Goal: Contribute content: Contribute content

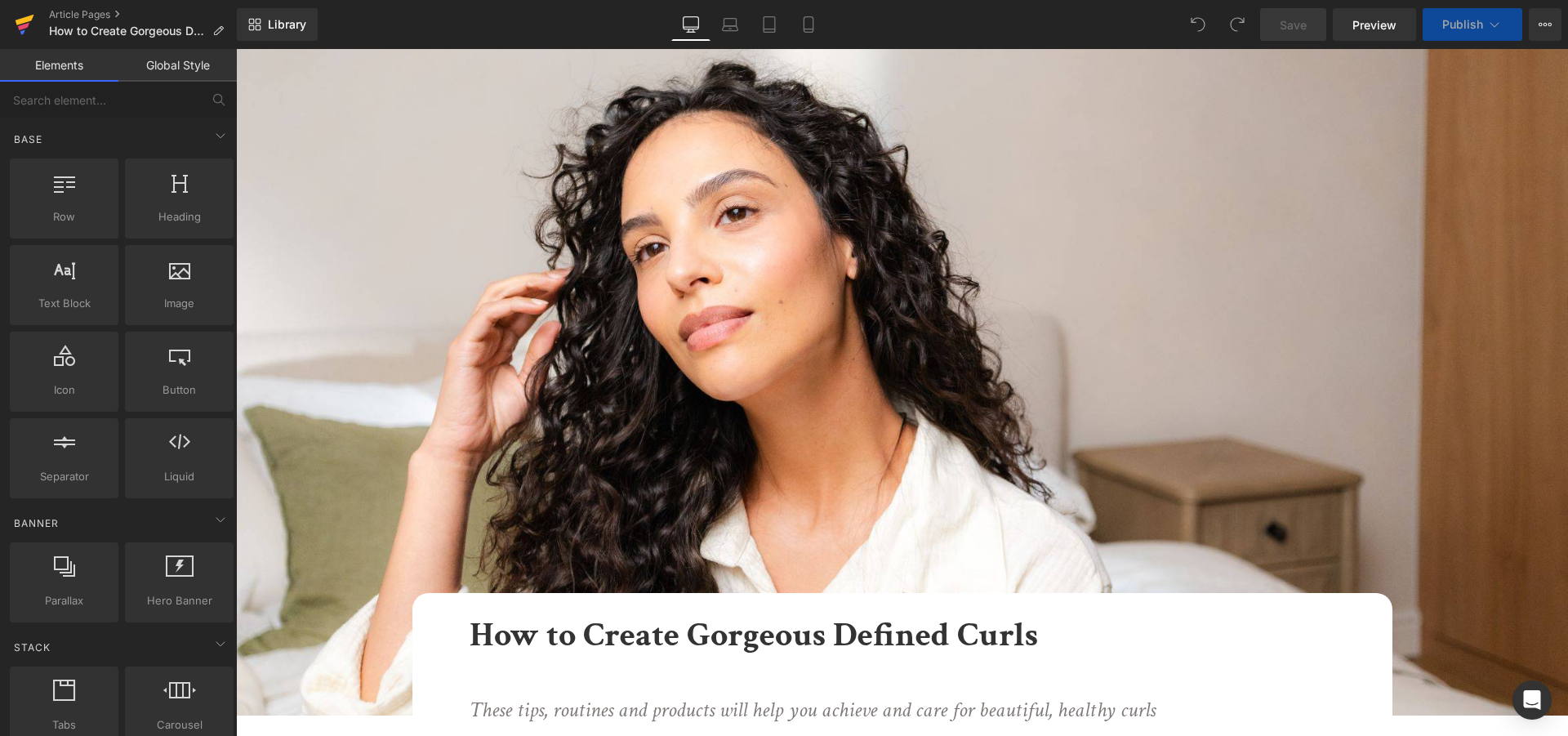
click at [30, 19] on icon at bounding box center [25, 19] width 19 height 11
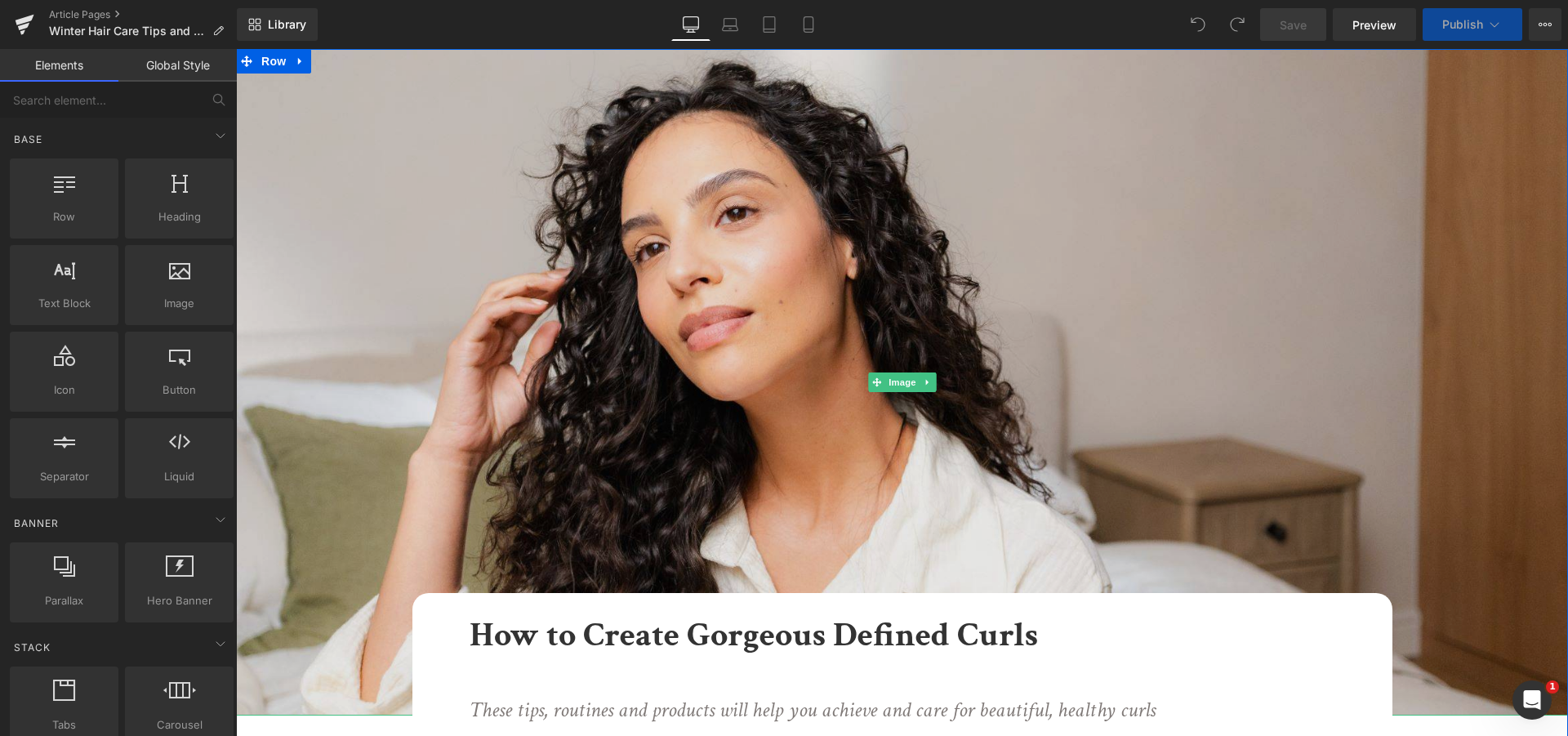
scroll to position [167, 0]
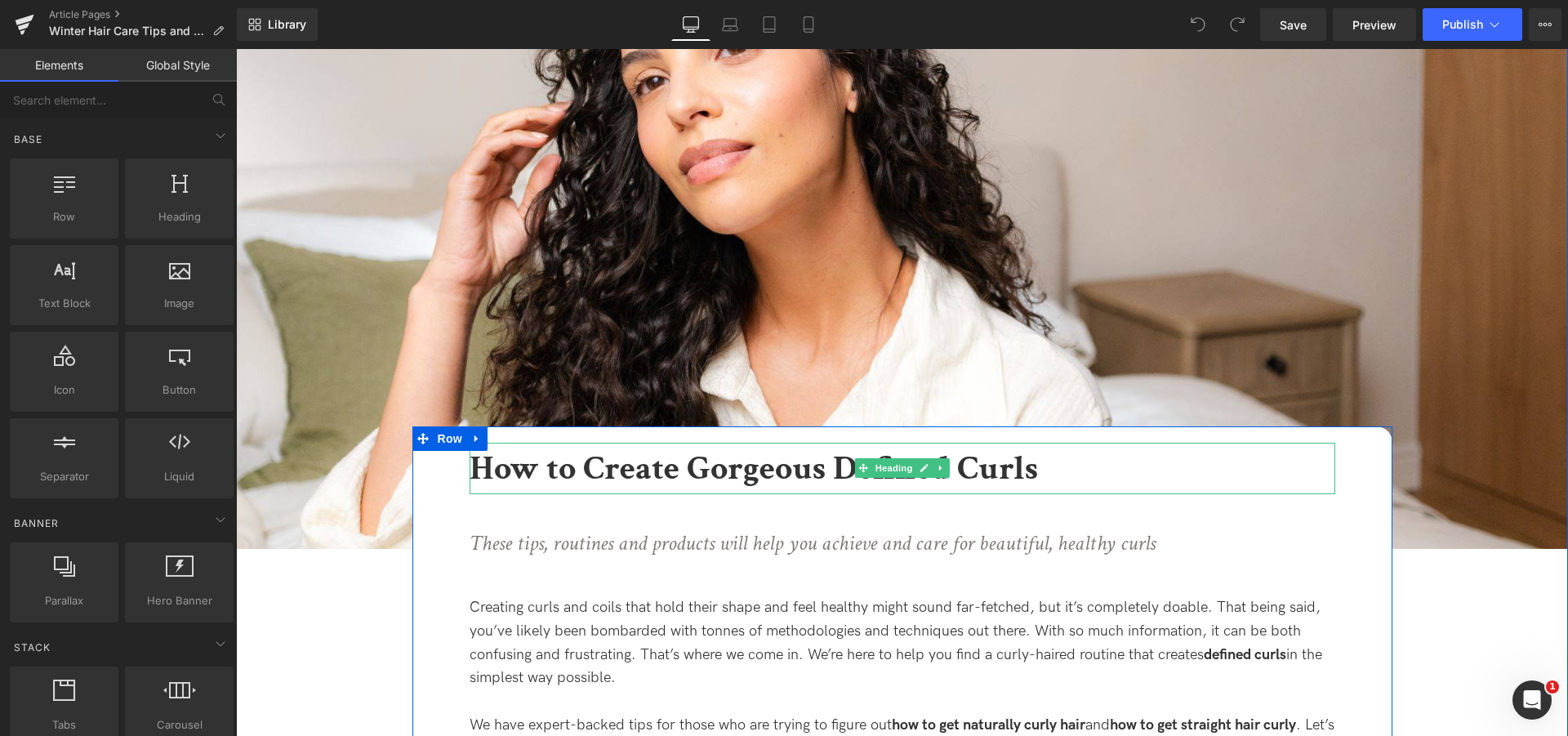
click at [634, 468] on b "How to Create Gorgeous Defined Curls" at bounding box center [753, 468] width 568 height 45
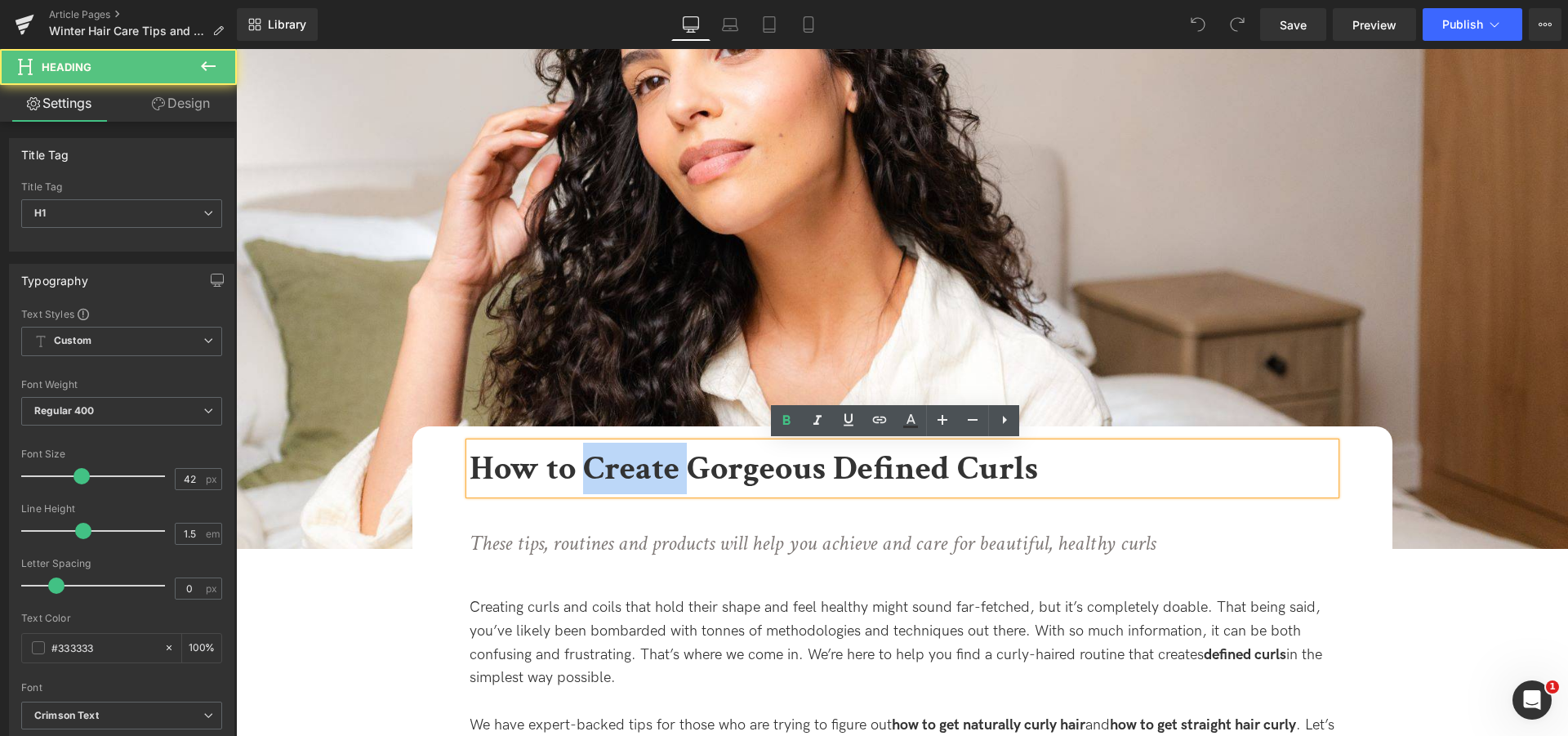
click at [634, 468] on b "How to Create Gorgeous Defined Curls" at bounding box center [753, 468] width 568 height 45
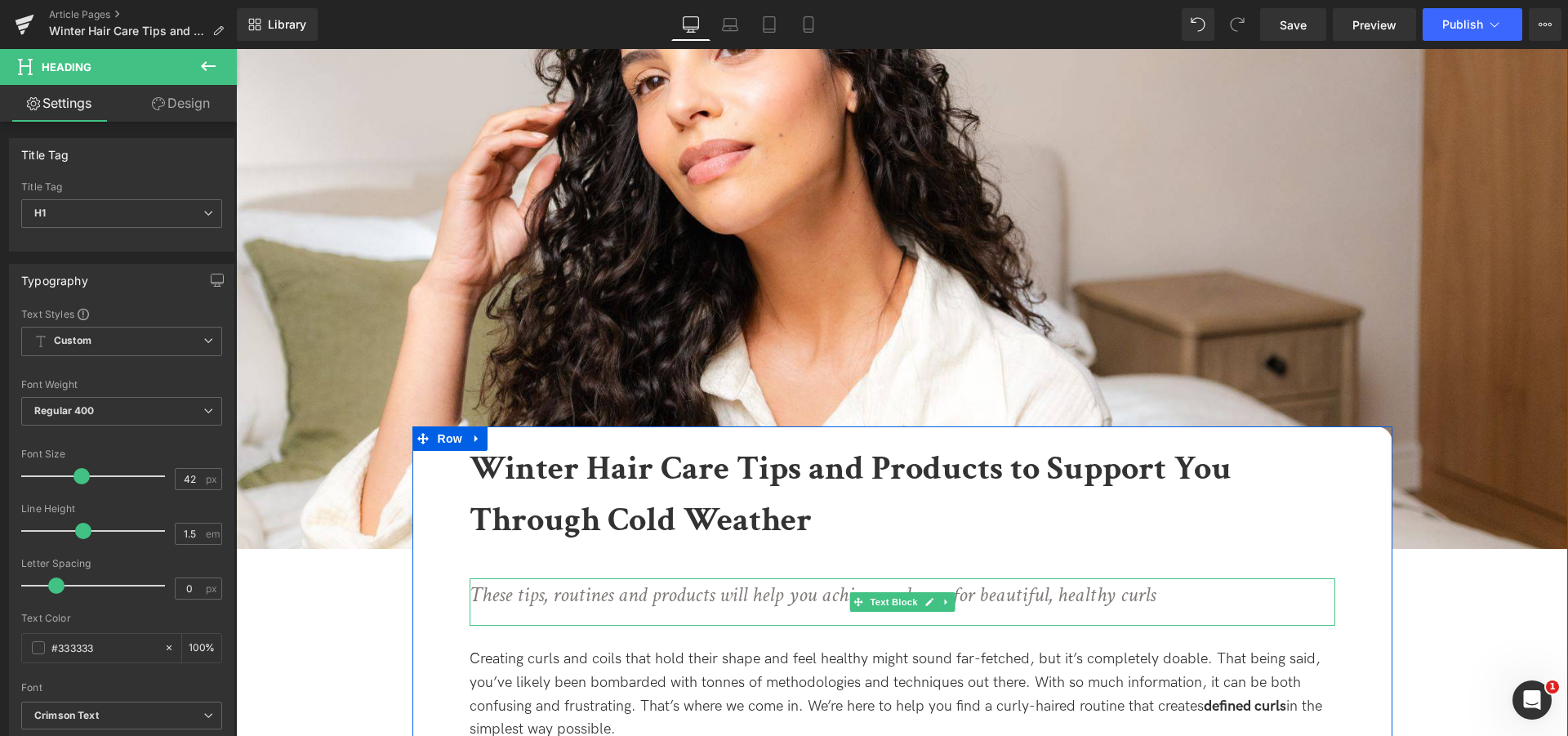
click at [637, 590] on icon "These tips, routines and products will help you achieve and care for beautiful,…" at bounding box center [812, 594] width 686 height 28
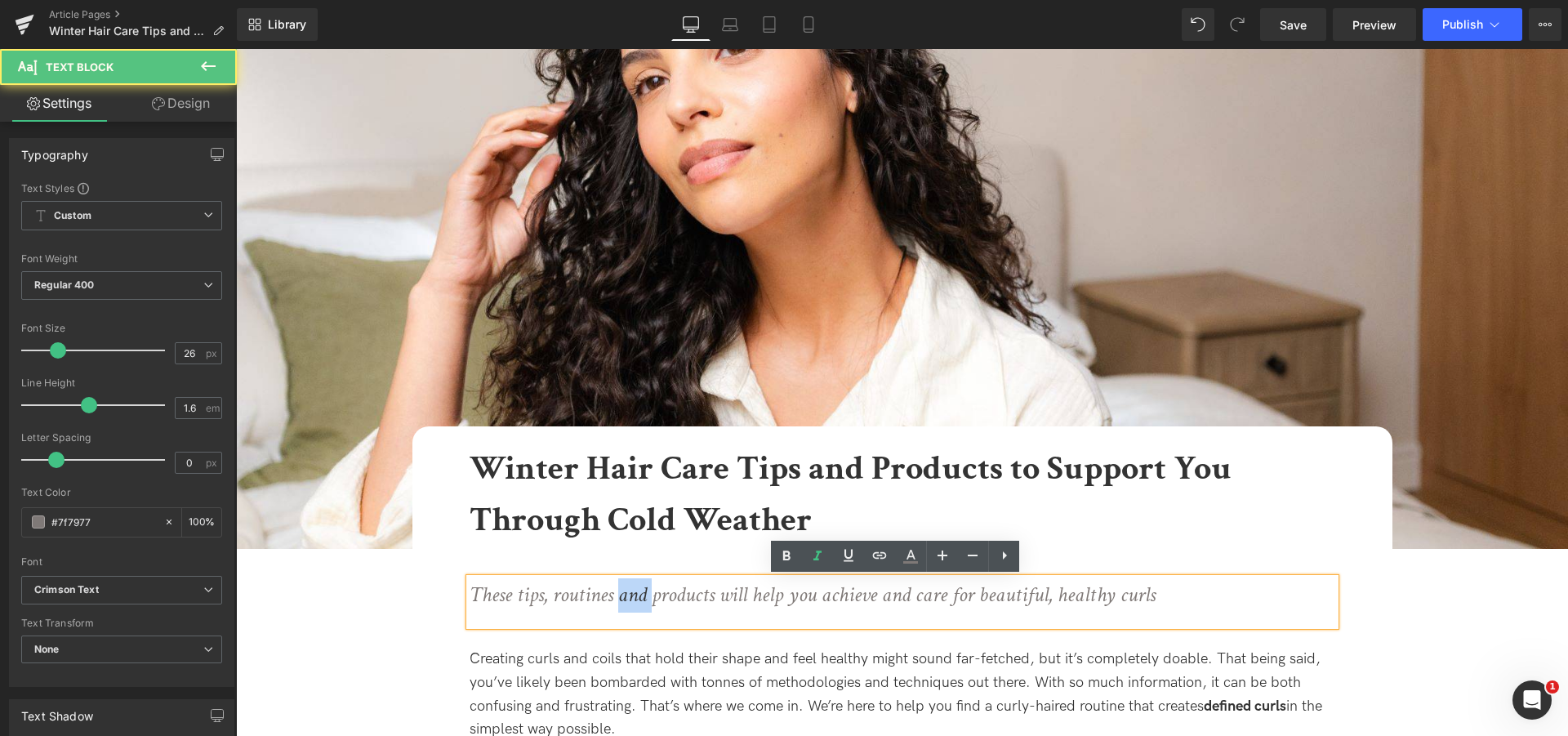
click at [637, 590] on icon "These tips, routines and products will help you achieve and care for beautiful,…" at bounding box center [812, 594] width 686 height 28
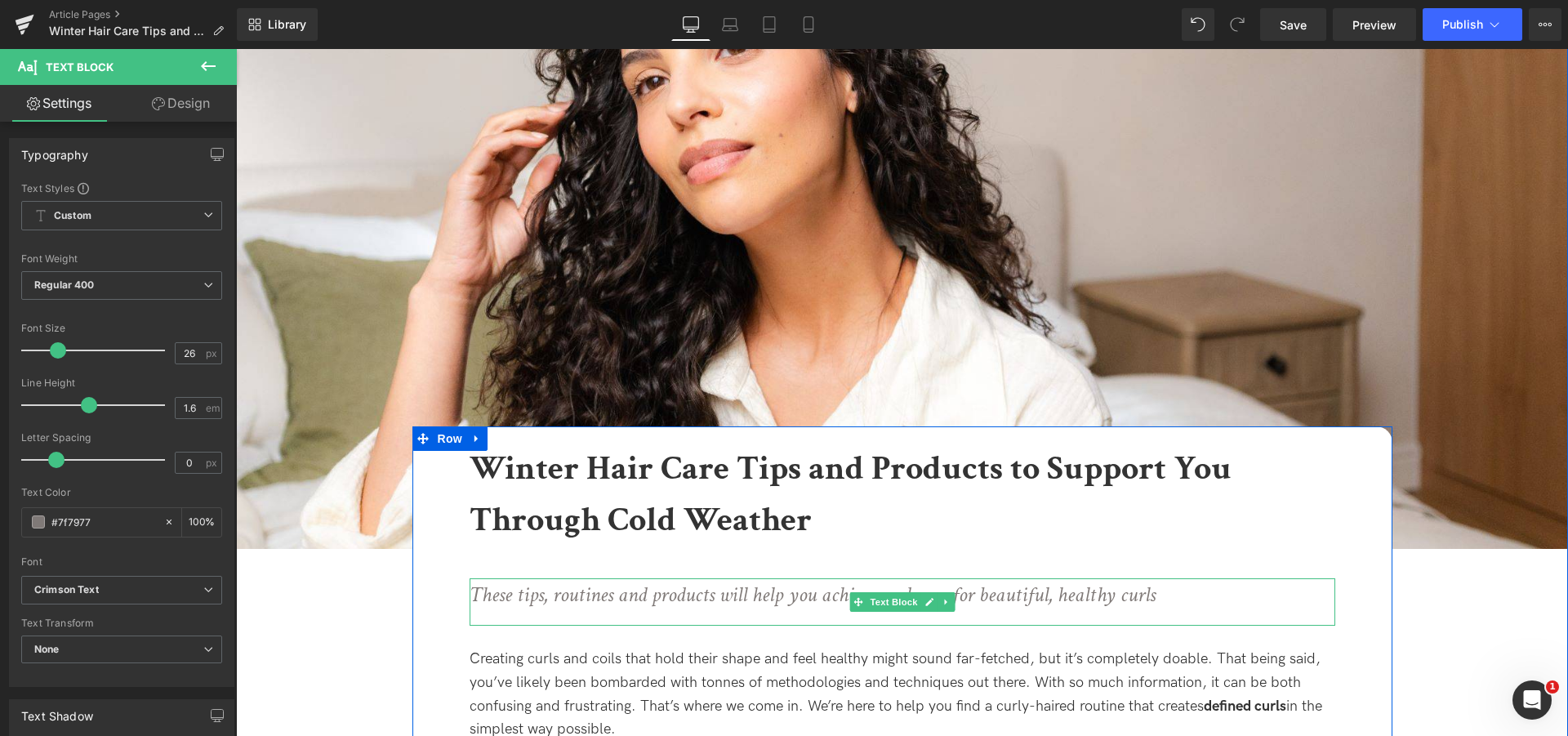
click at [683, 600] on icon "These tips, routines and products will help you achieve and care for beautiful,…" at bounding box center [812, 594] width 686 height 28
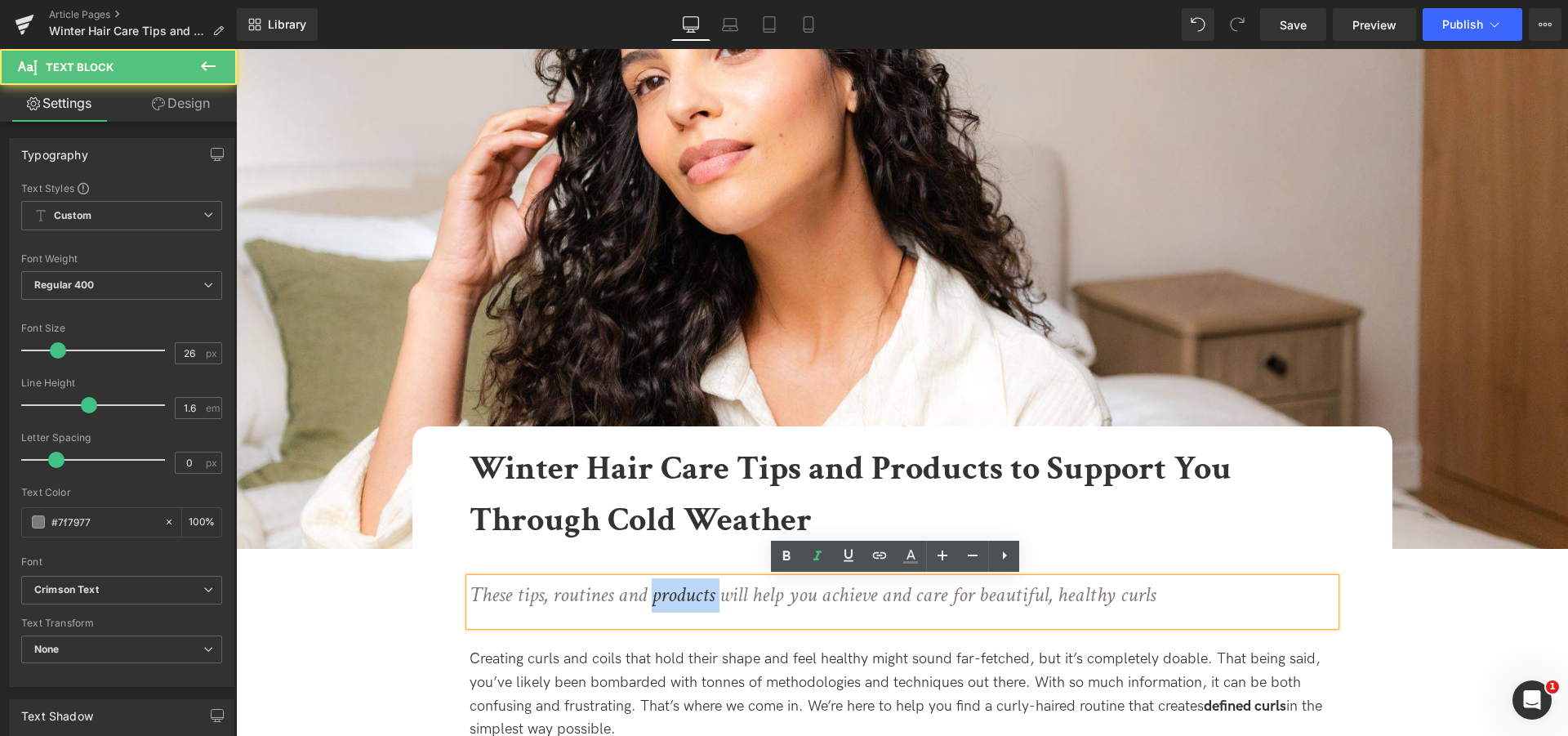
click at [683, 600] on icon "These tips, routines and products will help you achieve and care for beautiful,…" at bounding box center [812, 594] width 686 height 28
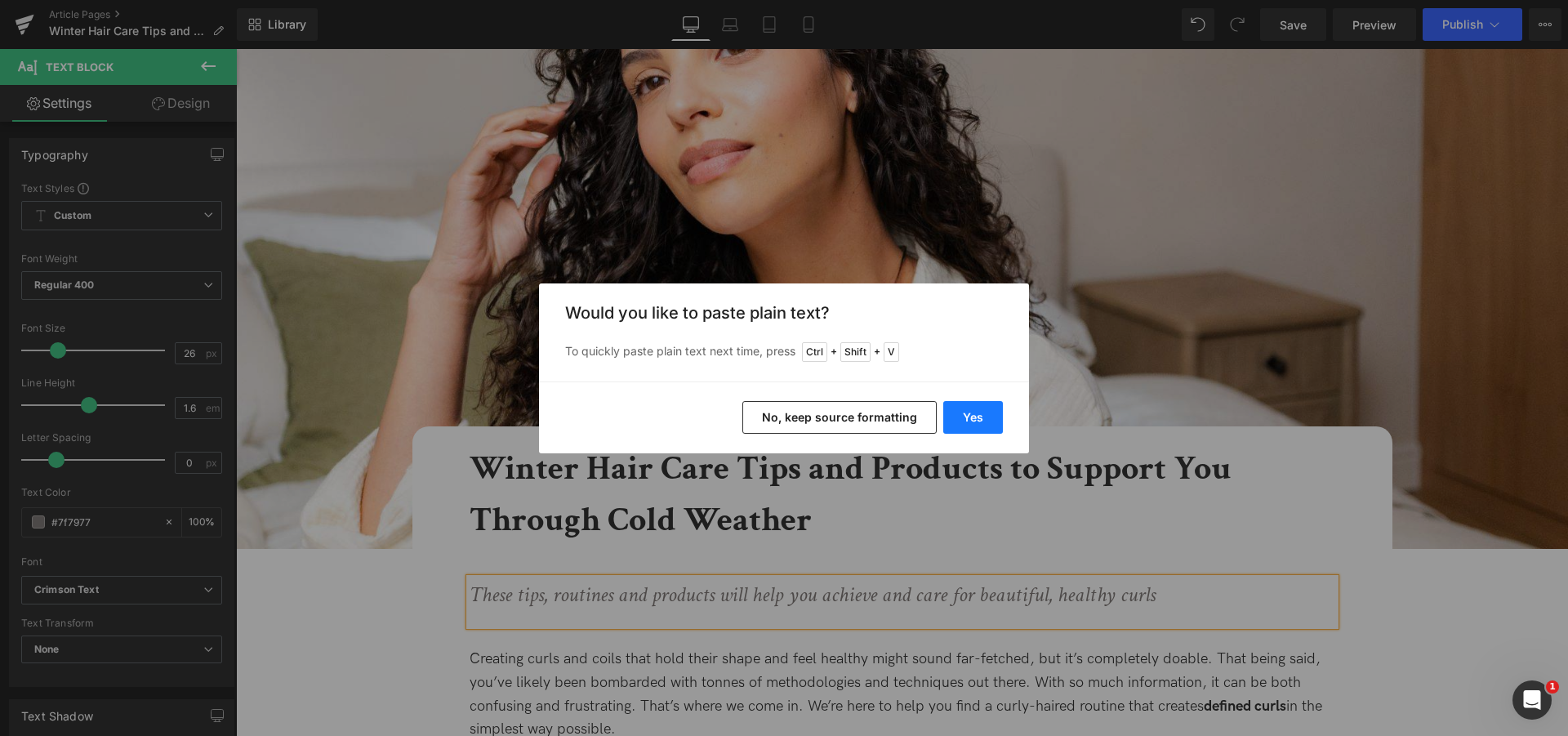
click at [966, 432] on button "Yes" at bounding box center [973, 418] width 59 height 33
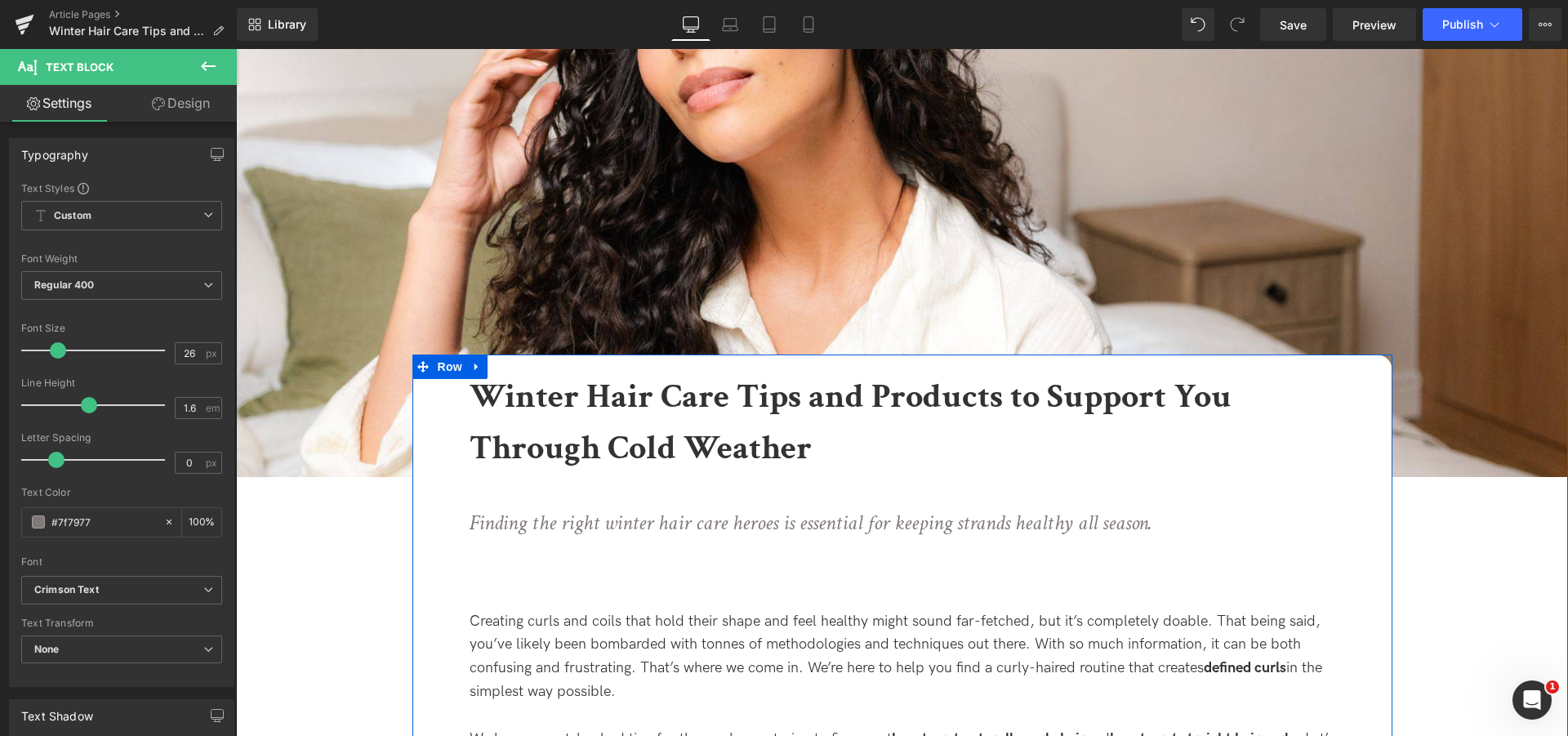
scroll to position [334, 0]
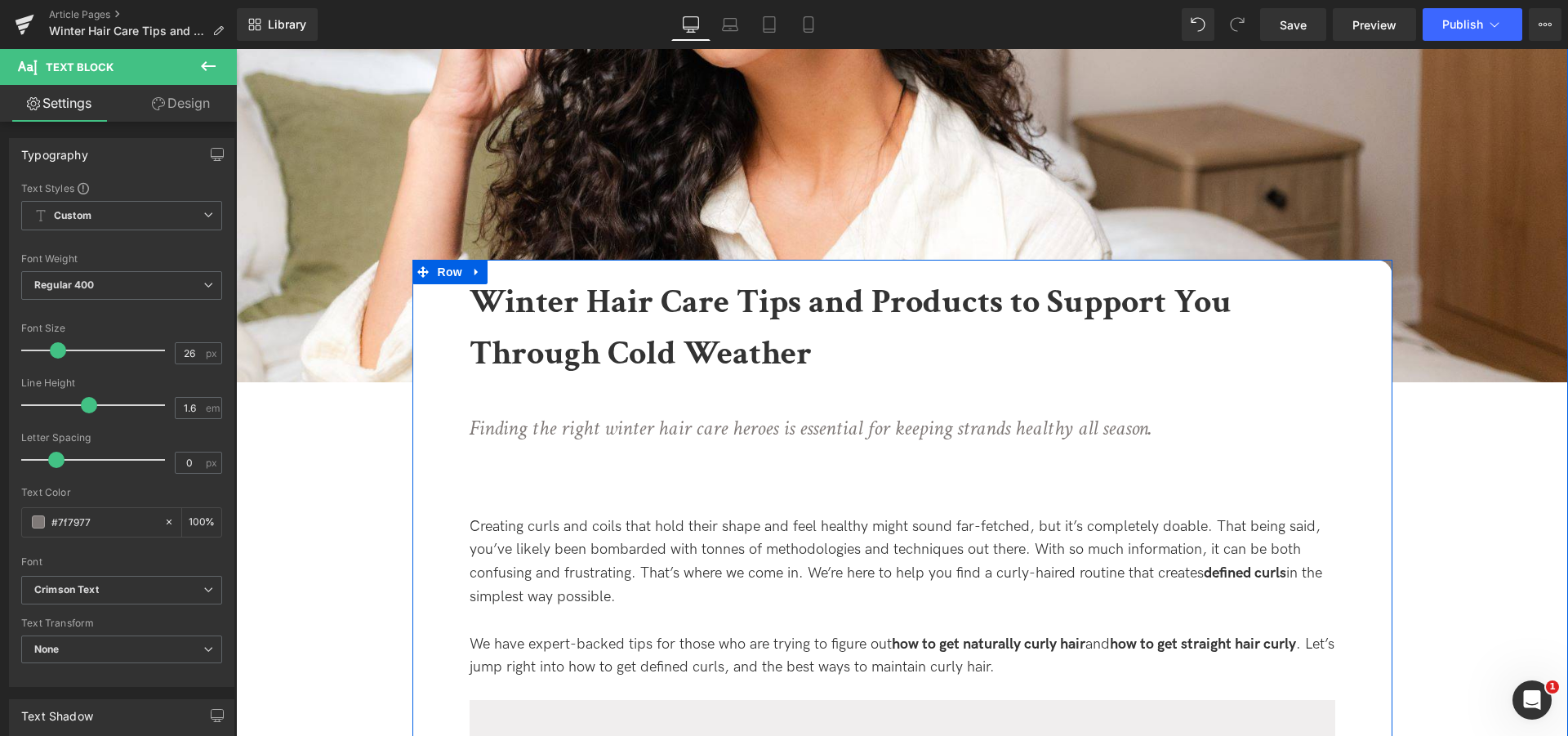
click at [520, 492] on div "Finding the right winter hair care heroes is essential for keeping strands heal…" at bounding box center [902, 452] width 866 height 81
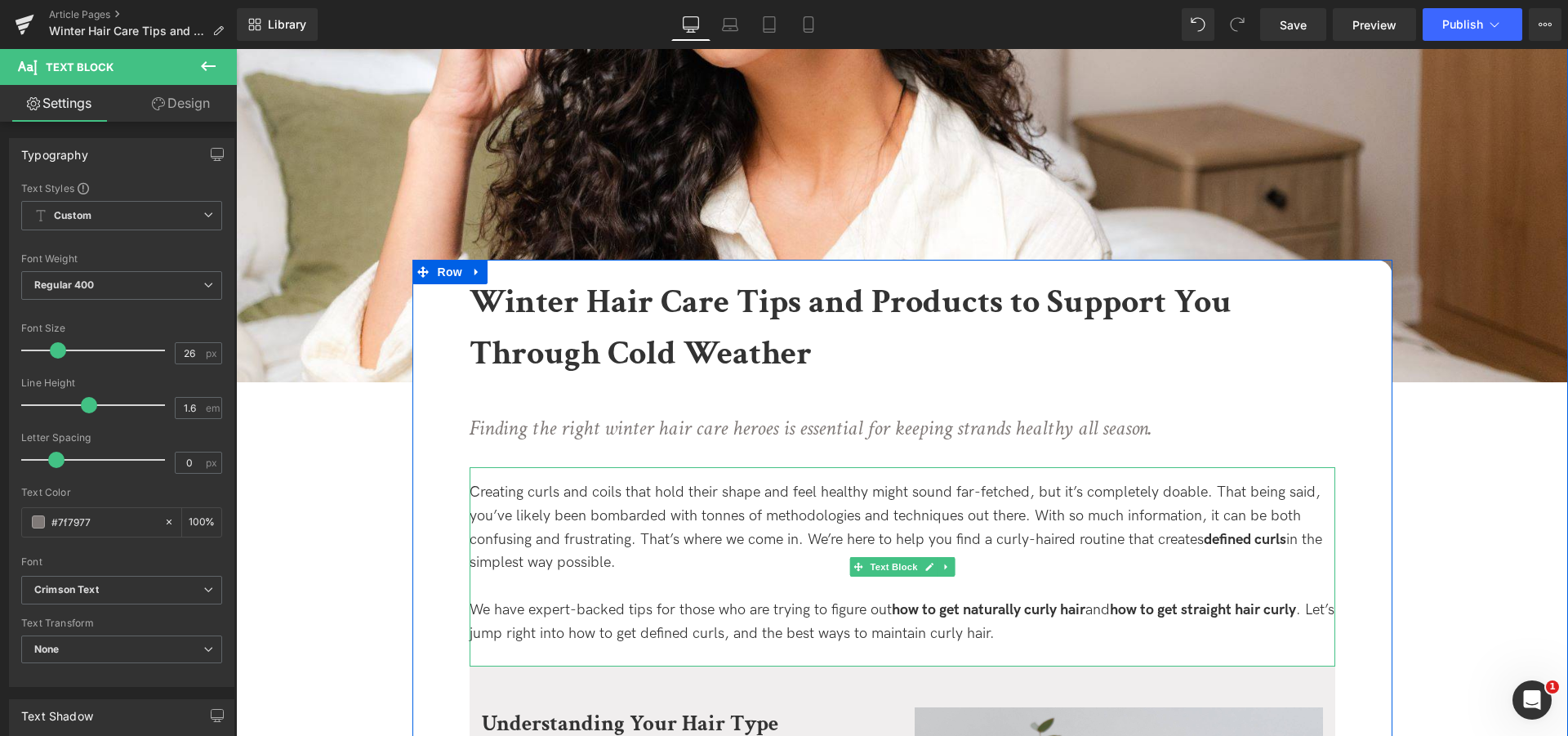
click at [691, 532] on div "Creating curls and coils that hold their shape and feel healthy might sound far…" at bounding box center [902, 528] width 866 height 94
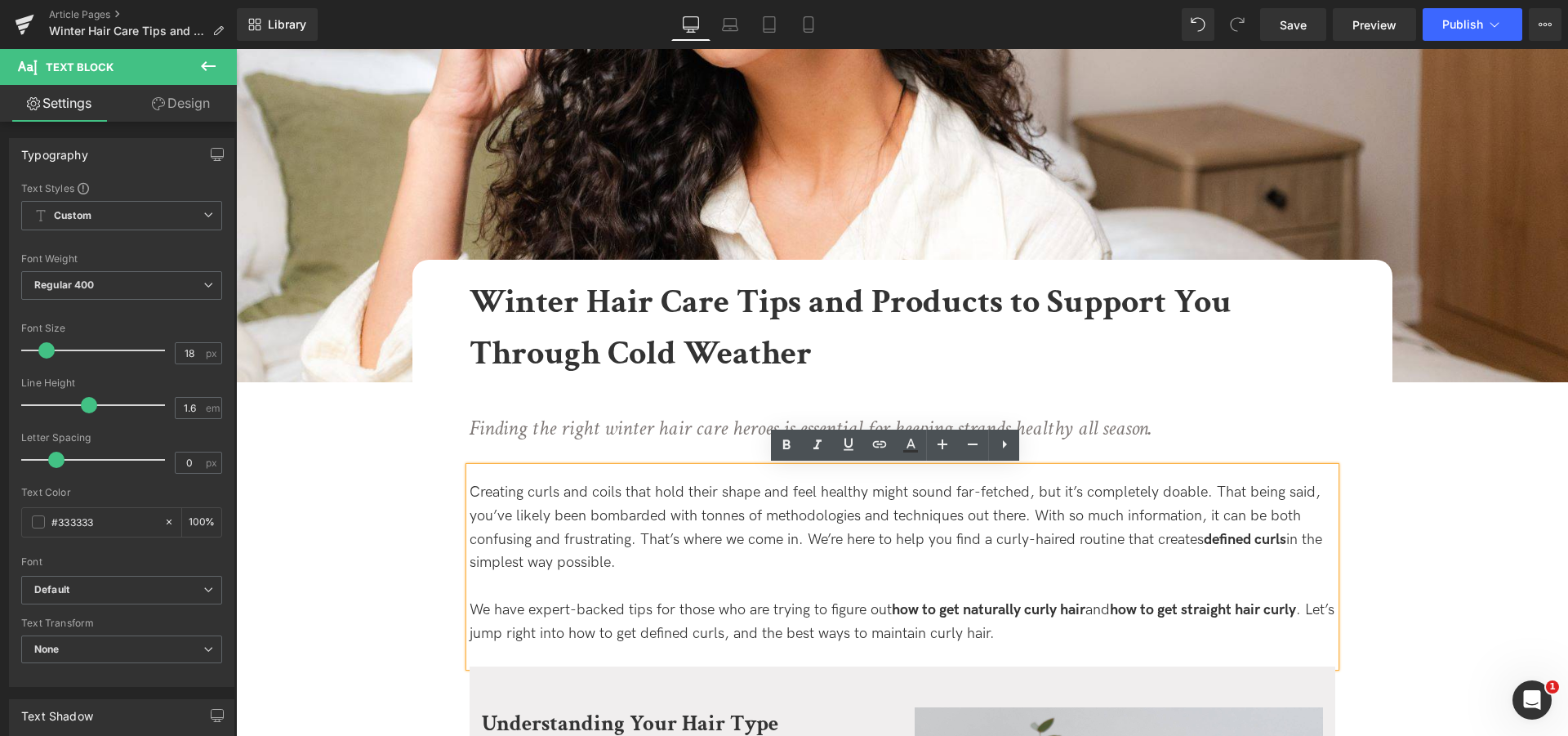
drag, startPoint x: 1030, startPoint y: 641, endPoint x: 381, endPoint y: 478, distance: 669.2
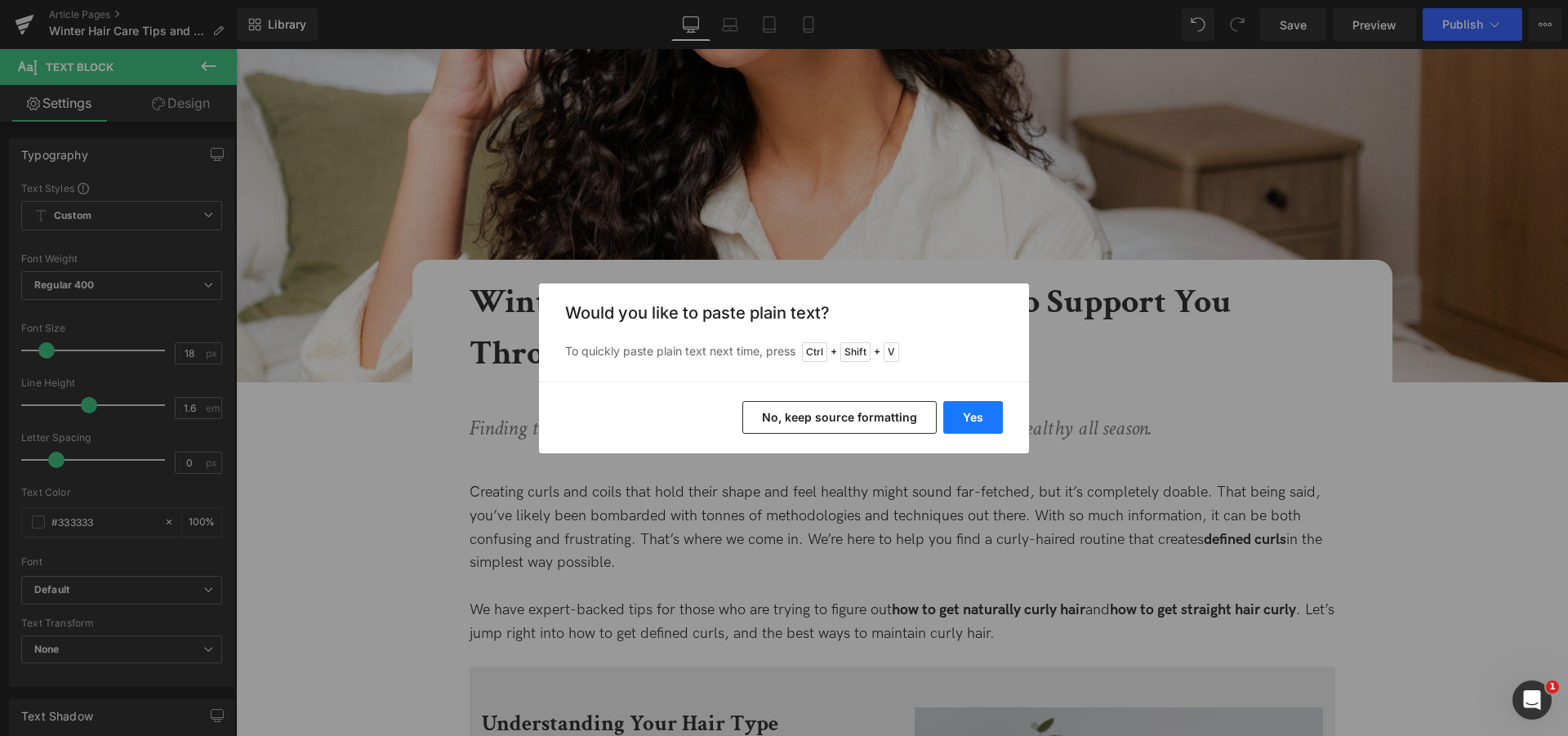
click at [974, 414] on button "Yes" at bounding box center [973, 418] width 59 height 33
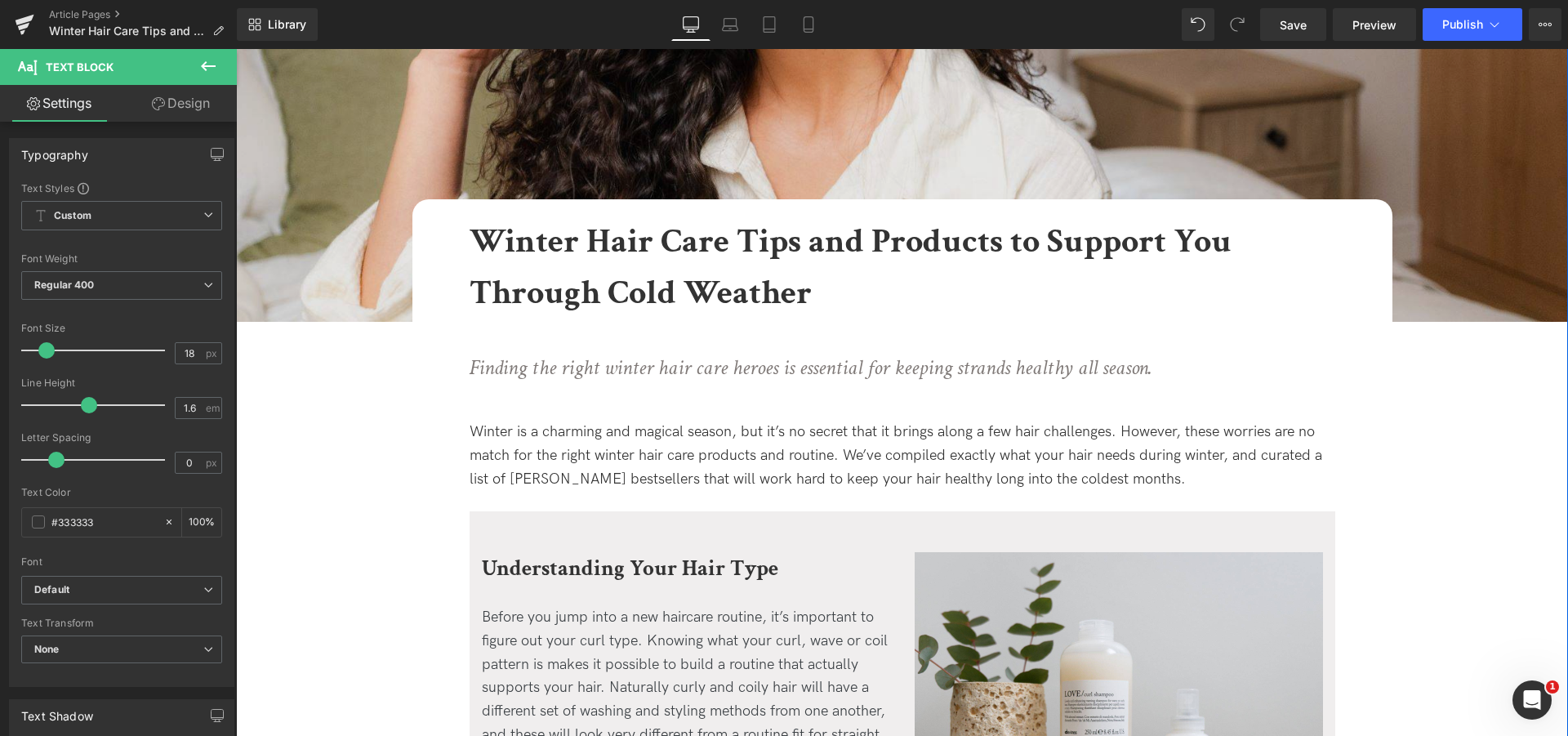
scroll to position [0, 0]
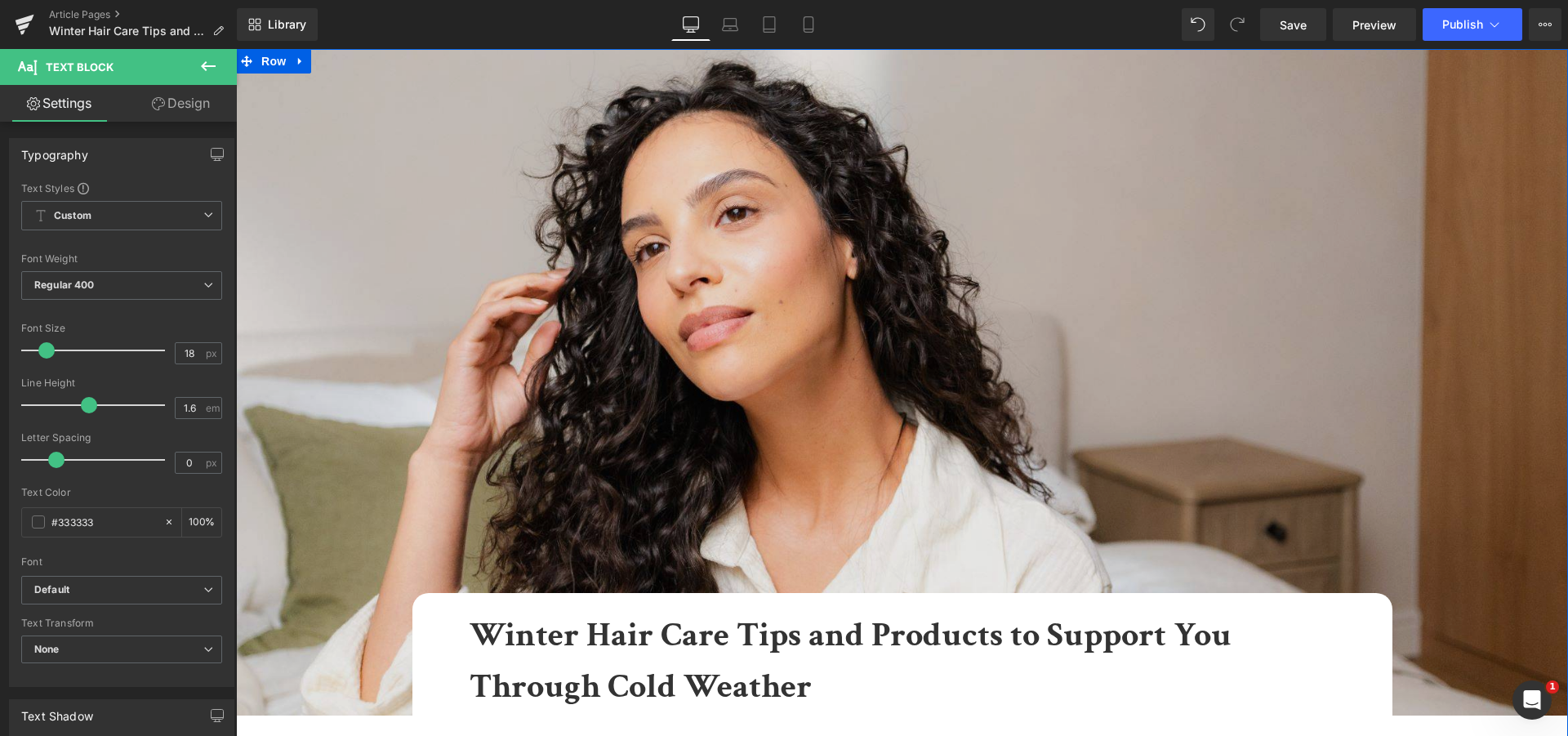
click at [794, 258] on img at bounding box center [901, 382] width 1331 height 667
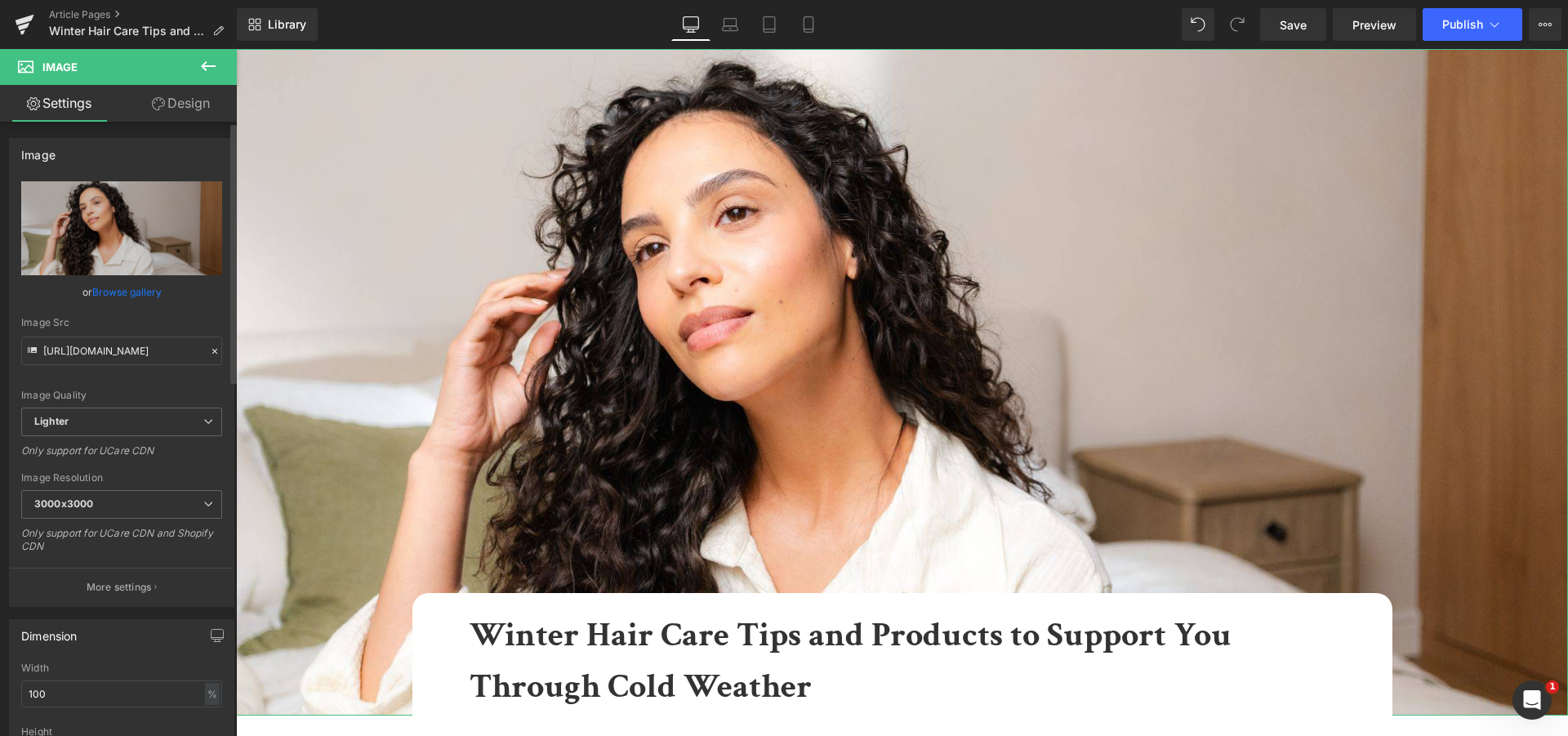
click at [93, 290] on link "Browse gallery" at bounding box center [126, 292] width 69 height 29
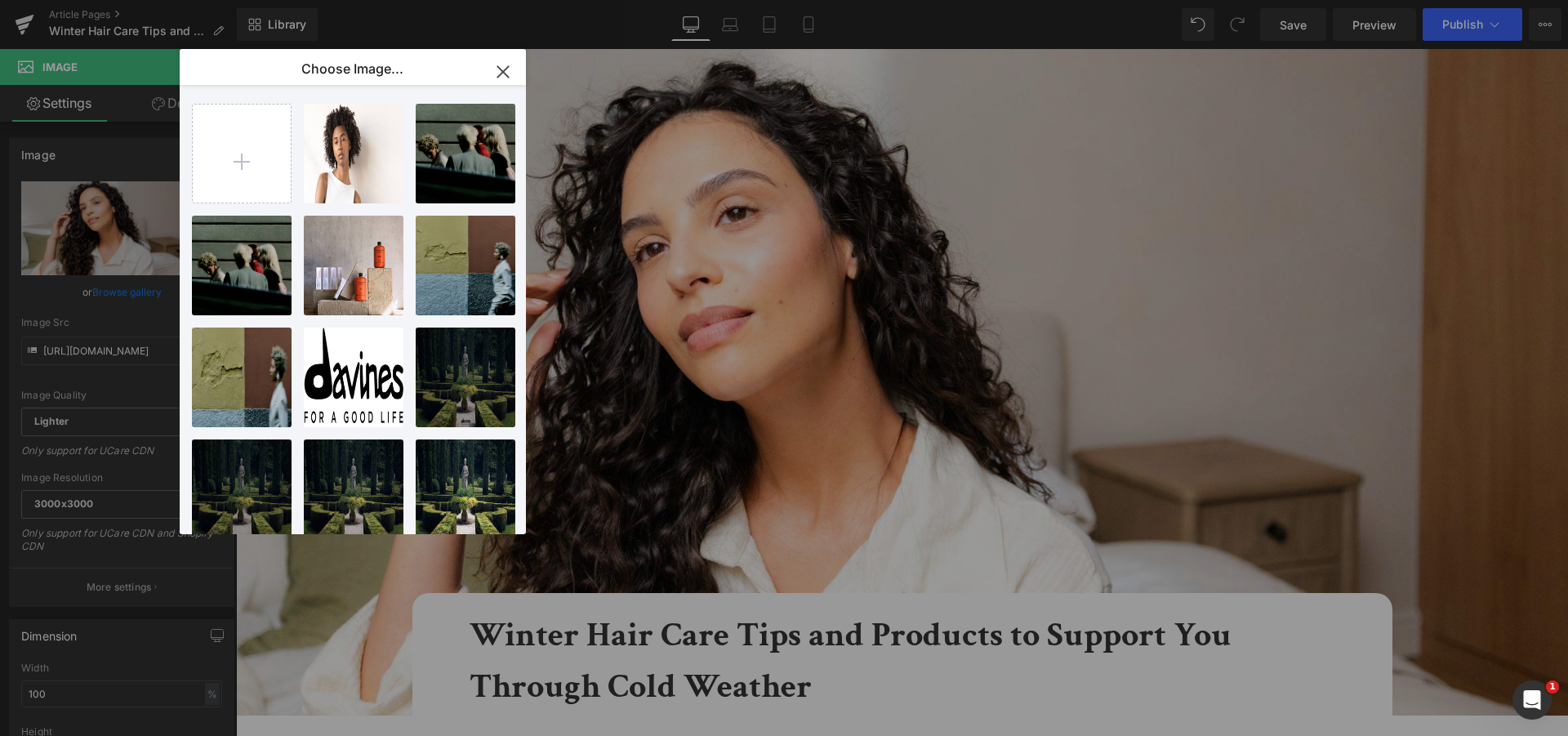
click at [508, 71] on icon "button" at bounding box center [503, 71] width 26 height 26
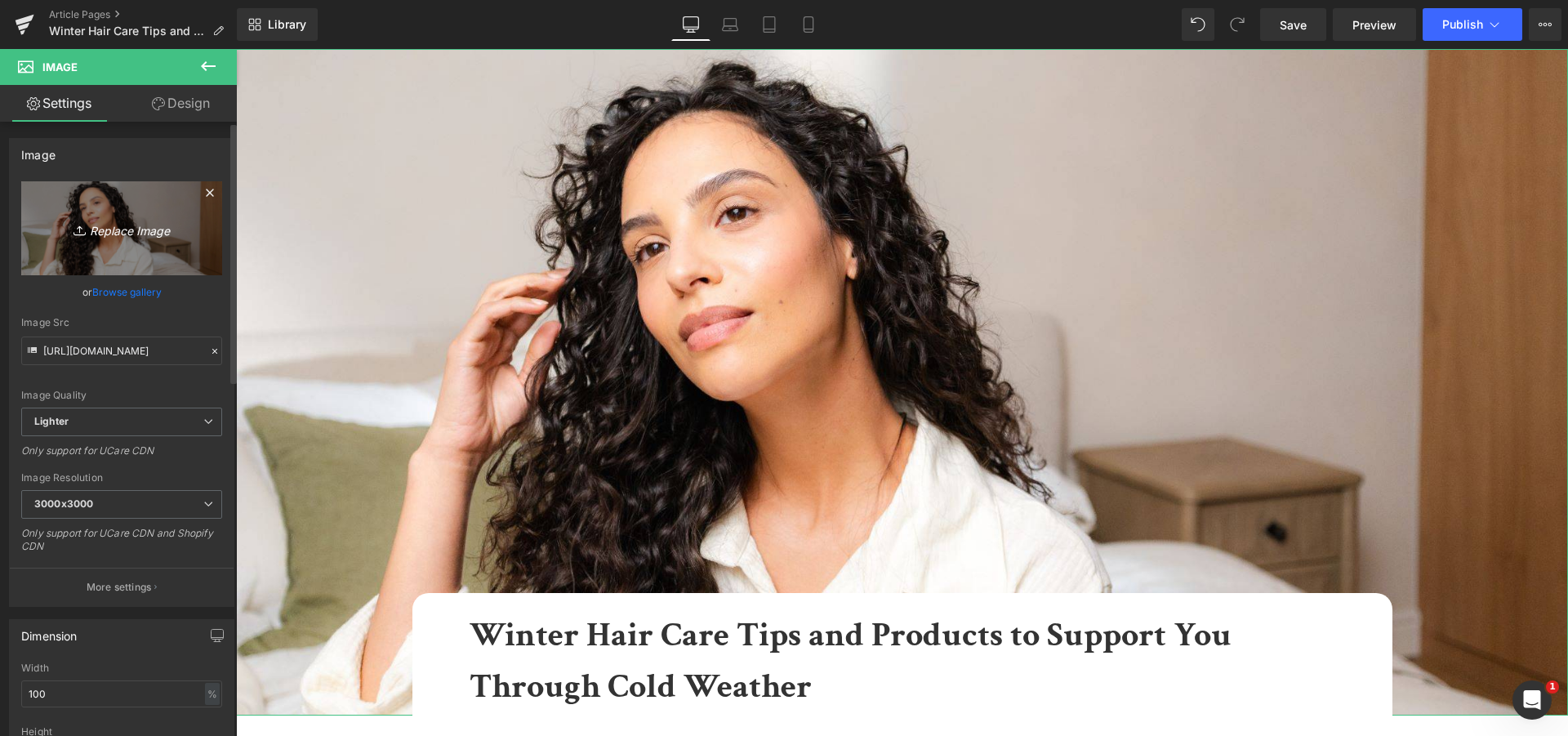
click at [121, 224] on icon "Replace Image" at bounding box center [122, 228] width 130 height 20
type input "C:\fakepath\HP_STATIC SLIDER_2-1_WINTER BEST SELLERS 25.jpg"
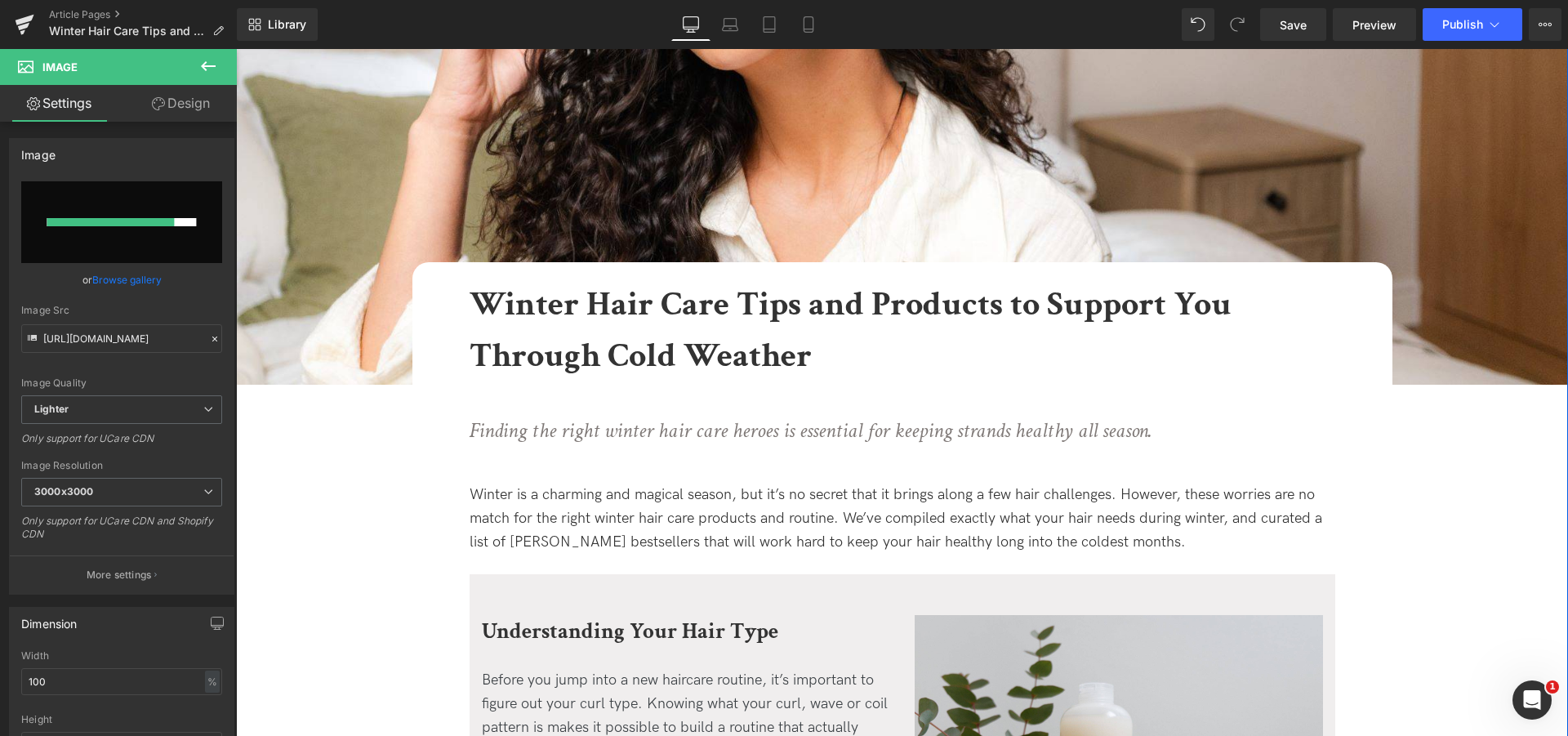
scroll to position [500, 0]
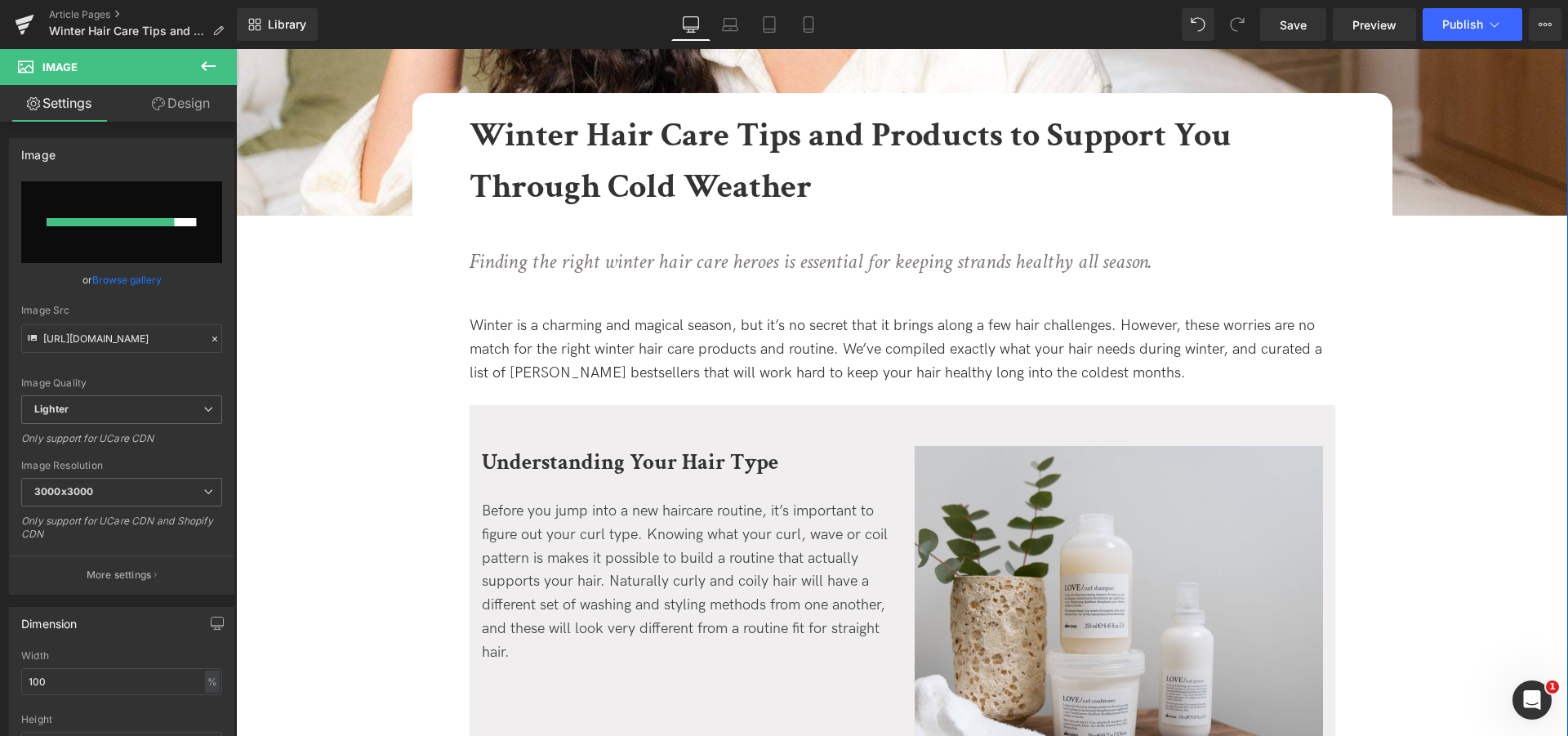
click at [610, 460] on strong "Understanding Your Hair Type" at bounding box center [629, 462] width 296 height 29
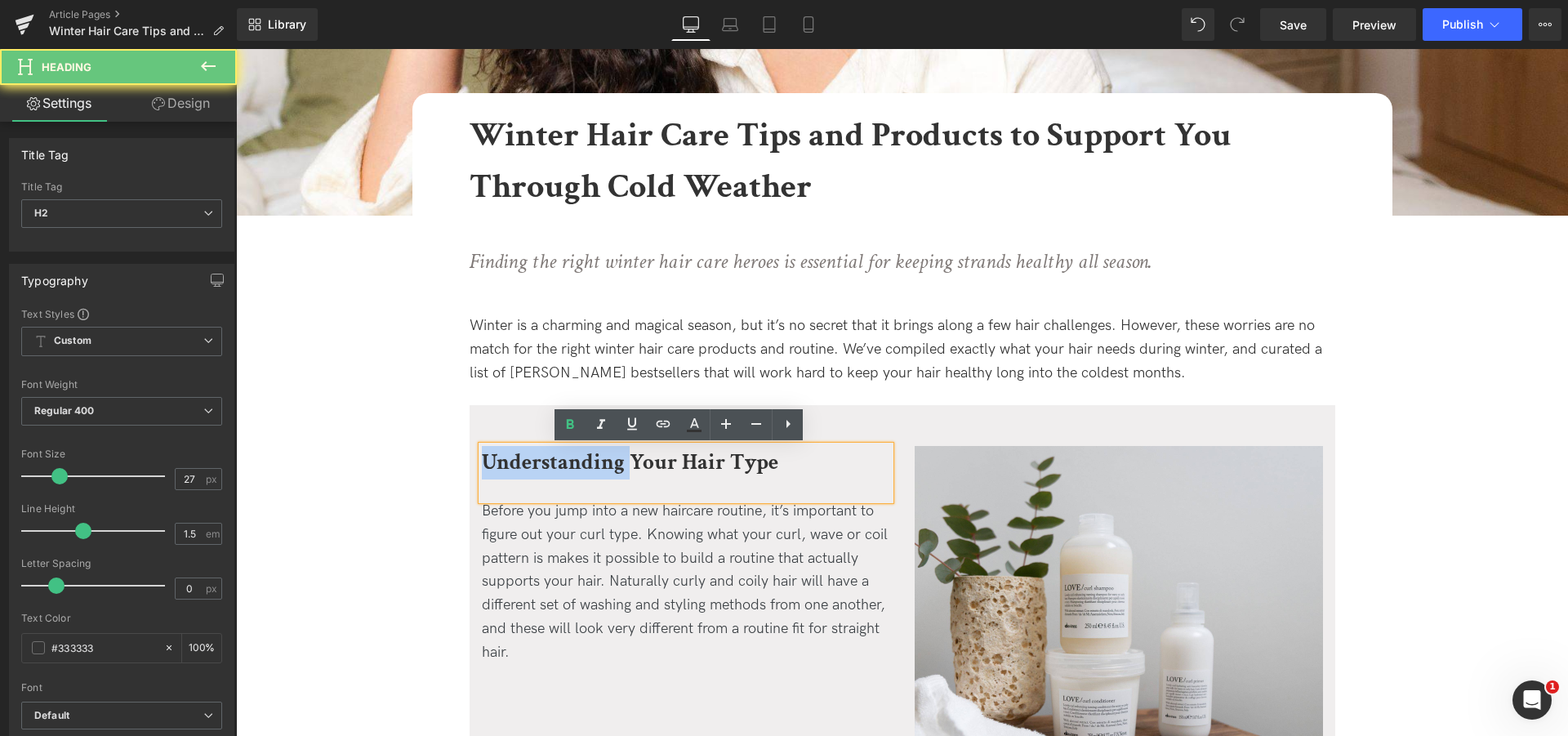
click at [610, 460] on strong "Understanding Your Hair Type" at bounding box center [629, 462] width 296 height 29
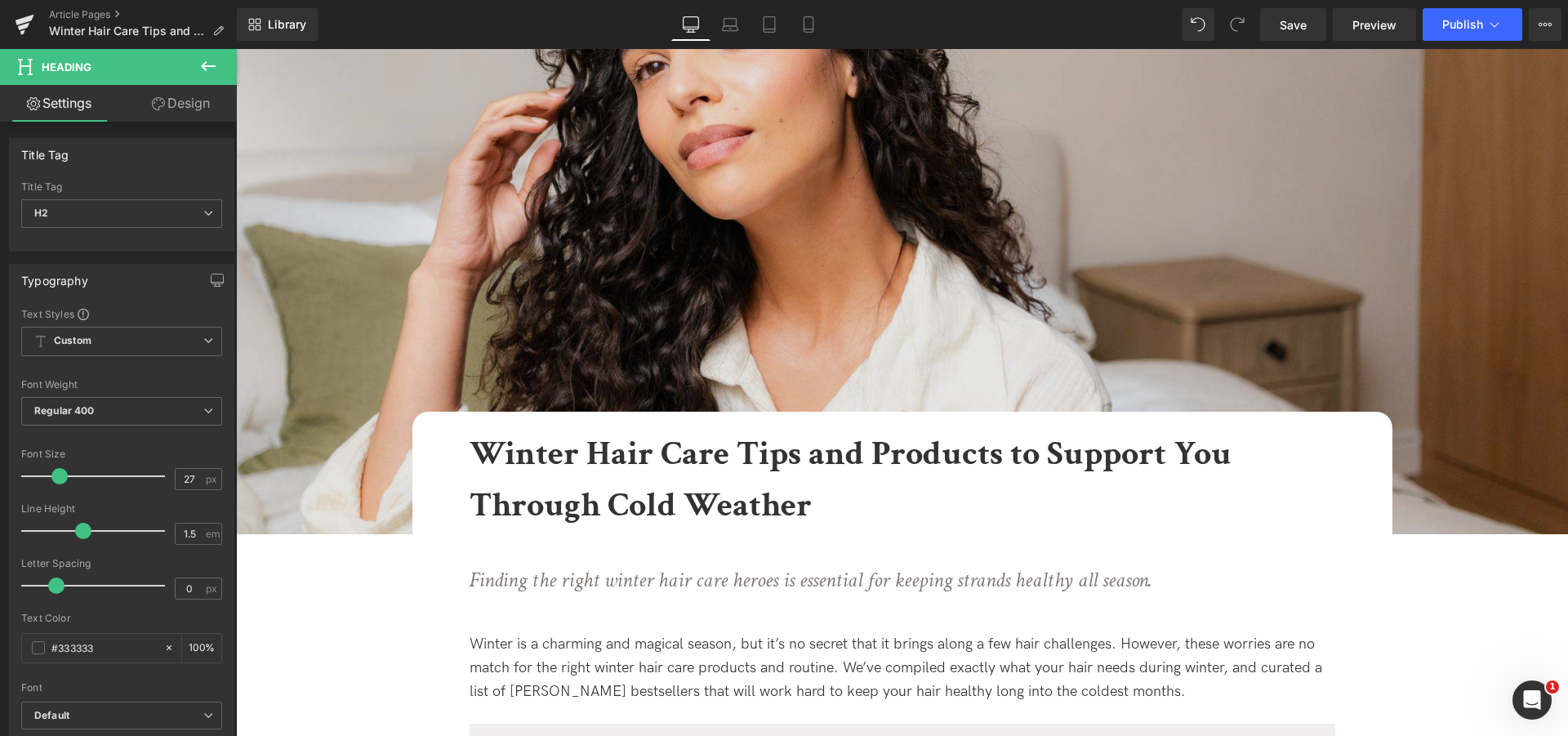
scroll to position [0, 0]
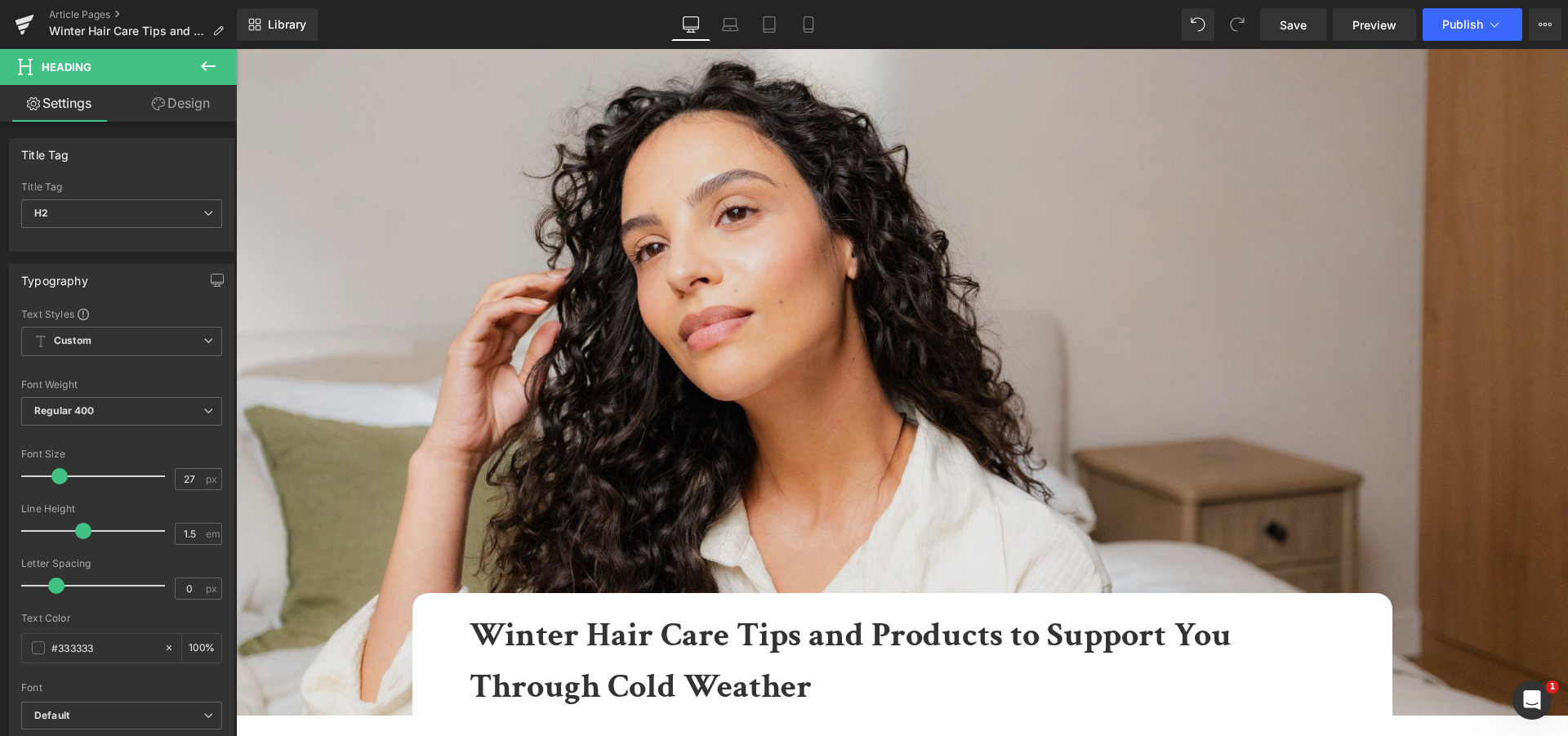
click at [578, 301] on img at bounding box center [901, 382] width 1331 height 667
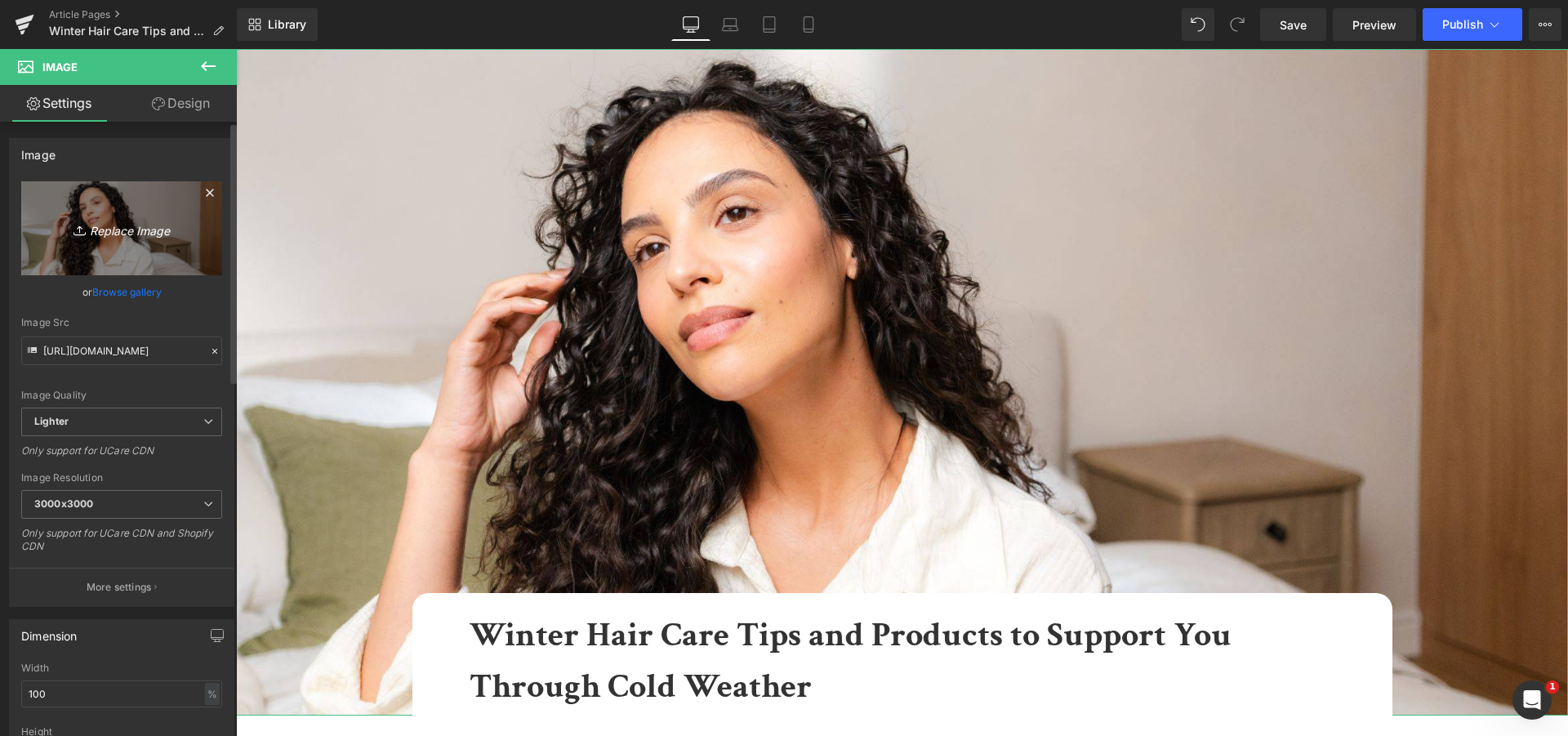
click at [125, 241] on link "Replace Image" at bounding box center [122, 228] width 201 height 94
type input "C:\fakepath\HP_STATIC SLIDER_2-1_WINTER BEST SELLERS 25.jpg"
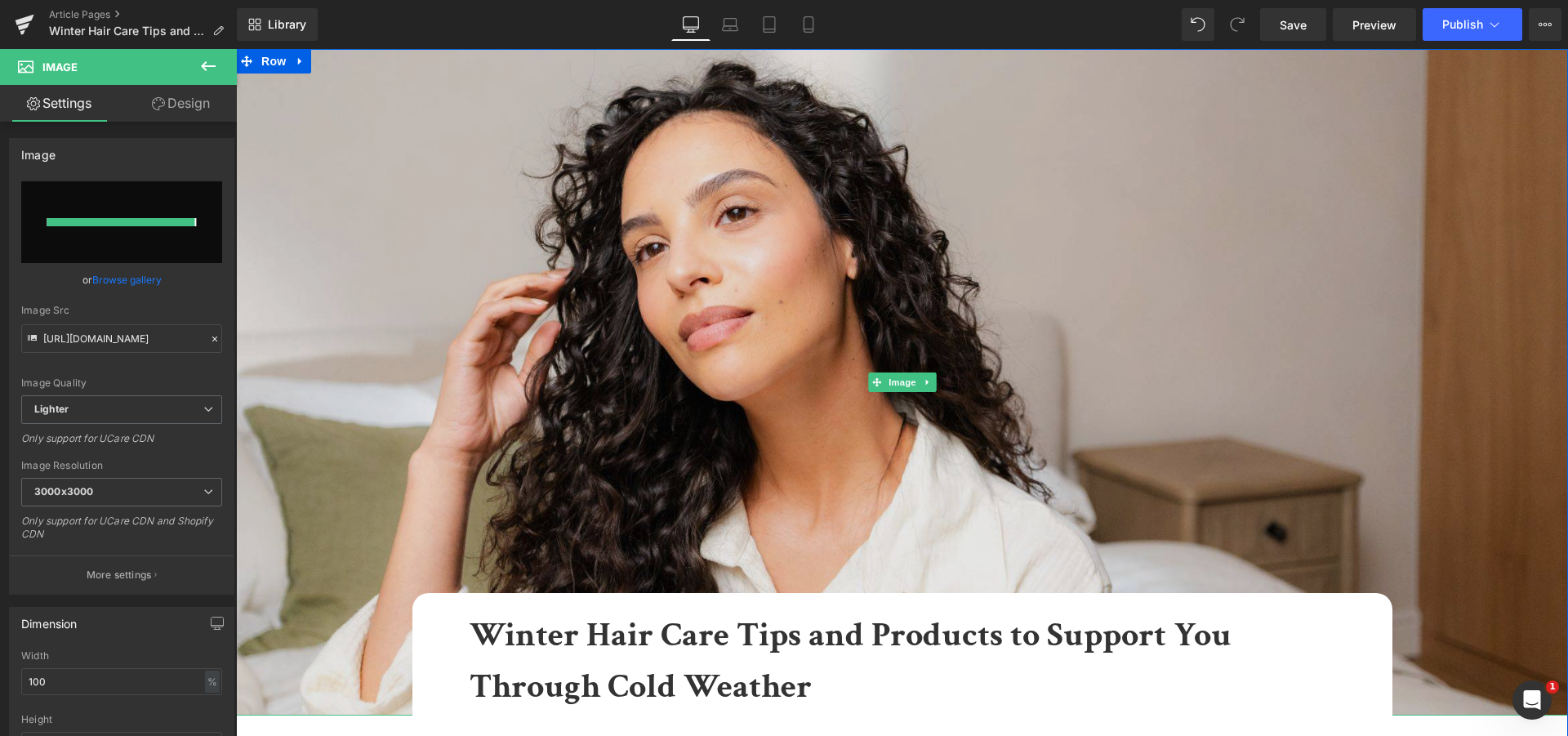
type input "[URL][DOMAIN_NAME]"
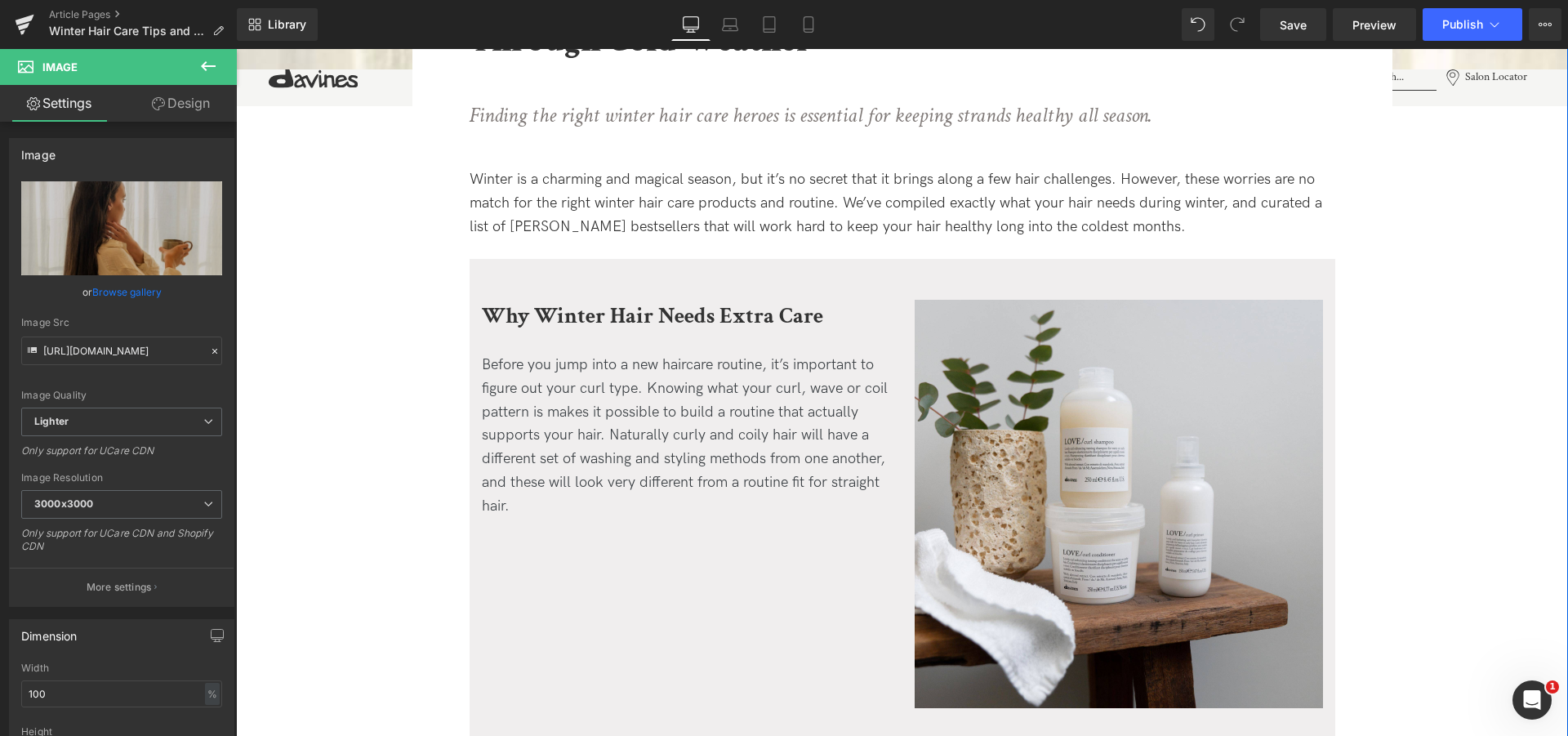
scroll to position [667, 0]
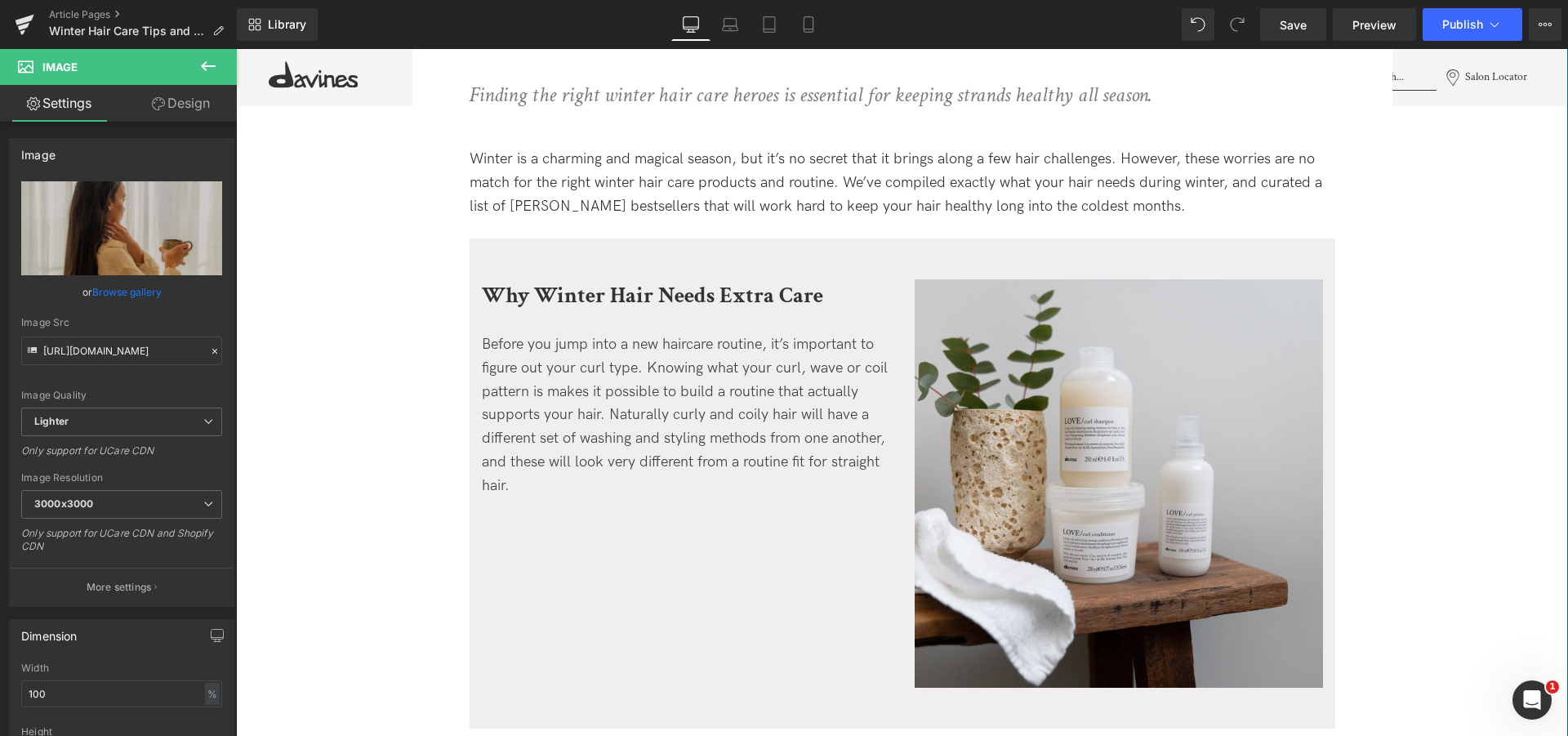
click at [686, 424] on div "Before you jump into a new haircare routine, it’s important to figure out your …" at bounding box center [686, 426] width 408 height 186
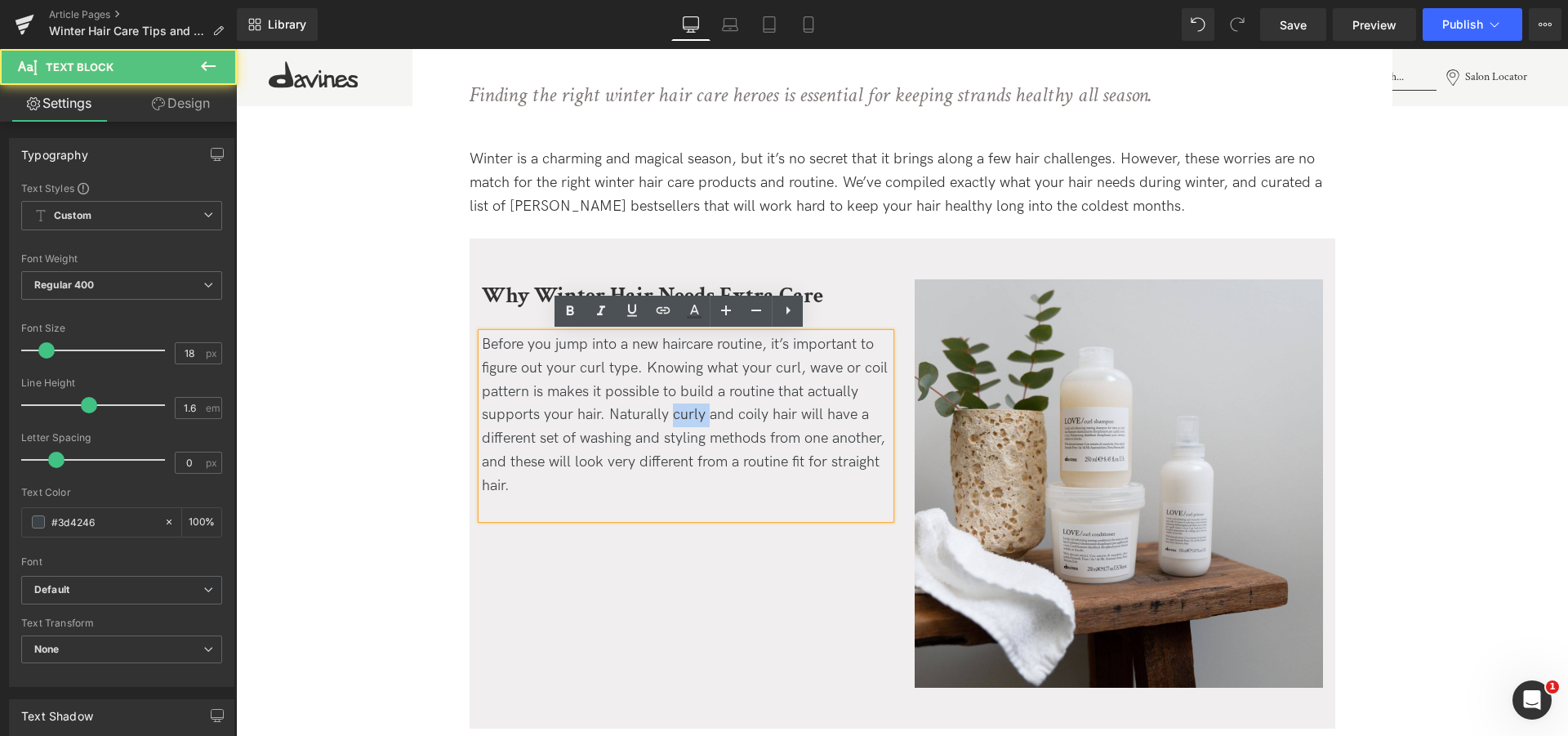
click at [686, 424] on div "Before you jump into a new haircare routine, it’s important to figure out your …" at bounding box center [686, 426] width 408 height 186
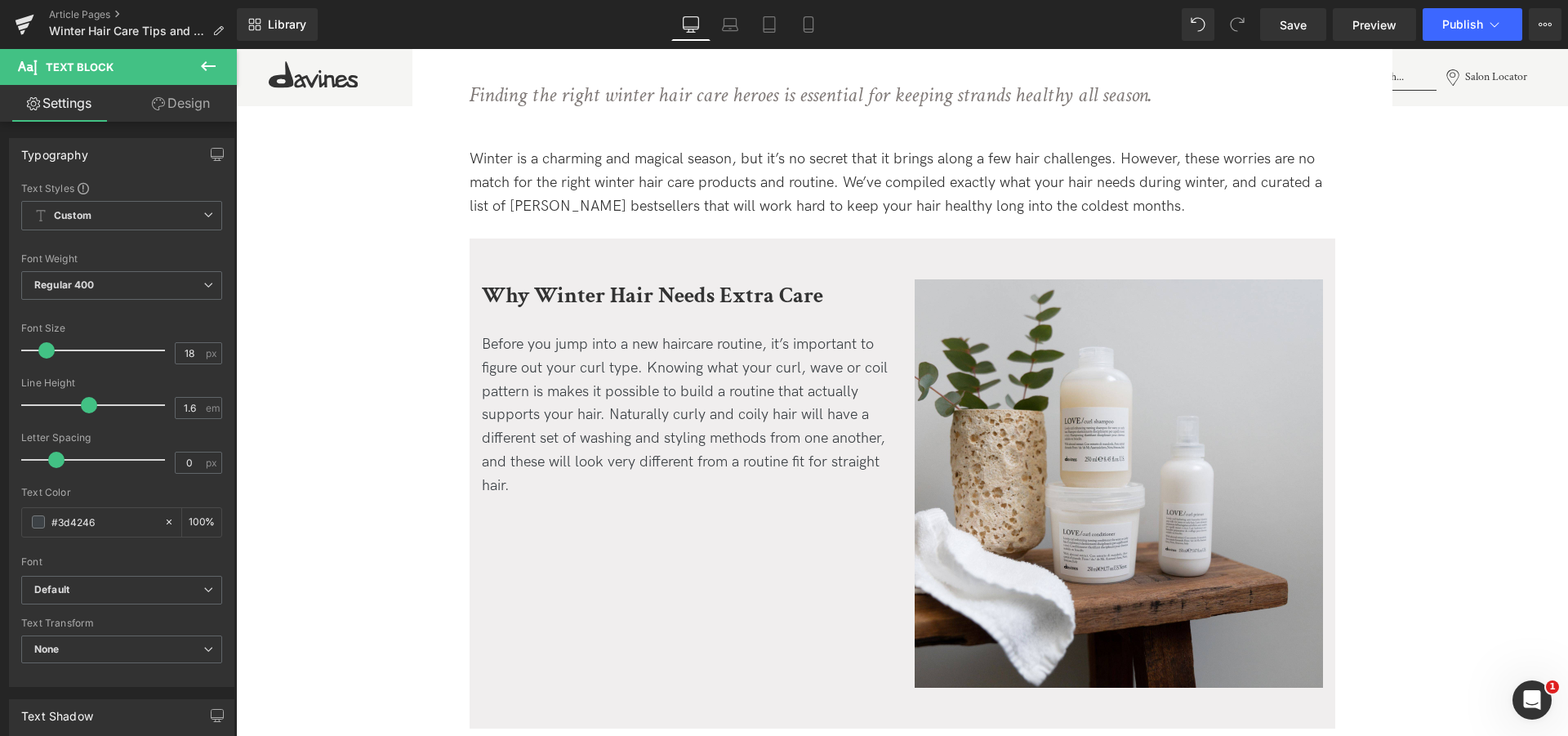
click at [650, 432] on span "Text Block" at bounding box center [677, 426] width 54 height 19
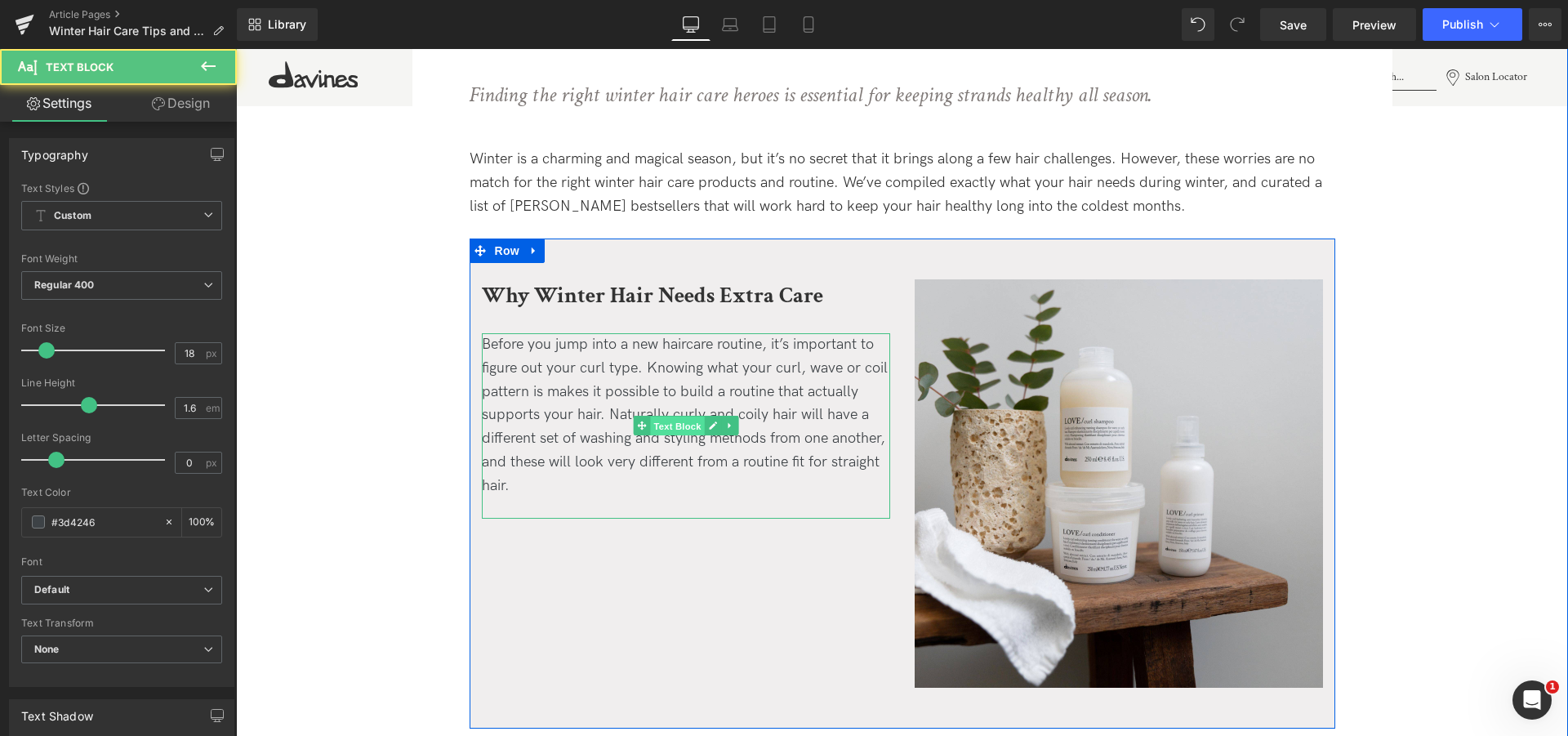
click at [650, 432] on span "Text Block" at bounding box center [677, 426] width 54 height 19
click at [501, 478] on div "Before you jump into a new haircare routine, it’s important to figure out your …" at bounding box center [686, 426] width 408 height 186
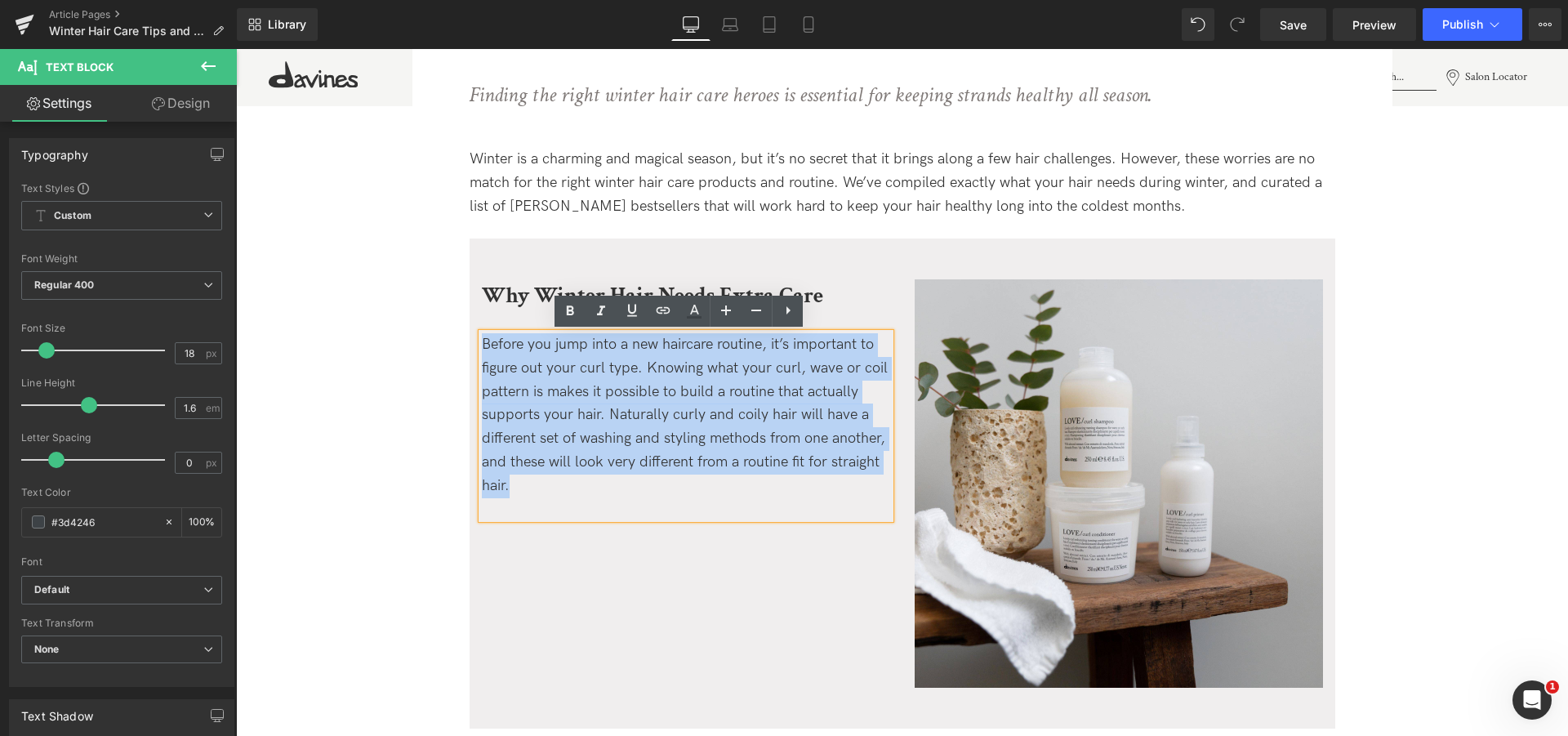
drag, startPoint x: 516, startPoint y: 495, endPoint x: 459, endPoint y: 330, distance: 174.6
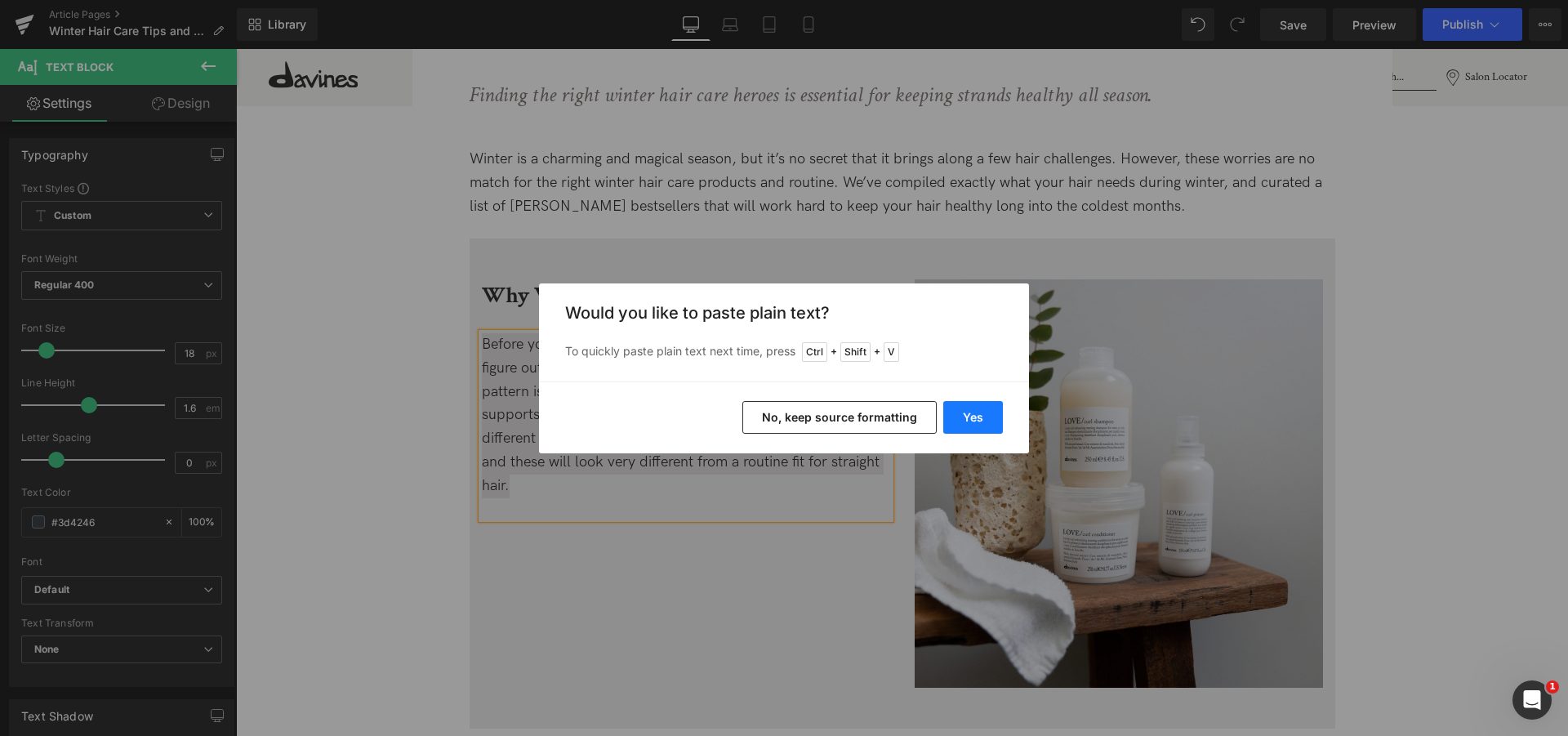
click at [995, 417] on button "Yes" at bounding box center [973, 418] width 59 height 33
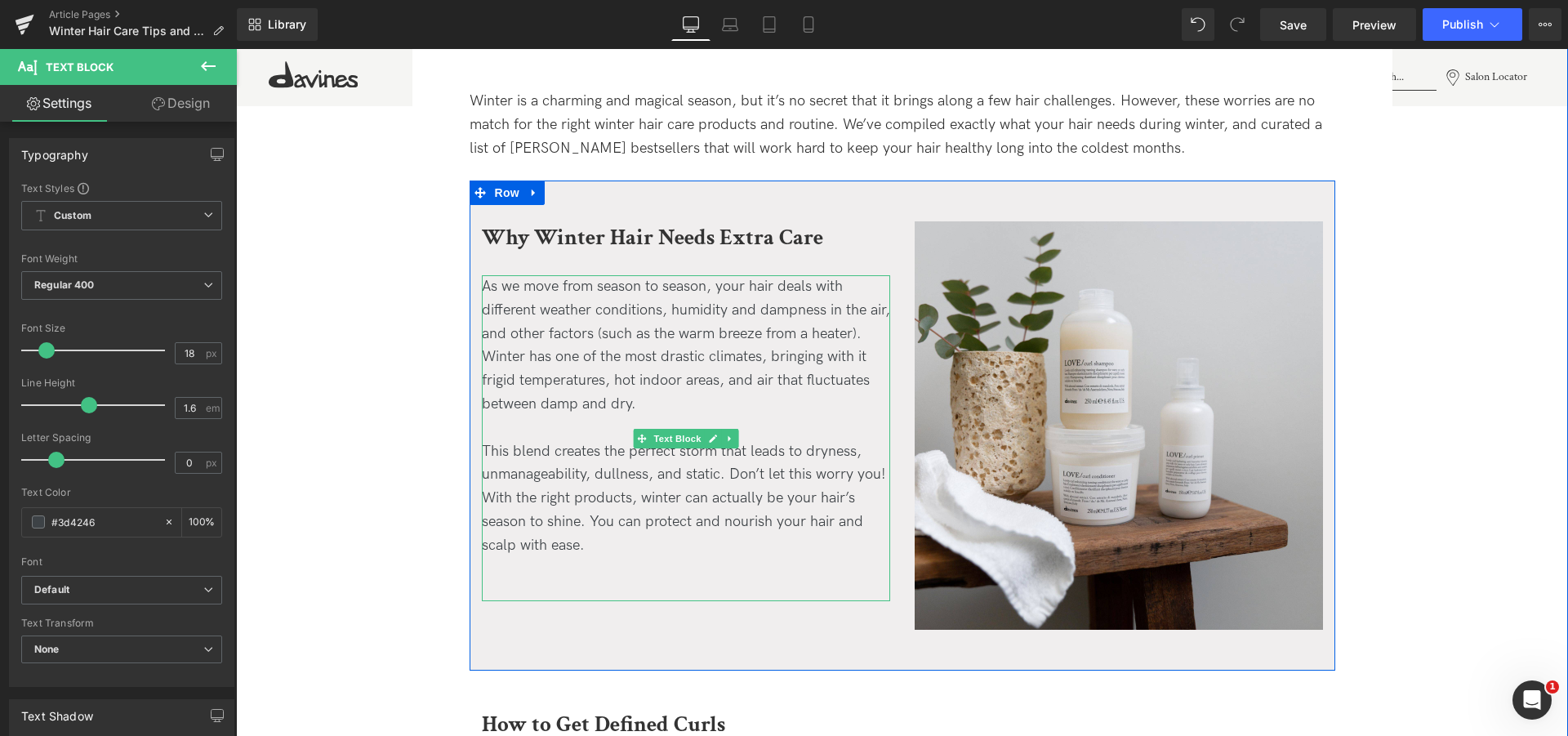
scroll to position [750, 0]
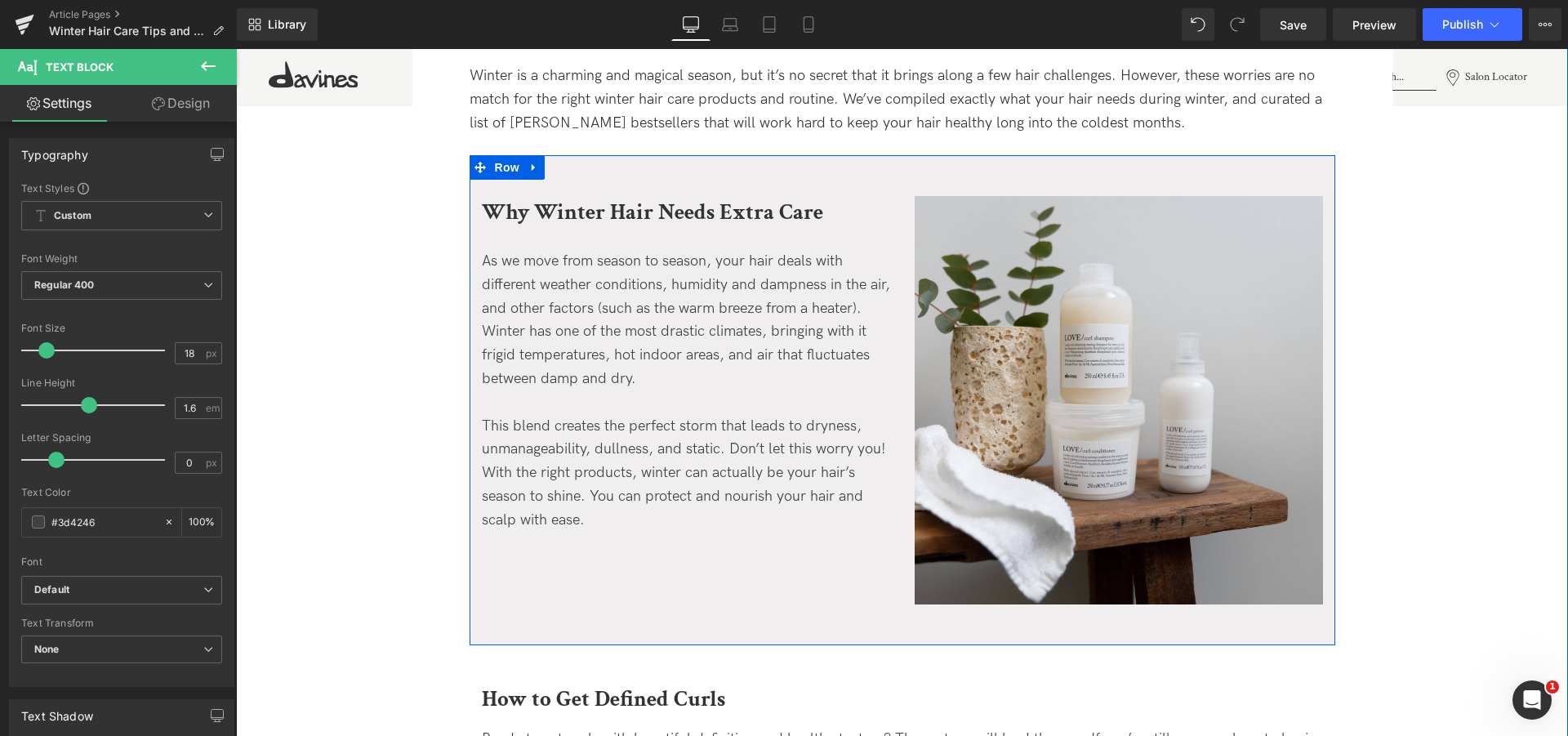
click at [625, 536] on div "As we move from season to season, your hair deals with different weather condit…" at bounding box center [686, 413] width 408 height 326
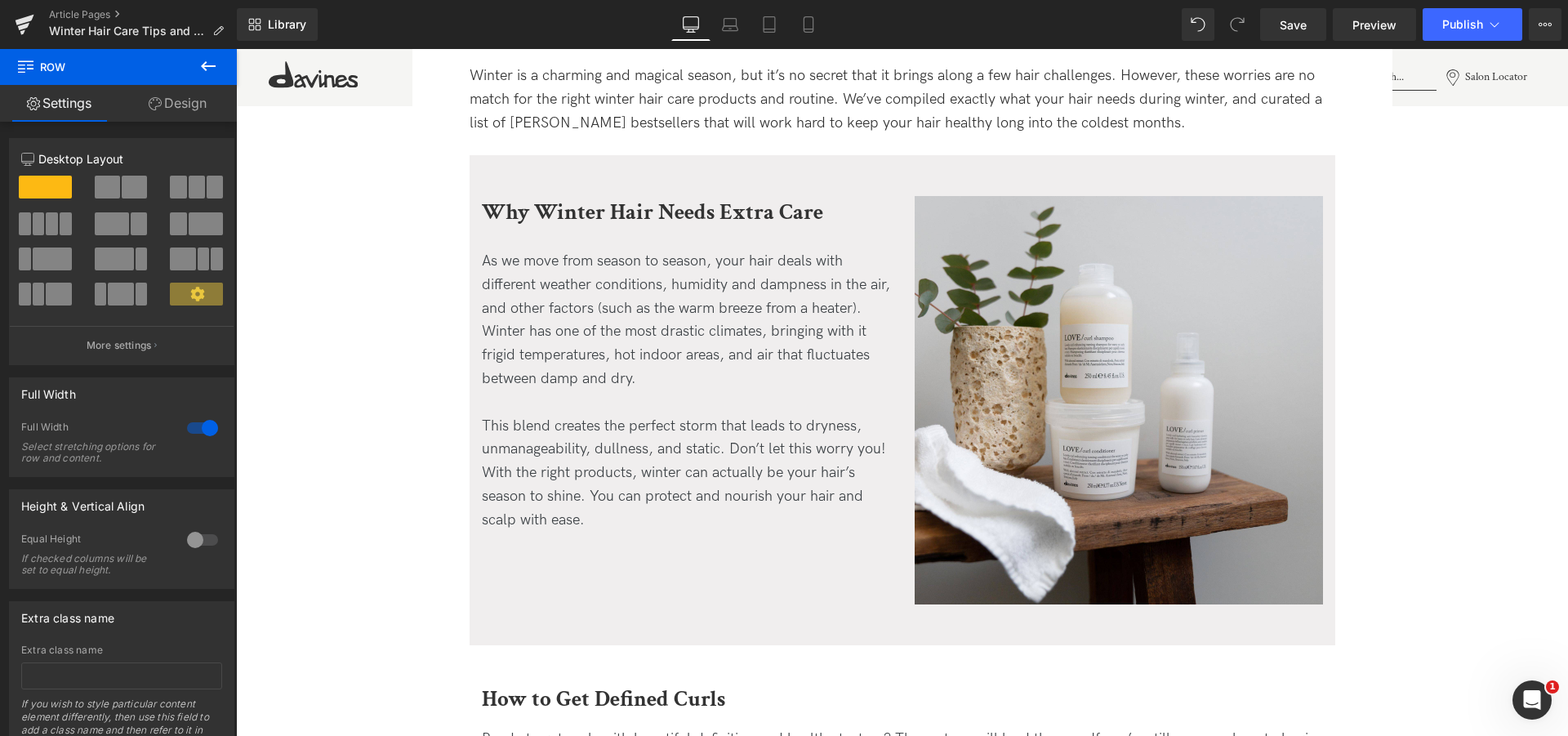
click at [551, 545] on div "As we move from season to season, your hair deals with different weather condit…" at bounding box center [686, 413] width 408 height 326
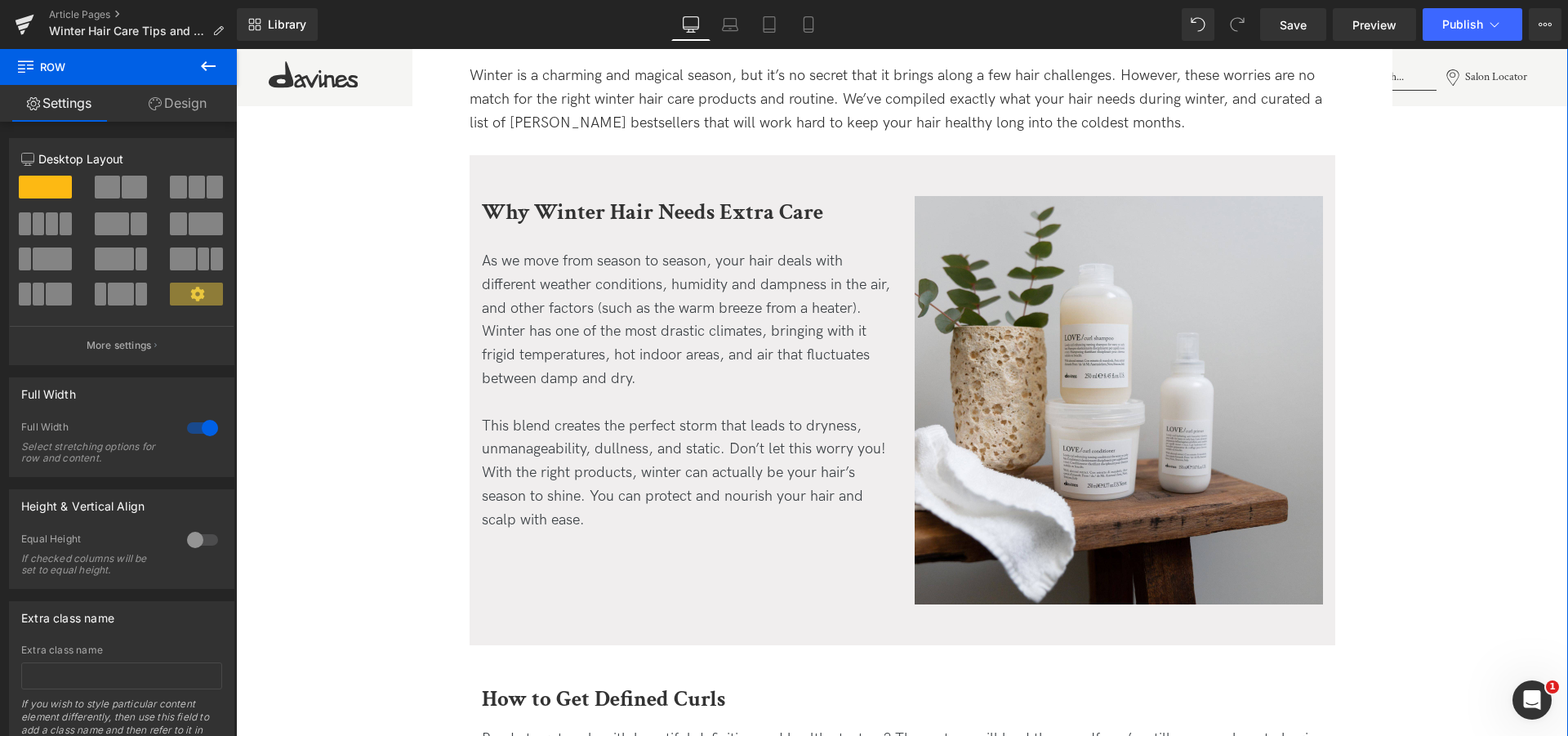
click at [179, 109] on link "Design" at bounding box center [178, 104] width 119 height 36
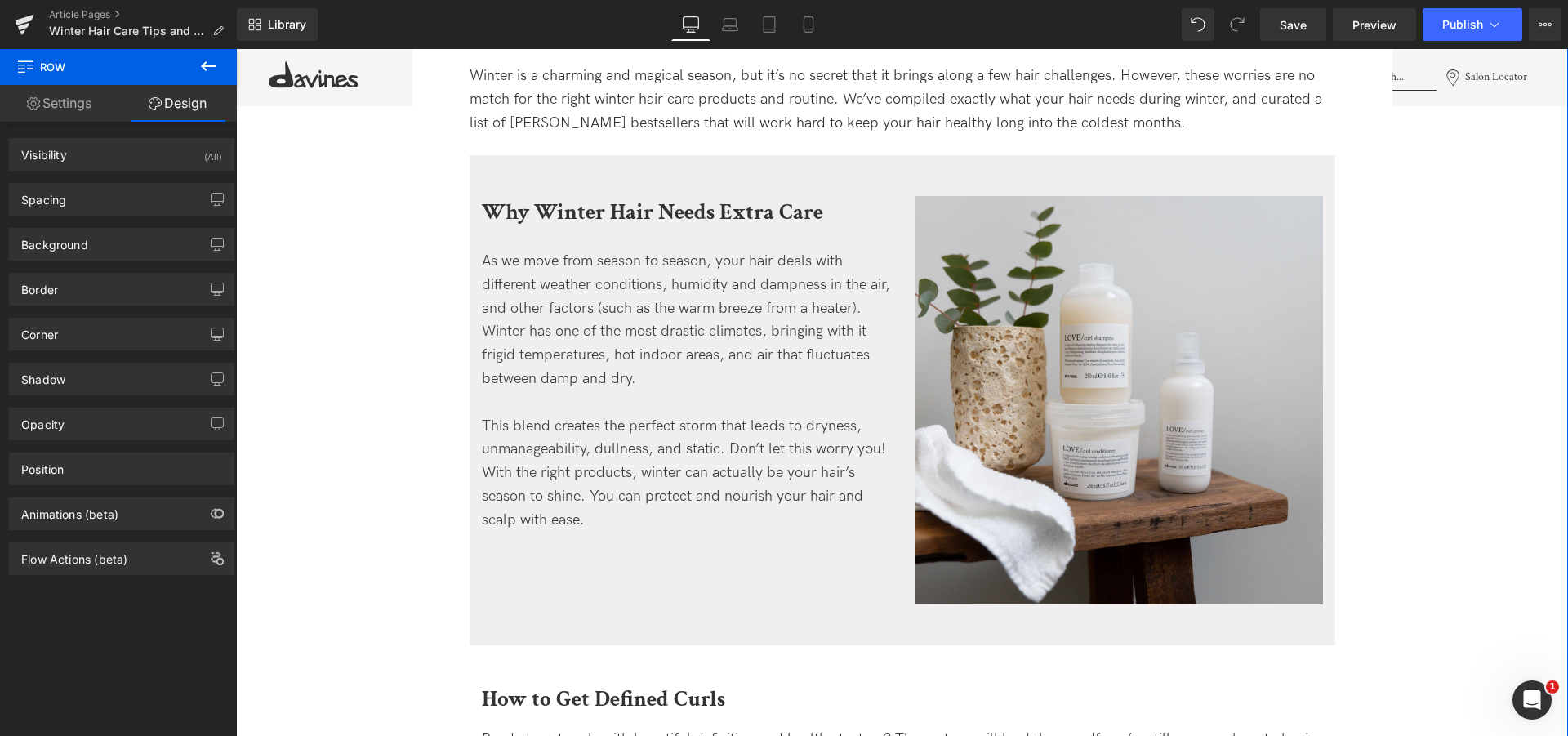
click at [96, 101] on link "Settings" at bounding box center [59, 104] width 119 height 36
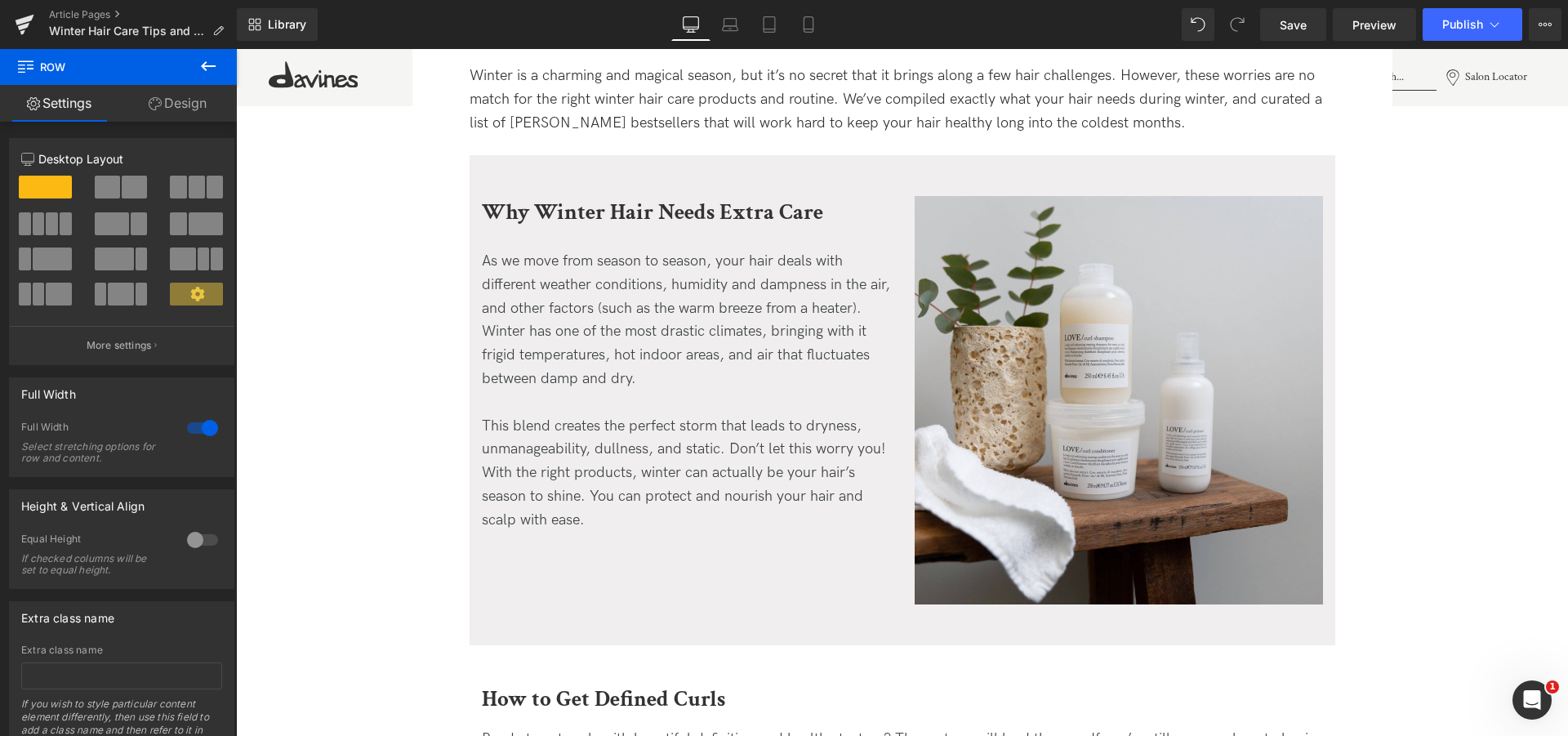
click at [222, 66] on button at bounding box center [209, 67] width 57 height 36
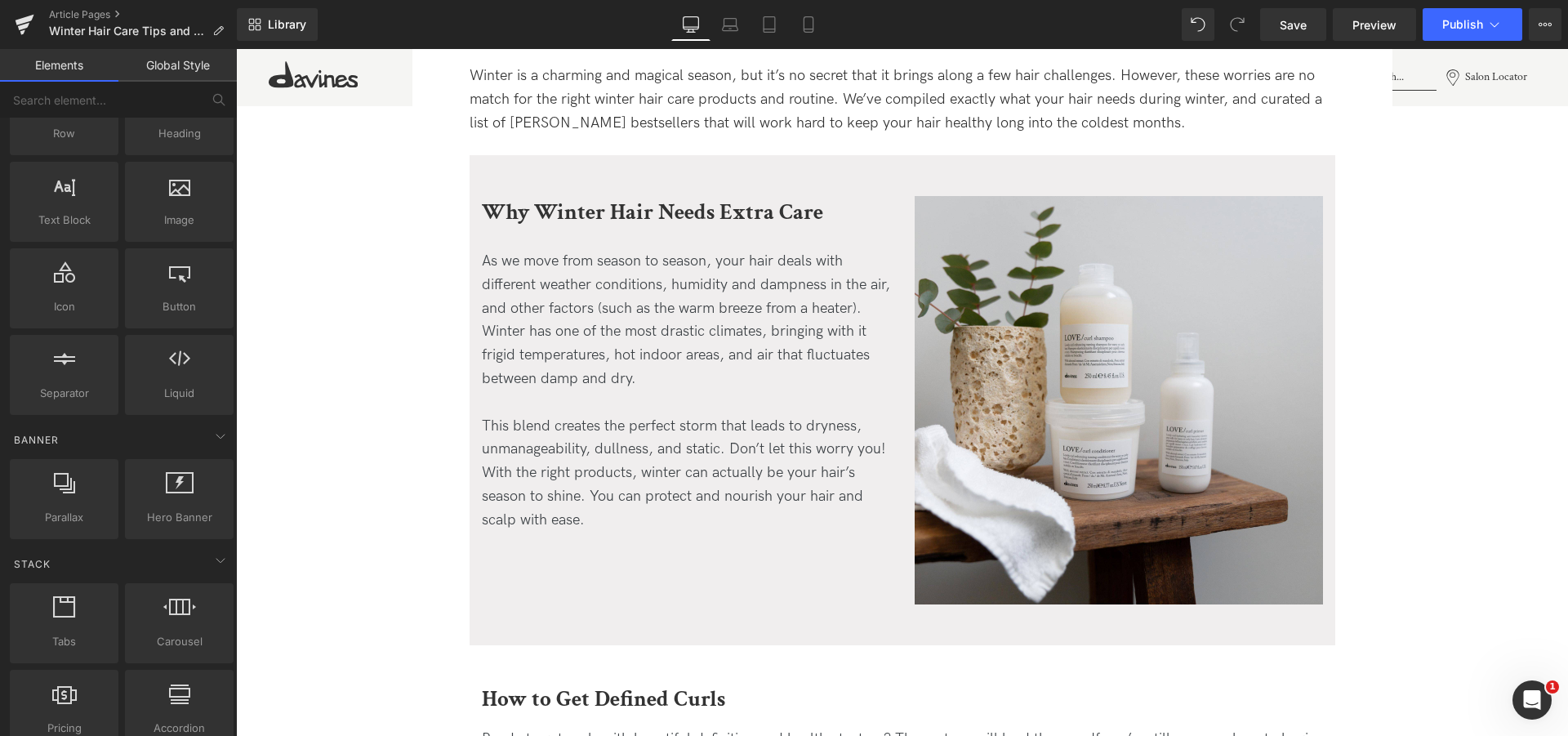
scroll to position [0, 0]
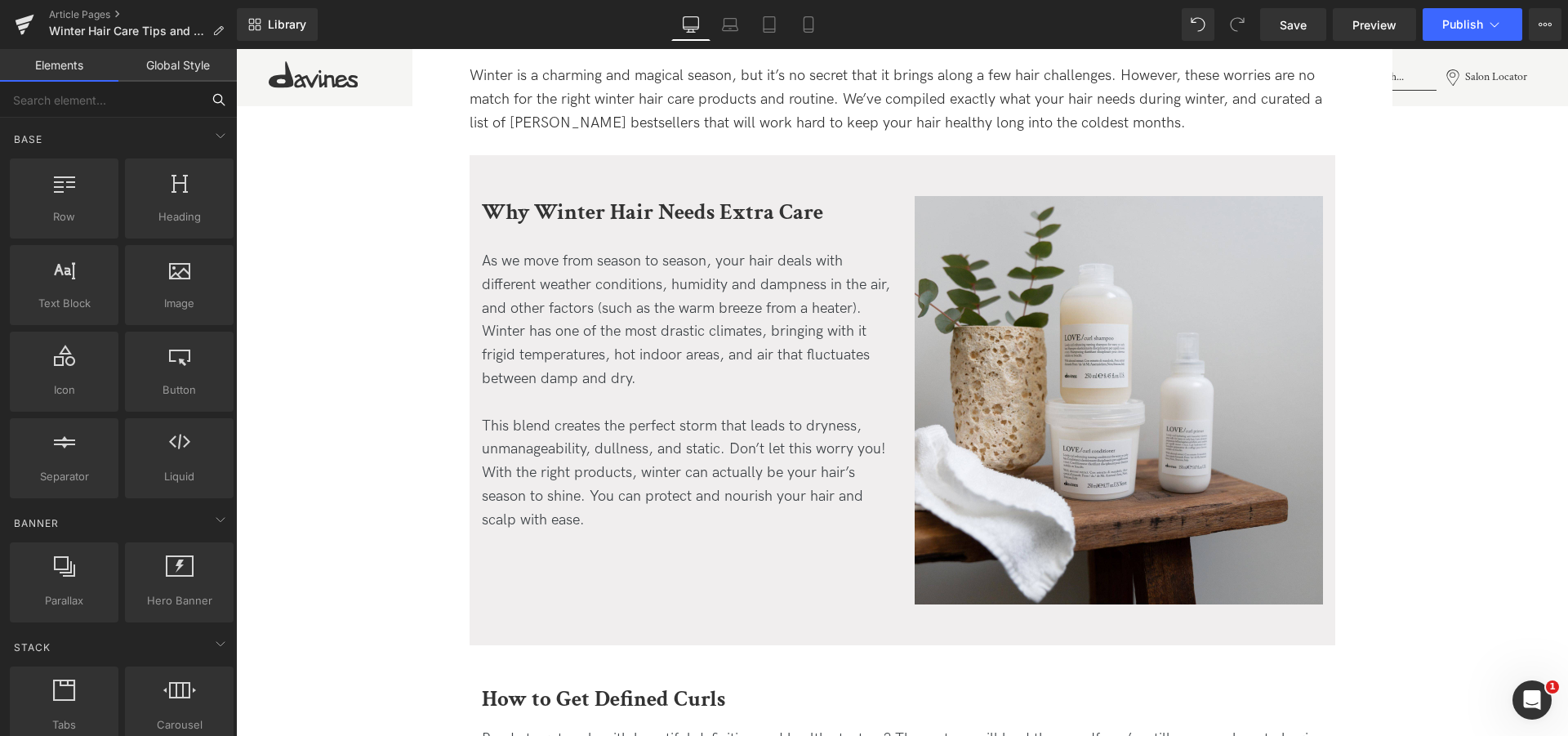
click at [116, 108] on input "text" at bounding box center [101, 100] width 201 height 36
type input "cta"
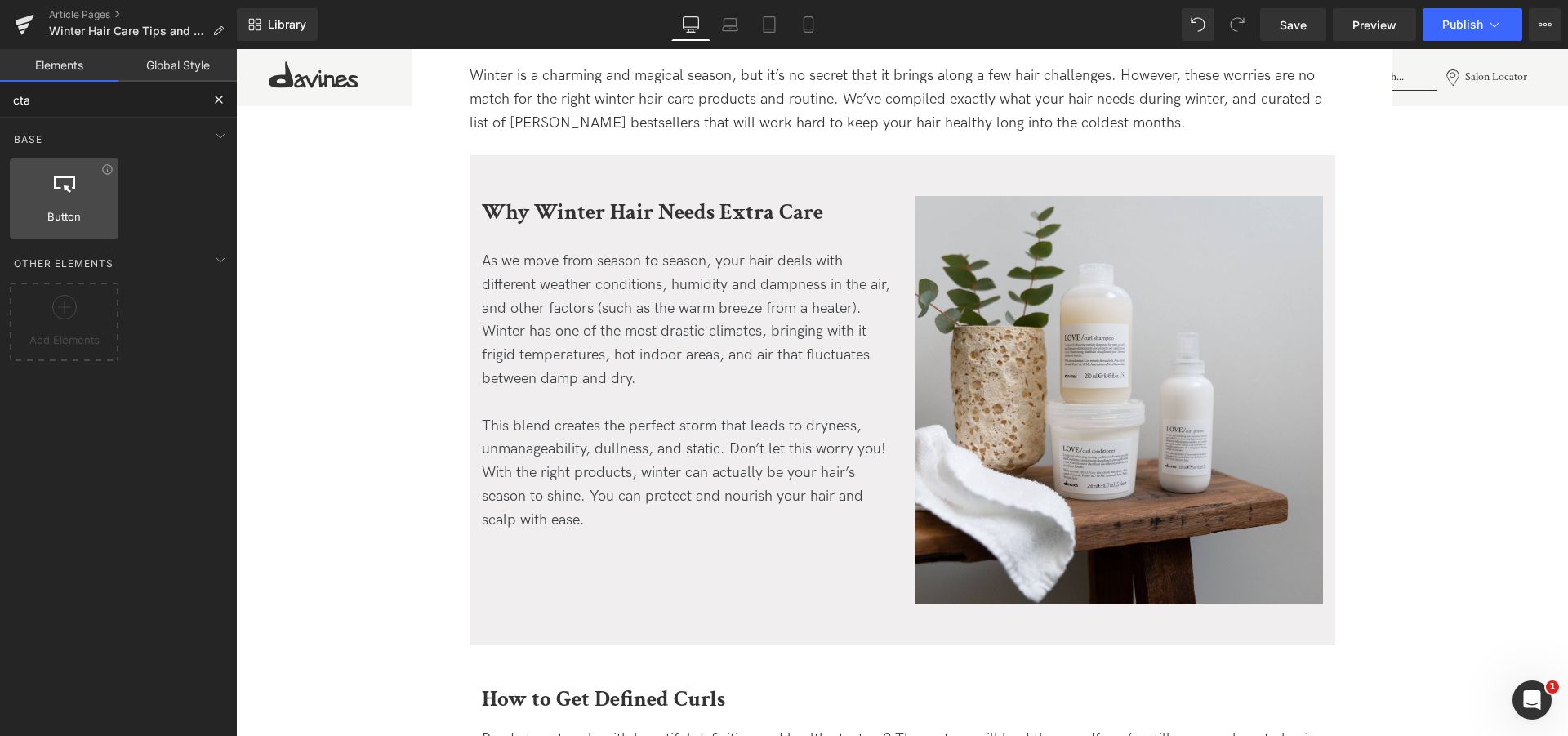
click at [78, 205] on div at bounding box center [63, 190] width 99 height 36
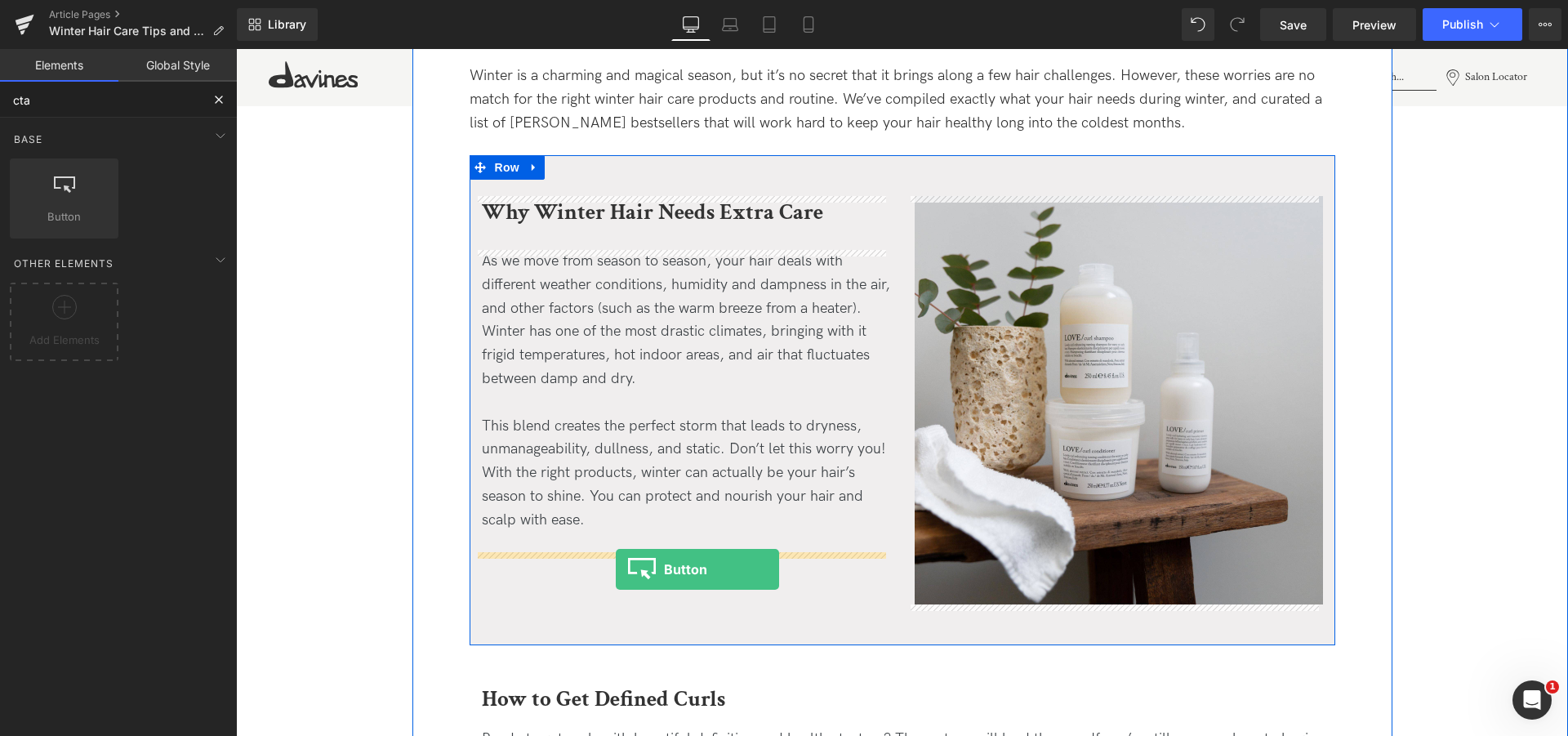
drag, startPoint x: 308, startPoint y: 246, endPoint x: 616, endPoint y: 568, distance: 445.6
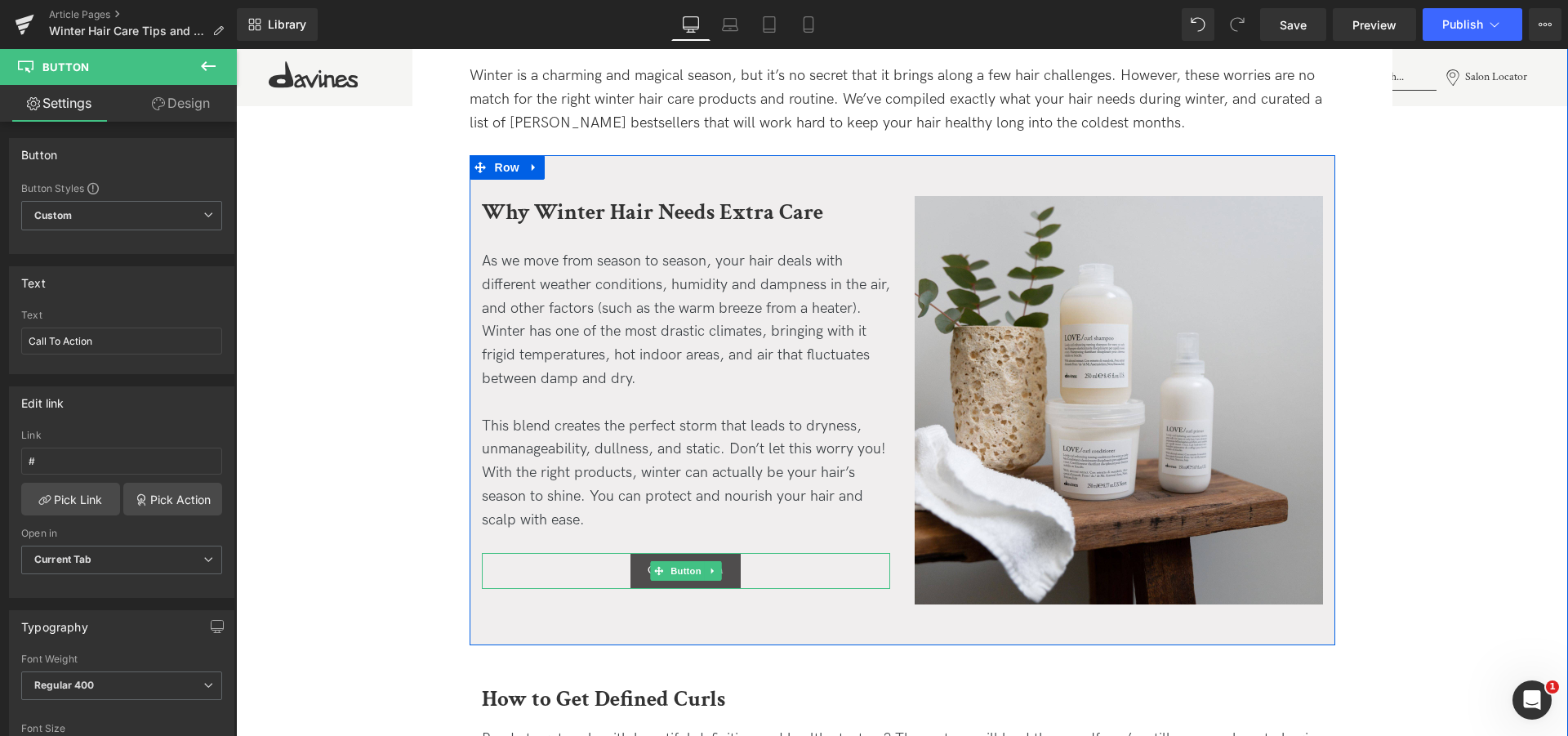
click at [674, 570] on span "Button" at bounding box center [685, 571] width 37 height 19
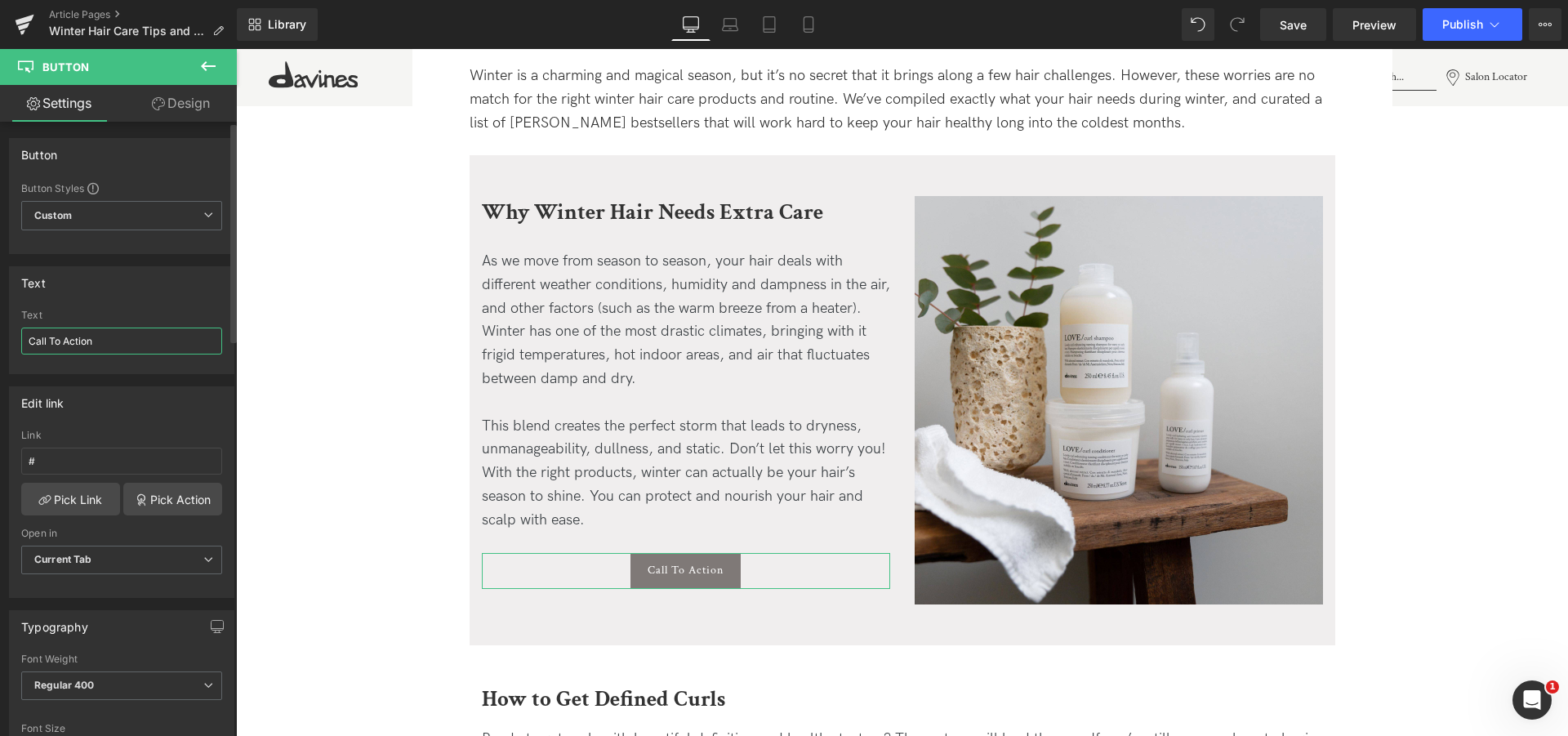
click at [127, 342] on input "Call To Action" at bounding box center [122, 341] width 201 height 27
type input "Discover our winter bestsellers"
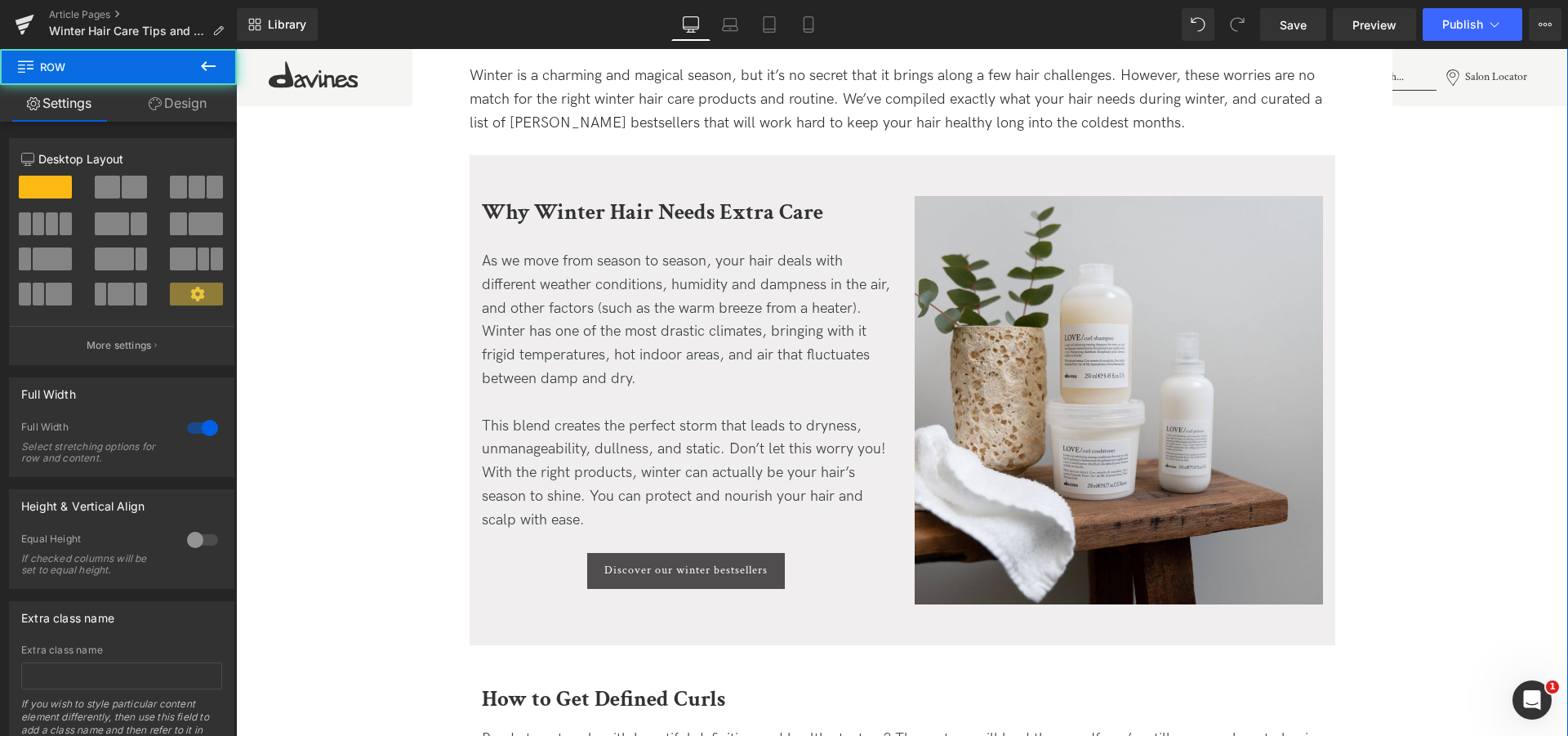
click at [606, 570] on span "Discover our winter bestsellers" at bounding box center [686, 570] width 164 height 13
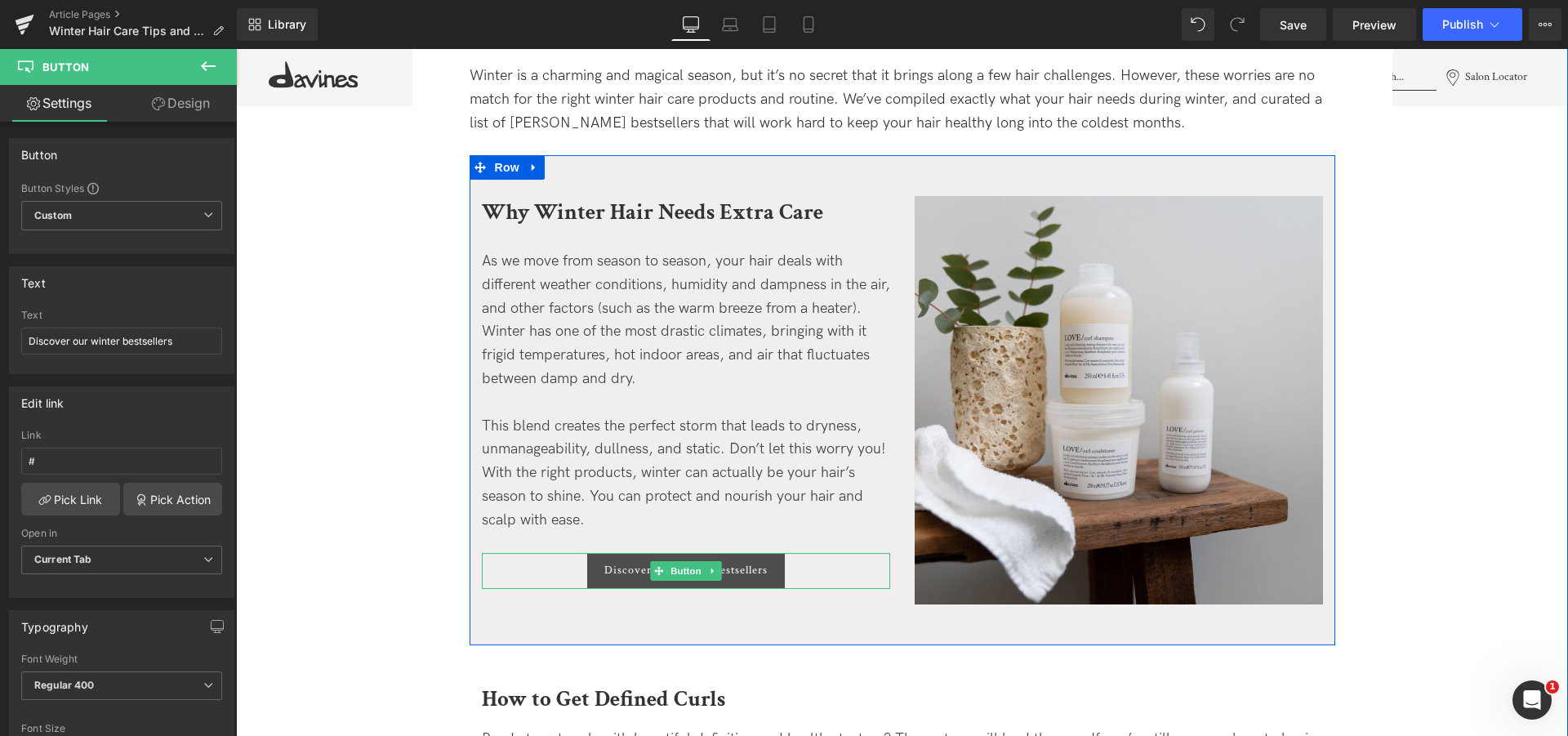
click at [774, 558] on link "Discover our winter bestsellers" at bounding box center [686, 571] width 197 height 36
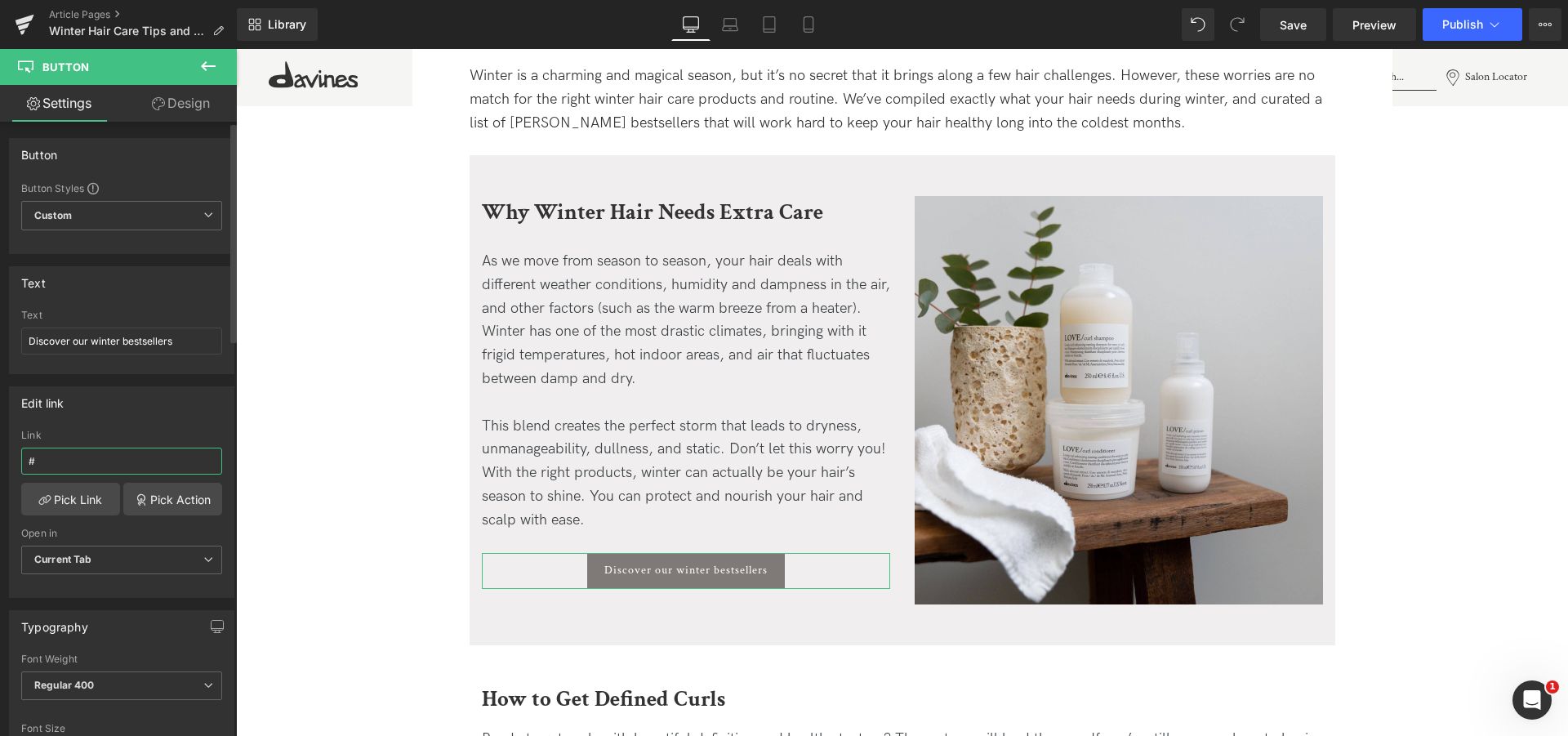
click at [116, 461] on input "#" at bounding box center [122, 461] width 201 height 27
type input "[URL][DOMAIN_NAME]"
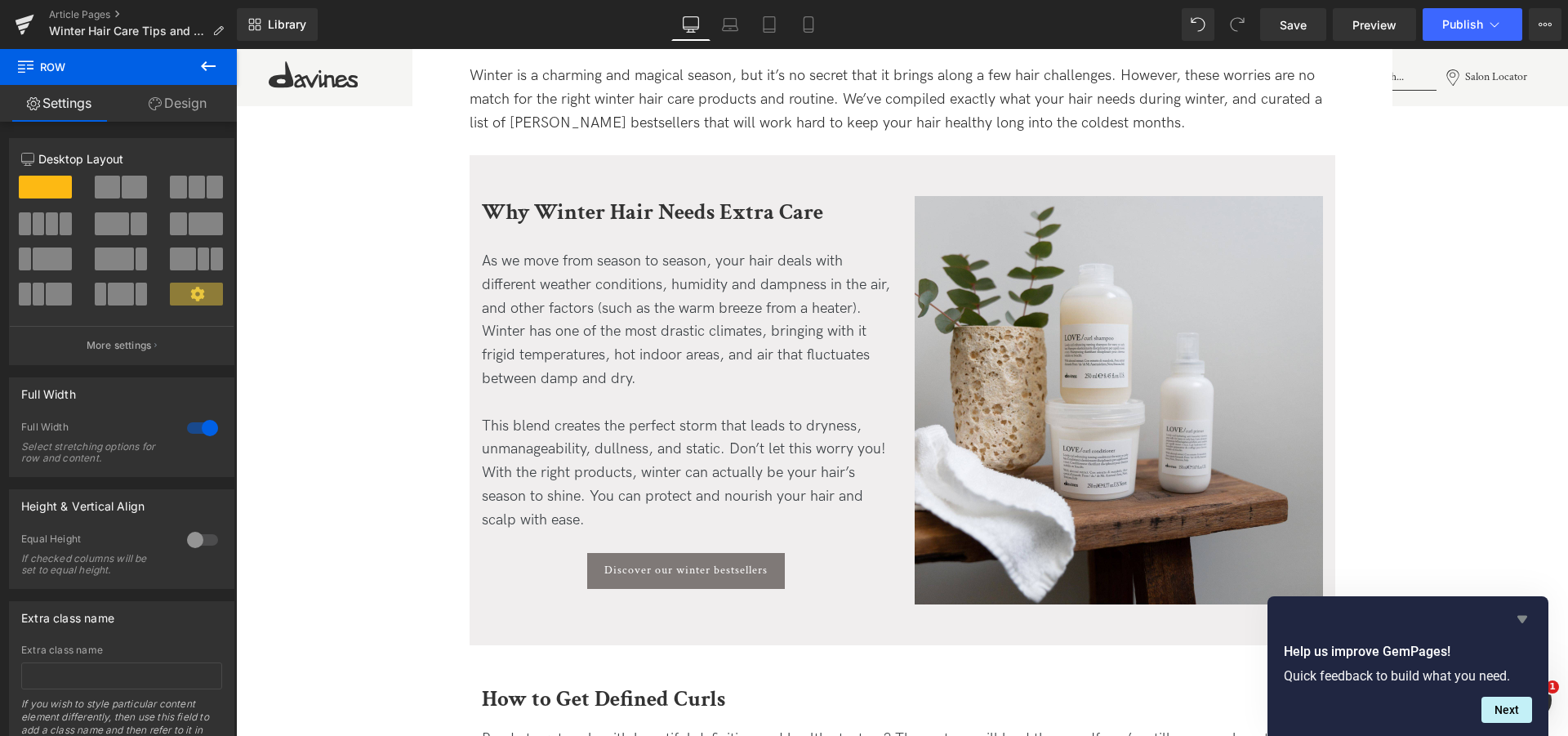
click at [1517, 617] on icon "Hide survey" at bounding box center [1522, 619] width 19 height 19
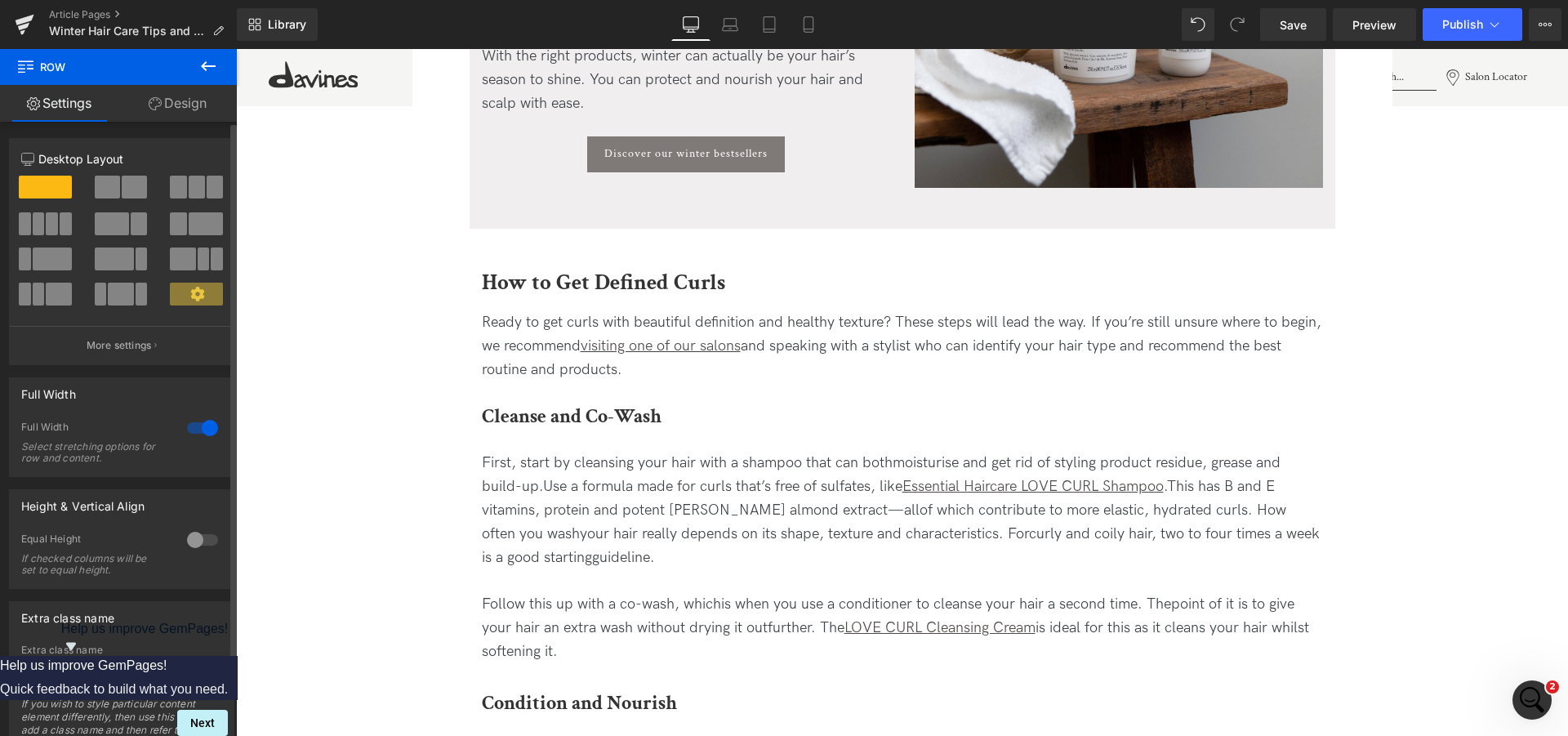
scroll to position [0, 0]
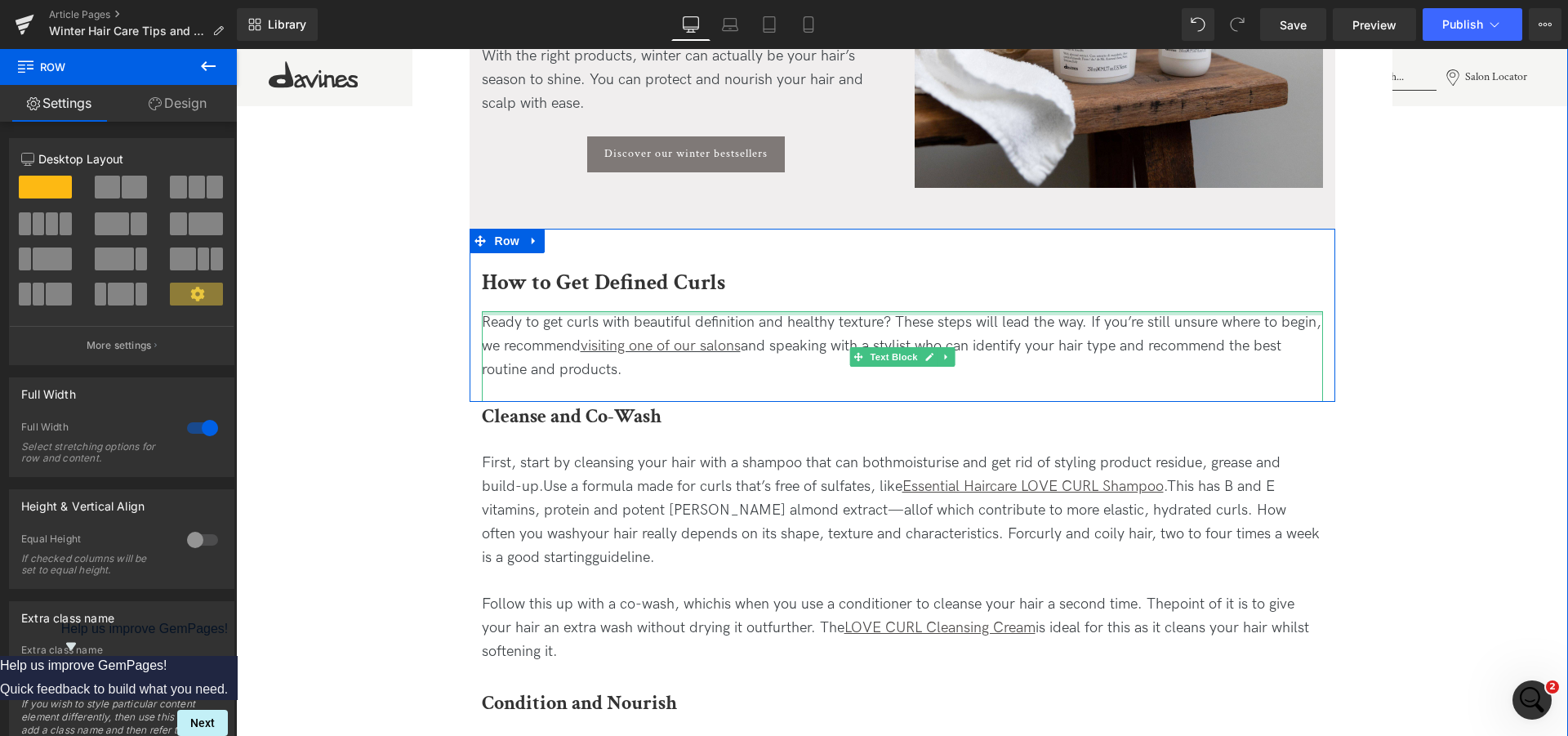
click at [670, 281] on b "How to Get Defined Curls" at bounding box center [603, 283] width 243 height 29
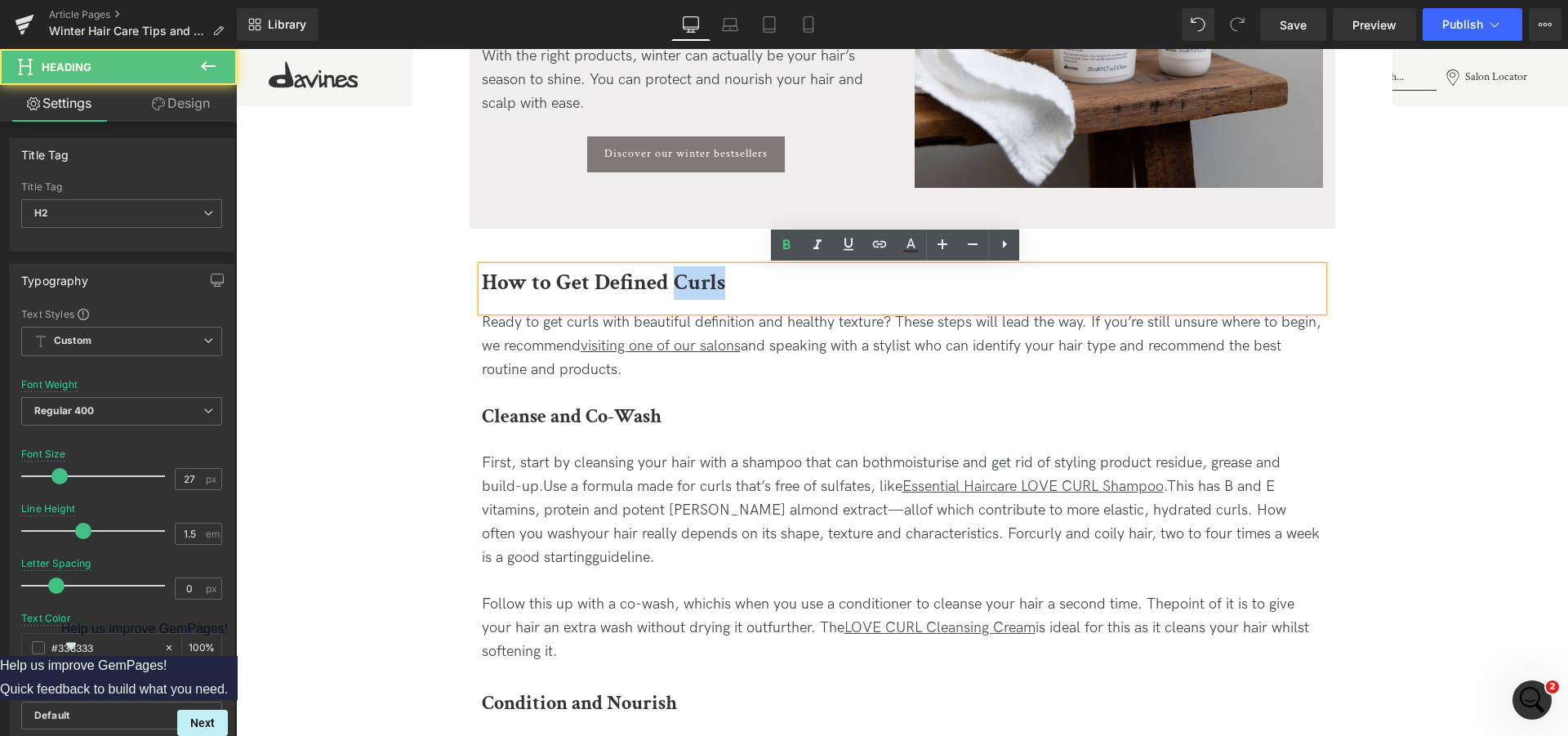
click at [670, 281] on b "How to Get Defined Curls" at bounding box center [603, 283] width 243 height 29
paste div
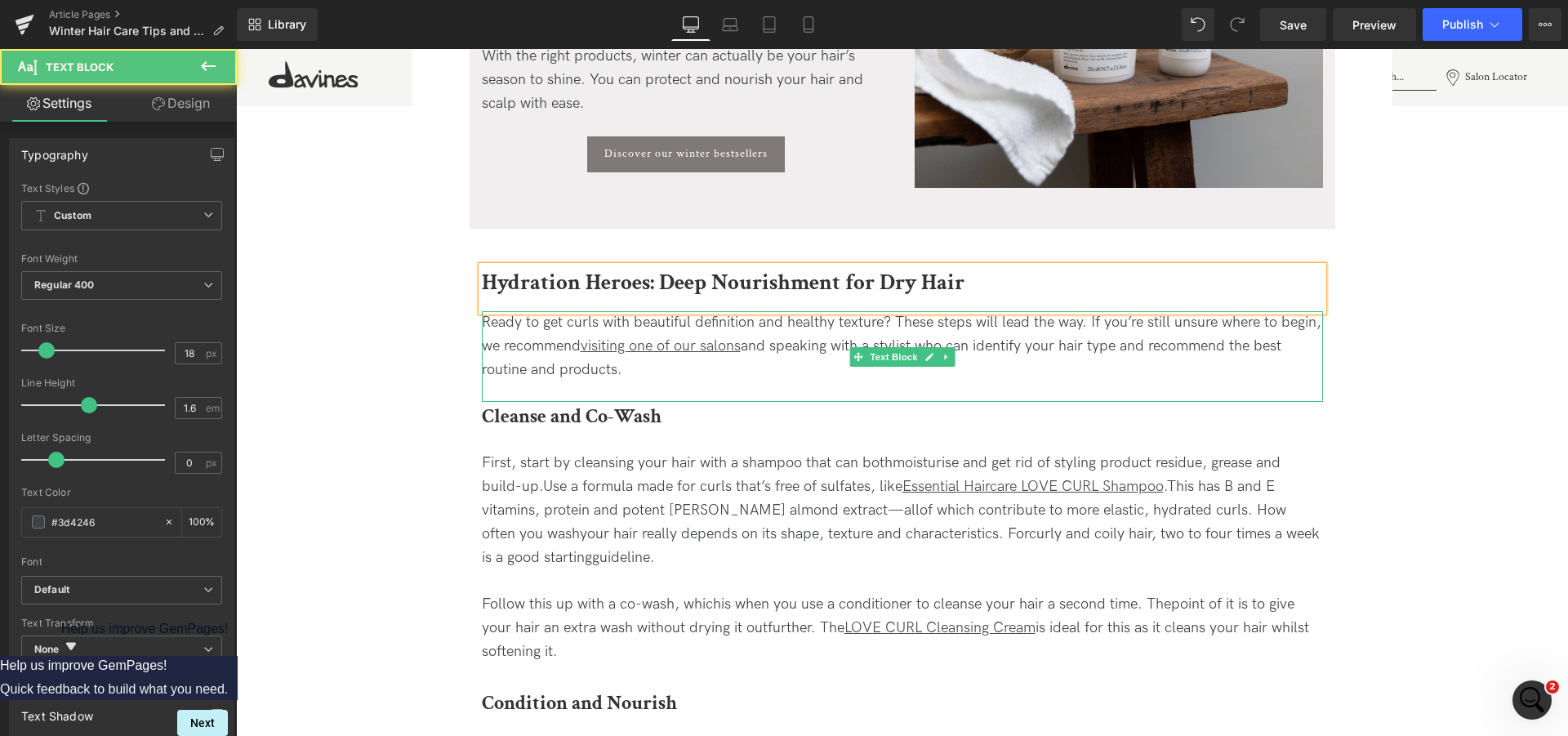
click at [512, 348] on div "Ready to get curls with beautiful definition and healthy texture? These steps w…" at bounding box center [902, 346] width 841 height 70
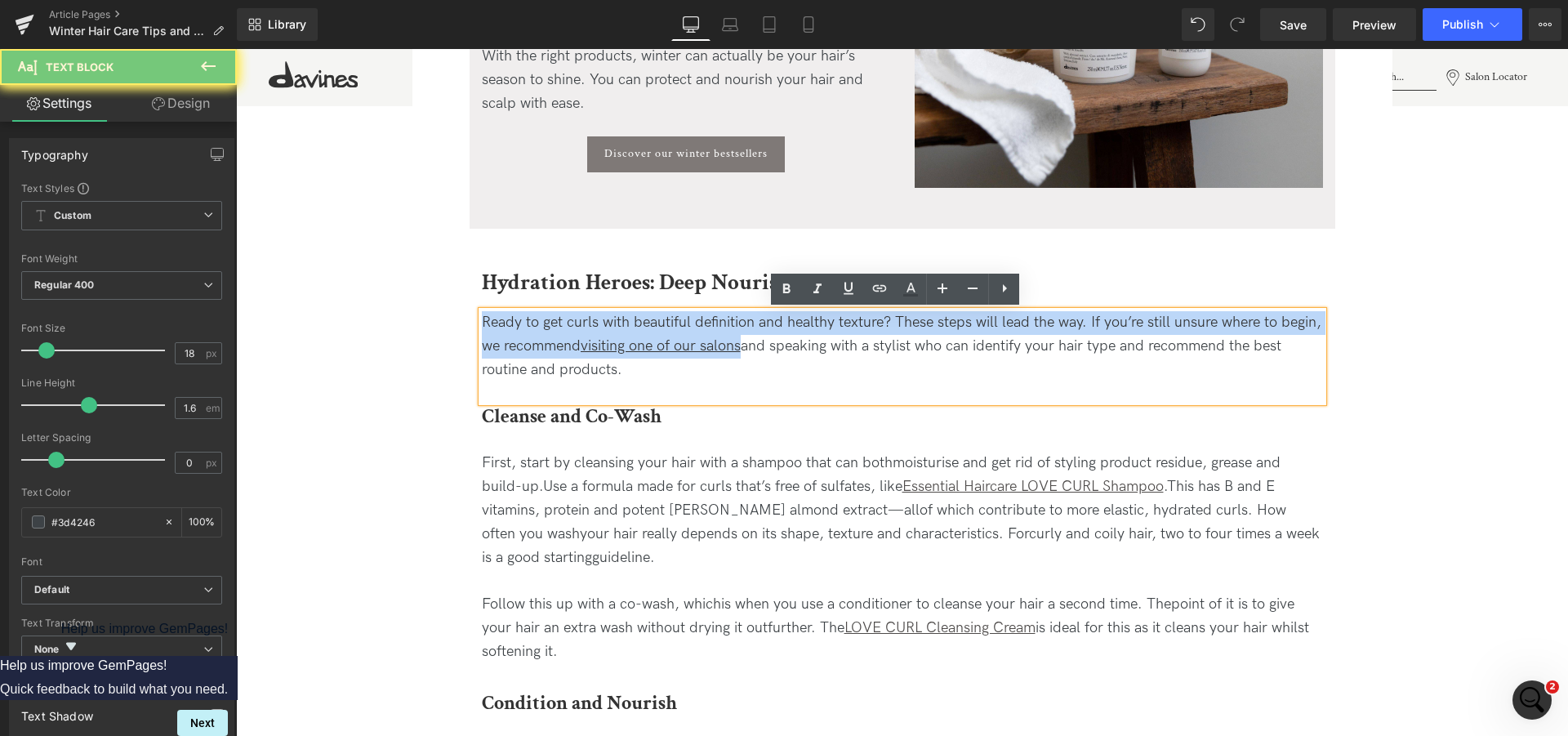
click at [512, 348] on div "Ready to get curls with beautiful definition and healthy texture? These steps w…" at bounding box center [902, 346] width 841 height 70
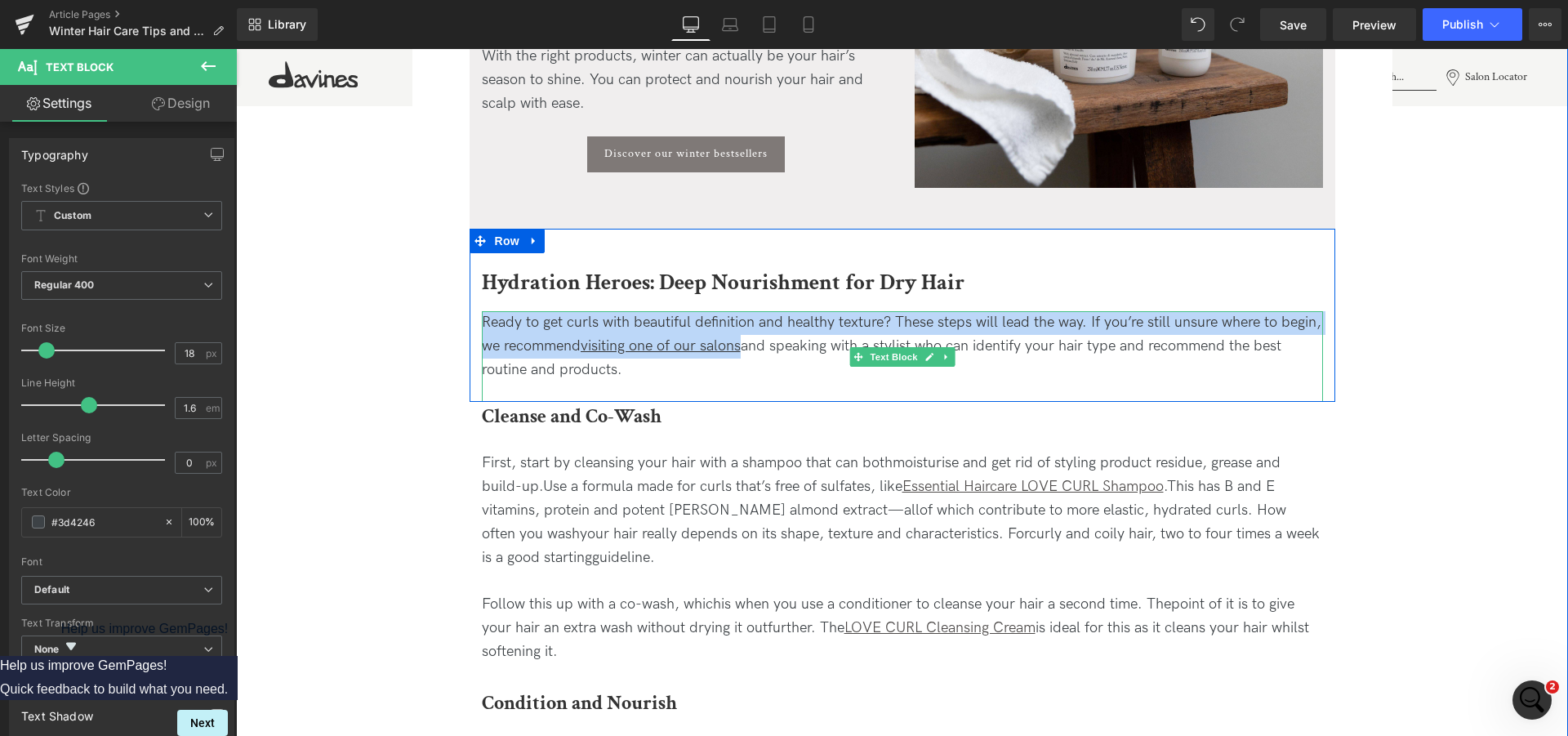
click at [545, 340] on div "Ready to get curls with beautiful definition and healthy texture? These steps w…" at bounding box center [902, 346] width 841 height 70
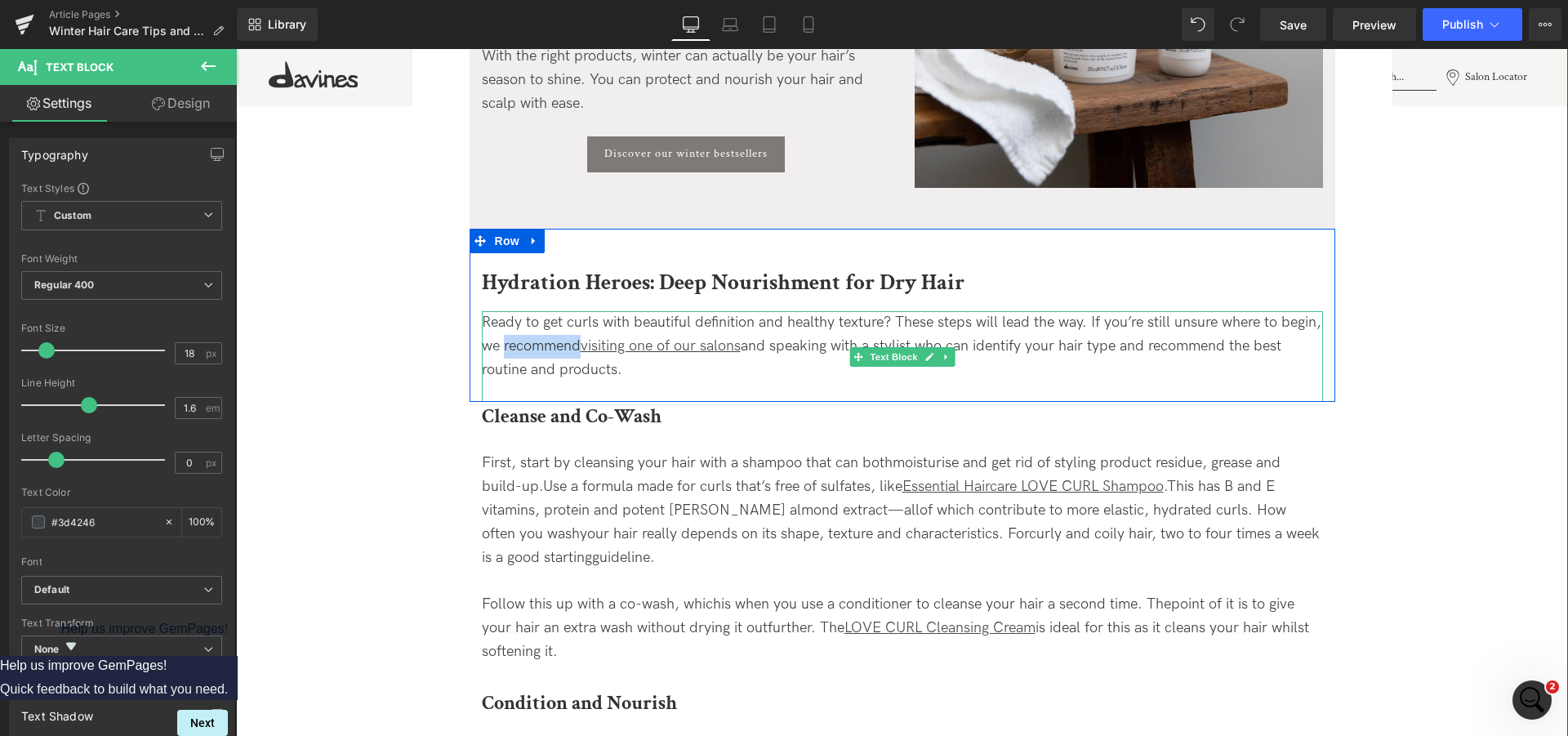
click at [545, 340] on div "Ready to get curls with beautiful definition and healthy texture? These steps w…" at bounding box center [902, 346] width 841 height 70
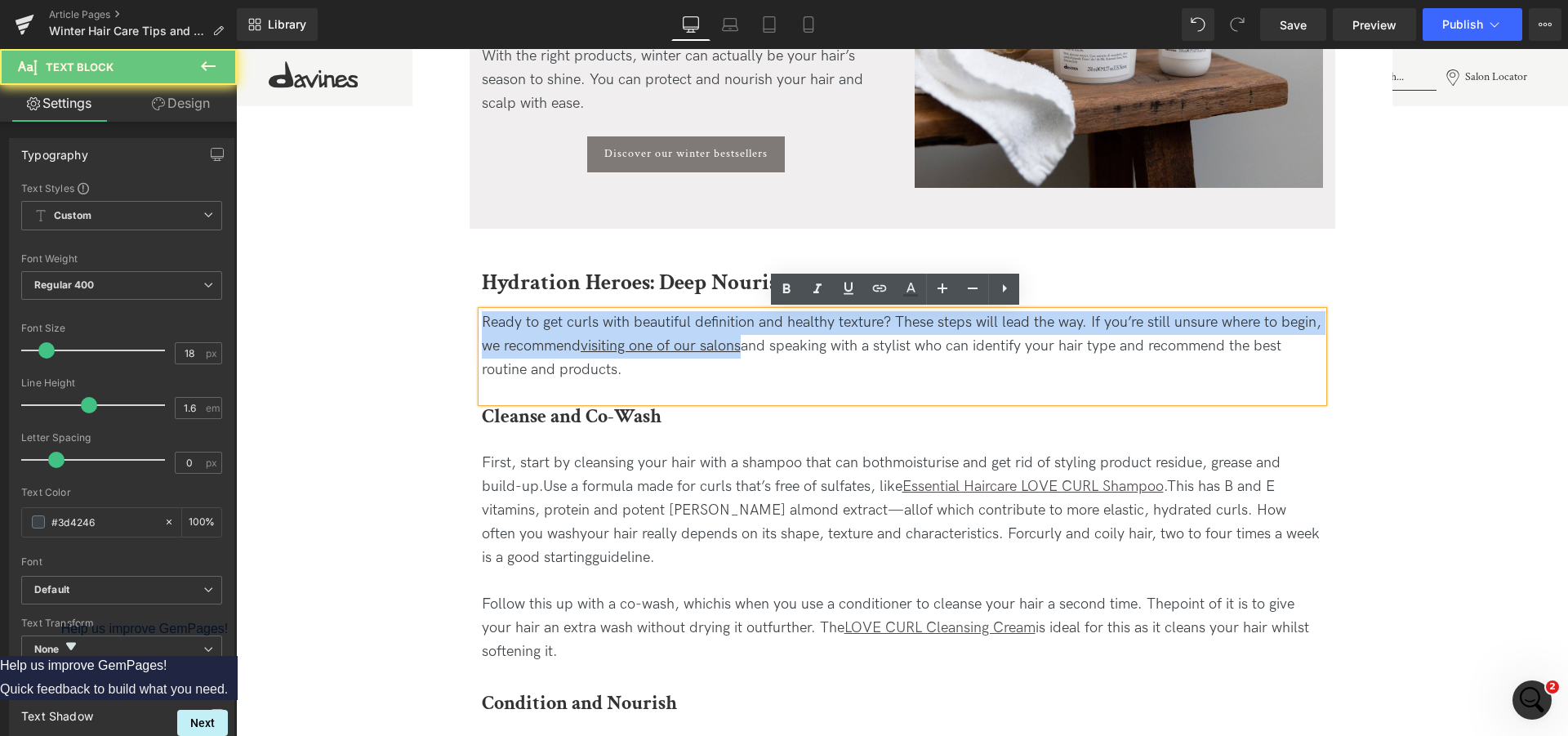
click at [545, 340] on div "Ready to get curls with beautiful definition and healthy texture? These steps w…" at bounding box center [902, 346] width 841 height 70
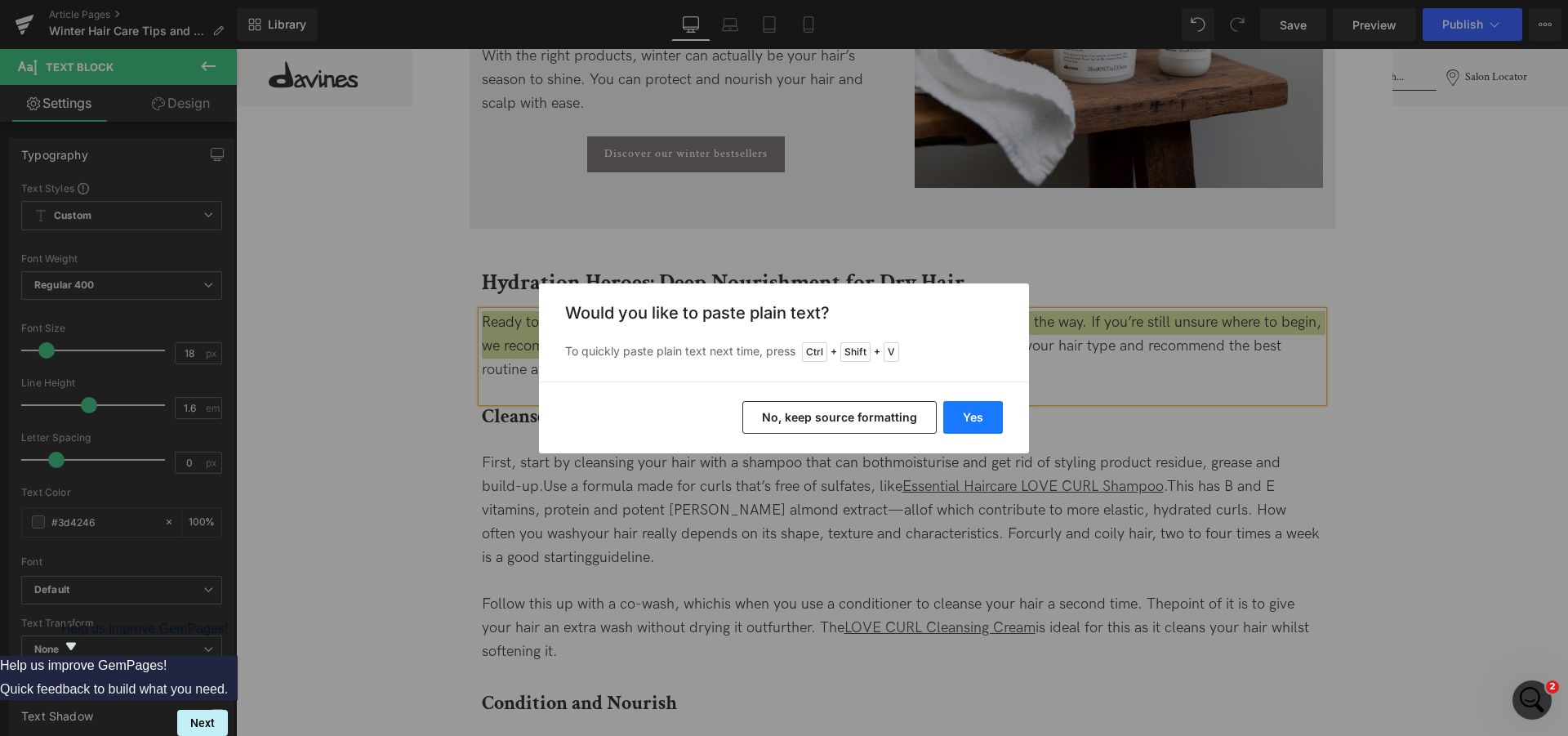
click at [981, 412] on button "Yes" at bounding box center [973, 418] width 59 height 33
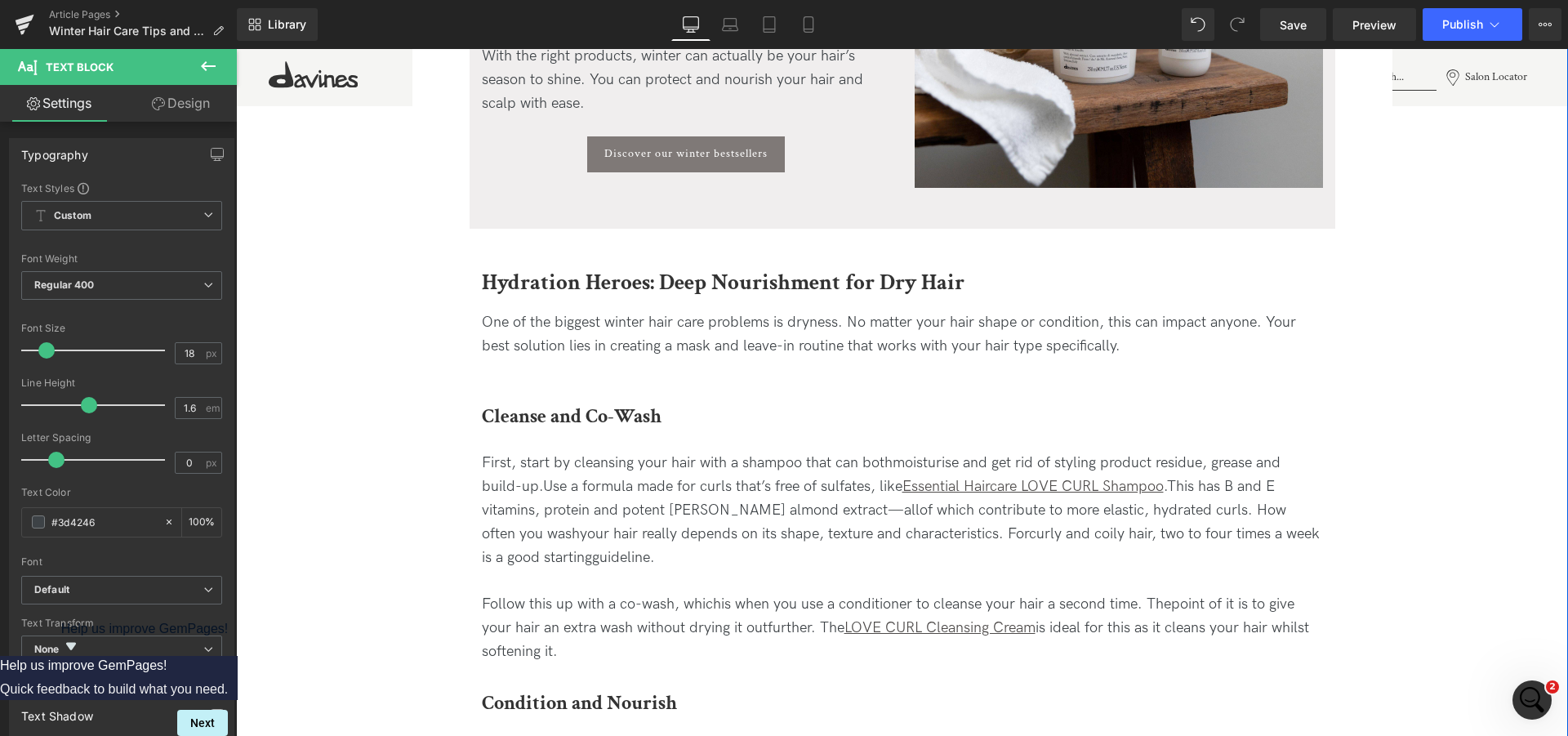
click at [617, 375] on div "One of the biggest winter hair care problems is dryness. No matter your hair sh…" at bounding box center [902, 346] width 841 height 70
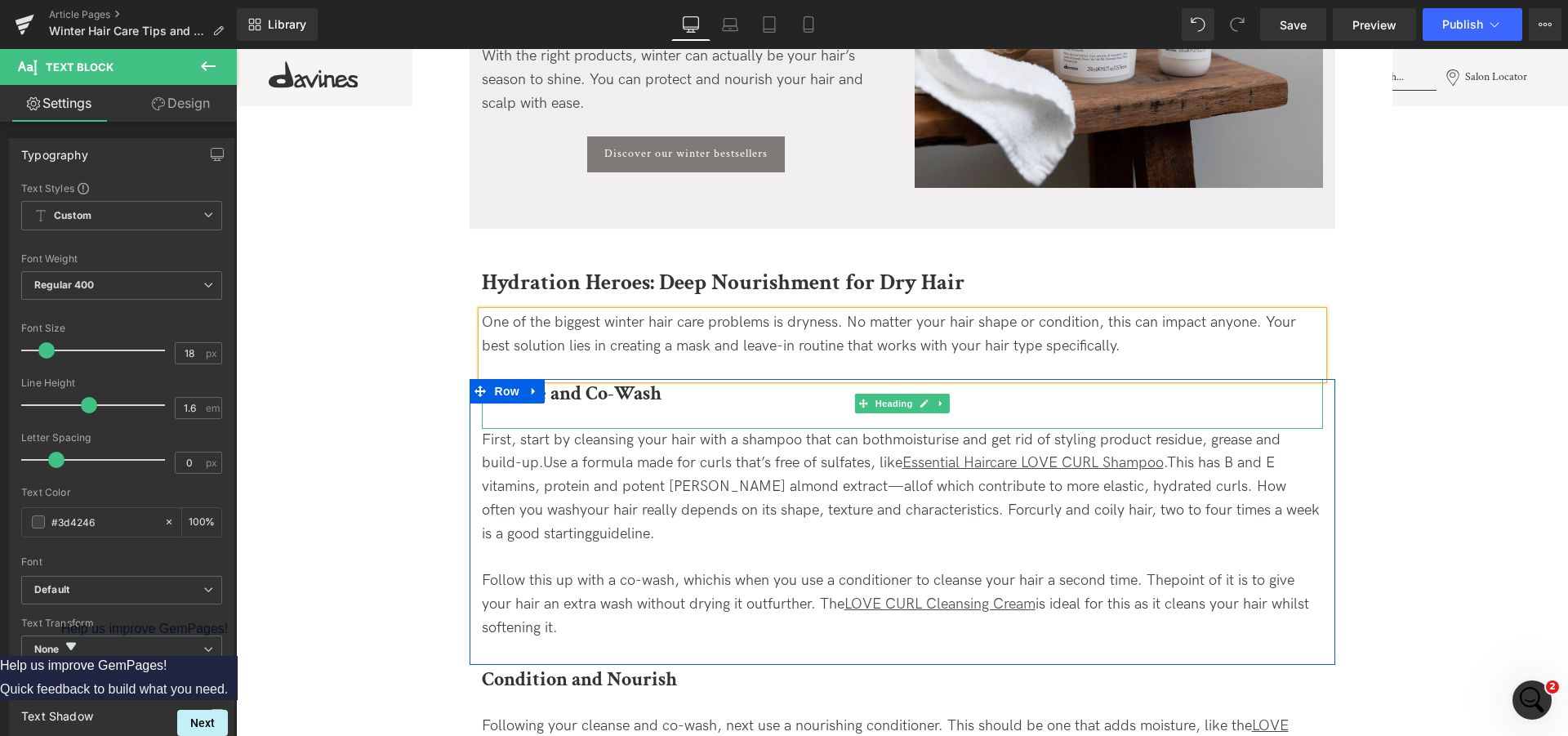
click at [602, 390] on b "Cleanse and Co-Wash" at bounding box center [572, 393] width 180 height 25
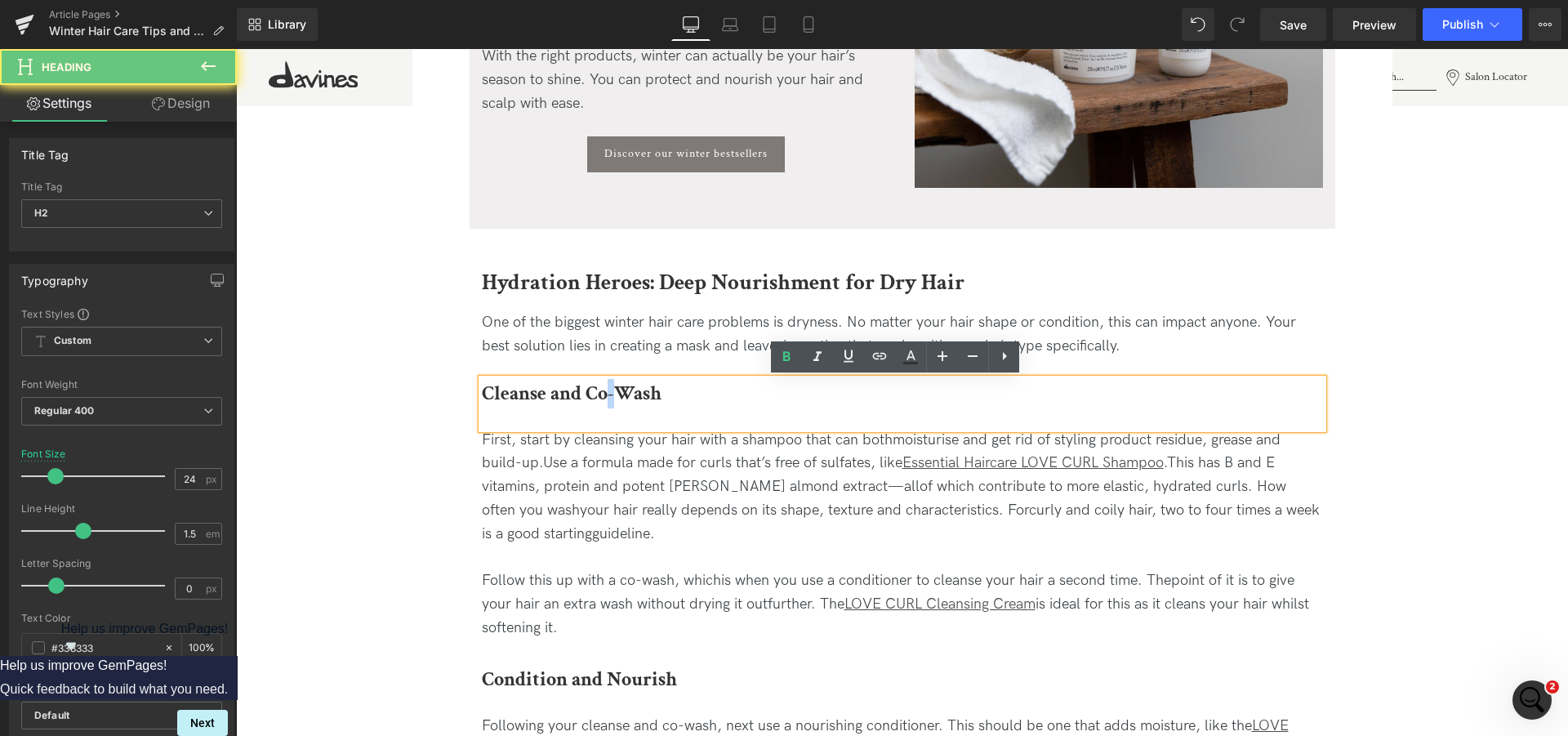
click at [602, 390] on b "Cleanse and Co-Wash" at bounding box center [572, 393] width 180 height 25
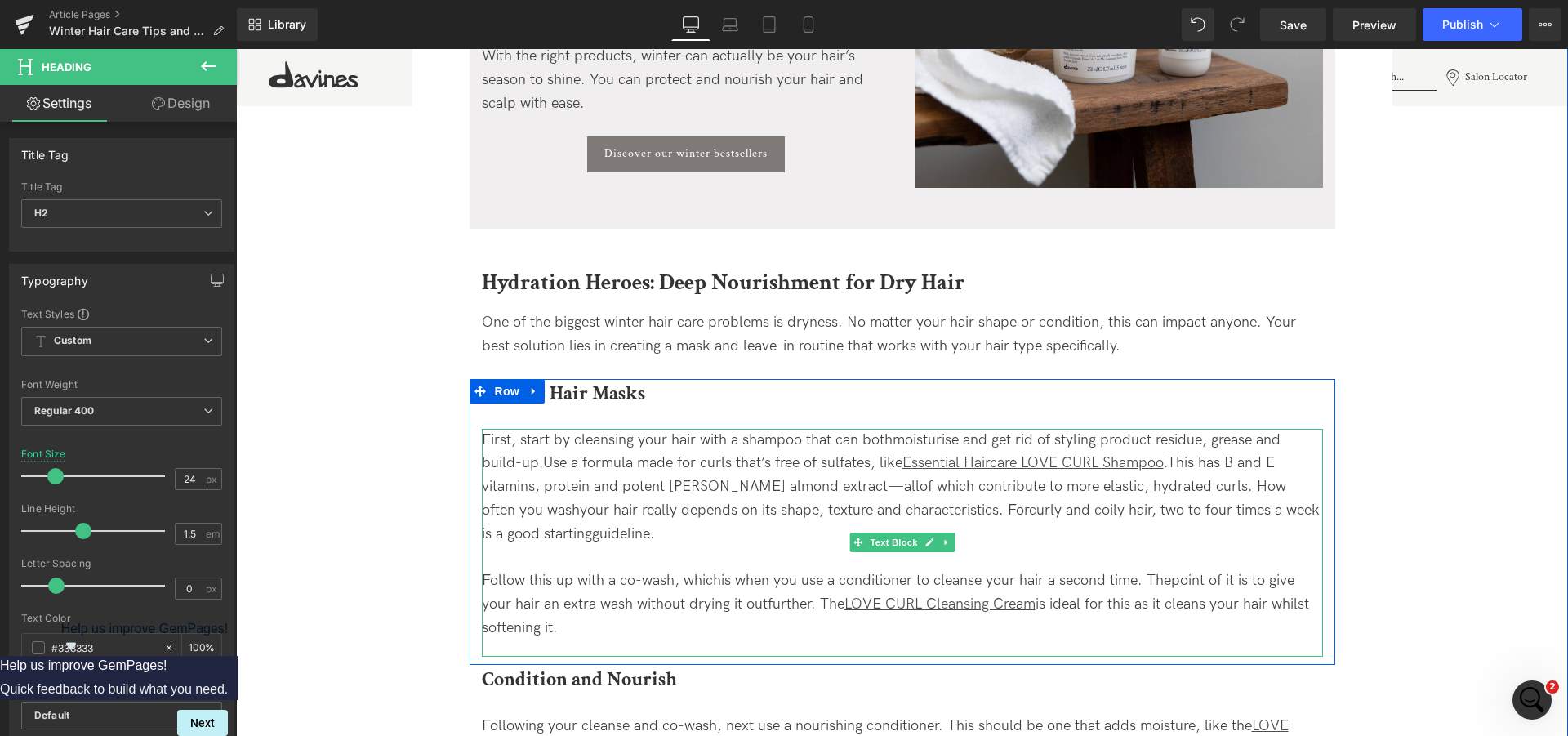
click at [574, 482] on div "First, start by cleansing your hair with a shampoo that can bothmoisturise and …" at bounding box center [902, 488] width 841 height 118
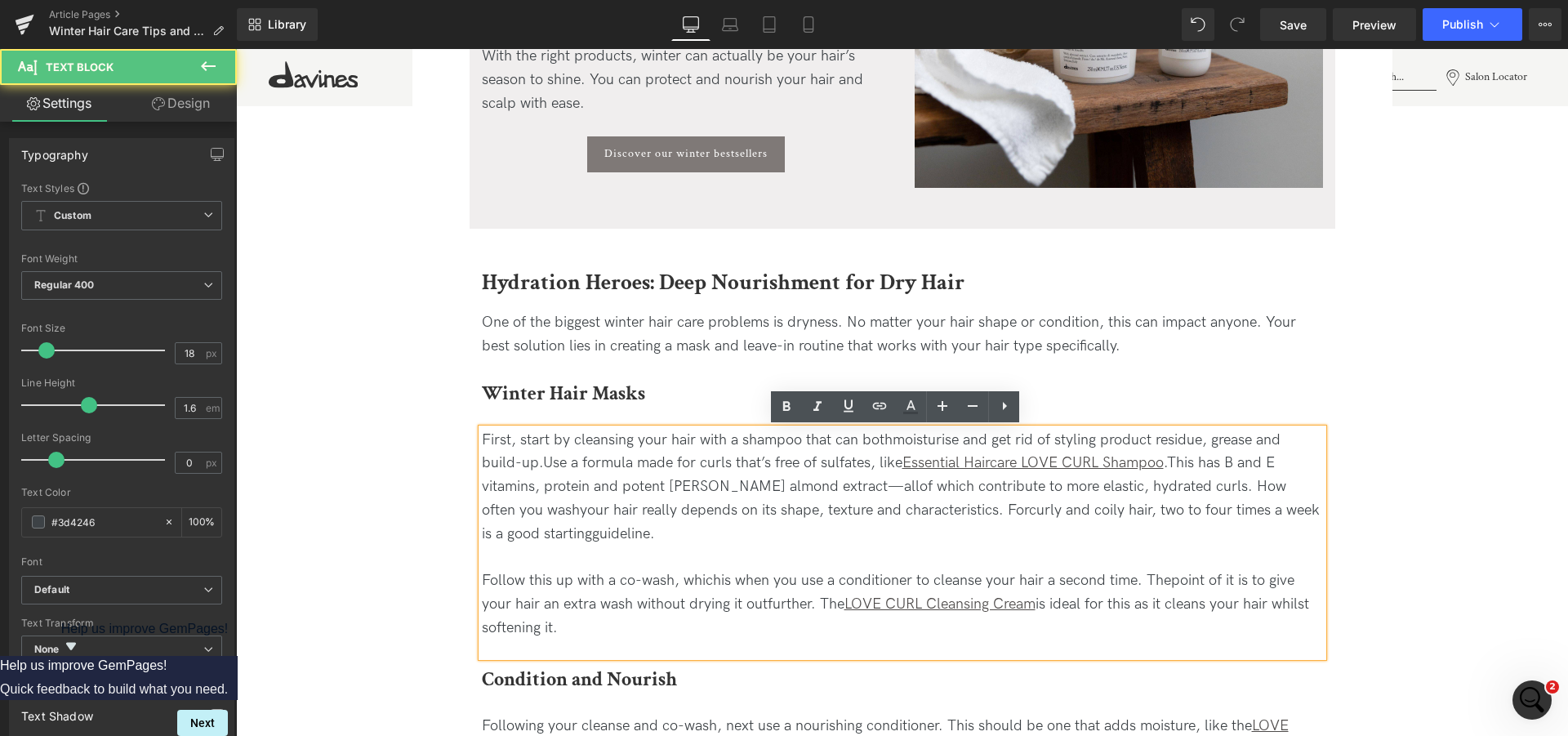
drag, startPoint x: 567, startPoint y: 639, endPoint x: 474, endPoint y: 443, distance: 216.9
click at [482, 443] on div "First, start by cleansing your hair with a shampoo that can bothmoisturise and …" at bounding box center [902, 535] width 841 height 212
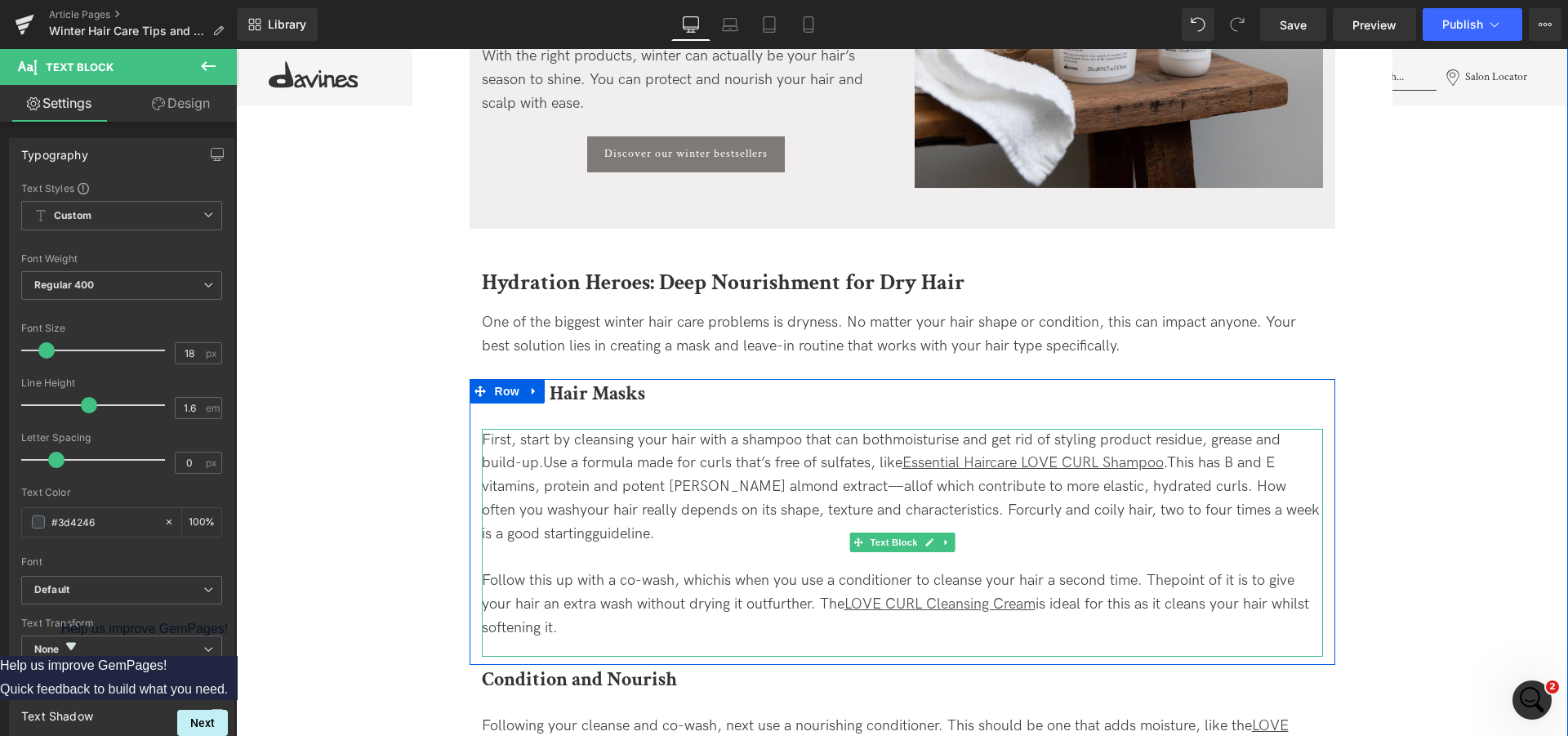
click at [600, 629] on div "Follow this up with a co-wash, whichis when you use a conditioner to cleanse yo…" at bounding box center [902, 604] width 841 height 70
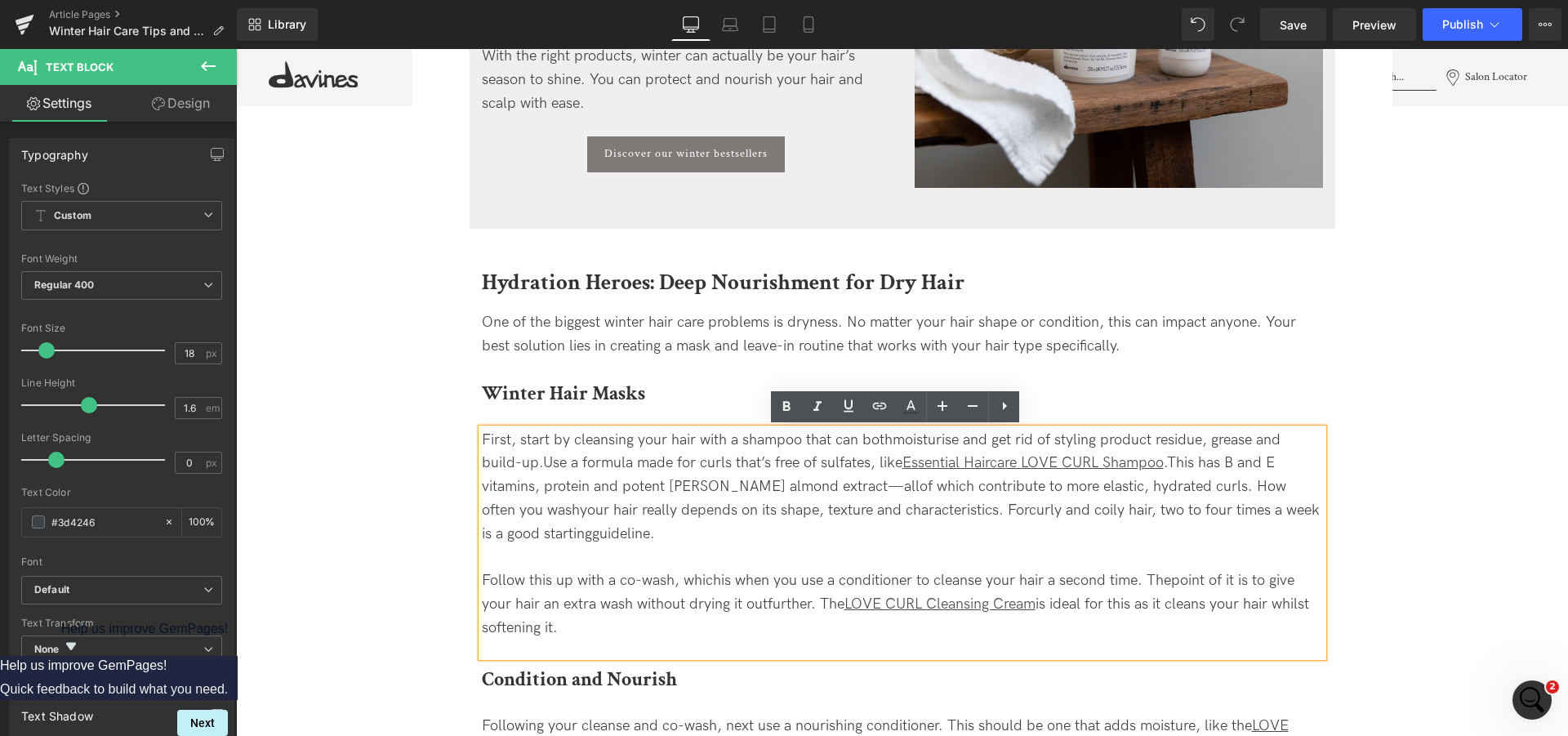
drag, startPoint x: 558, startPoint y: 629, endPoint x: 462, endPoint y: 436, distance: 215.6
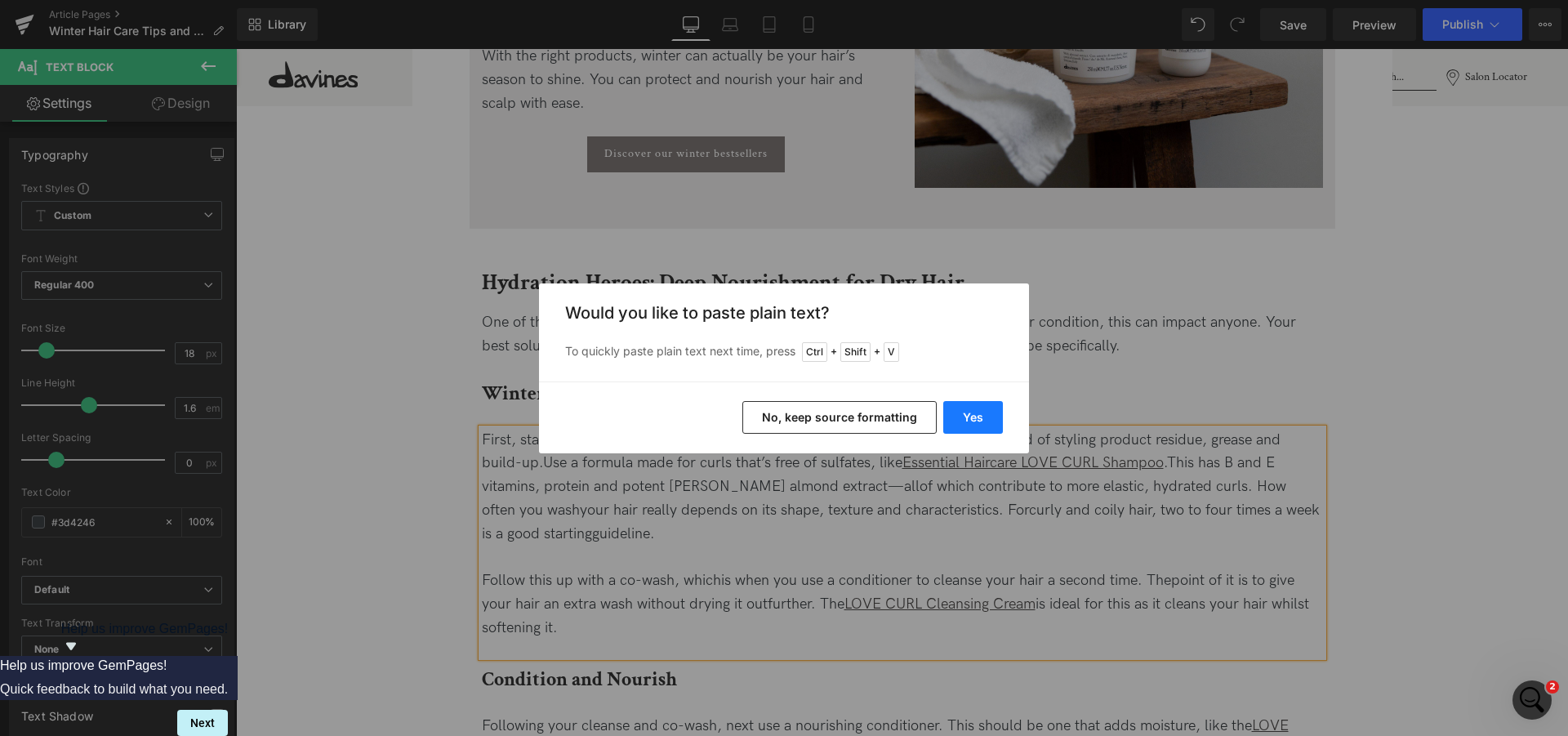
click at [954, 421] on button "Yes" at bounding box center [973, 418] width 59 height 33
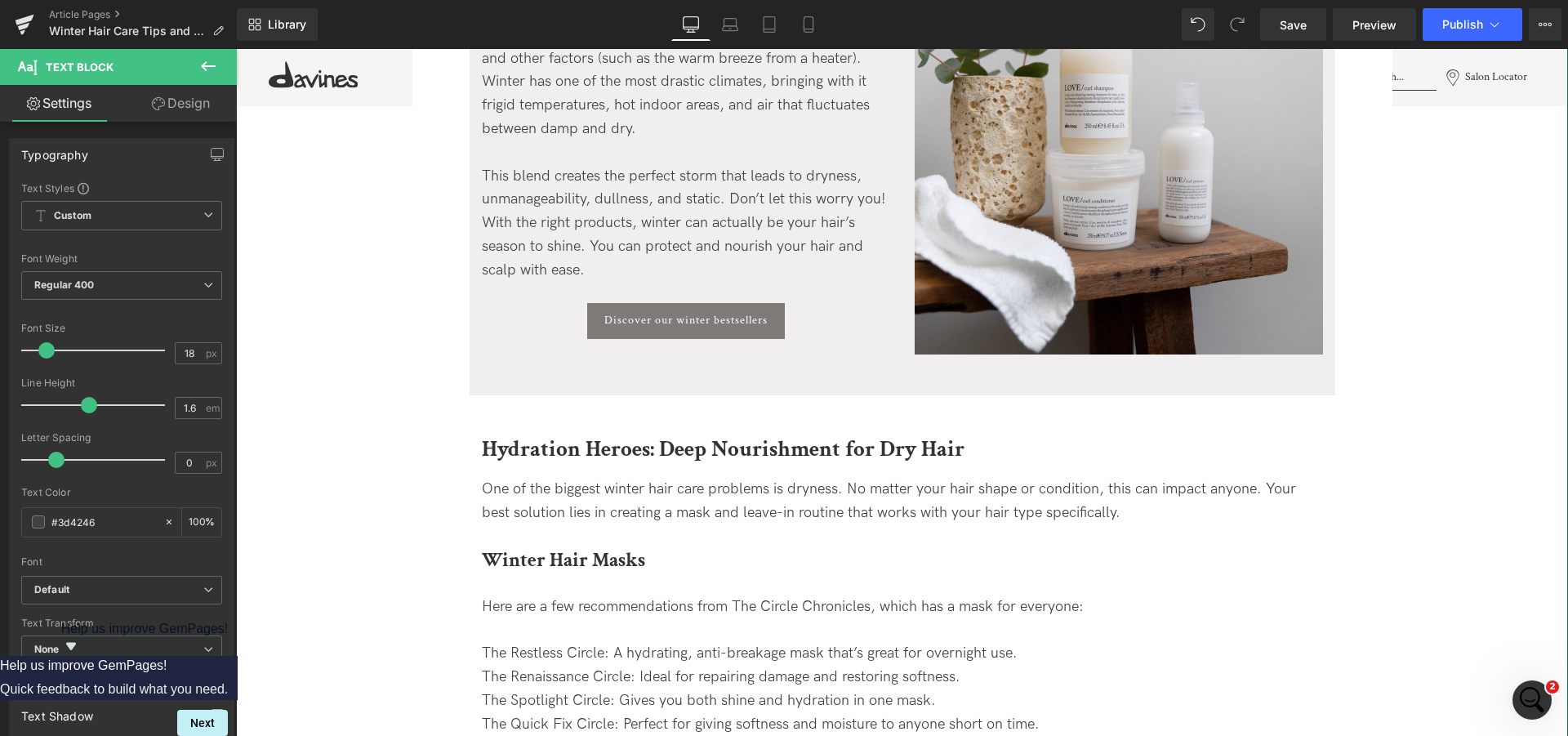
scroll to position [1166, 0]
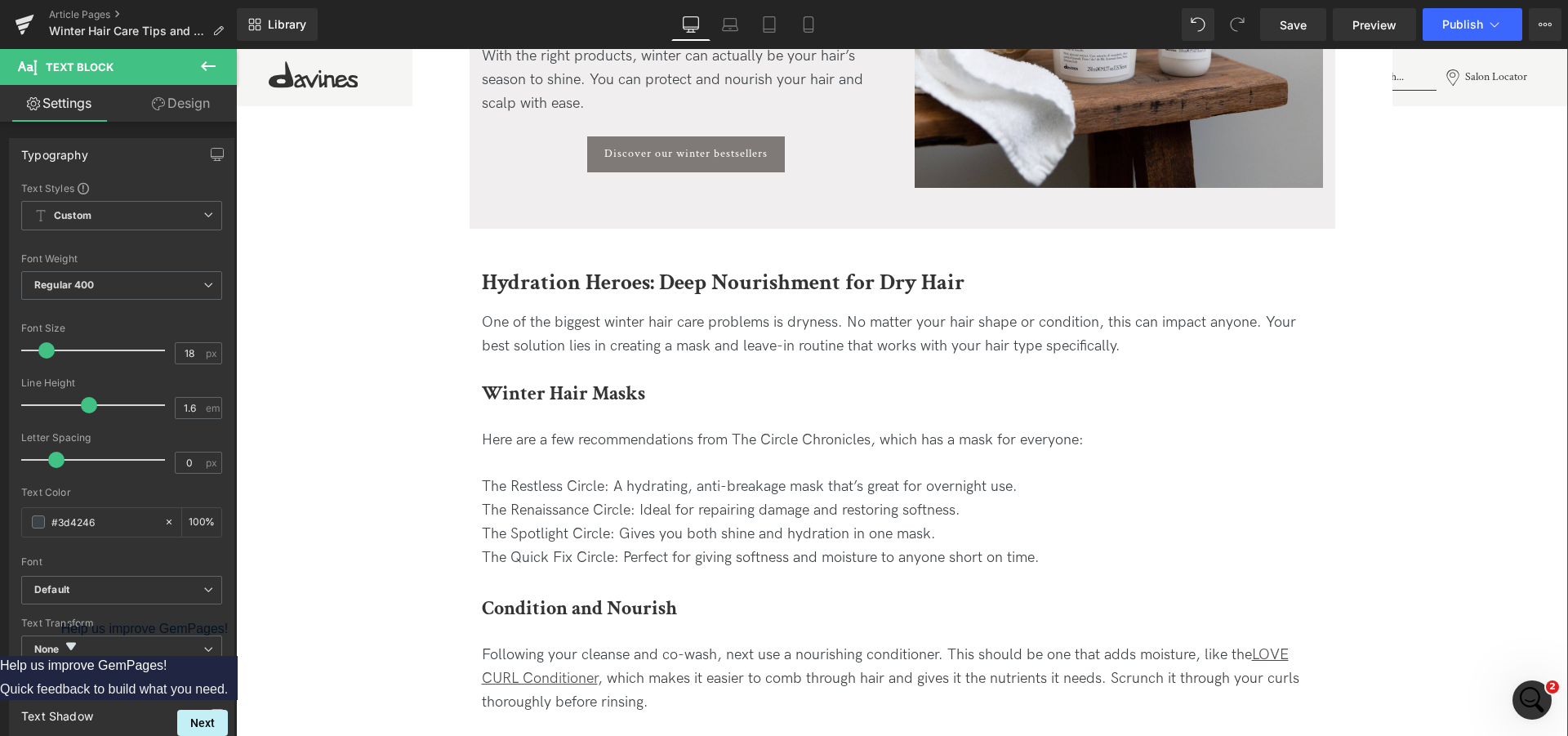
click at [555, 492] on div "Here are a few recommendations from The Circle Chronicles, which has a mask for…" at bounding box center [902, 499] width 841 height 141
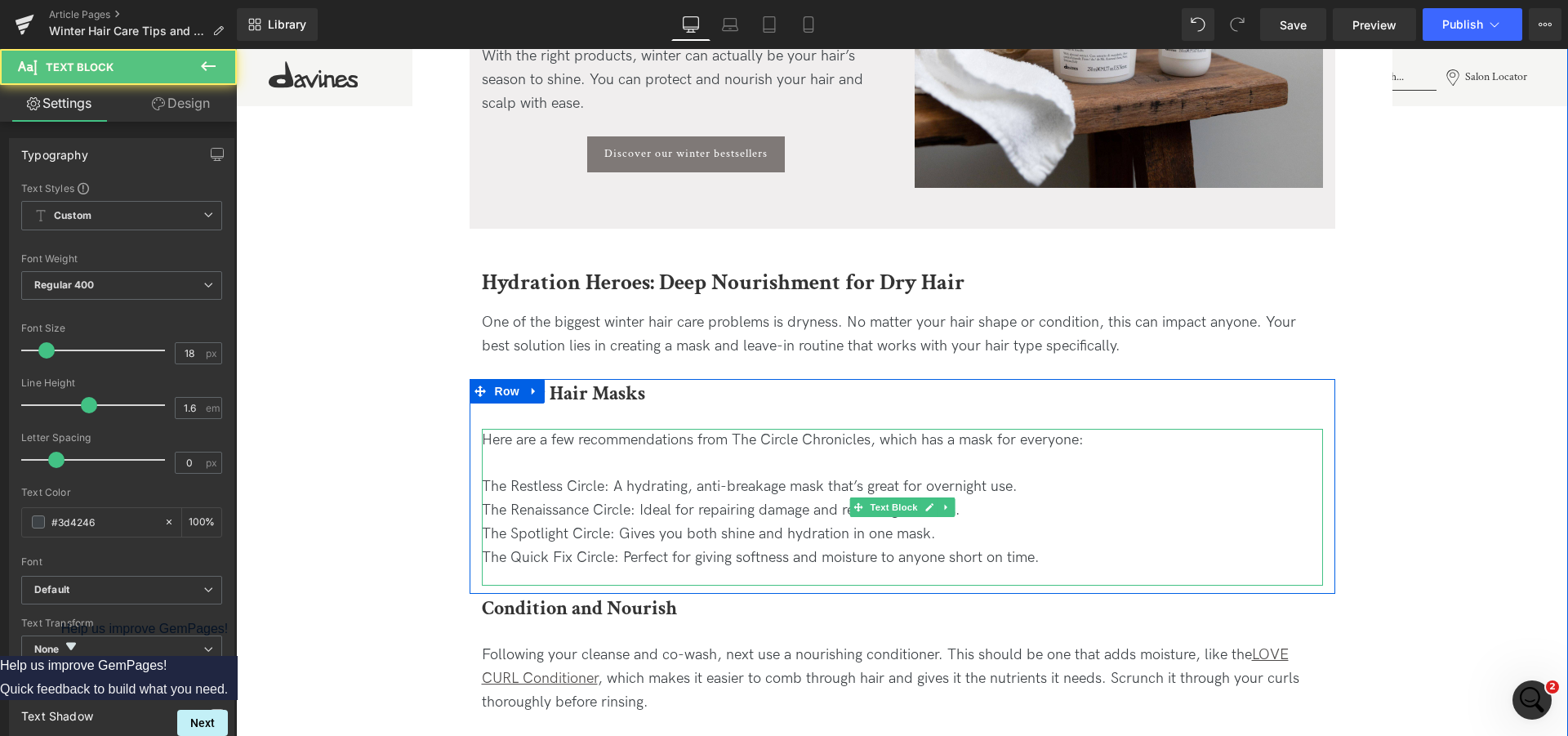
click at [579, 495] on div "Here are a few recommendations from The Circle Chronicles, which has a mask for…" at bounding box center [902, 499] width 841 height 141
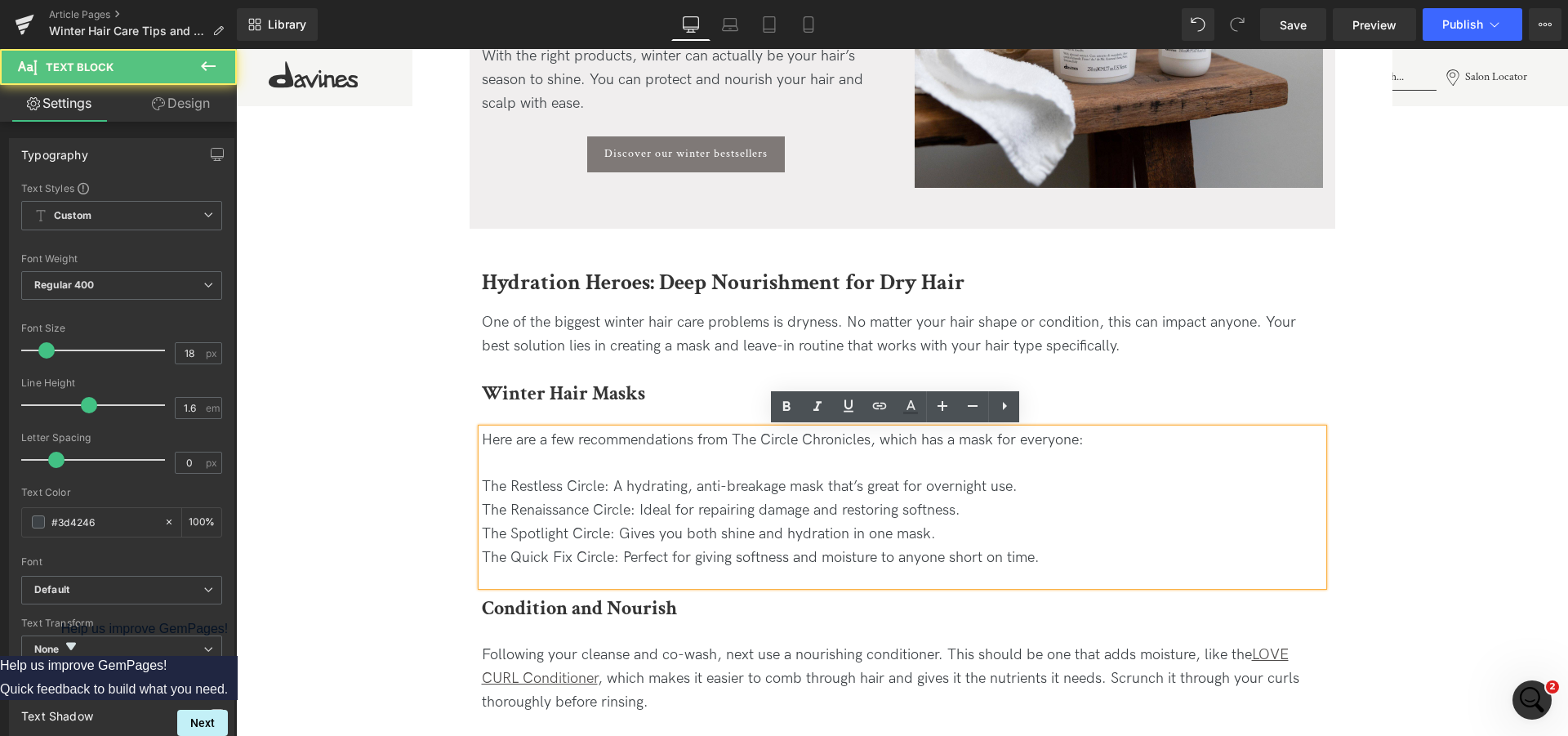
click at [584, 488] on div "Here are a few recommendations from The Circle Chronicles, which has a mask for…" at bounding box center [902, 499] width 841 height 141
drag, startPoint x: 584, startPoint y: 488, endPoint x: 473, endPoint y: 485, distance: 111.0
click at [482, 485] on div "Here are a few recommendations from The Circle Chronicles, which has a mask for…" at bounding box center [902, 508] width 841 height 158
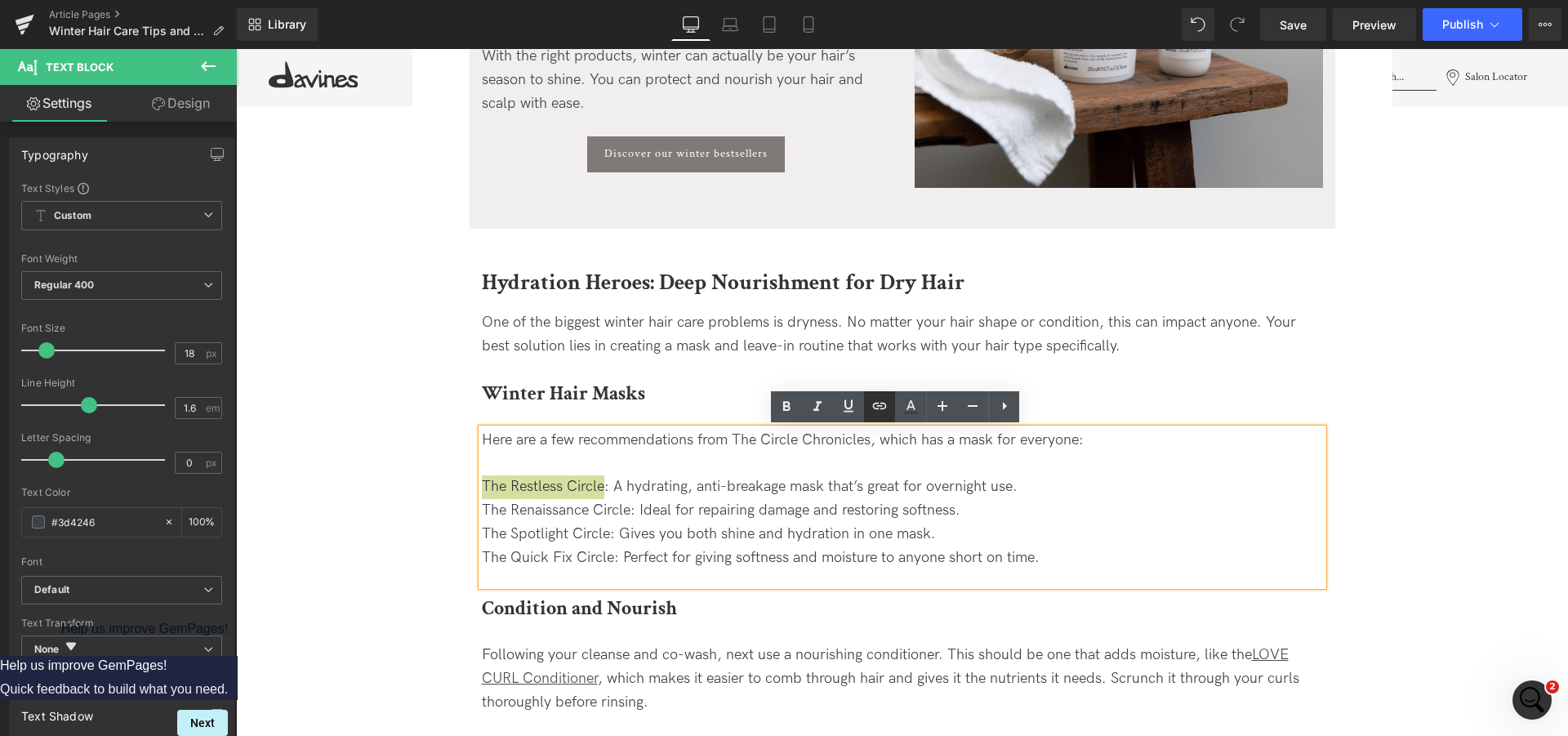
click at [880, 418] on link at bounding box center [879, 406] width 31 height 31
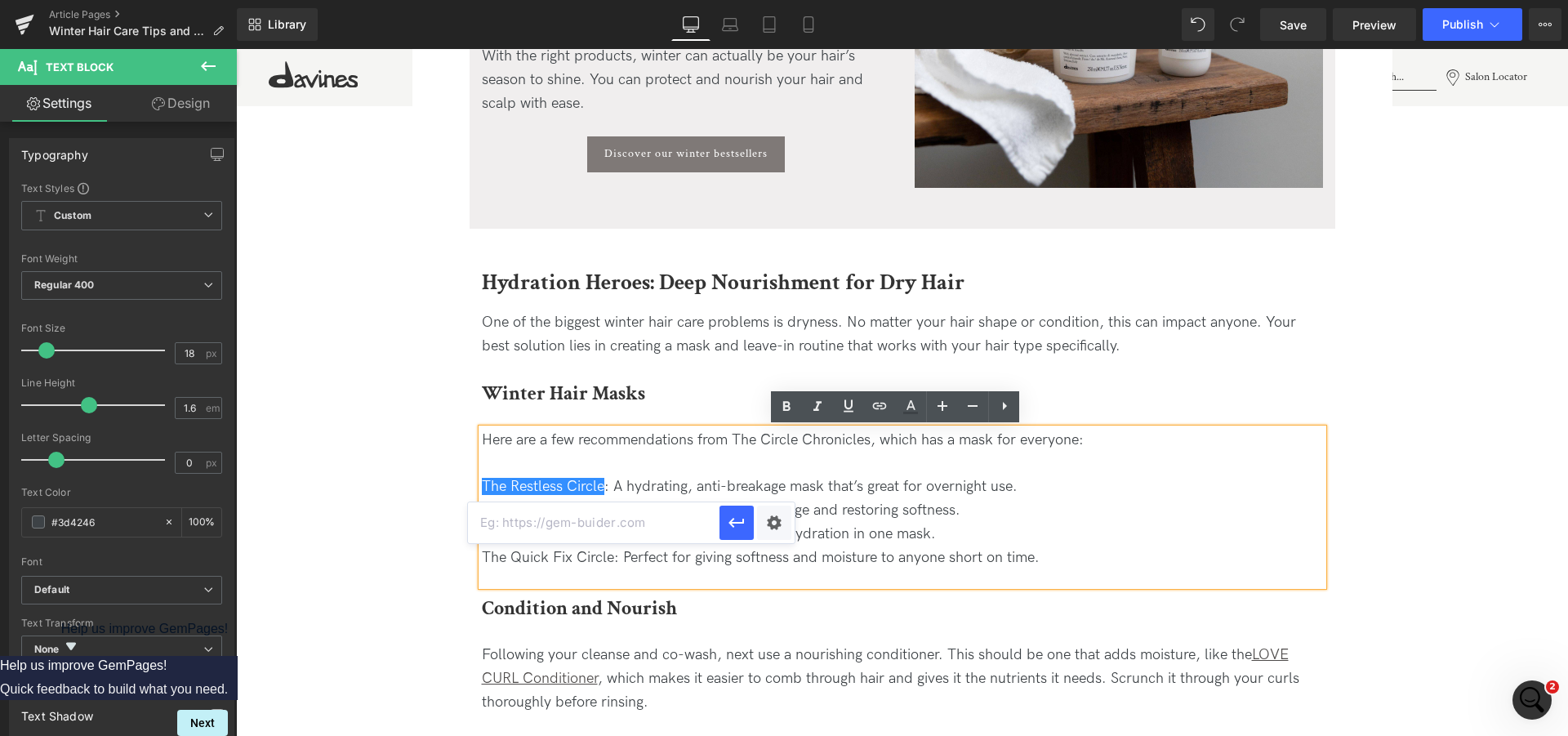
click at [589, 520] on input "text" at bounding box center [593, 522] width 252 height 41
paste input "[URL][DOMAIN_NAME]"
type input "[URL][DOMAIN_NAME]"
click at [740, 521] on icon "button" at bounding box center [737, 522] width 19 height 19
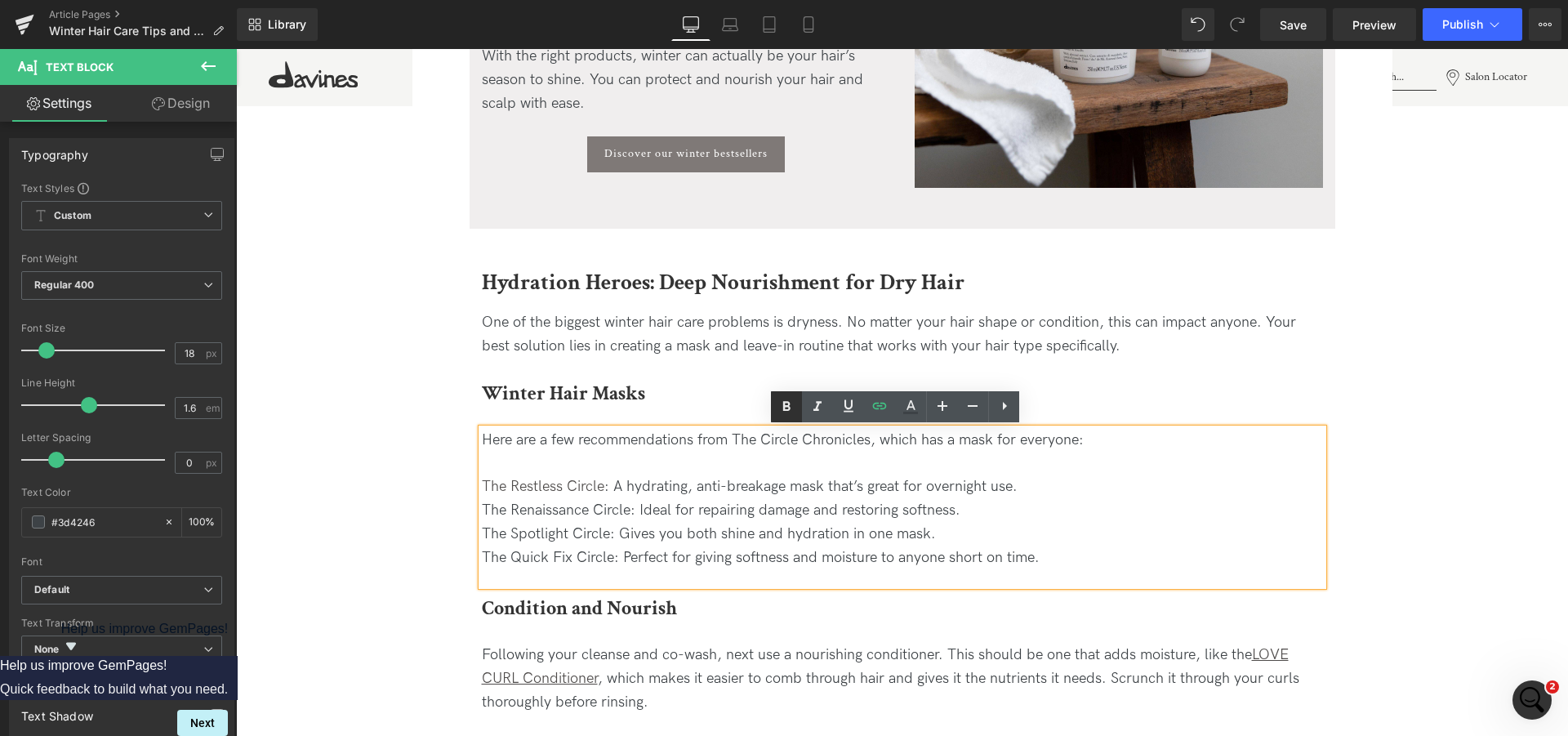
click at [787, 410] on icon at bounding box center [787, 406] width 8 height 10
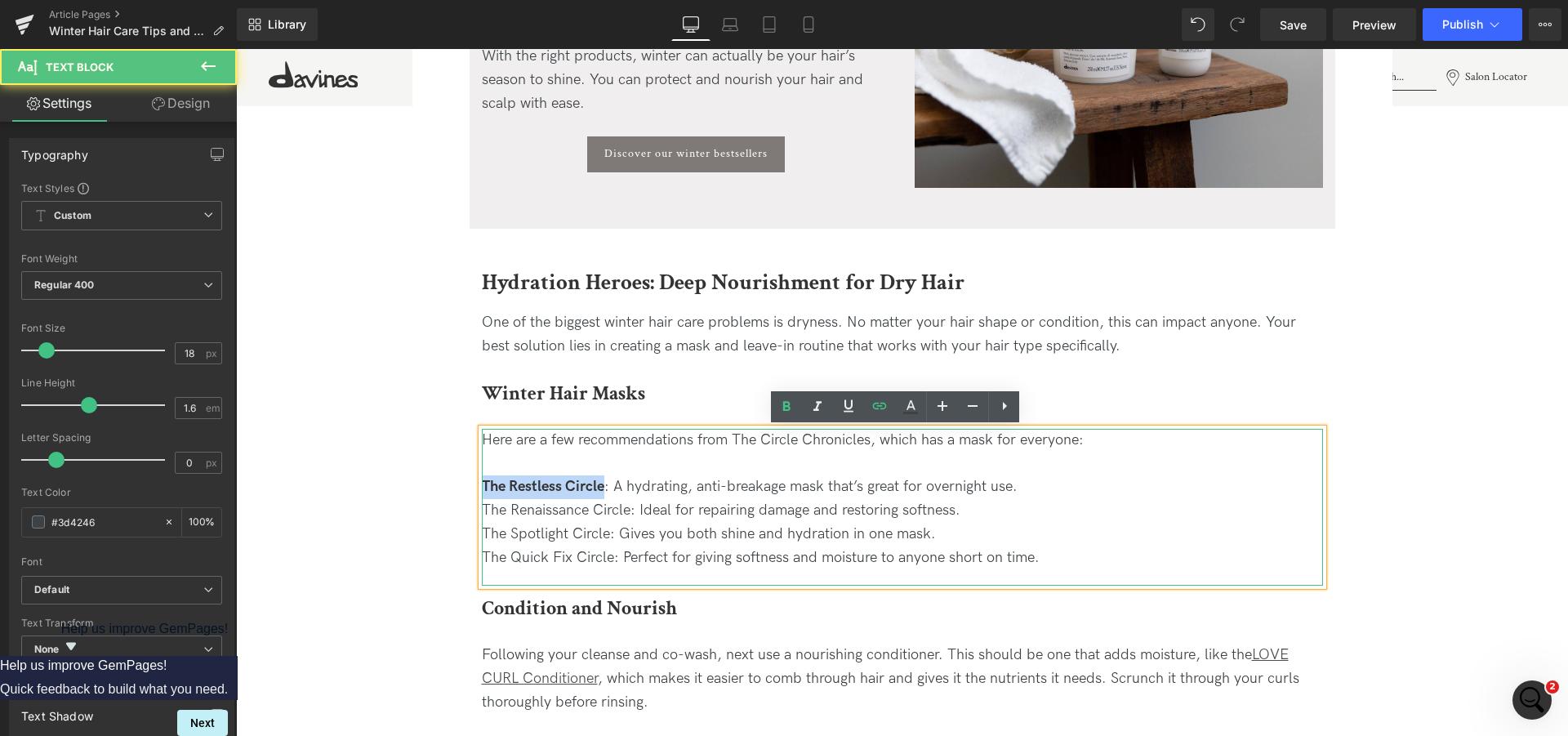
drag, startPoint x: 596, startPoint y: 489, endPoint x: 467, endPoint y: 491, distance: 129.0
click at [469, 491] on div "Winter Hair Masks Heading Here are a few recommendations from The Circle Chroni…" at bounding box center [902, 483] width 866 height 208
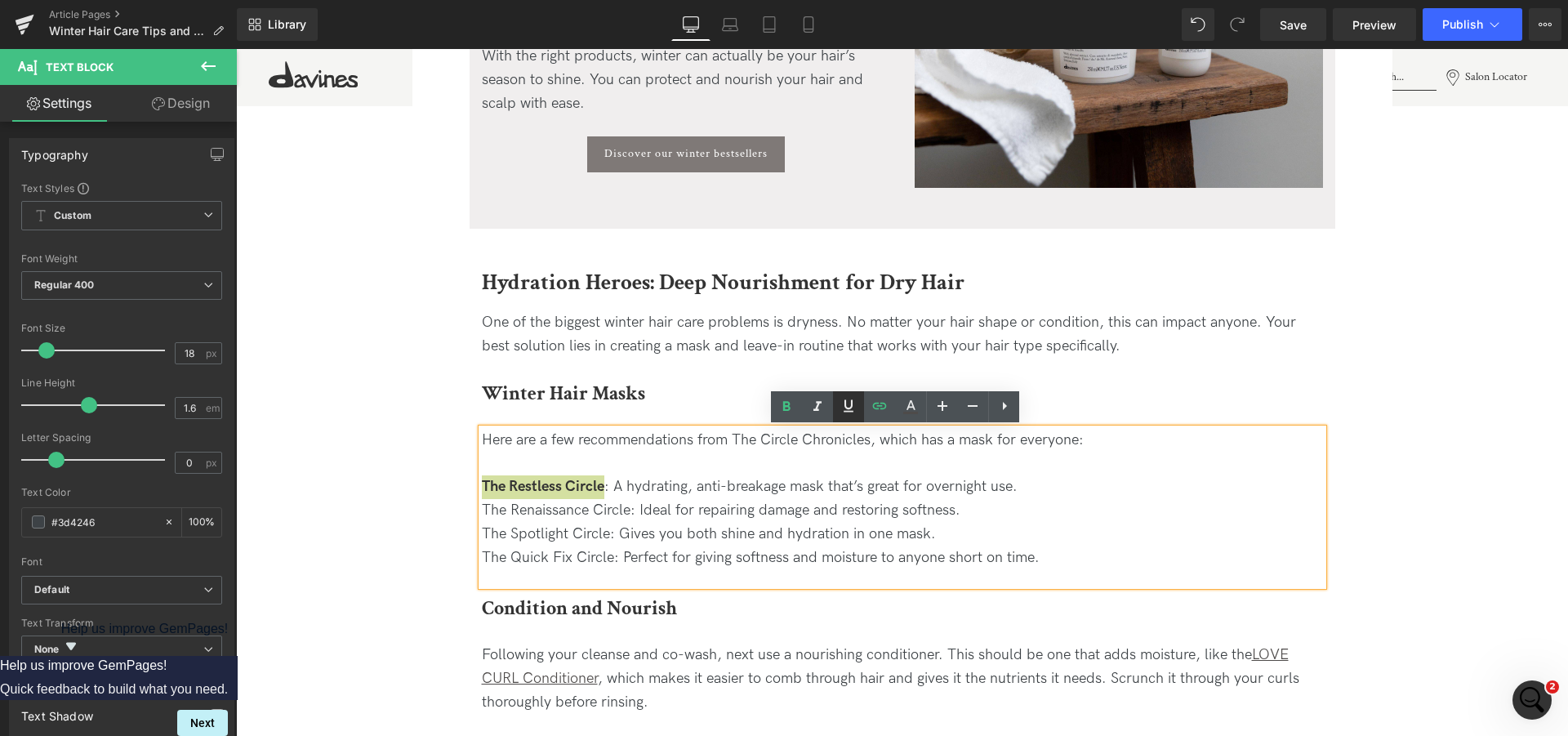
click at [848, 407] on icon at bounding box center [849, 405] width 19 height 19
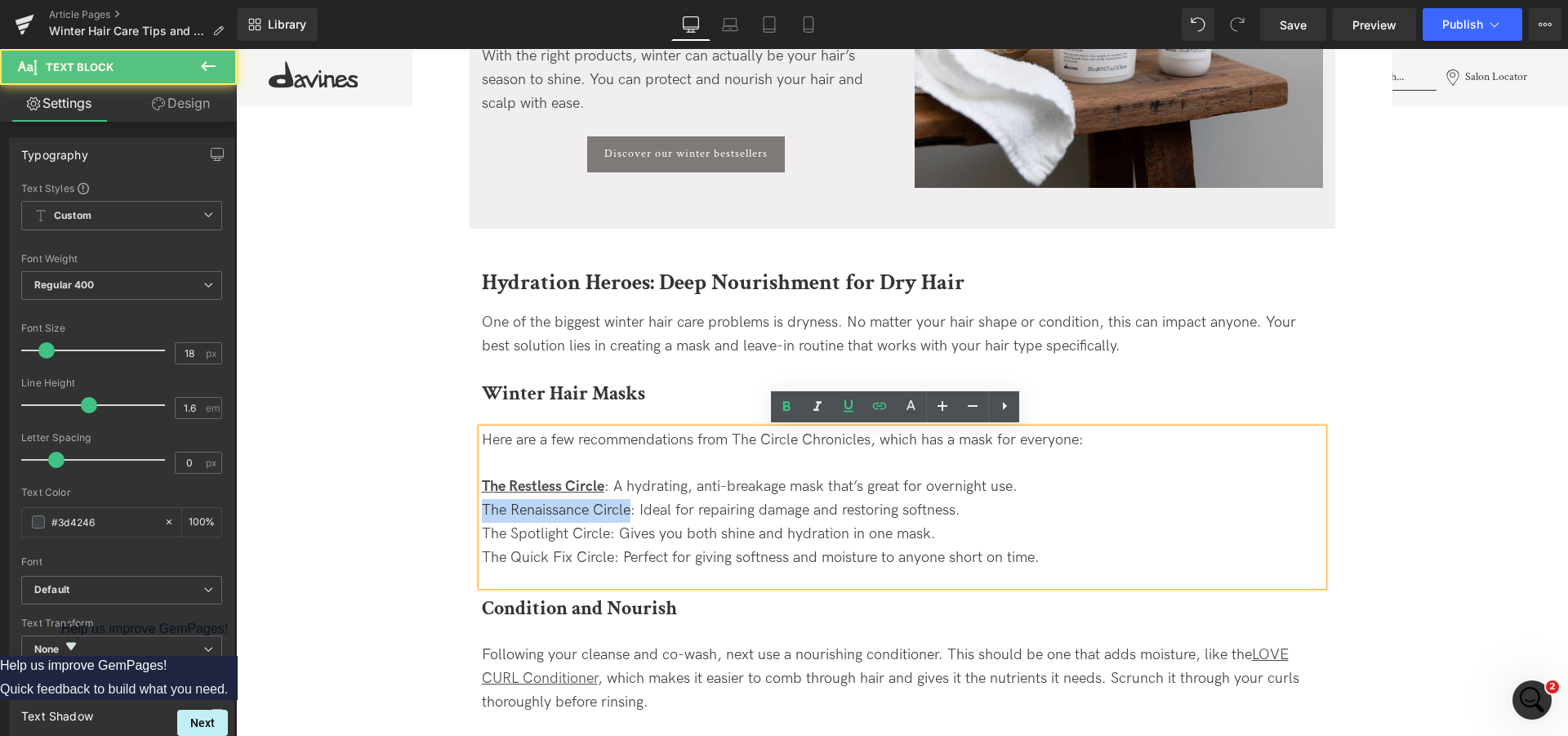
drag, startPoint x: 623, startPoint y: 513, endPoint x: 478, endPoint y: 507, distance: 145.1
click at [482, 507] on div "Here are a few recommendations from The Circle Chronicles, which has a mask for…" at bounding box center [902, 499] width 841 height 141
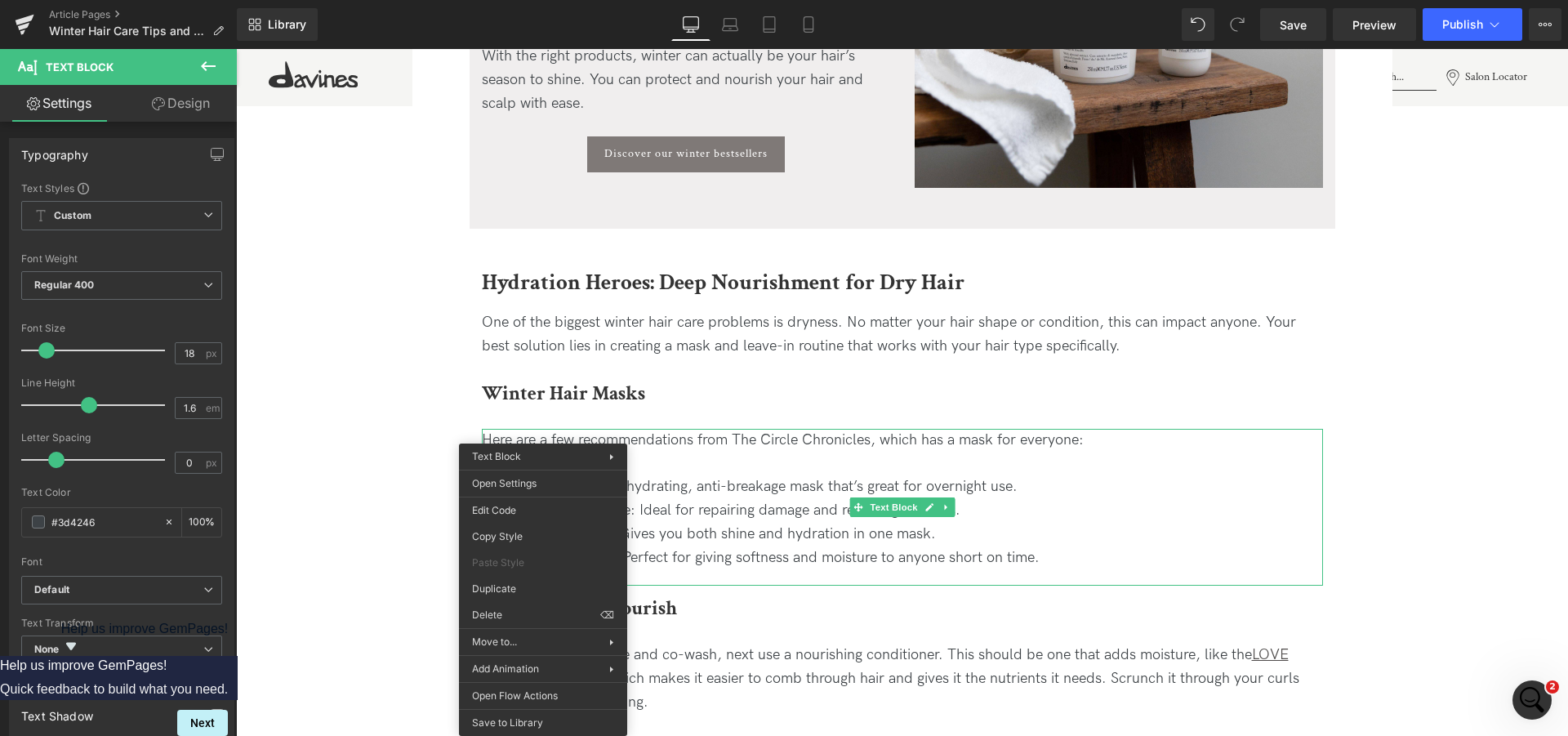
click at [768, 572] on div "Here are a few recommendations from The Circle Chronicles, which has a mask for…" at bounding box center [902, 508] width 841 height 158
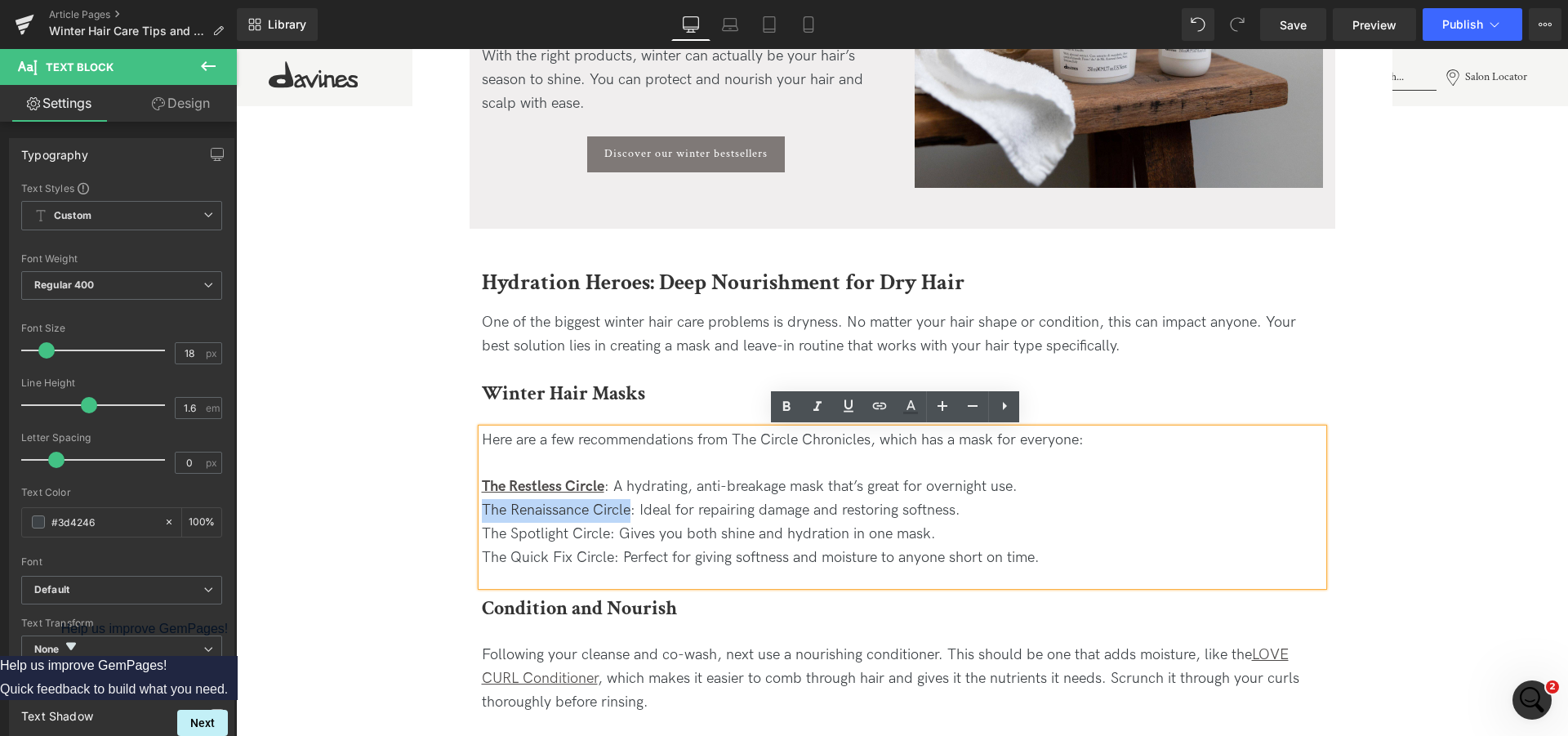
drag, startPoint x: 476, startPoint y: 507, endPoint x: 625, endPoint y: 518, distance: 149.4
click at [625, 518] on div "Here are a few recommendations from The Circle Chronicles, which has a mask for…" at bounding box center [902, 499] width 841 height 141
click at [891, 407] on link at bounding box center [879, 406] width 31 height 31
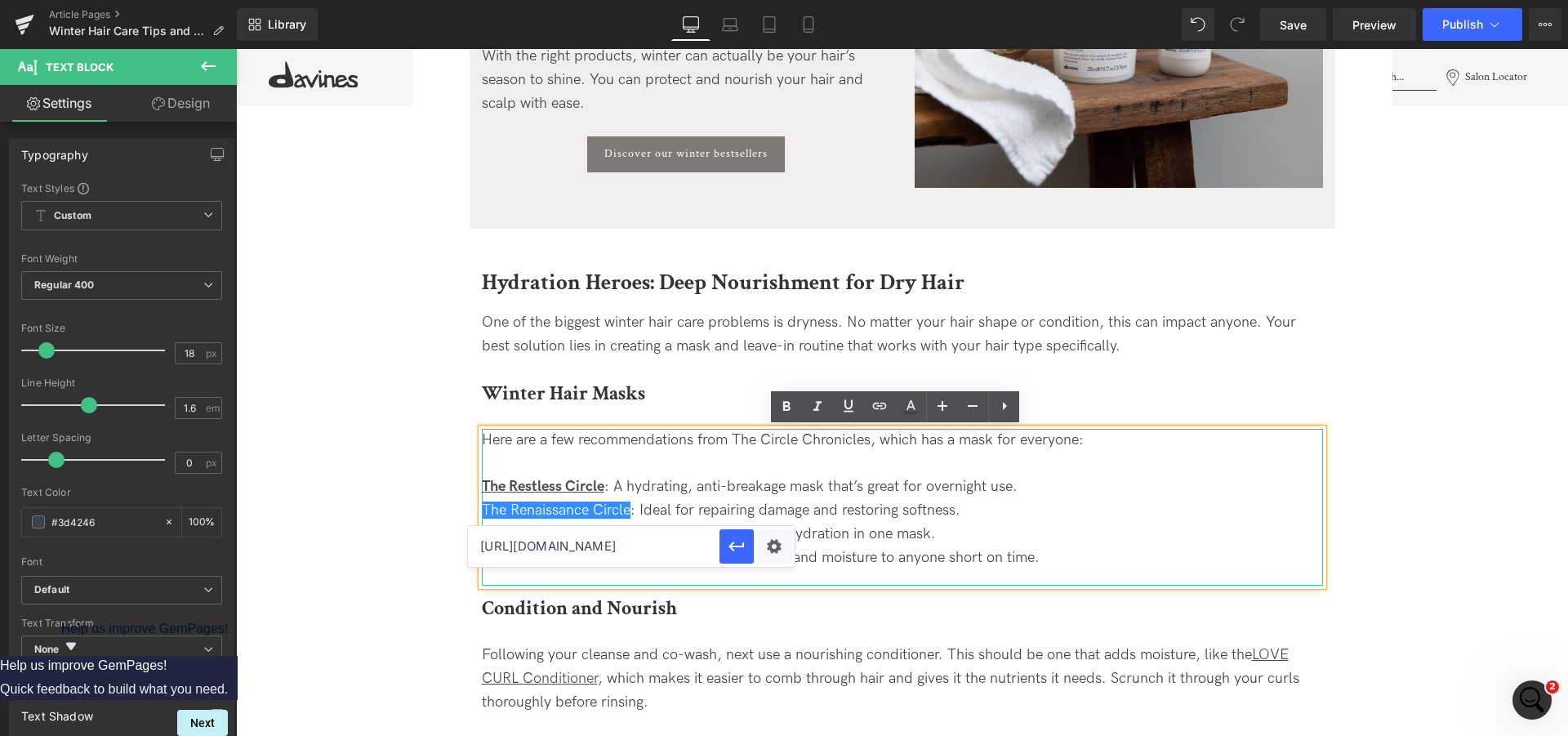
click at [617, 559] on input "[URL][DOMAIN_NAME]" at bounding box center [593, 546] width 252 height 41
paste input "[URL][DOMAIN_NAME]"
type input "[URL][DOMAIN_NAME]"
click at [734, 563] on button "button" at bounding box center [737, 546] width 34 height 34
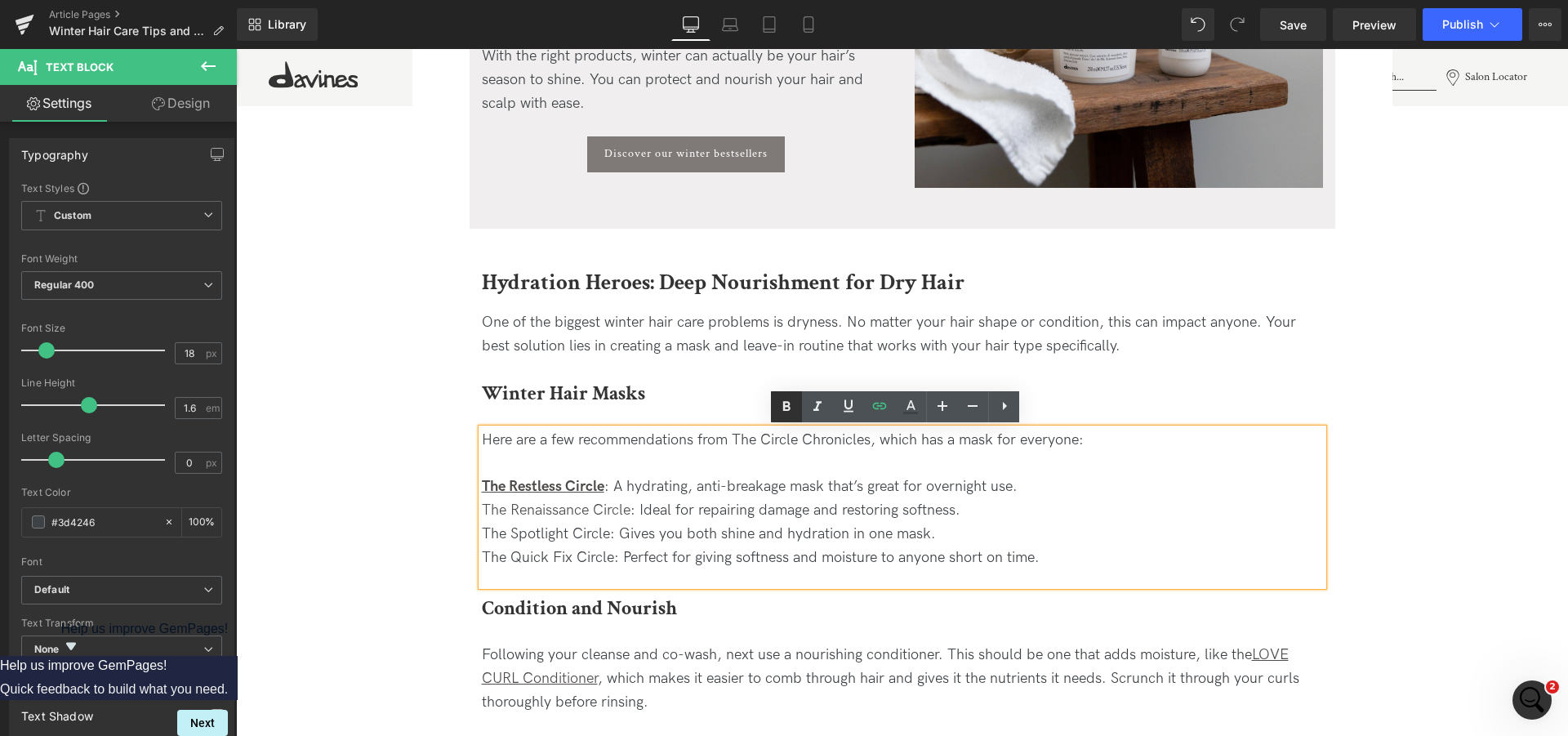
click at [783, 413] on icon at bounding box center [786, 406] width 19 height 19
click at [852, 410] on icon at bounding box center [849, 405] width 19 height 19
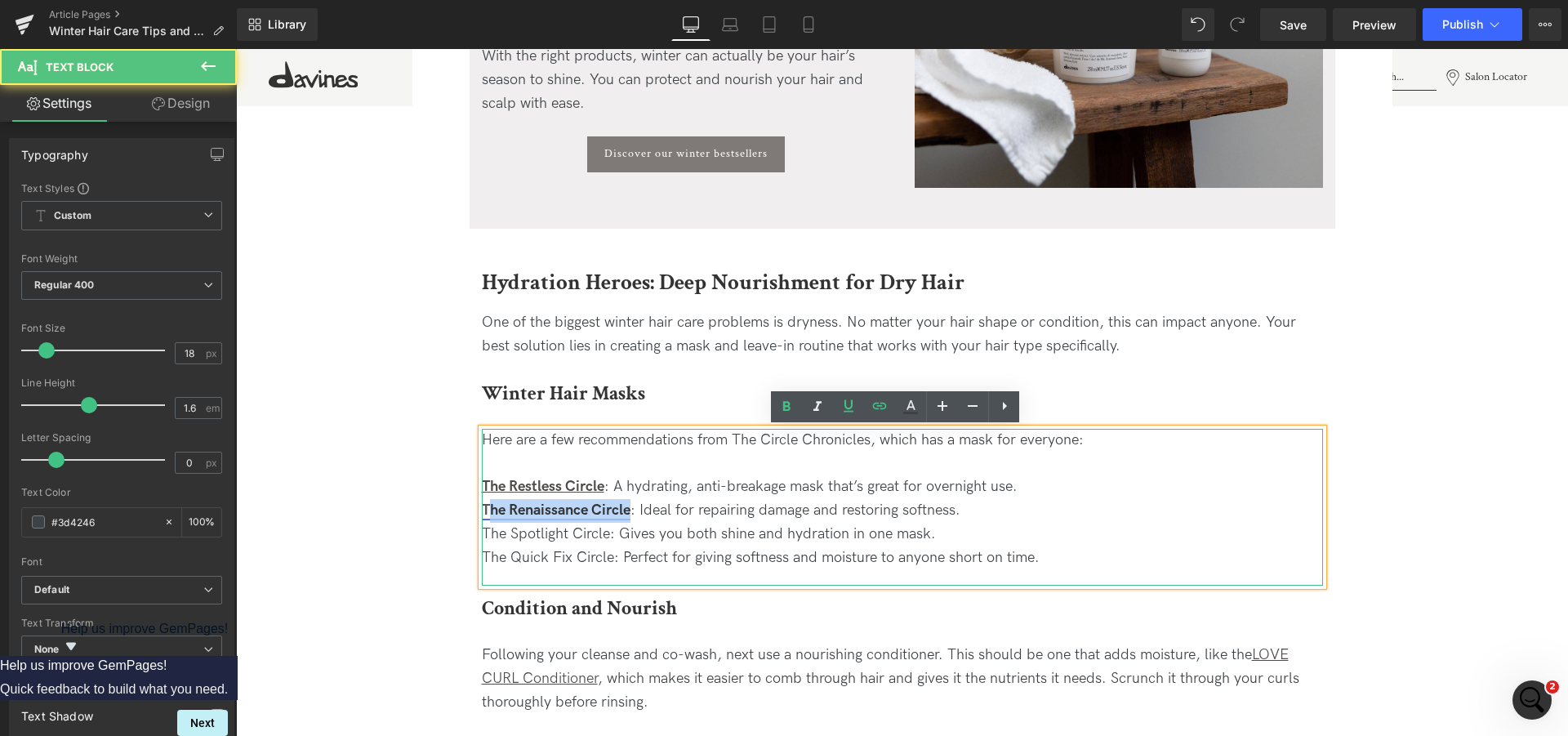
drag, startPoint x: 623, startPoint y: 512, endPoint x: 479, endPoint y: 507, distance: 144.1
click at [482, 507] on link "The Renaissance Circle" at bounding box center [556, 510] width 148 height 17
click at [531, 527] on div "Here are a few recommendations from The Circle Chronicles, which has a mask for…" at bounding box center [902, 499] width 841 height 141
drag, startPoint x: 474, startPoint y: 512, endPoint x: 622, endPoint y: 507, distance: 148.1
click at [622, 507] on link "The Renaissance Circle" at bounding box center [556, 510] width 148 height 17
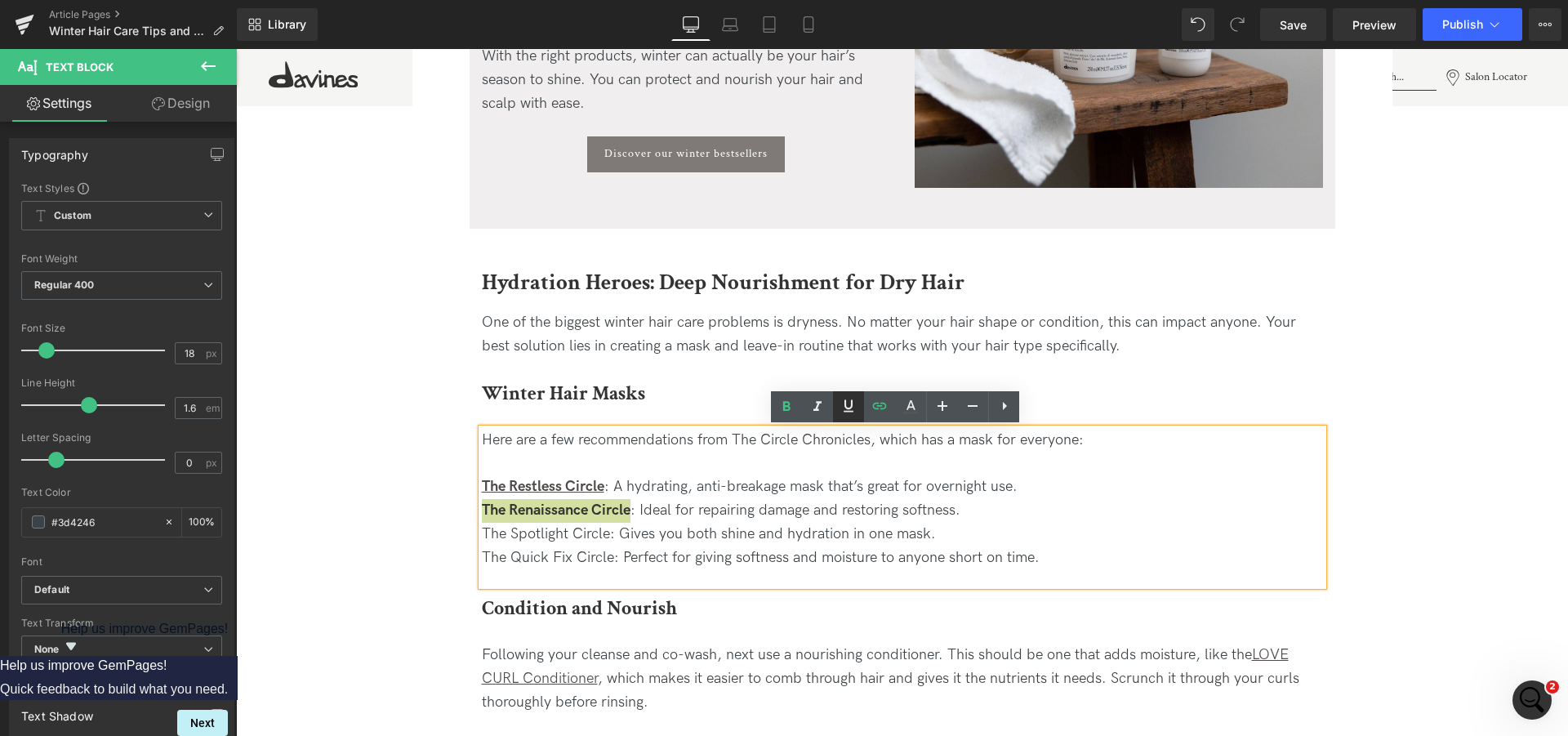
click at [850, 407] on icon at bounding box center [849, 405] width 19 height 19
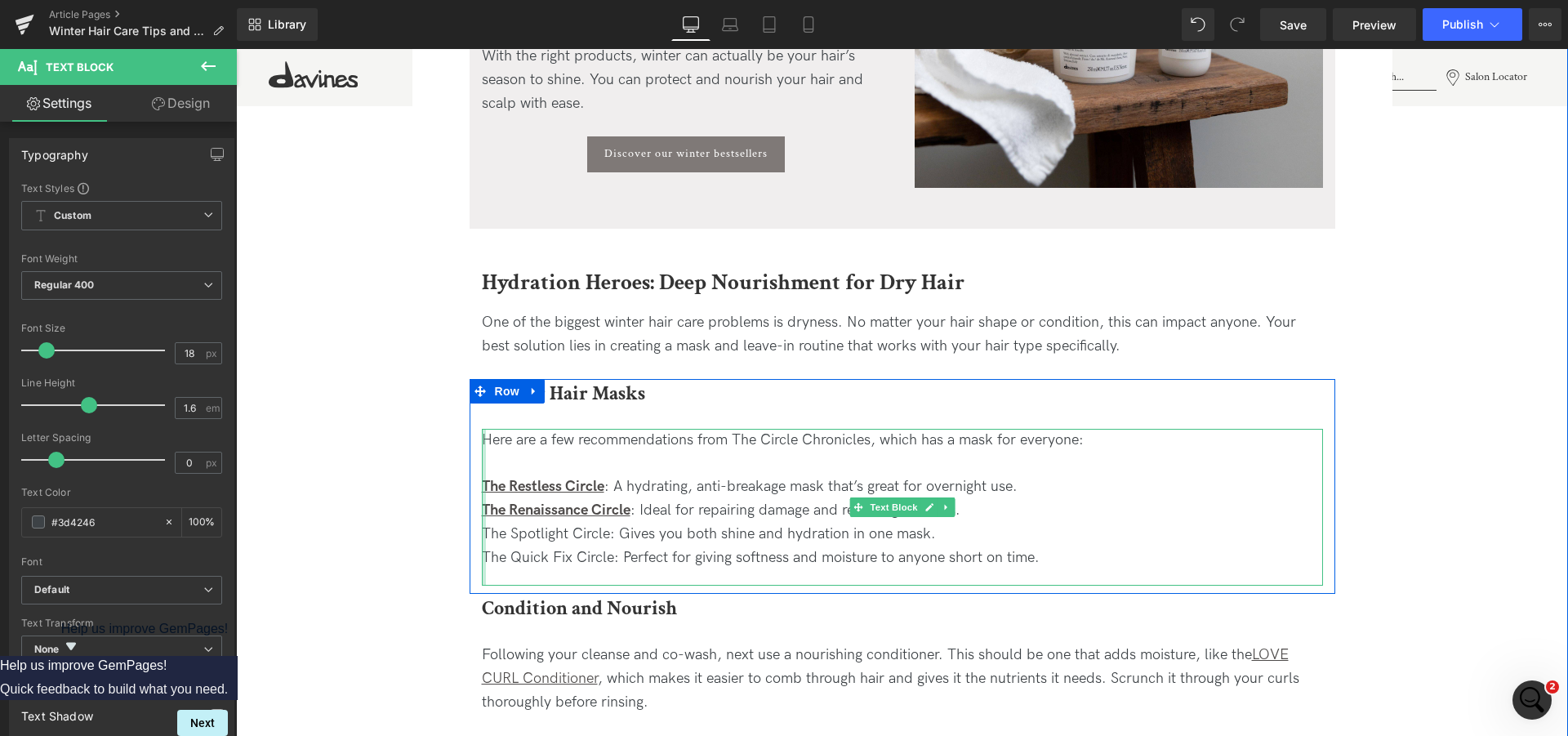
click at [482, 534] on div at bounding box center [484, 508] width 4 height 158
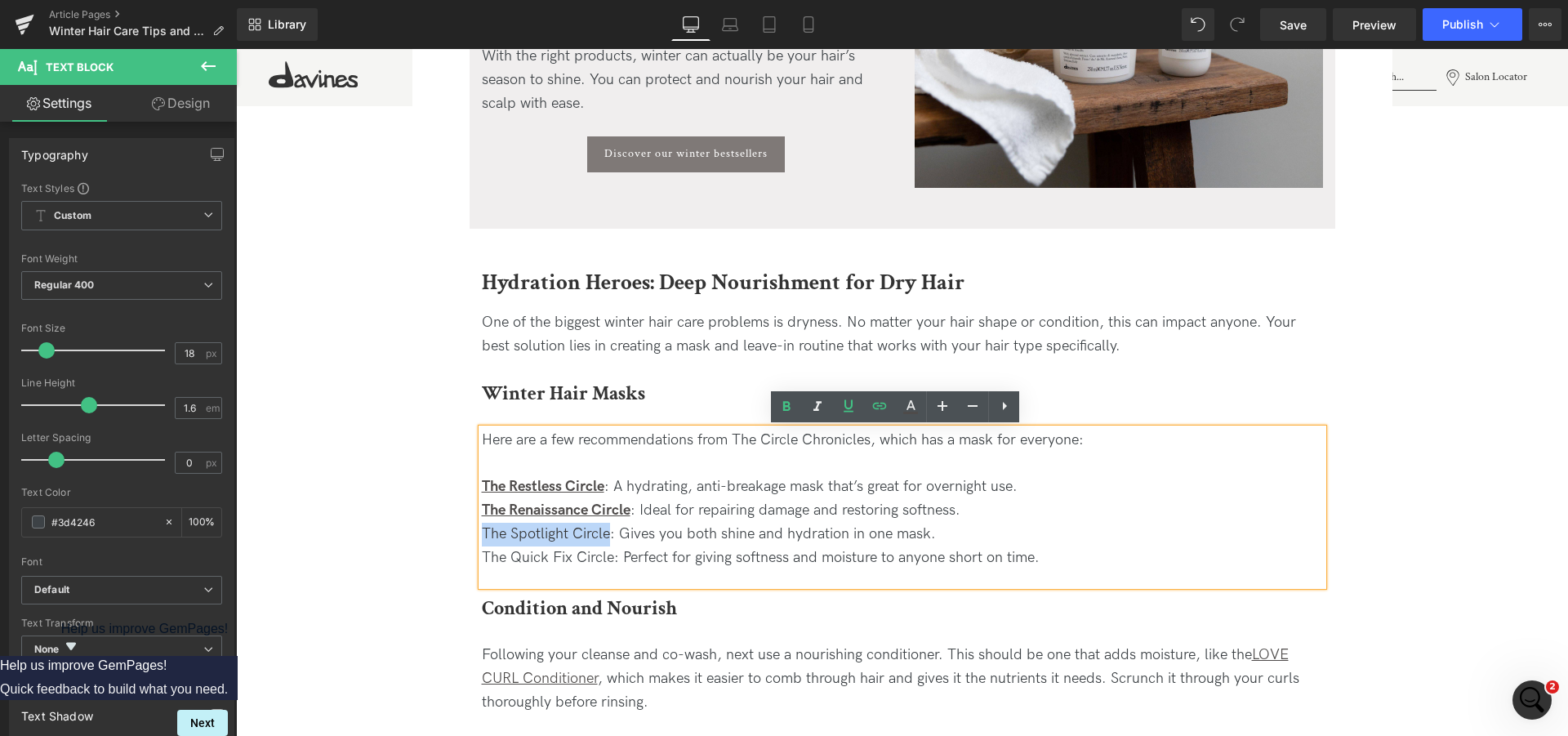
drag, startPoint x: 476, startPoint y: 536, endPoint x: 601, endPoint y: 534, distance: 125.0
click at [601, 534] on div "Here are a few recommendations from The Circle Chronicles, which has a mask for…" at bounding box center [902, 499] width 841 height 141
click at [877, 412] on icon at bounding box center [879, 405] width 19 height 19
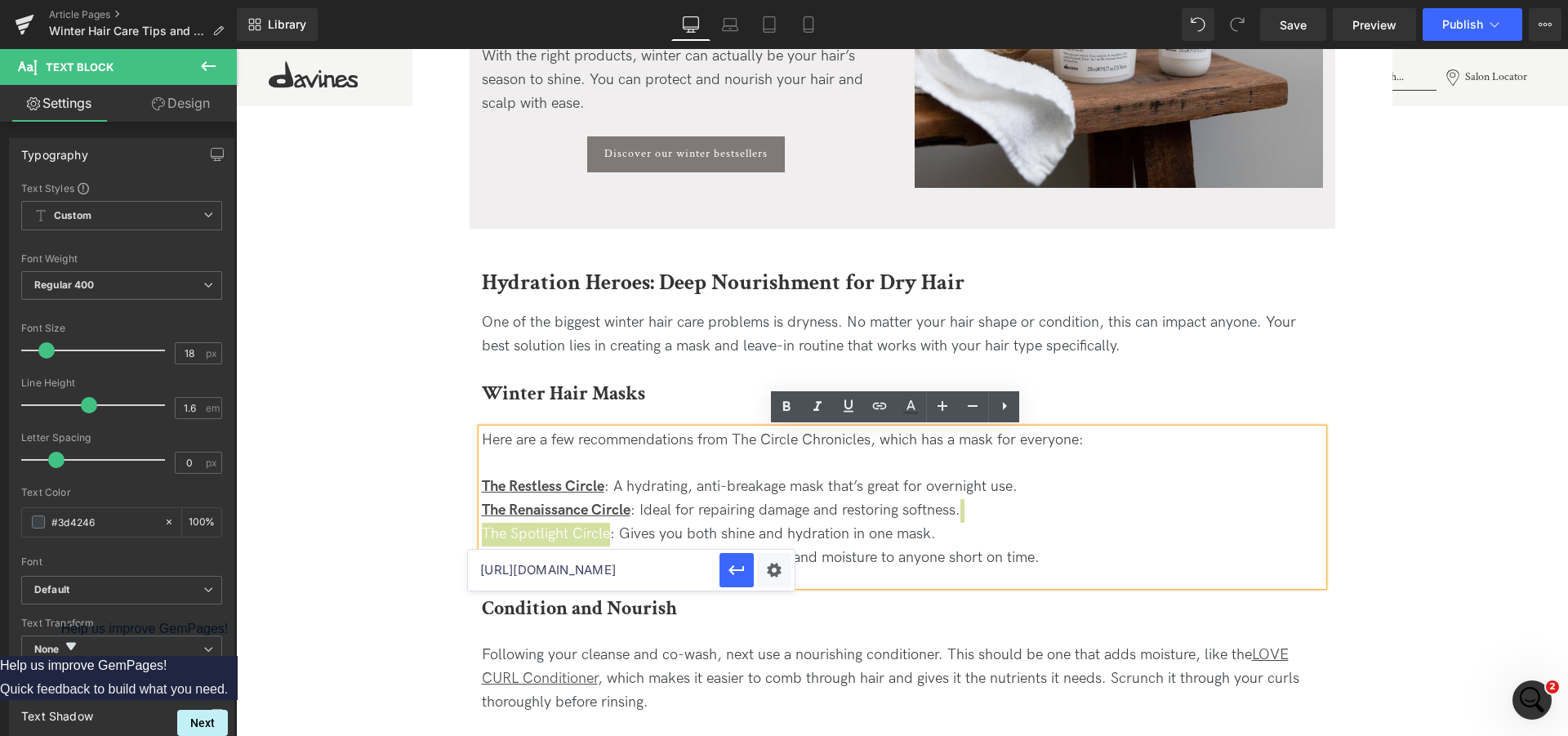
click at [566, 564] on input "[URL][DOMAIN_NAME]" at bounding box center [593, 570] width 252 height 41
paste input "[URL][DOMAIN_NAME]"
type input "[URL][DOMAIN_NAME]"
click at [841, 409] on icon at bounding box center [849, 405] width 19 height 19
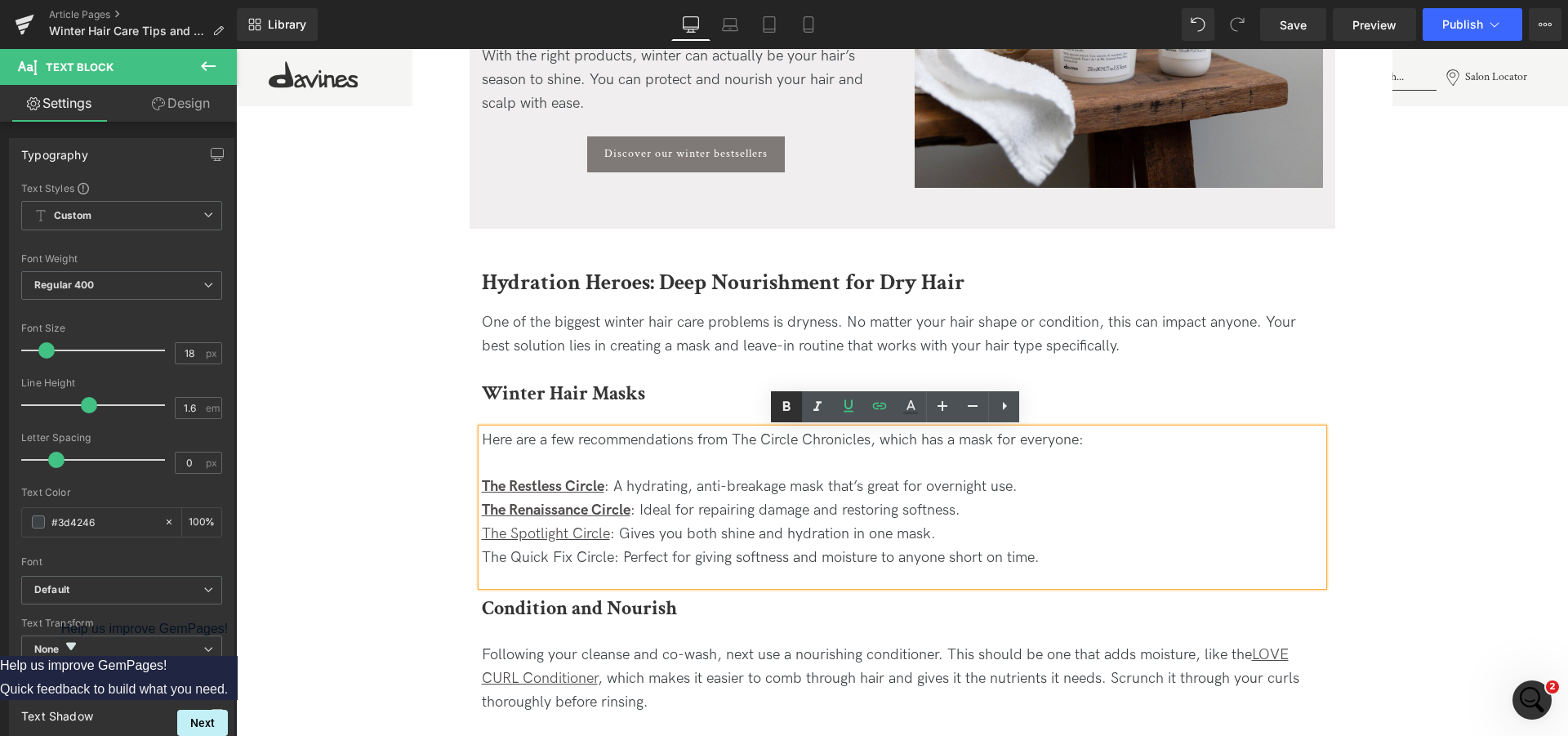
click at [780, 406] on icon at bounding box center [786, 406] width 19 height 19
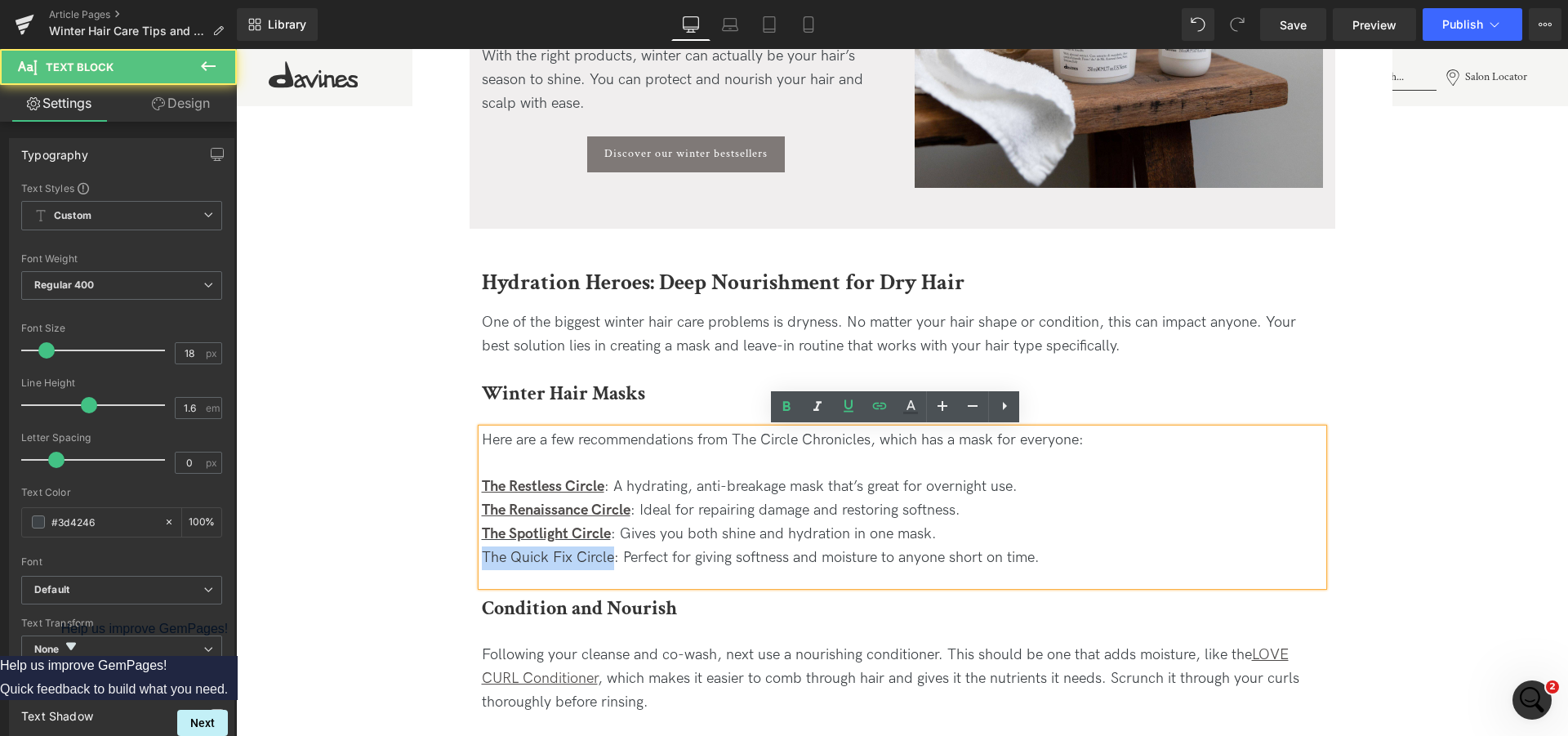
drag, startPoint x: 603, startPoint y: 557, endPoint x: 451, endPoint y: 558, distance: 152.0
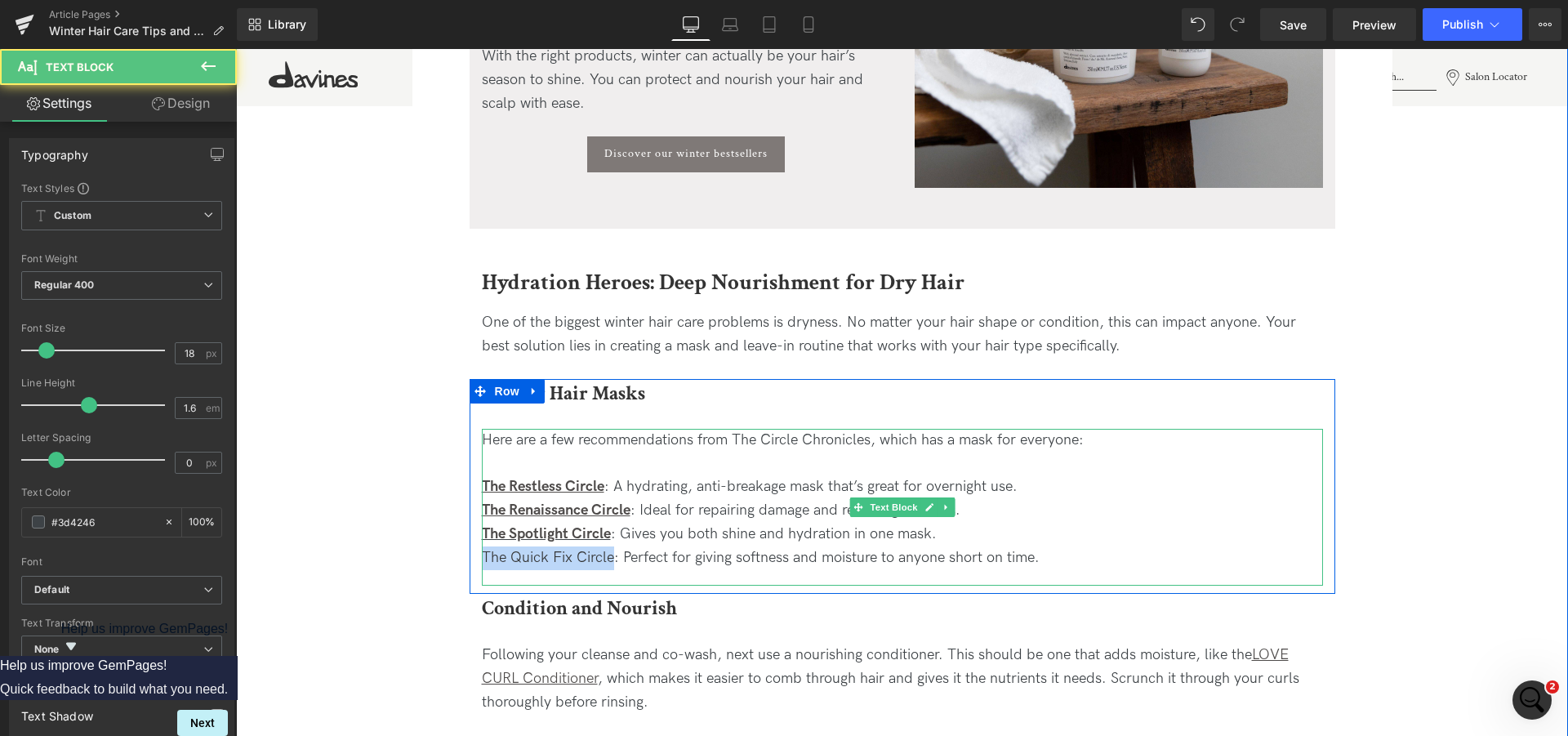
click at [497, 558] on div "Here are a few recommendations from The Circle Chronicles, which has a mask for…" at bounding box center [902, 499] width 841 height 141
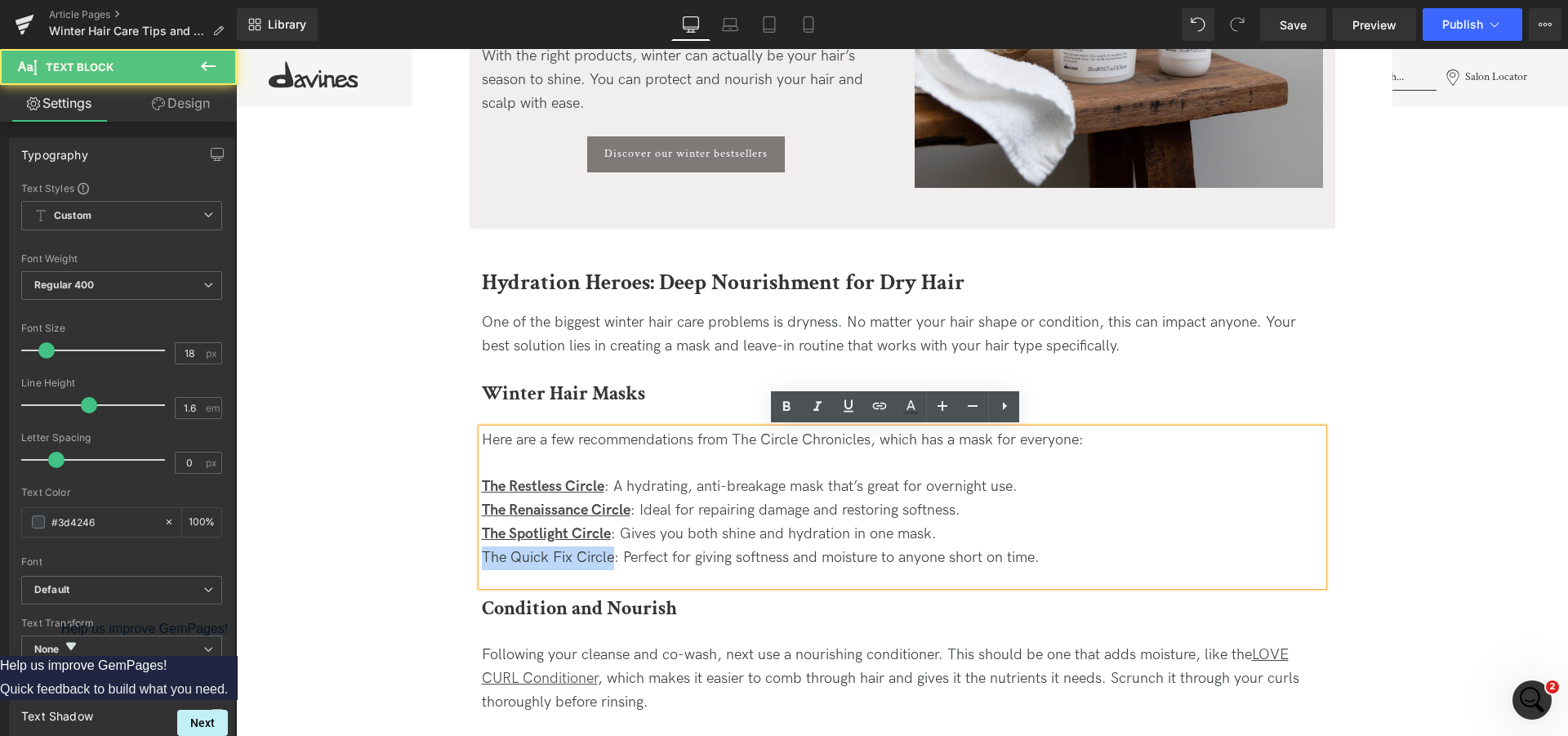
drag, startPoint x: 605, startPoint y: 563, endPoint x: 467, endPoint y: 558, distance: 138.1
click at [469, 558] on div "Winter Hair Masks Heading Here are a few recommendations from The Circle Chroni…" at bounding box center [902, 483] width 866 height 208
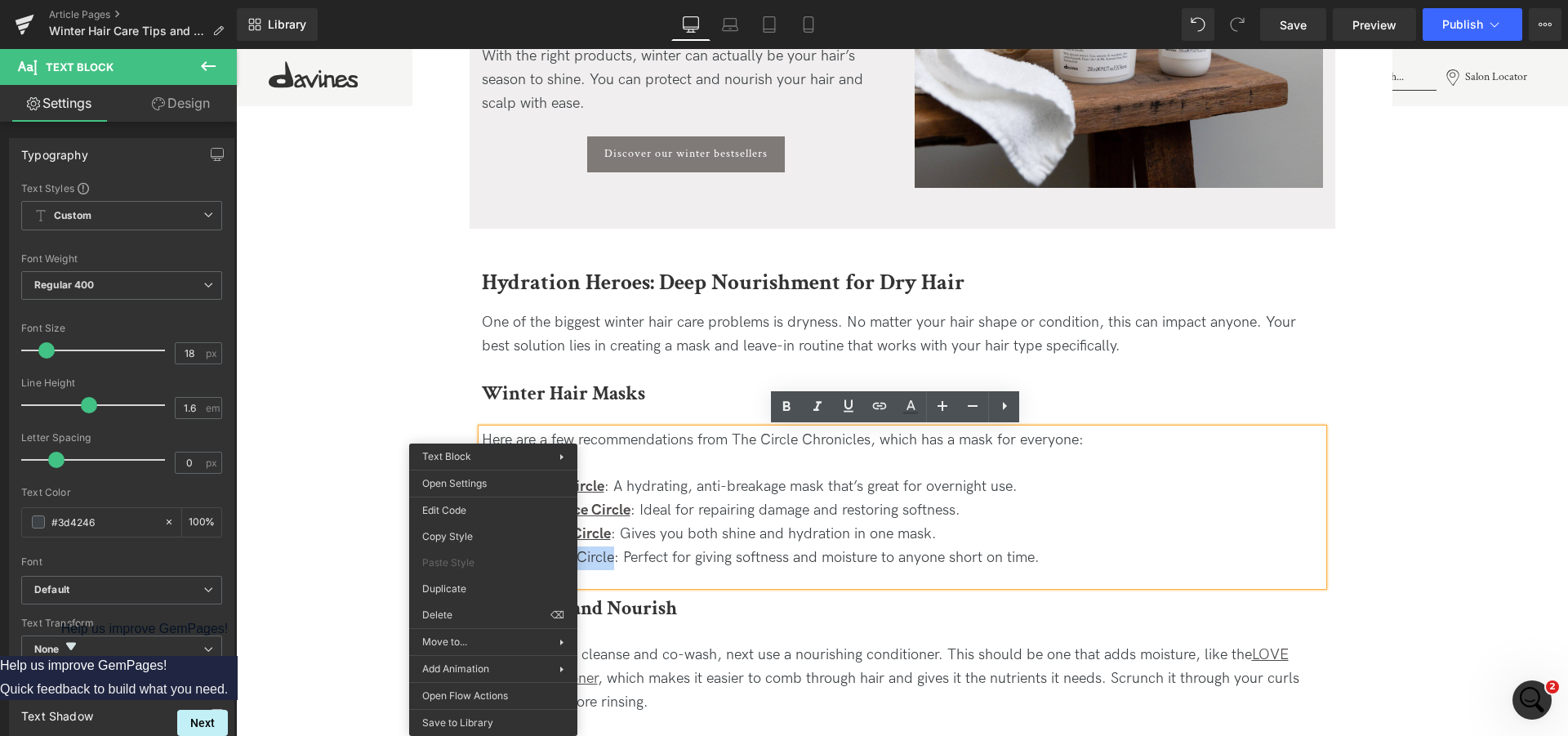
click at [583, 557] on div "Here are a few recommendations from The Circle Chronicles, which has a mask for…" at bounding box center [902, 499] width 841 height 141
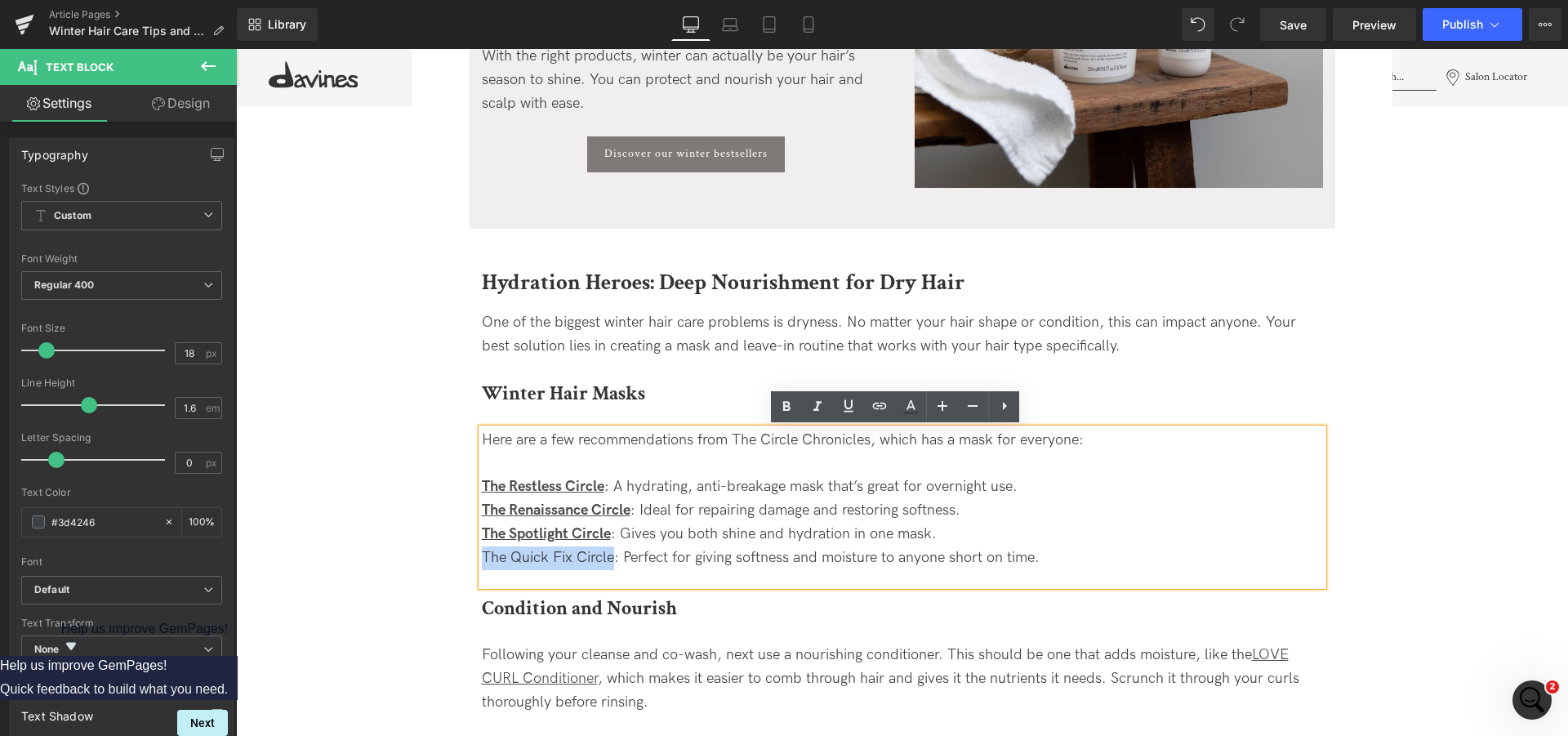
drag, startPoint x: 607, startPoint y: 556, endPoint x: 445, endPoint y: 553, distance: 162.0
click at [878, 407] on icon at bounding box center [879, 405] width 19 height 19
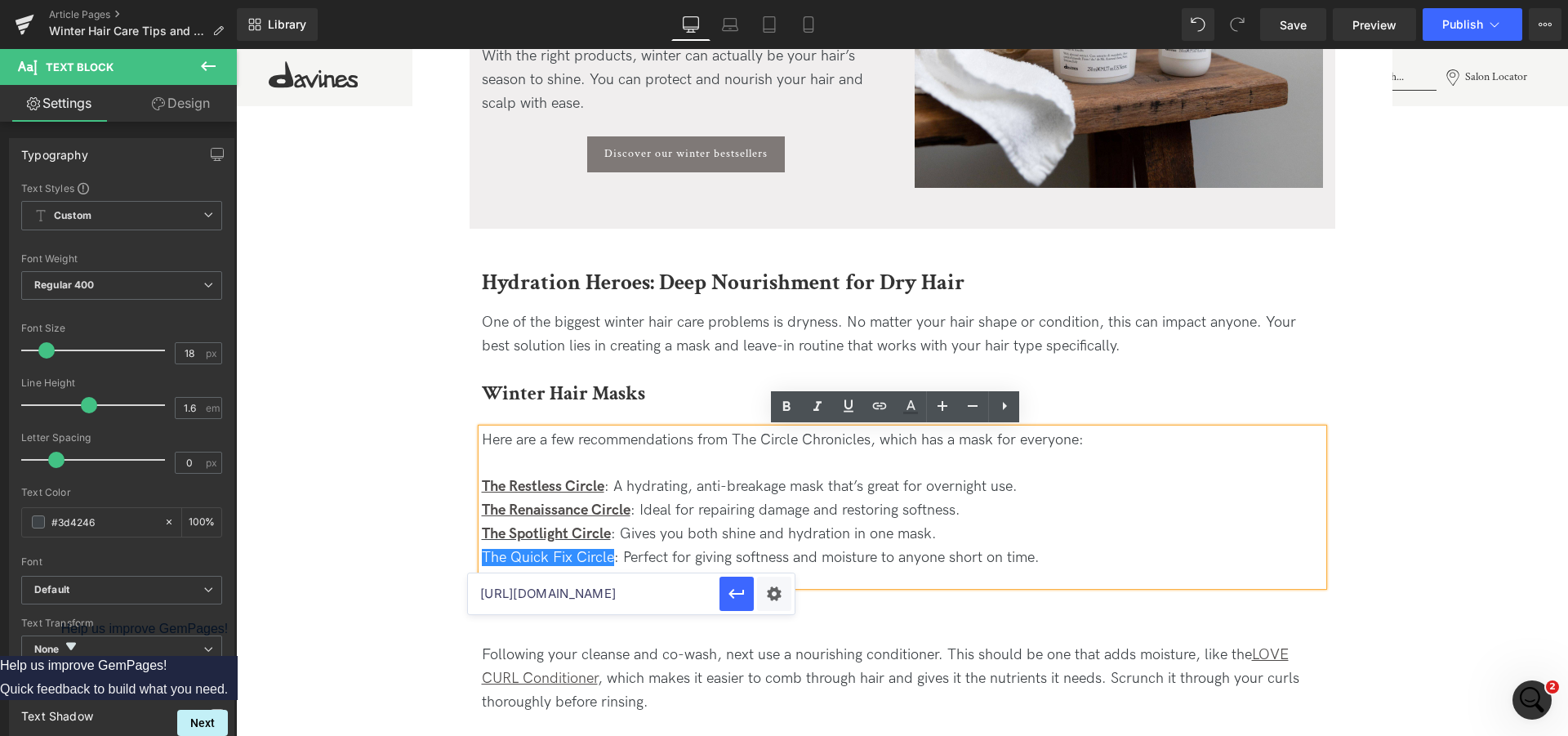
click at [662, 589] on input "[URL][DOMAIN_NAME]" at bounding box center [593, 593] width 252 height 41
paste input "[URL][DOMAIN_NAME]"
type input "[URL][DOMAIN_NAME]"
click at [739, 583] on button "button" at bounding box center [737, 594] width 34 height 34
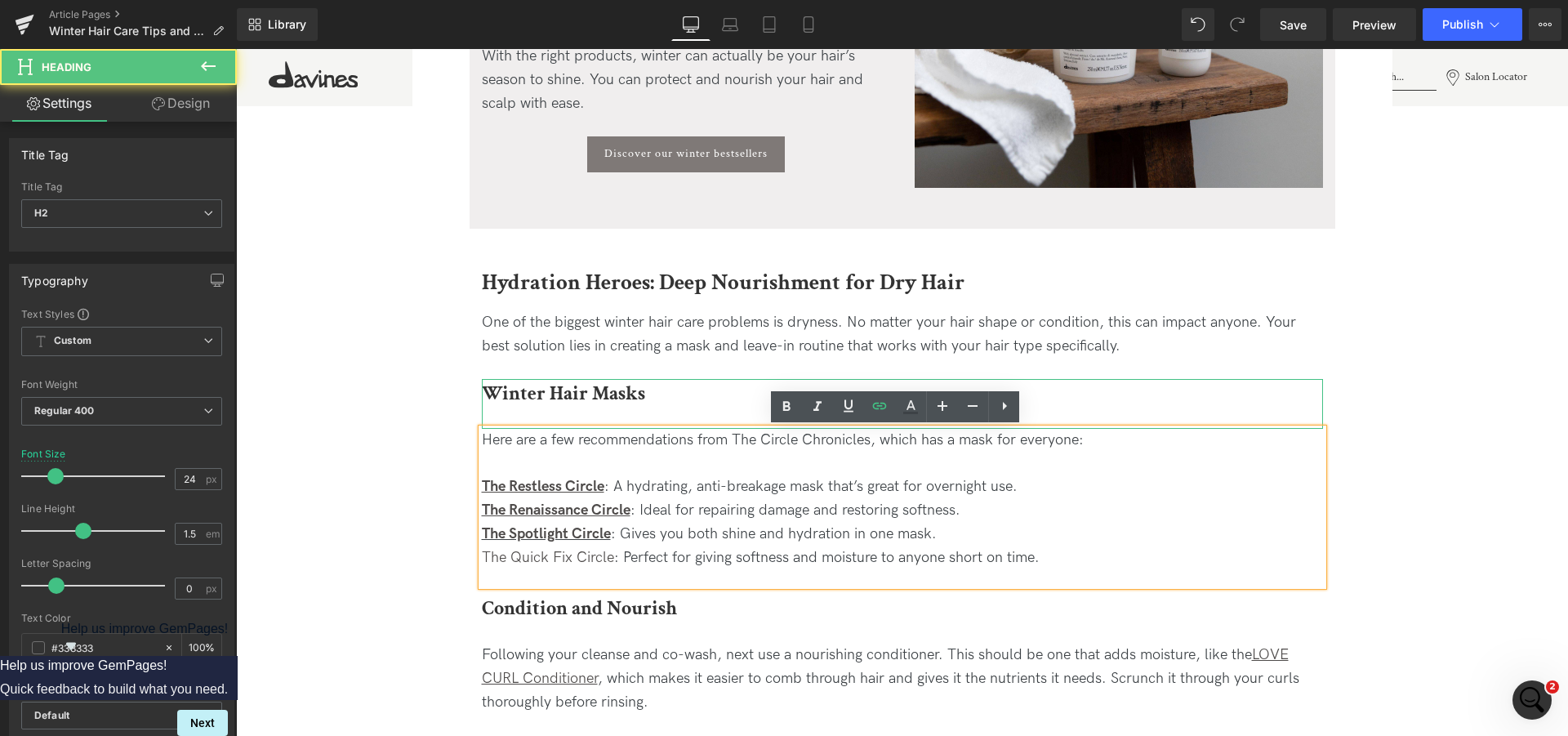
click at [784, 424] on div "Winter Hair Masks" at bounding box center [902, 404] width 841 height 50
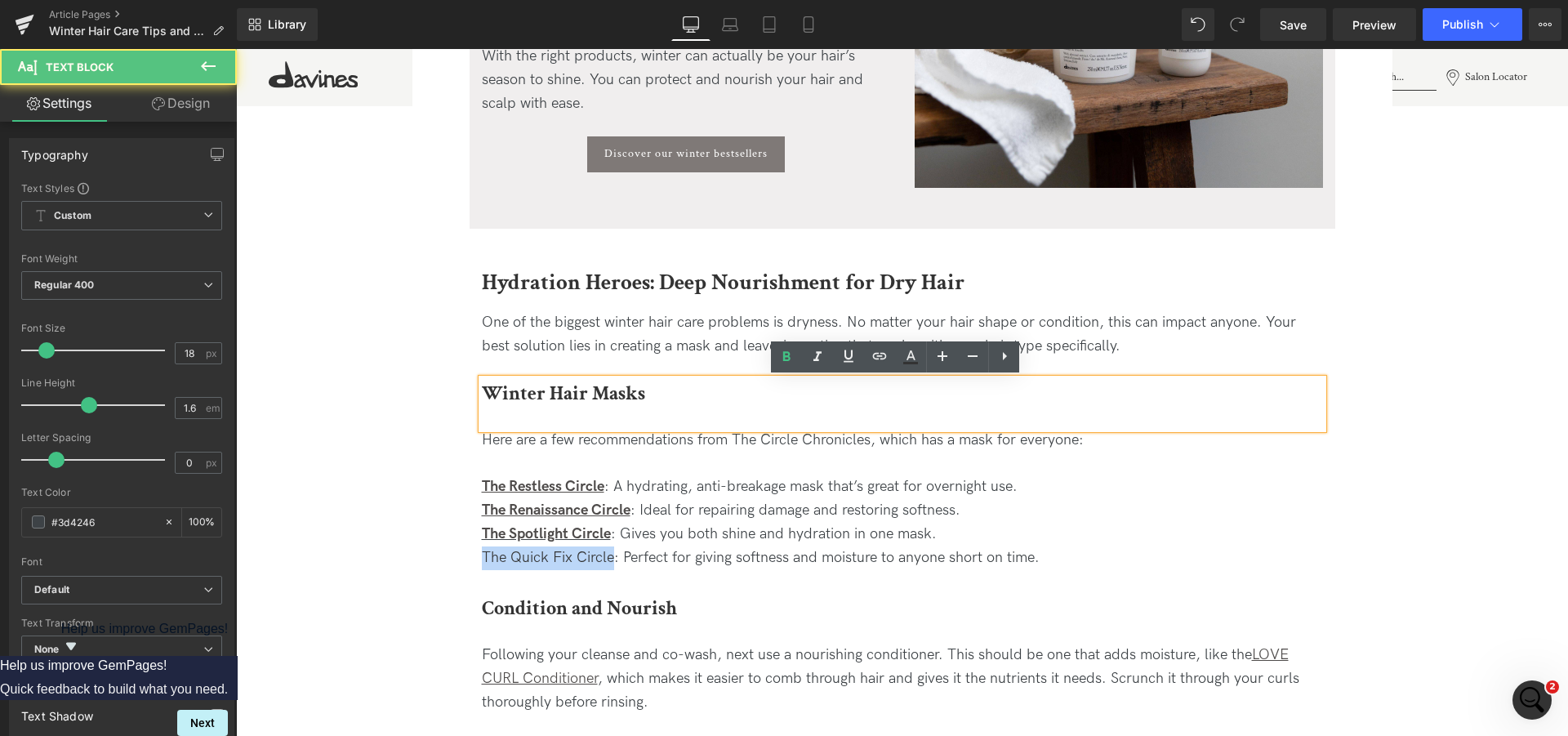
drag, startPoint x: 606, startPoint y: 558, endPoint x: 465, endPoint y: 575, distance: 142.0
click at [469, 575] on div "Winter Hair Masks Heading Here are a few recommendations from The Circle Chroni…" at bounding box center [902, 483] width 866 height 208
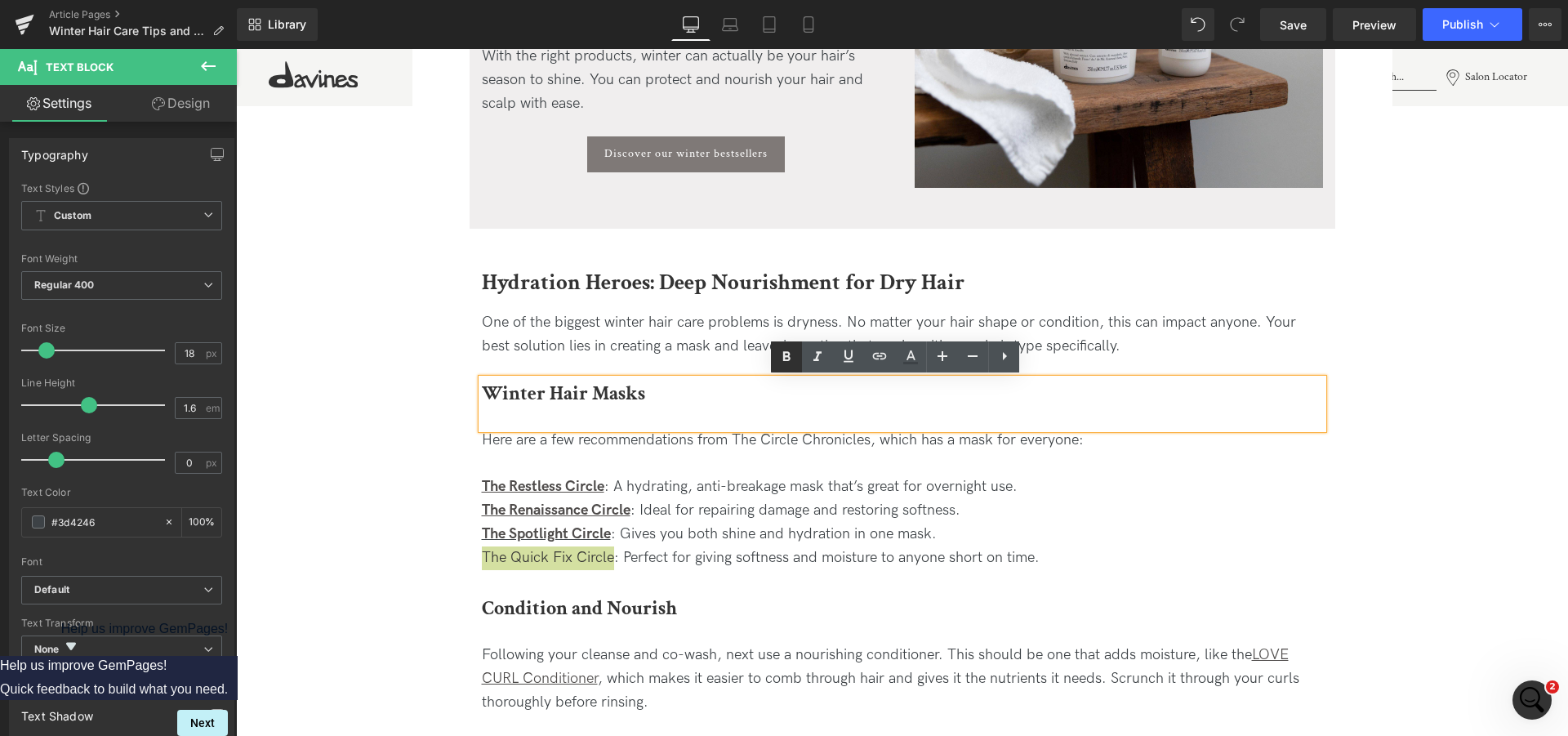
click at [788, 353] on icon at bounding box center [787, 356] width 8 height 10
click at [851, 353] on icon at bounding box center [849, 356] width 10 height 12
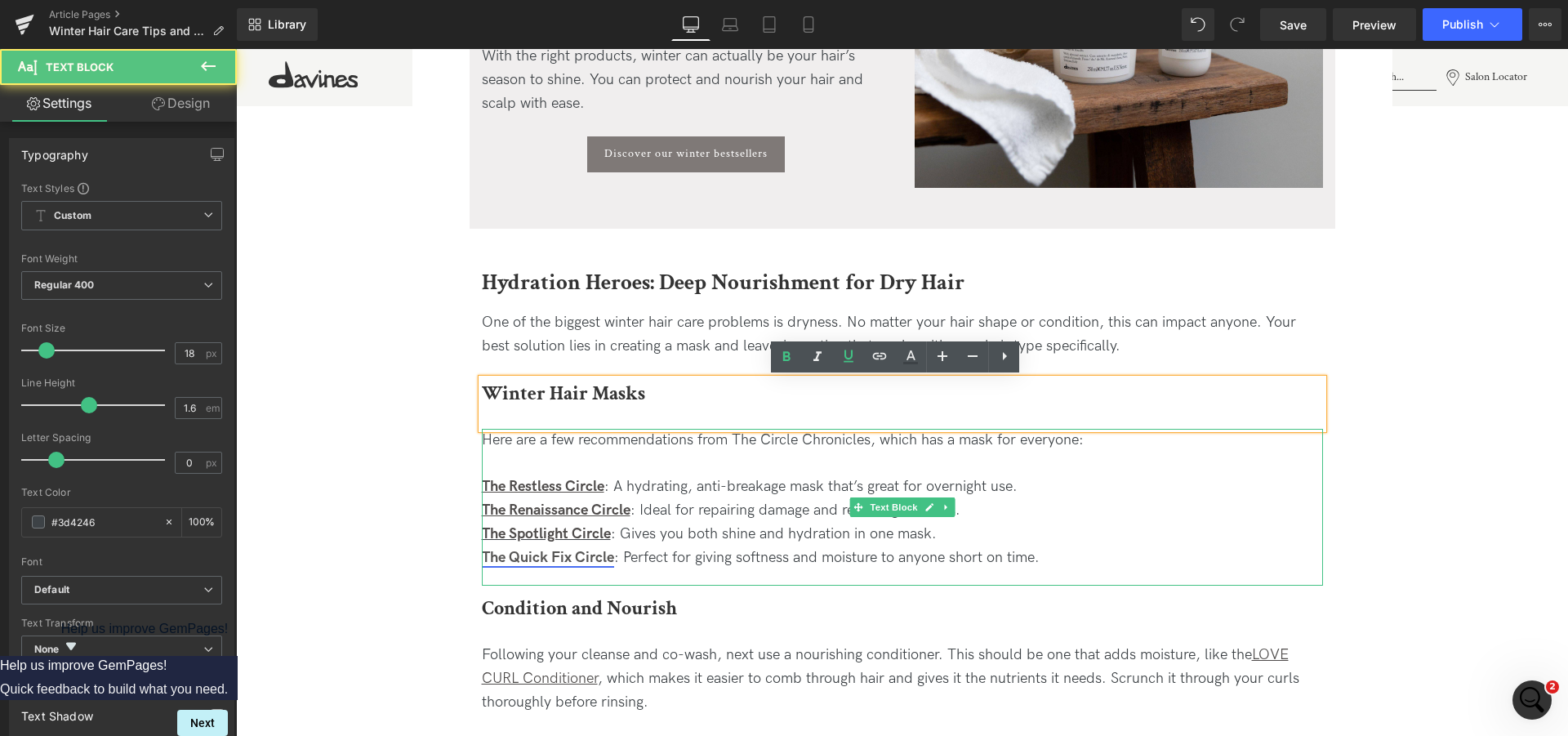
click at [602, 563] on strong "The Quick Fix Circle" at bounding box center [548, 558] width 132 height 17
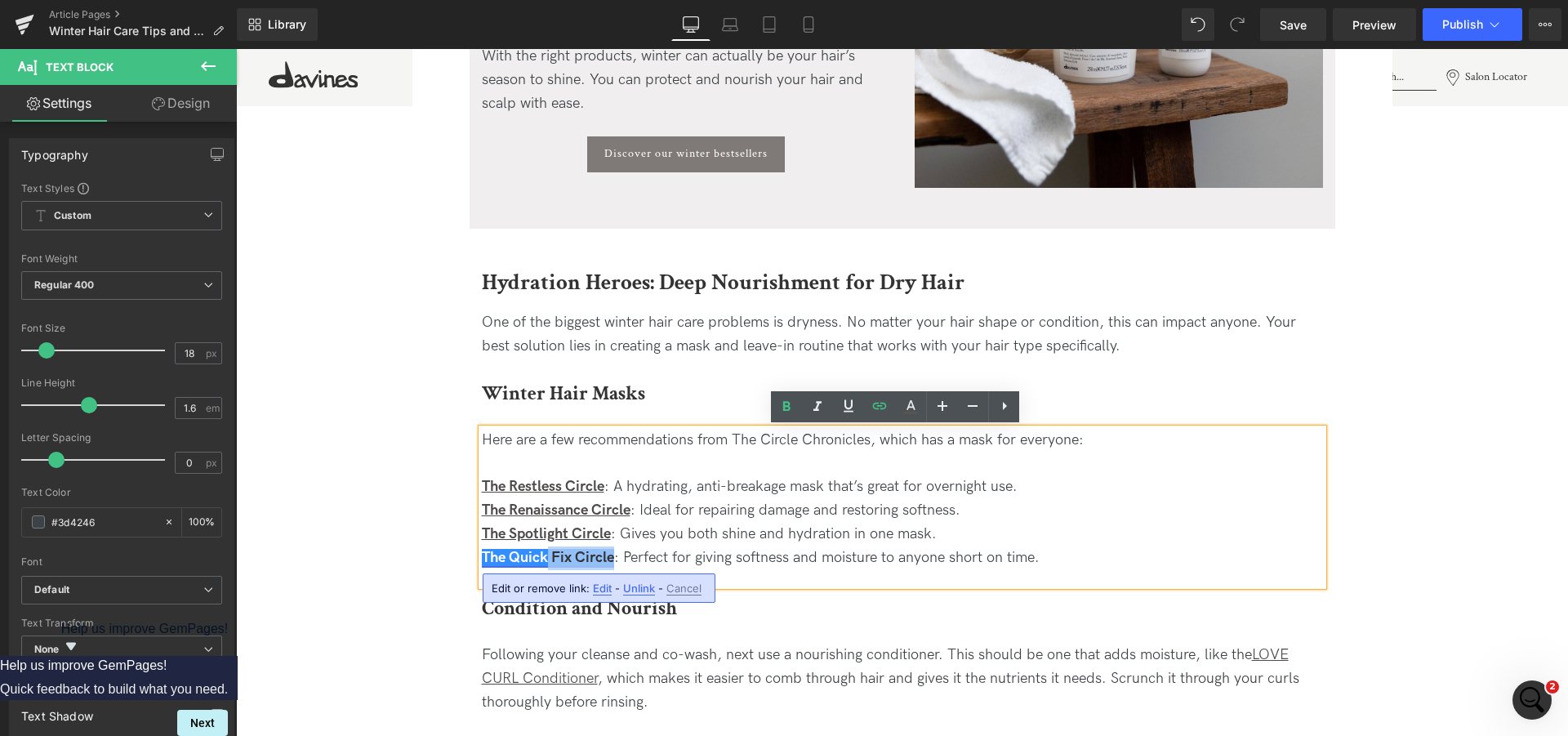
drag, startPoint x: 605, startPoint y: 563, endPoint x: 541, endPoint y: 563, distance: 64.0
click at [541, 563] on strong "The Quick Fix Circle" at bounding box center [548, 558] width 132 height 17
click at [606, 555] on strong "The Quick Fix Circle" at bounding box center [548, 558] width 132 height 17
click at [606, 559] on strong "The Quick Fix Circle" at bounding box center [548, 558] width 132 height 17
click at [857, 406] on icon at bounding box center [849, 405] width 19 height 19
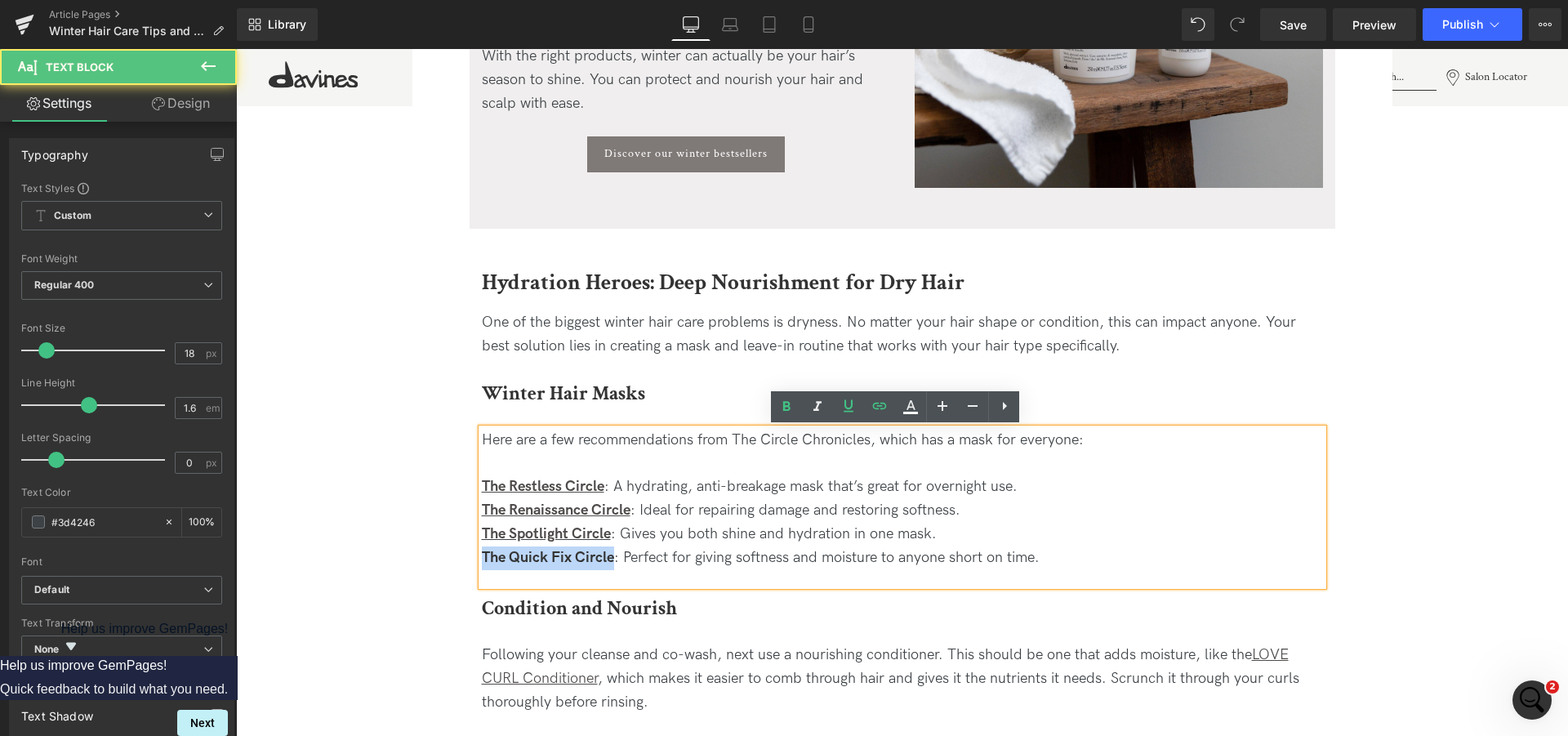
drag, startPoint x: 608, startPoint y: 562, endPoint x: 437, endPoint y: 557, distance: 171.1
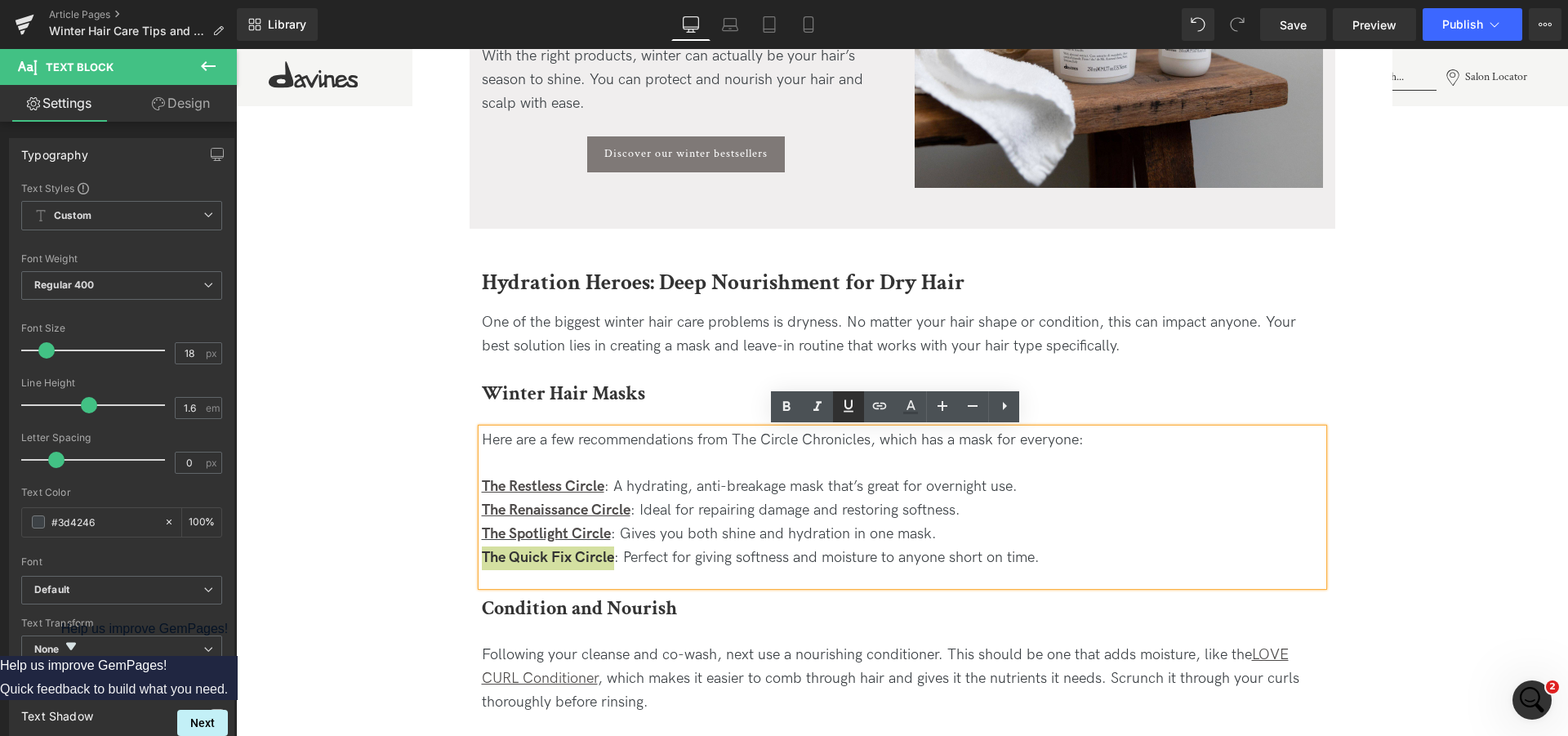
click at [850, 403] on icon at bounding box center [849, 405] width 19 height 19
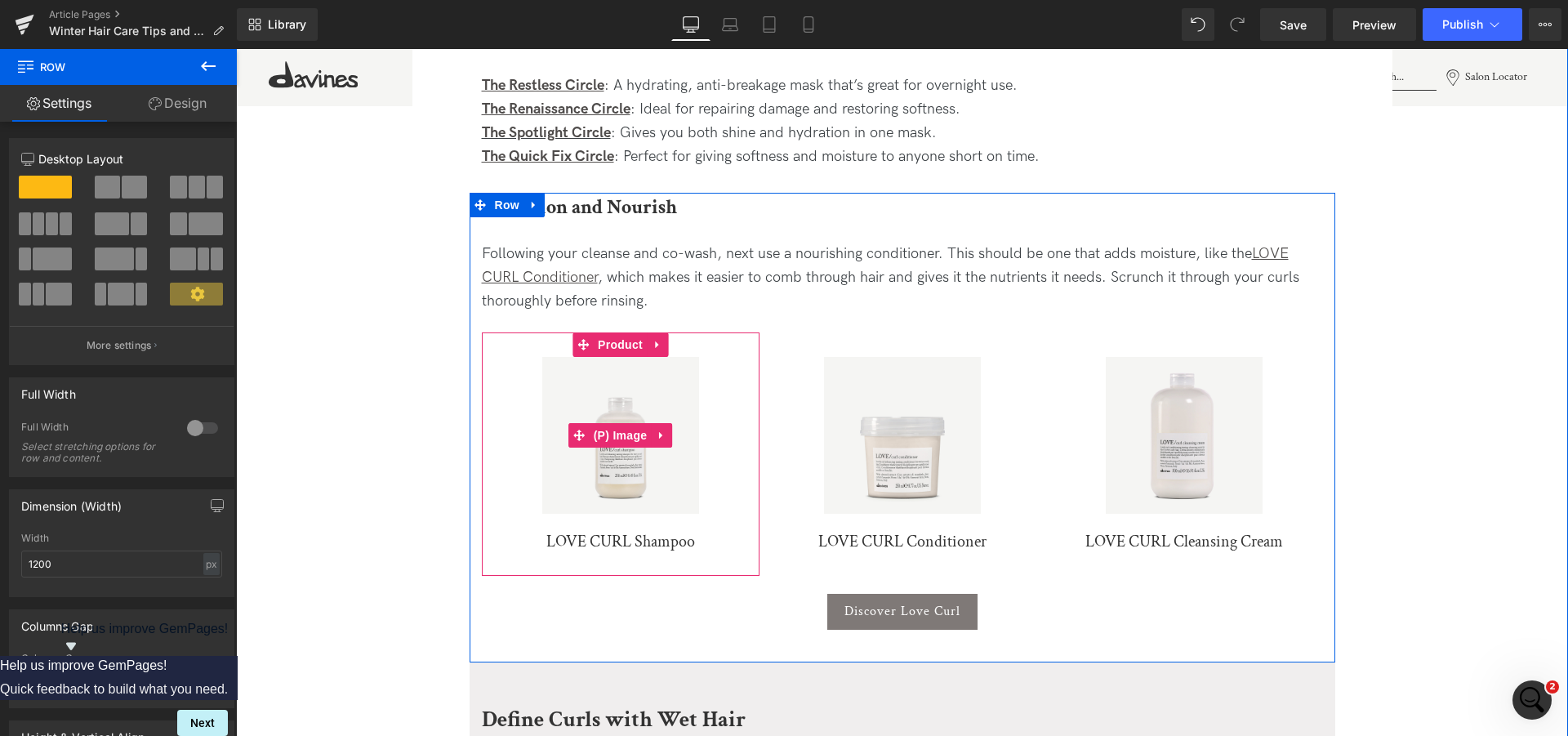
scroll to position [1500, 0]
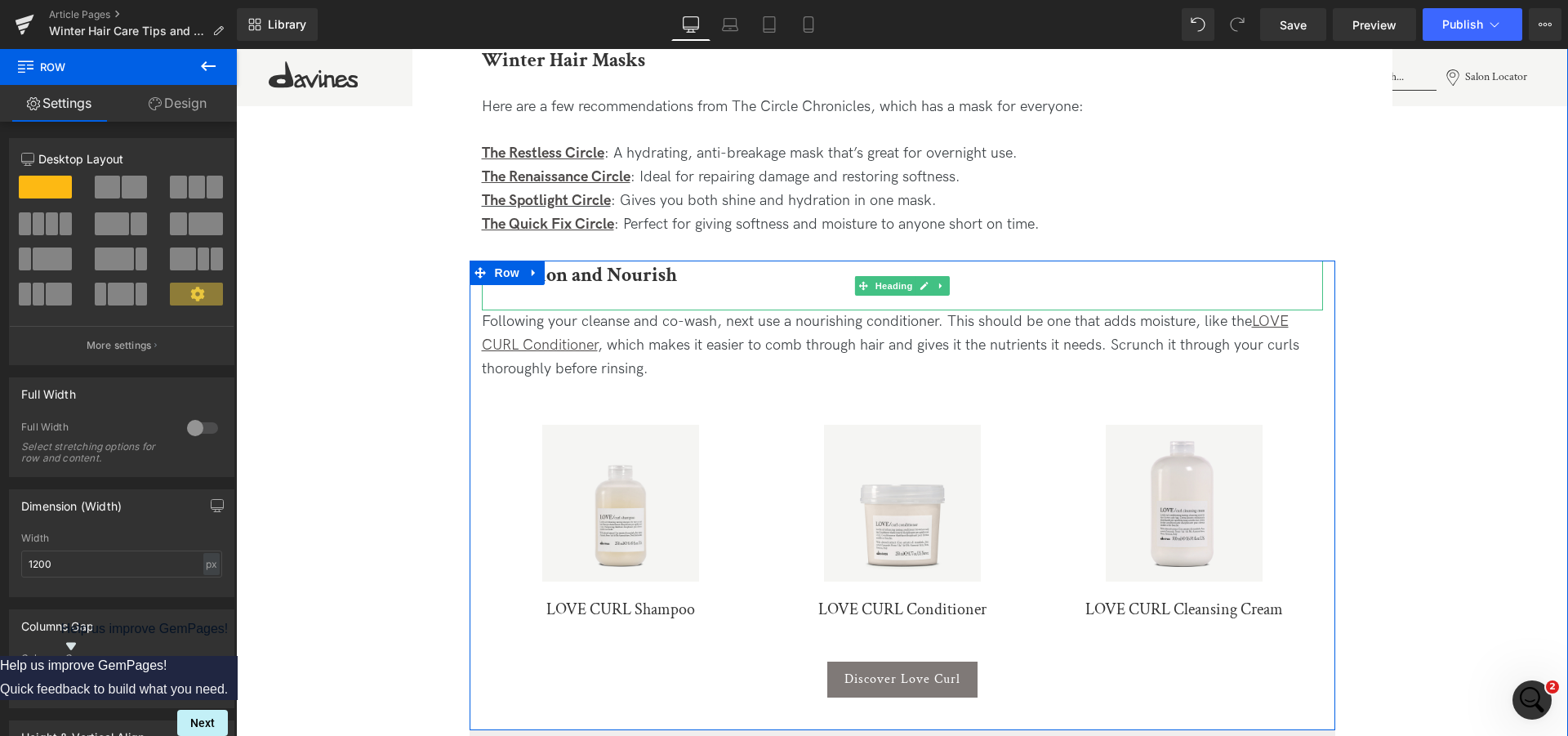
click at [639, 273] on b "Condition and Nourish" at bounding box center [579, 275] width 195 height 25
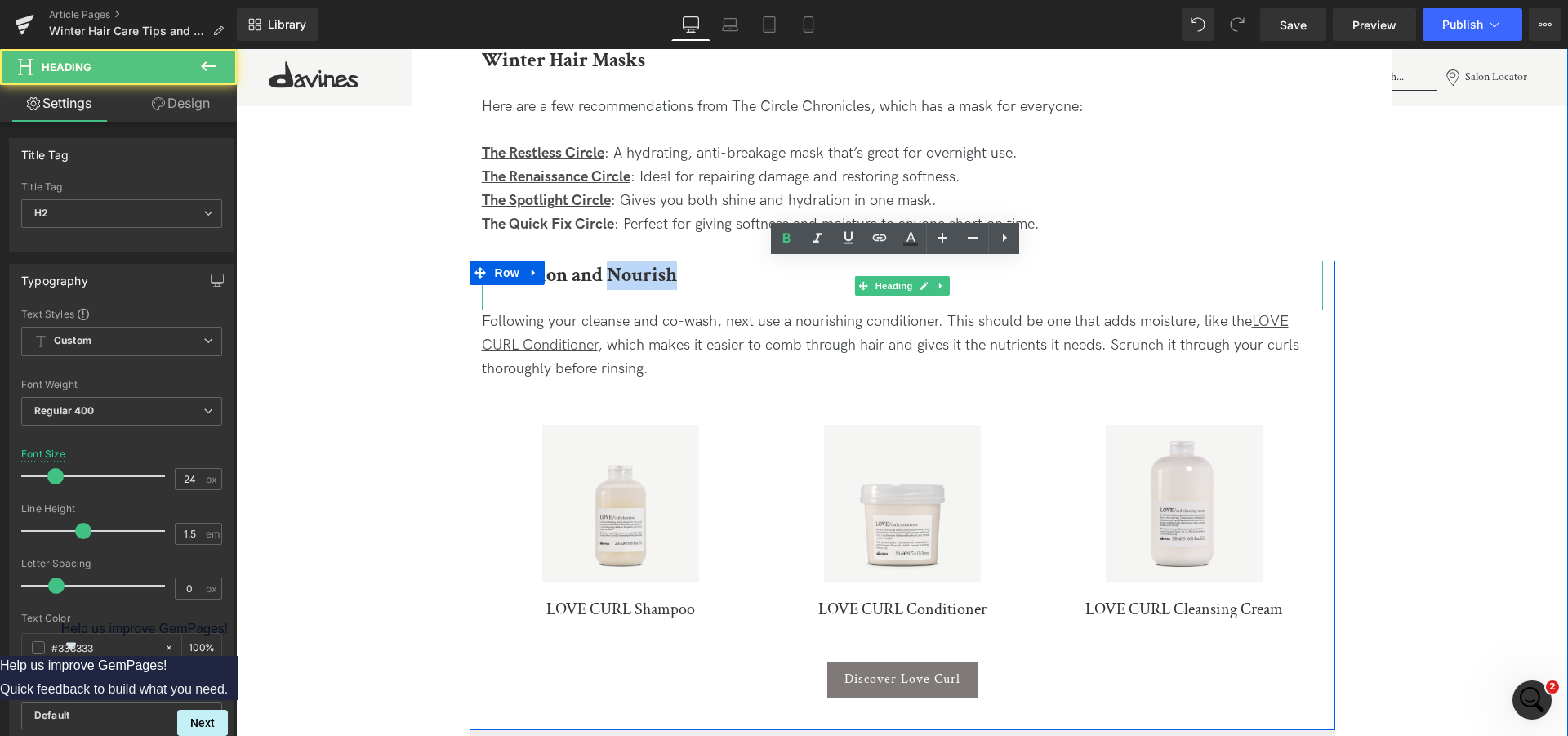
click at [639, 273] on b "Condition and Nourish" at bounding box center [579, 275] width 195 height 25
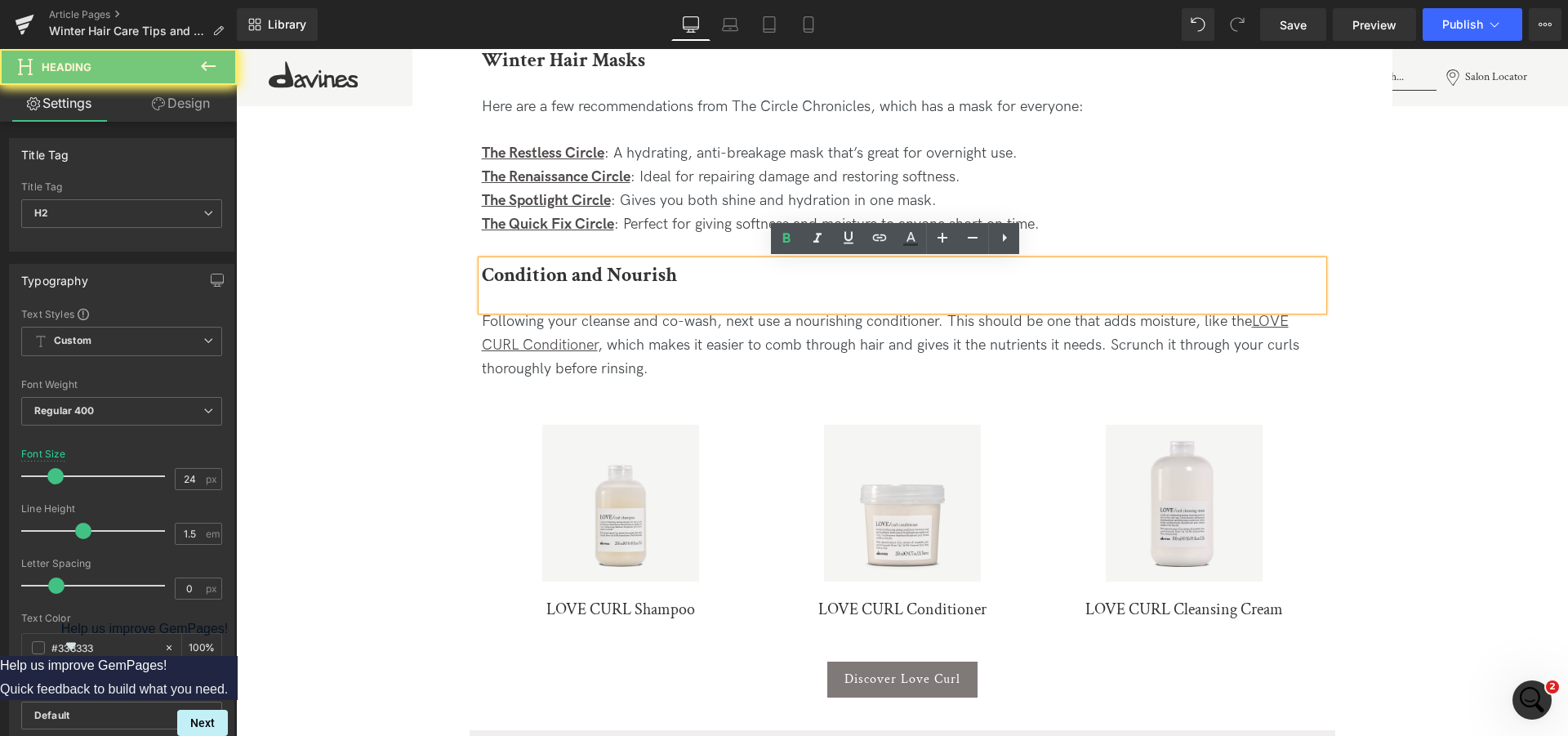
click at [639, 273] on b "Condition and Nourish" at bounding box center [579, 275] width 195 height 25
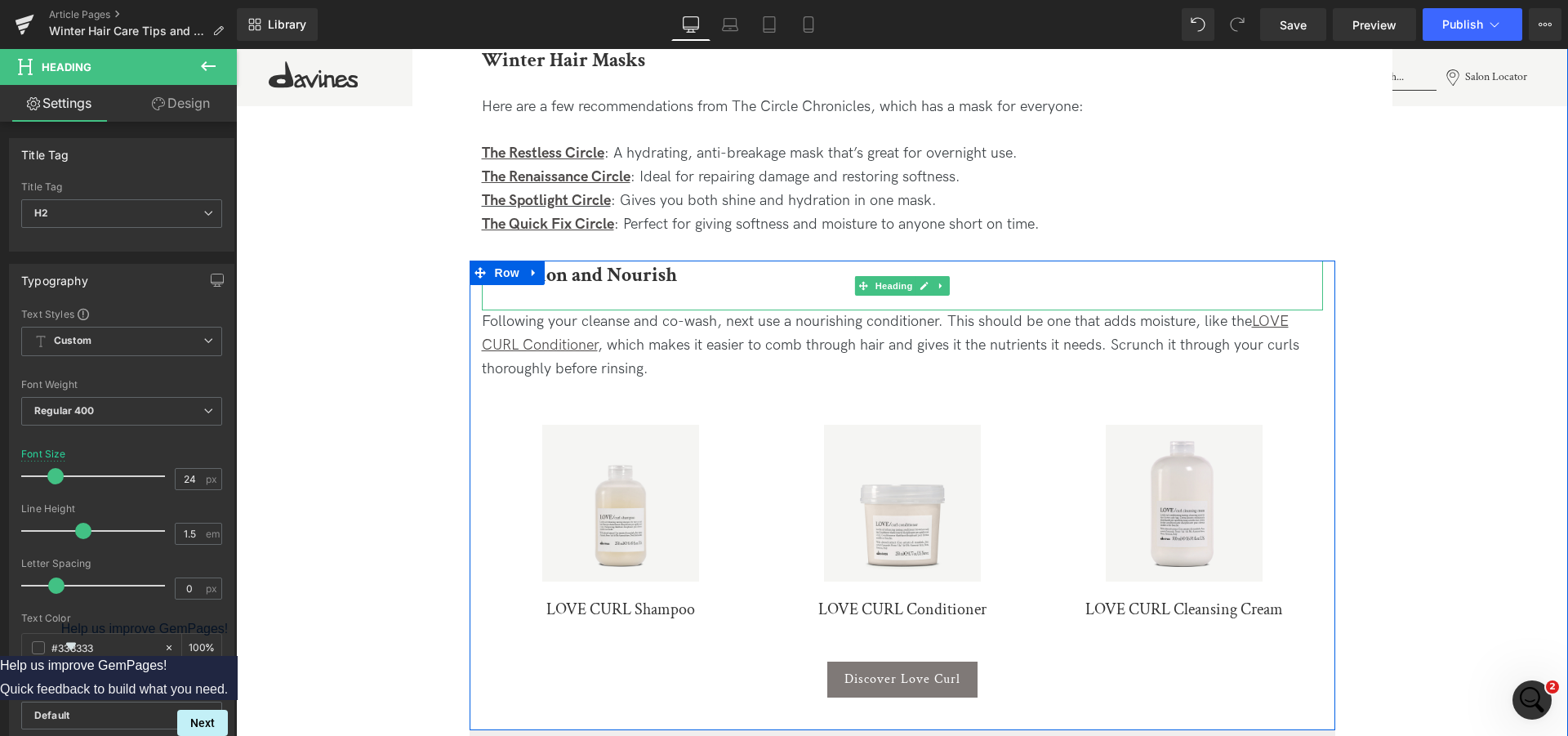
click at [630, 277] on b "Condition and Nourish" at bounding box center [579, 275] width 195 height 25
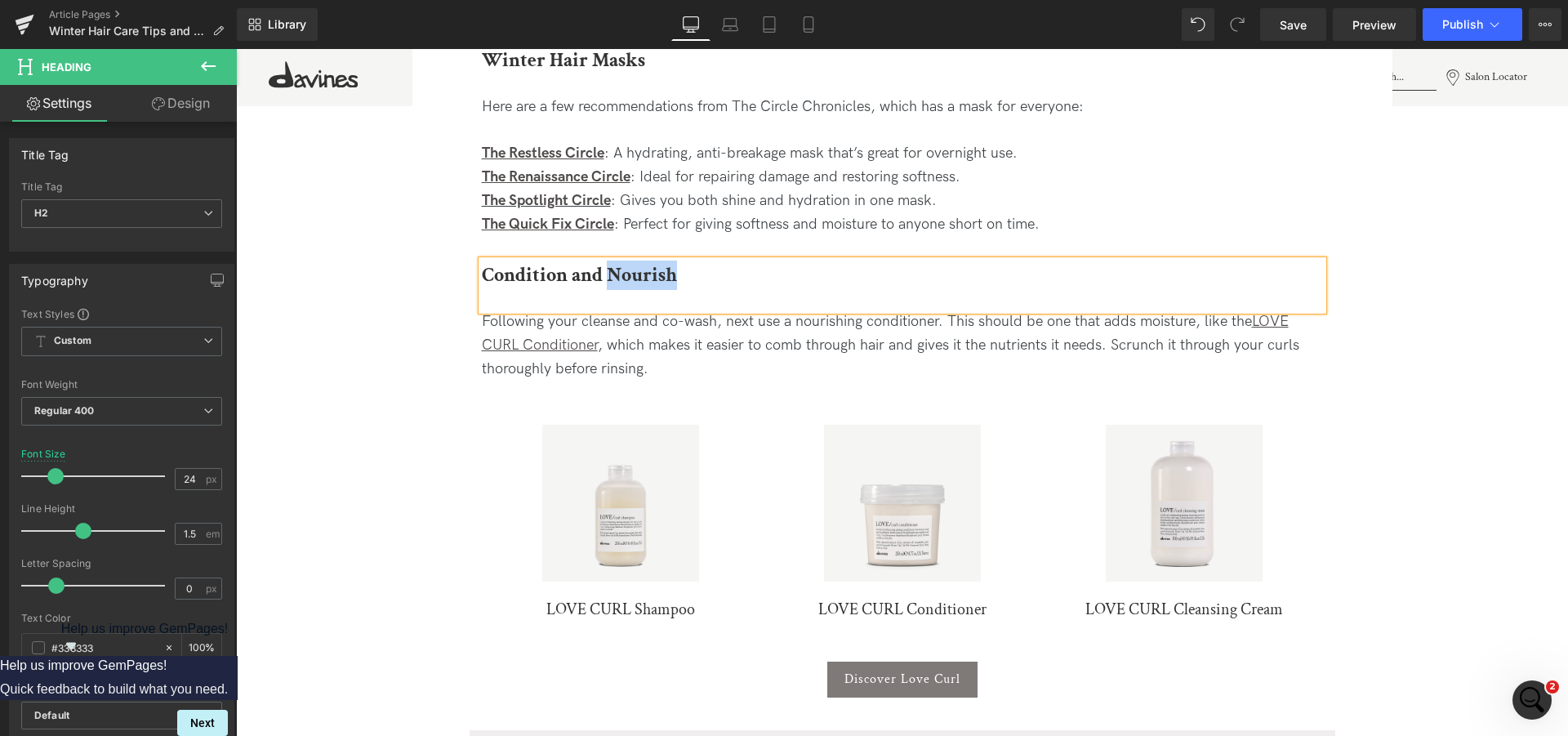
click at [630, 277] on b "Condition and Nourish" at bounding box center [579, 275] width 195 height 25
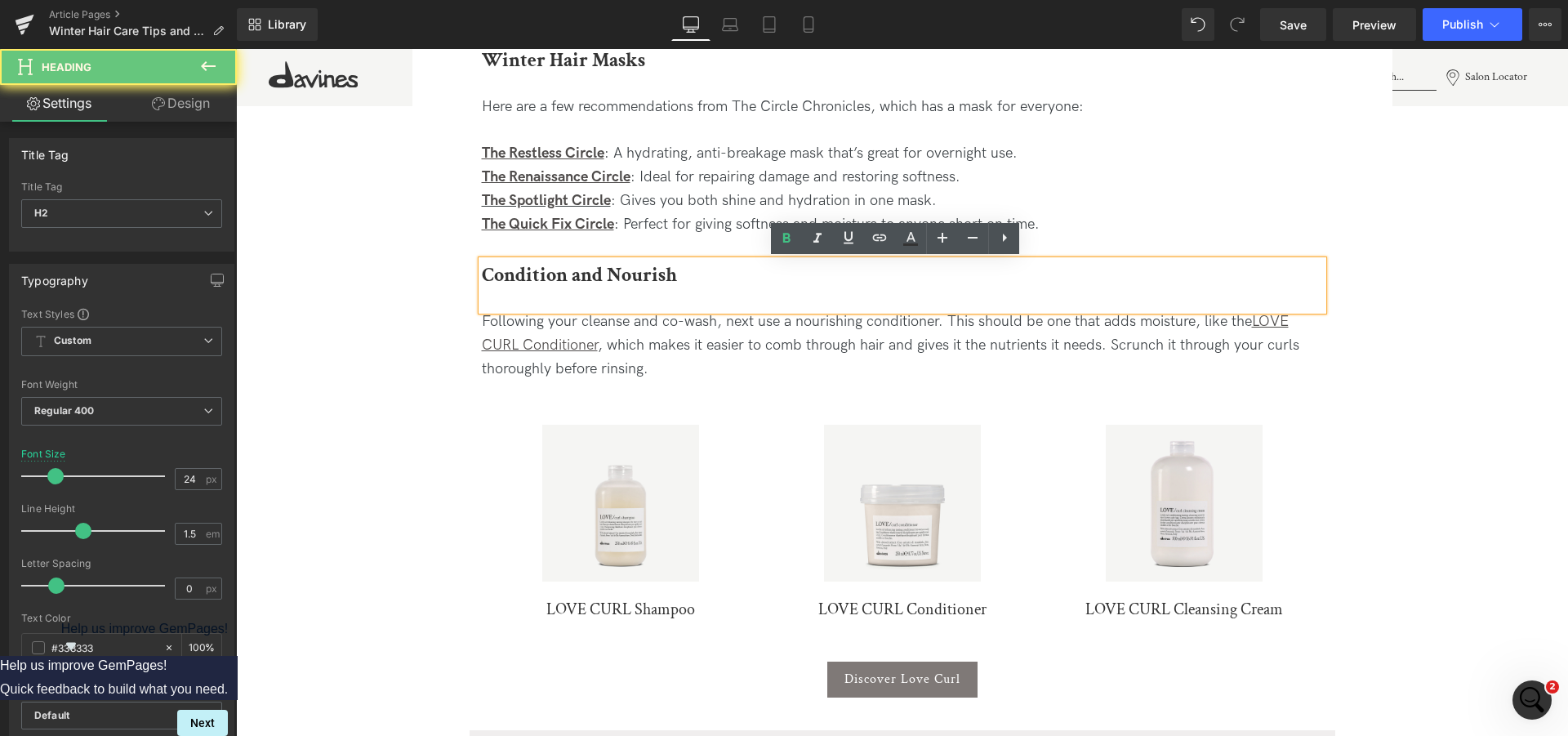
click at [630, 277] on b "Condition and Nourish" at bounding box center [579, 275] width 195 height 25
paste div
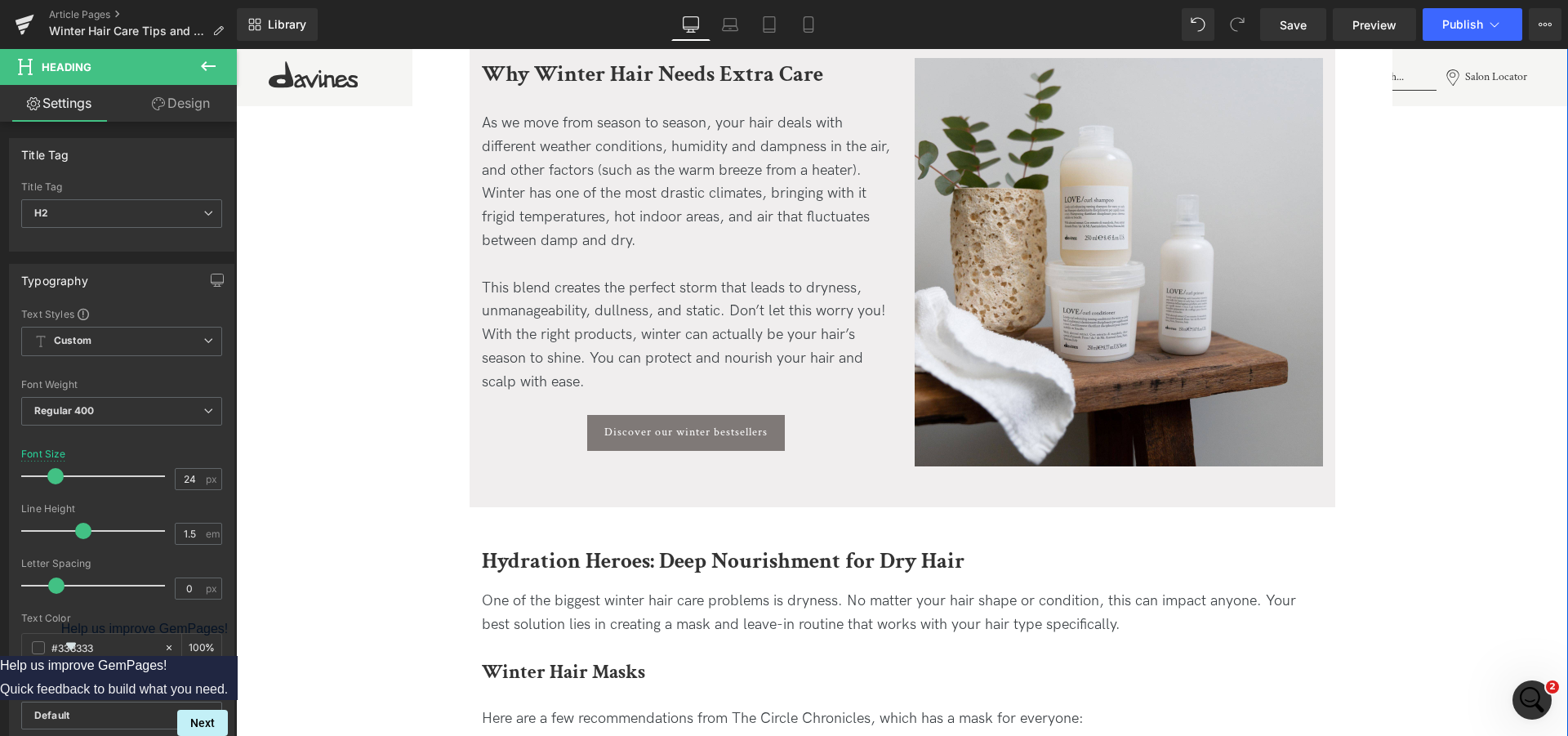
scroll to position [750, 0]
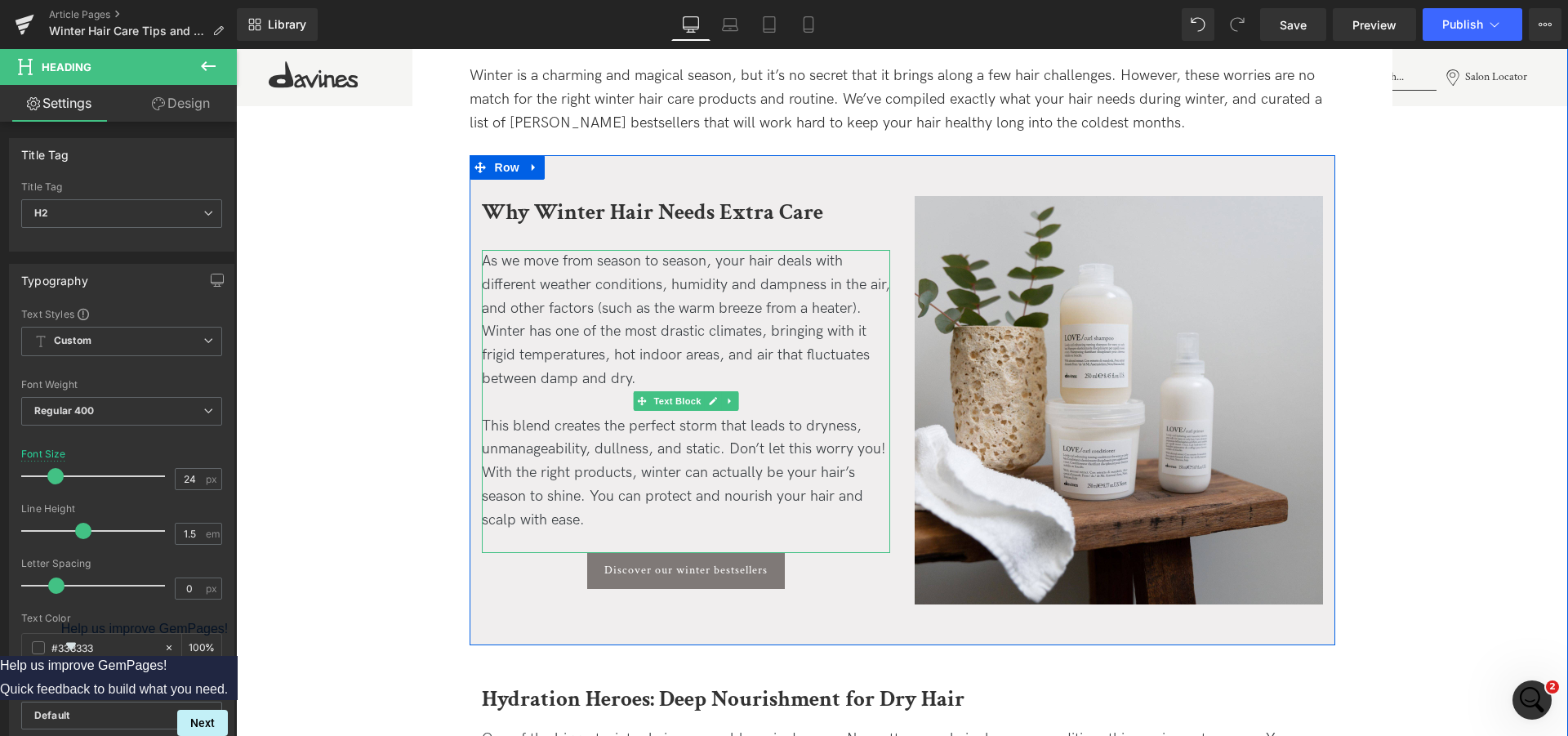
click at [532, 451] on div "As we move from season to season, your hair deals with different weather condit…" at bounding box center [686, 402] width 408 height 303
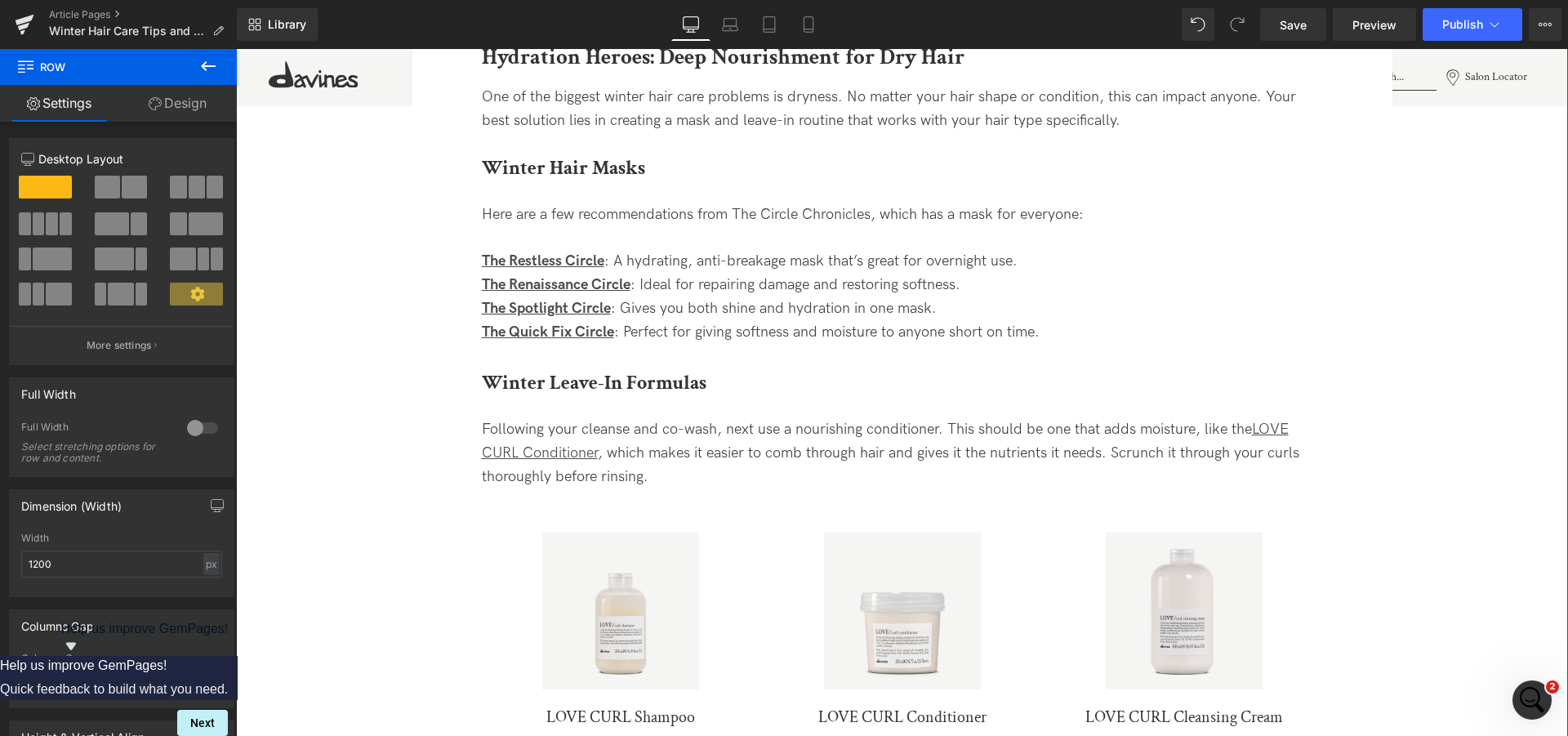
scroll to position [1583, 0]
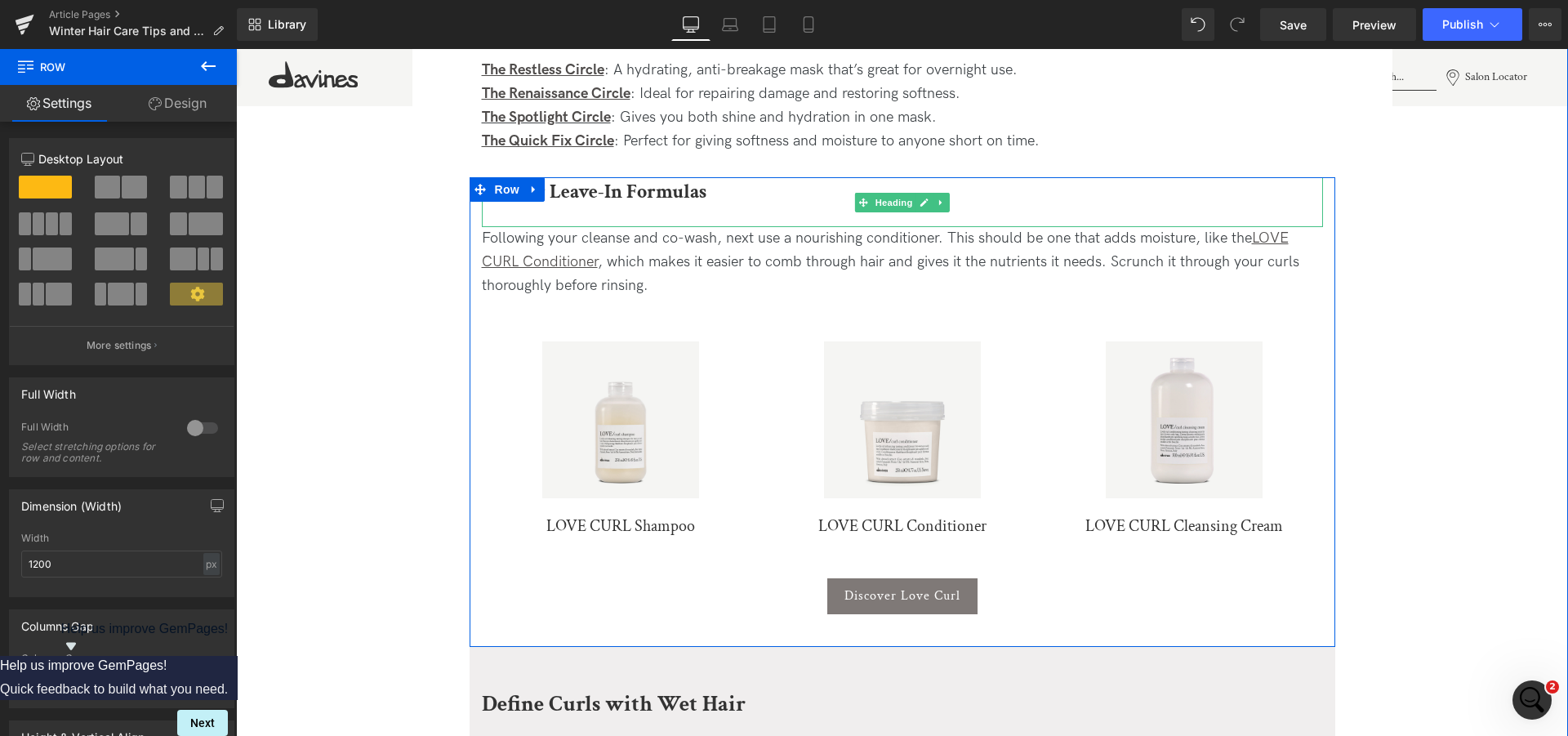
click at [586, 186] on b "Winter Leave-In Formulas" at bounding box center [594, 192] width 224 height 25
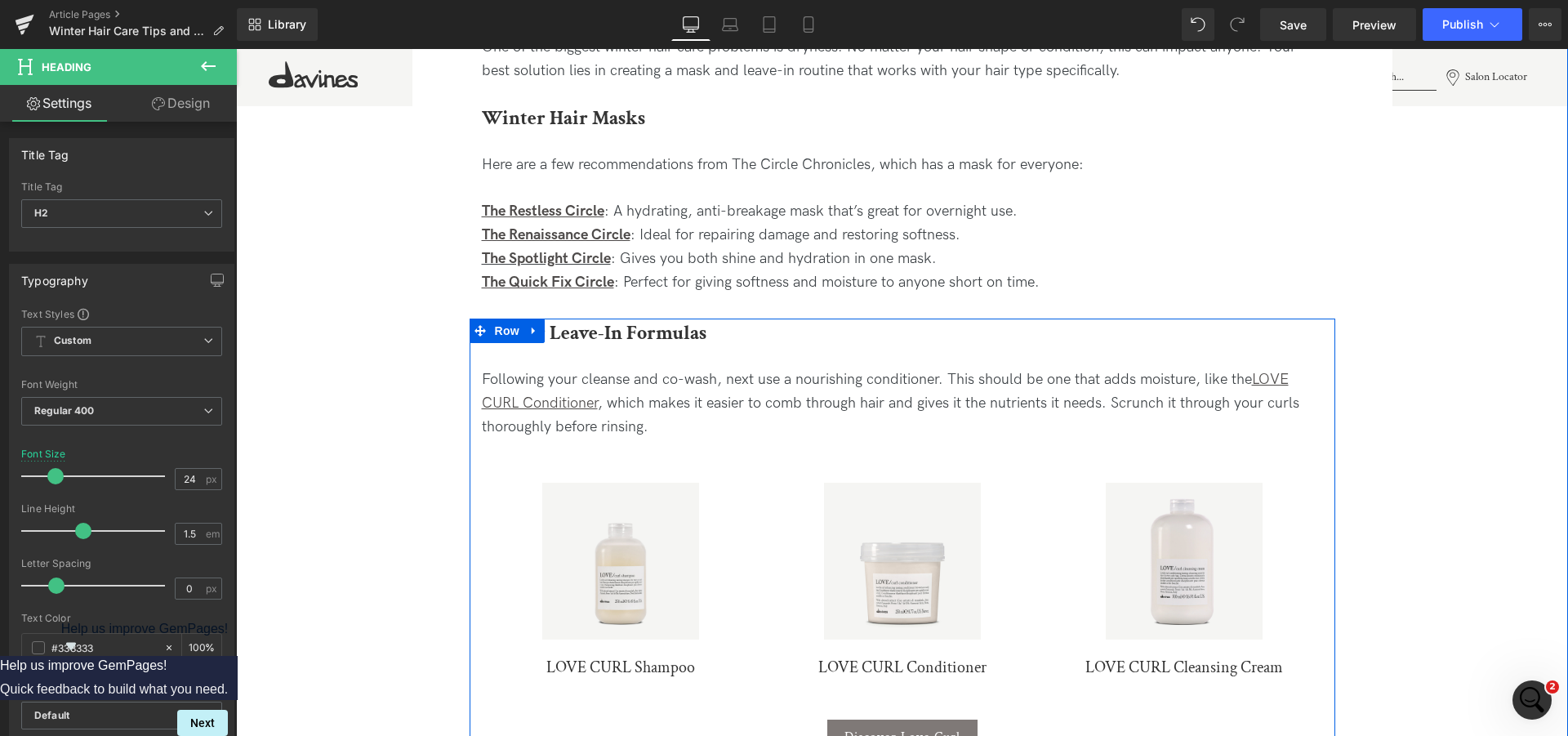
scroll to position [1446, 0]
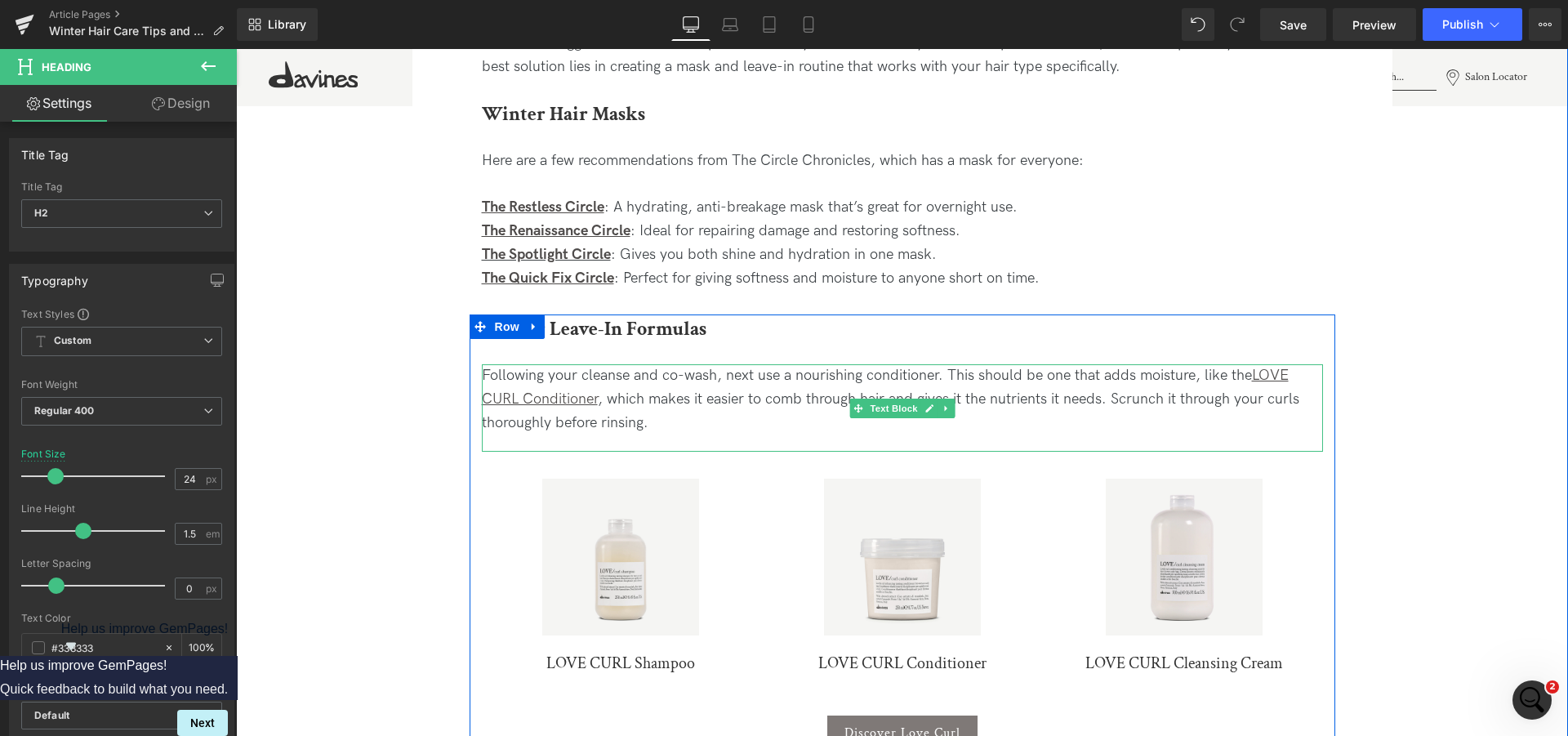
click at [677, 426] on div "Following your cleanse and co-wash, next use a nourishing conditioner. This sho…" at bounding box center [902, 399] width 841 height 70
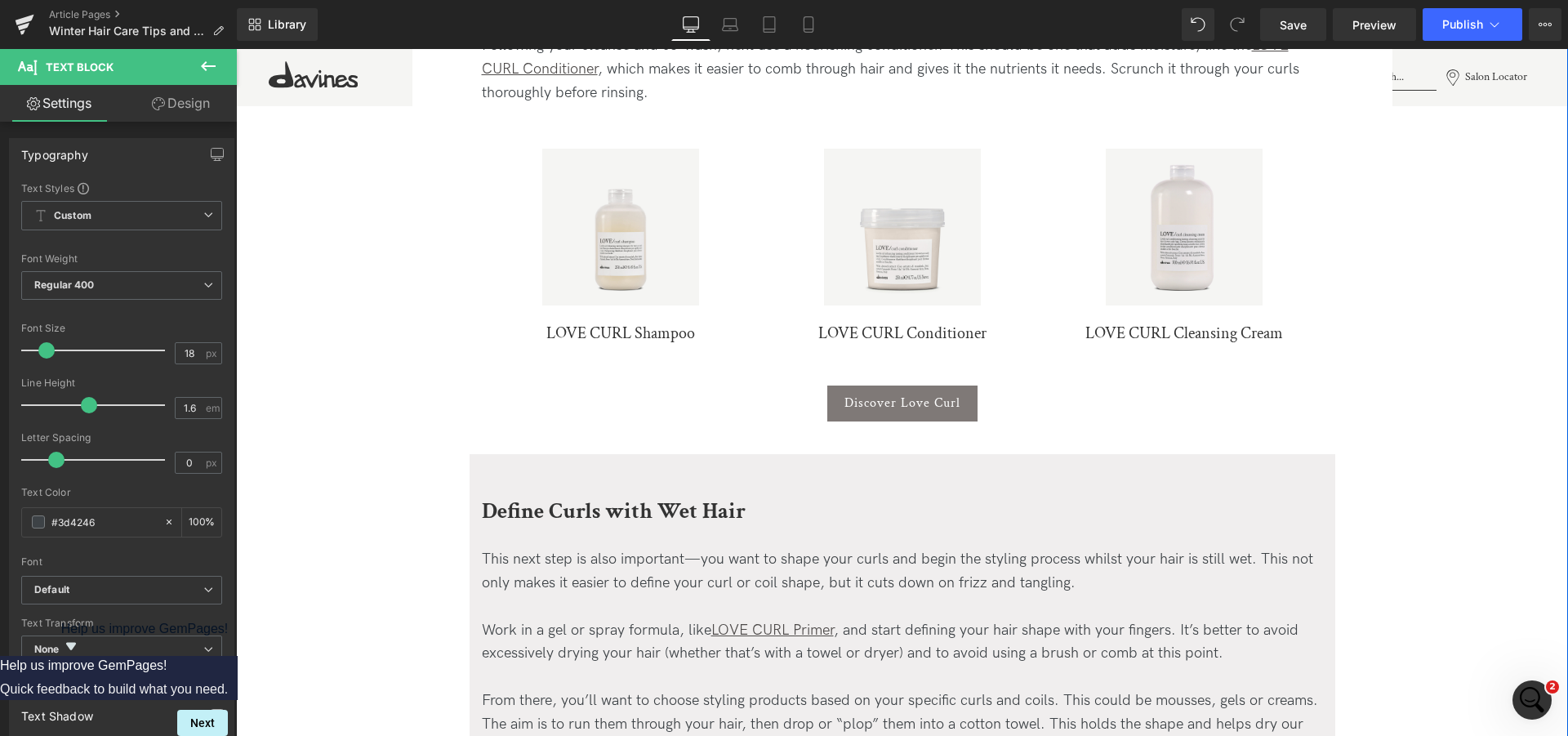
scroll to position [1696, 0]
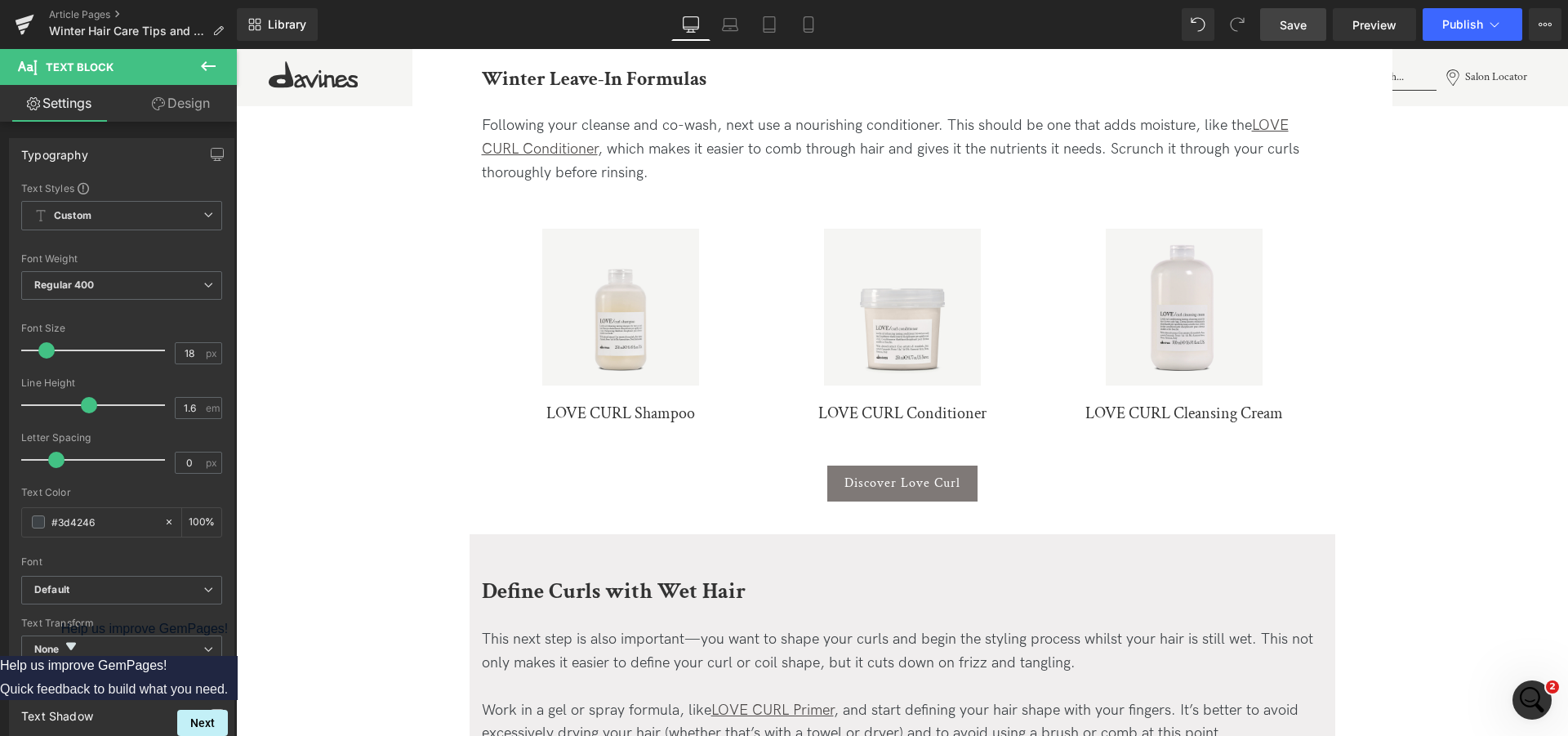
click at [1304, 31] on span "Save" at bounding box center [1293, 25] width 27 height 17
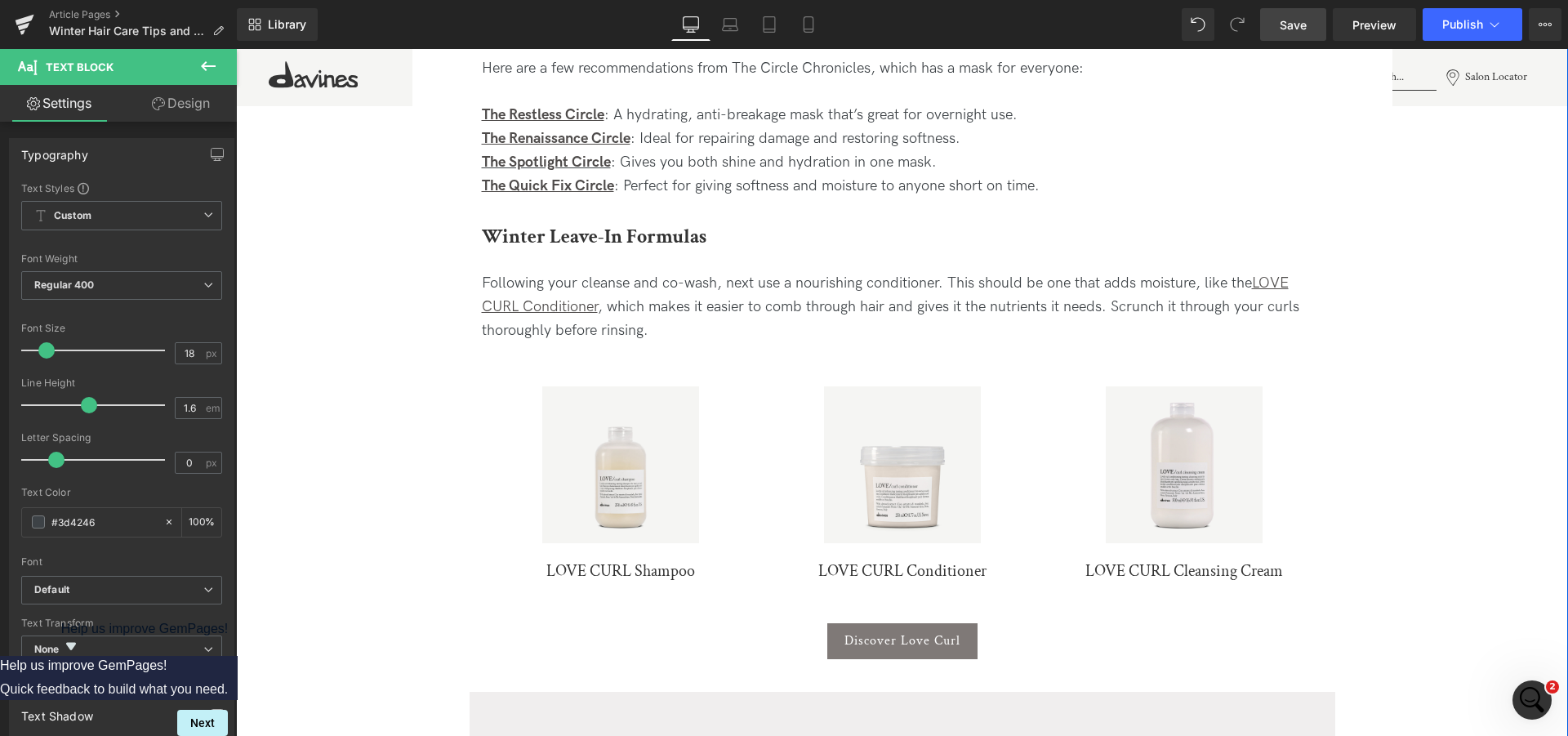
scroll to position [1530, 0]
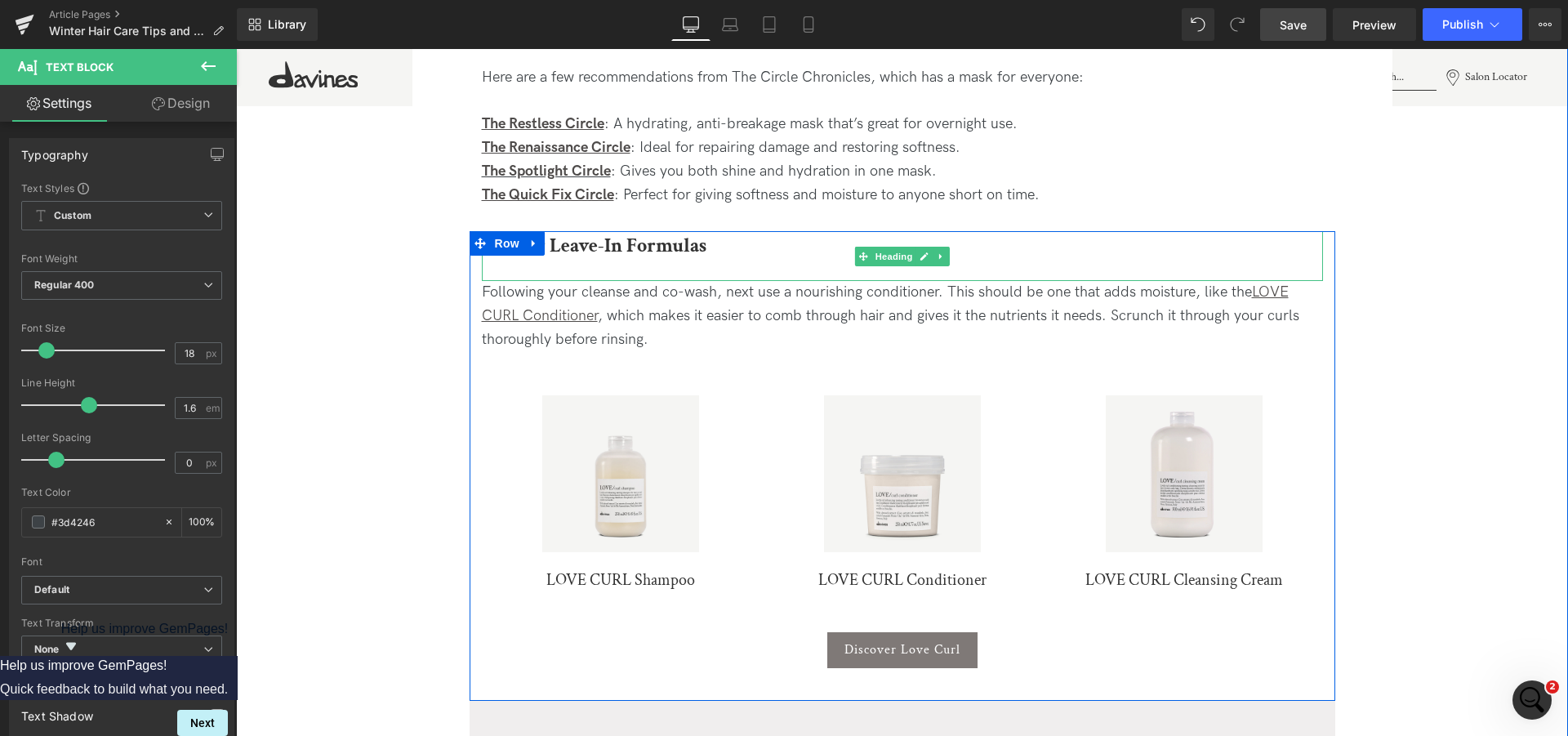
click at [640, 253] on b "Winter Leave-In Formulas" at bounding box center [594, 245] width 224 height 25
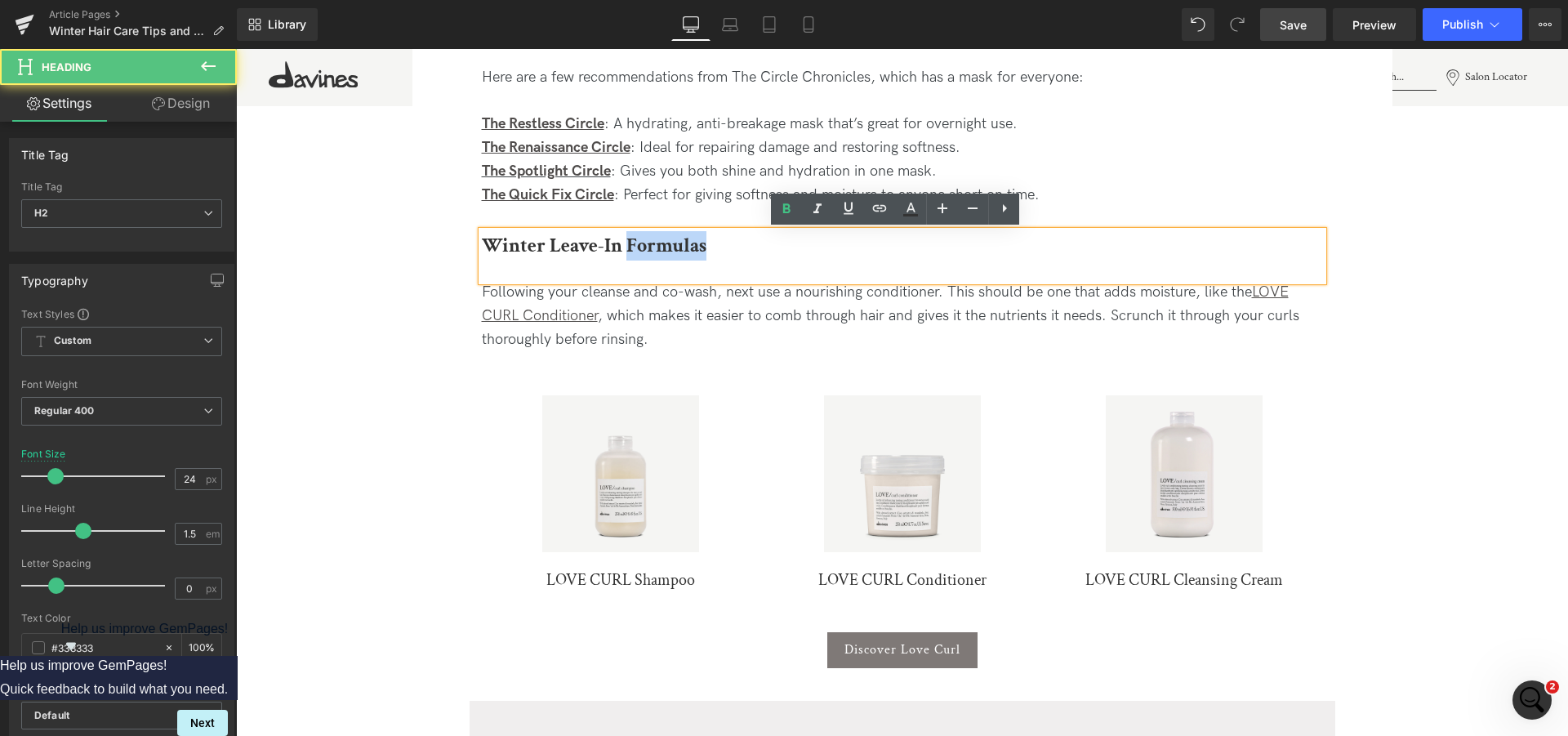
click at [640, 253] on b "Winter Leave-In Formulas" at bounding box center [594, 245] width 224 height 25
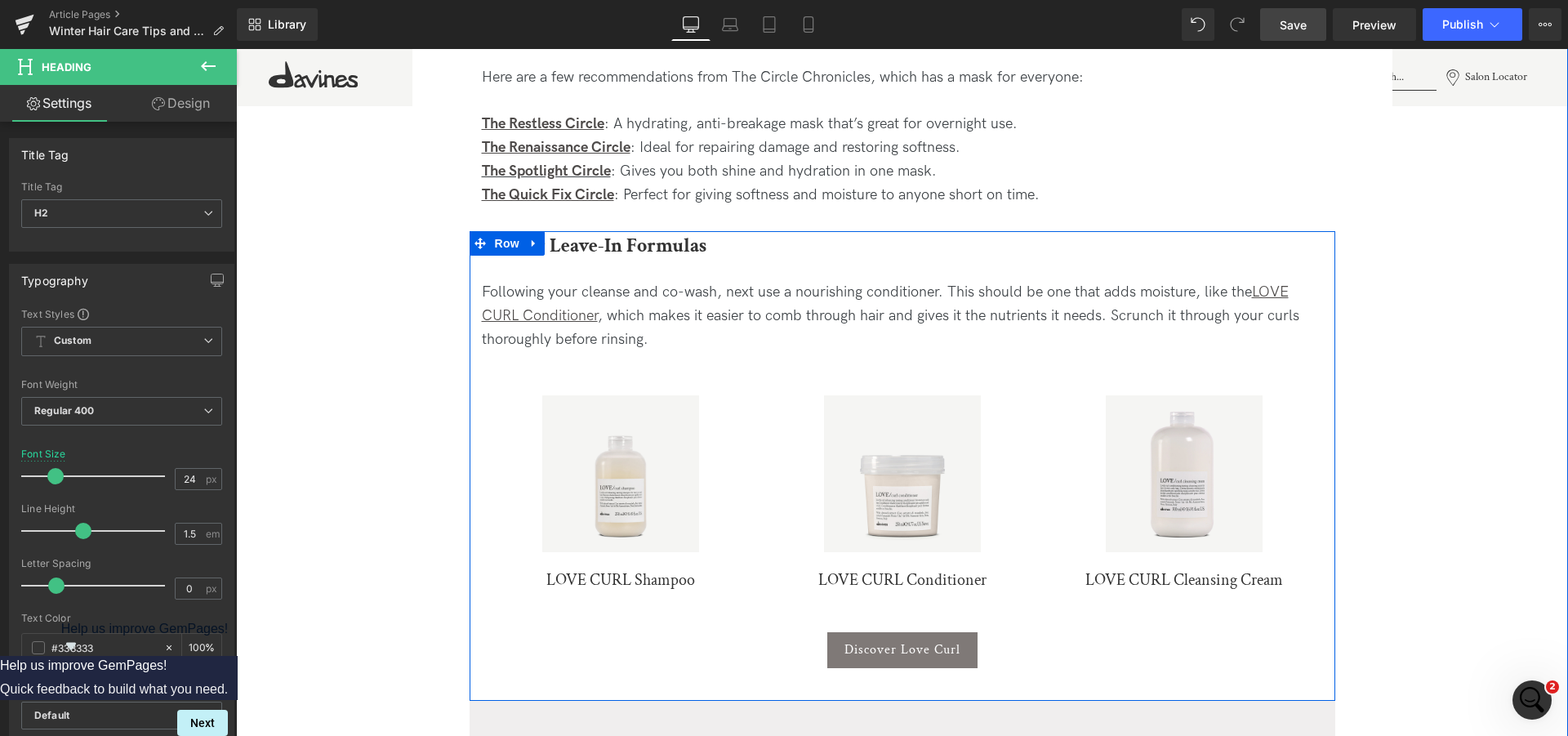
click at [713, 317] on div "Following your cleanse and co-wash, next use a nourishing conditioner. This sho…" at bounding box center [902, 315] width 841 height 70
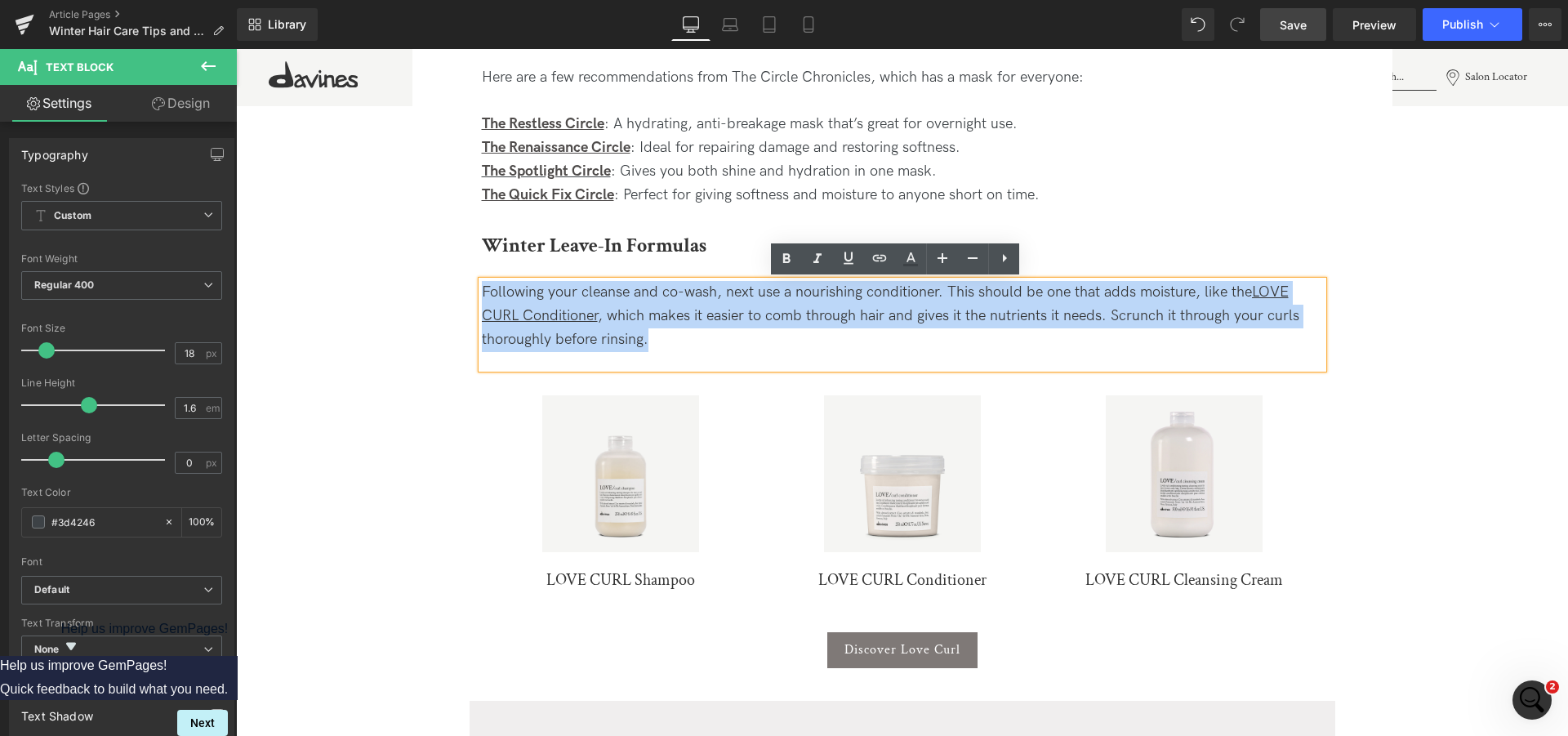
drag, startPoint x: 648, startPoint y: 344, endPoint x: 246, endPoint y: 466, distance: 420.1
click at [469, 298] on div "Winter Leave-In Formulas Heading Following your cleanse and co-wash, next use a…" at bounding box center [902, 461] width 866 height 461
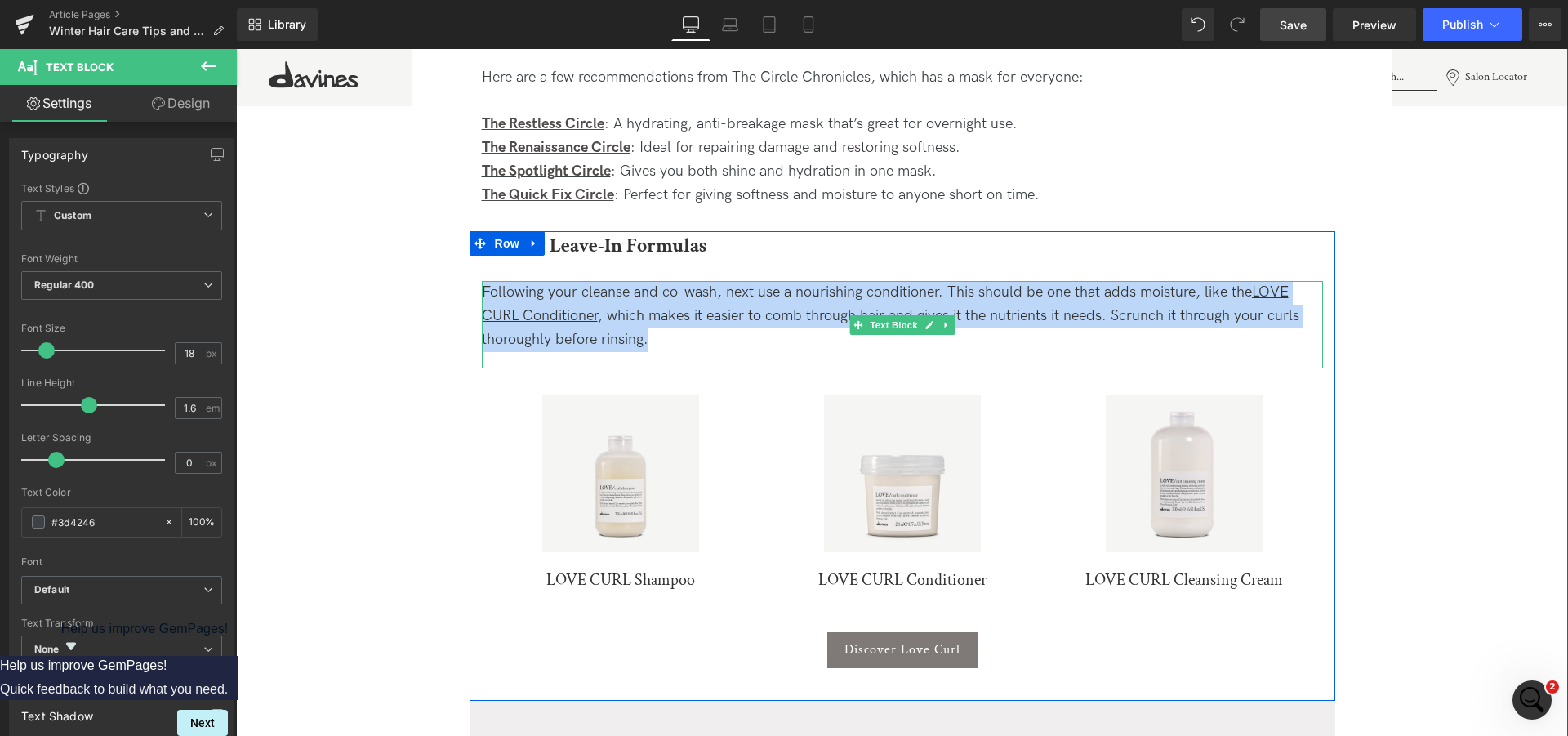
click at [688, 347] on div "Following your cleanse and co-wash, next use a nourishing conditioner. This sho…" at bounding box center [902, 315] width 841 height 70
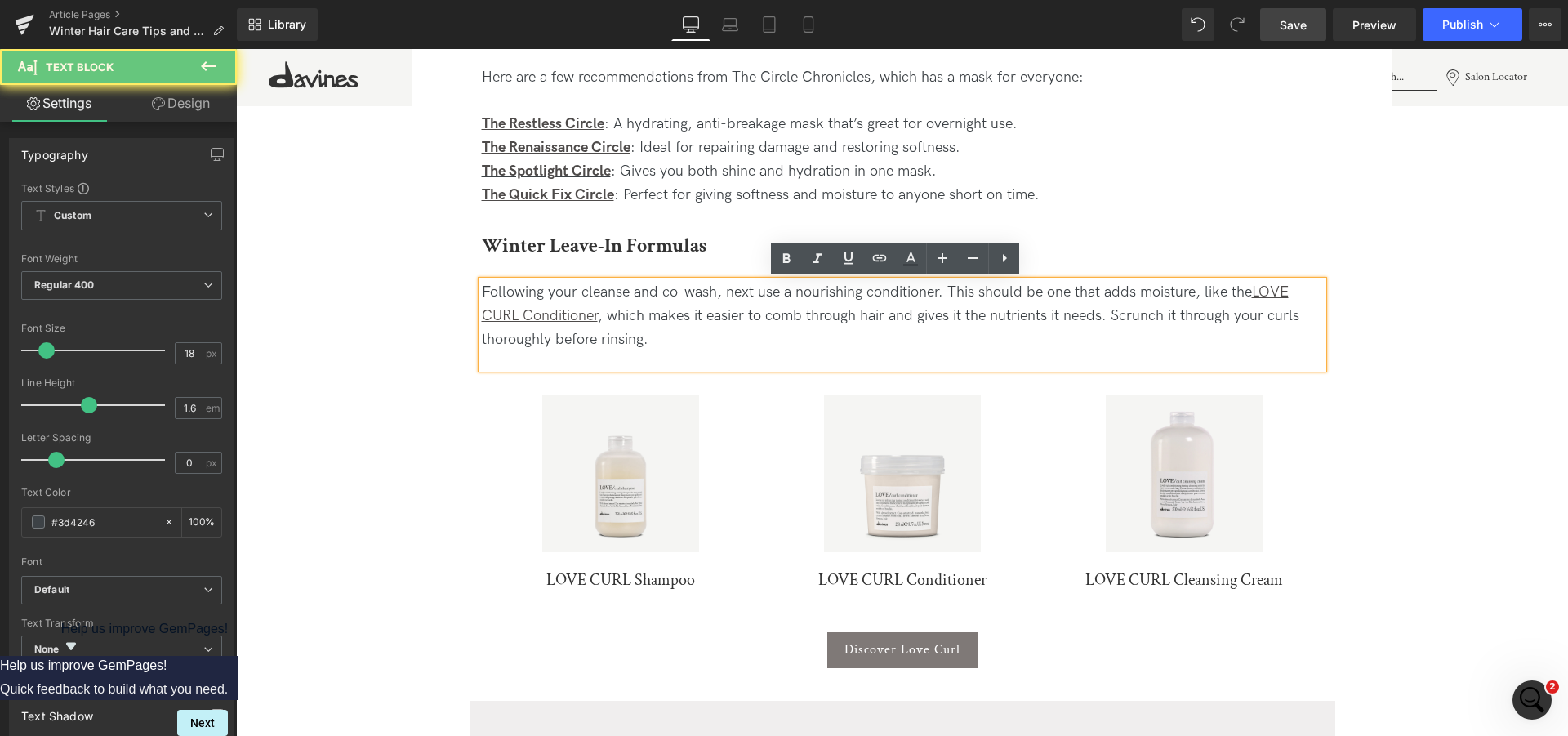
drag, startPoint x: 688, startPoint y: 347, endPoint x: 478, endPoint y: 292, distance: 217.1
click at [482, 292] on div "Following your cleanse and co-wash, next use a nourishing conditioner. This sho…" at bounding box center [902, 315] width 841 height 70
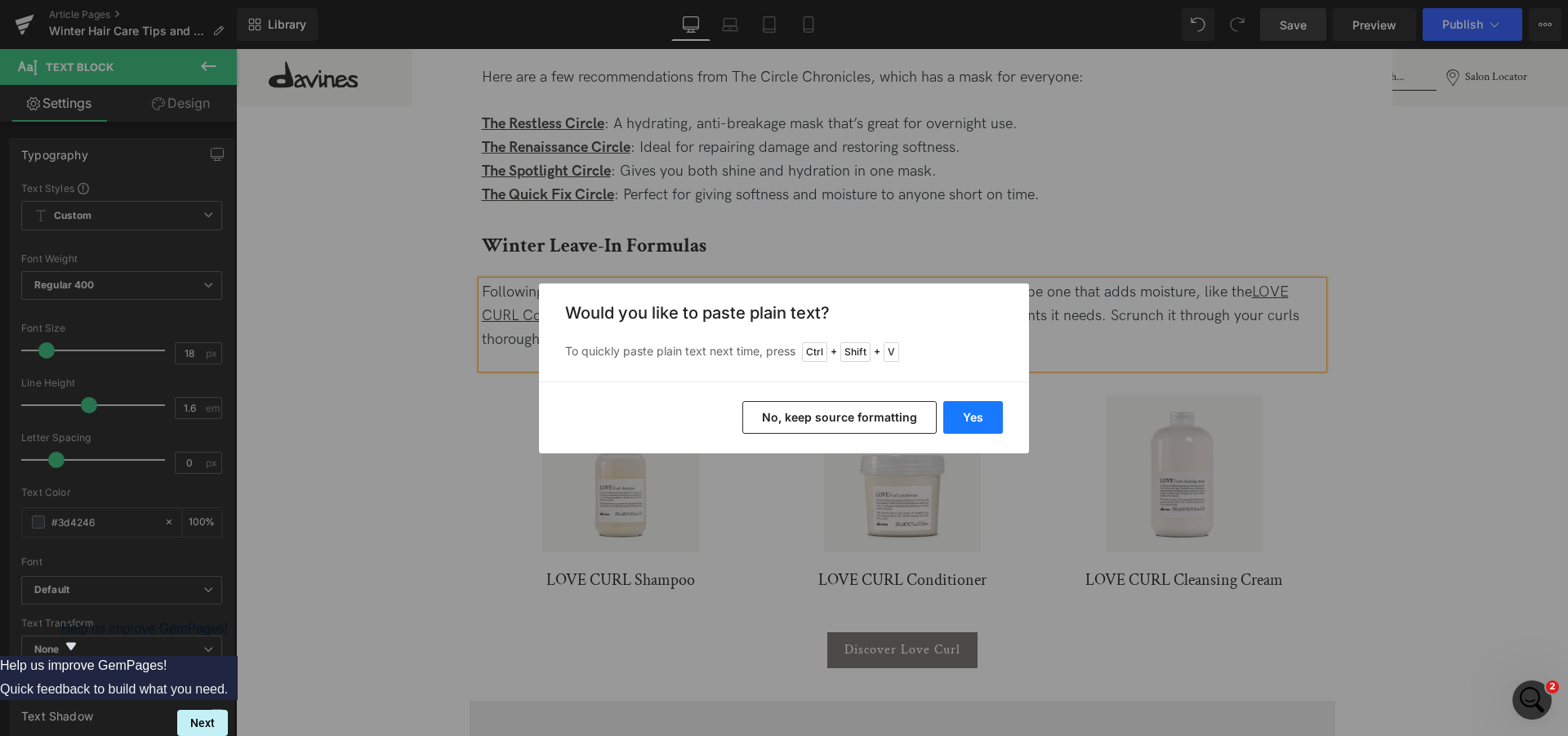
click at [961, 425] on button "Yes" at bounding box center [973, 418] width 59 height 33
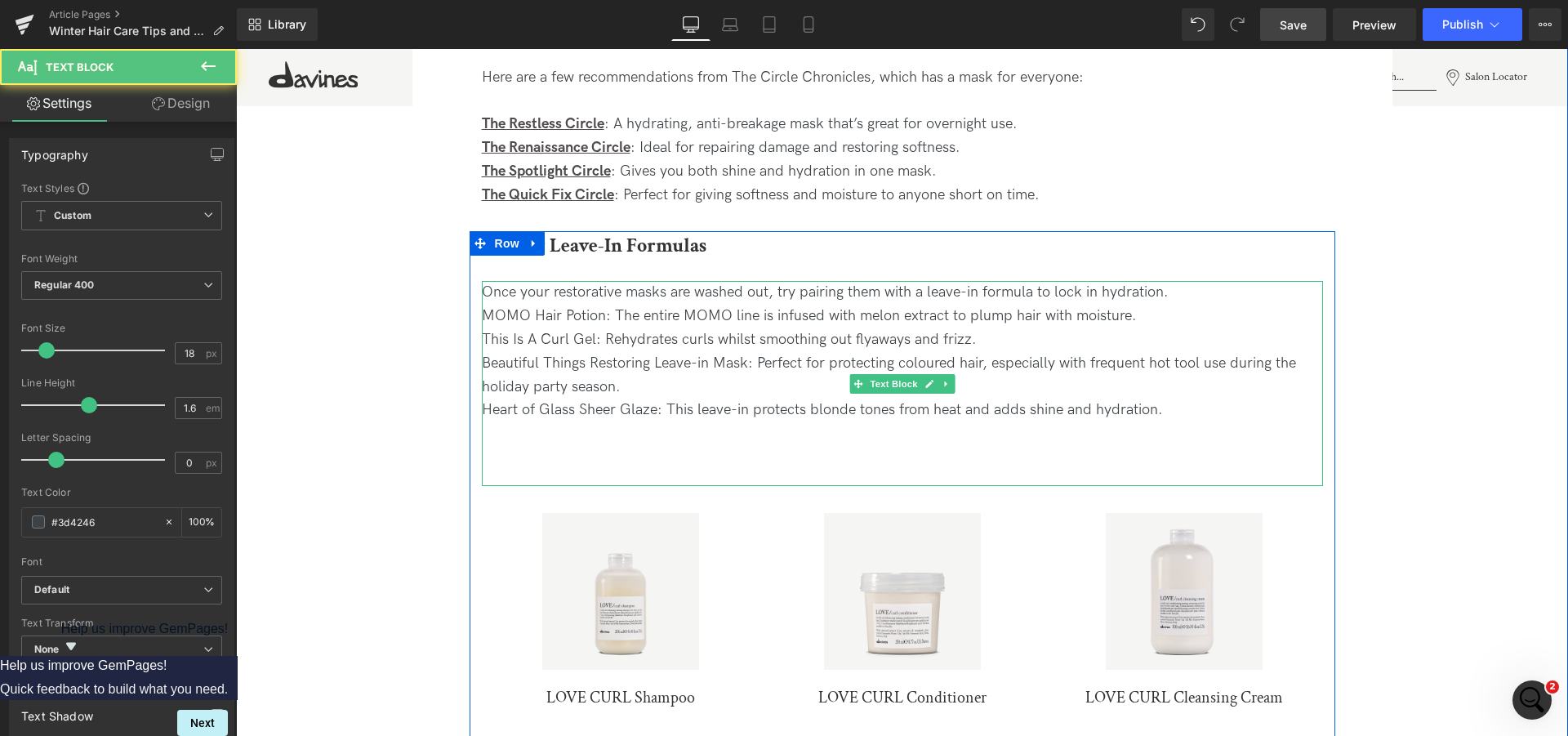
click at [1193, 296] on div "Once your restorative masks are washed out, try pairing them with a leave-in fo…" at bounding box center [902, 382] width 841 height 204
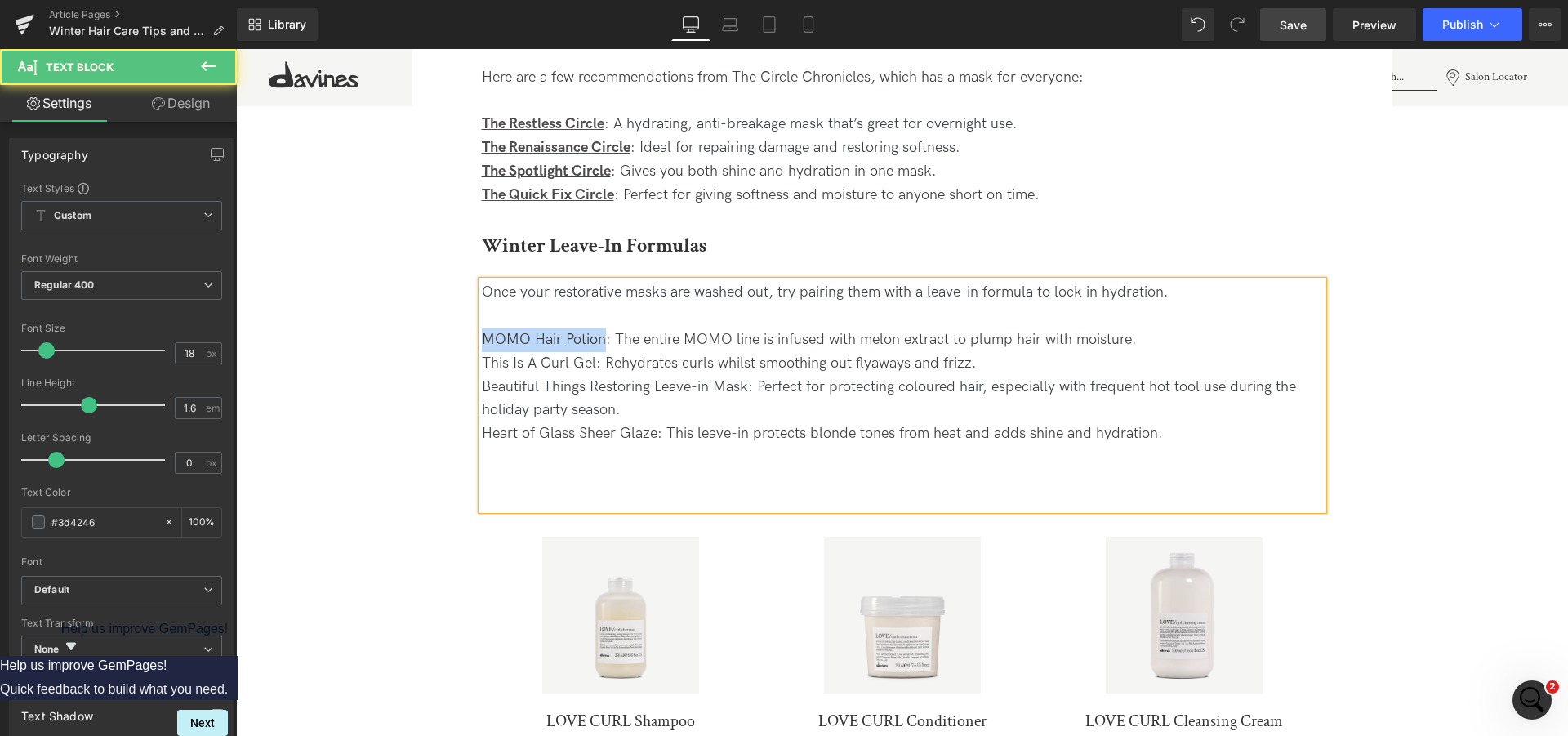
drag, startPoint x: 596, startPoint y: 340, endPoint x: 474, endPoint y: 340, distance: 122.0
click at [482, 340] on div "Once your restorative masks are washed out, try pairing them with a leave-in fo…" at bounding box center [902, 395] width 841 height 228
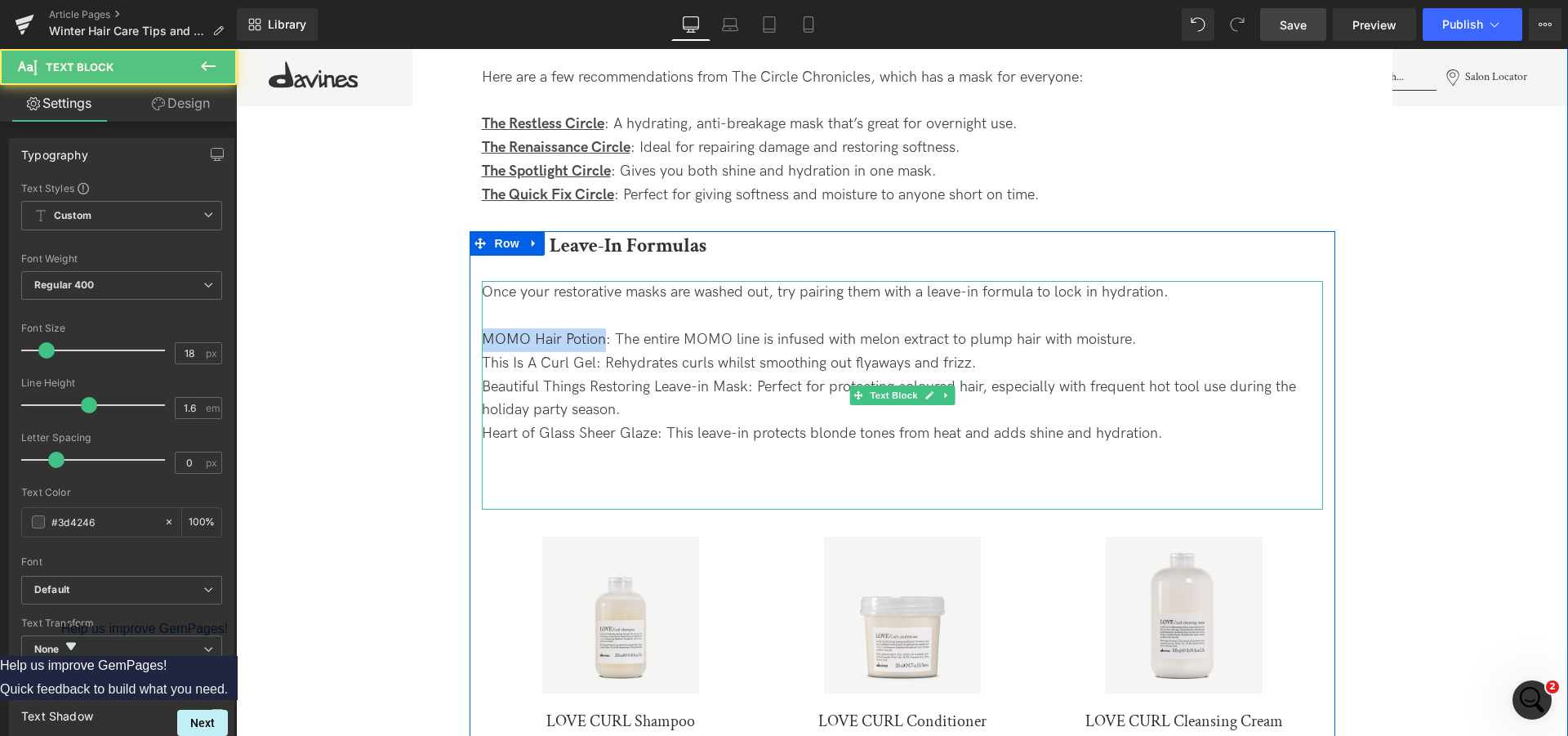
click at [581, 345] on div "Once your restorative masks are washed out, try pairing them with a leave-in fo…" at bounding box center [902, 395] width 841 height 228
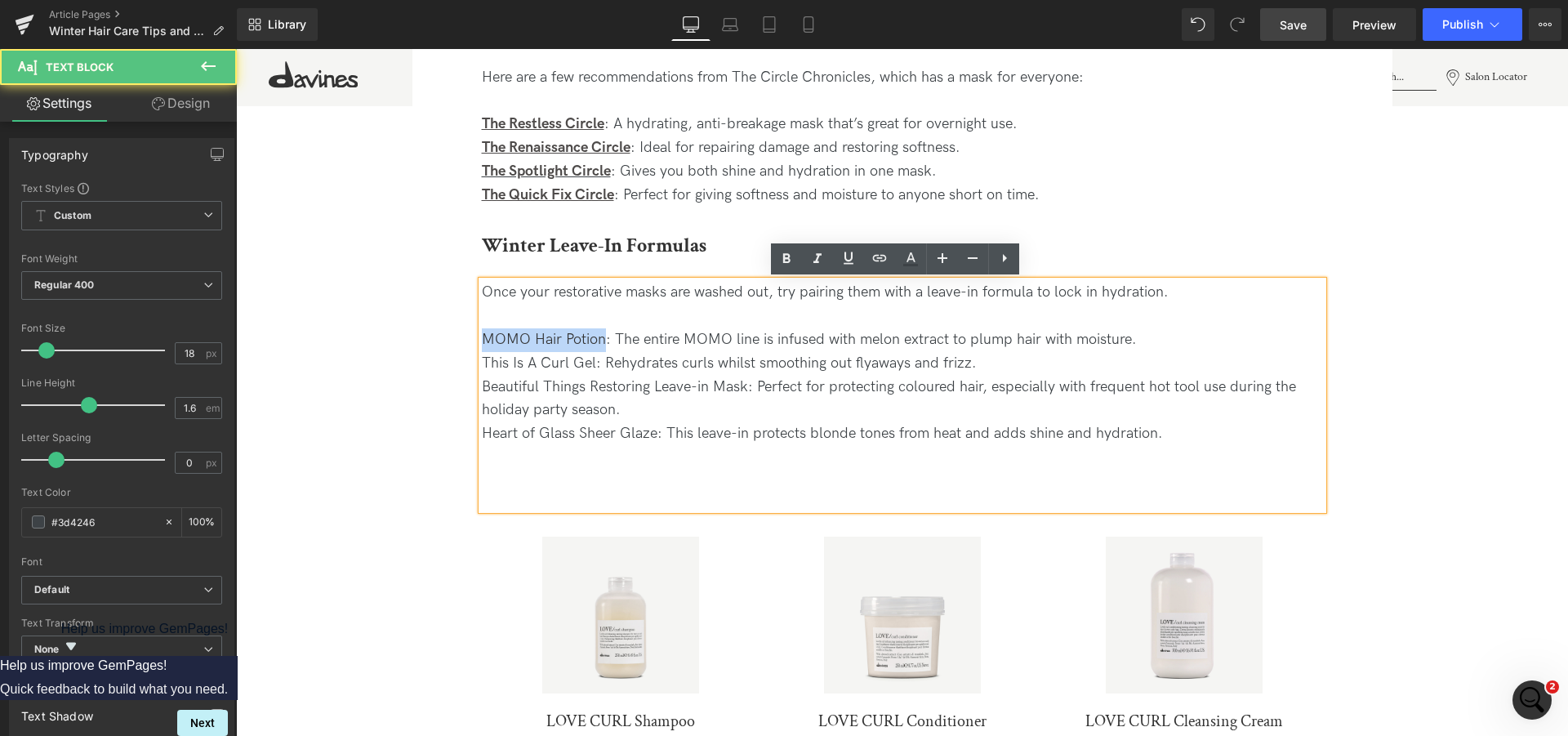
drag, startPoint x: 596, startPoint y: 336, endPoint x: 479, endPoint y: 335, distance: 117.0
click at [482, 335] on div "Once your restorative masks are washed out, try pairing them with a leave-in fo…" at bounding box center [902, 395] width 841 height 228
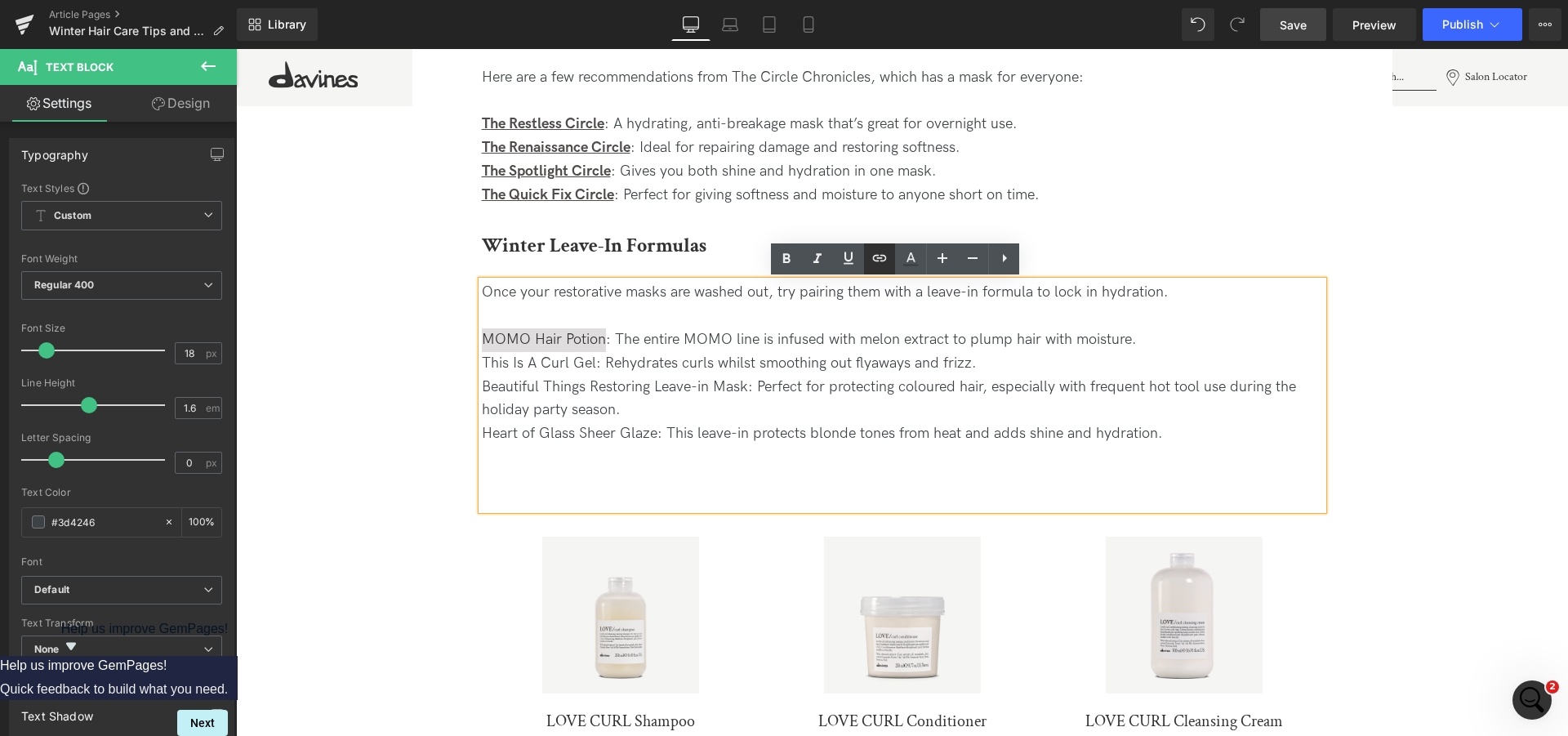
click at [883, 262] on icon at bounding box center [879, 258] width 13 height 7
click at [591, 362] on input "[URL][DOMAIN_NAME]" at bounding box center [593, 352] width 252 height 41
paste input "[URL][DOMAIN_NAME]"
type input "[URL][DOMAIN_NAME]"
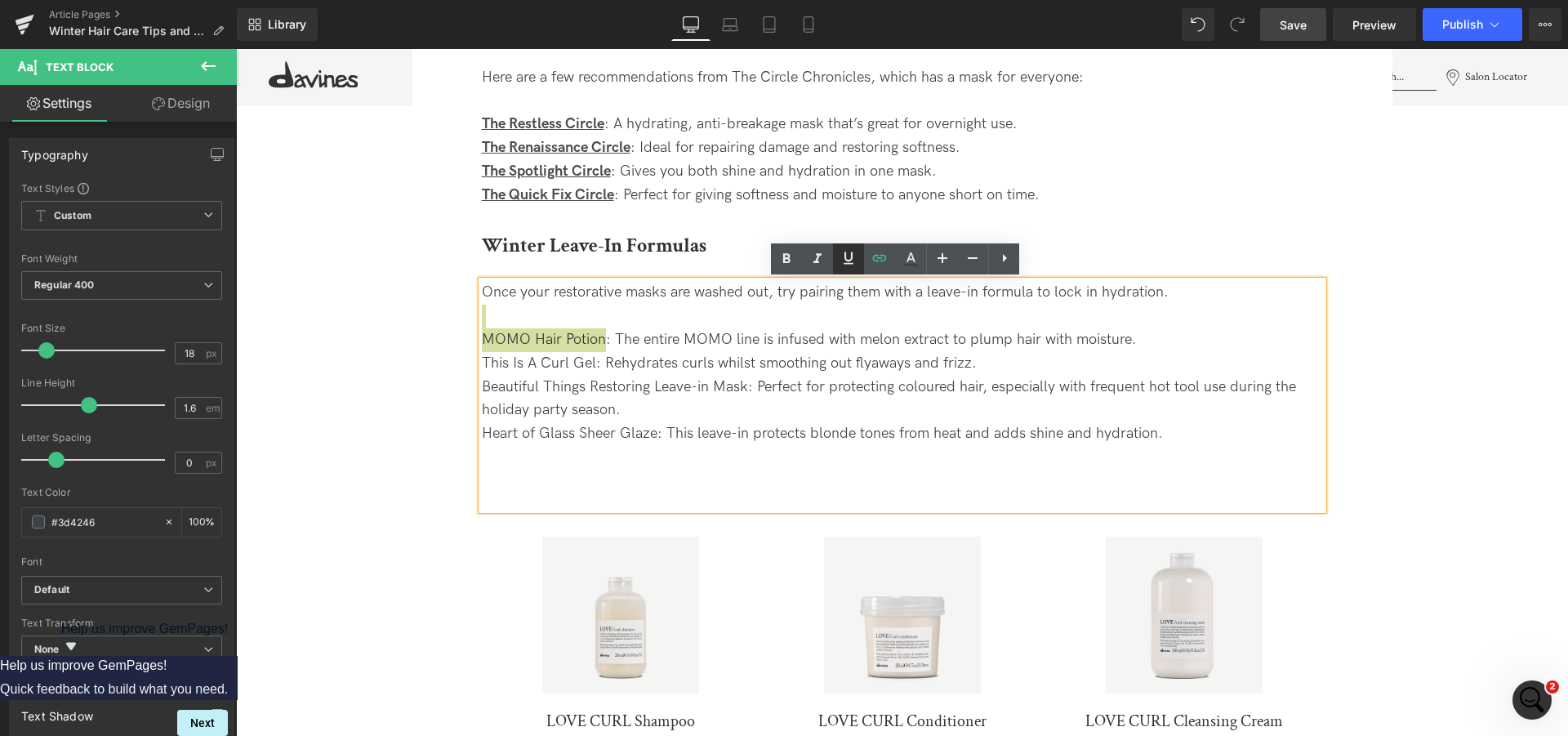
click at [839, 264] on icon at bounding box center [849, 258] width 19 height 19
click at [788, 264] on icon at bounding box center [786, 259] width 19 height 19
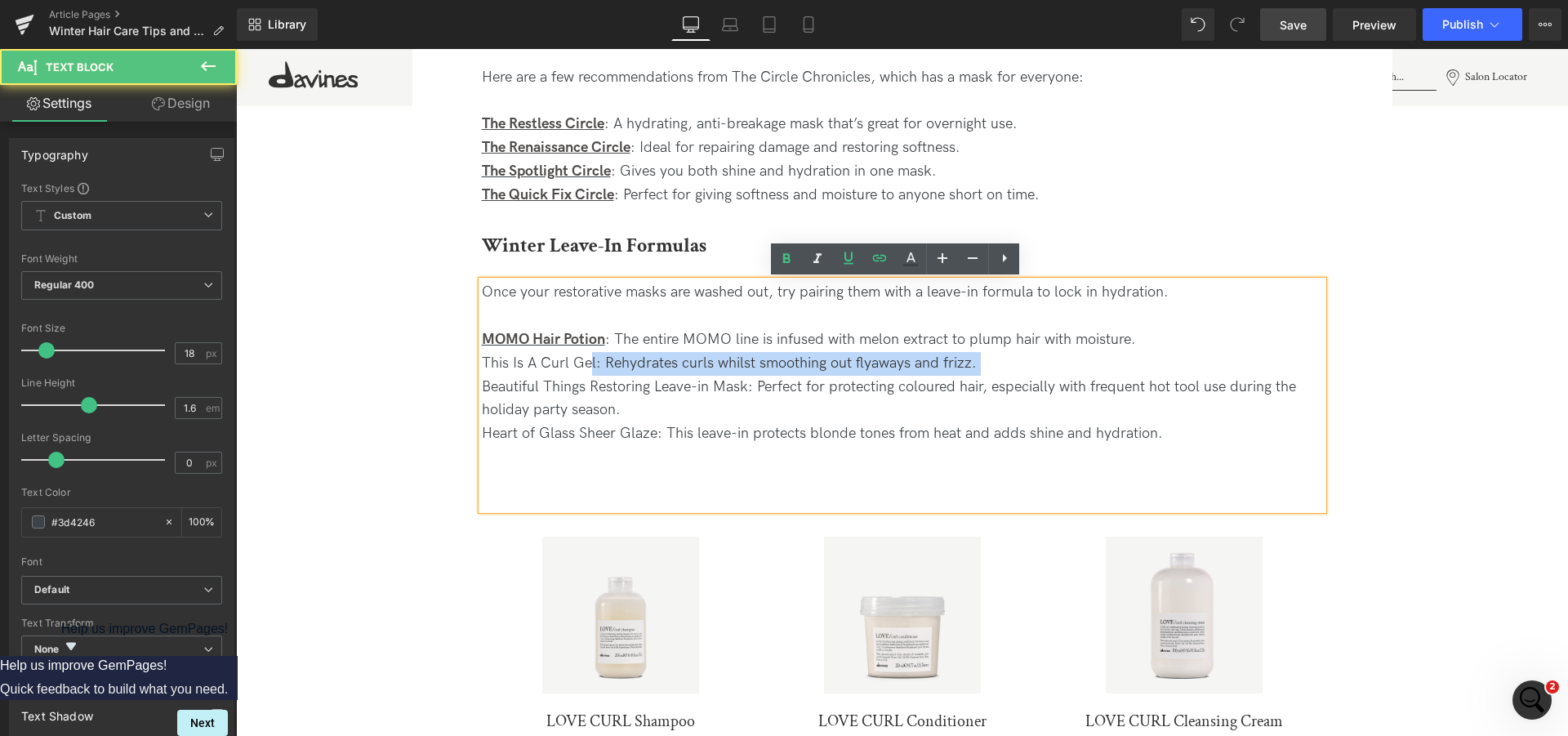
drag, startPoint x: 585, startPoint y: 369, endPoint x: 465, endPoint y: 377, distance: 120.3
click at [469, 377] on div "Winter Leave-In Formulas Heading Once your restorative masks are washed out, tr…" at bounding box center [902, 532] width 866 height 602
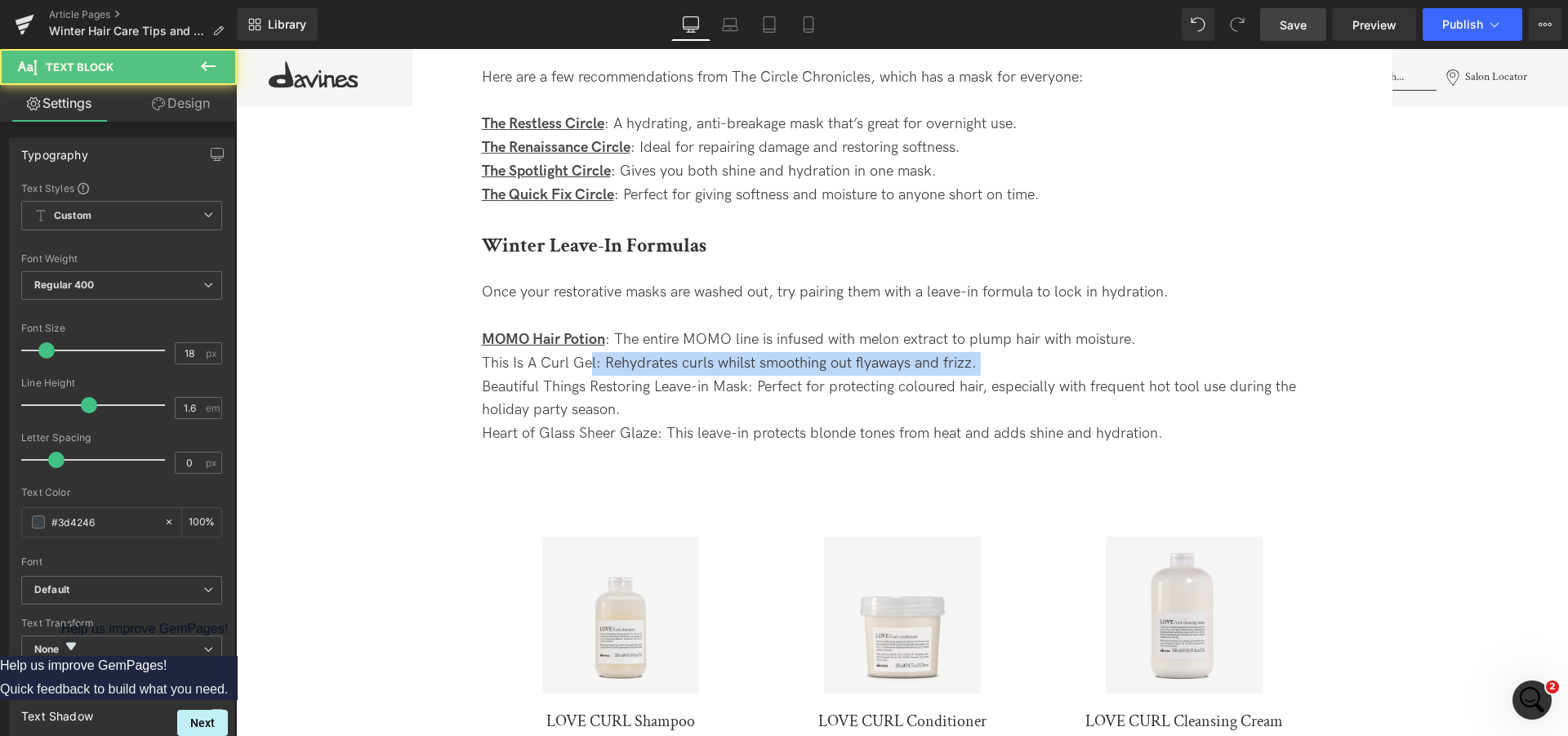
click at [589, 372] on div "Once your restorative masks are washed out, try pairing them with a leave-in fo…" at bounding box center [902, 395] width 841 height 228
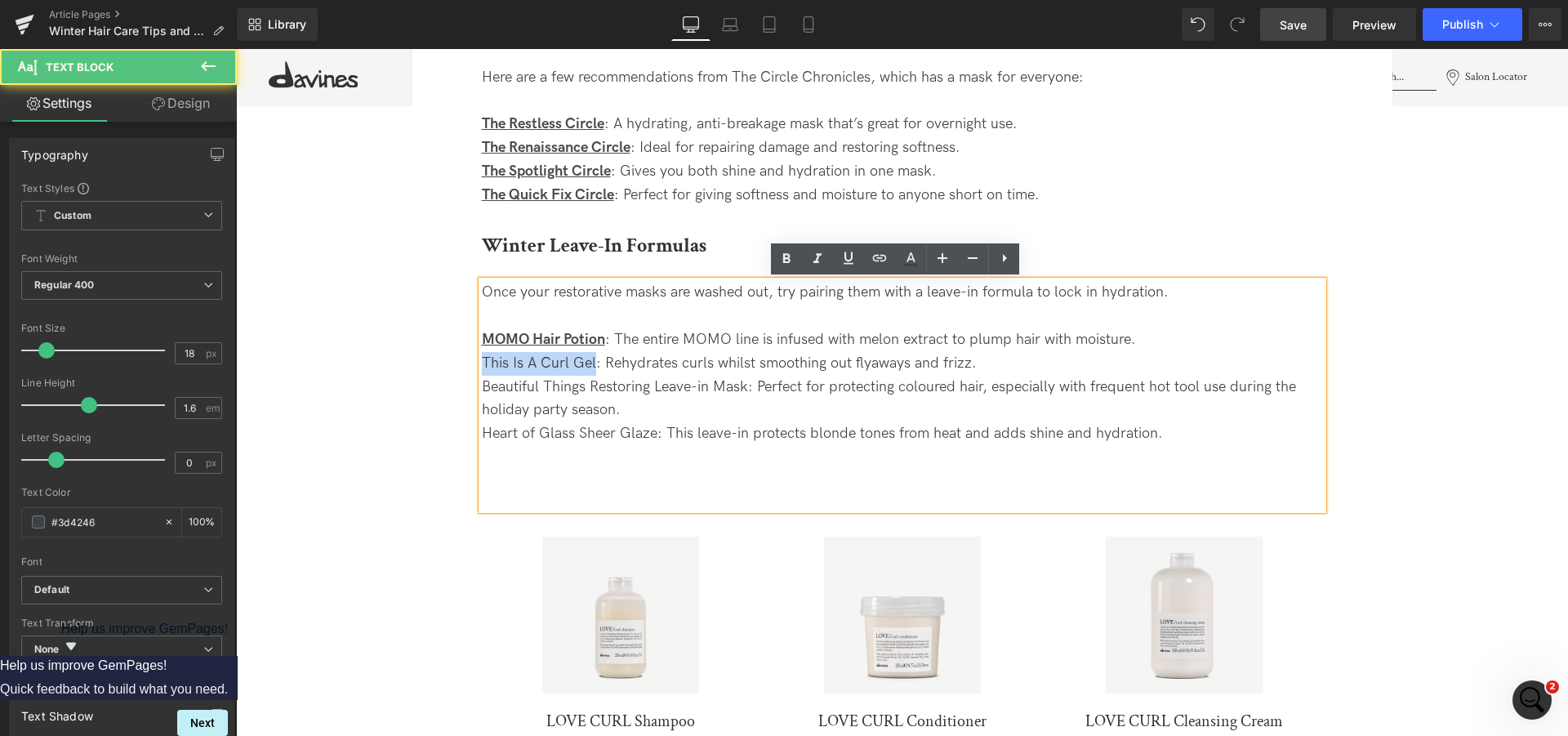
drag, startPoint x: 590, startPoint y: 361, endPoint x: 477, endPoint y: 373, distance: 113.6
click at [482, 373] on div "Once your restorative masks are washed out, try pairing them with a leave-in fo…" at bounding box center [902, 395] width 841 height 228
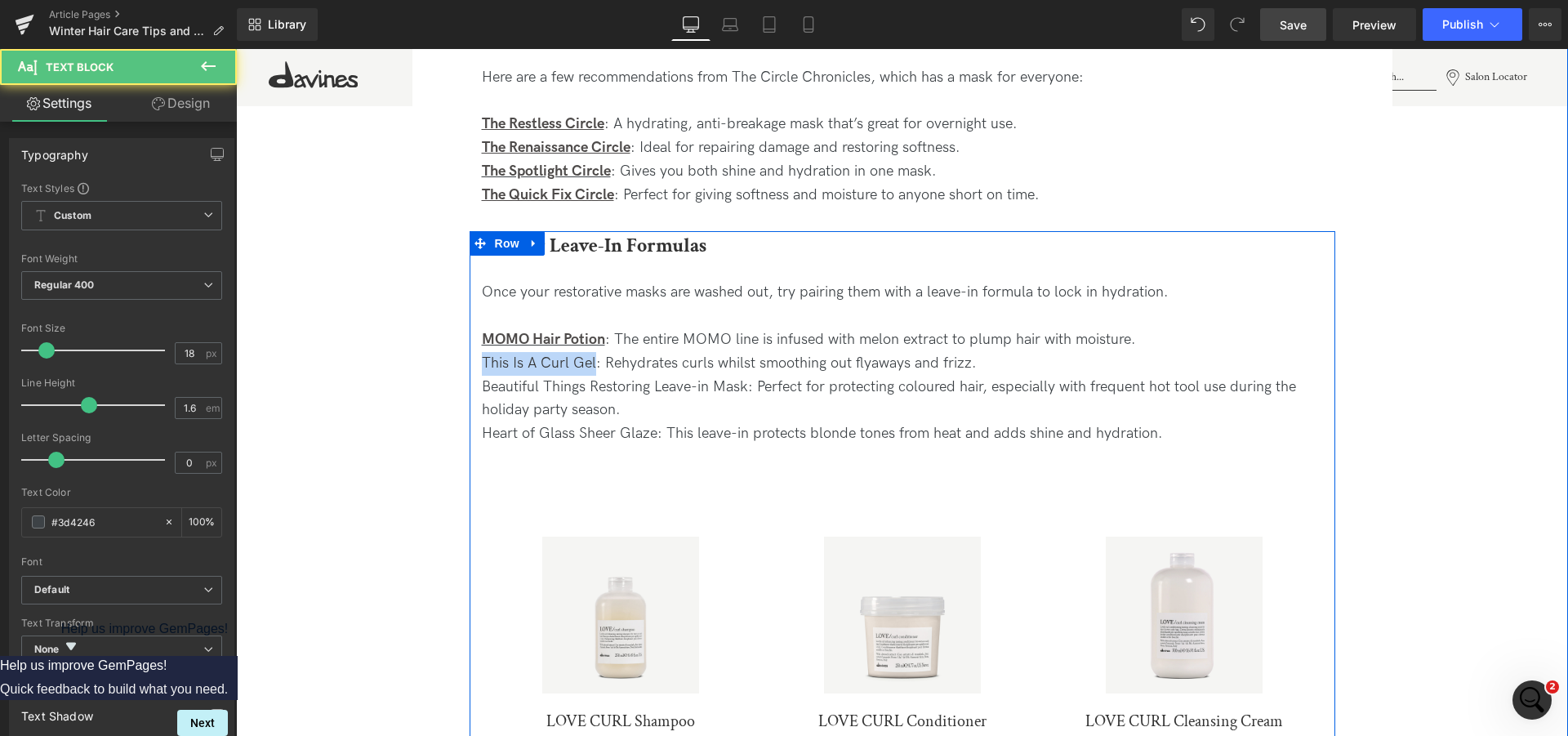
click at [558, 356] on div "Once your restorative masks are washed out, try pairing them with a leave-in fo…" at bounding box center [902, 395] width 841 height 228
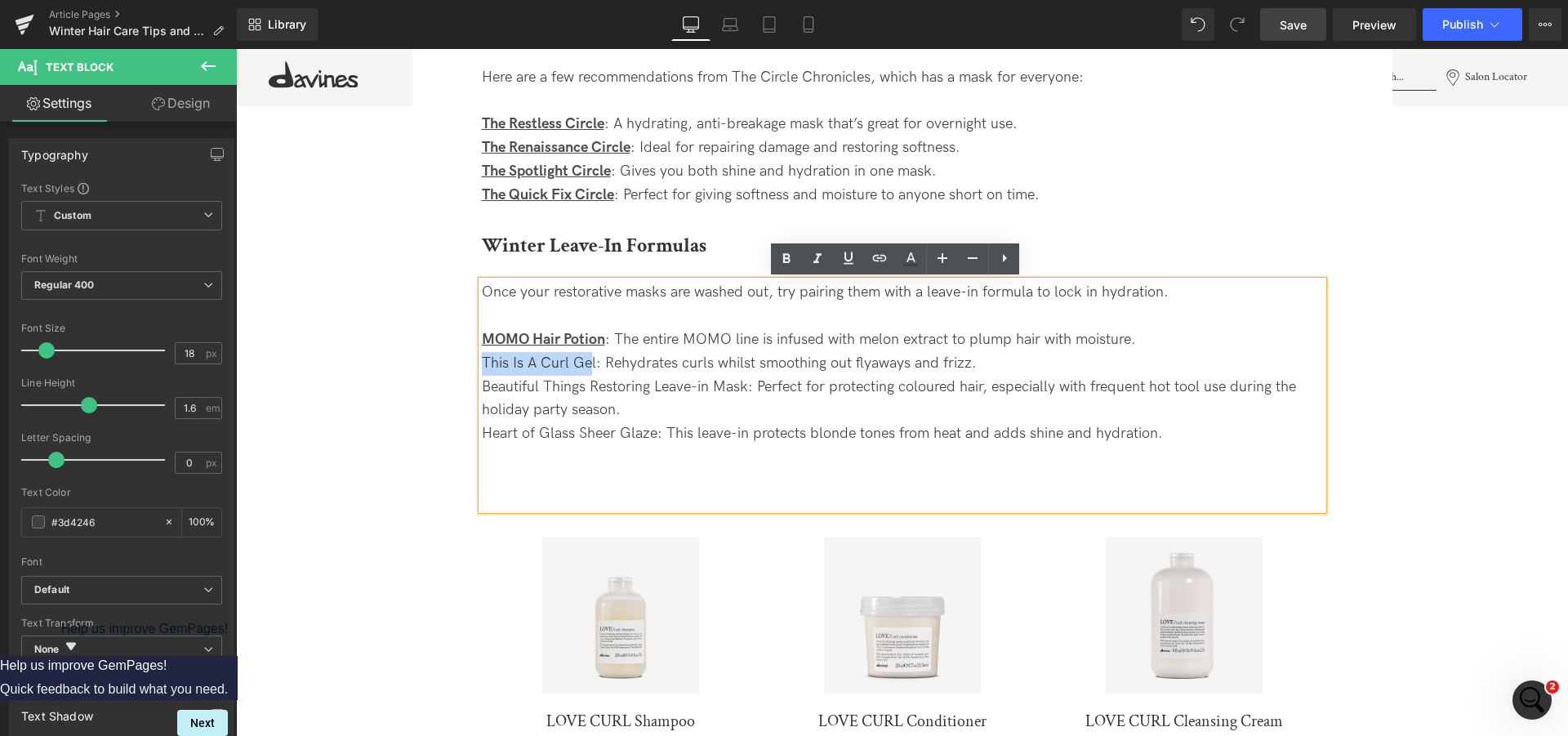
drag, startPoint x: 585, startPoint y: 363, endPoint x: 462, endPoint y: 371, distance: 123.3
click at [592, 375] on div "Once your restorative masks are washed out, try pairing them with a leave-in fo…" at bounding box center [902, 395] width 841 height 228
drag, startPoint x: 586, startPoint y: 361, endPoint x: 467, endPoint y: 361, distance: 119.0
click at [469, 361] on div "Winter Leave-In Formulas Heading Once your restorative masks are washed out, tr…" at bounding box center [902, 532] width 866 height 602
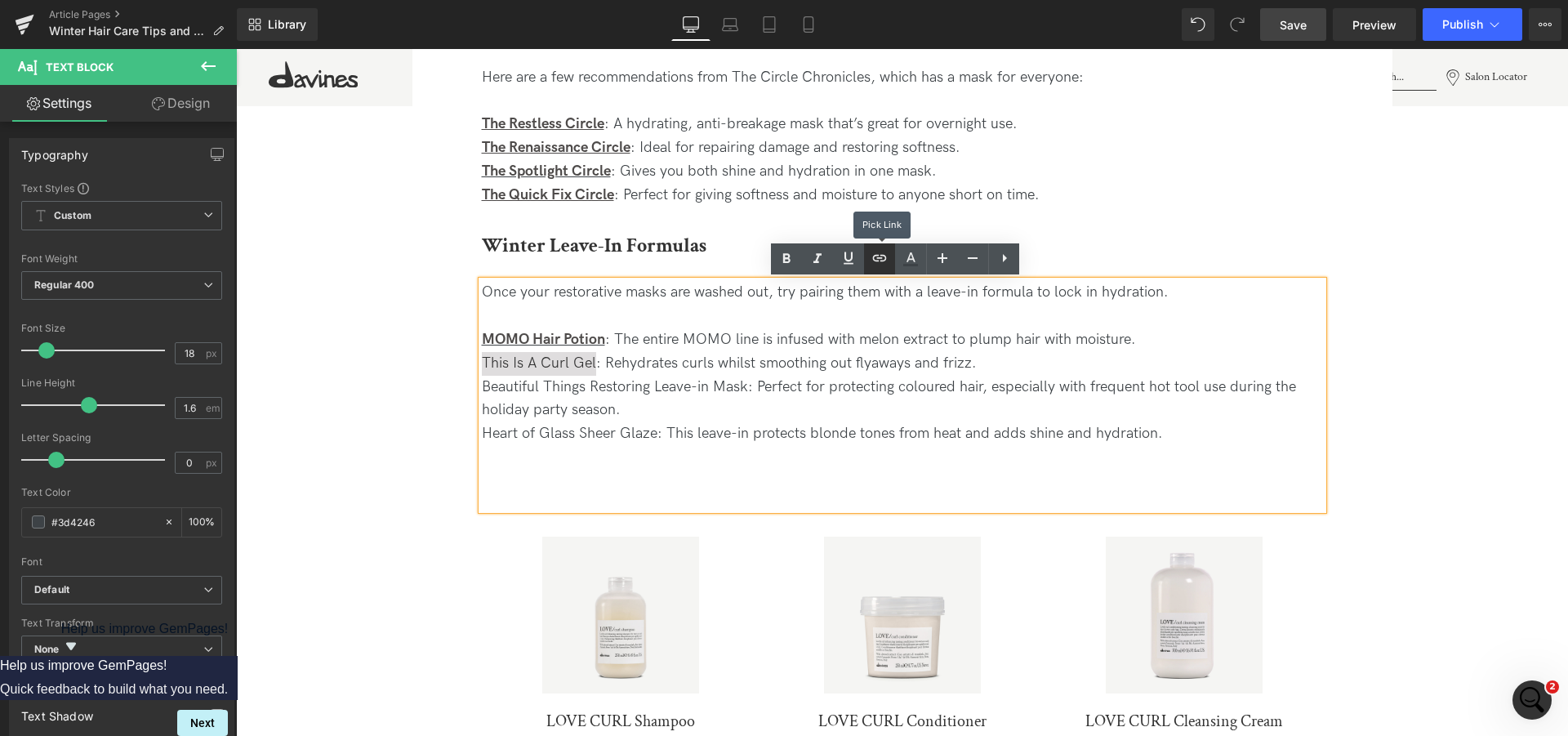
click at [873, 262] on icon at bounding box center [879, 258] width 19 height 19
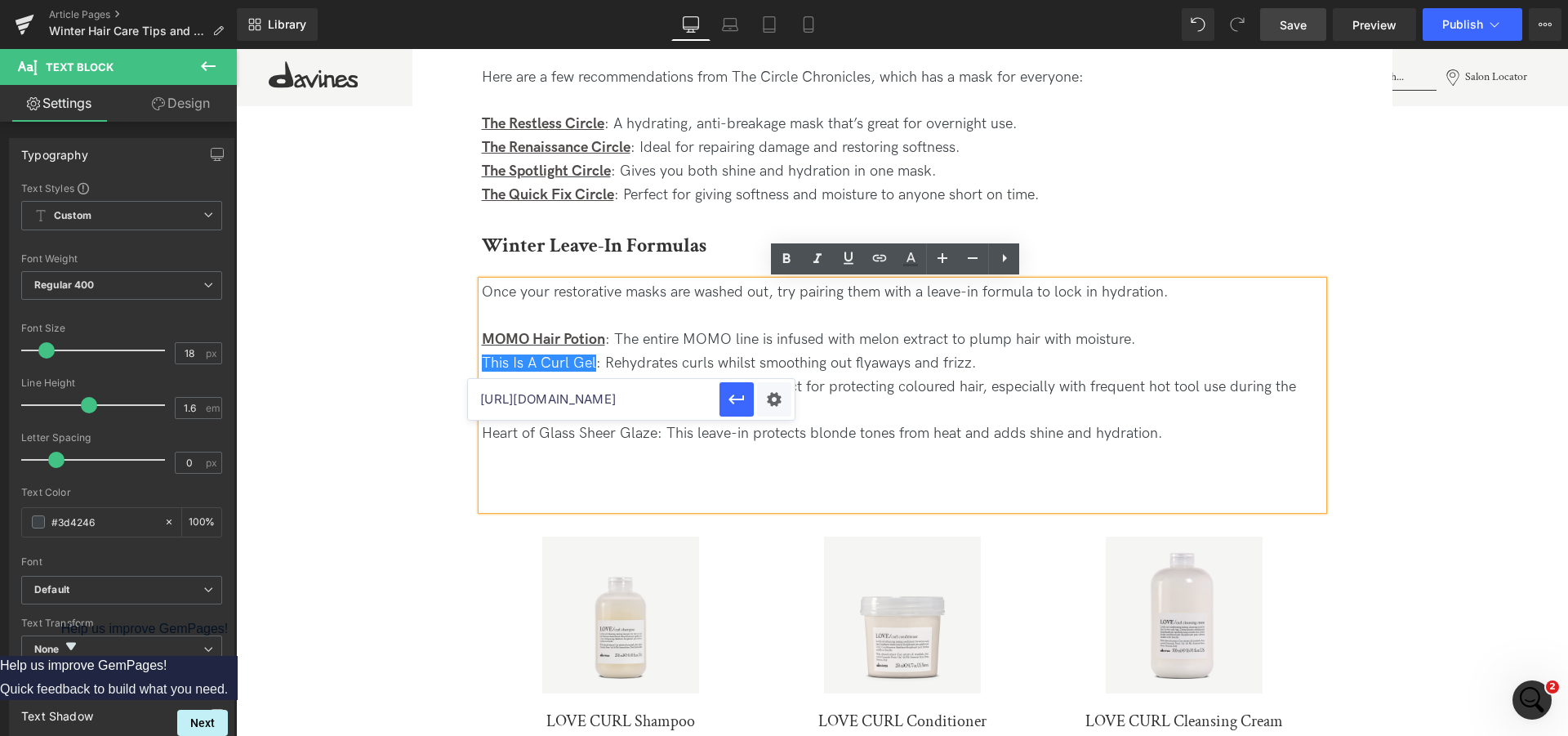
click at [598, 396] on input "[URL][DOMAIN_NAME]" at bounding box center [593, 400] width 252 height 41
paste input "[URL][DOMAIN_NAME]"
type input "[URL][DOMAIN_NAME]"
click at [858, 264] on link at bounding box center [849, 259] width 31 height 31
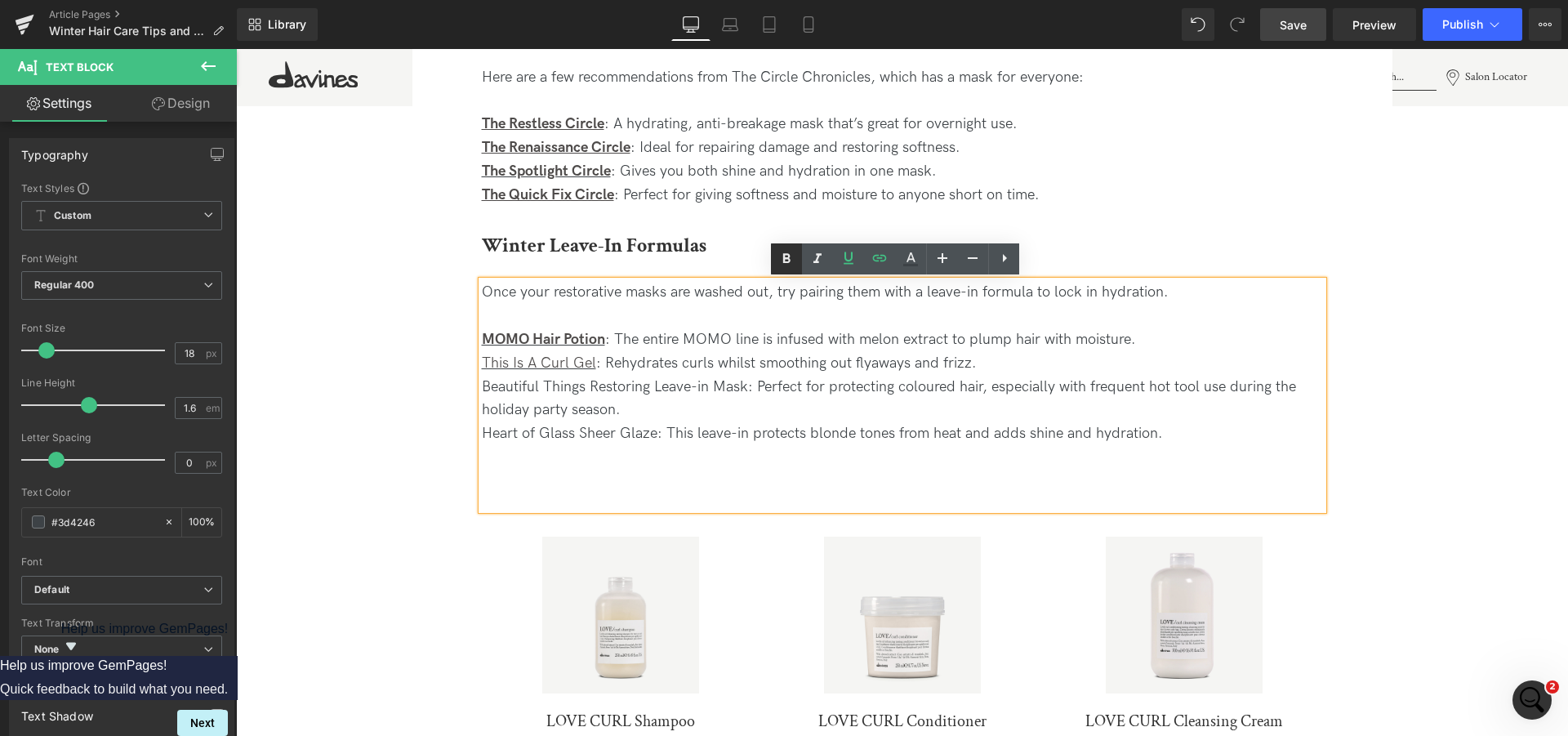
click at [795, 255] on icon at bounding box center [786, 259] width 19 height 19
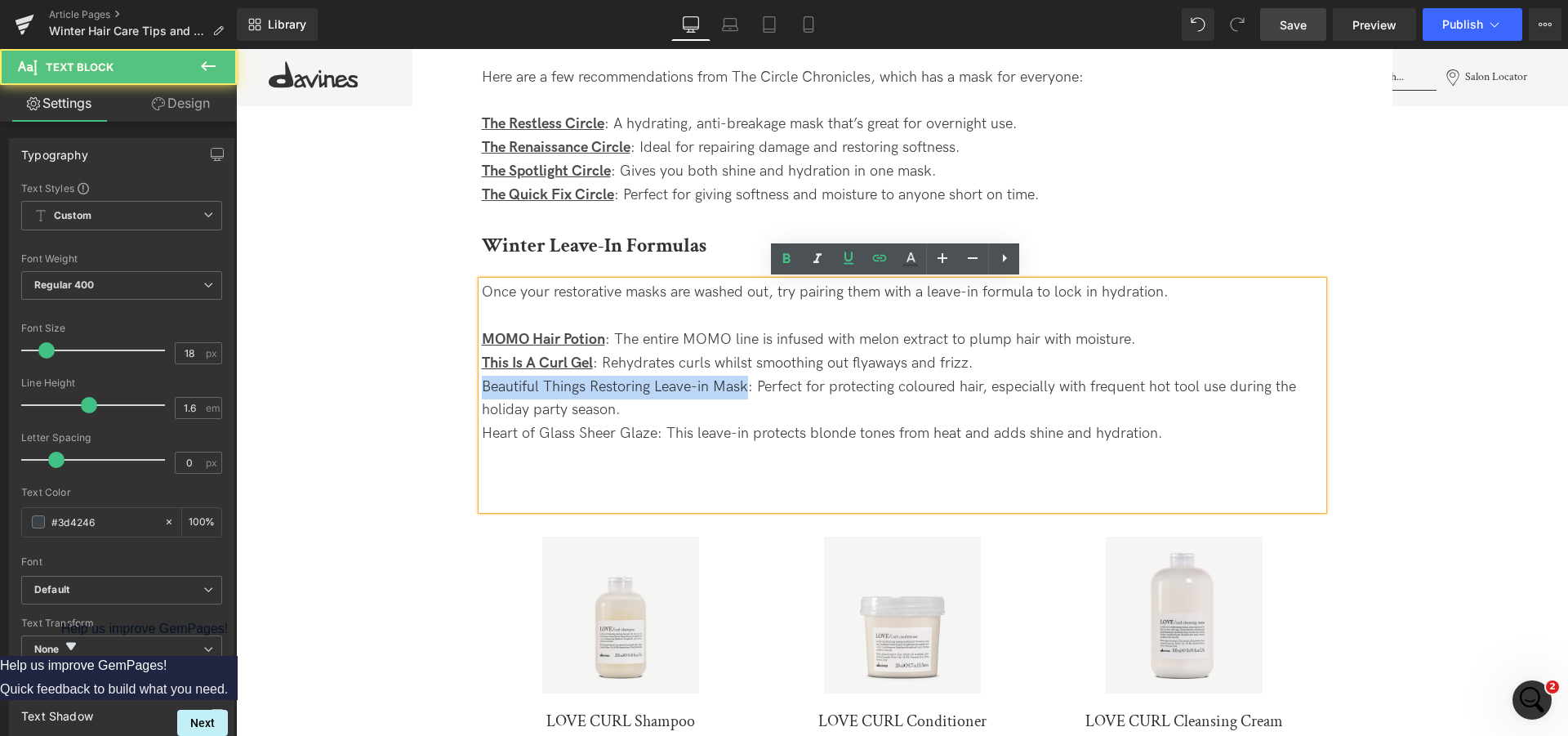
drag, startPoint x: 739, startPoint y: 382, endPoint x: 467, endPoint y: 389, distance: 272.1
click at [469, 389] on div "Winter Leave-In Formulas Heading Once your restorative masks are washed out, tr…" at bounding box center [902, 532] width 866 height 602
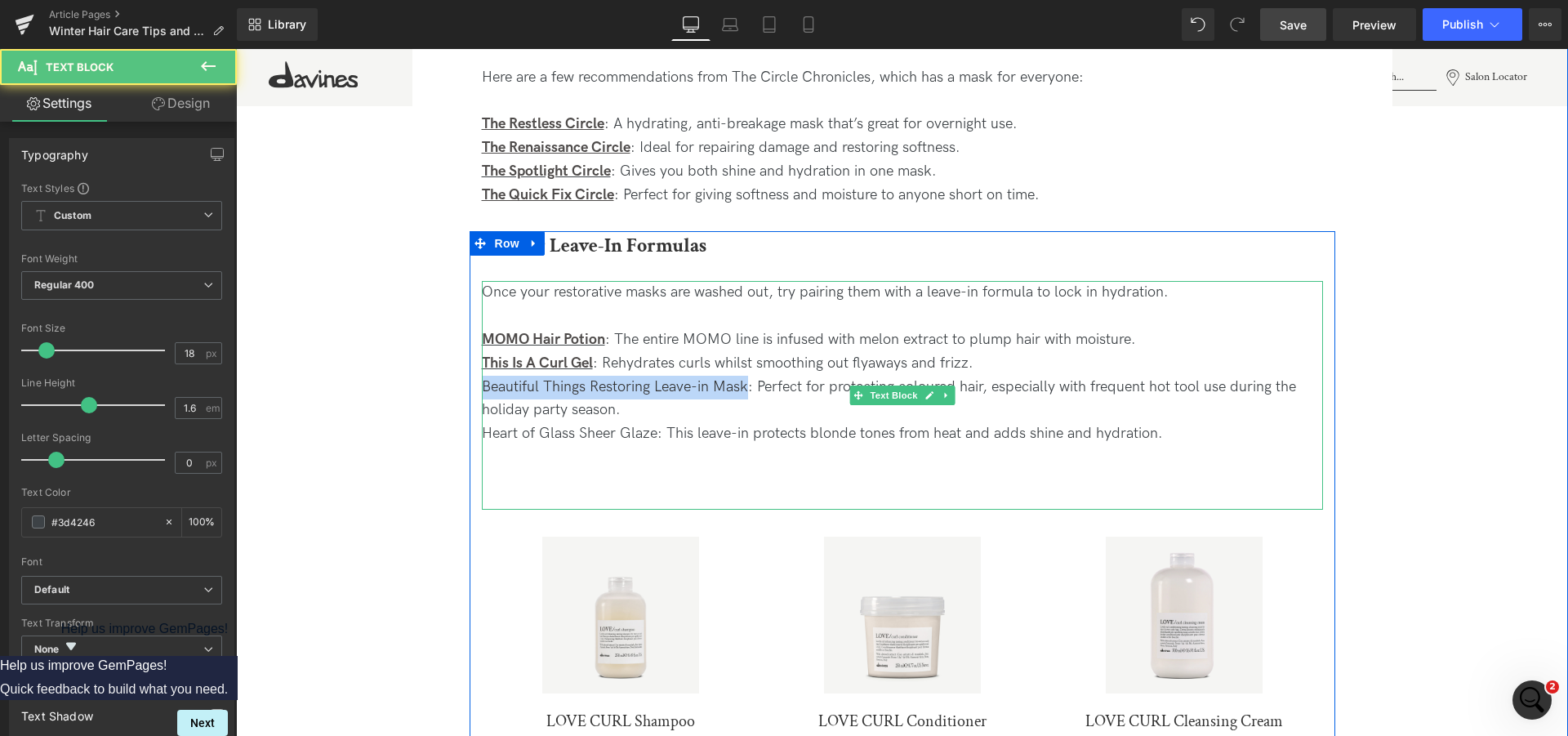
click at [743, 387] on div "Once your restorative masks are washed out, try pairing them with a leave-in fo…" at bounding box center [902, 395] width 841 height 228
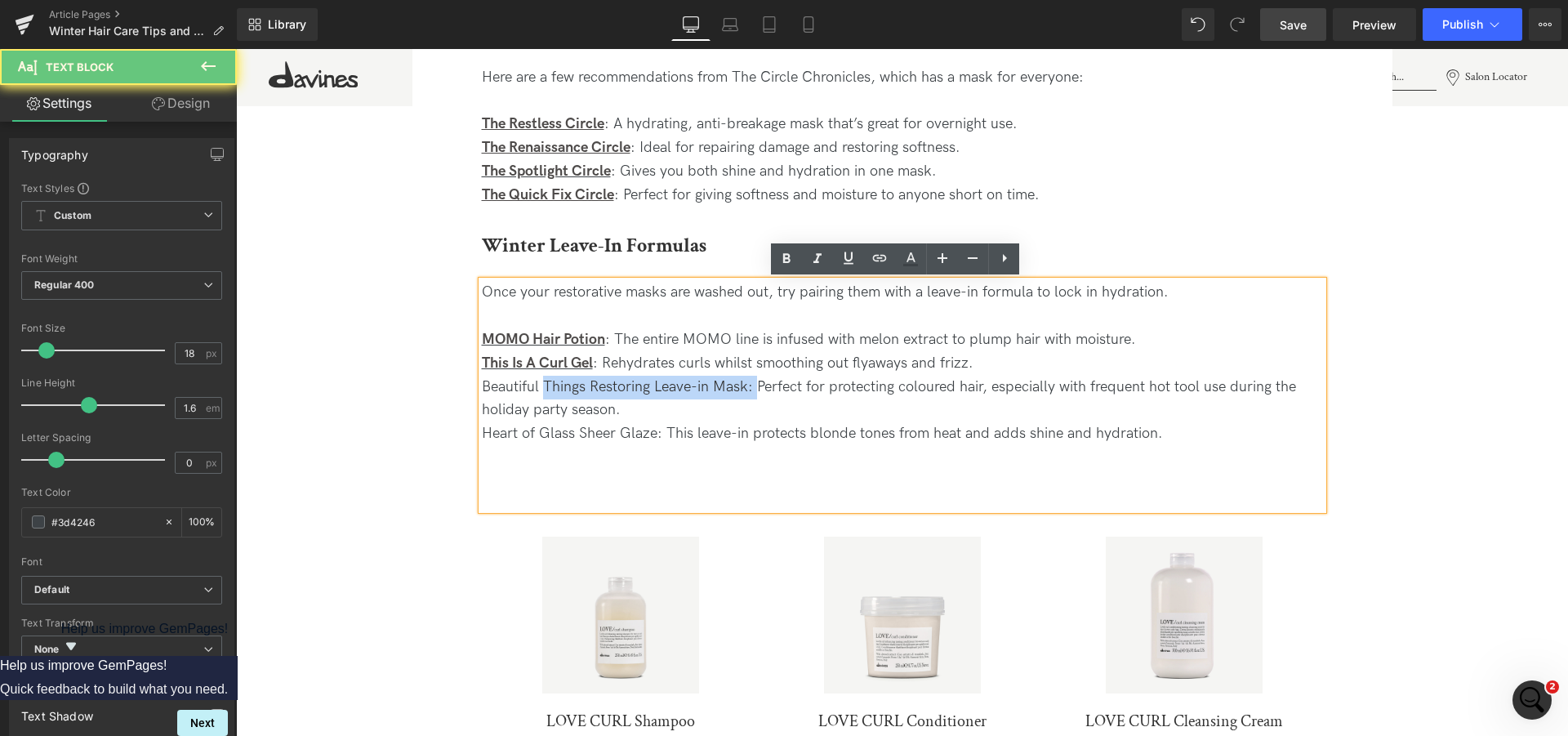
drag, startPoint x: 743, startPoint y: 387, endPoint x: 562, endPoint y: 389, distance: 181.0
click at [562, 389] on div "Once your restorative masks are washed out, try pairing them with a leave-in fo…" at bounding box center [902, 395] width 841 height 228
click at [731, 393] on div "Once your restorative masks are washed out, try pairing them with a leave-in fo…" at bounding box center [902, 395] width 841 height 228
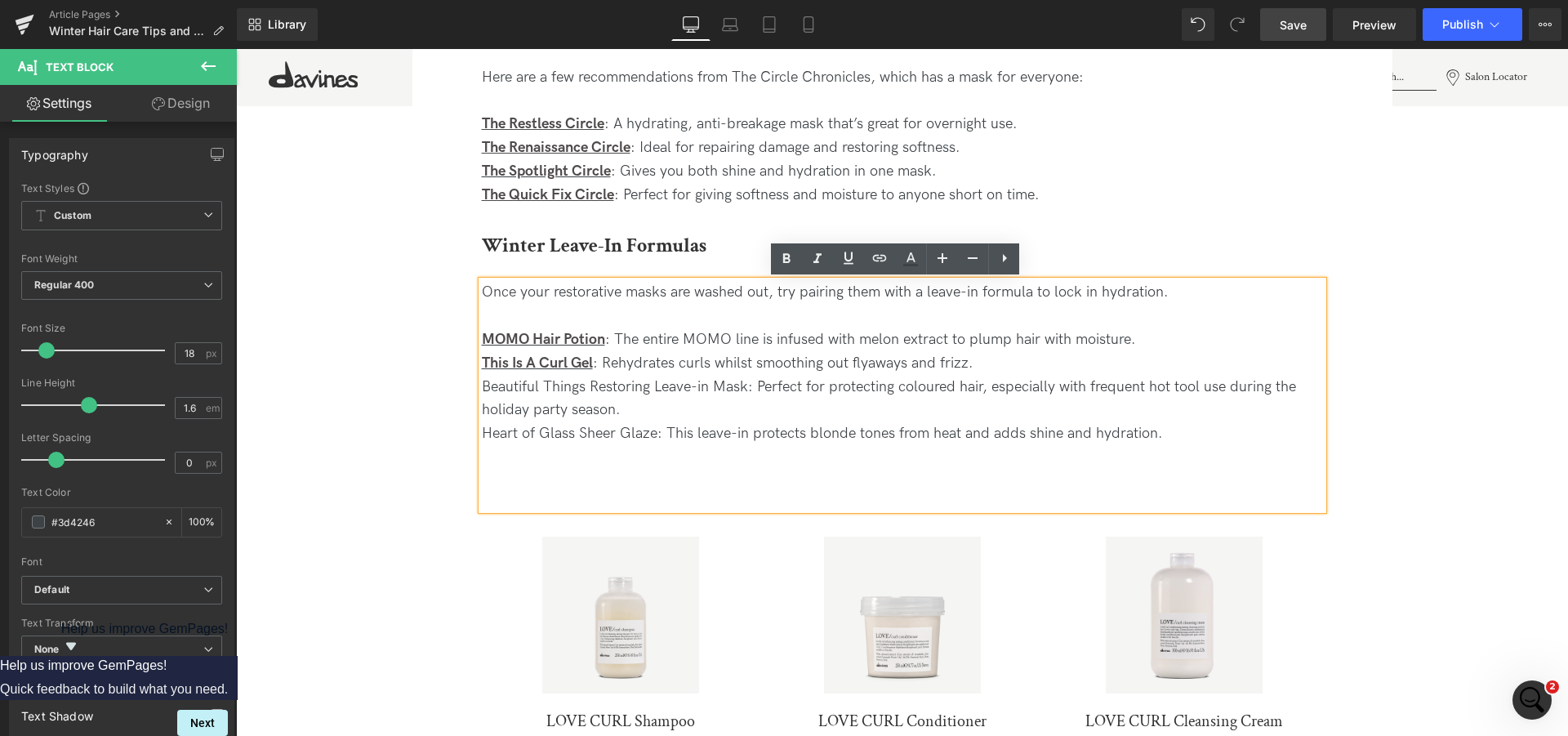
click at [738, 389] on div "Once your restorative masks are washed out, try pairing them with a leave-in fo…" at bounding box center [902, 395] width 841 height 228
drag, startPoint x: 739, startPoint y: 390, endPoint x: 467, endPoint y: 385, distance: 272.0
click at [469, 385] on div "Winter Leave-In Formulas Heading Once your restorative masks are washed out, tr…" at bounding box center [902, 532] width 866 height 602
click at [877, 261] on icon at bounding box center [879, 258] width 19 height 19
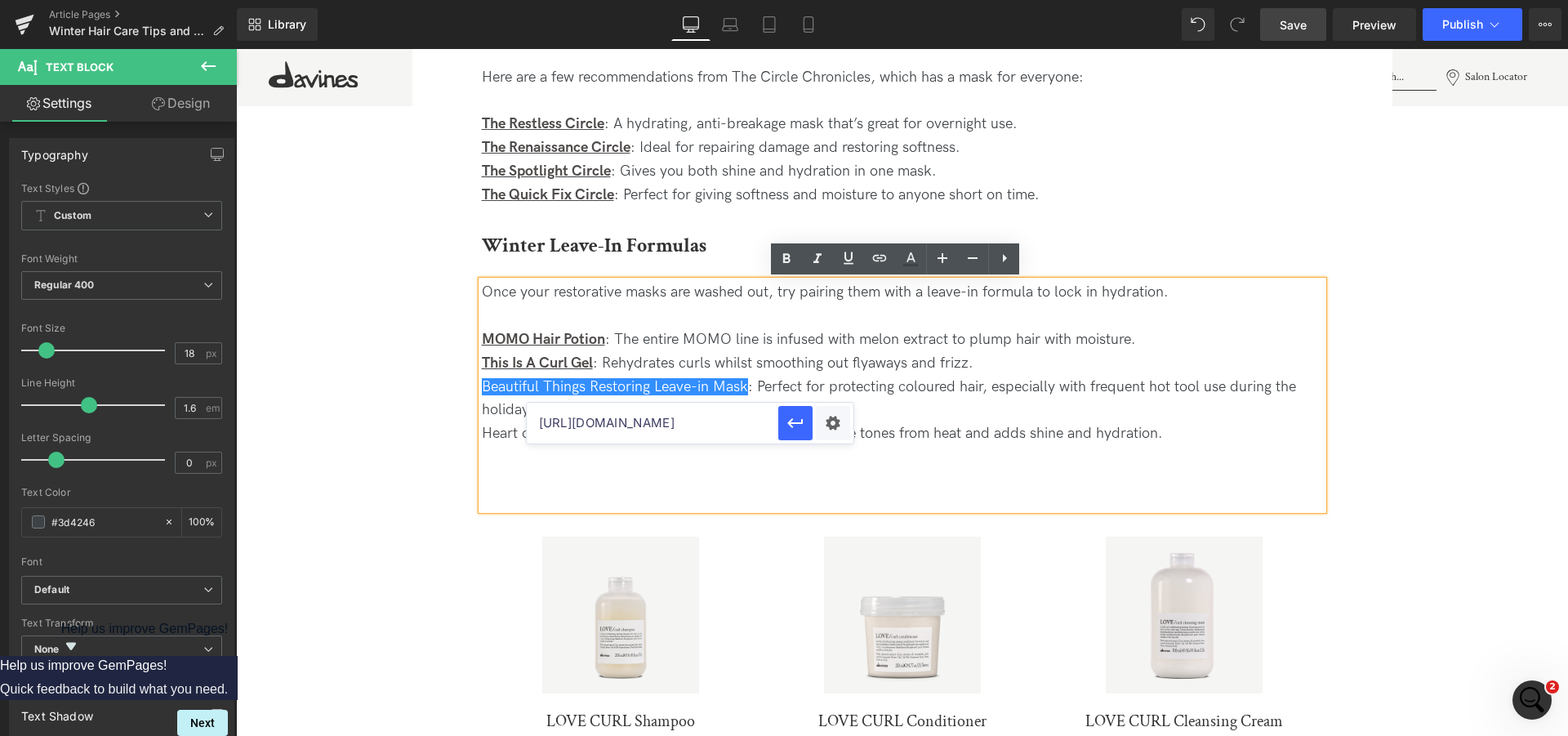
click at [684, 418] on input "[URL][DOMAIN_NAME]" at bounding box center [652, 423] width 252 height 41
paste input "[URL][DOMAIN_NAME]"
type input "[URL][DOMAIN_NAME]"
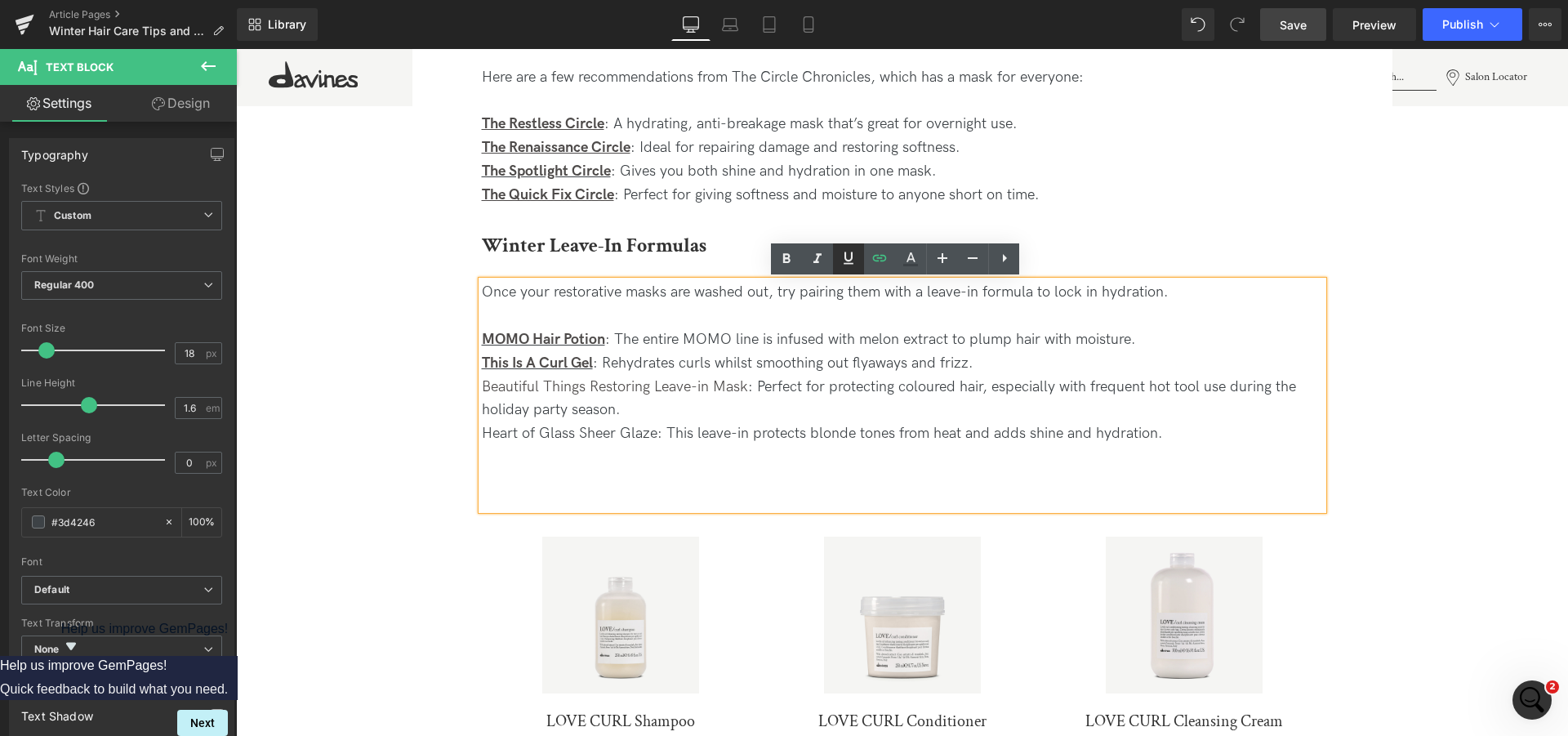
click at [849, 260] on icon at bounding box center [849, 258] width 19 height 19
click at [786, 266] on icon at bounding box center [786, 259] width 19 height 19
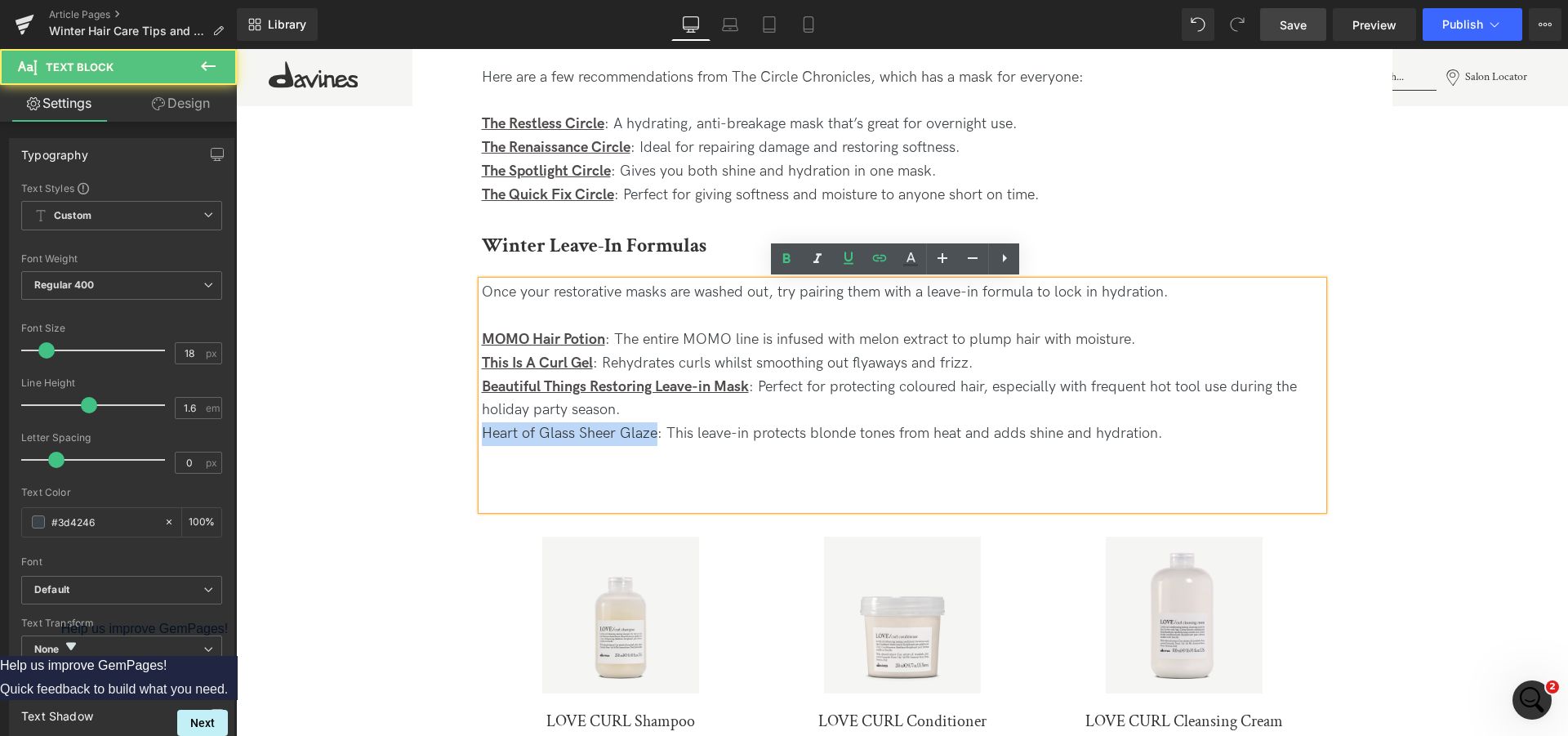
drag, startPoint x: 650, startPoint y: 434, endPoint x: 467, endPoint y: 436, distance: 183.0
click at [469, 436] on div "Winter Leave-In Formulas Heading Once your restorative masks are washed out, tr…" at bounding box center [902, 532] width 866 height 602
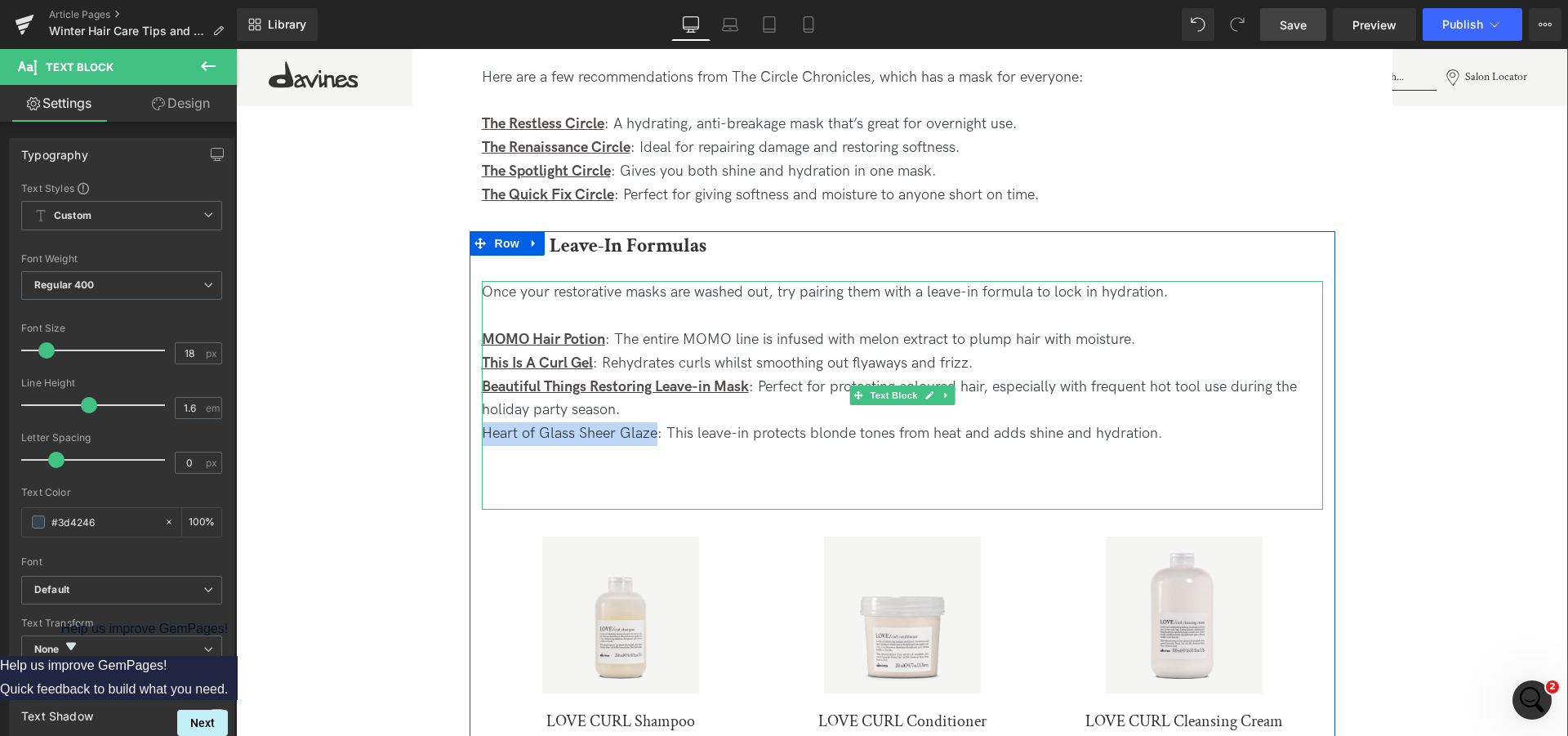
click at [640, 434] on div "Once your restorative masks are washed out, try pairing them with a leave-in fo…" at bounding box center [902, 395] width 841 height 228
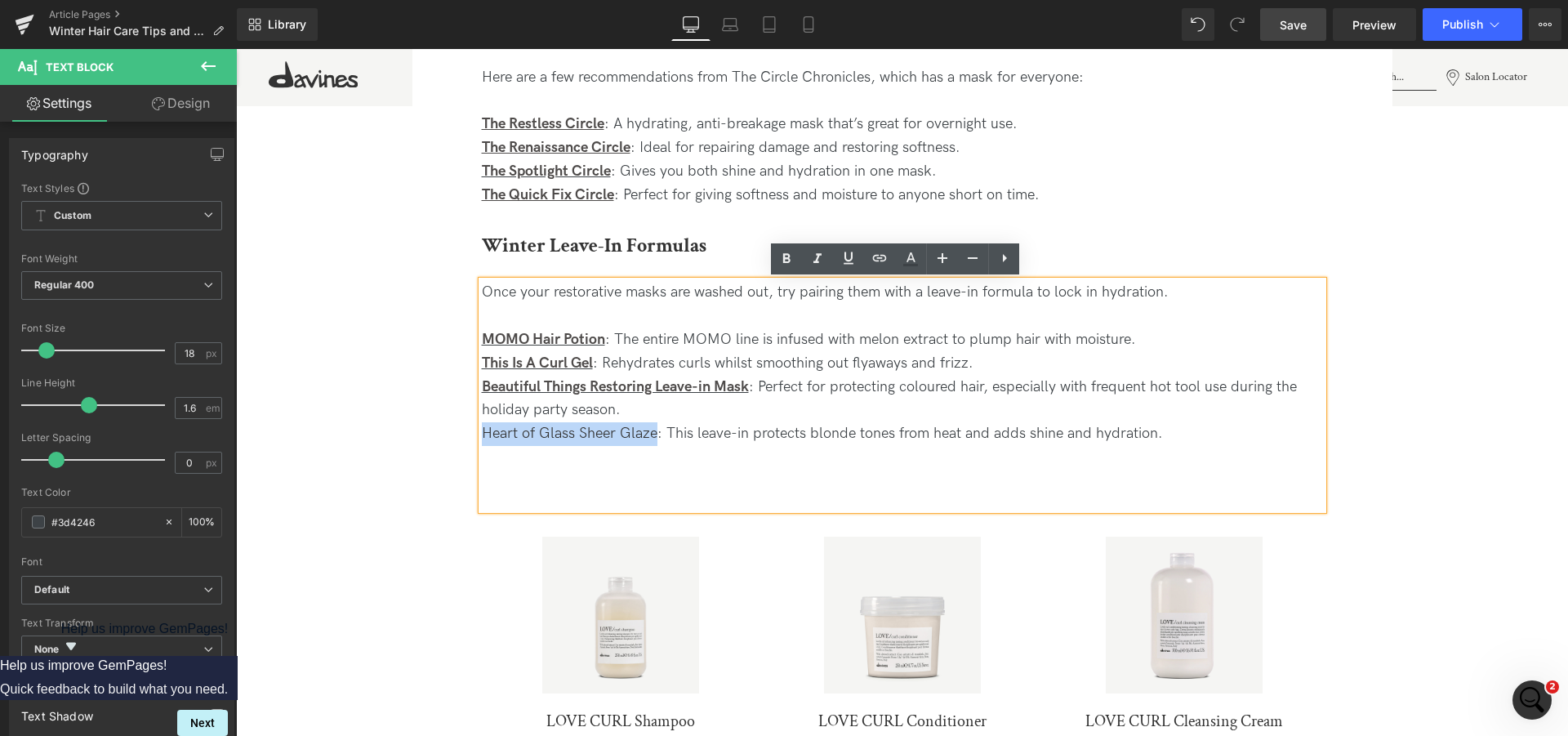
drag, startPoint x: 649, startPoint y: 439, endPoint x: 451, endPoint y: 439, distance: 198.0
click at [878, 255] on icon at bounding box center [879, 258] width 19 height 19
click at [574, 480] on input "[URL][DOMAIN_NAME]" at bounding box center [606, 470] width 252 height 41
paste input "[URL][DOMAIN_NAME]"
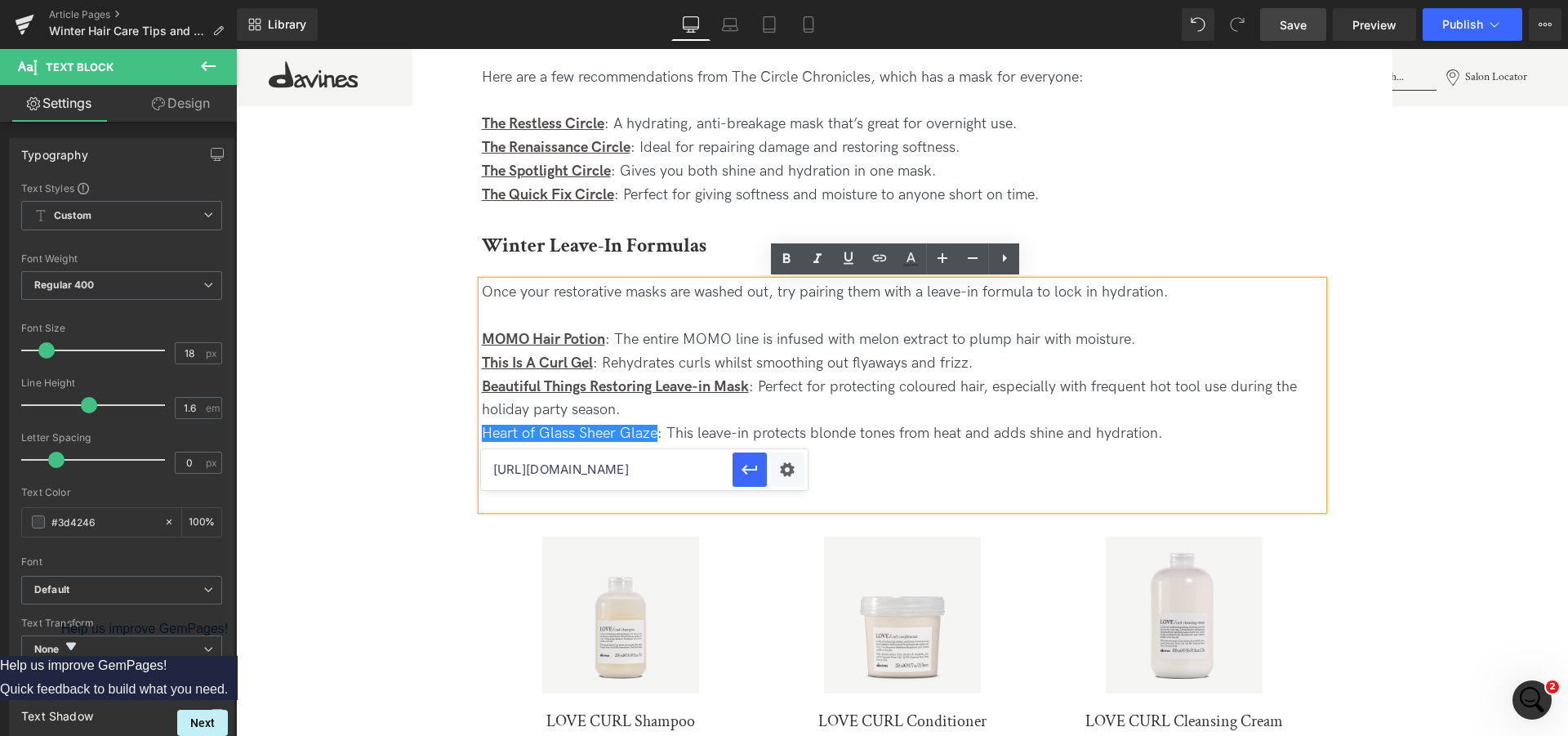
scroll to position [0, 46]
type input "[URL][DOMAIN_NAME]"
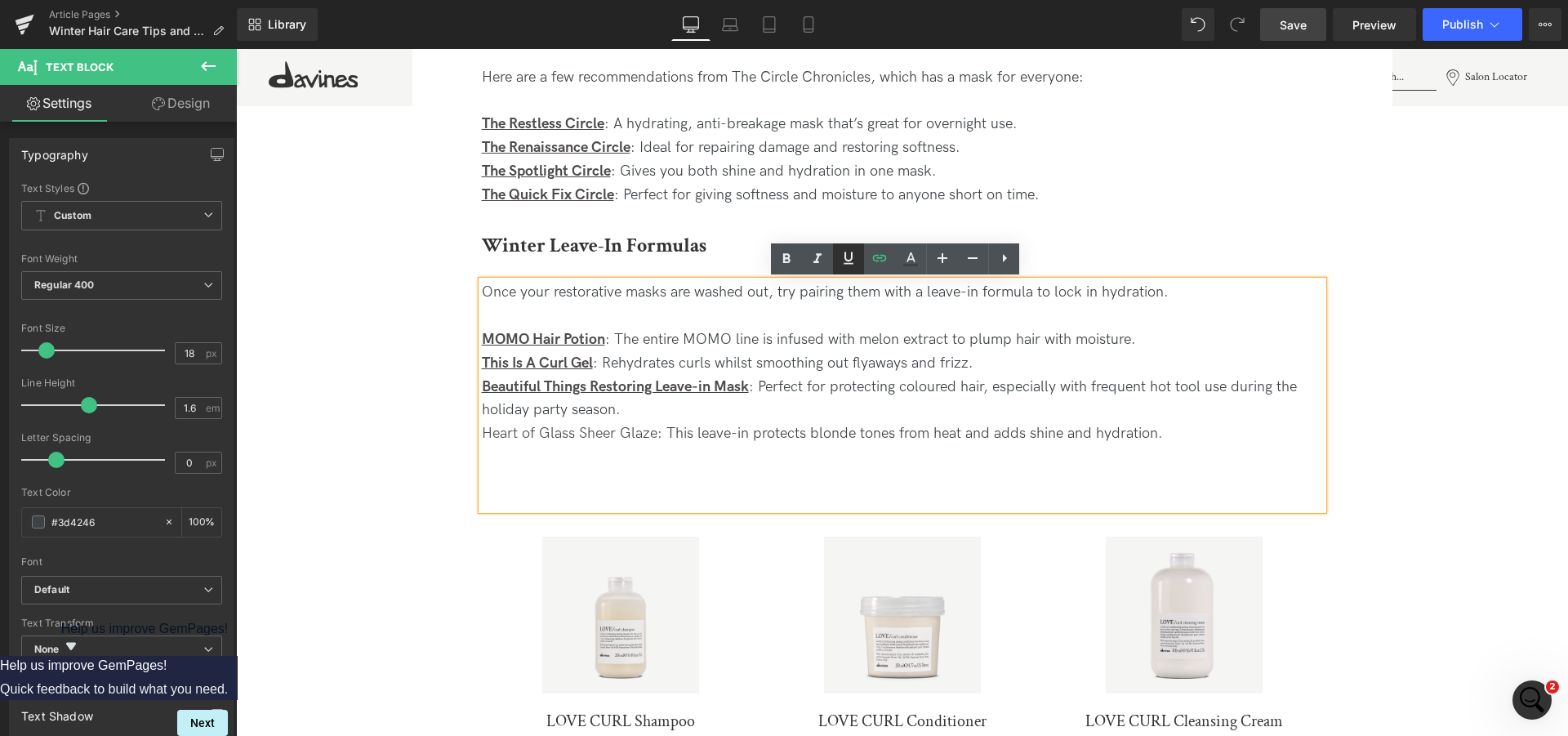
click at [849, 261] on icon at bounding box center [849, 258] width 19 height 19
click at [784, 258] on icon at bounding box center [787, 259] width 8 height 10
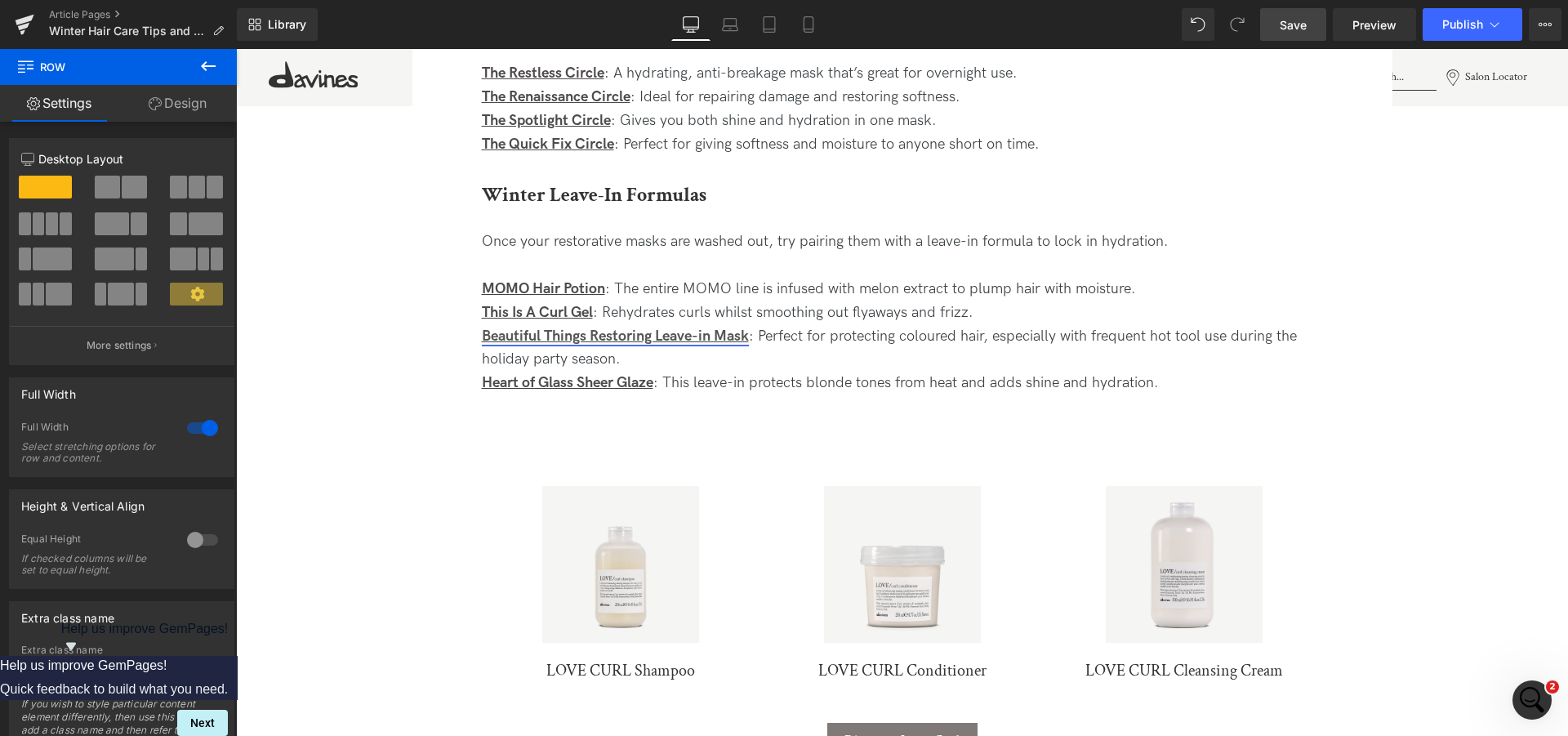
scroll to position [1613, 0]
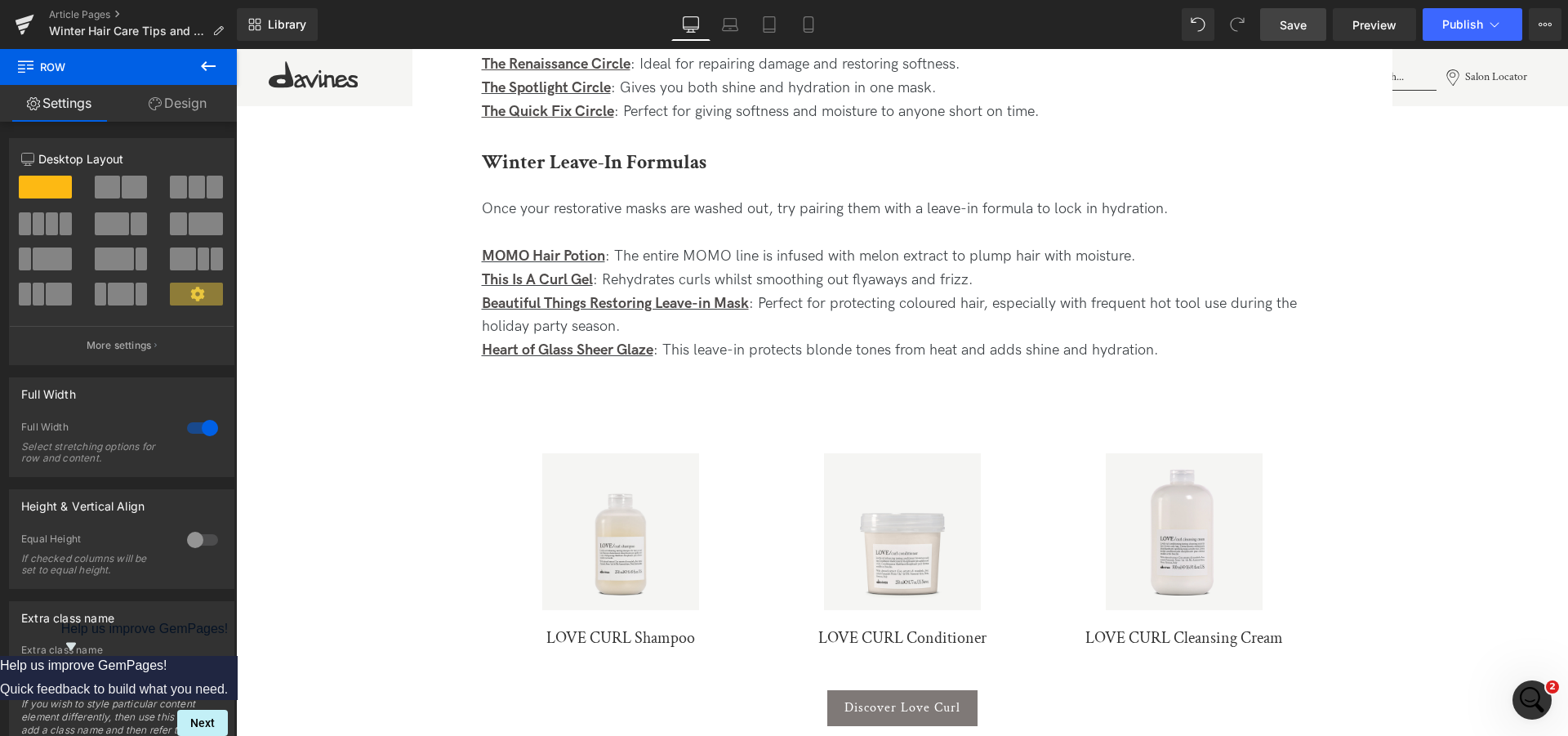
click at [497, 534] on link "Sale Off" at bounding box center [621, 532] width 261 height 157
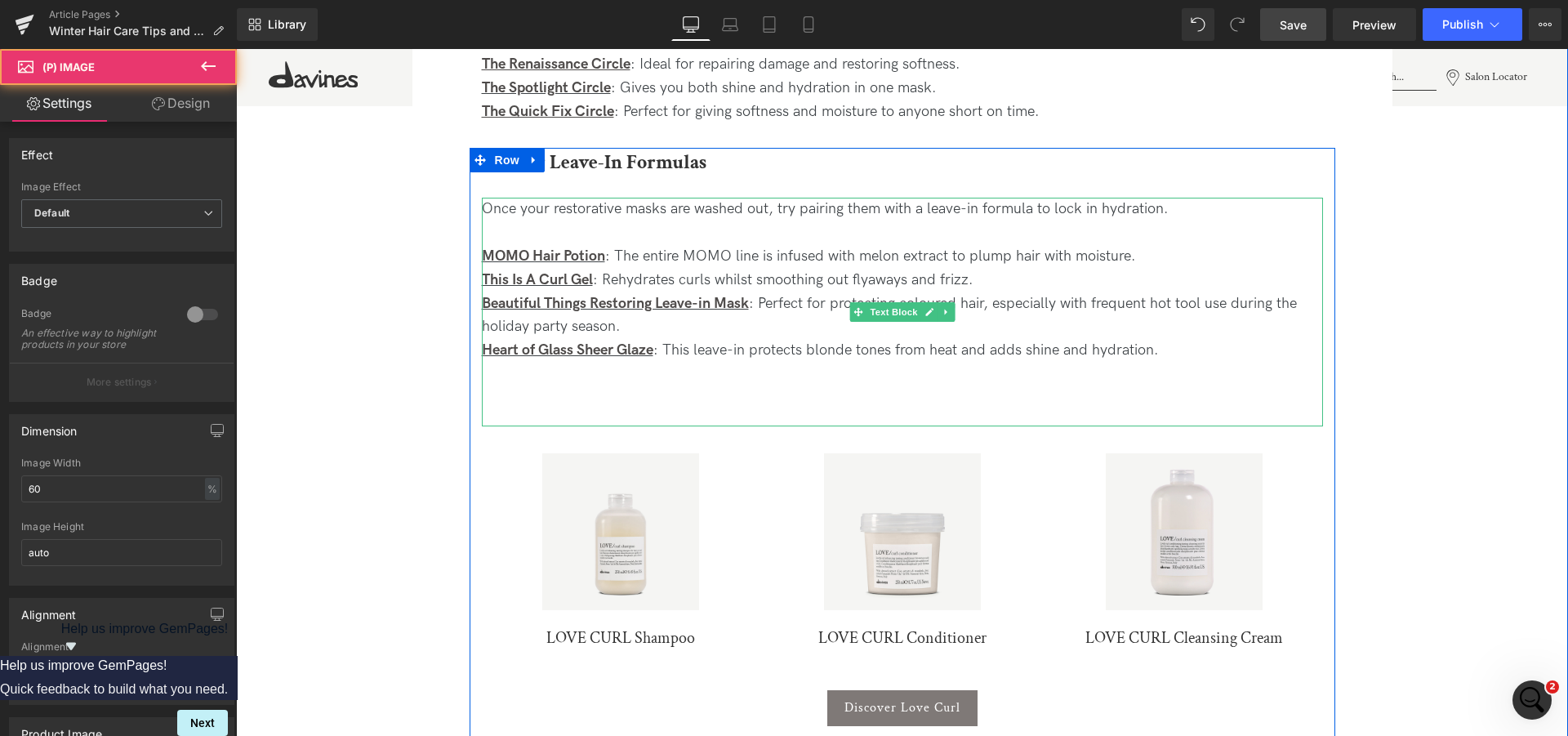
click at [893, 390] on div "Once your restorative masks are washed out, try pairing them with a leave-in fo…" at bounding box center [902, 311] width 841 height 228
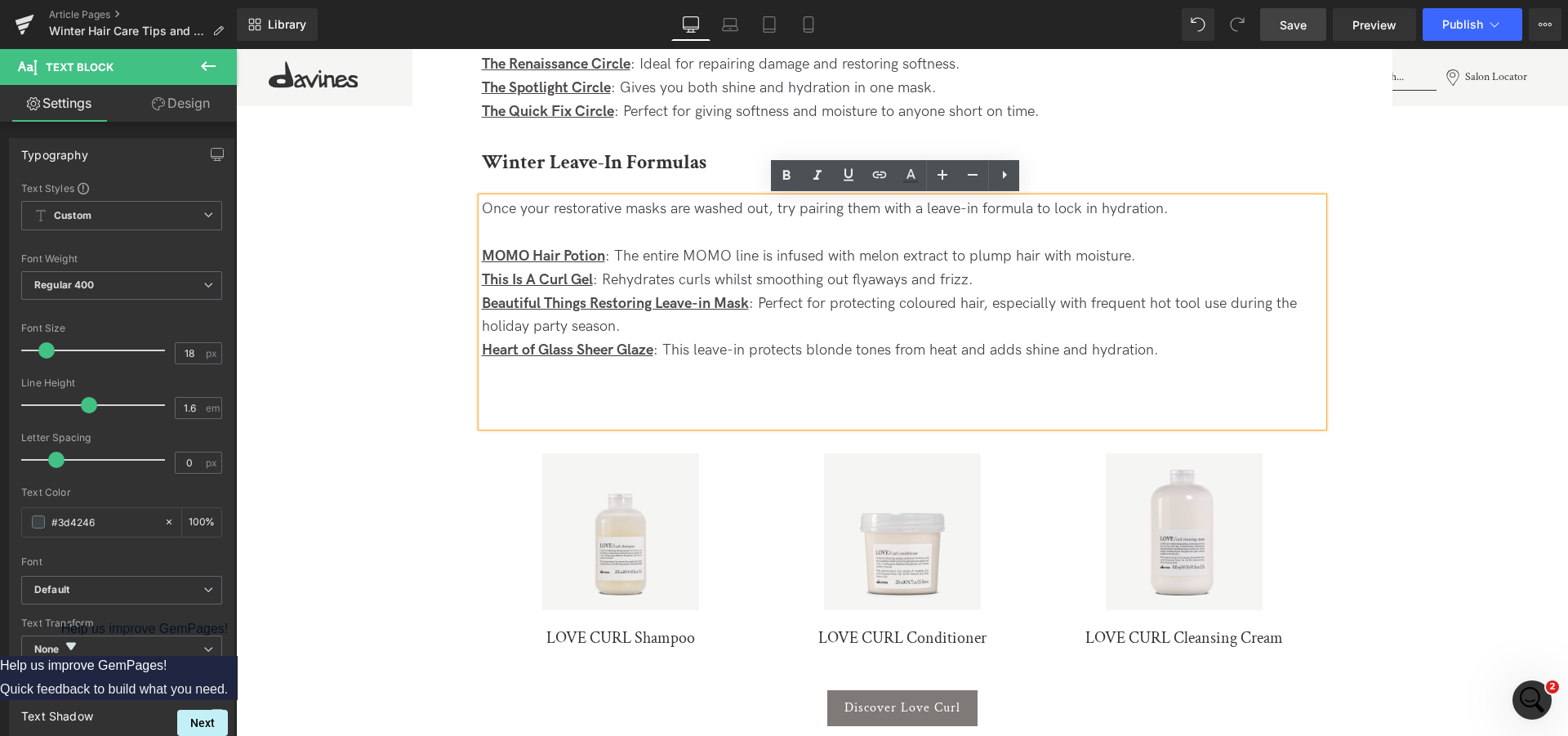
click at [1057, 684] on div "Sale Off (P) Image LOVE CURL Shampoo (P) Title Product Sale Off" at bounding box center [902, 558] width 841 height 264
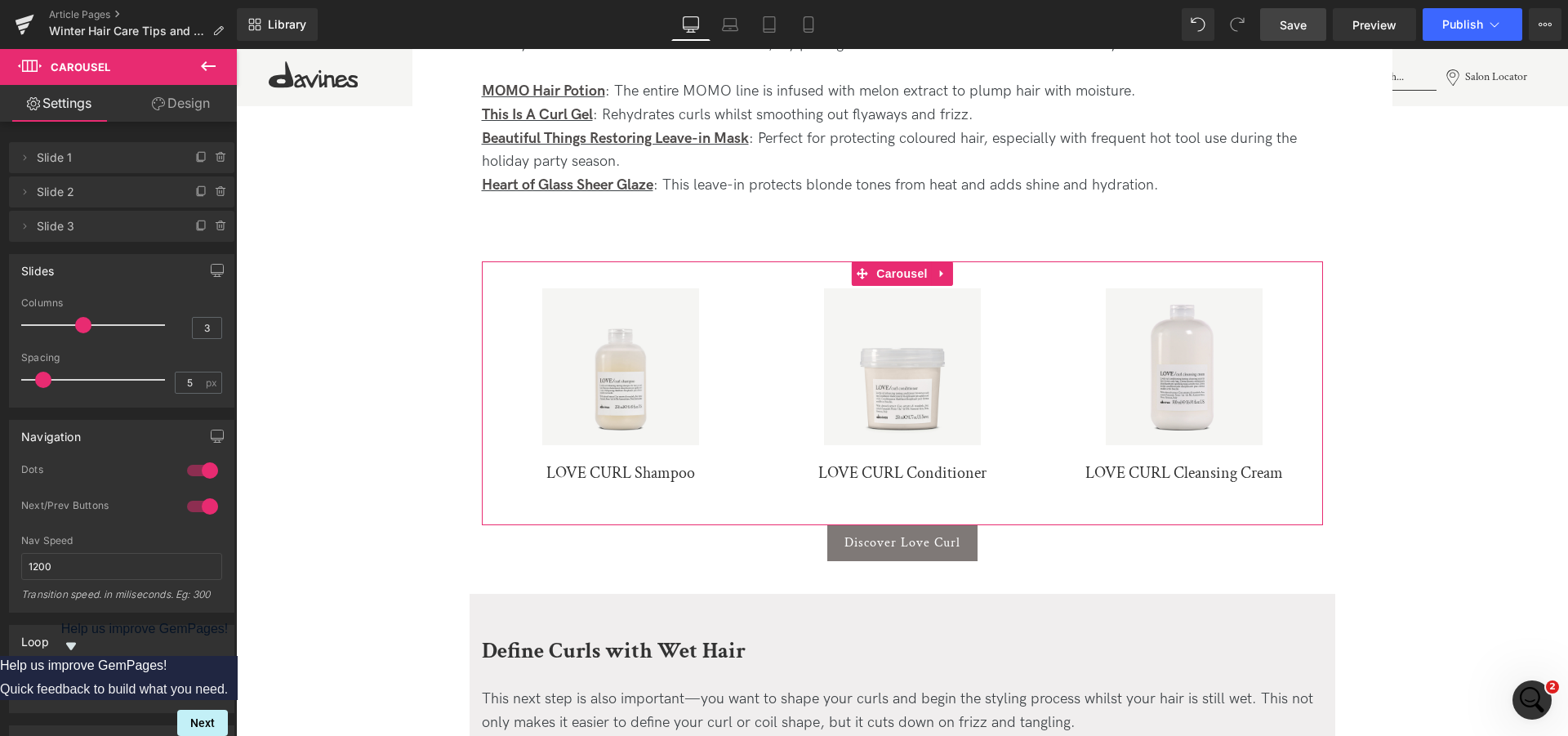
scroll to position [1780, 0]
click at [202, 312] on div "Columns 3" at bounding box center [122, 324] width 201 height 55
click at [199, 329] on input "3" at bounding box center [207, 328] width 29 height 20
type input "4"
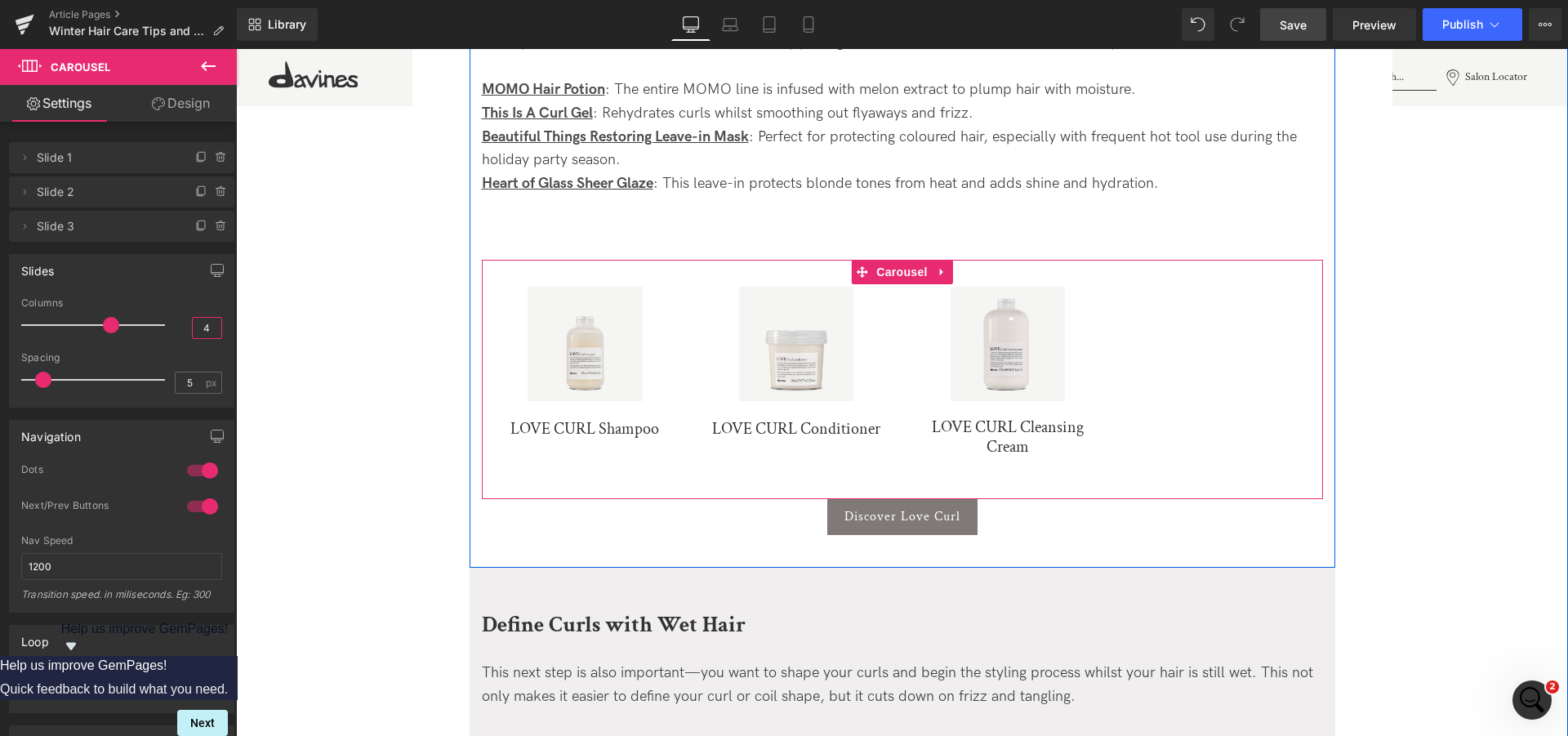
click at [1139, 359] on div "Sale Off (P) Image LOVE CURL Shampoo (P) Title Product" at bounding box center [902, 372] width 841 height 218
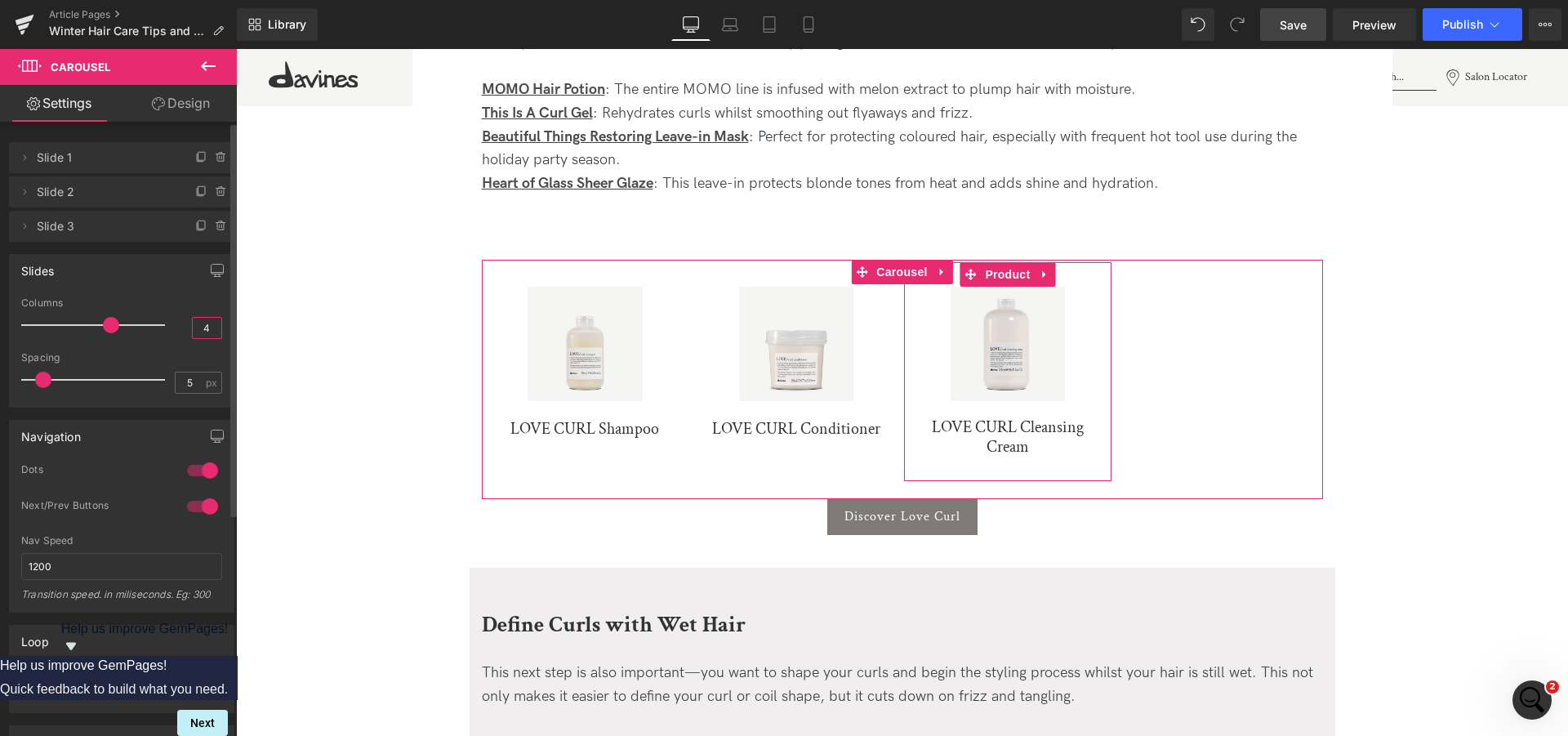
click at [129, 235] on span "Slide 3" at bounding box center [104, 226] width 137 height 31
click at [58, 233] on span "Slide 3" at bounding box center [104, 226] width 137 height 31
click at [19, 236] on li "Delete Cancel Slide 3 Slide 3 Name Slide 3" at bounding box center [121, 226] width 225 height 31
click at [20, 232] on icon at bounding box center [25, 226] width 13 height 13
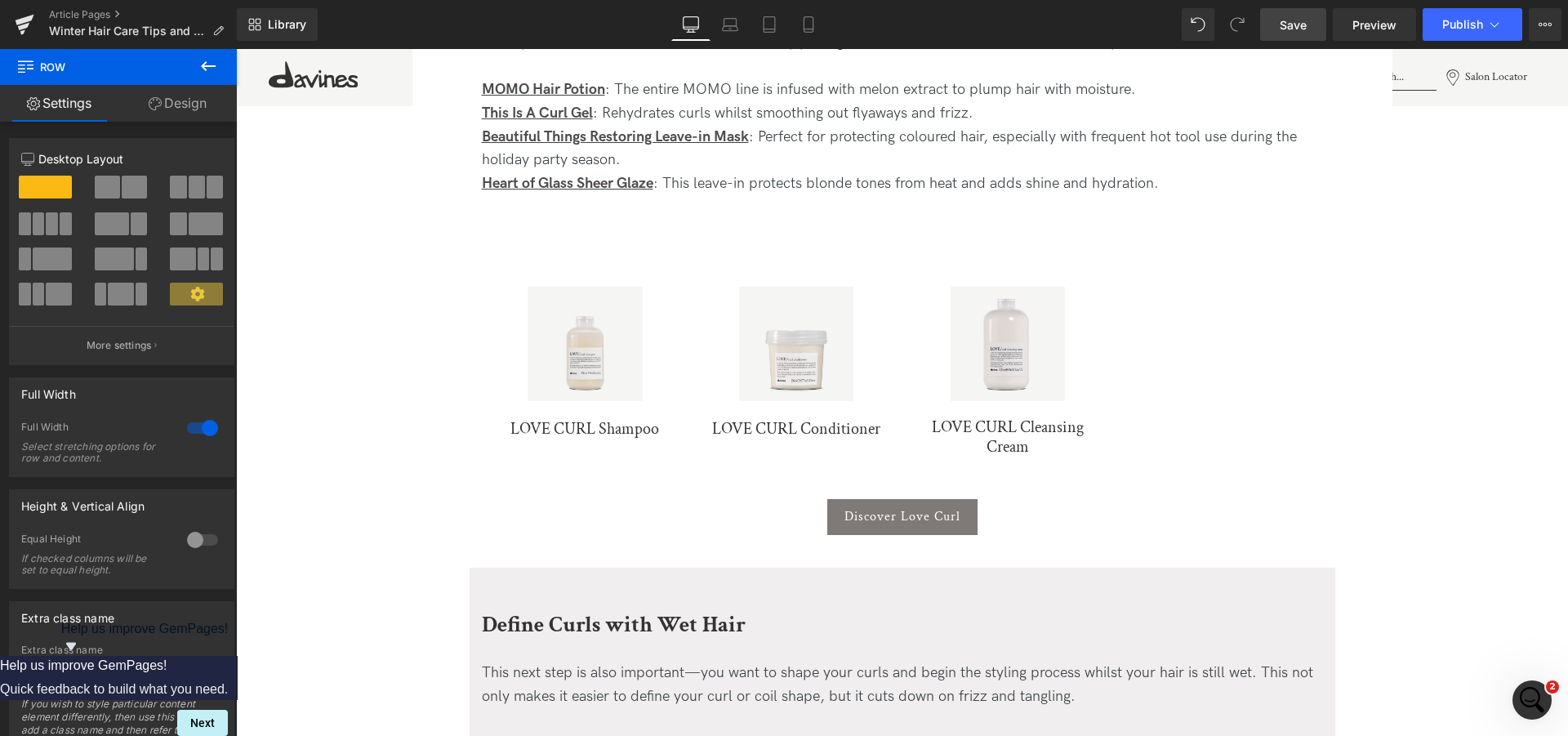
click at [207, 58] on icon at bounding box center [208, 66] width 19 height 19
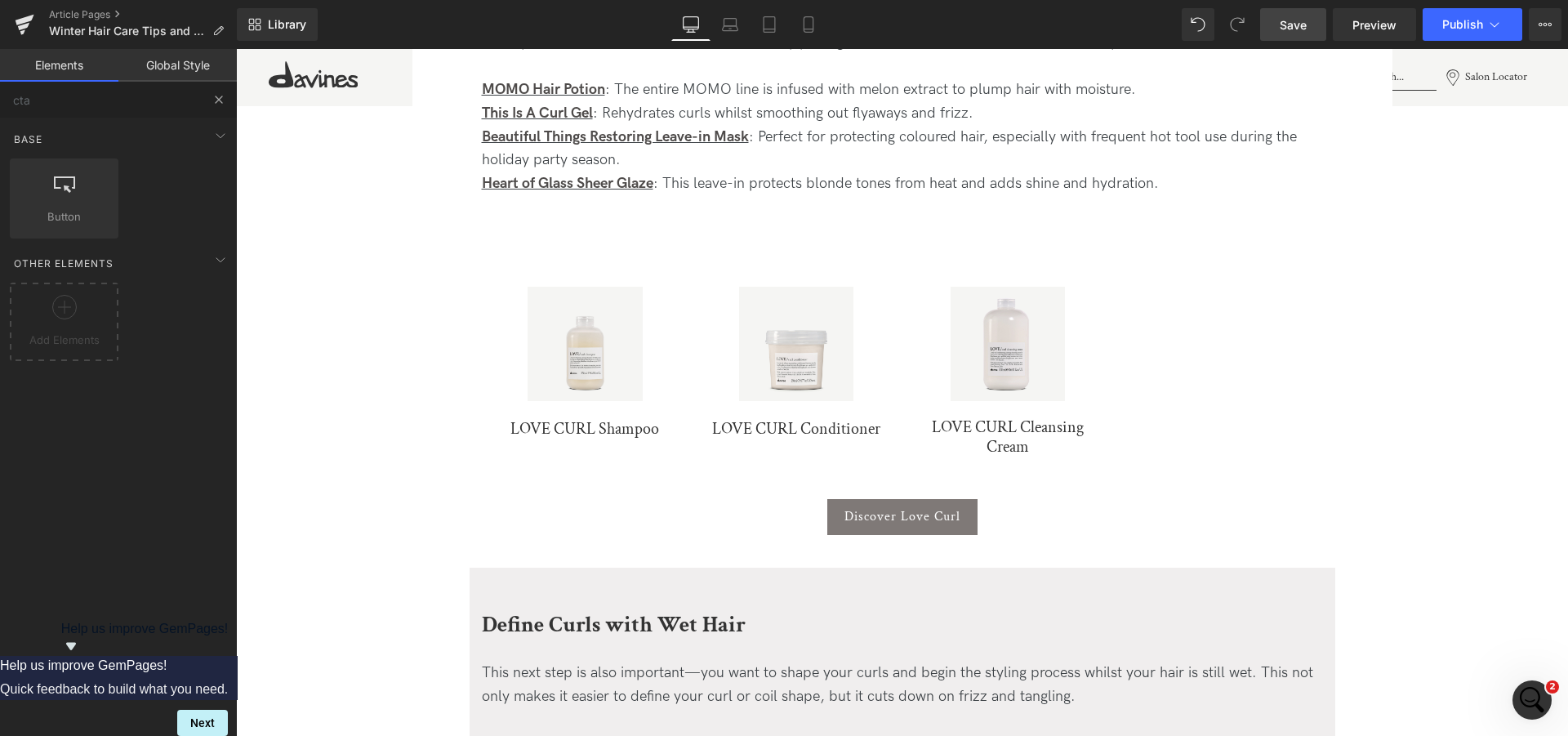
click at [210, 104] on button at bounding box center [219, 100] width 36 height 36
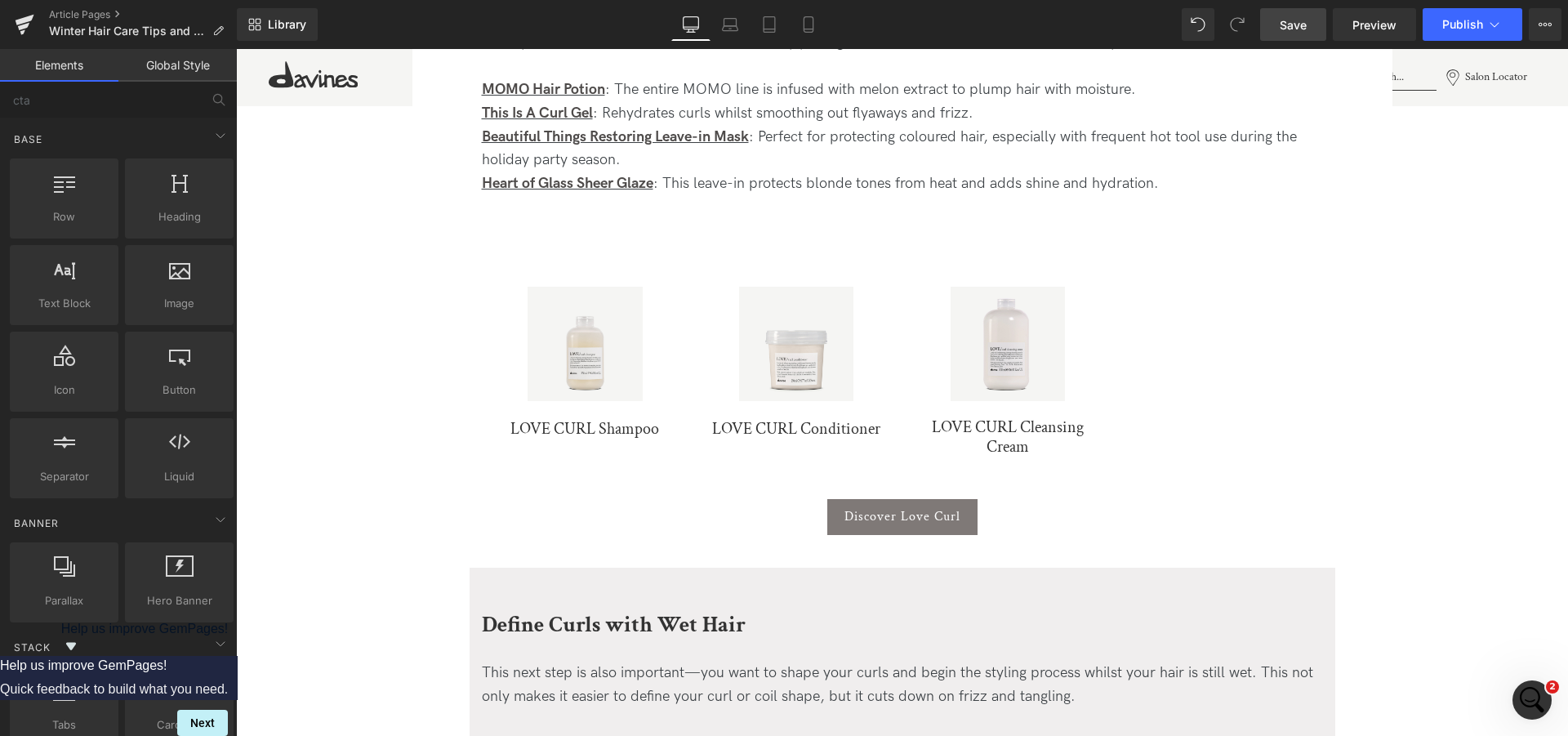
click at [547, 346] on icon at bounding box center [551, 344] width 9 height 10
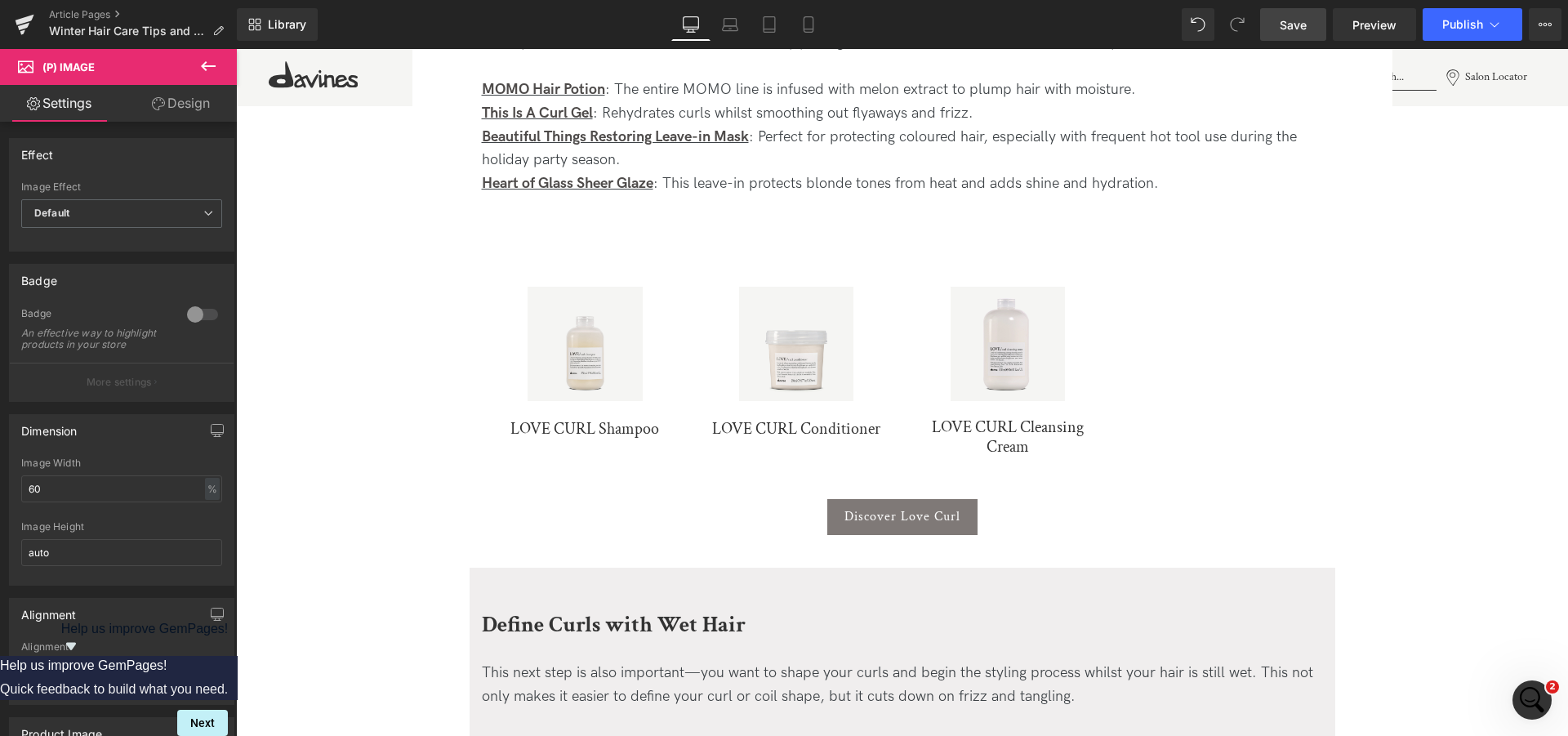
click at [211, 61] on icon at bounding box center [208, 66] width 19 height 19
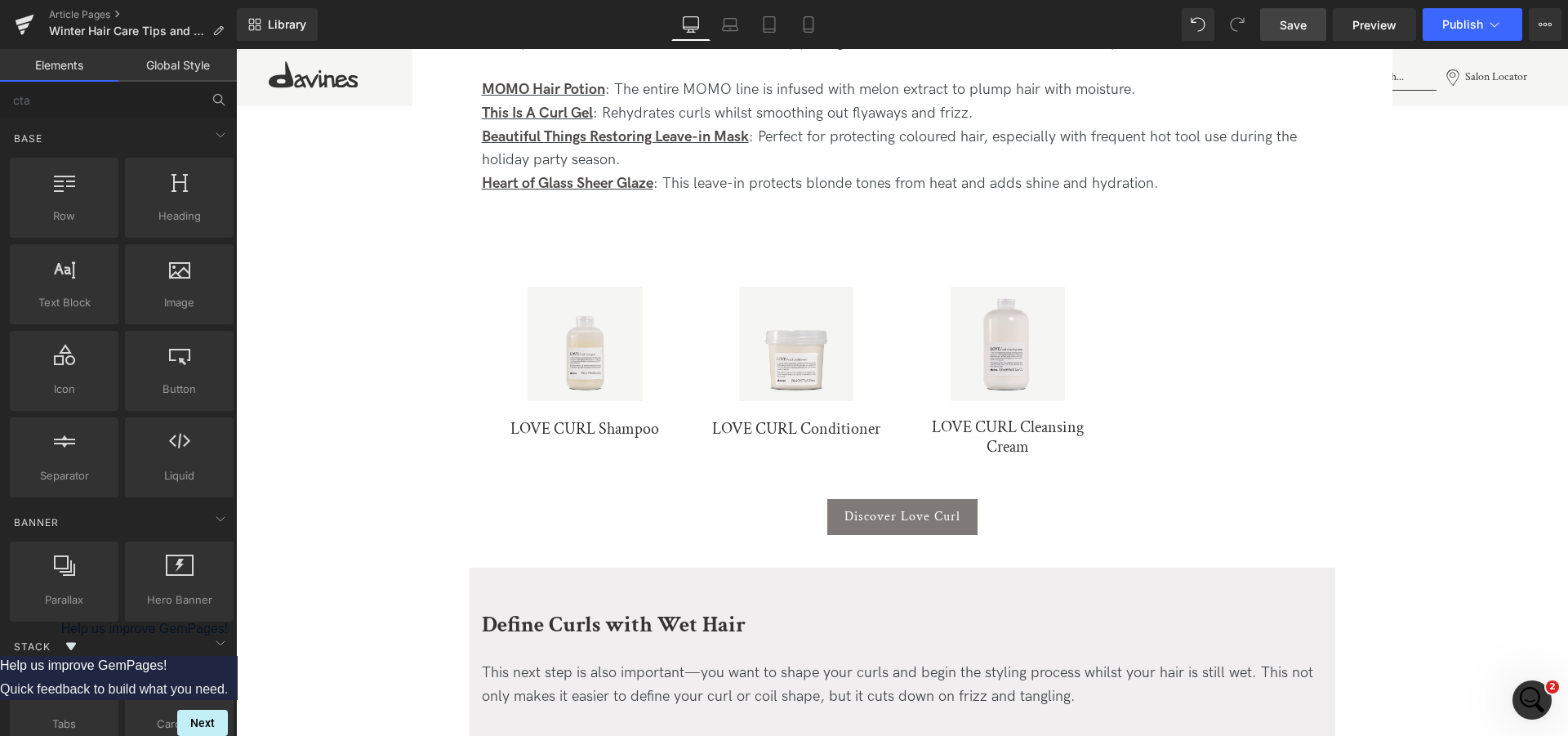
scroll to position [0, 0]
click at [127, 108] on input "cta" at bounding box center [101, 100] width 201 height 36
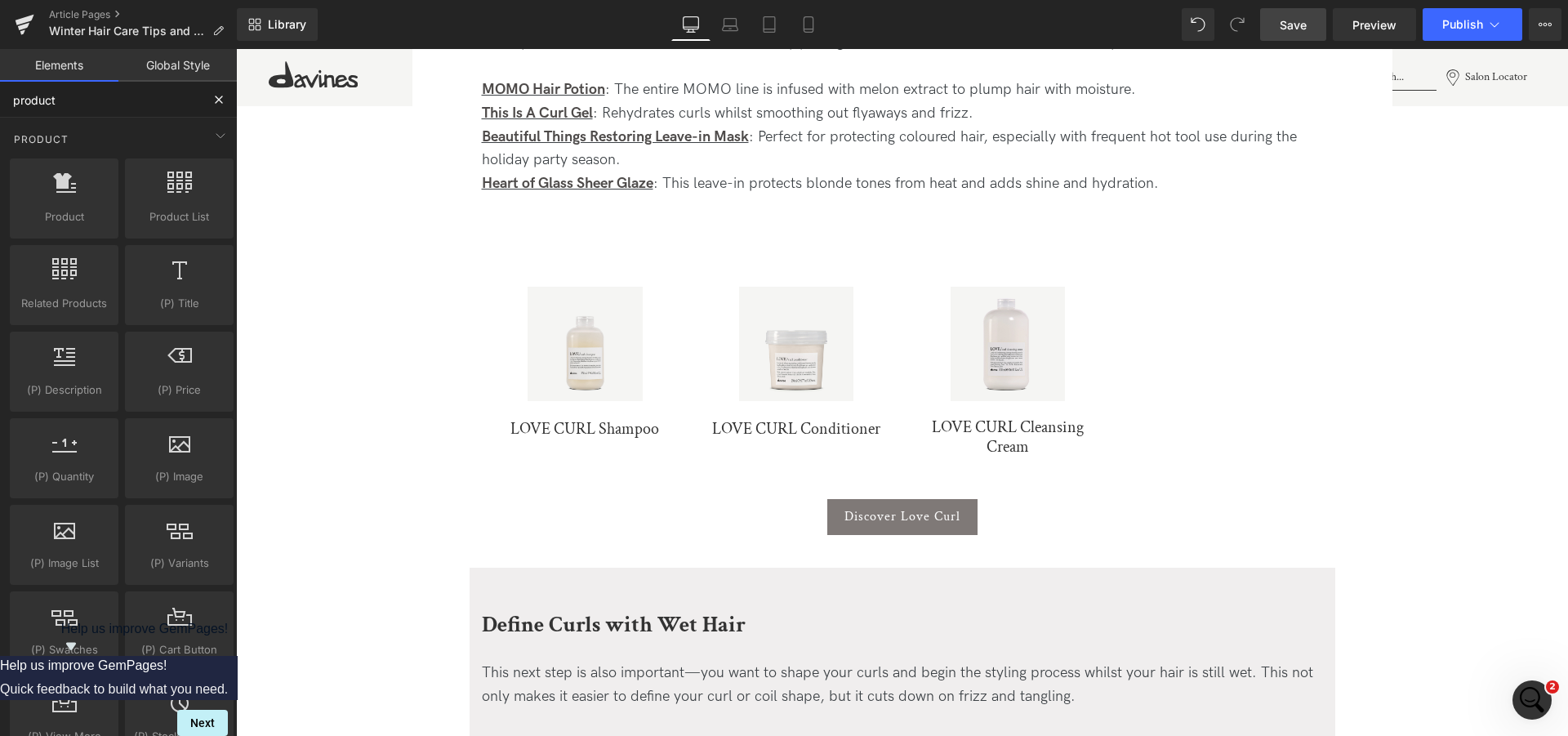
type input "product"
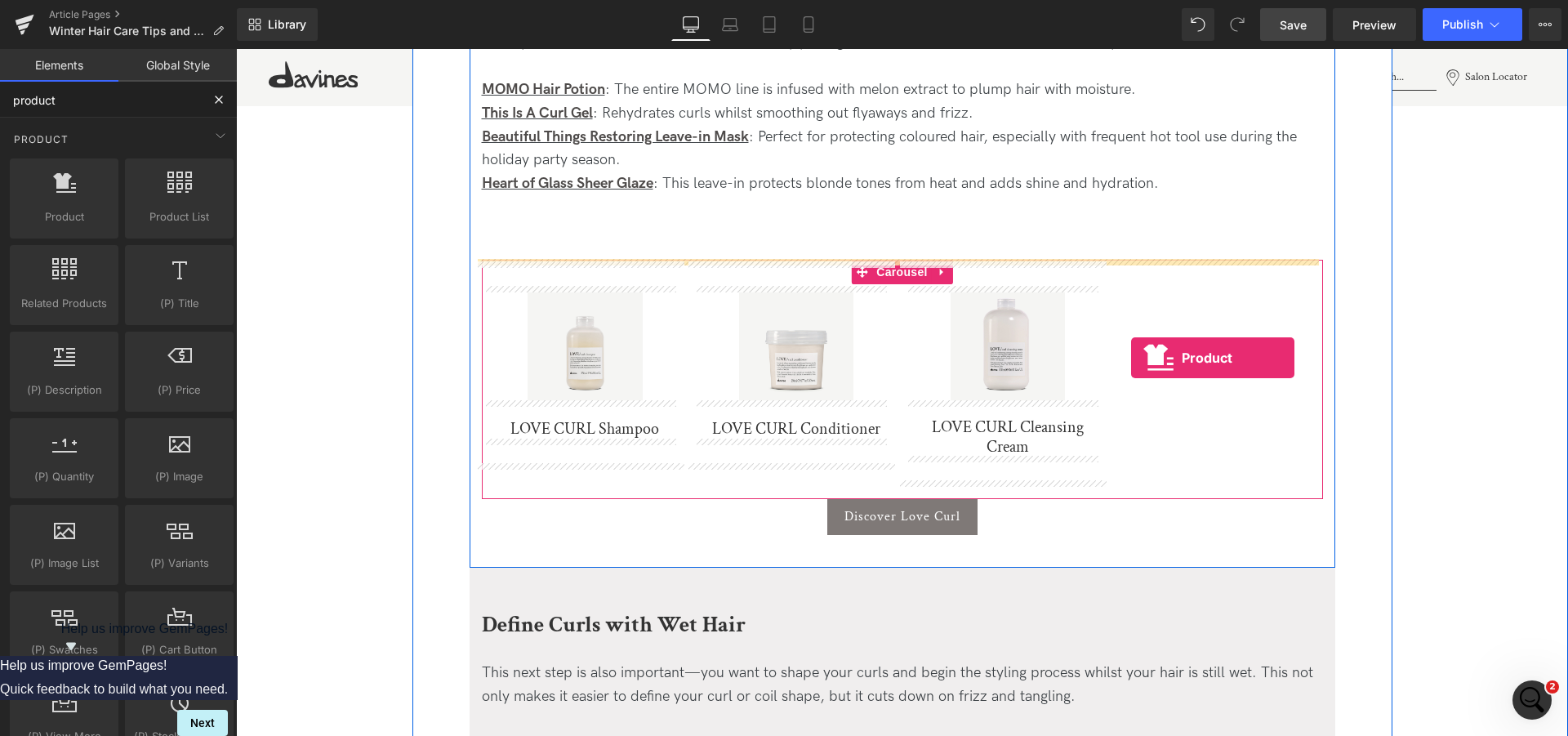
drag, startPoint x: 309, startPoint y: 235, endPoint x: 1131, endPoint y: 357, distance: 831.0
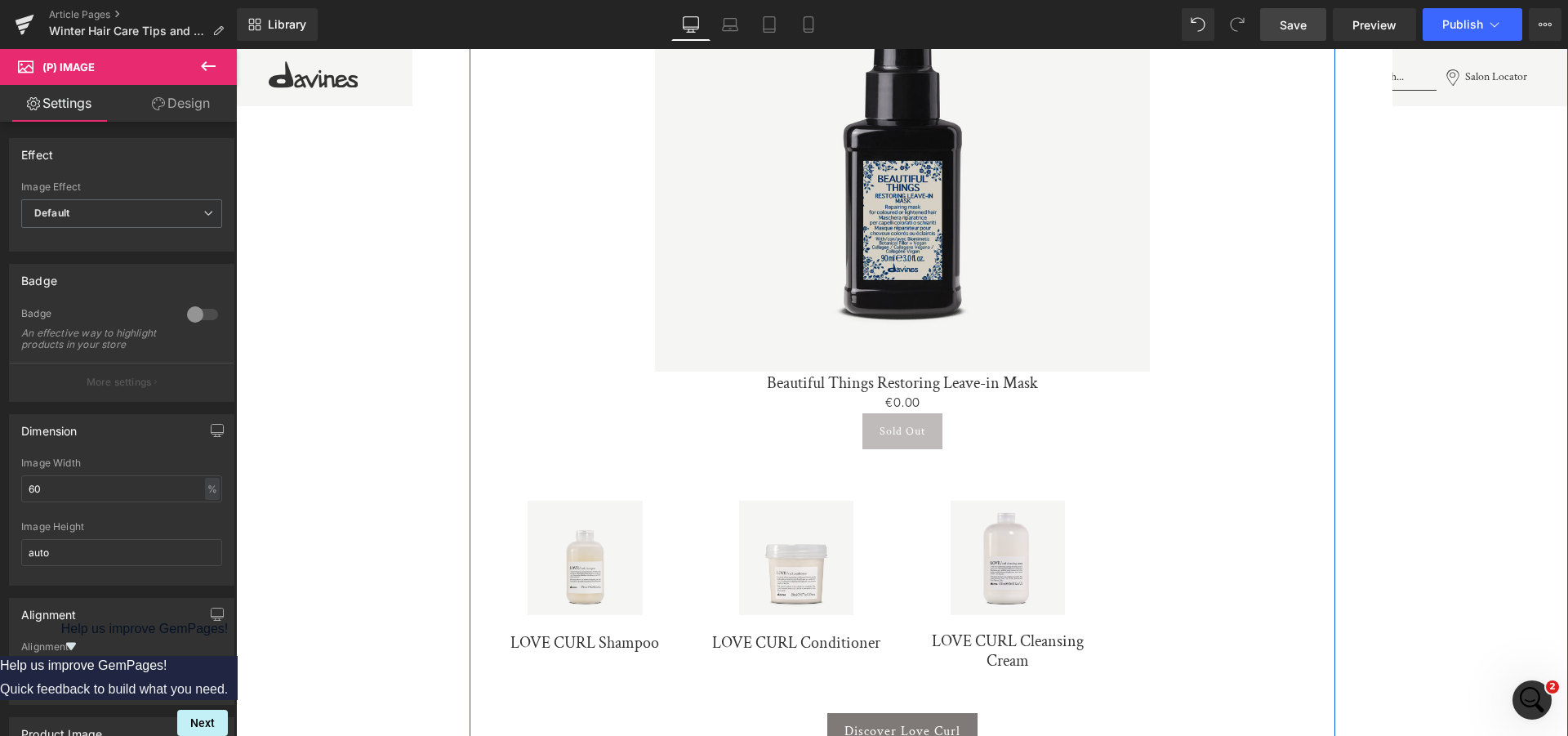
scroll to position [1863, 0]
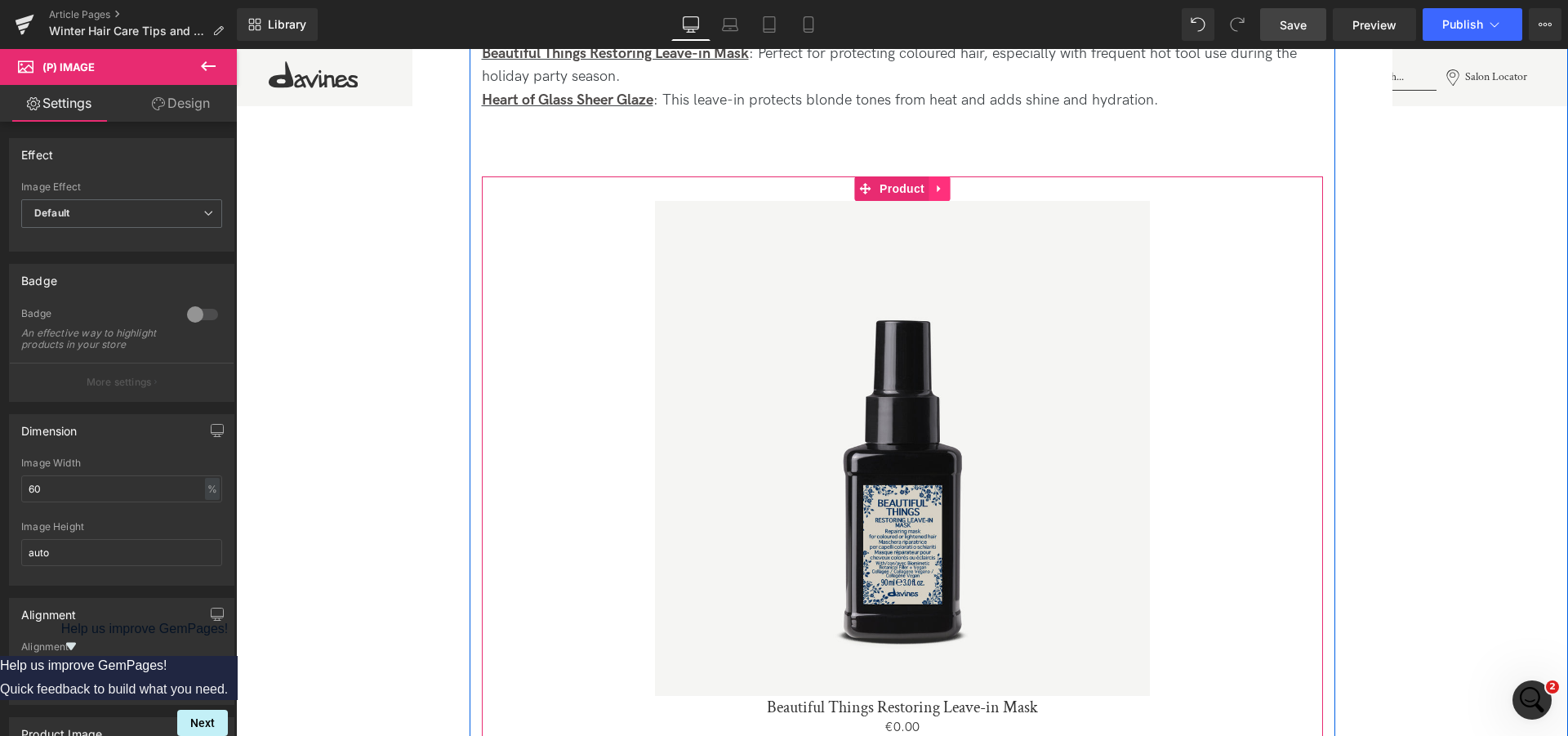
click at [933, 191] on icon at bounding box center [939, 188] width 11 height 12
click at [943, 189] on icon at bounding box center [949, 189] width 11 height 12
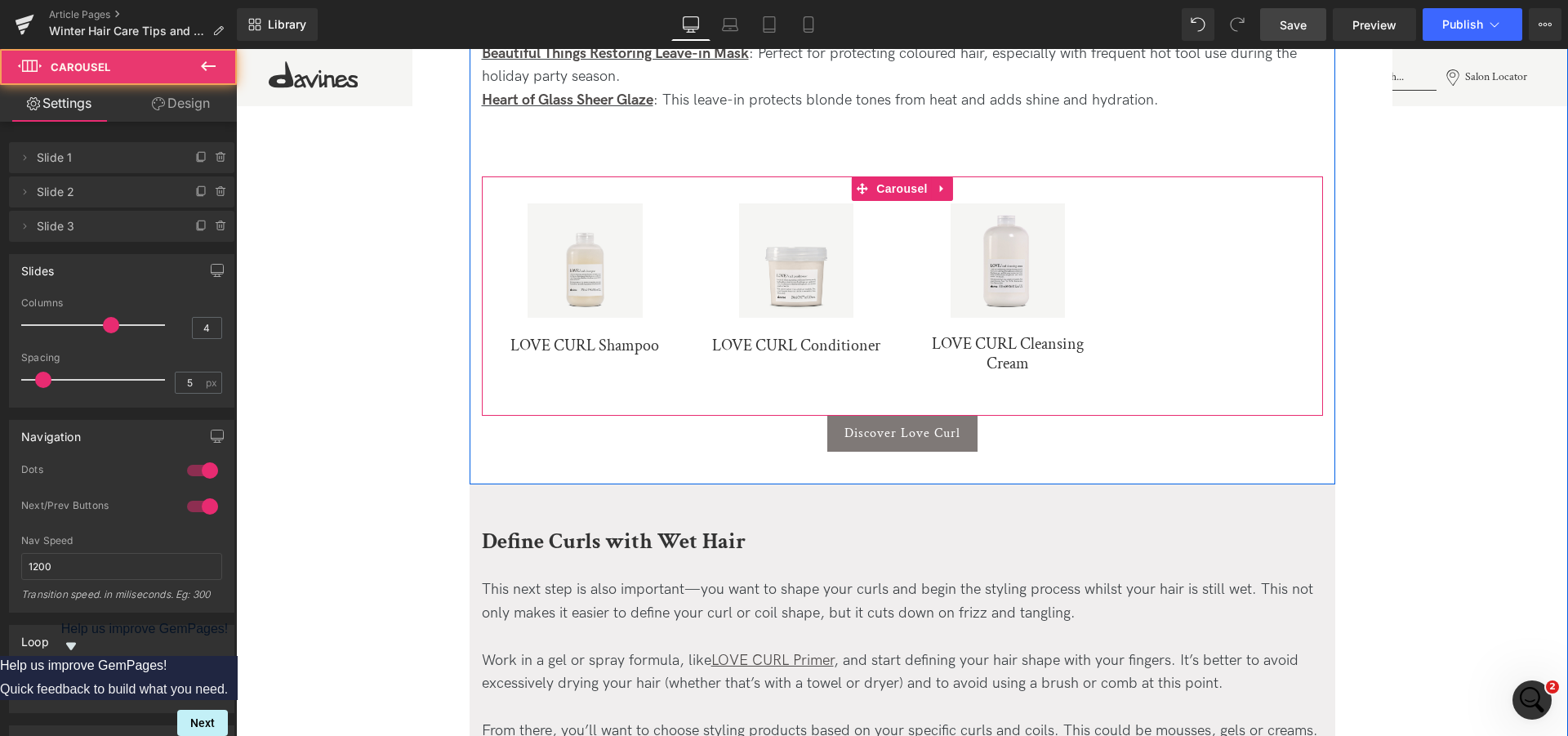
click at [1274, 236] on div "Sale Off (P) Image LOVE CURL Shampoo (P) Title Product" at bounding box center [902, 288] width 841 height 218
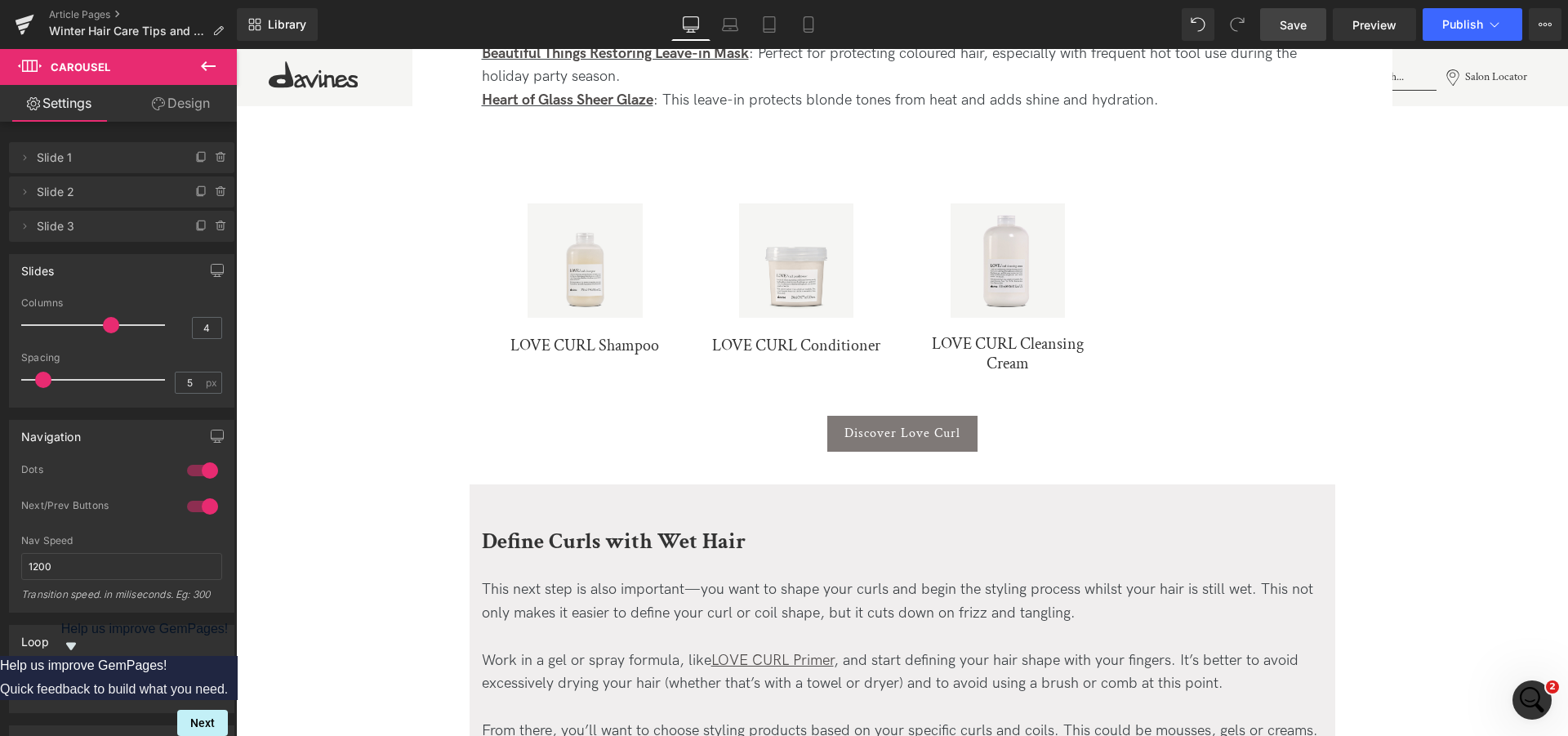
click at [206, 66] on icon at bounding box center [208, 66] width 14 height 10
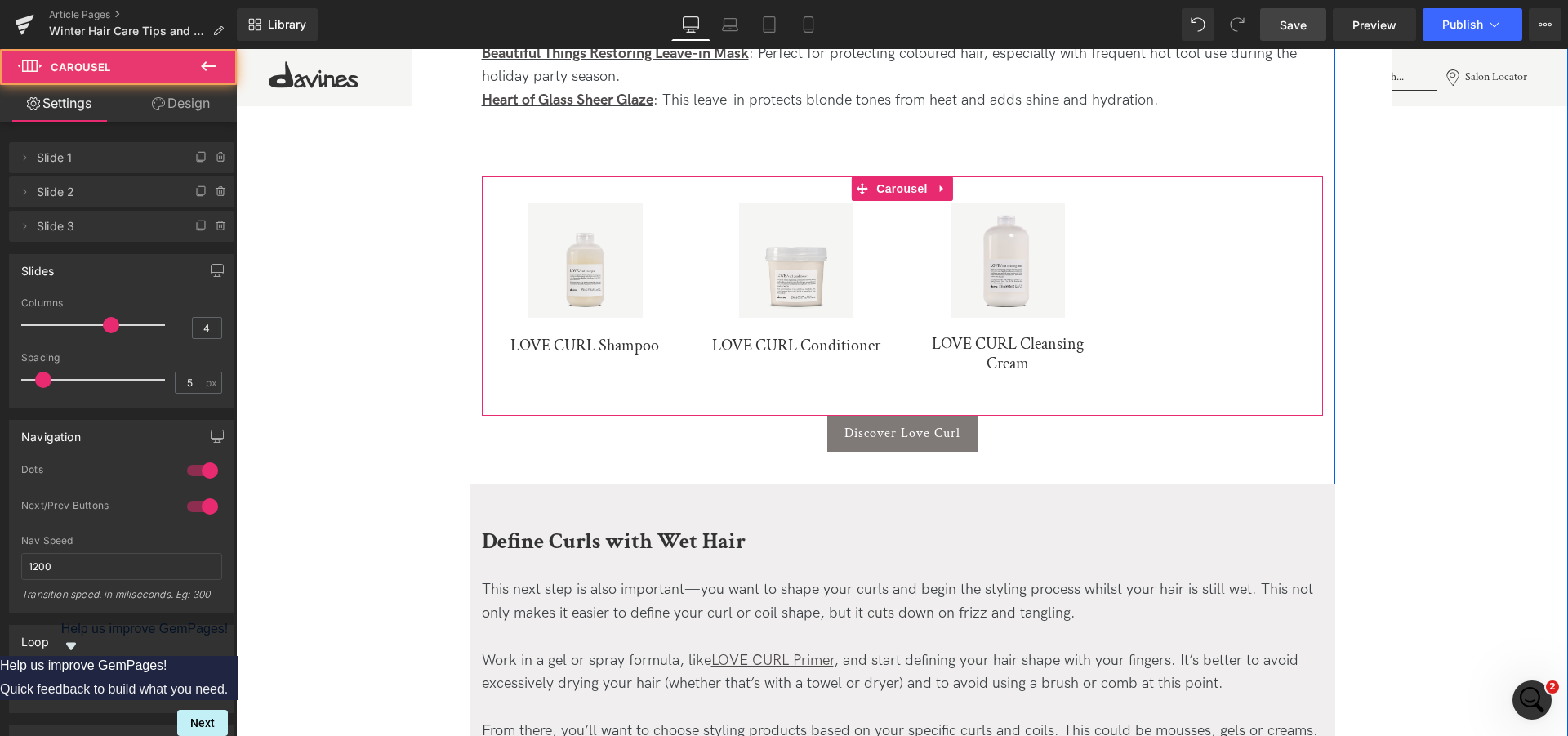
click at [1153, 259] on div "Sale Off (P) Image LOVE CURL Shampoo (P) Title Product" at bounding box center [902, 288] width 841 height 218
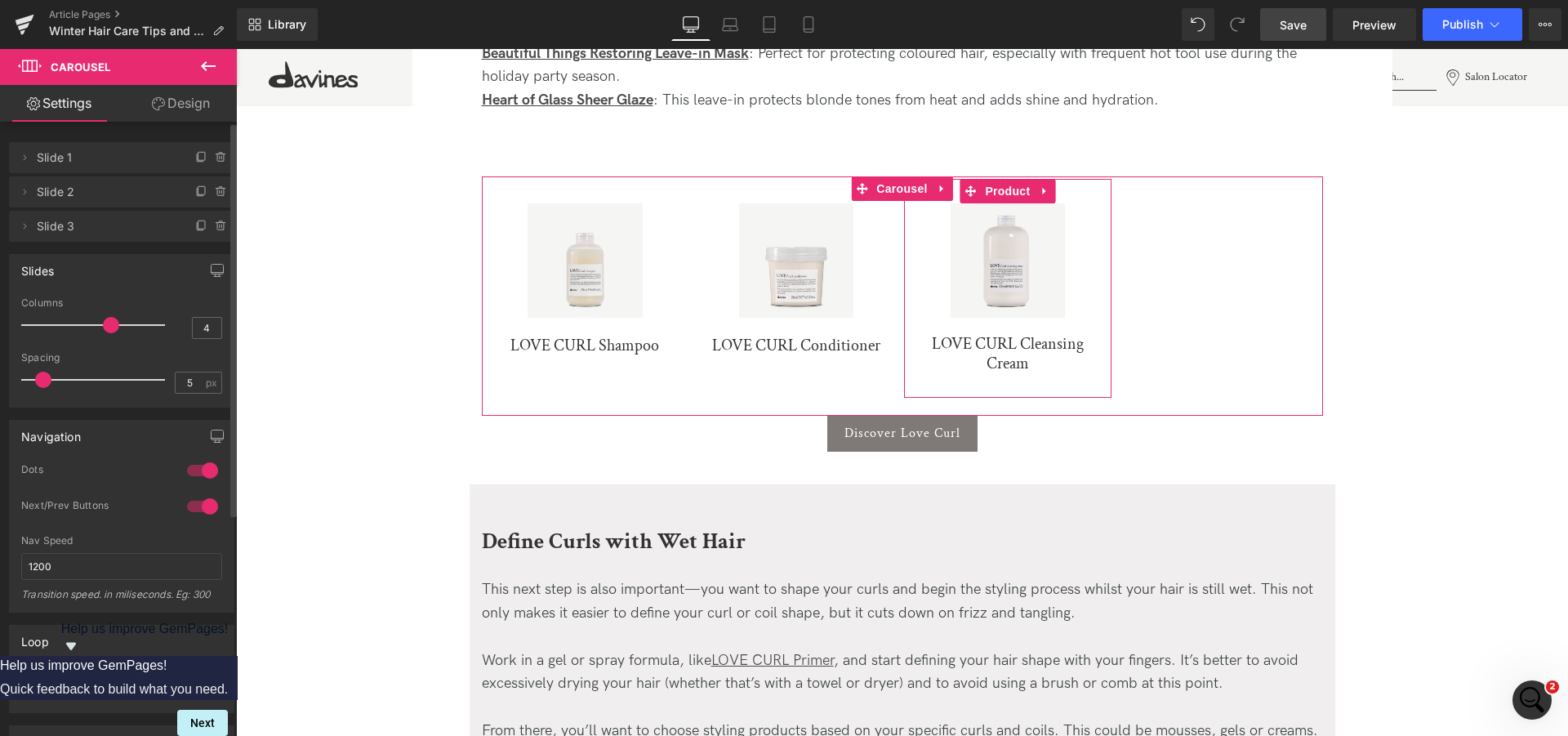
click at [90, 241] on span "Slide 3" at bounding box center [104, 226] width 137 height 31
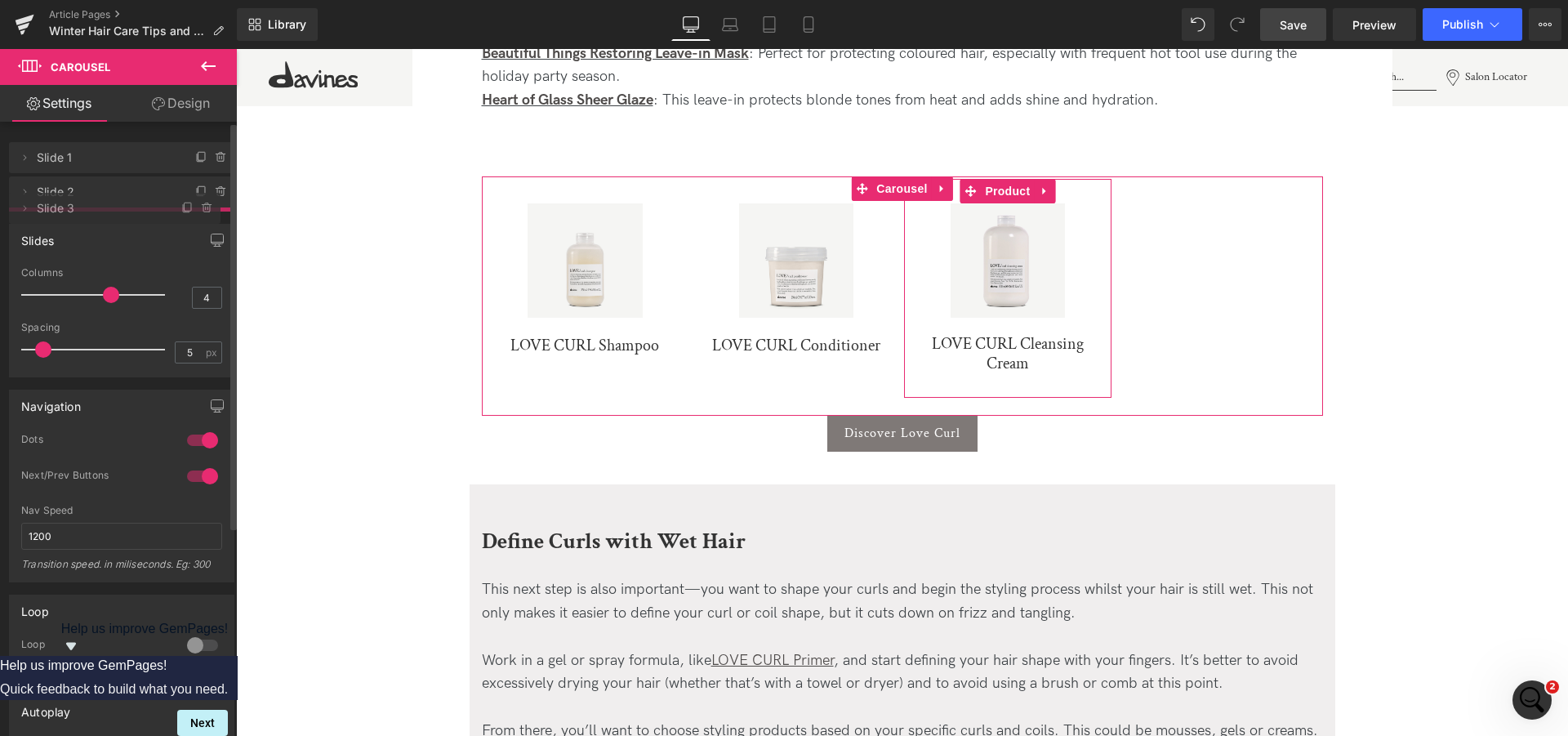
drag, startPoint x: 122, startPoint y: 237, endPoint x: 135, endPoint y: 218, distance: 23.0
click at [135, 218] on span "Slide 3" at bounding box center [98, 208] width 124 height 31
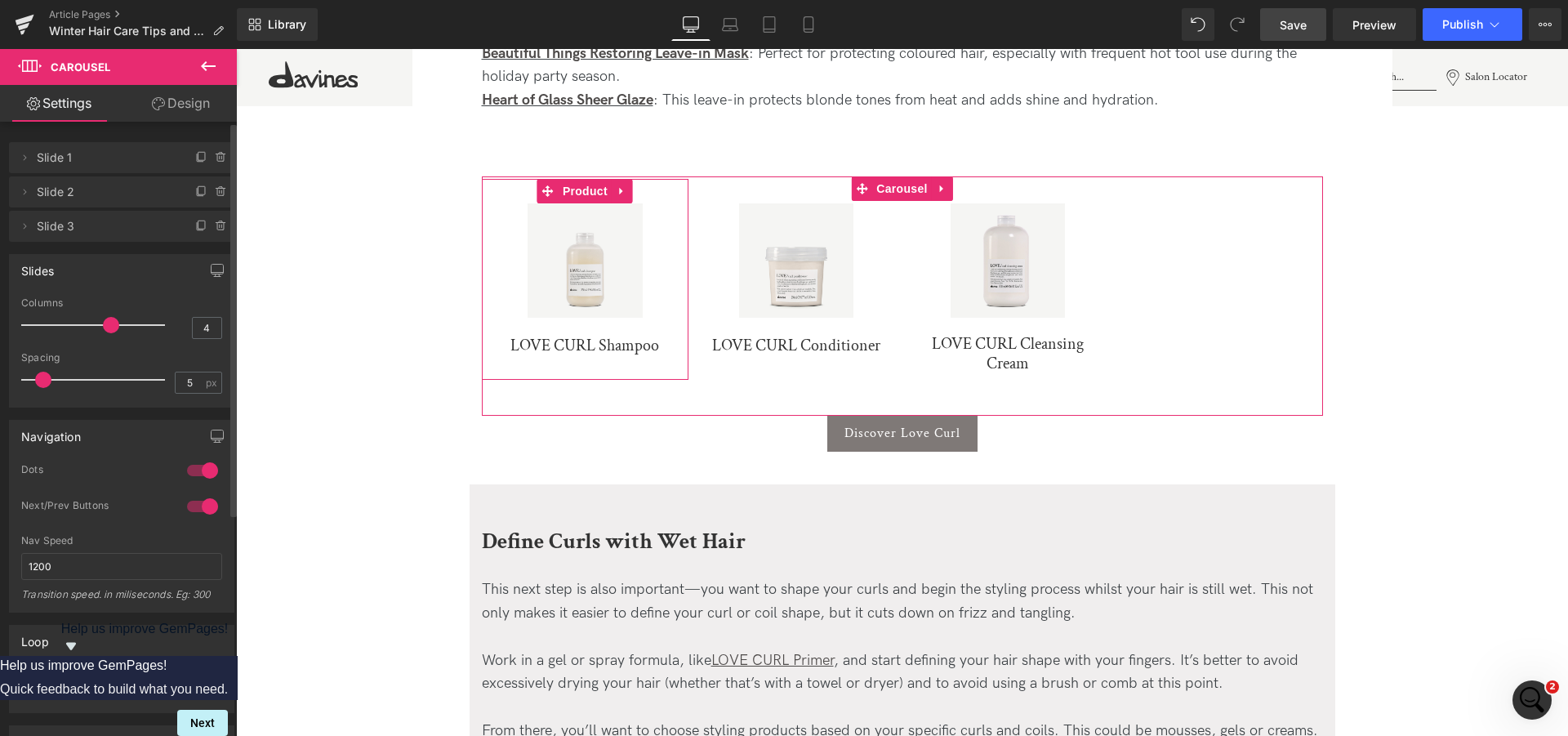
click at [63, 157] on span "Slide 1" at bounding box center [104, 157] width 137 height 31
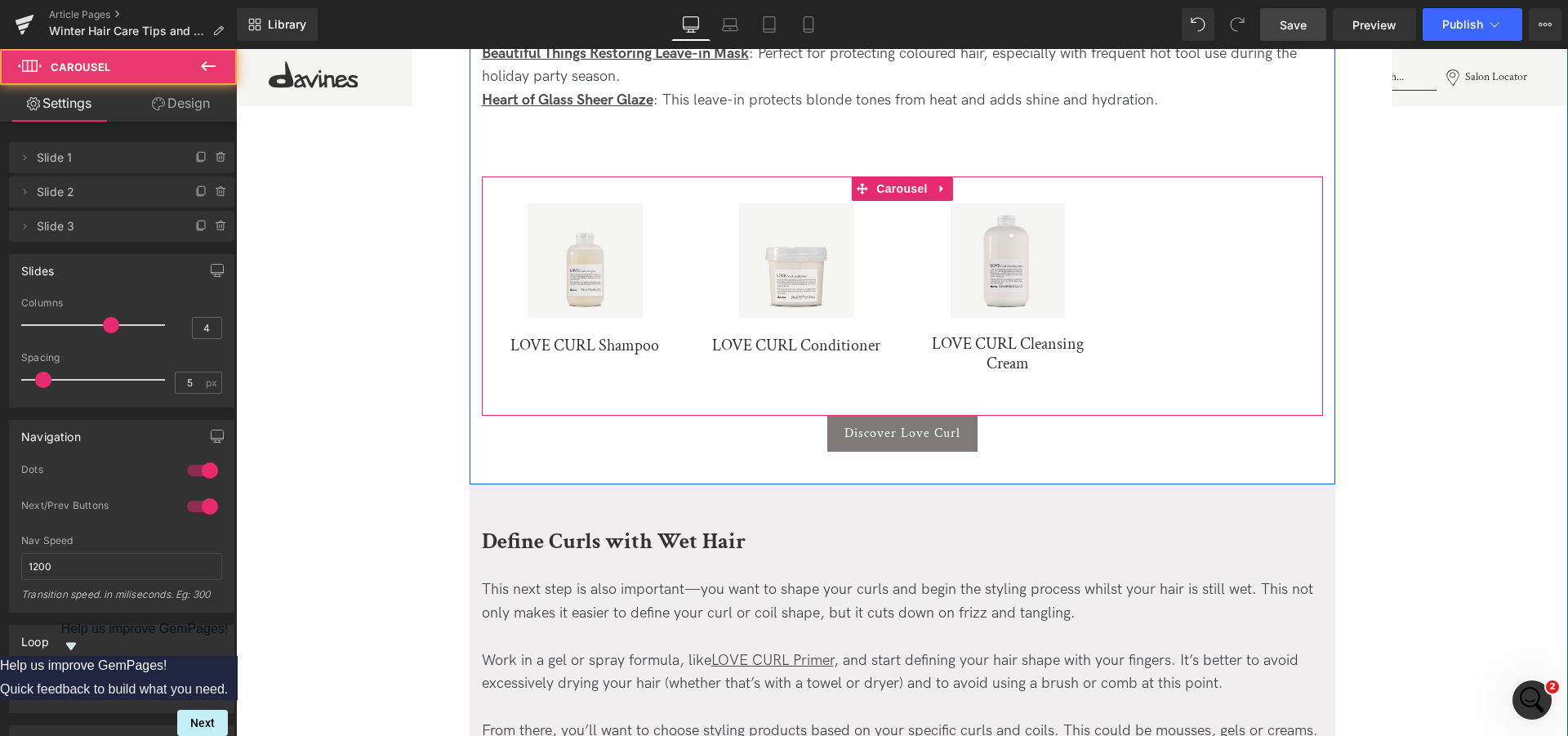
click at [1216, 266] on div "Sale Off (P) Image LOVE CURL Shampoo (P) Title Product" at bounding box center [902, 288] width 841 height 218
click at [1184, 353] on div "Sale Off (P) Image LOVE CURL Shampoo (P) Title Product" at bounding box center [902, 288] width 841 height 218
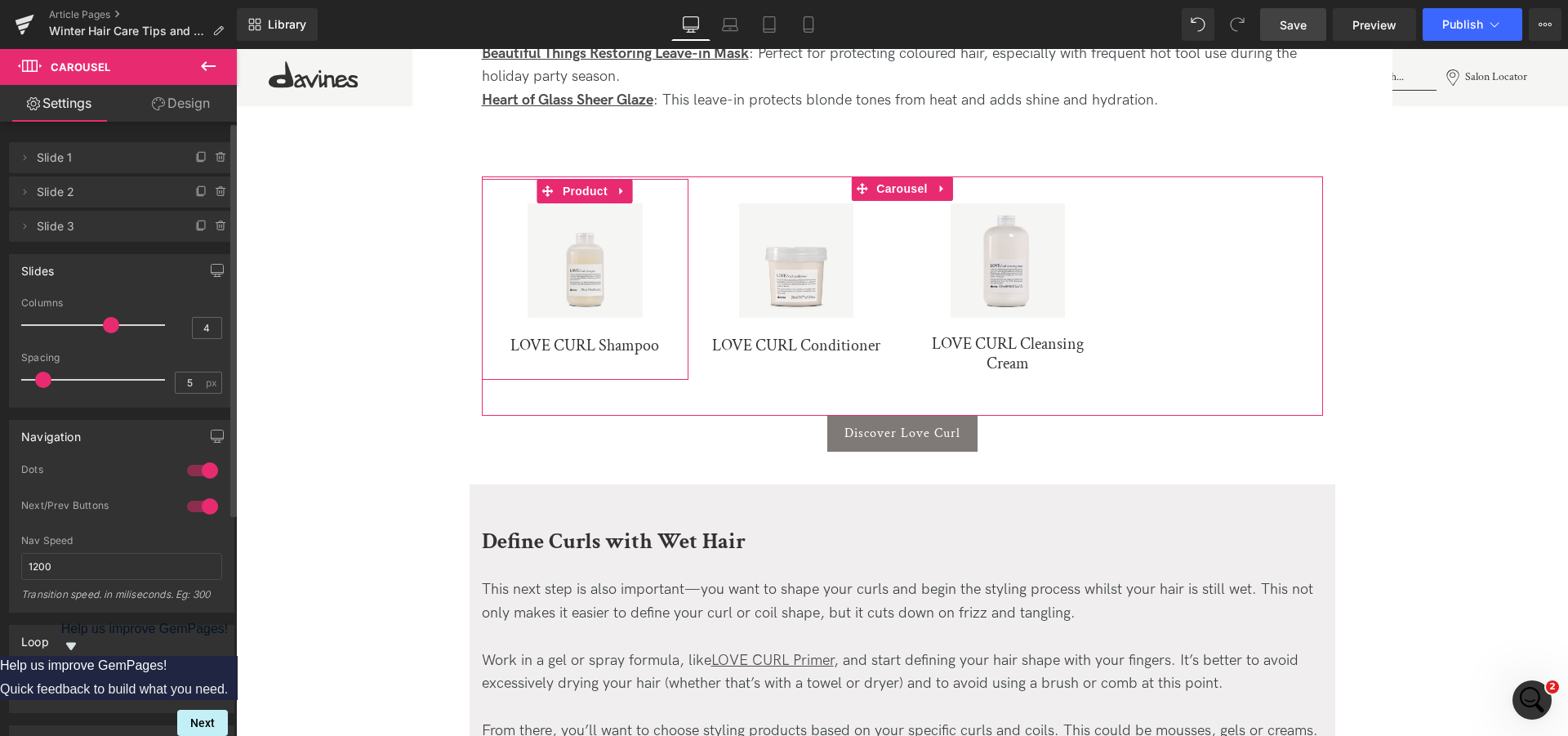
click at [61, 158] on span "Slide 1" at bounding box center [104, 157] width 137 height 31
click at [110, 229] on span "Slide 3" at bounding box center [104, 226] width 137 height 31
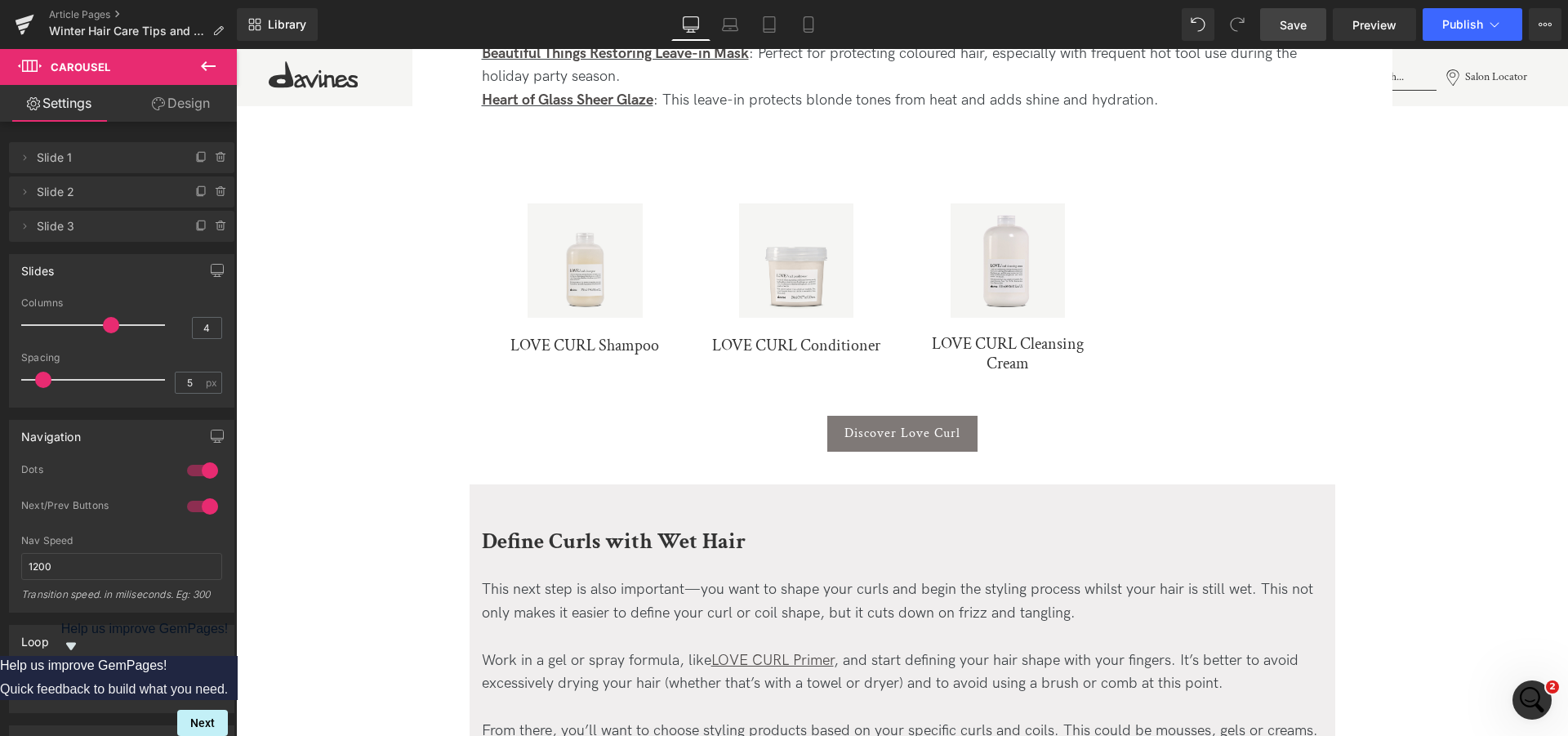
click at [204, 61] on icon at bounding box center [208, 66] width 19 height 19
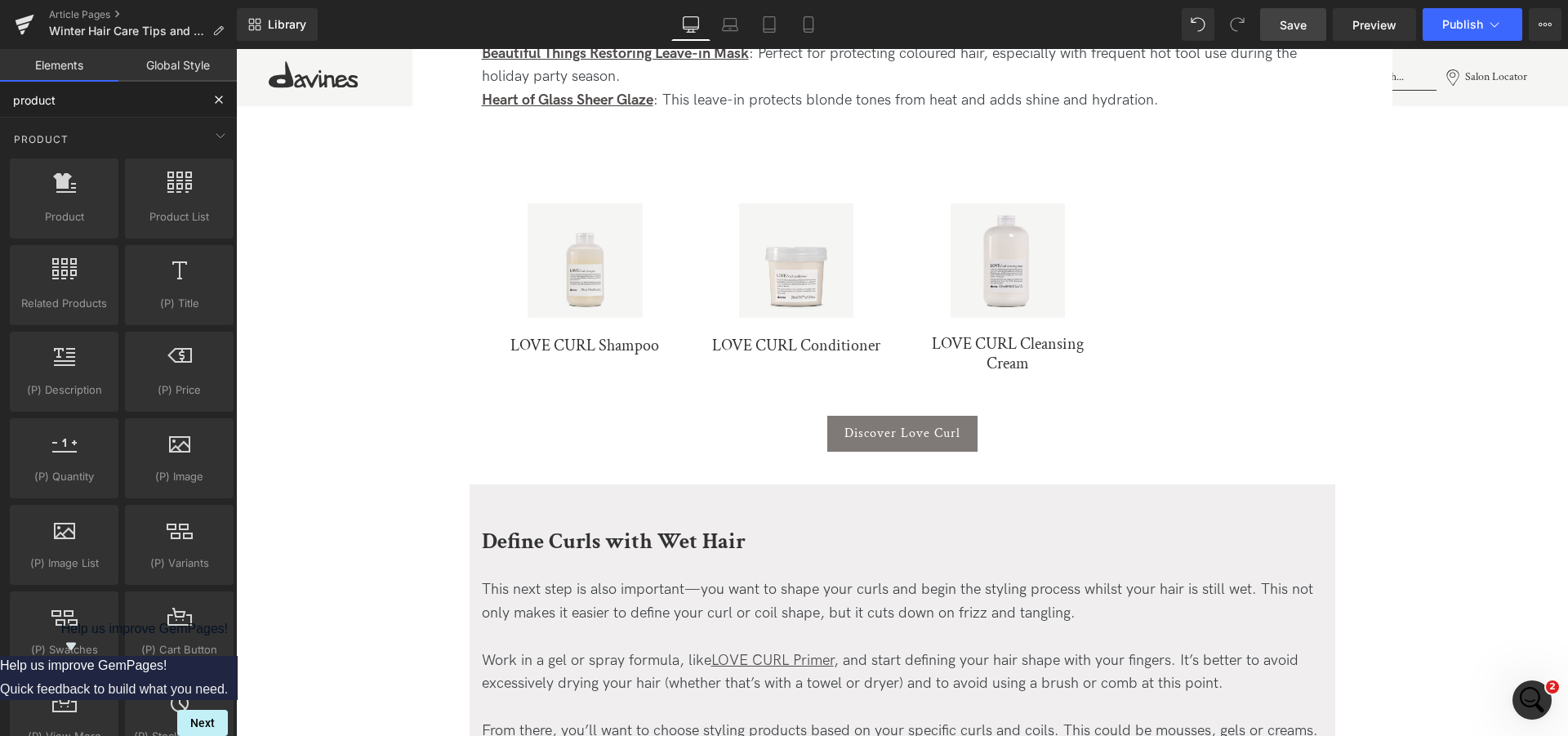
click at [123, 110] on input "product" at bounding box center [101, 100] width 201 height 36
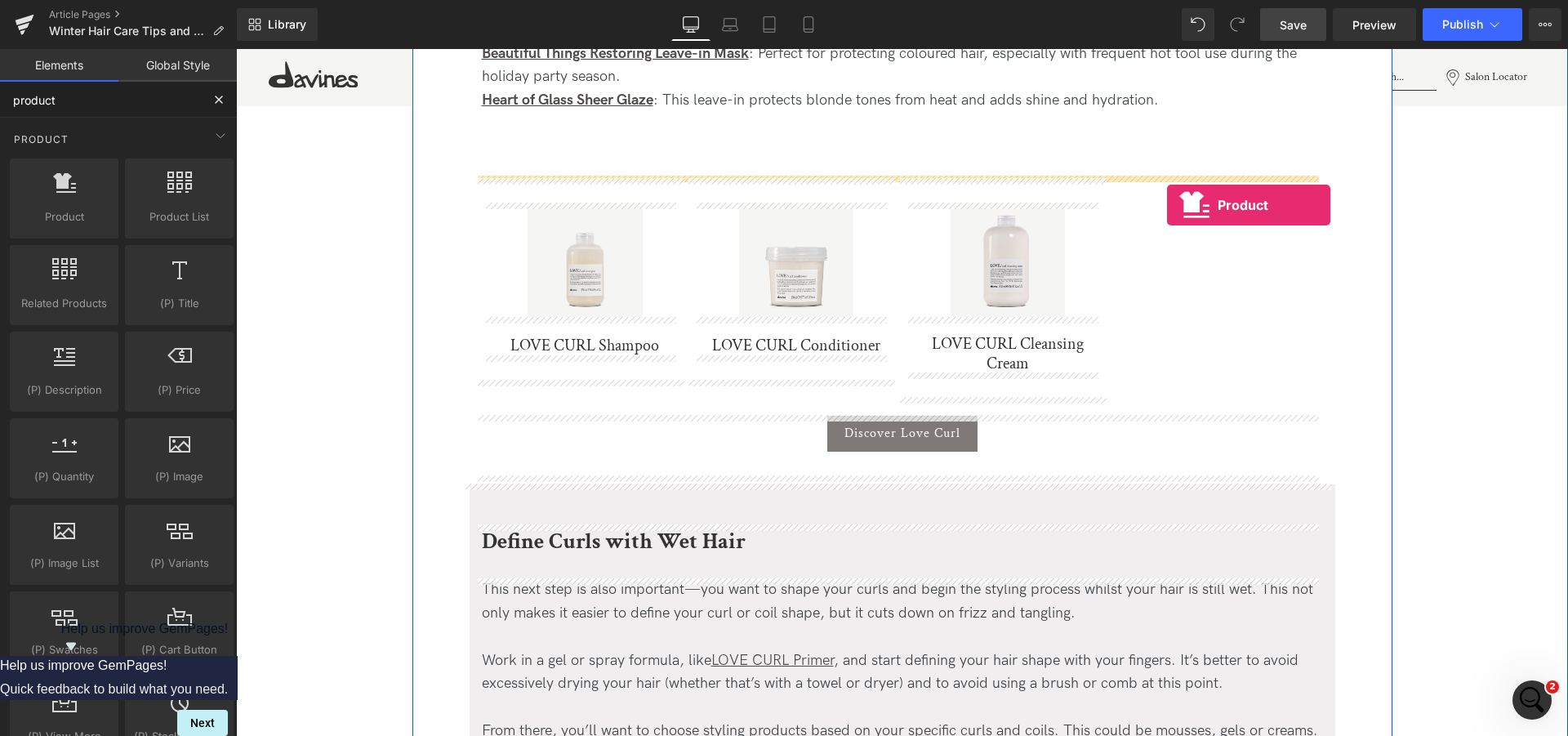
drag, startPoint x: 302, startPoint y: 243, endPoint x: 1167, endPoint y: 205, distance: 865.8
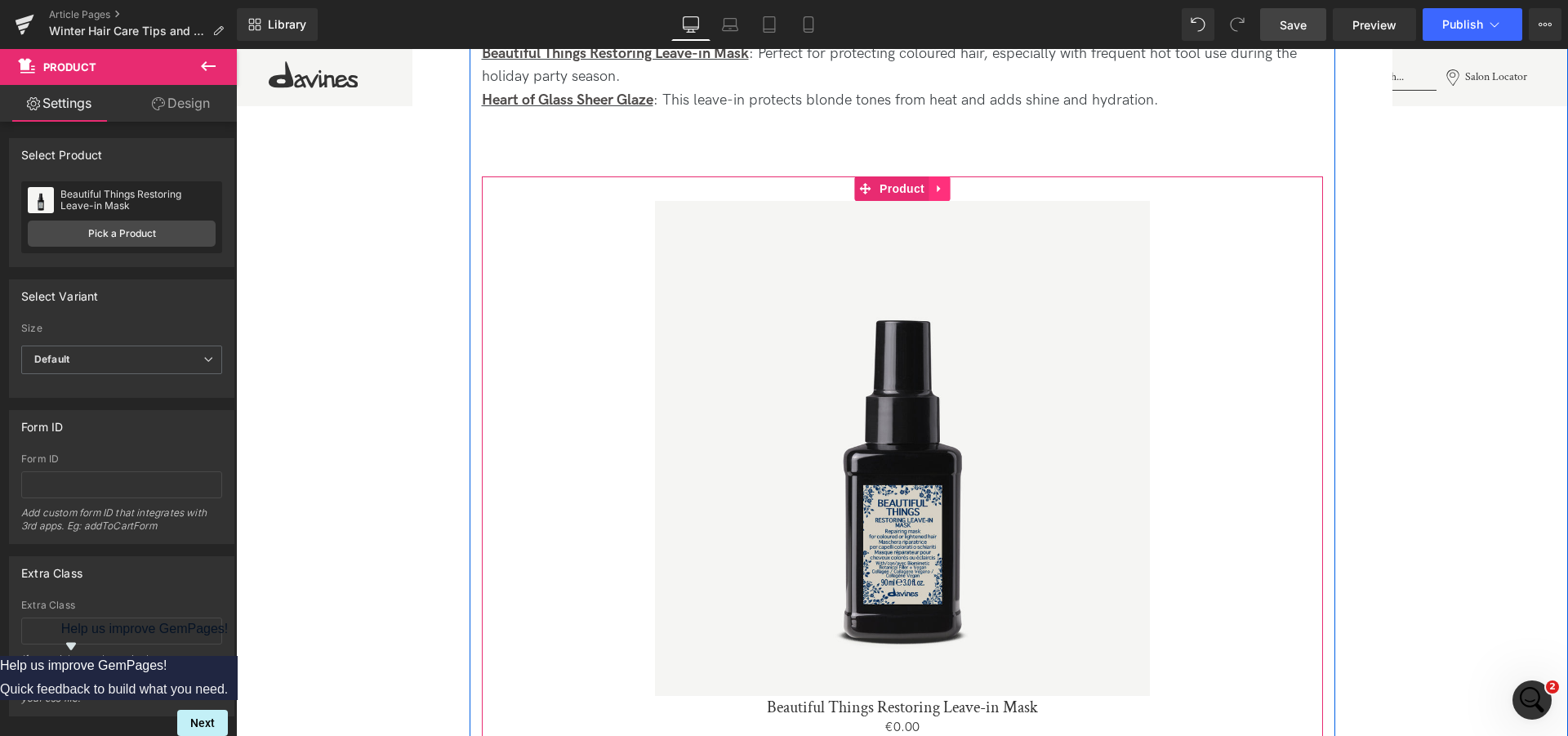
click at [937, 186] on icon at bounding box center [938, 189] width 3 height 8
click at [946, 189] on icon at bounding box center [949, 189] width 11 height 12
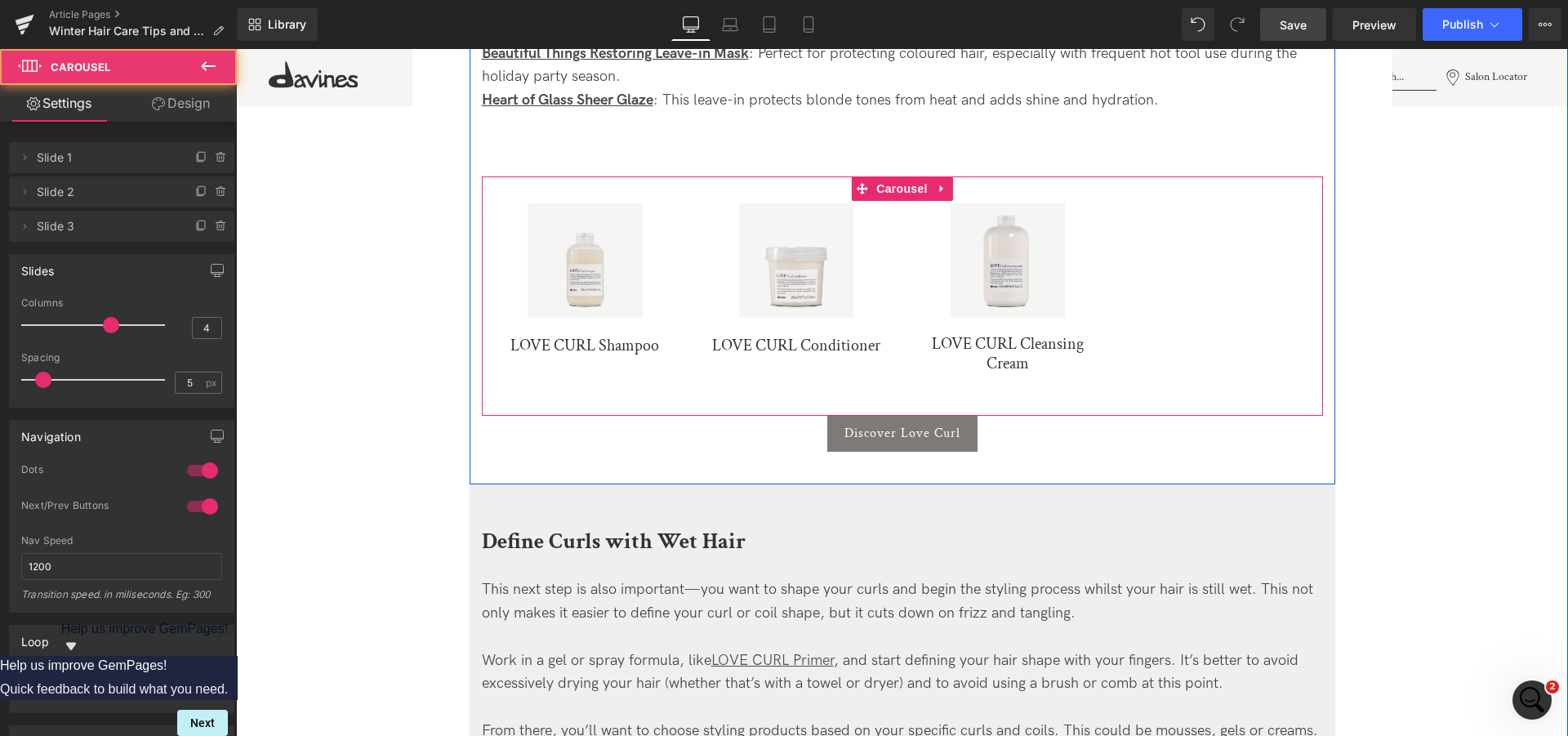
click at [1225, 316] on div "Sale Off (P) Image LOVE CURL Shampoo (P) Title Product" at bounding box center [902, 288] width 841 height 218
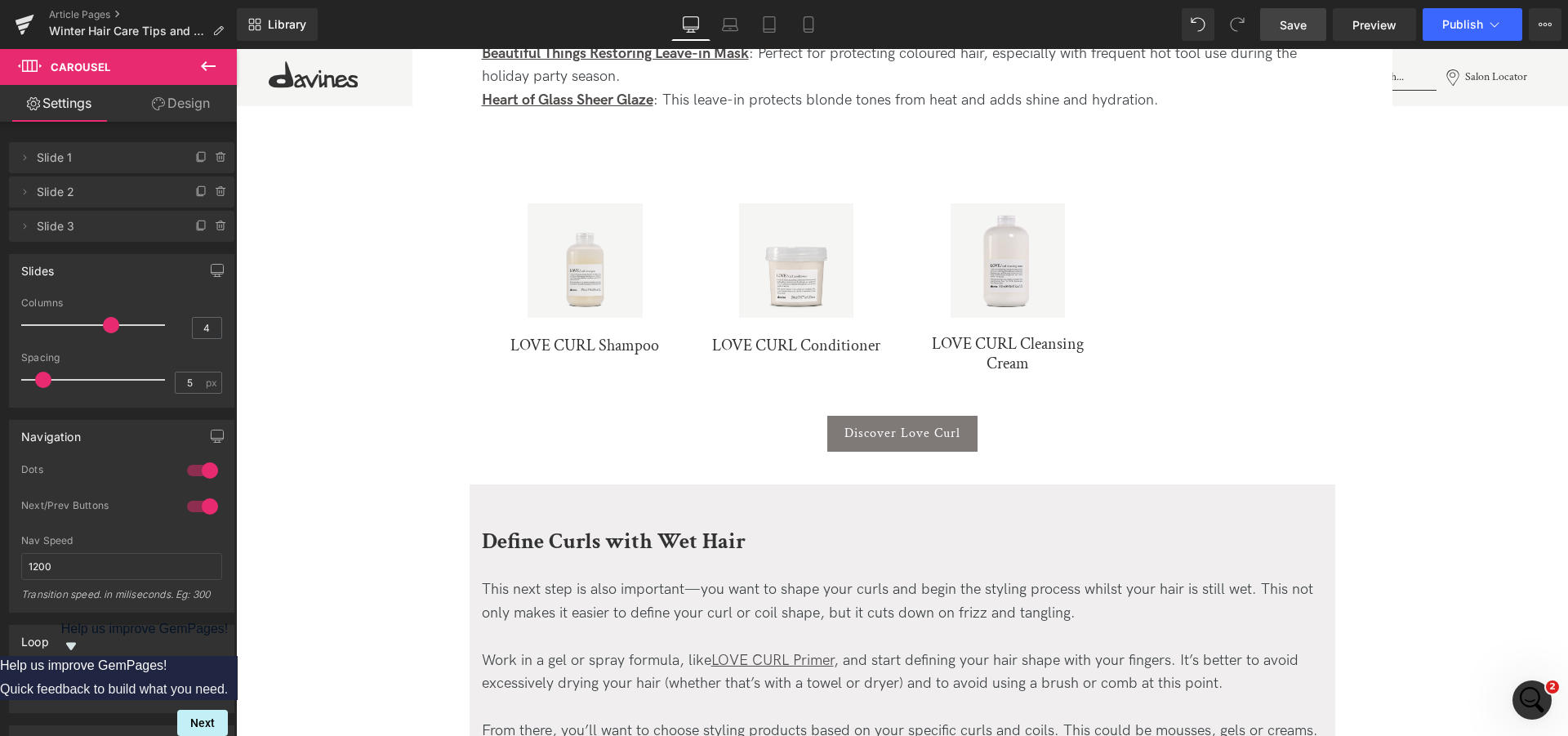
click at [218, 60] on button at bounding box center [209, 67] width 57 height 36
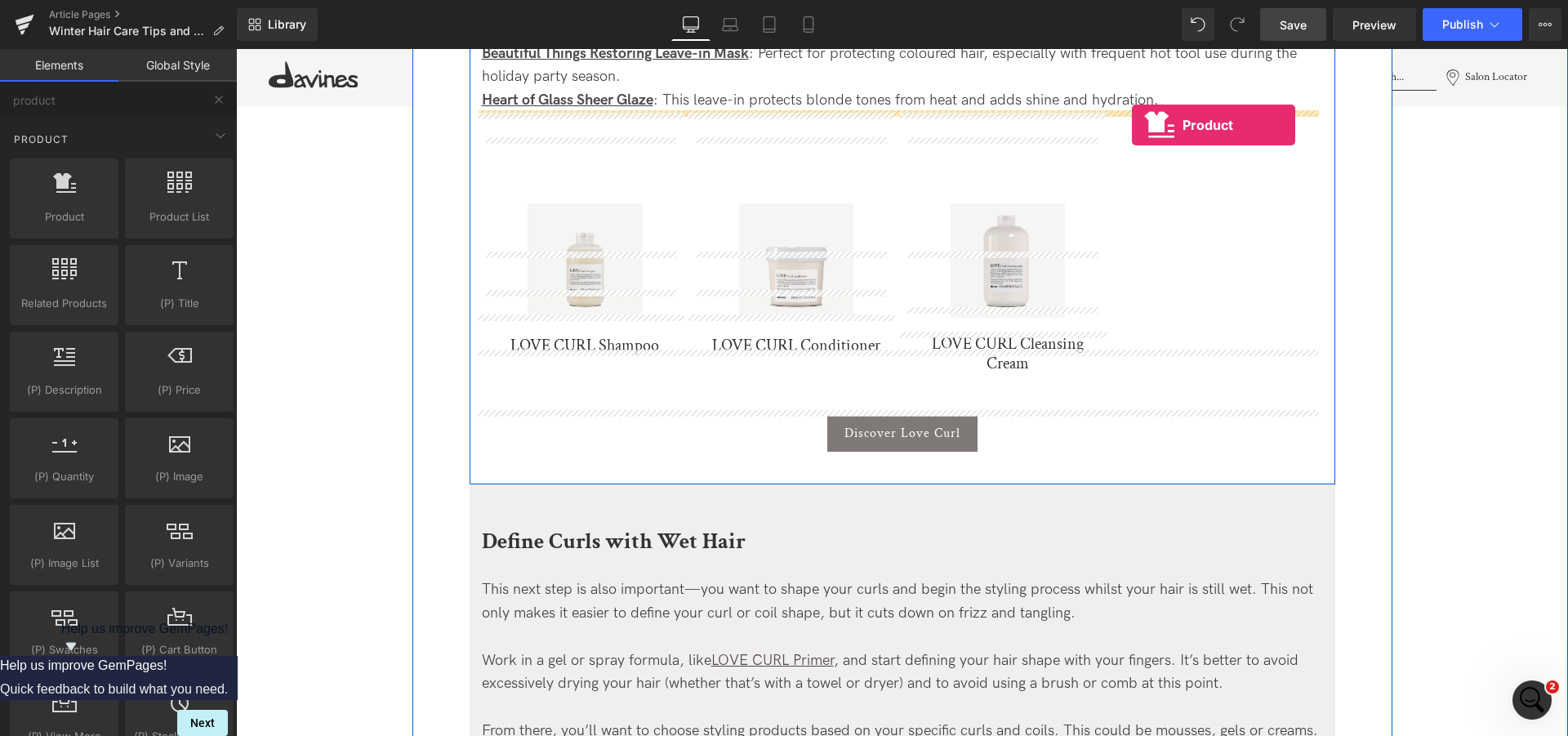
scroll to position [1847, 0]
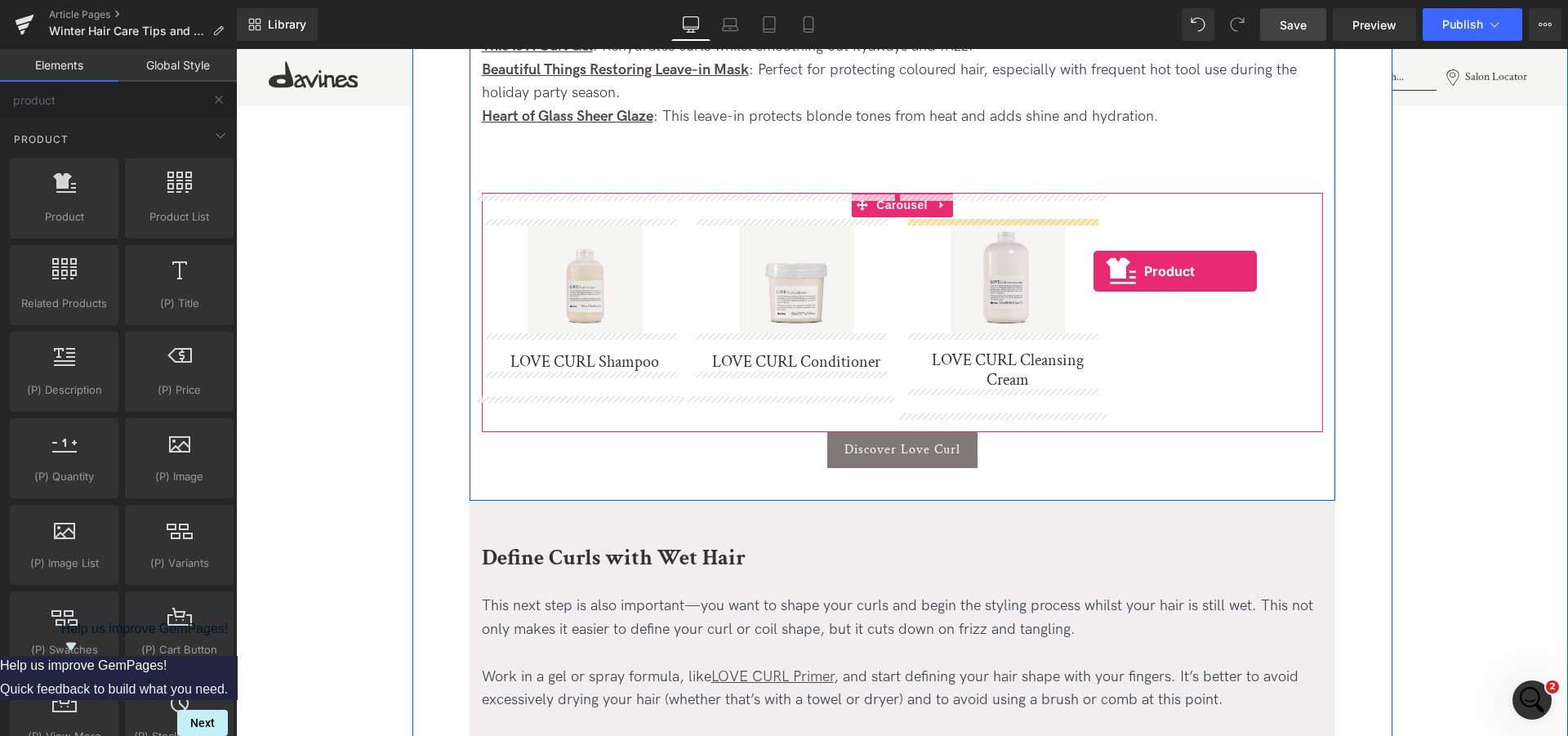
drag, startPoint x: 300, startPoint y: 246, endPoint x: 1094, endPoint y: 271, distance: 794.4
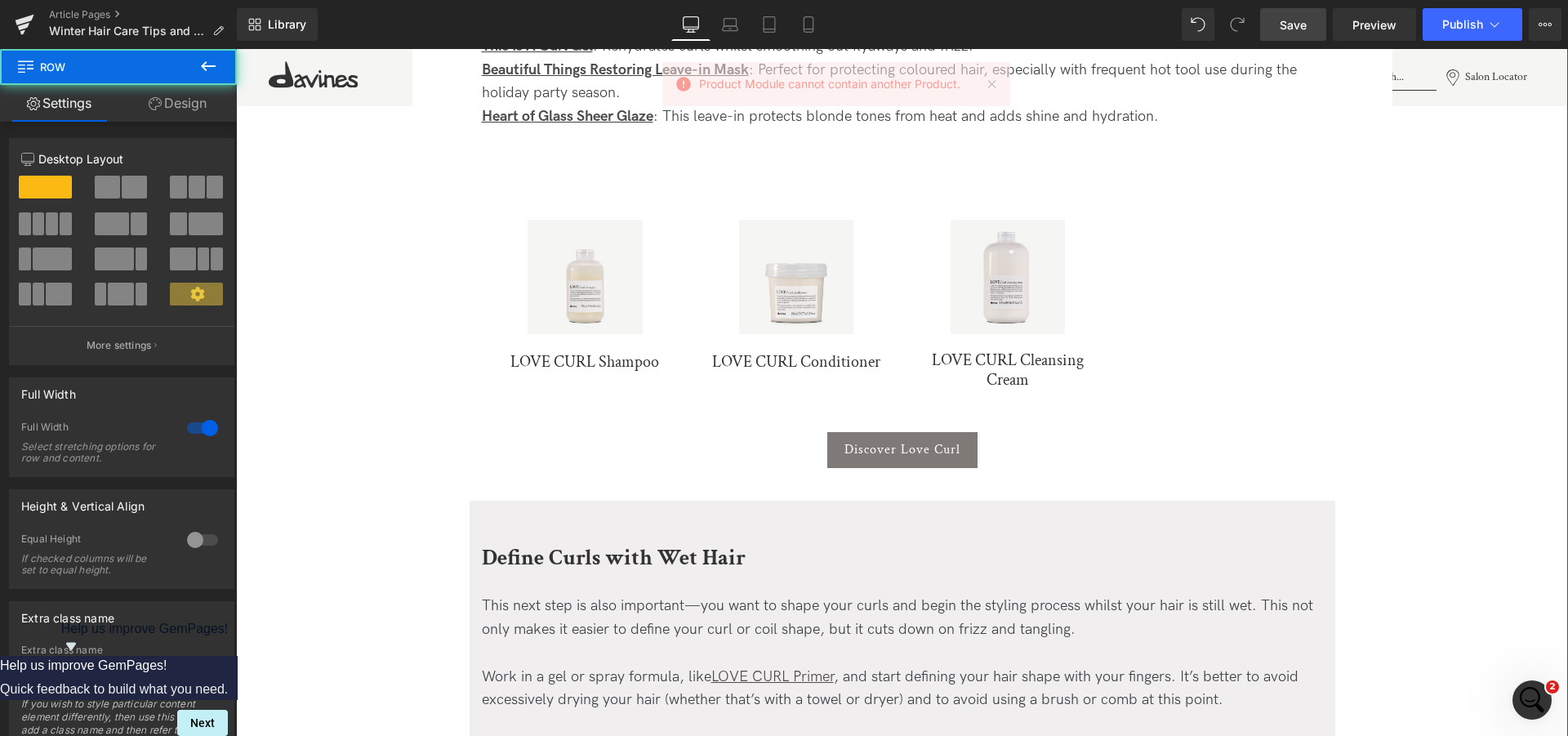
click at [1008, 277] on span "(P) Image" at bounding box center [1008, 277] width 50 height 19
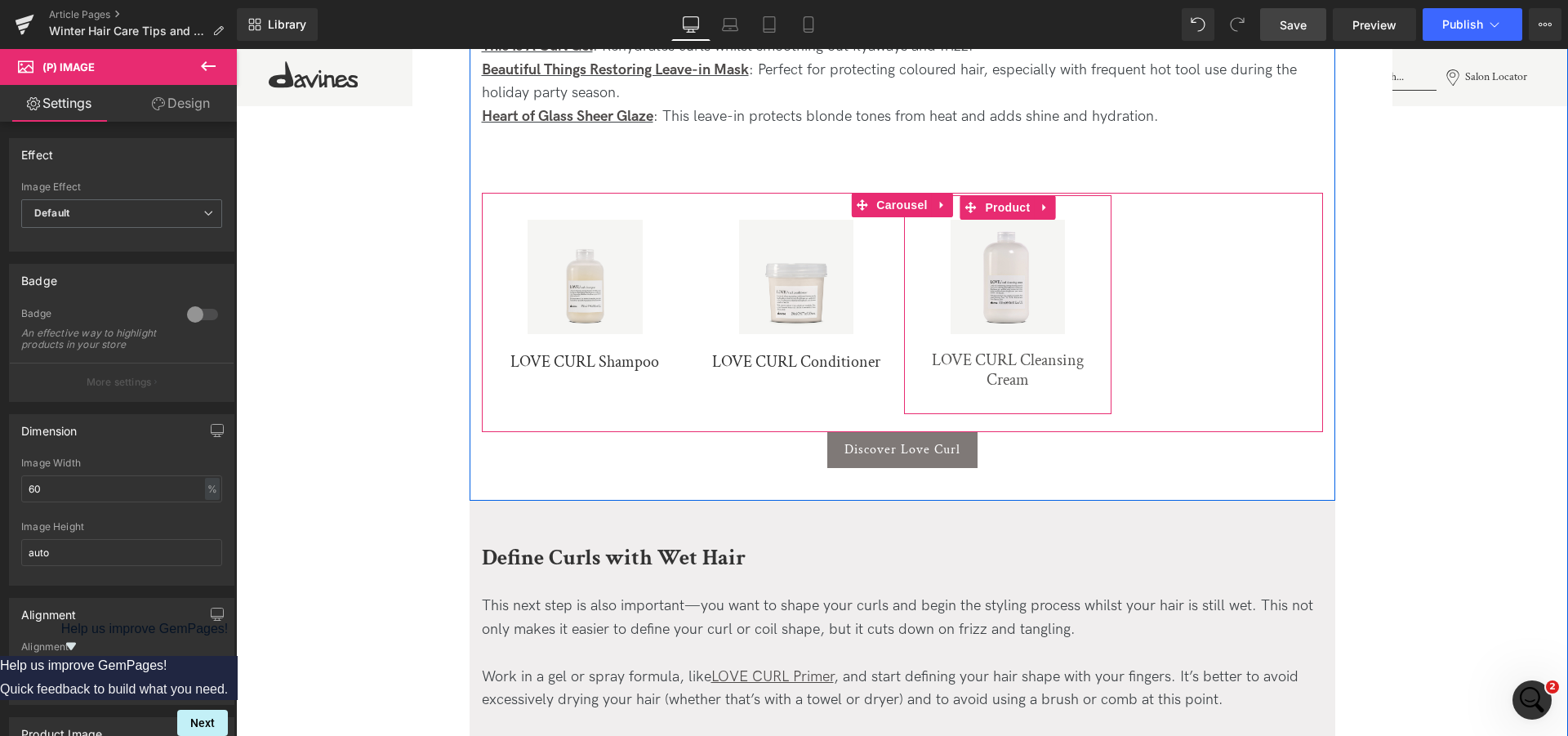
click at [1033, 352] on link "LOVE CURL Cleansing Cream" at bounding box center [1007, 370] width 191 height 39
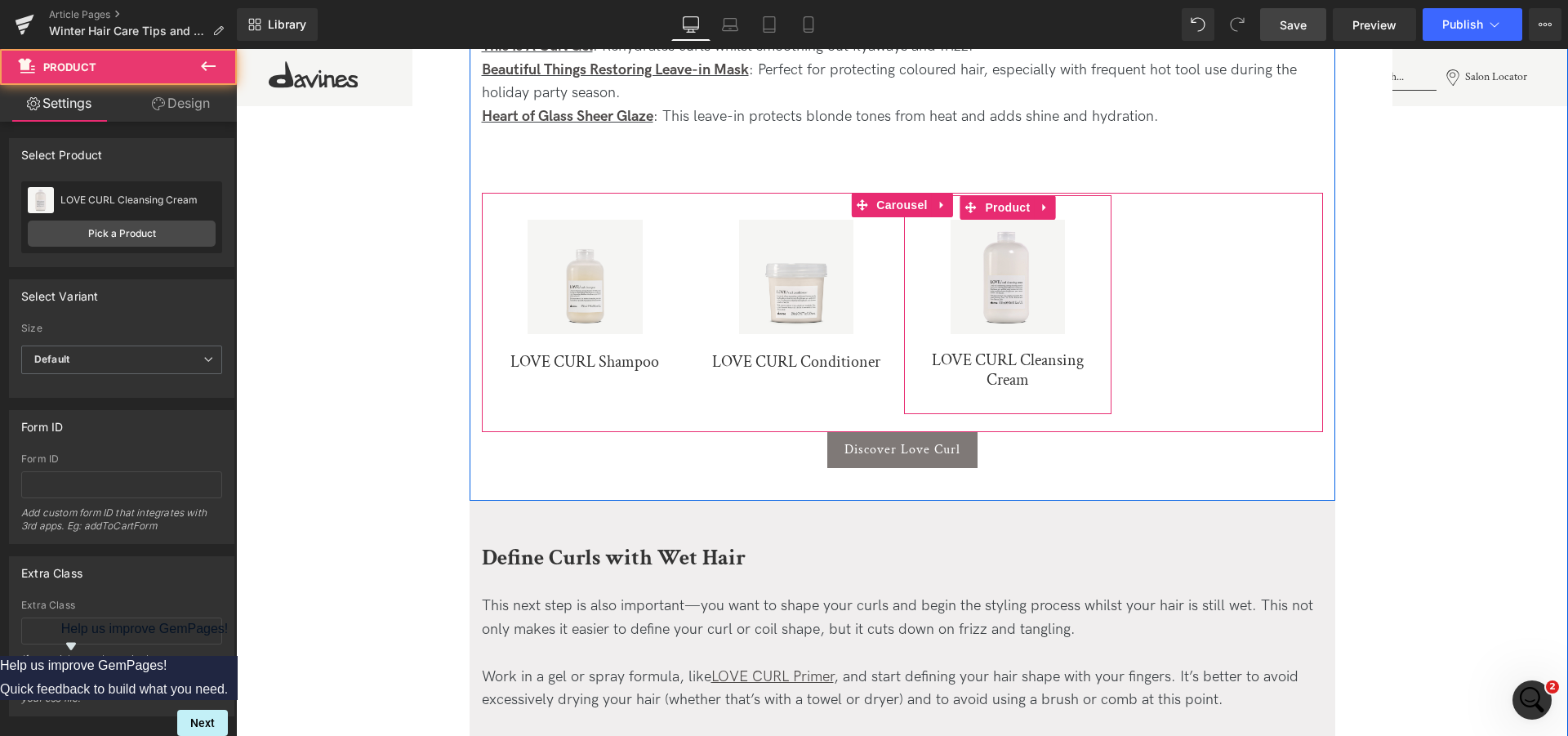
click at [1078, 394] on div "Sale Off (P) Image LOVE CURL Cleansing Cream (P) Title Product" at bounding box center [1008, 305] width 208 height 218
click at [1005, 205] on span "Product" at bounding box center [1007, 208] width 53 height 25
click at [1044, 205] on link at bounding box center [1044, 208] width 21 height 25
click at [1034, 204] on link at bounding box center [1034, 208] width 21 height 25
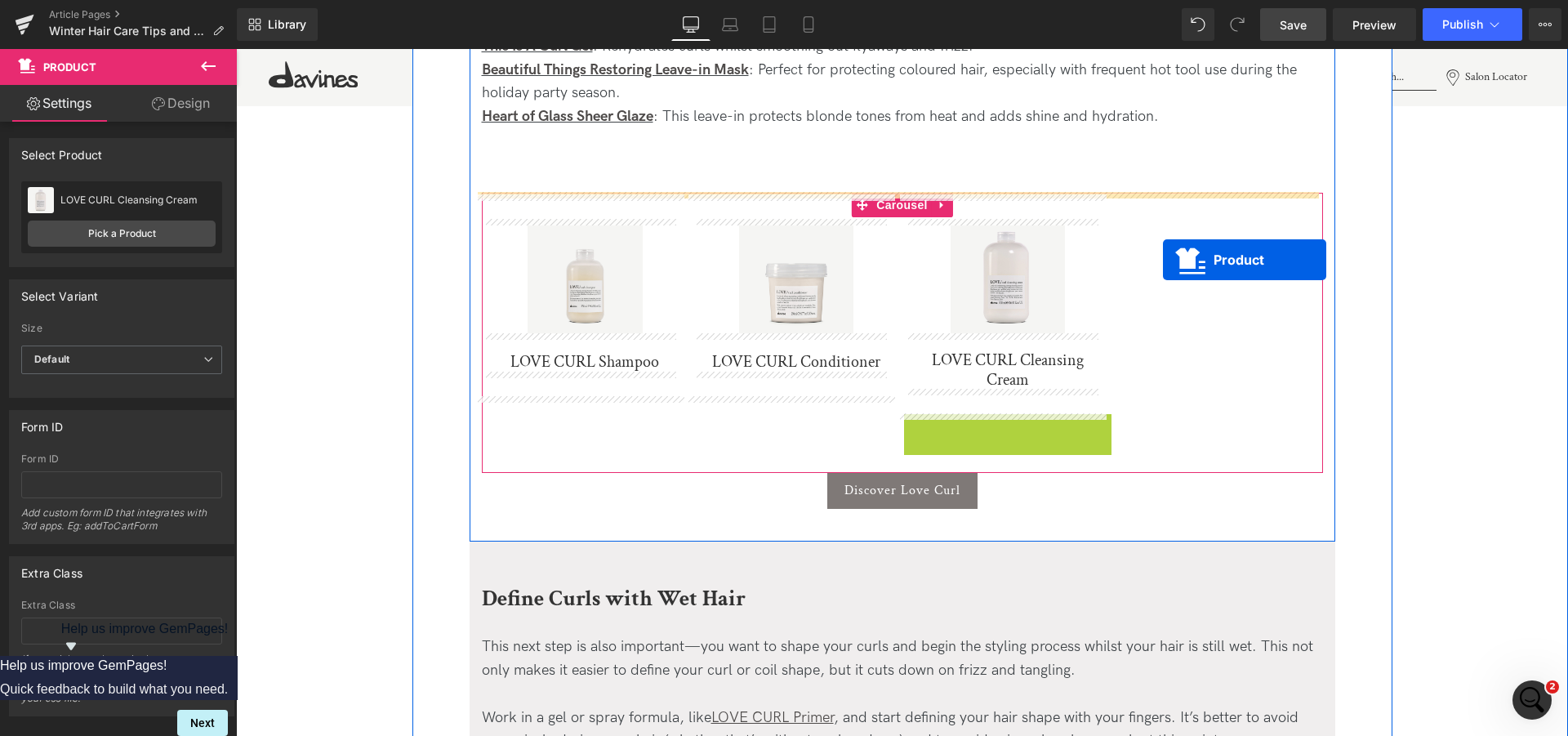
drag, startPoint x: 1003, startPoint y: 425, endPoint x: 1163, endPoint y: 260, distance: 229.8
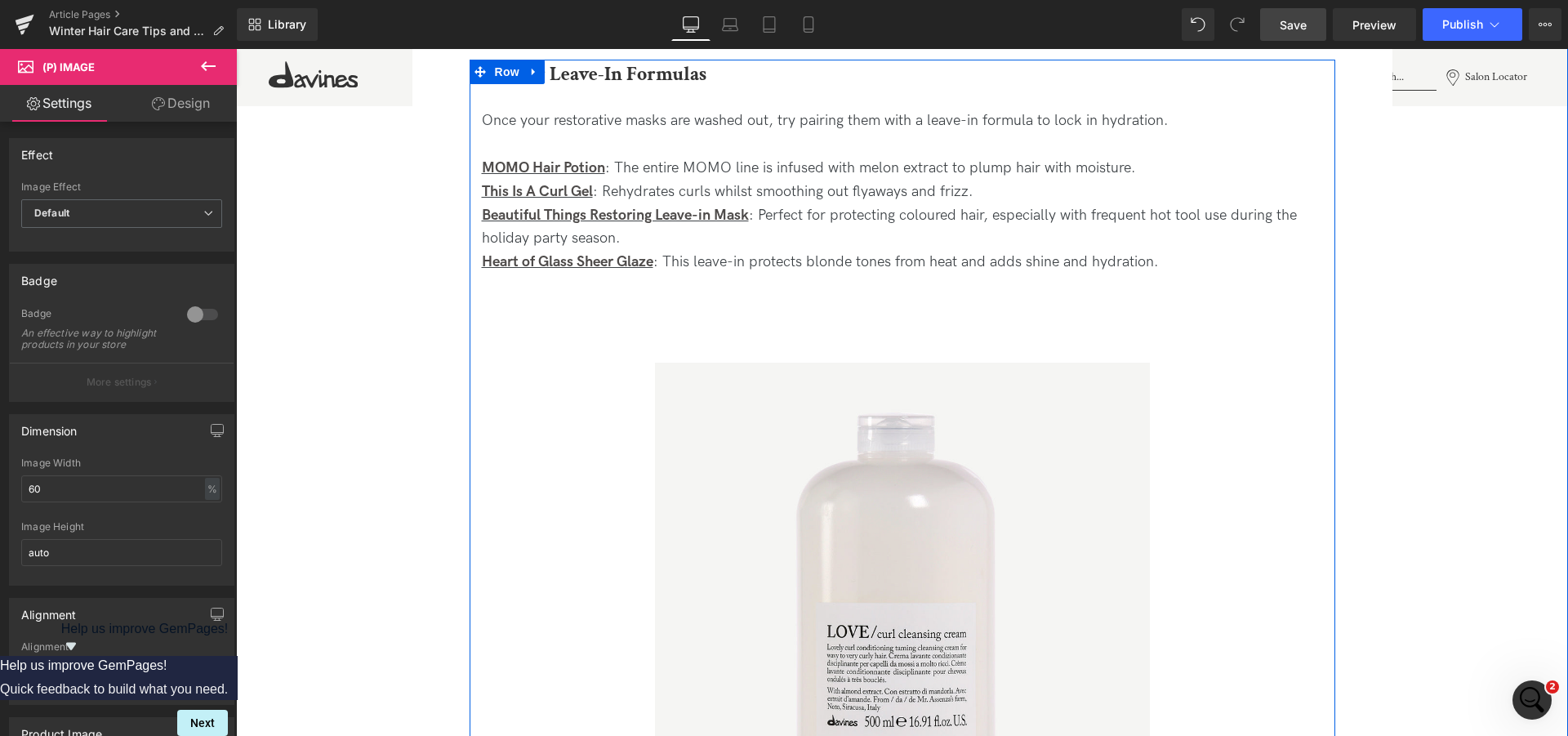
scroll to position [1680, 0]
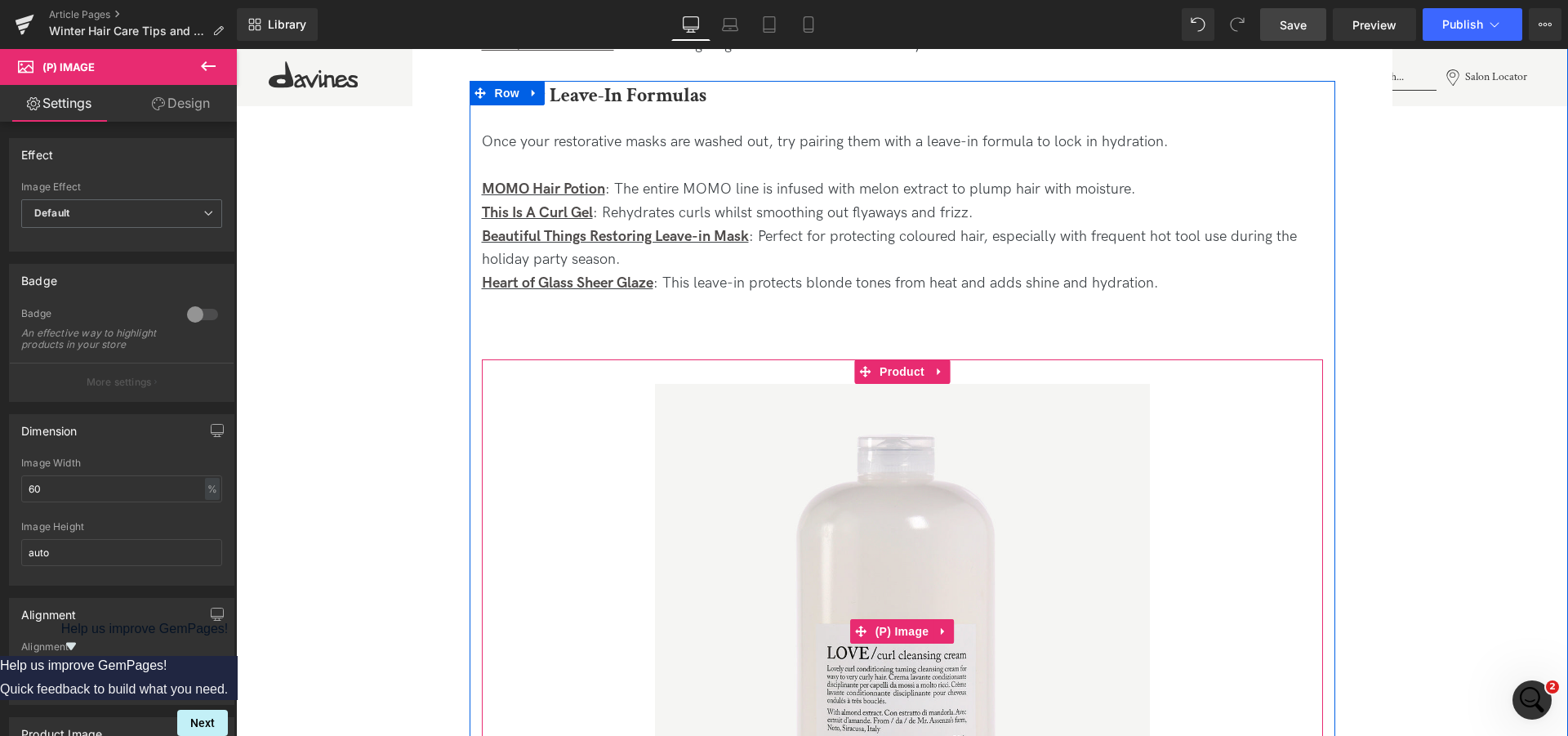
click at [1019, 478] on img at bounding box center [902, 632] width 495 height 495
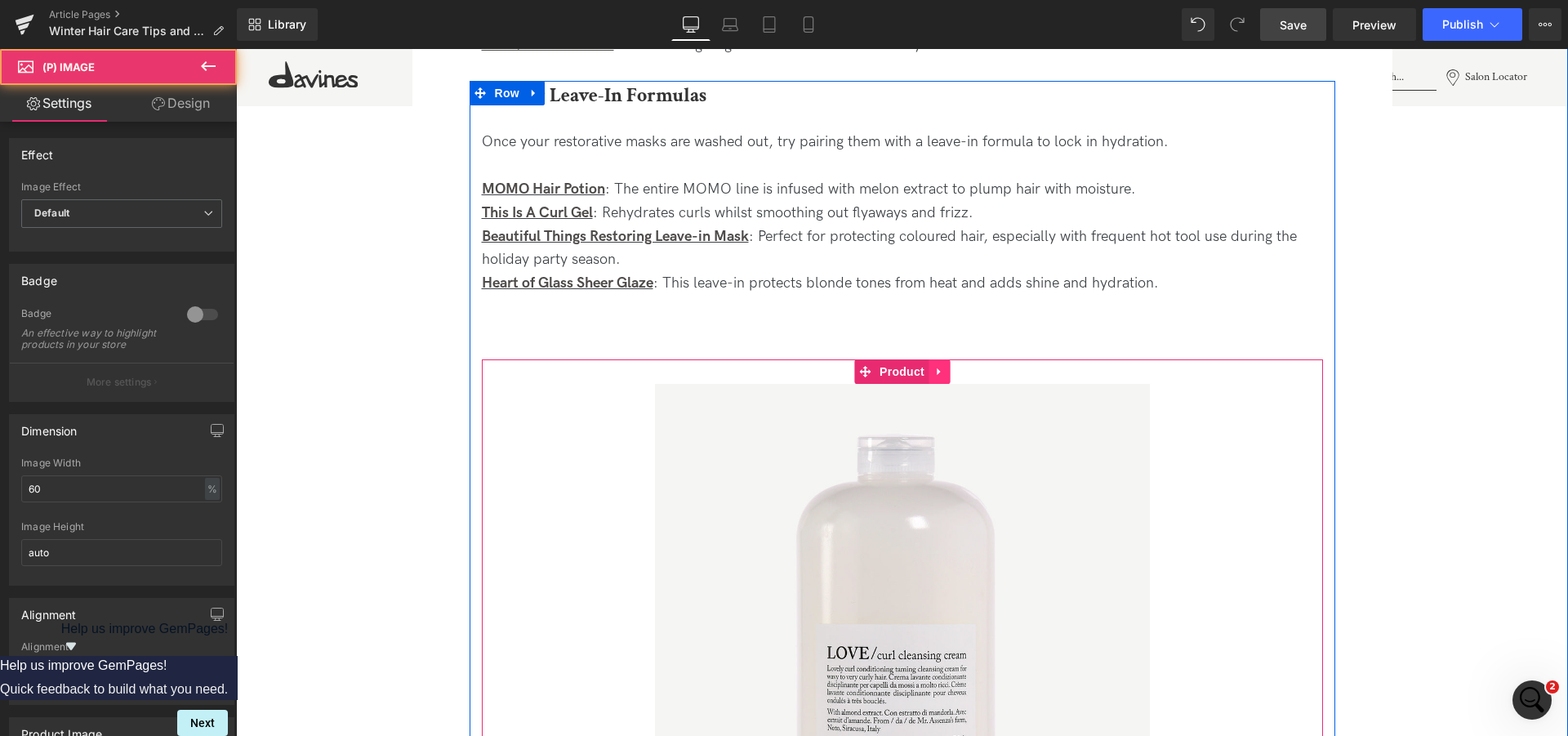
click at [937, 370] on icon at bounding box center [938, 372] width 3 height 8
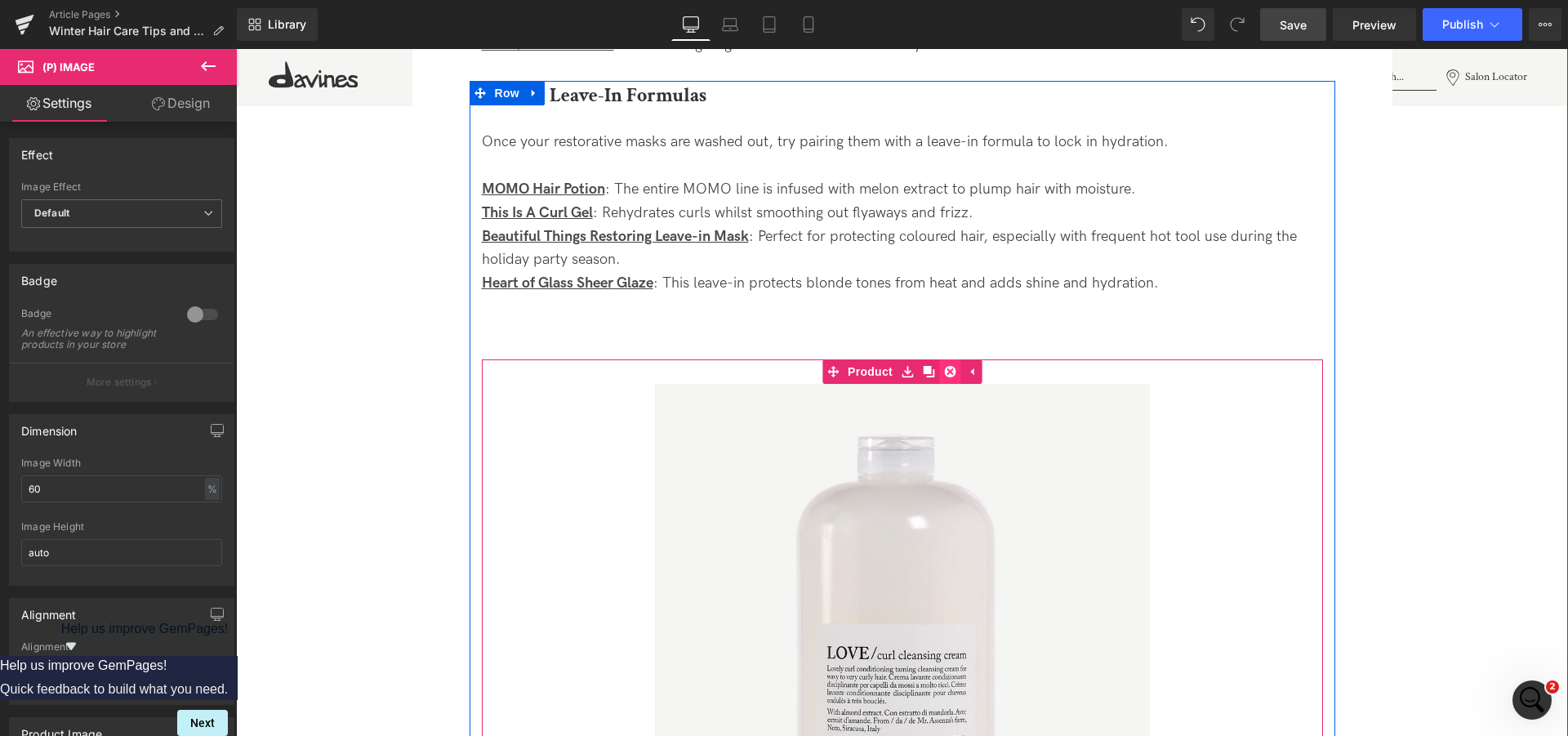
click at [949, 372] on link at bounding box center [949, 372] width 21 height 25
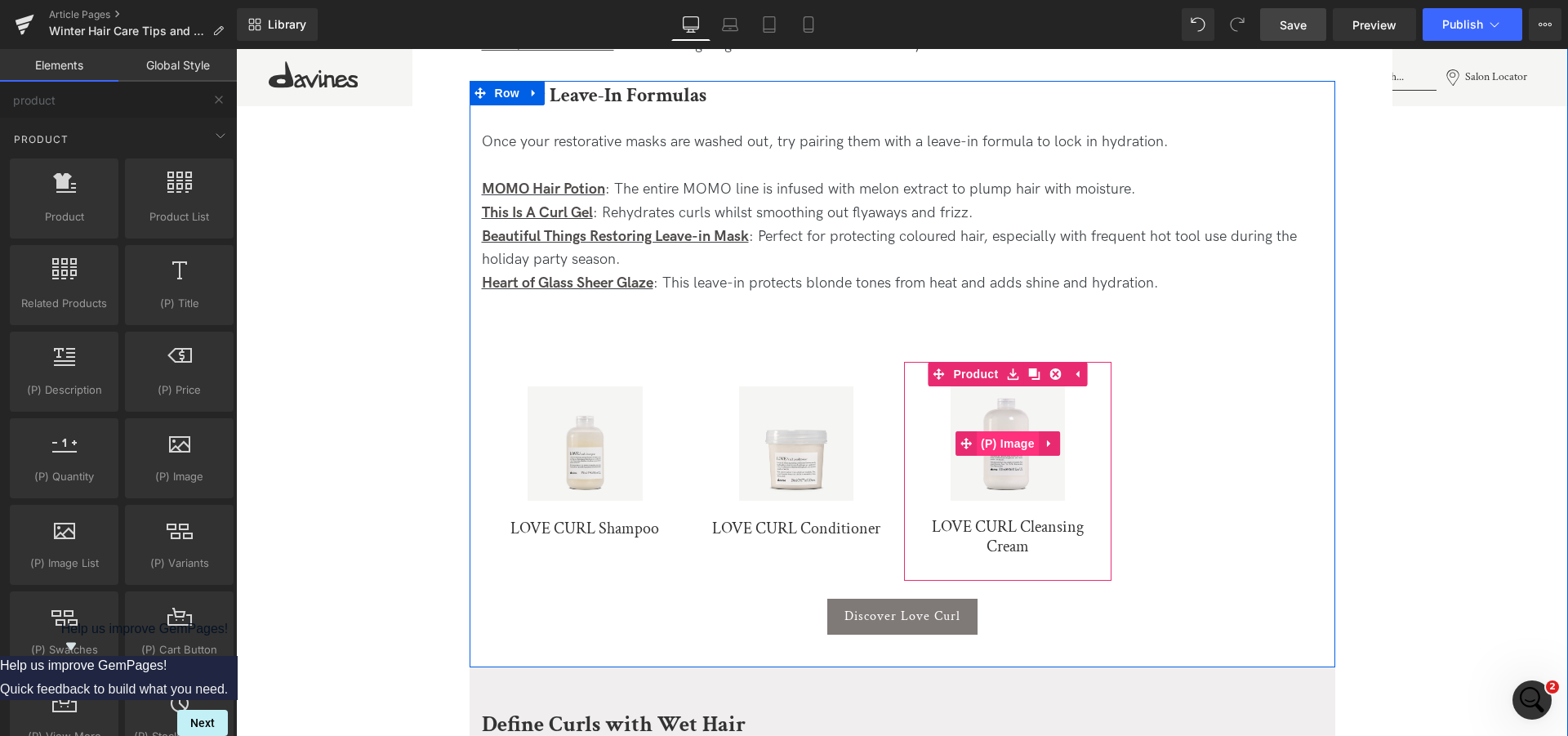
click at [1011, 434] on span "(P) Image" at bounding box center [1008, 444] width 62 height 25
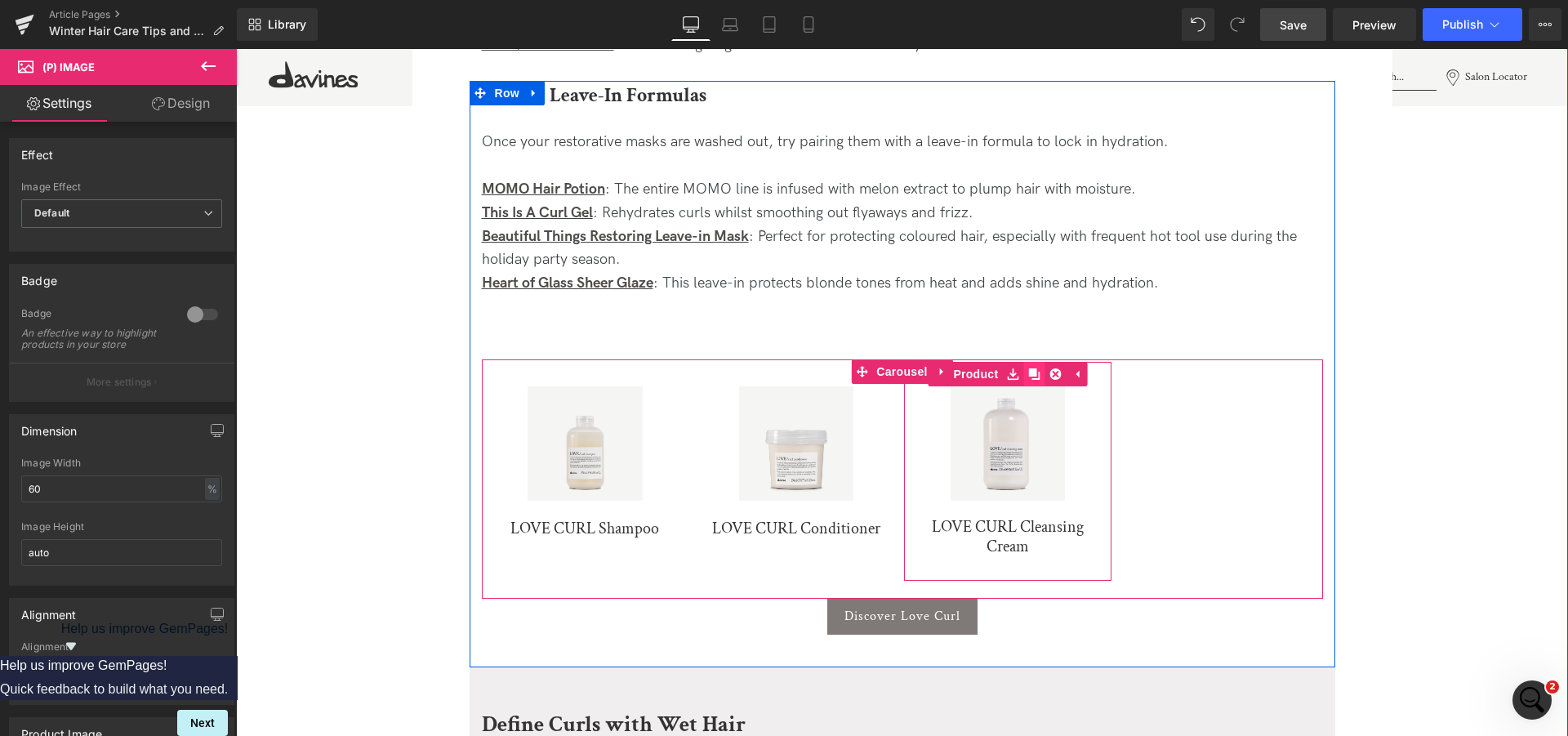
click at [1028, 374] on icon at bounding box center [1034, 374] width 11 height 12
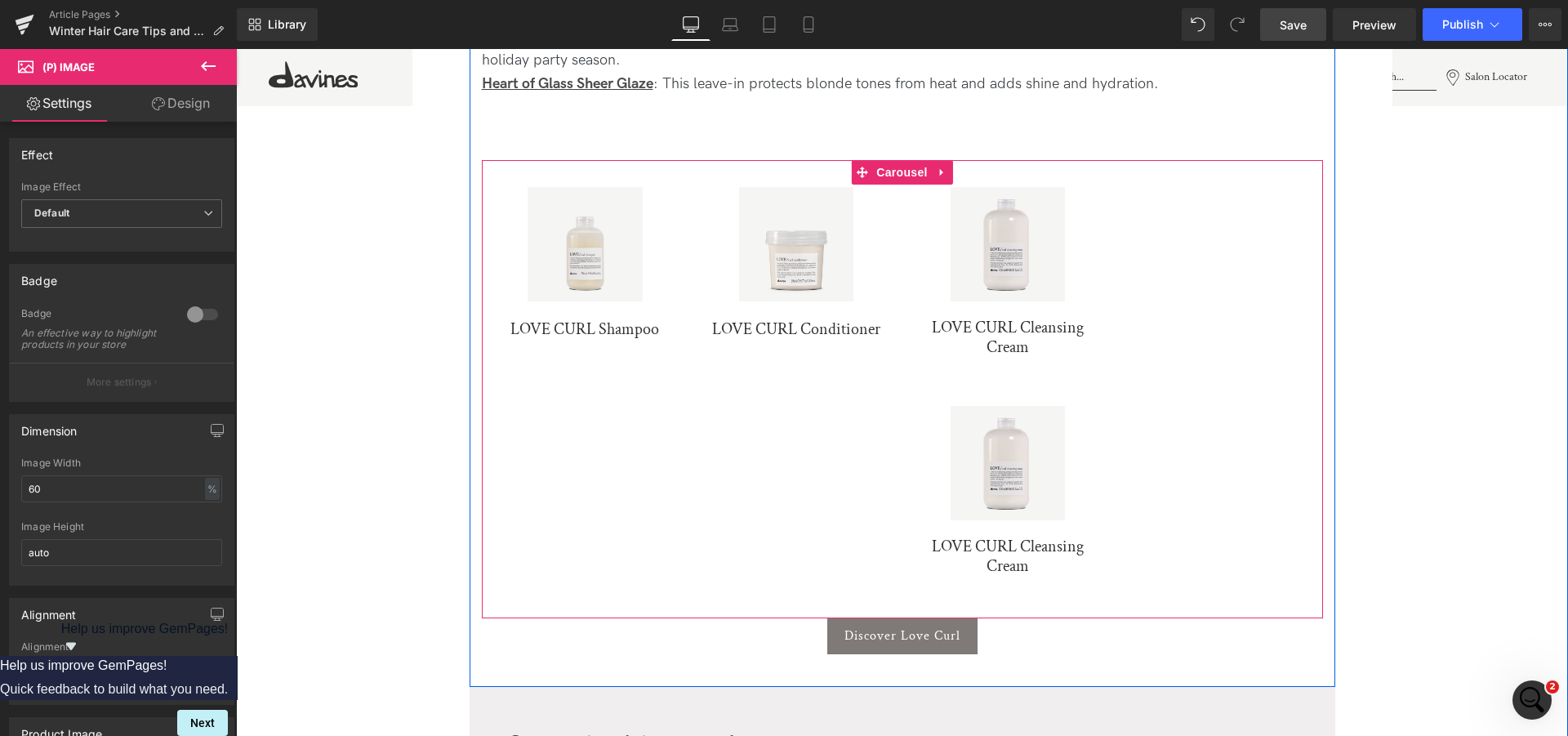
scroll to position [1813, 0]
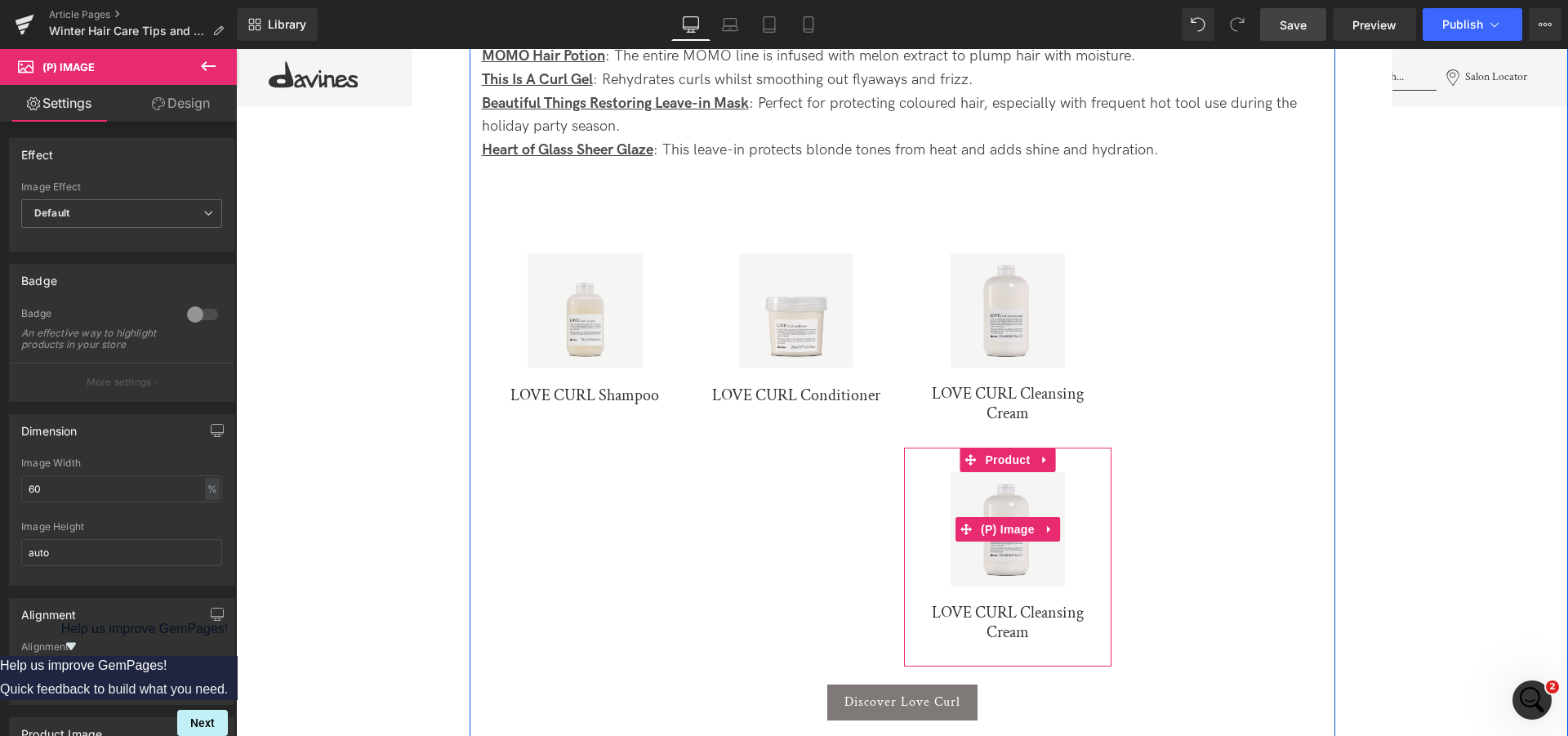
click at [1056, 505] on img at bounding box center [1007, 529] width 114 height 114
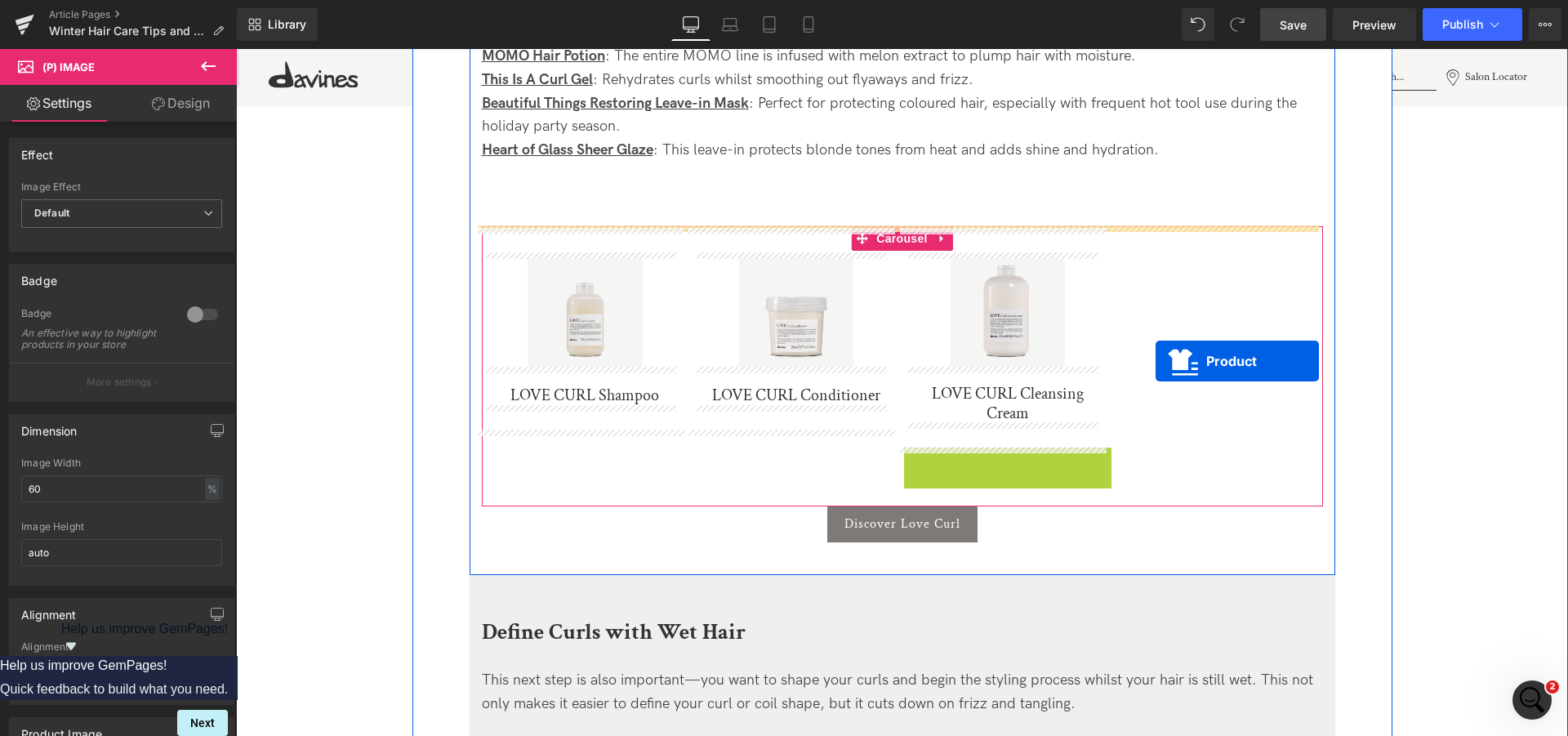
drag, startPoint x: 1010, startPoint y: 459, endPoint x: 1155, endPoint y: 361, distance: 175.0
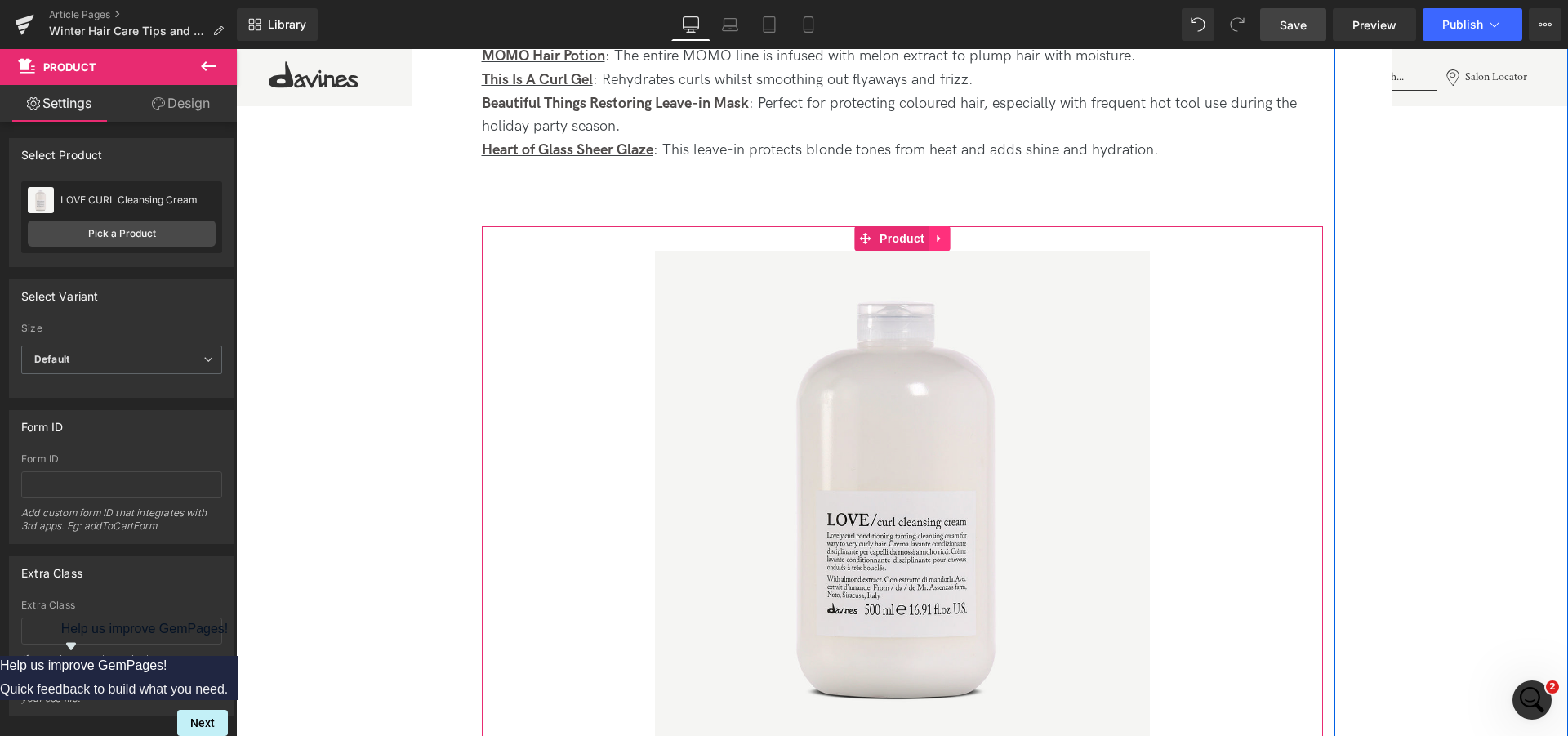
click at [933, 236] on icon at bounding box center [939, 238] width 11 height 12
click at [943, 236] on icon at bounding box center [949, 239] width 11 height 12
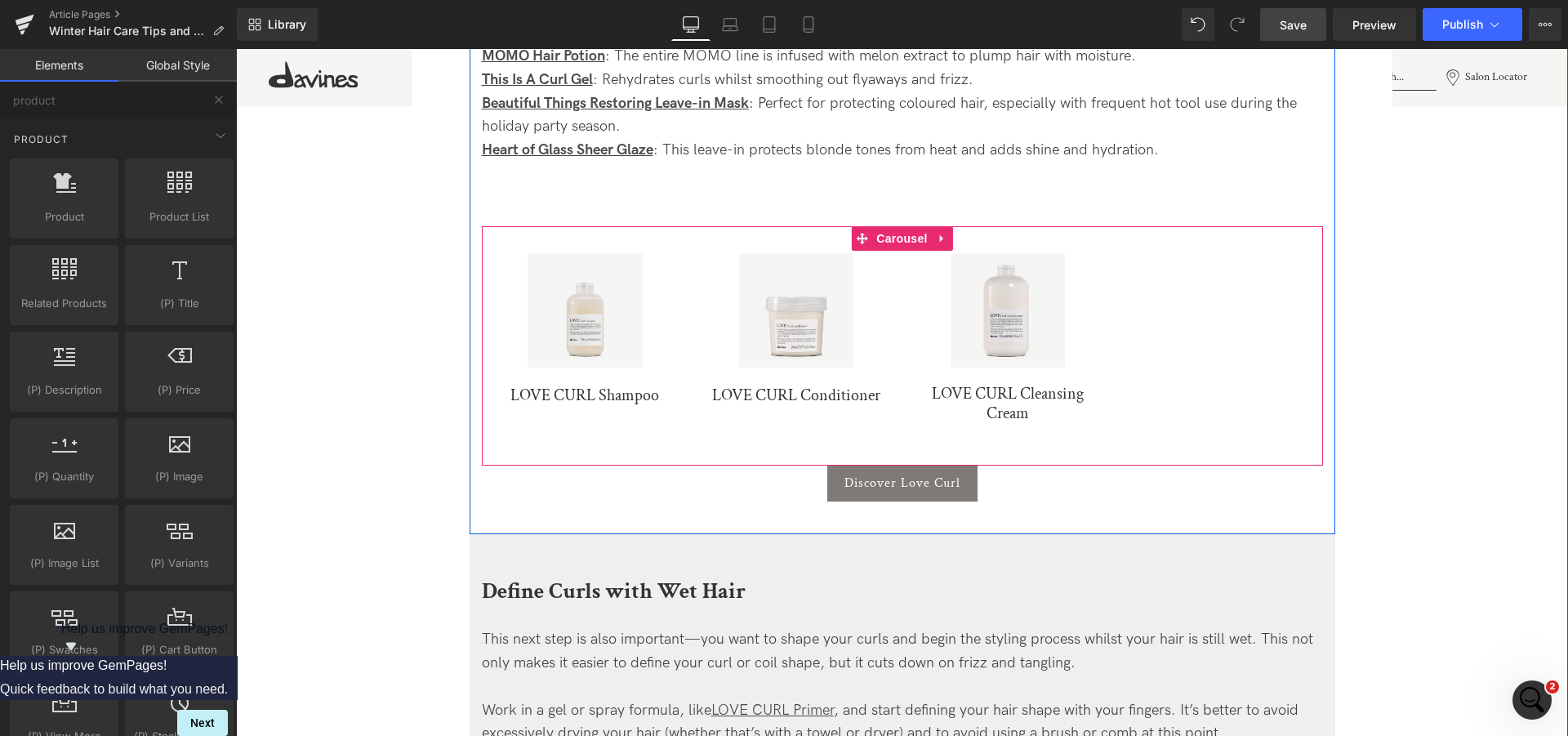
click at [1143, 344] on div "Sale Off (P) Image LOVE CURL Shampoo (P) Title Product" at bounding box center [902, 338] width 841 height 218
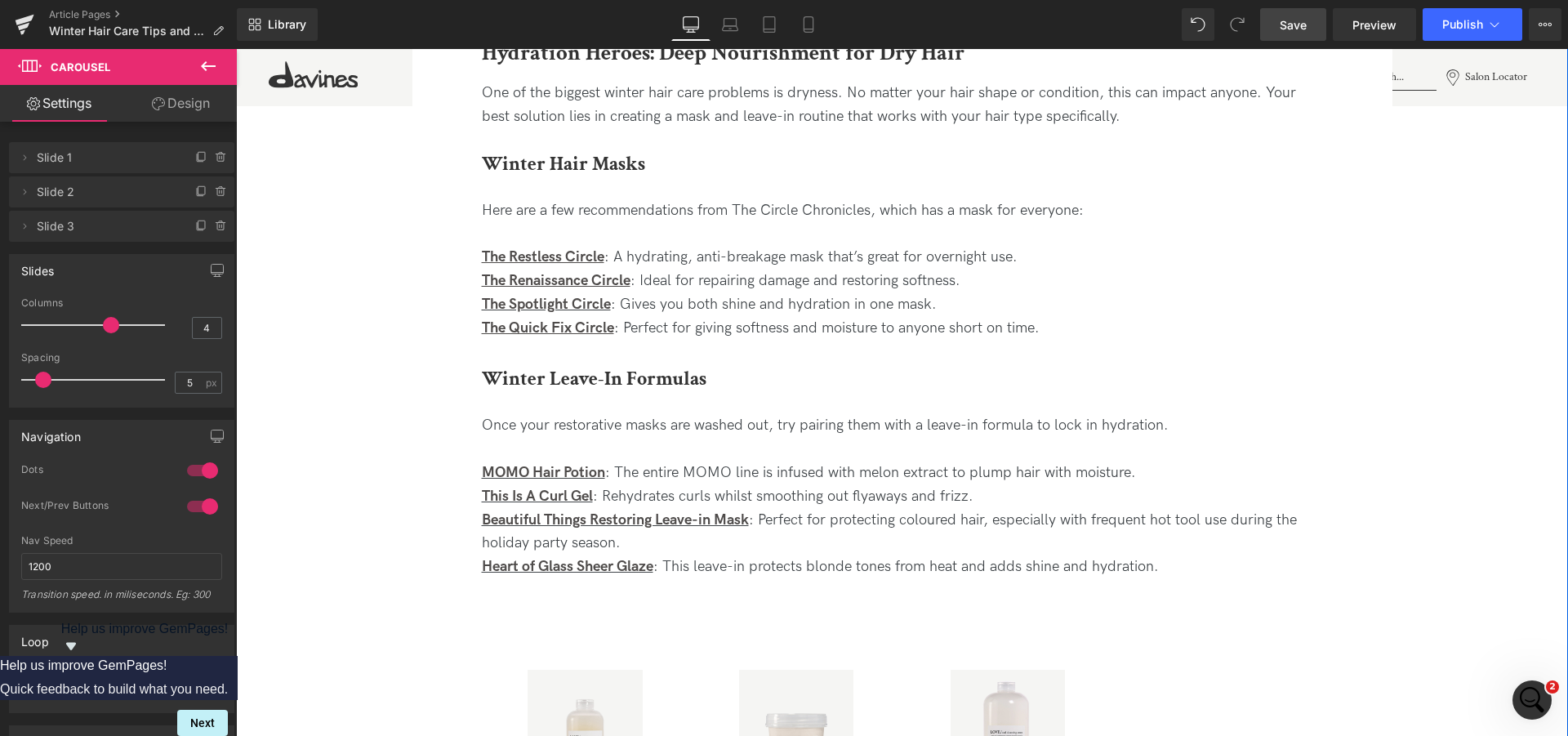
scroll to position [1730, 0]
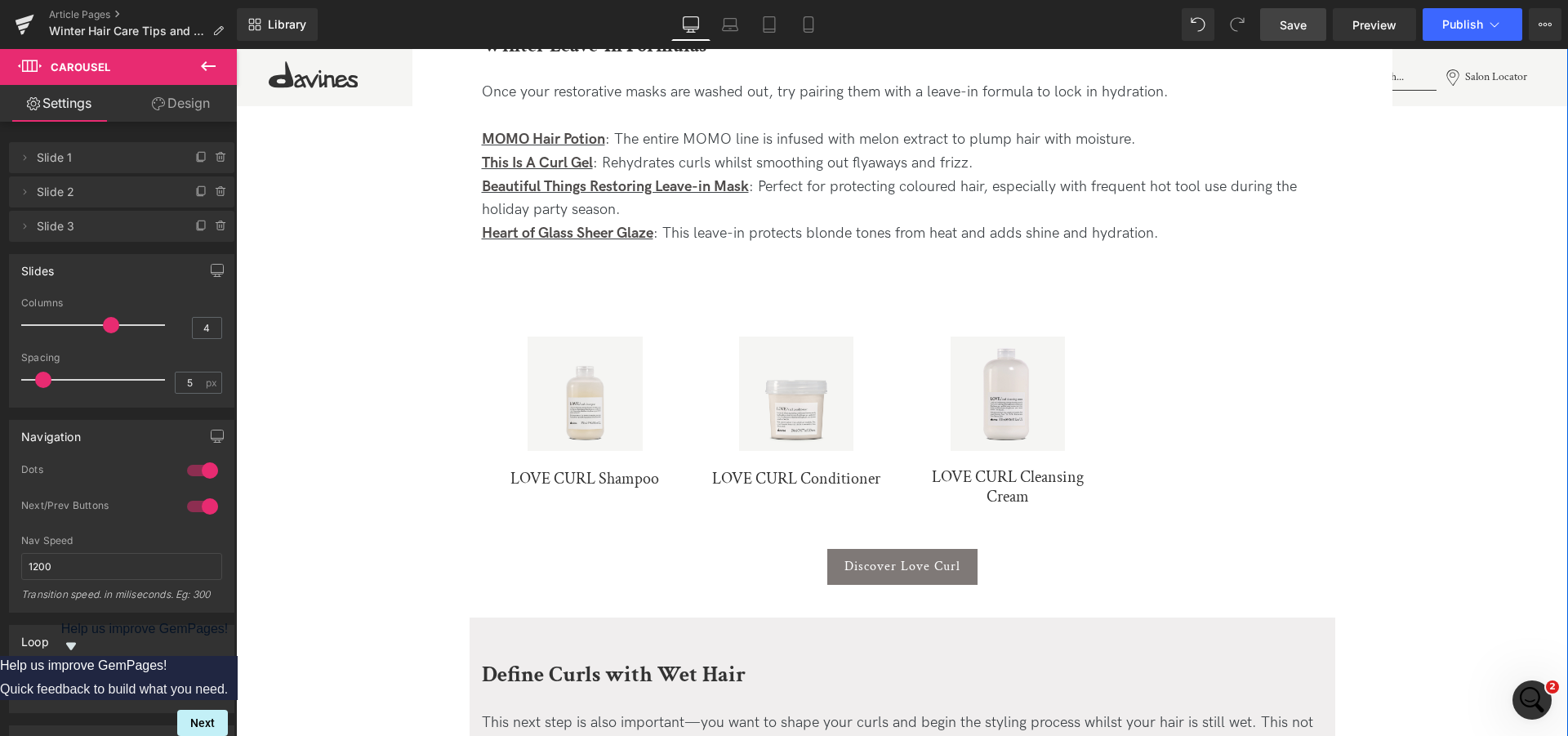
click at [1117, 367] on div "Sale Off (P) Image LOVE CURL Shampoo (P) Title Product" at bounding box center [902, 422] width 841 height 218
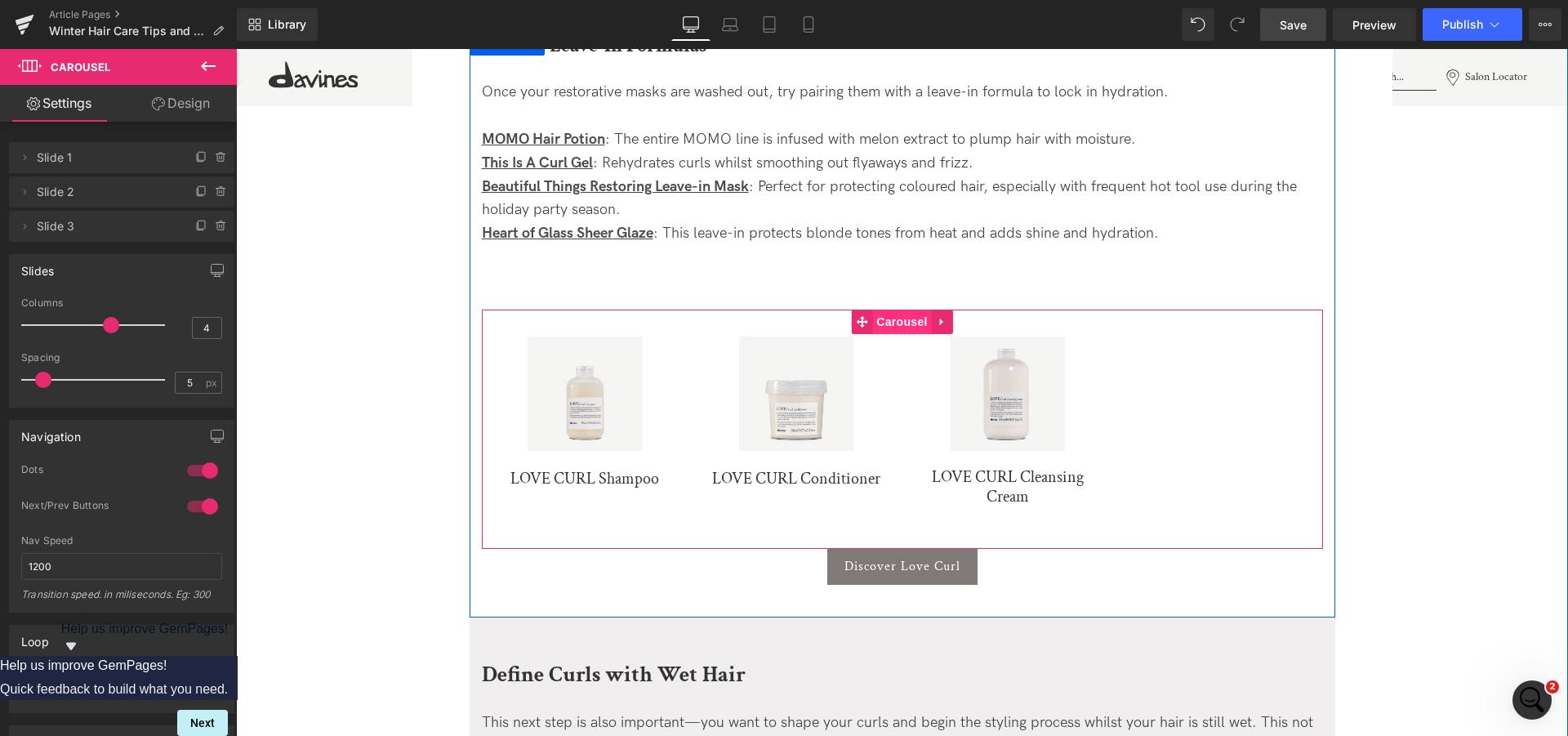
click at [899, 323] on span "Carousel" at bounding box center [900, 322] width 58 height 25
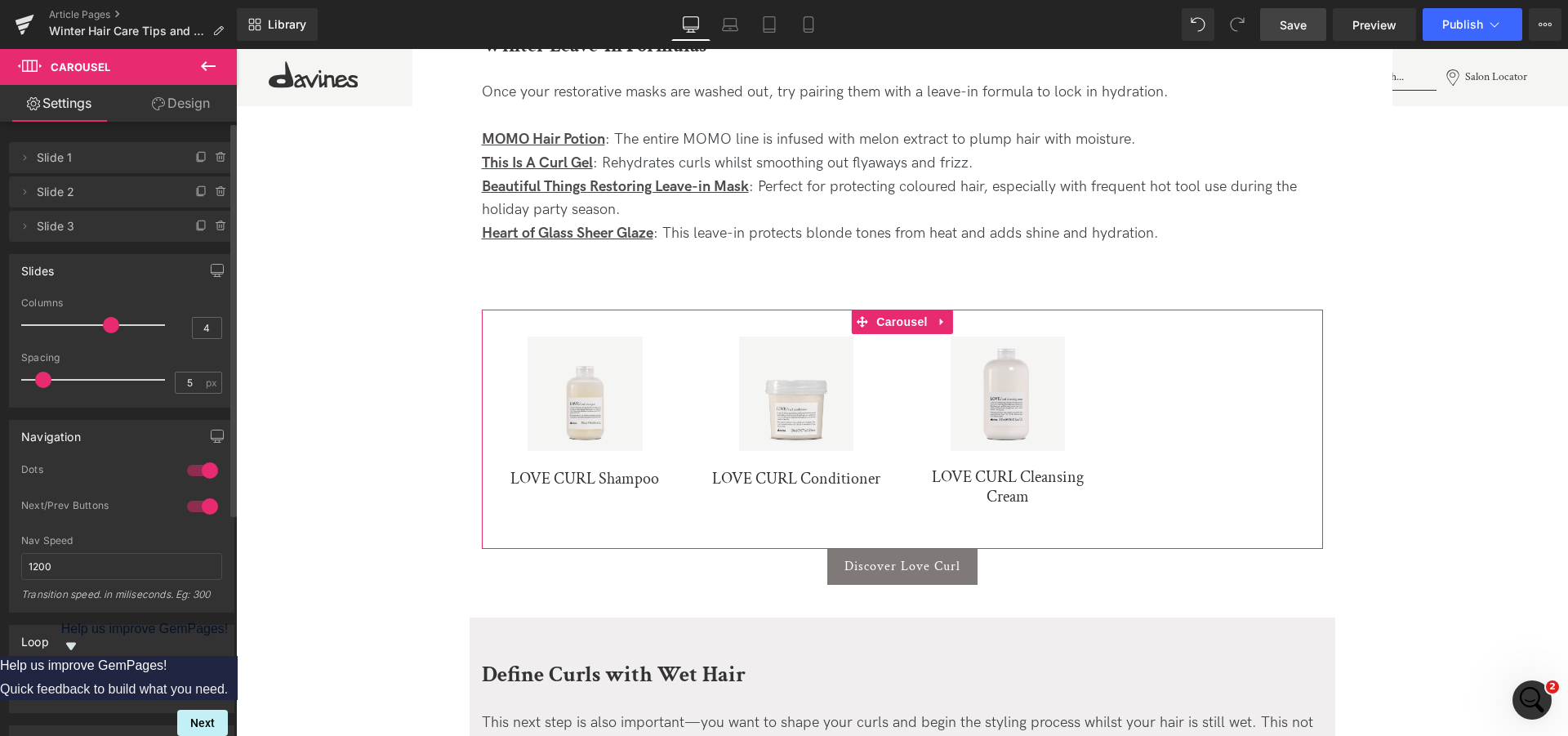
click at [72, 258] on div "Slides" at bounding box center [122, 270] width 224 height 31
click at [195, 227] on icon at bounding box center [202, 226] width 13 height 13
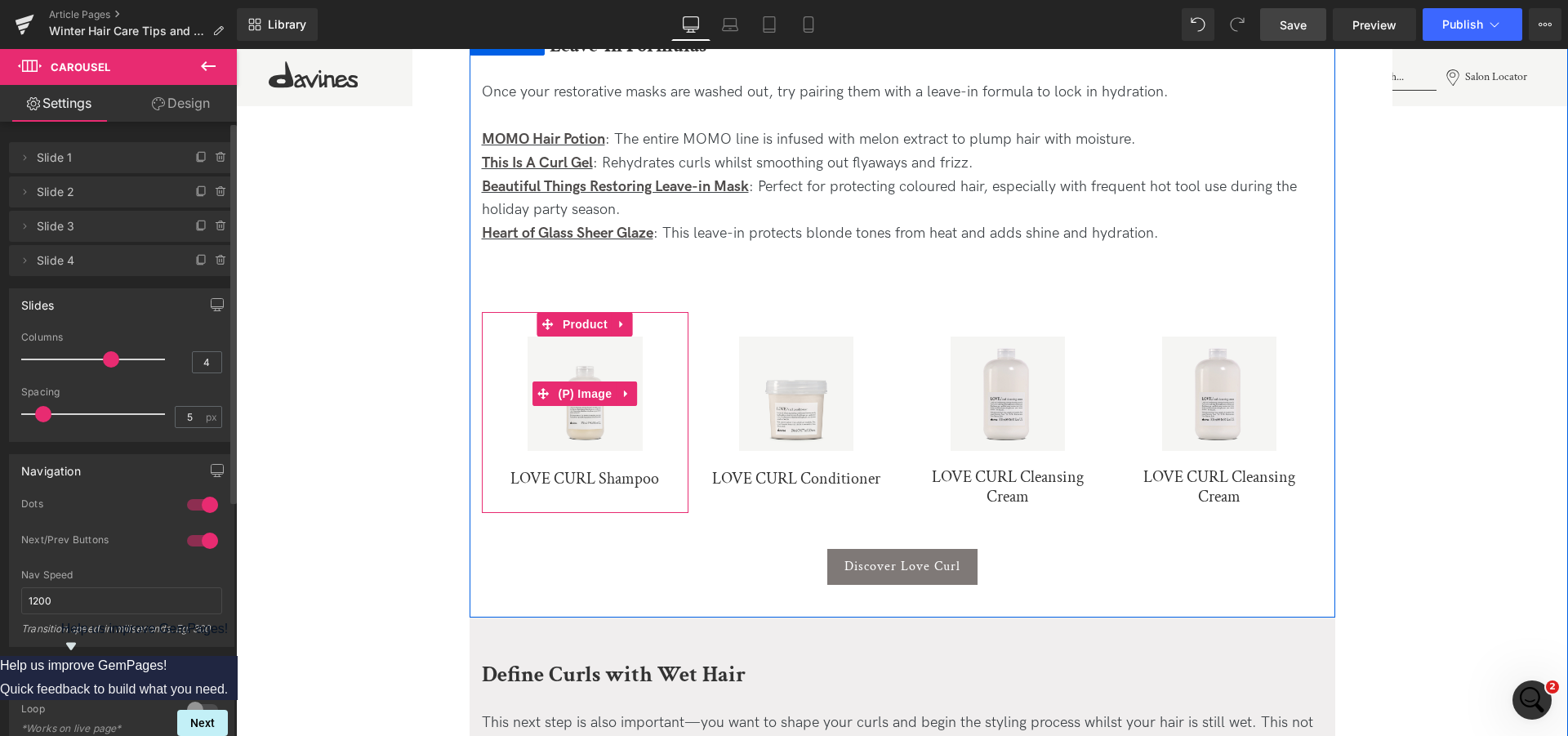
click at [582, 436] on img at bounding box center [584, 393] width 114 height 114
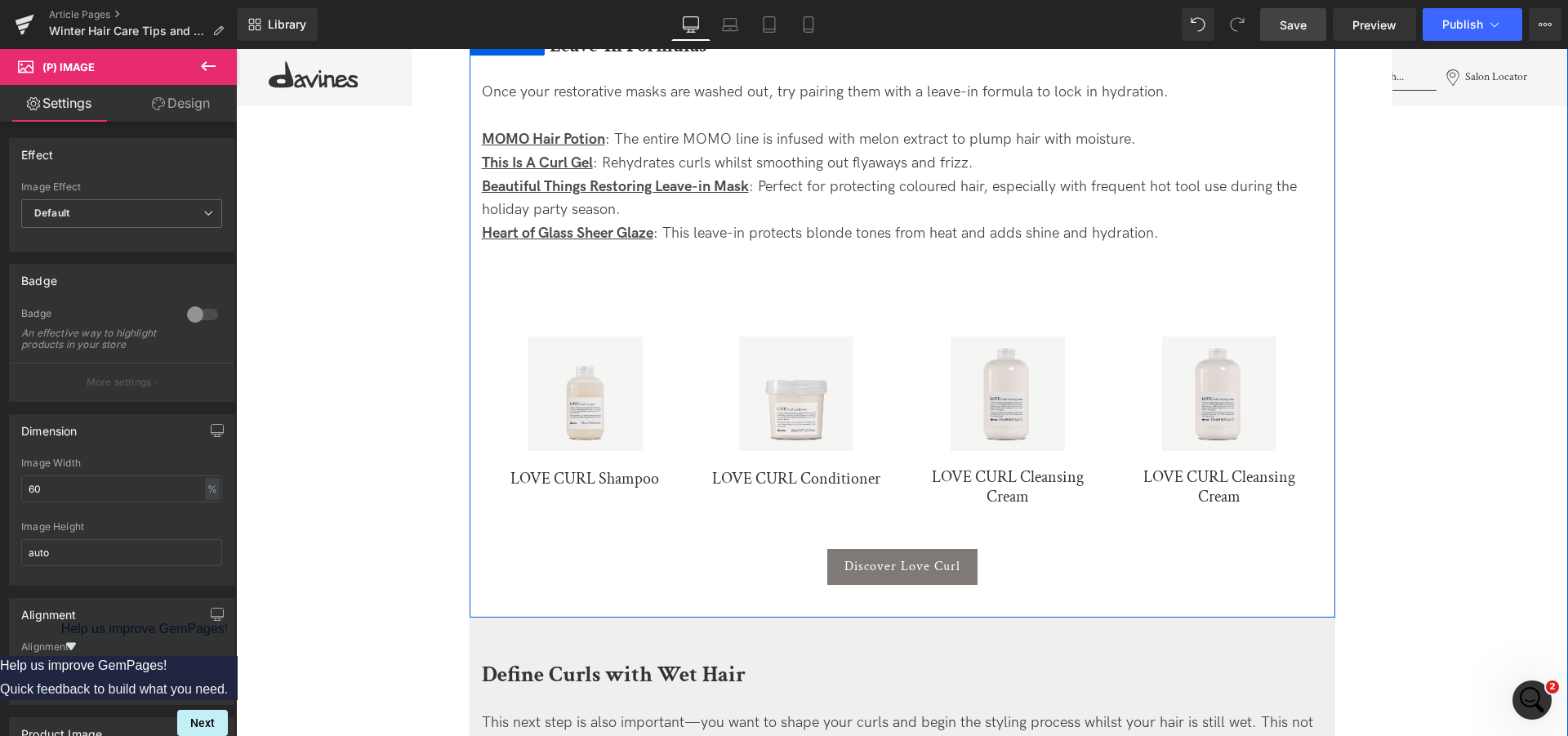
click at [583, 310] on div "Sale Off (P) Image LOVE CURL Shampoo (P) Title Product" at bounding box center [902, 429] width 841 height 240
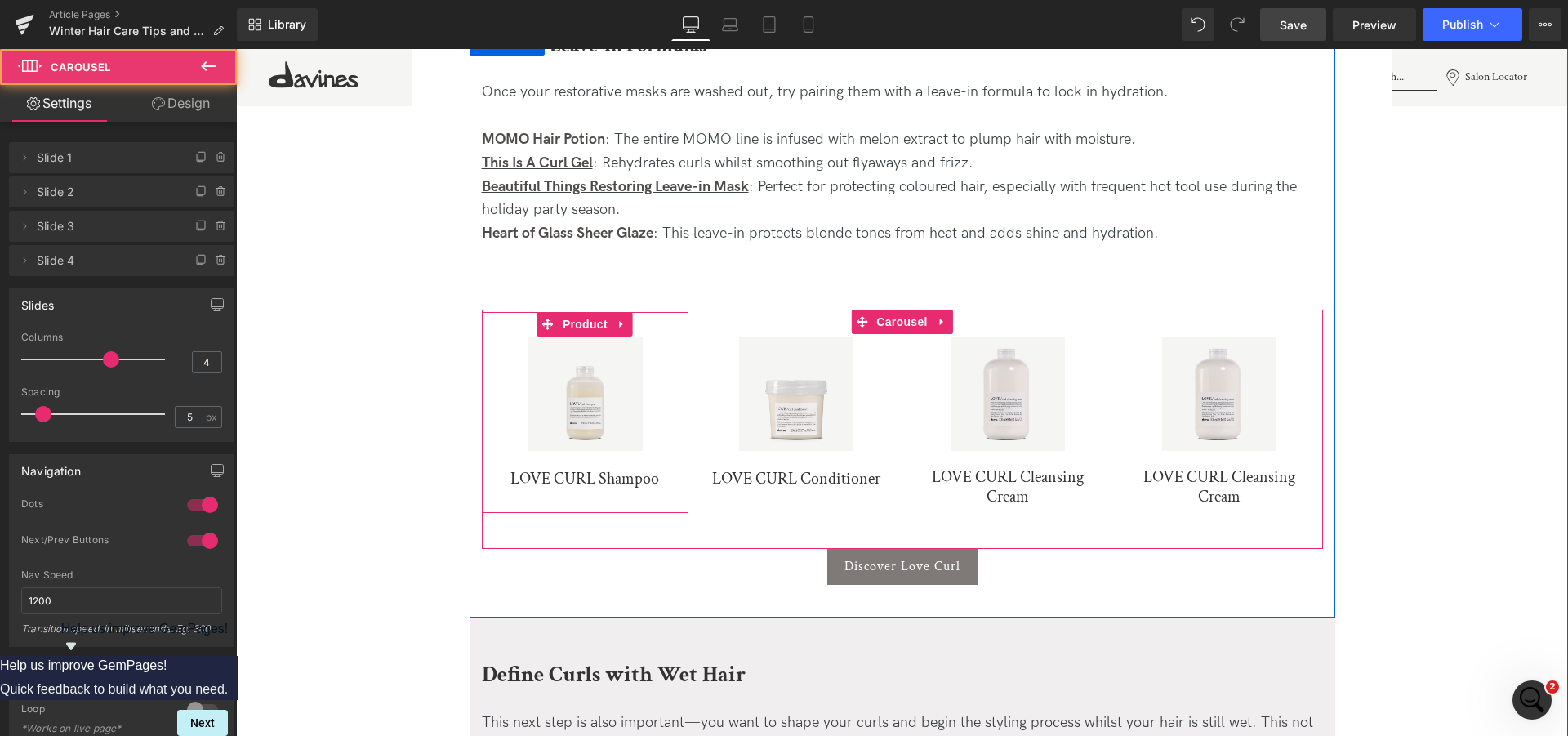
click at [581, 347] on img at bounding box center [584, 393] width 114 height 114
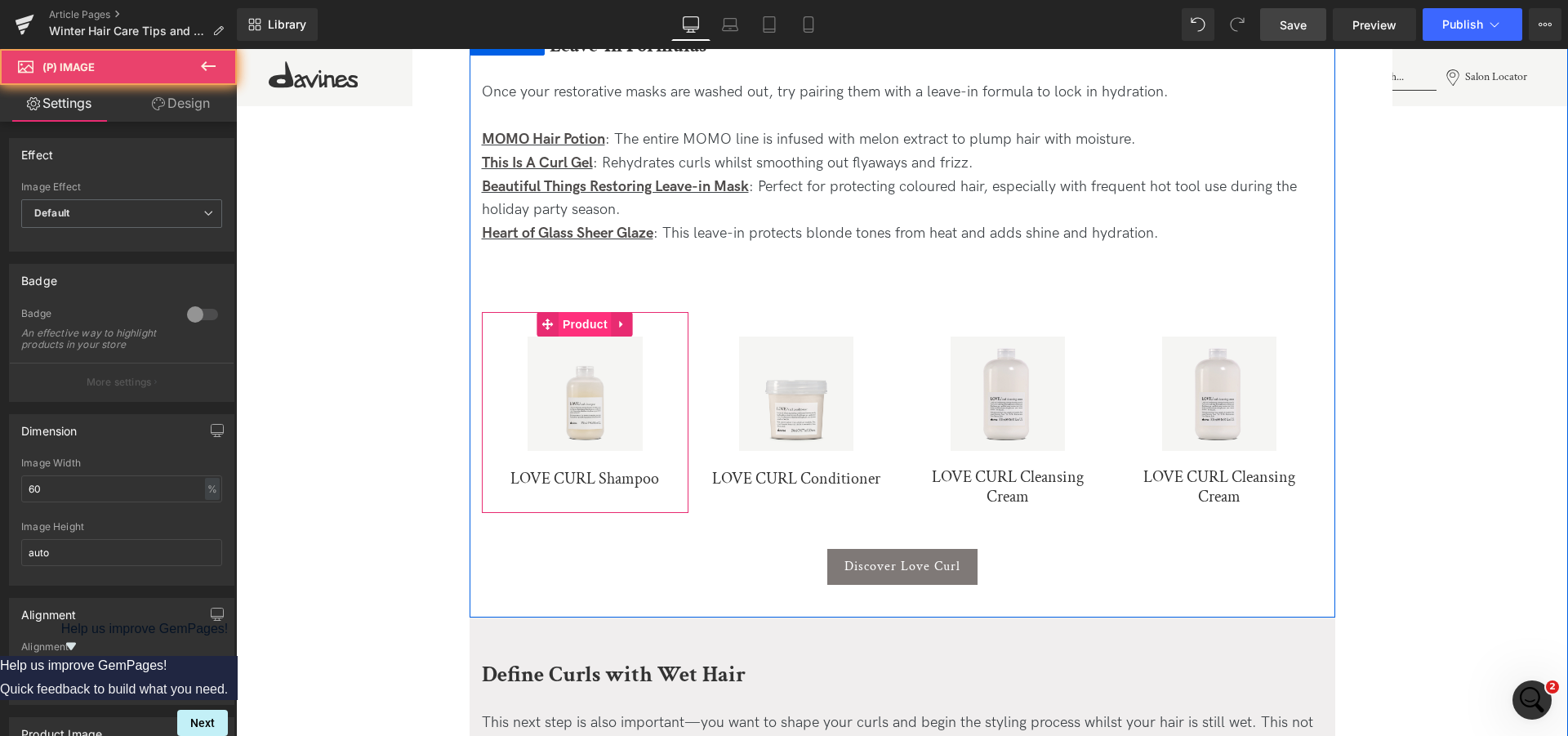
click at [579, 325] on span "Product" at bounding box center [584, 325] width 53 height 25
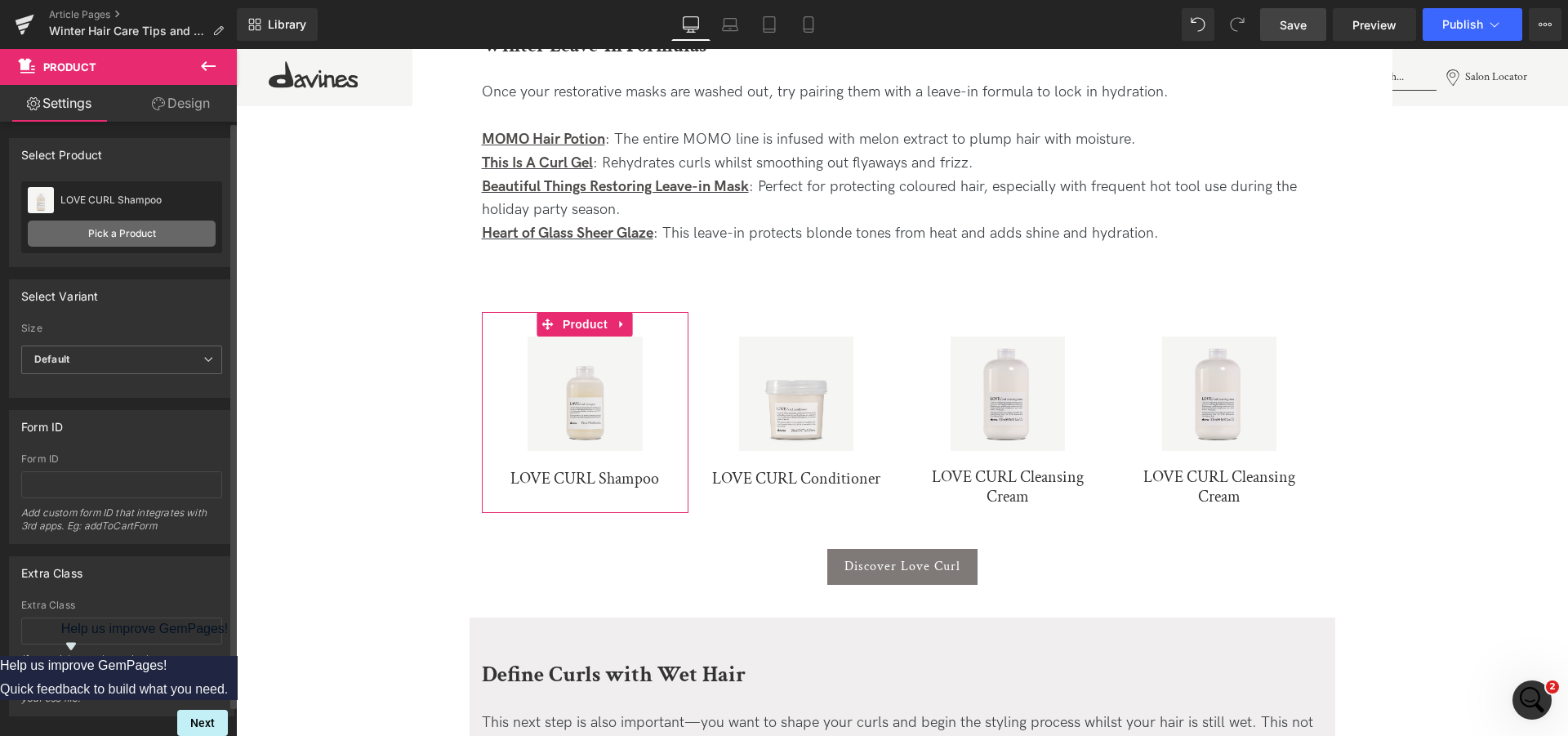
click at [120, 235] on link "Pick a Product" at bounding box center [122, 233] width 188 height 26
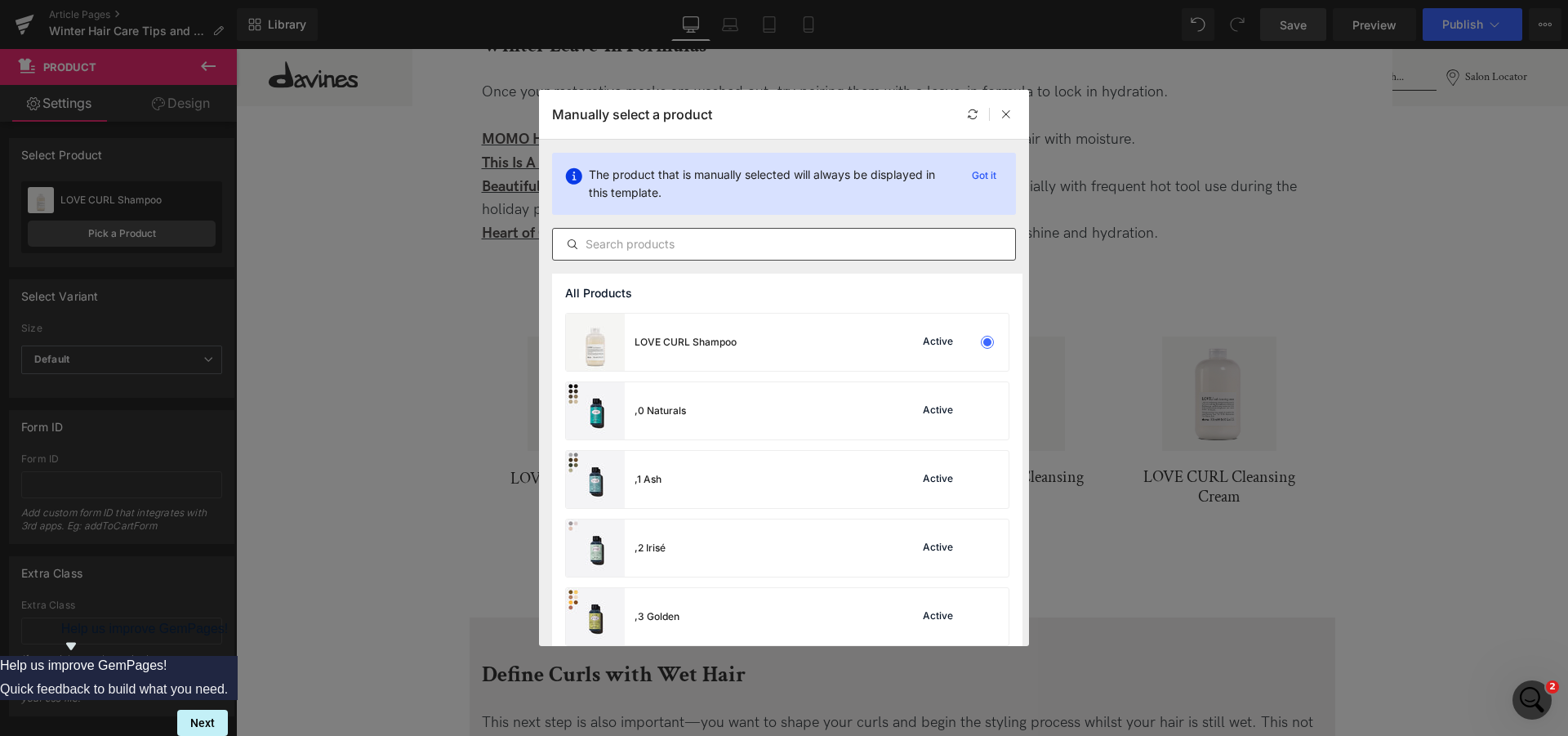
click at [628, 259] on div at bounding box center [784, 244] width 464 height 33
click at [635, 252] on input "text" at bounding box center [784, 244] width 463 height 19
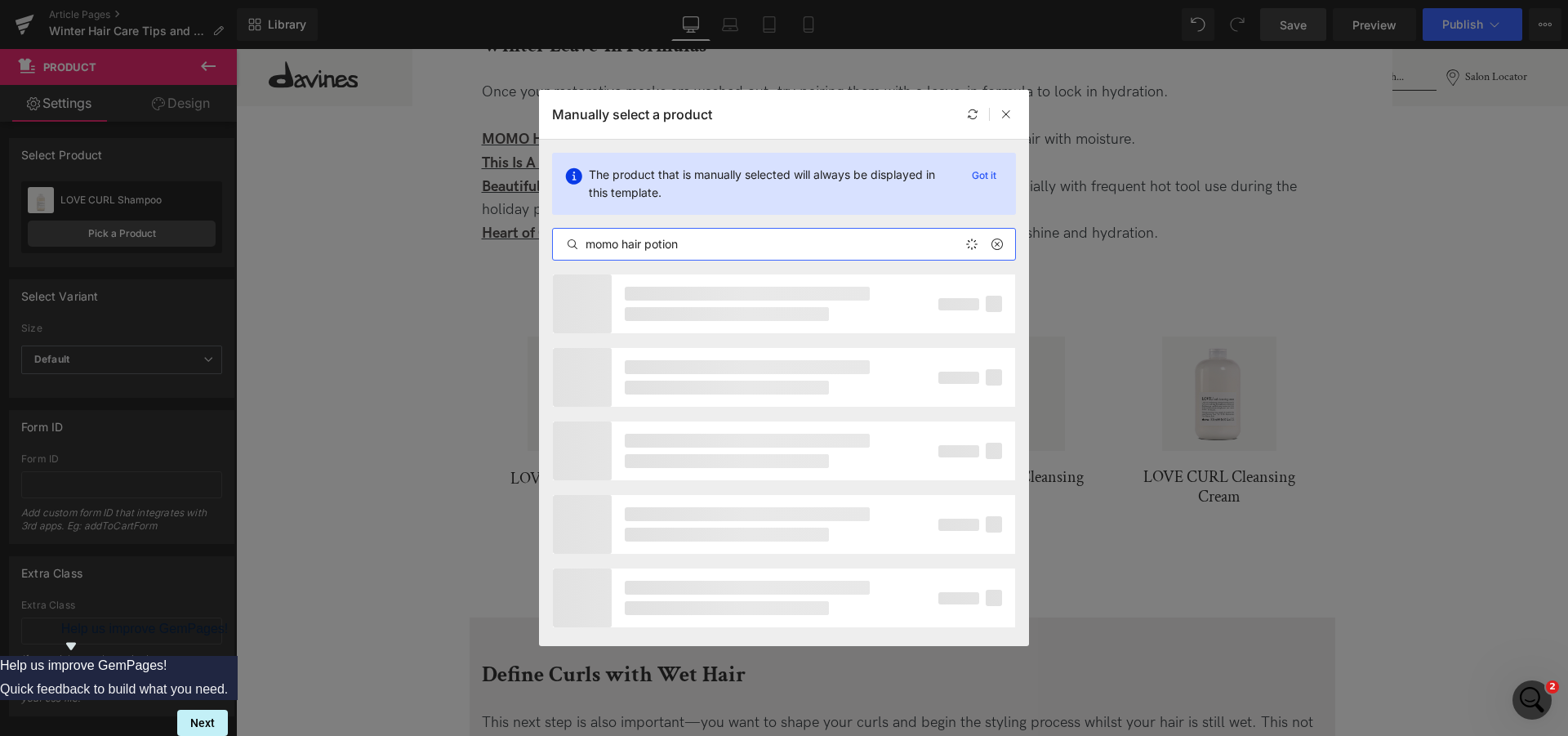
type input "momo hair potion"
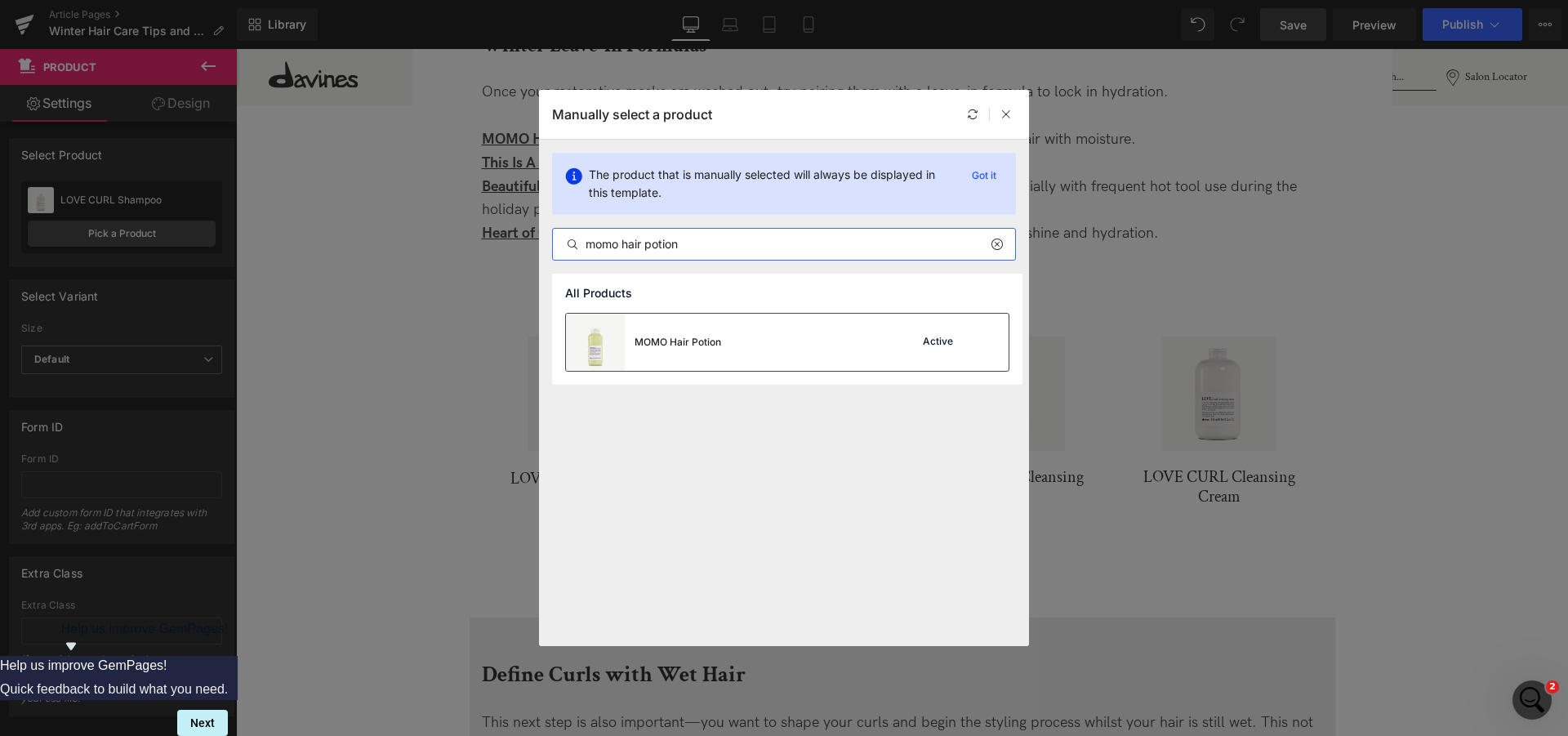
click at [684, 348] on div "MOMO Hair Potion" at bounding box center [677, 342] width 86 height 14
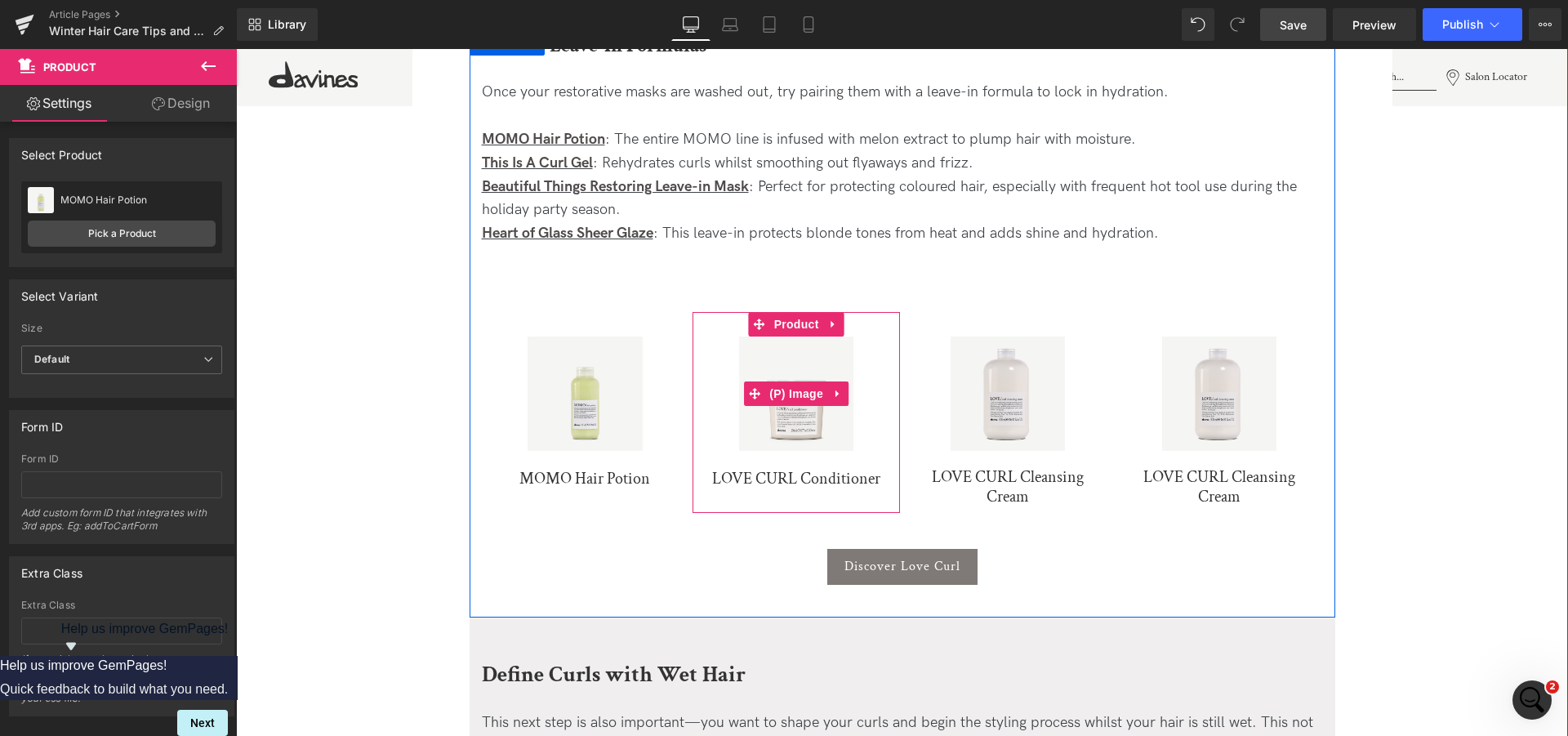
click at [816, 444] on img at bounding box center [796, 393] width 114 height 114
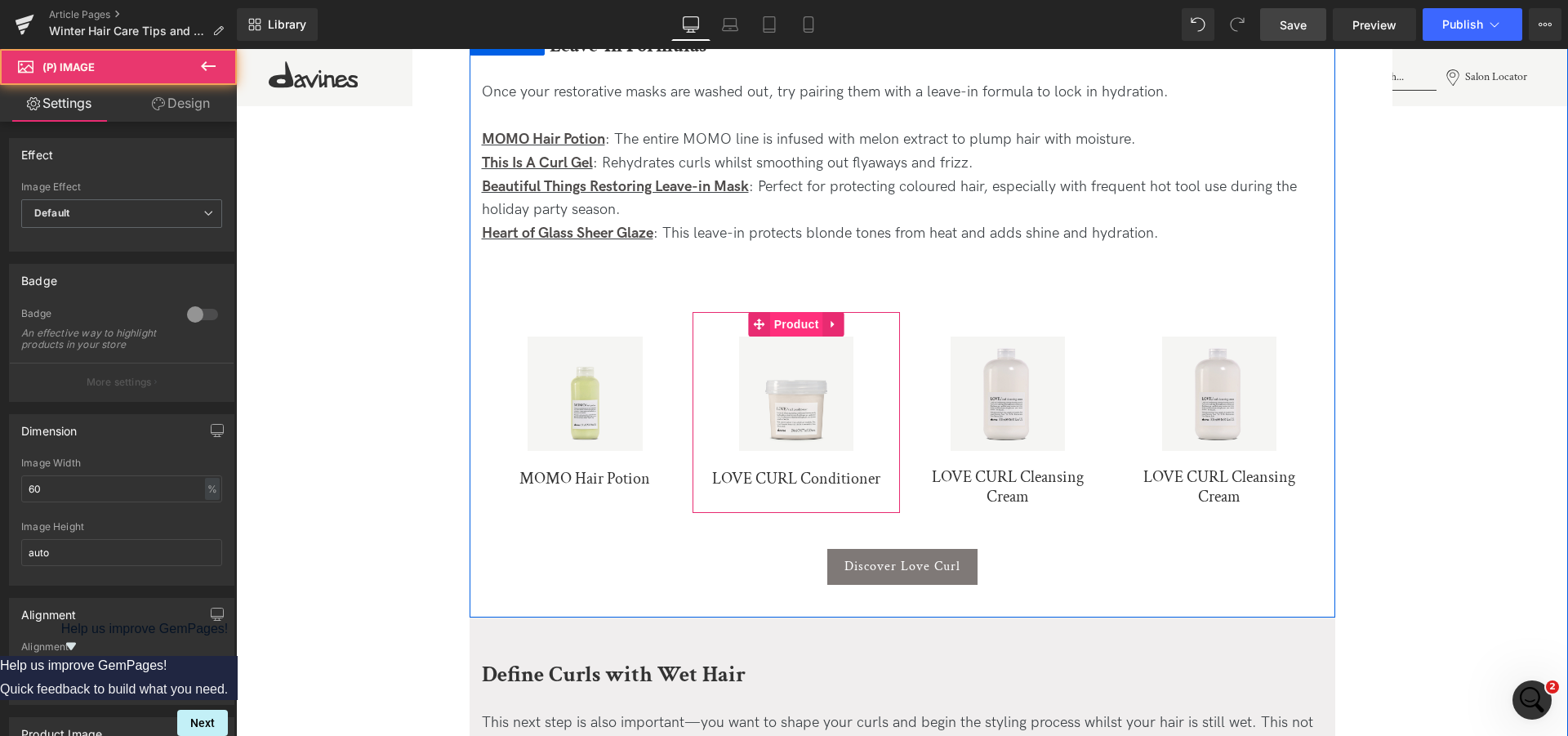
click at [790, 332] on span "Product" at bounding box center [796, 325] width 53 height 25
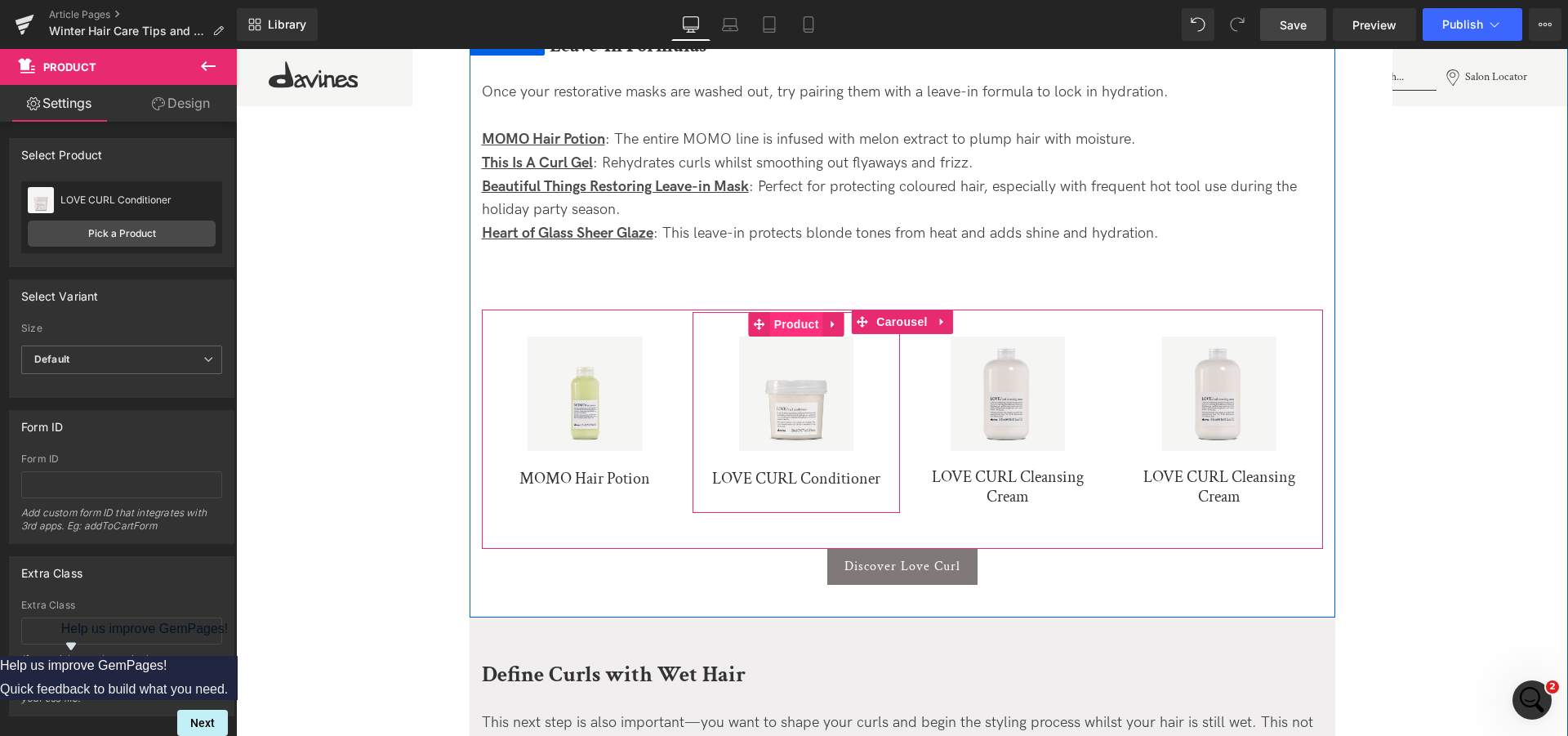
click at [793, 324] on span "Product" at bounding box center [796, 325] width 53 height 25
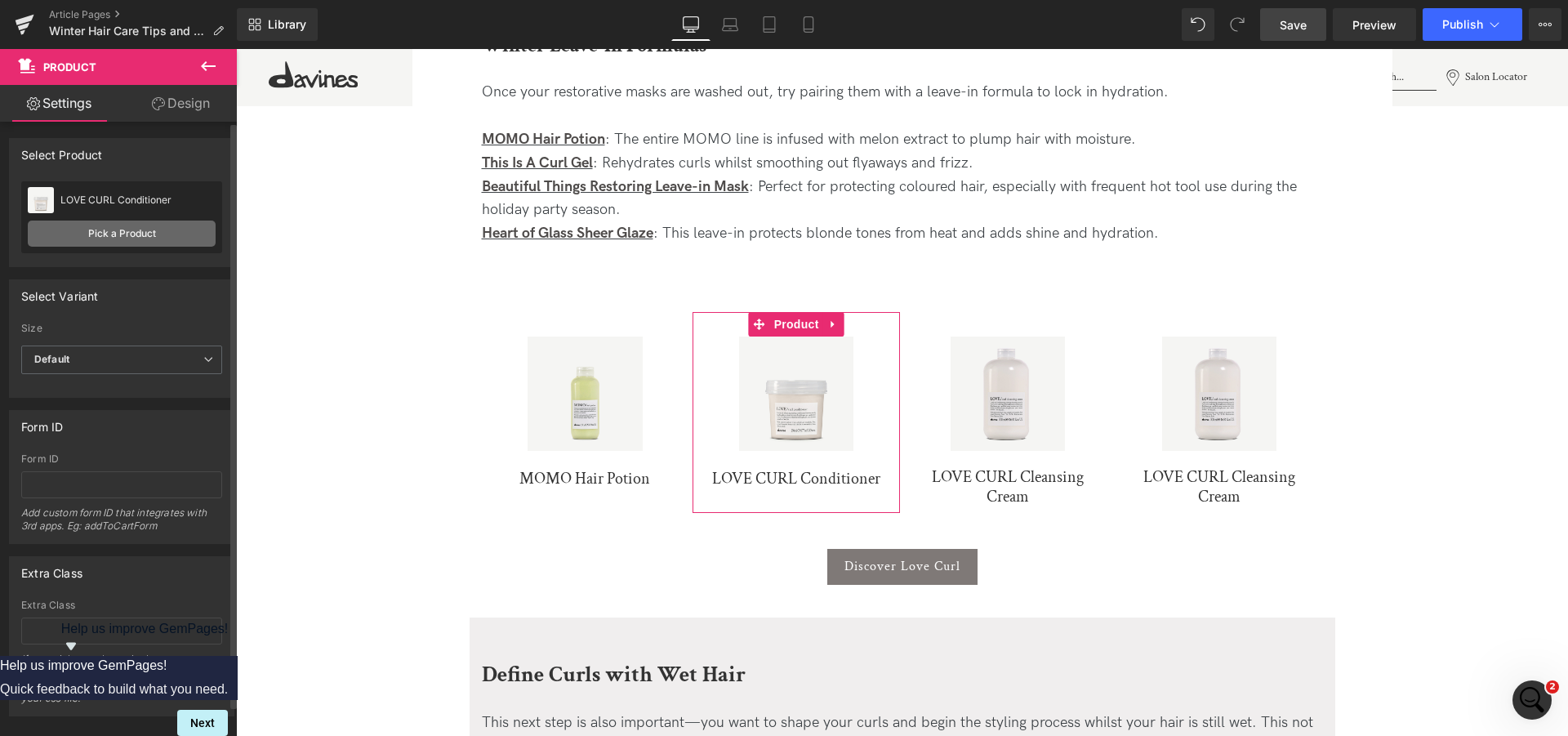
click at [129, 235] on link "Pick a Product" at bounding box center [122, 233] width 188 height 26
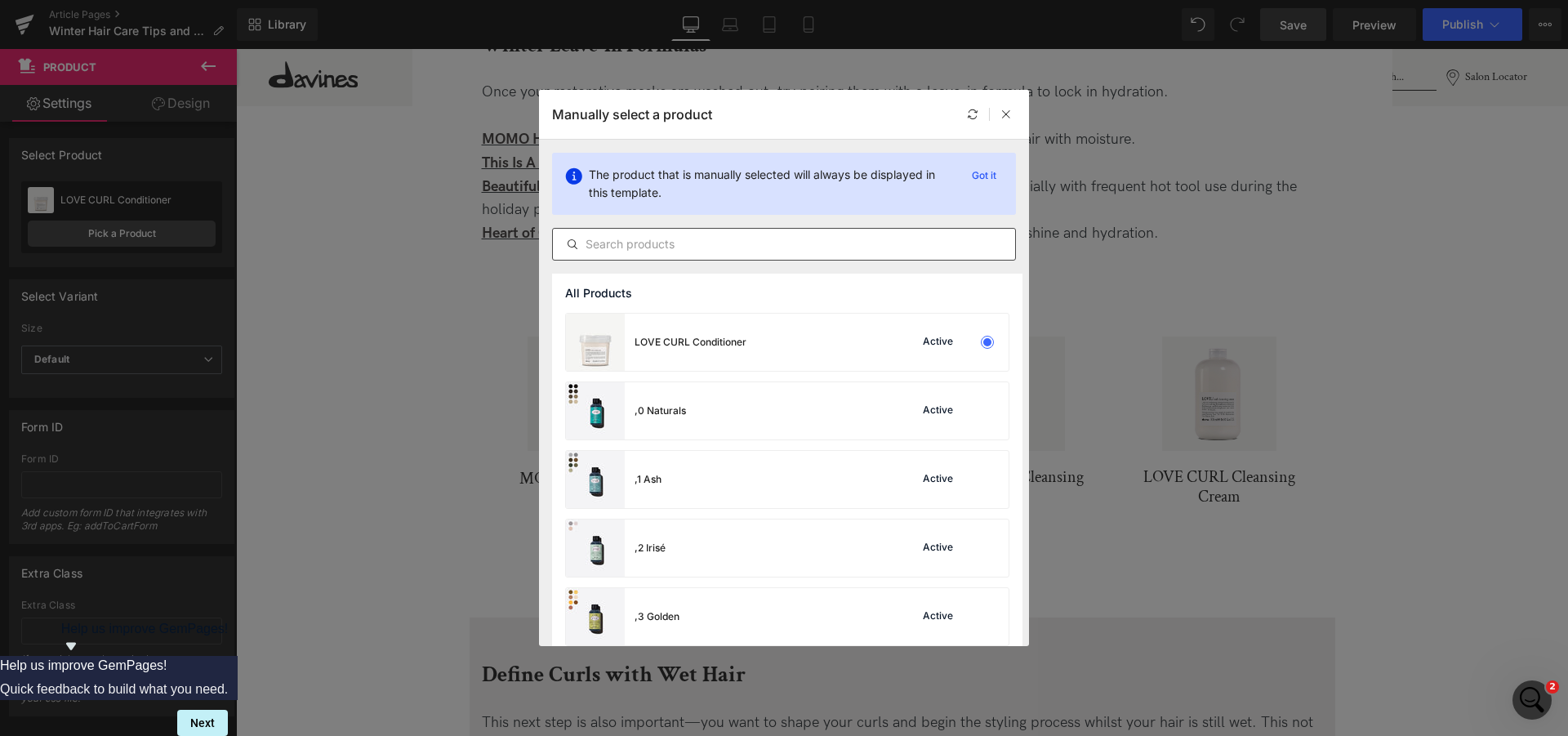
click at [643, 242] on input "text" at bounding box center [784, 244] width 463 height 19
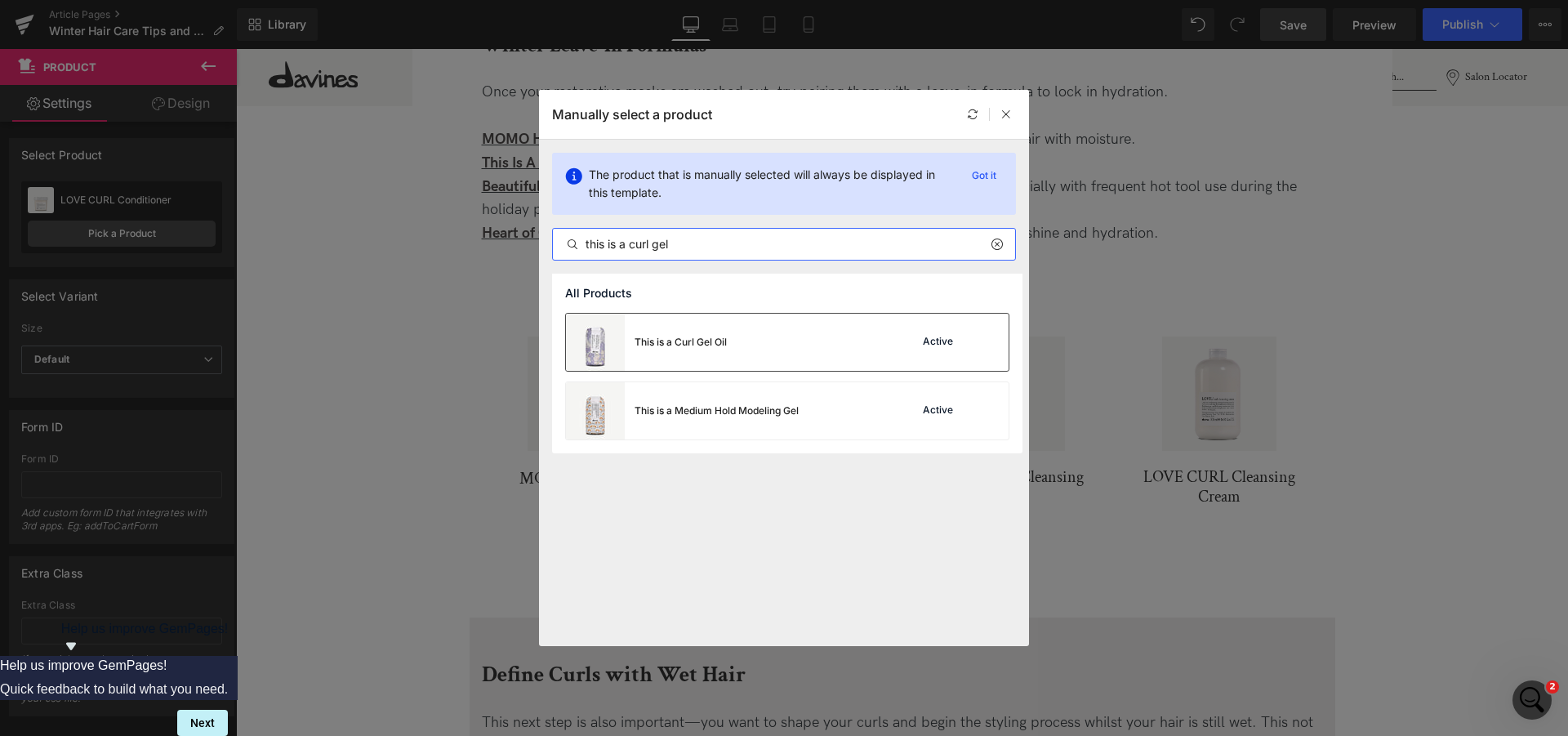
type input "this is a curl gel"
click at [712, 350] on div "This is a Curl Gel Oil" at bounding box center [647, 342] width 161 height 58
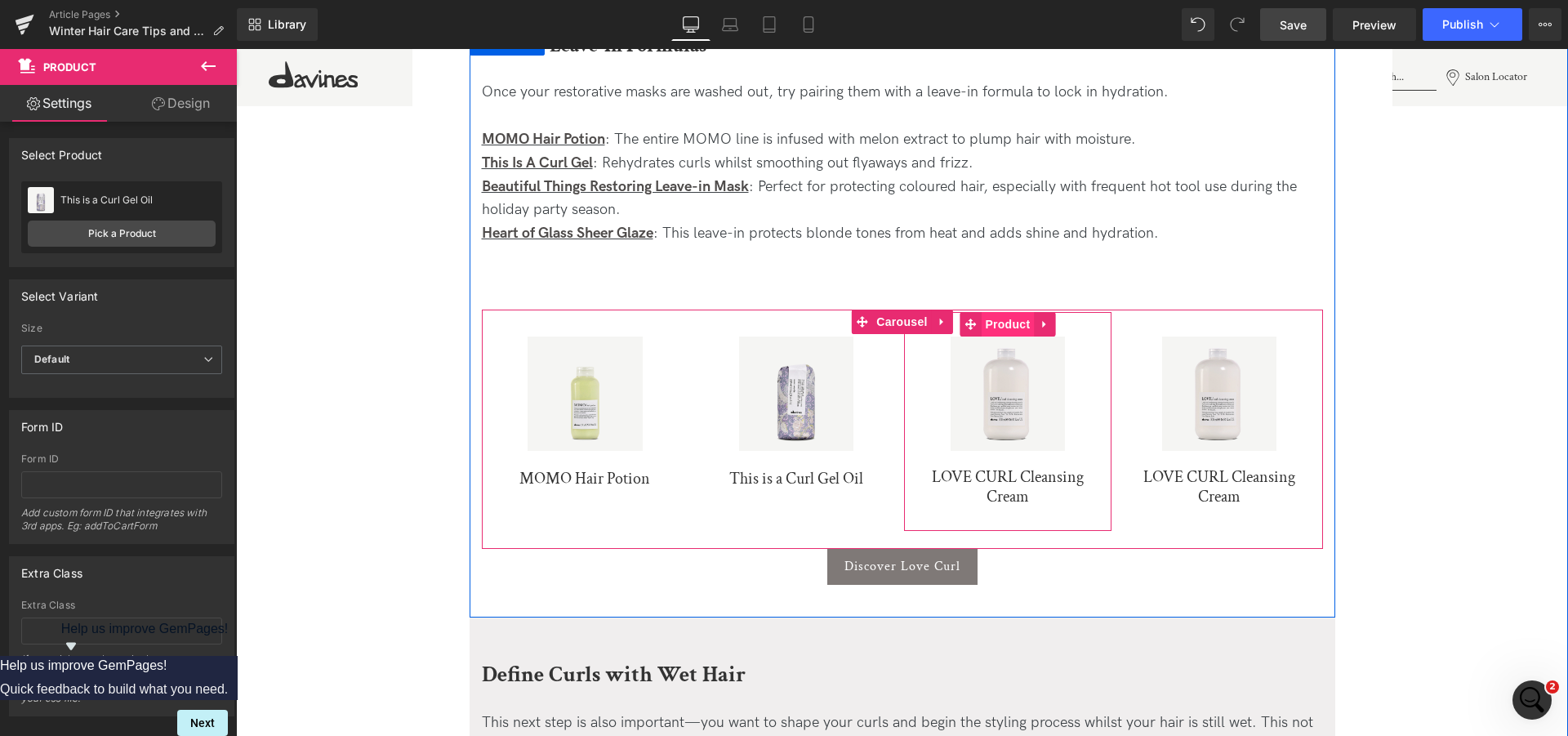
click at [1003, 324] on span "Product" at bounding box center [1007, 325] width 53 height 25
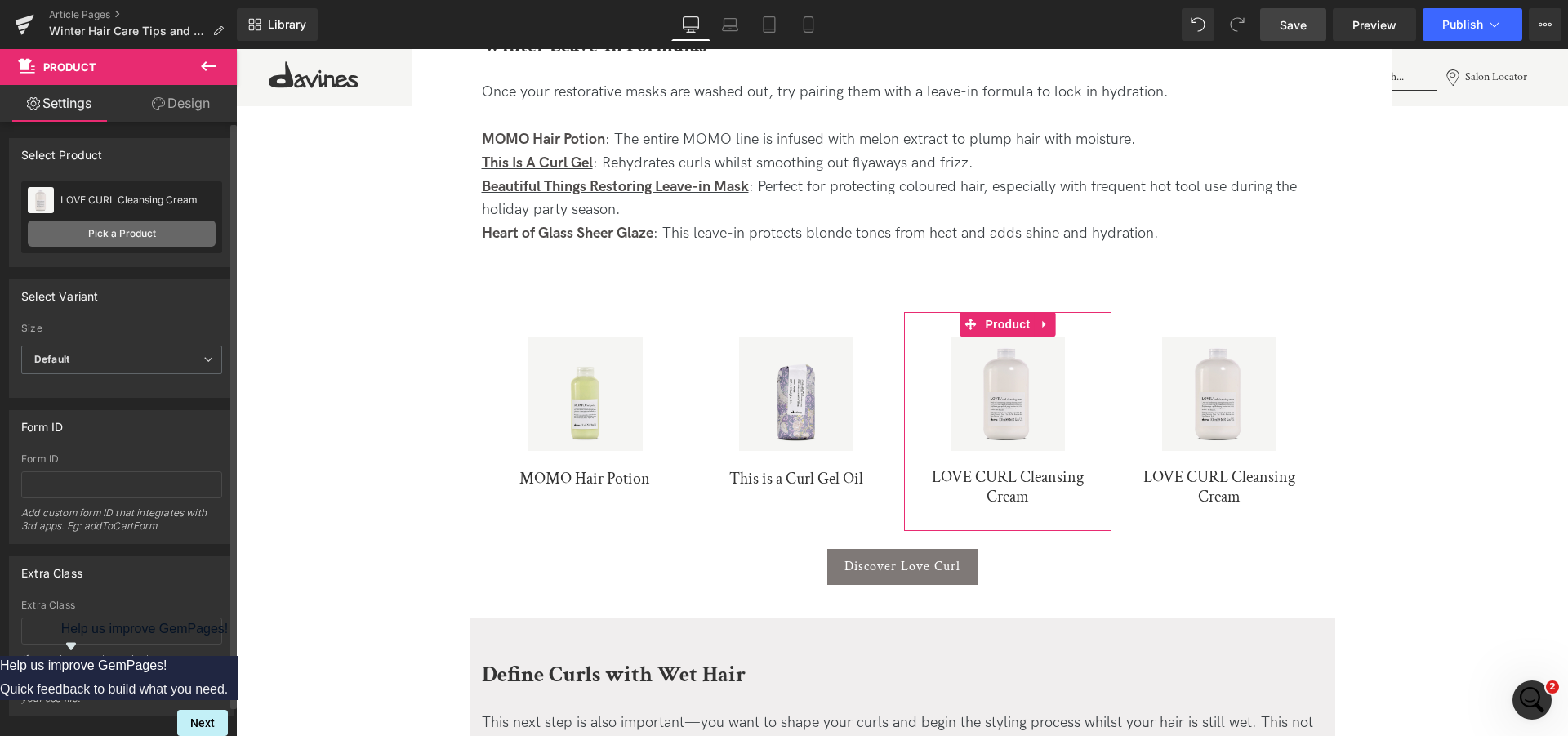
click at [122, 232] on link "Pick a Product" at bounding box center [122, 233] width 188 height 26
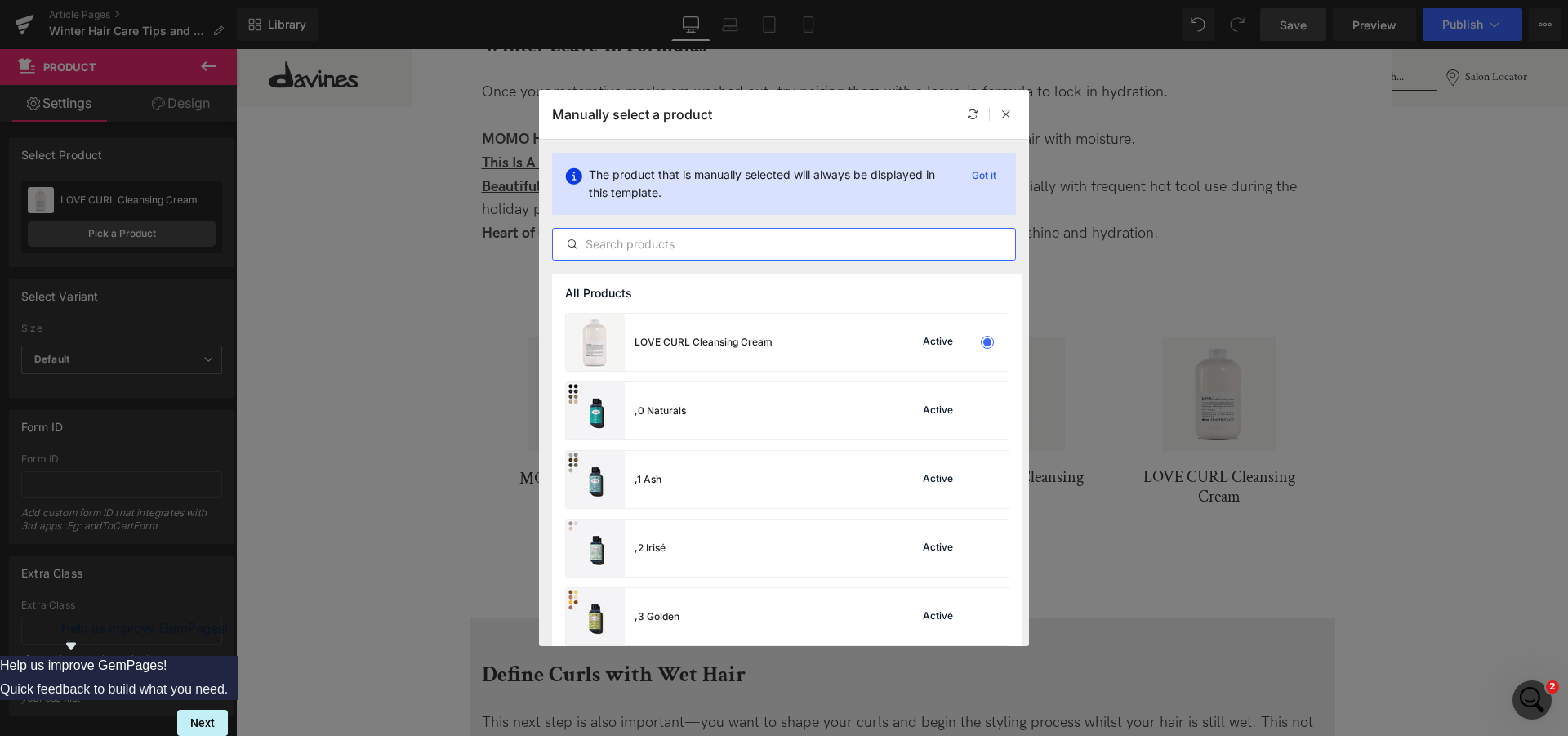
click at [692, 247] on input "text" at bounding box center [784, 244] width 463 height 19
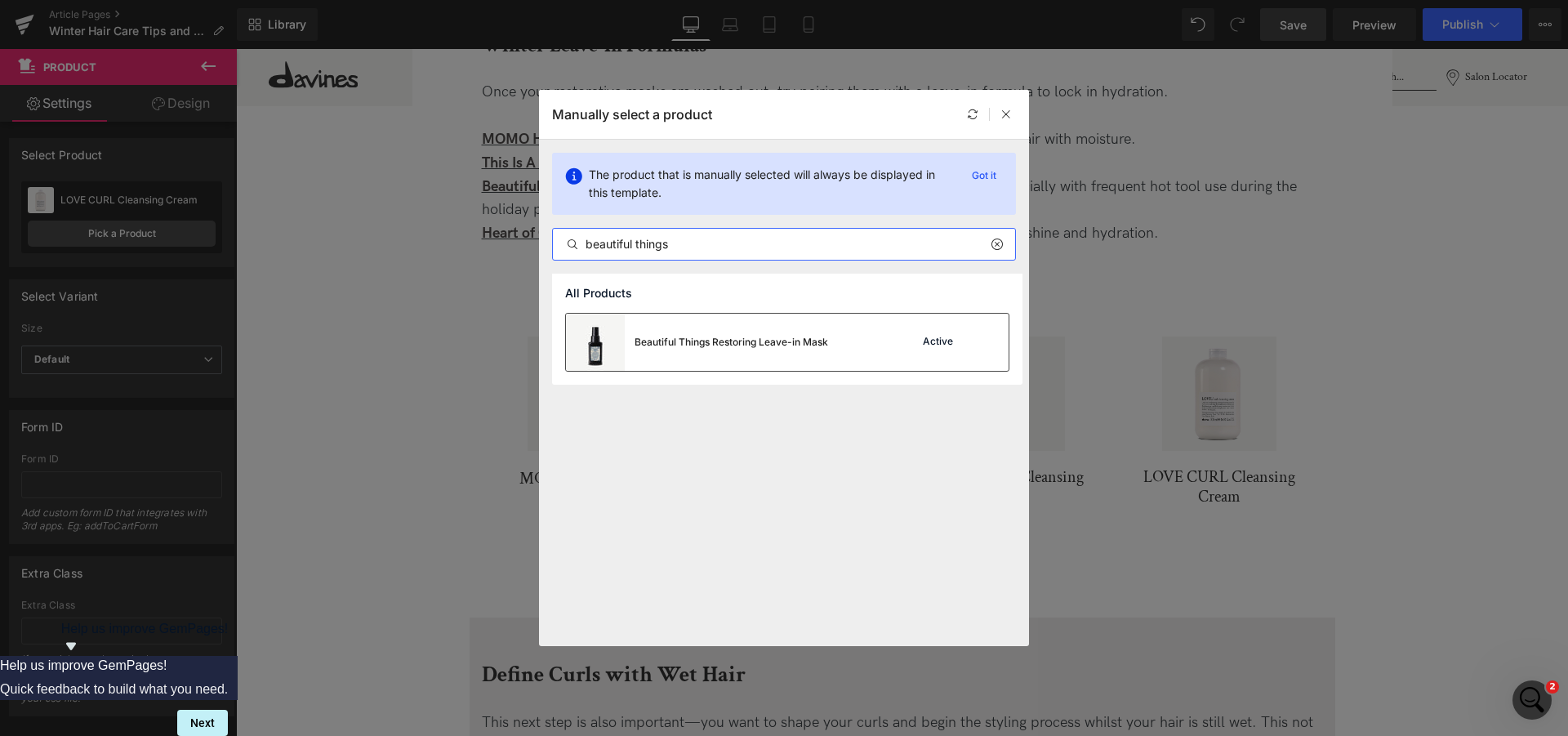
type input "beautiful things"
click at [744, 345] on div "Beautiful Things Restoring Leave-in Mask" at bounding box center [731, 342] width 193 height 14
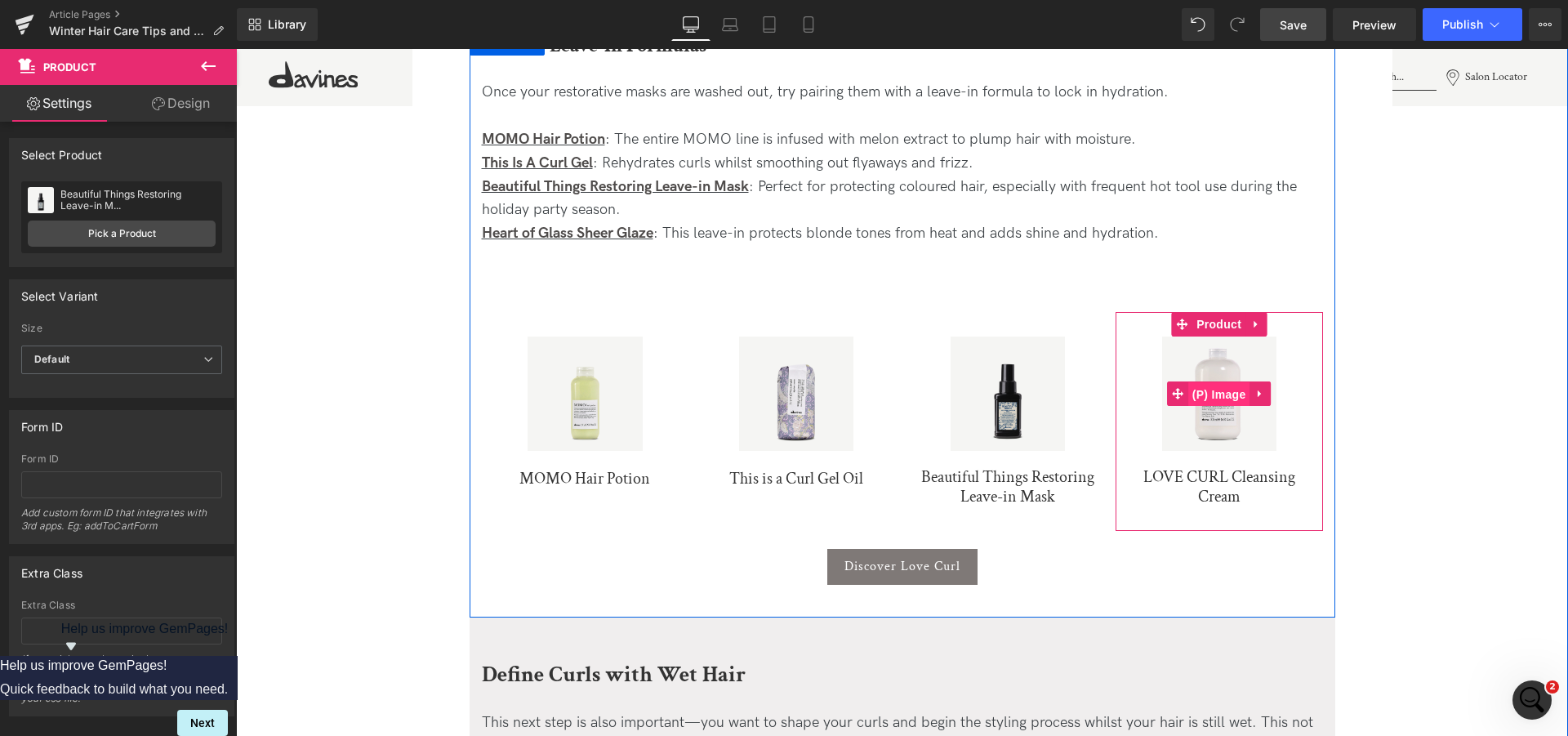
click at [1205, 402] on span "(P) Image" at bounding box center [1218, 395] width 62 height 25
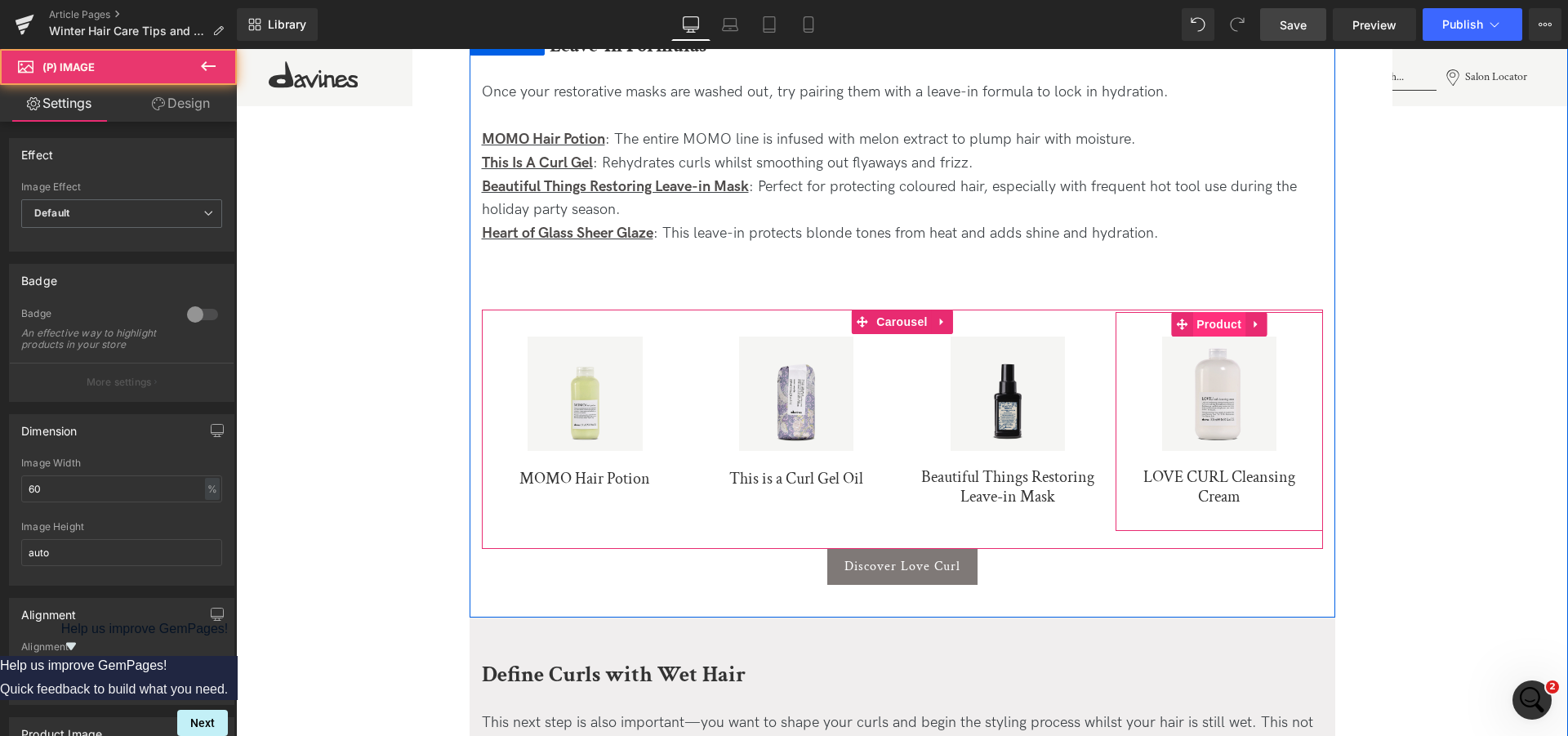
click at [1210, 320] on span "Product" at bounding box center [1218, 325] width 53 height 25
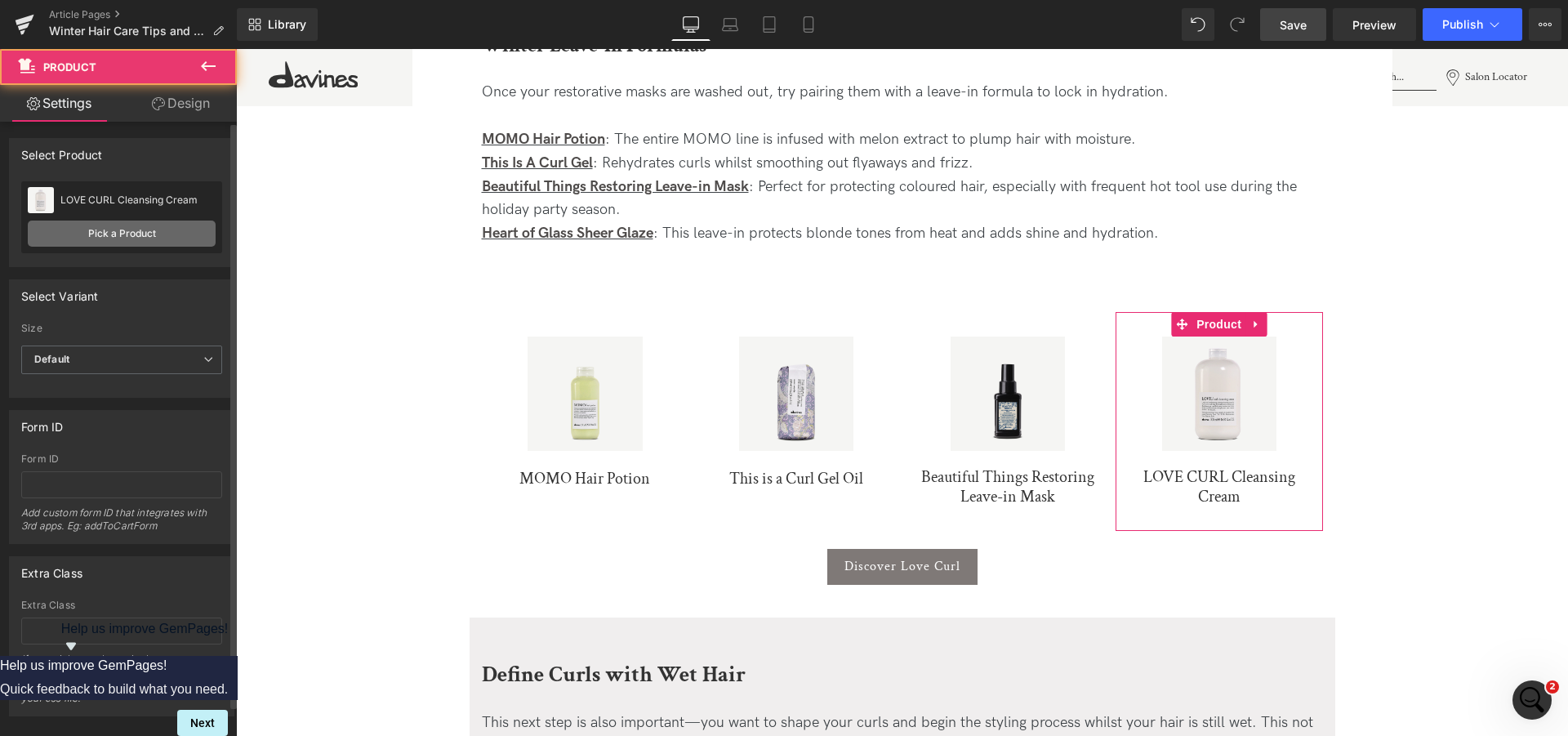
click at [110, 235] on link "Pick a Product" at bounding box center [122, 233] width 188 height 26
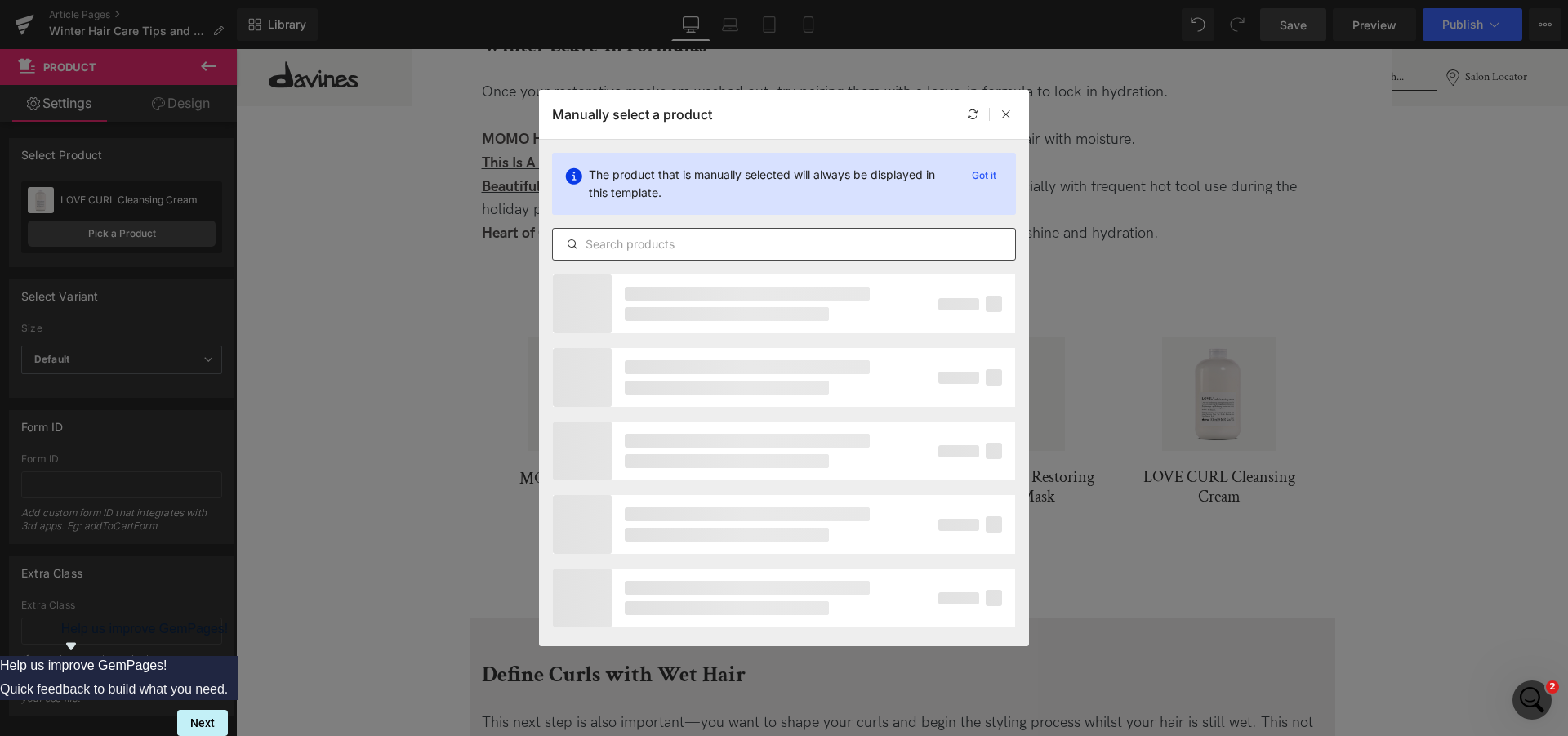
click at [756, 250] on input "text" at bounding box center [784, 244] width 463 height 19
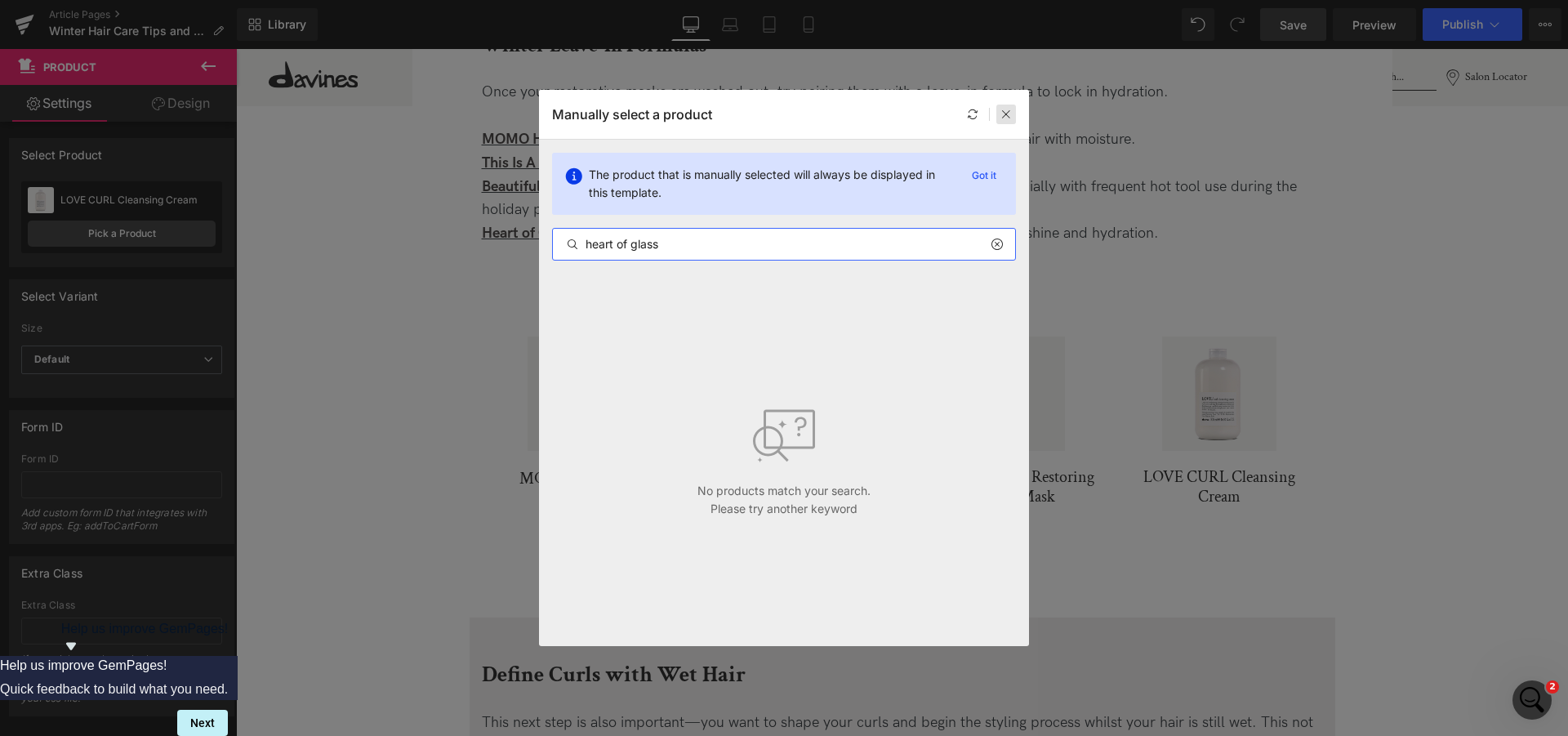
type input "heart of glass"
click at [1004, 118] on icon at bounding box center [1006, 114] width 11 height 12
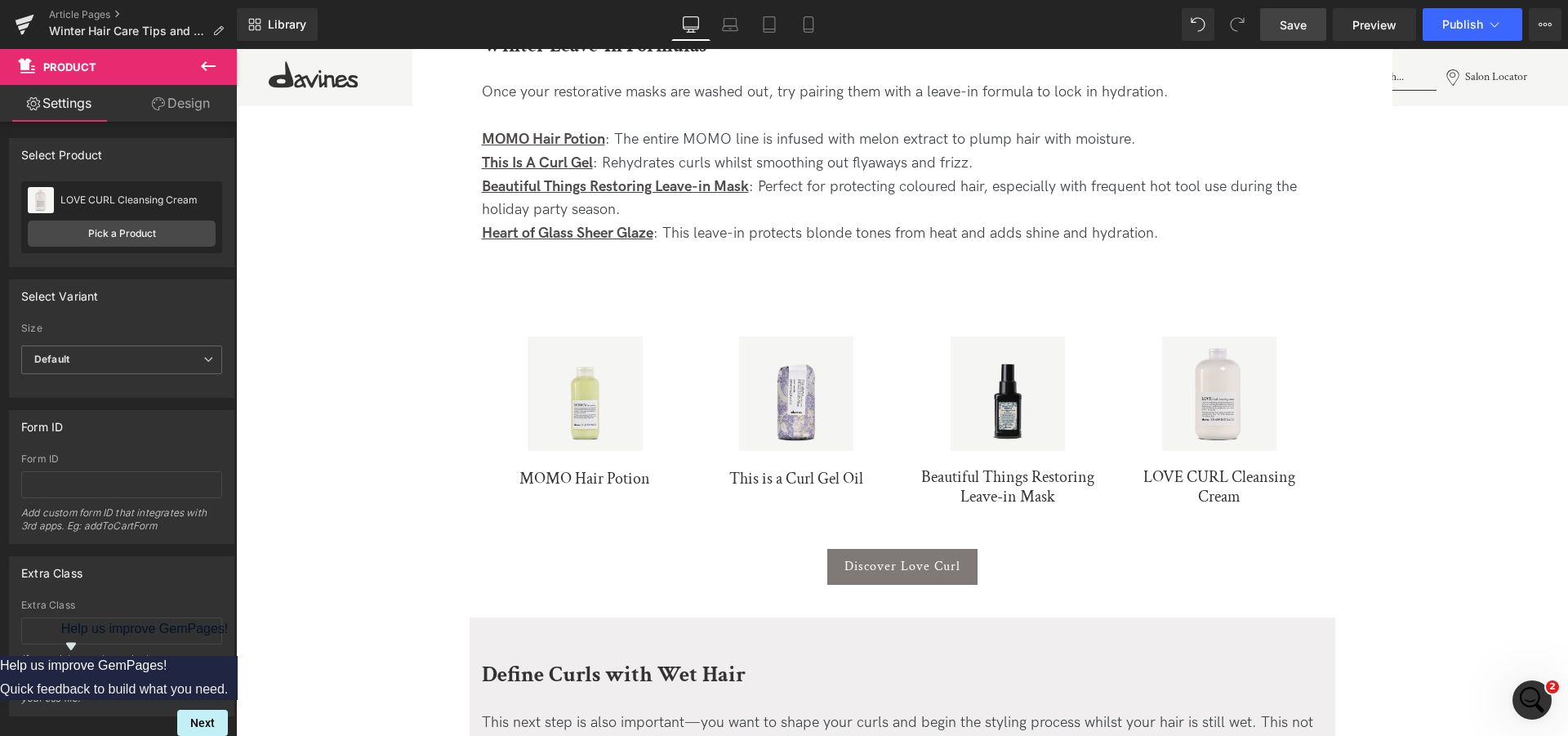
click at [1191, 413] on img at bounding box center [1218, 393] width 114 height 114
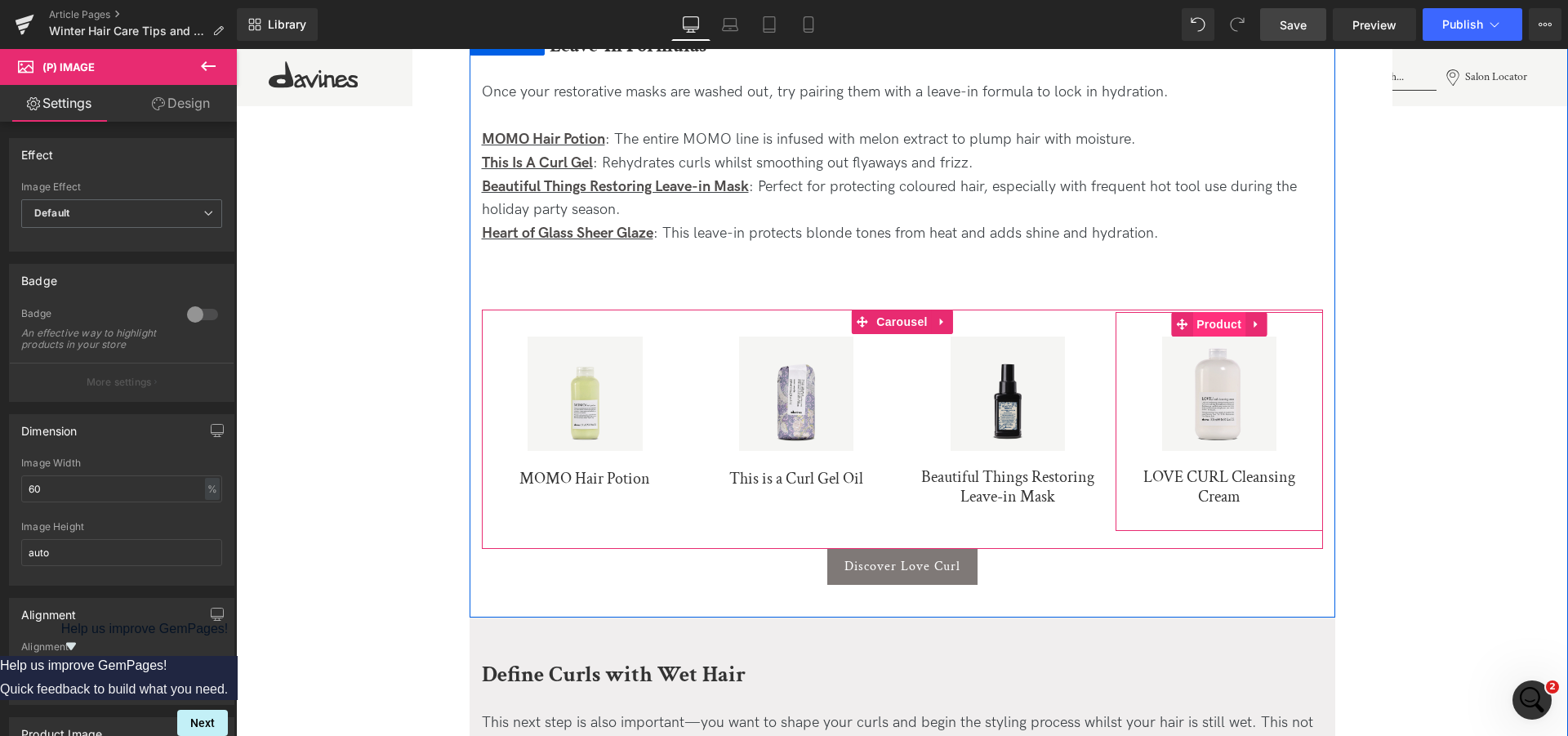
click at [1216, 330] on span "Product" at bounding box center [1218, 325] width 53 height 25
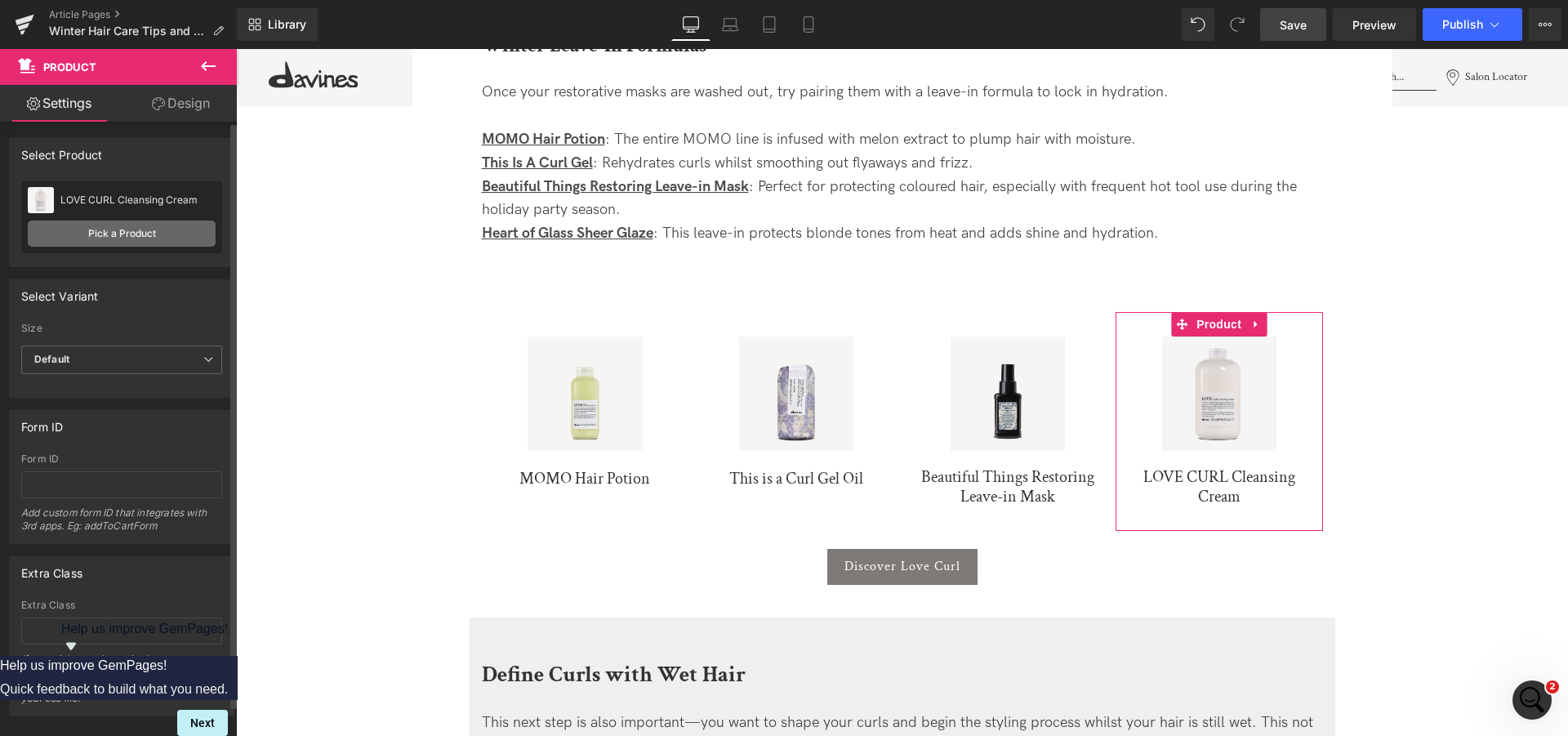
click at [123, 231] on link "Pick a Product" at bounding box center [122, 233] width 188 height 26
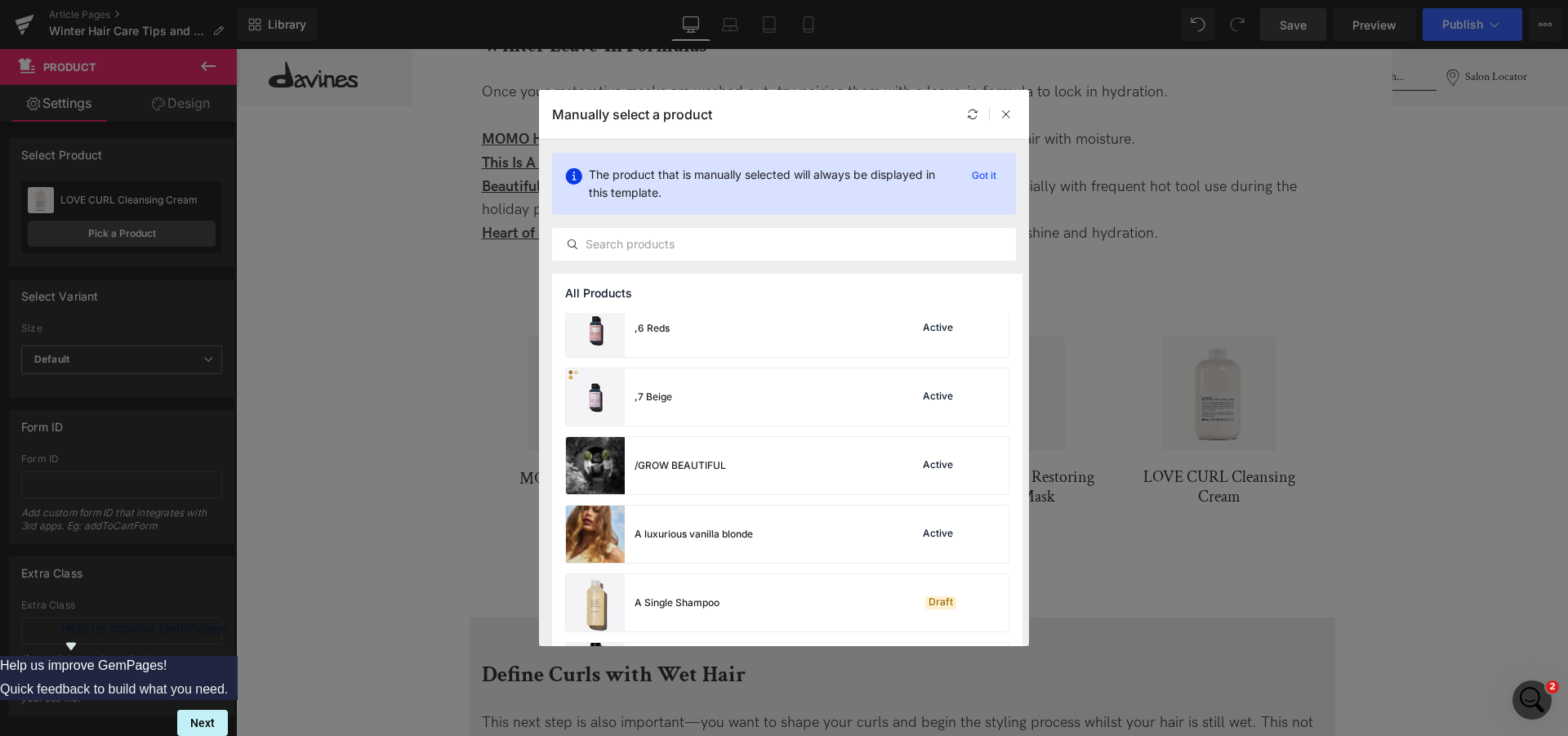
scroll to position [500, 0]
click at [672, 256] on div at bounding box center [784, 244] width 464 height 33
click at [676, 246] on input "text" at bounding box center [784, 244] width 463 height 19
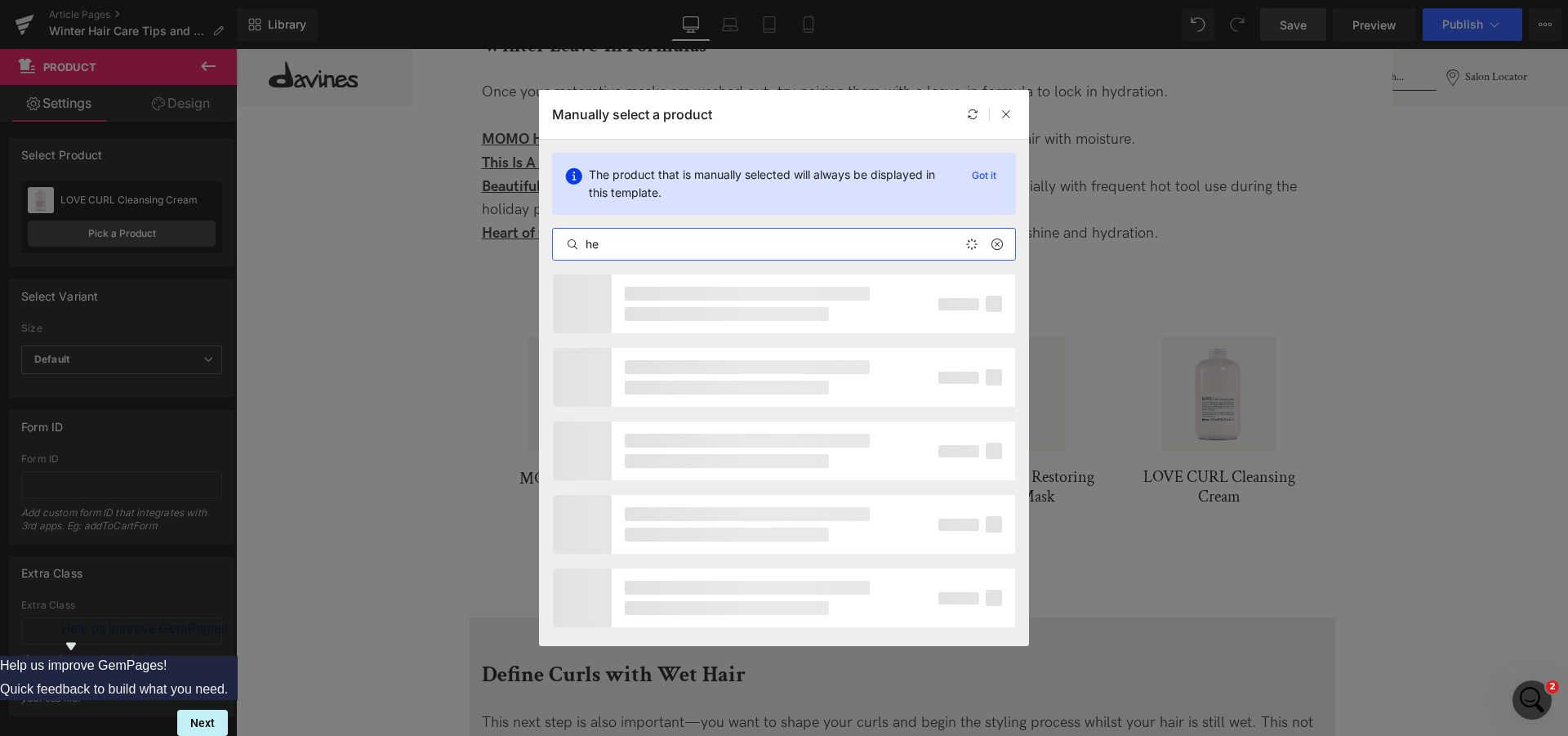
type input "h"
type input "g"
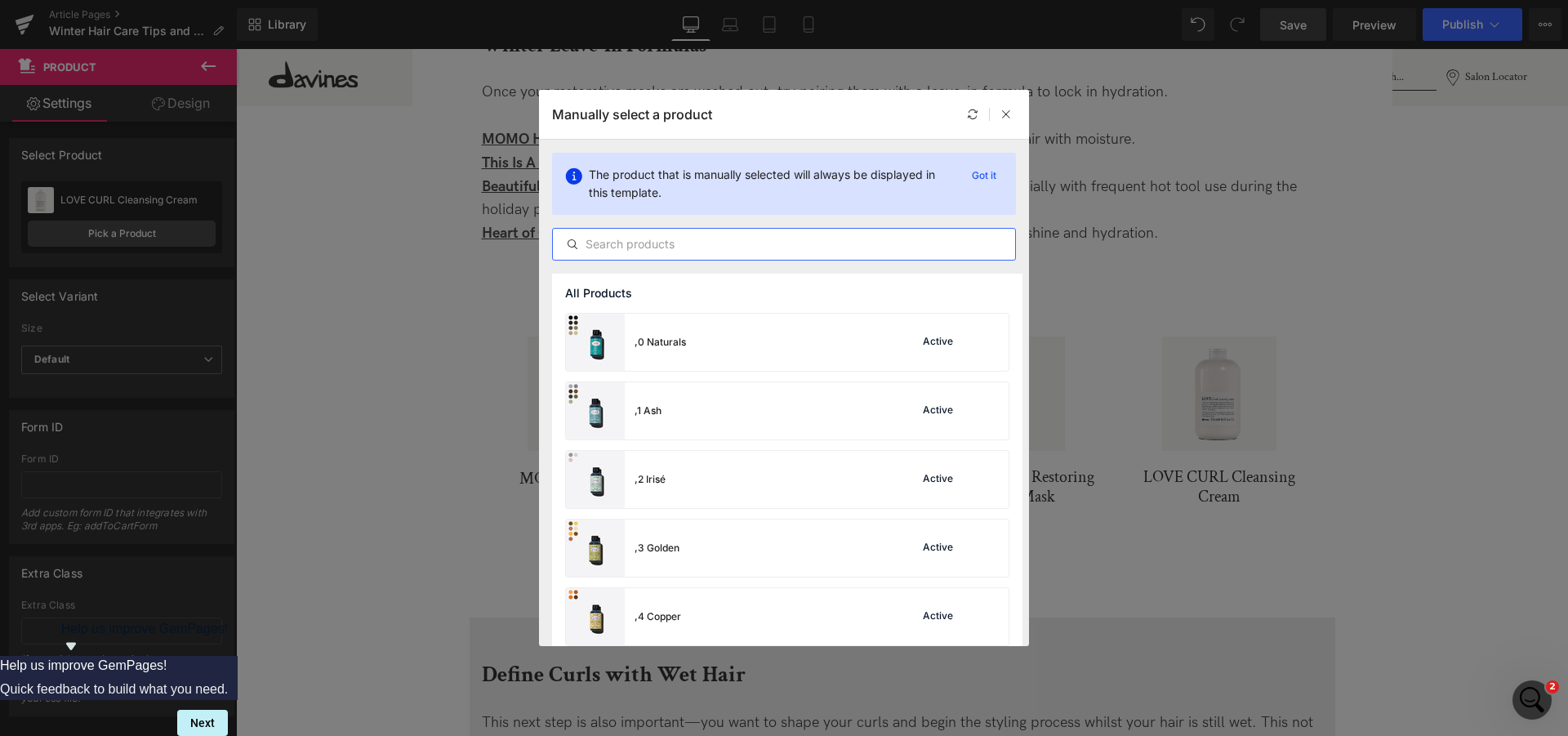
click at [993, 114] on div at bounding box center [989, 114] width 53 height 19
click at [1002, 114] on icon at bounding box center [1006, 114] width 11 height 12
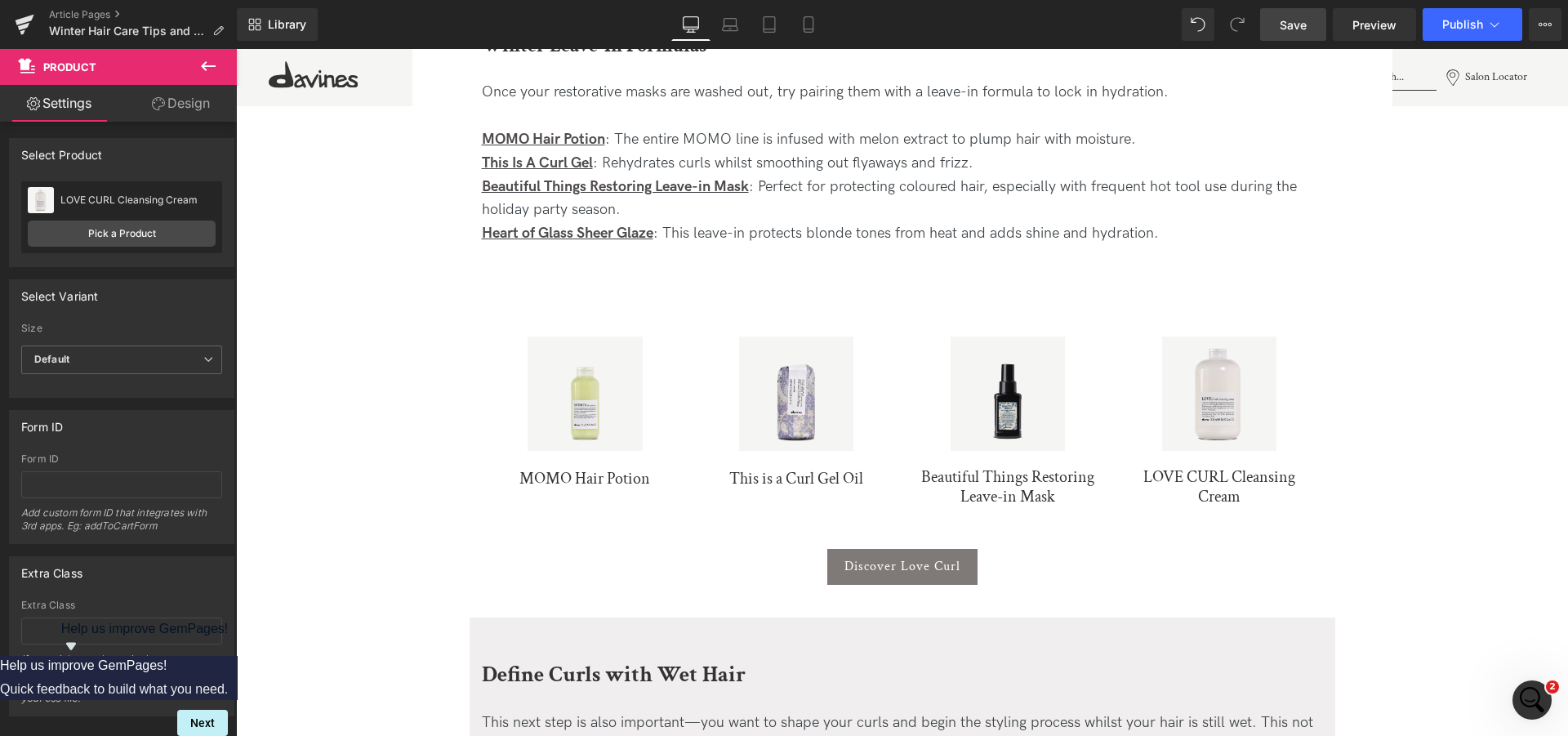
drag, startPoint x: 1318, startPoint y: 21, endPoint x: 451, endPoint y: 356, distance: 929.5
click at [1318, 21] on link "Save" at bounding box center [1292, 25] width 66 height 33
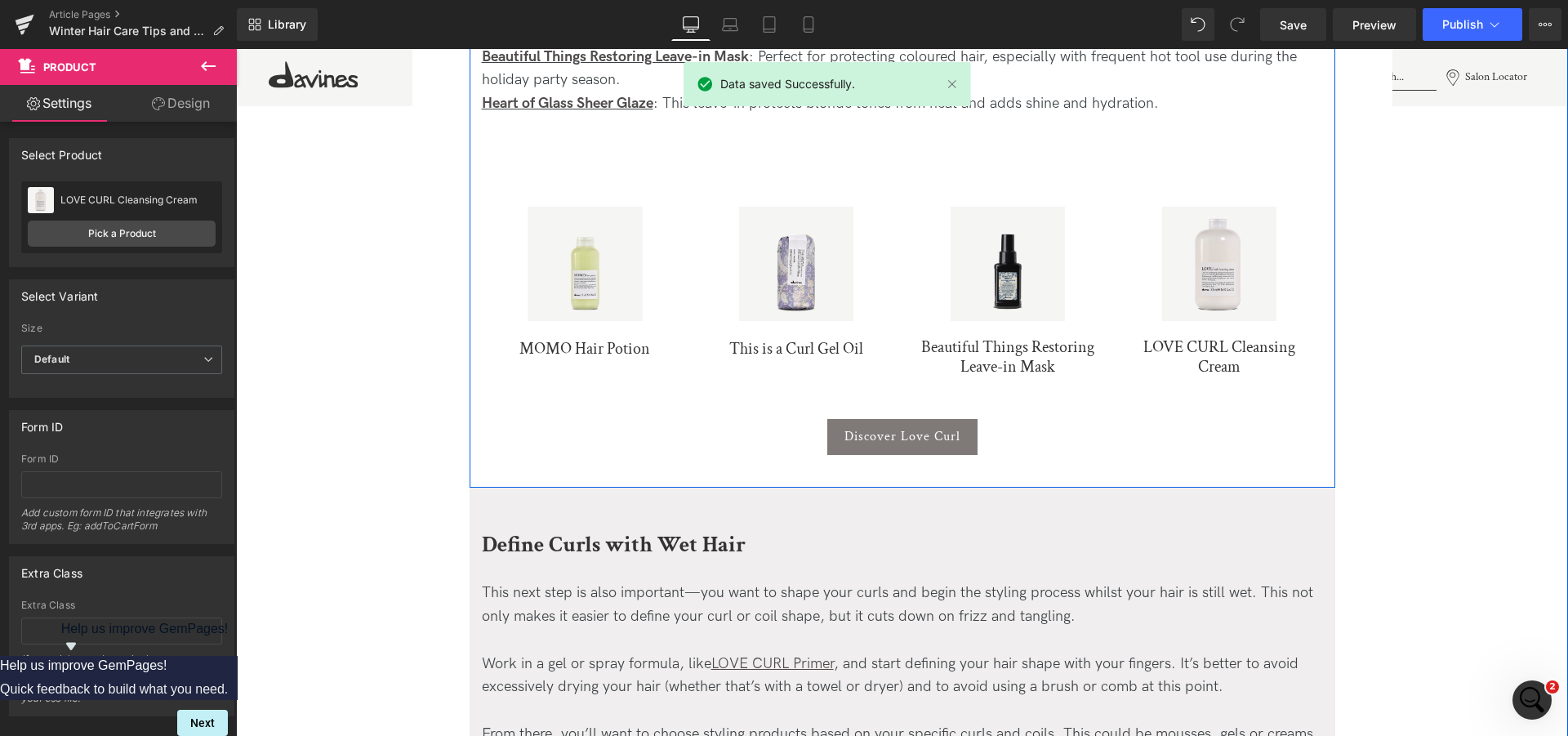
scroll to position [1897, 0]
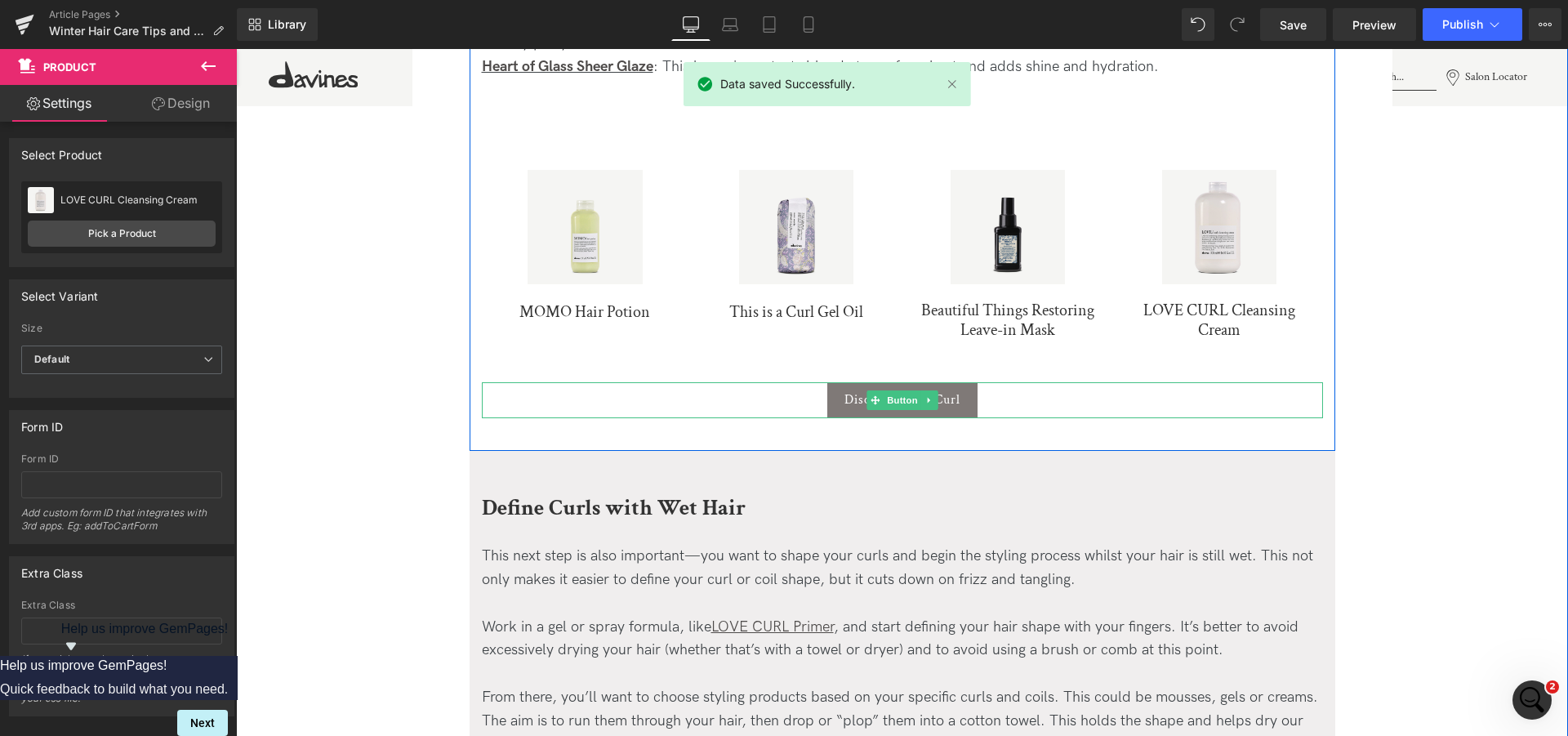
click at [998, 401] on div "Discover Love Curl" at bounding box center [902, 401] width 841 height 36
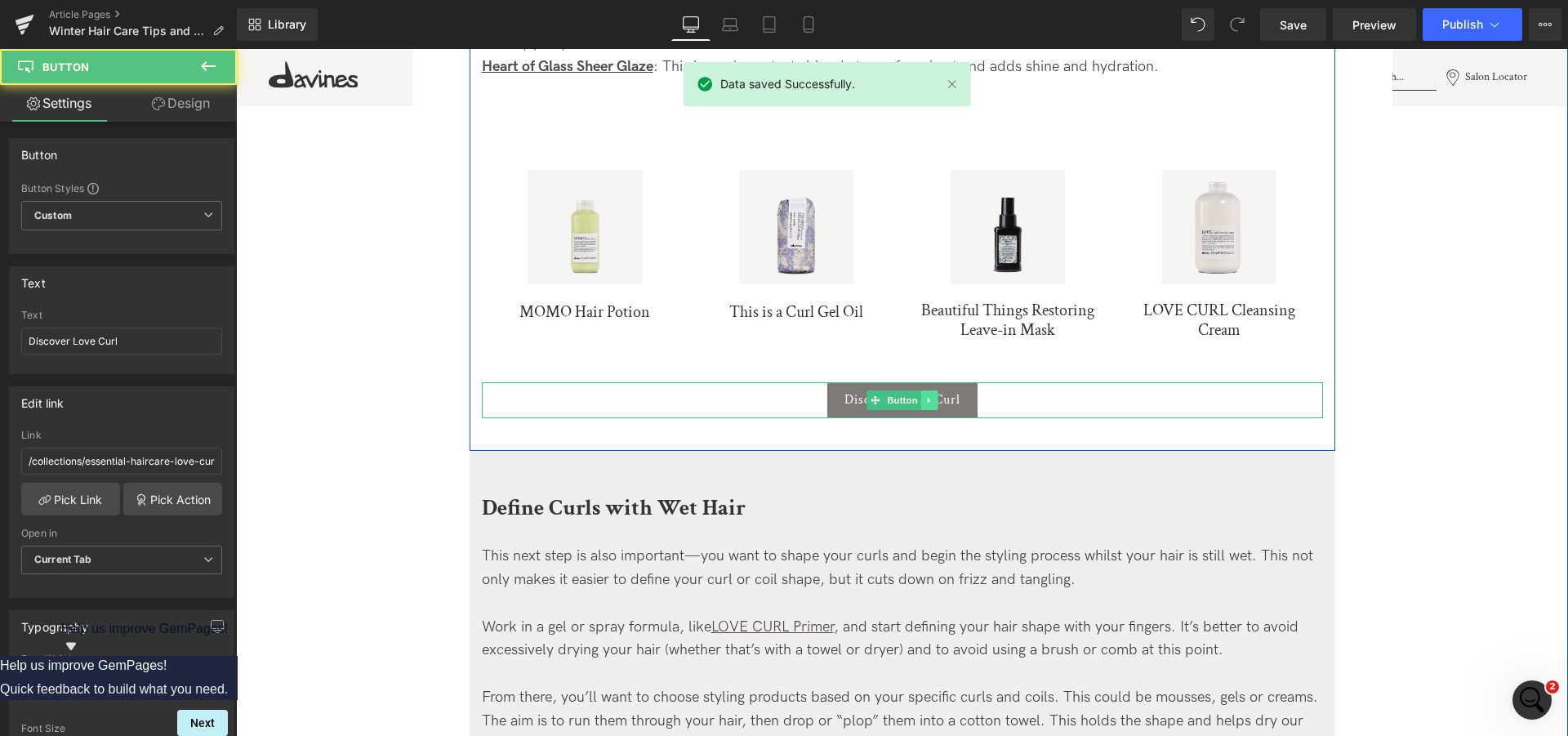
click at [927, 404] on link at bounding box center [929, 400] width 17 height 19
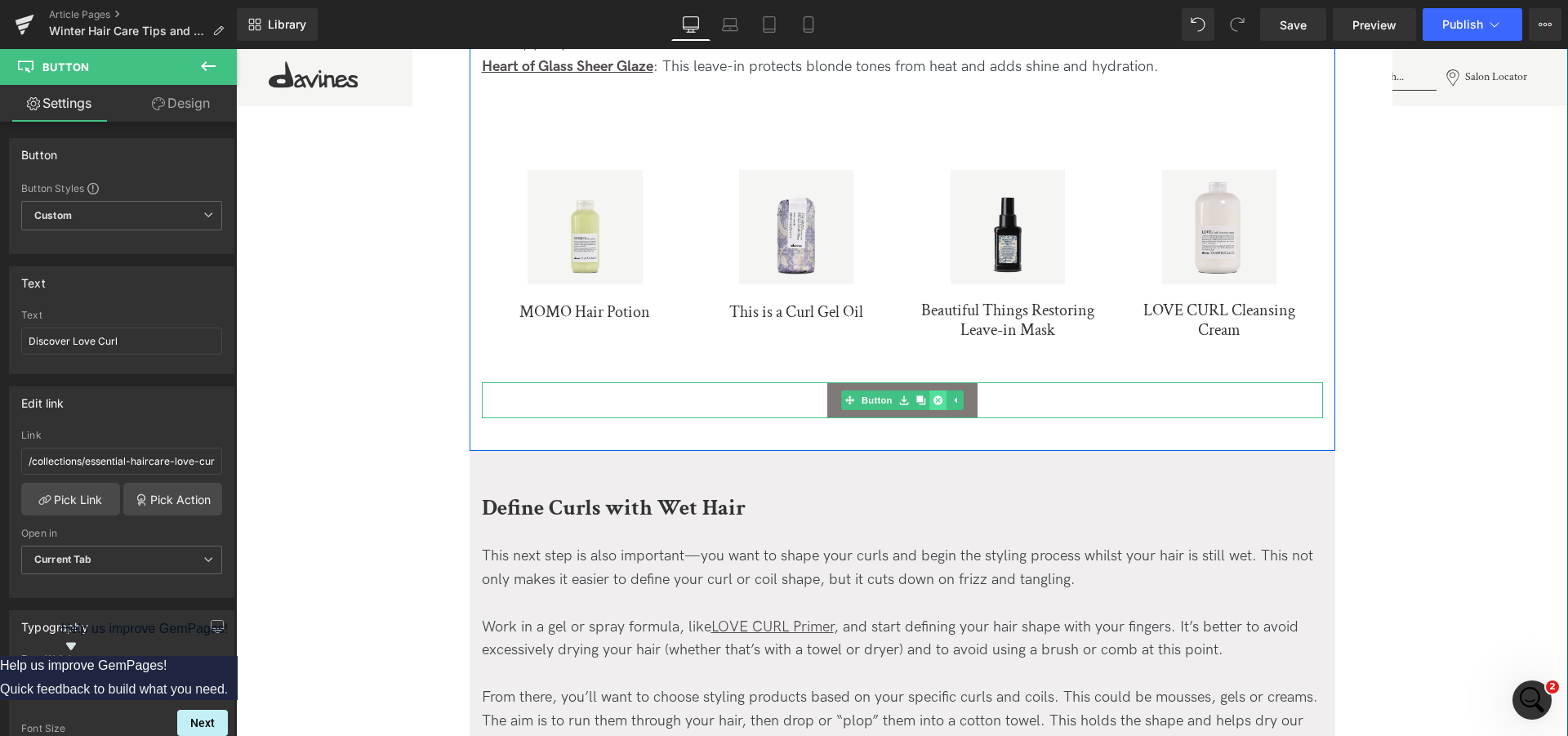
click at [933, 403] on icon at bounding box center [937, 400] width 9 height 9
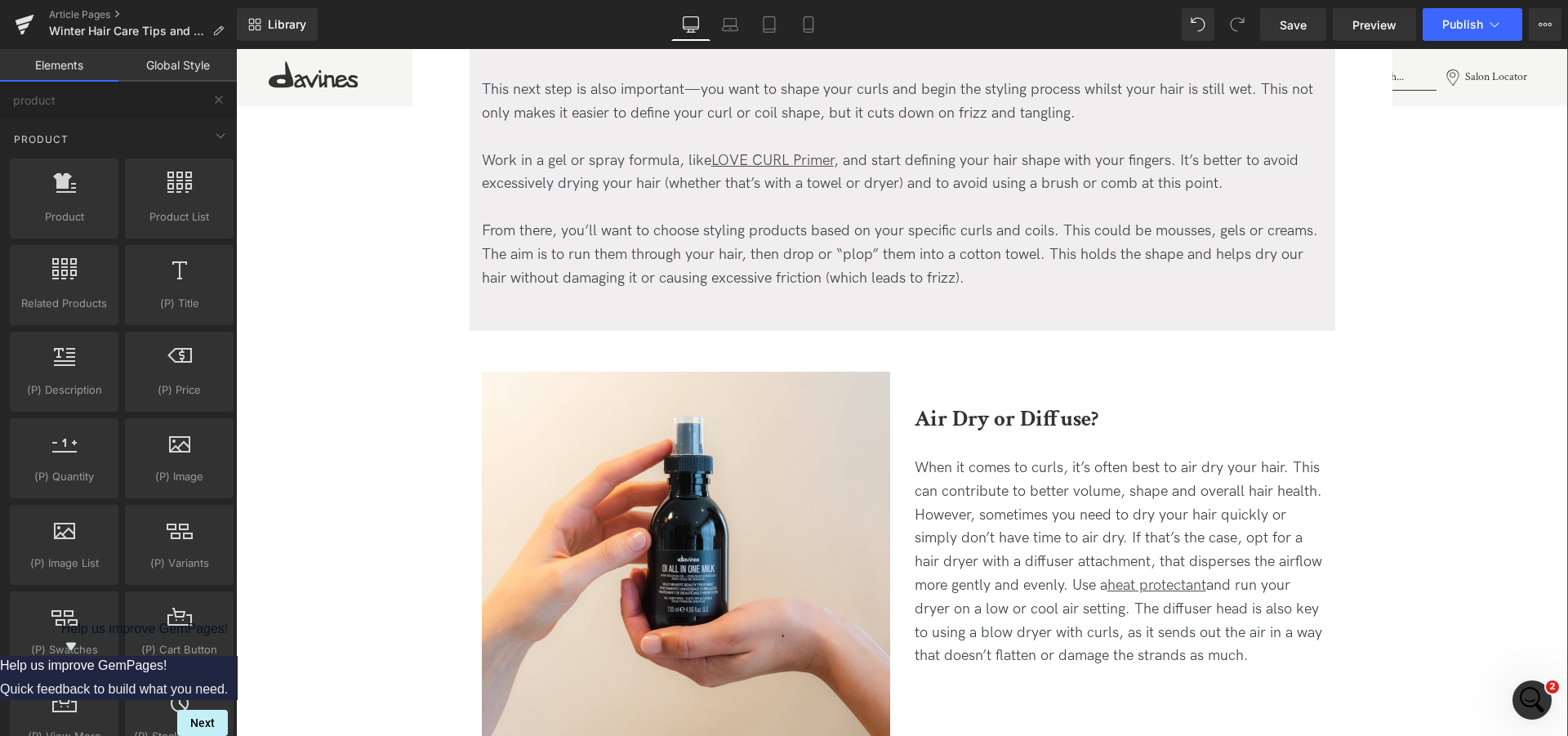
scroll to position [1980, 0]
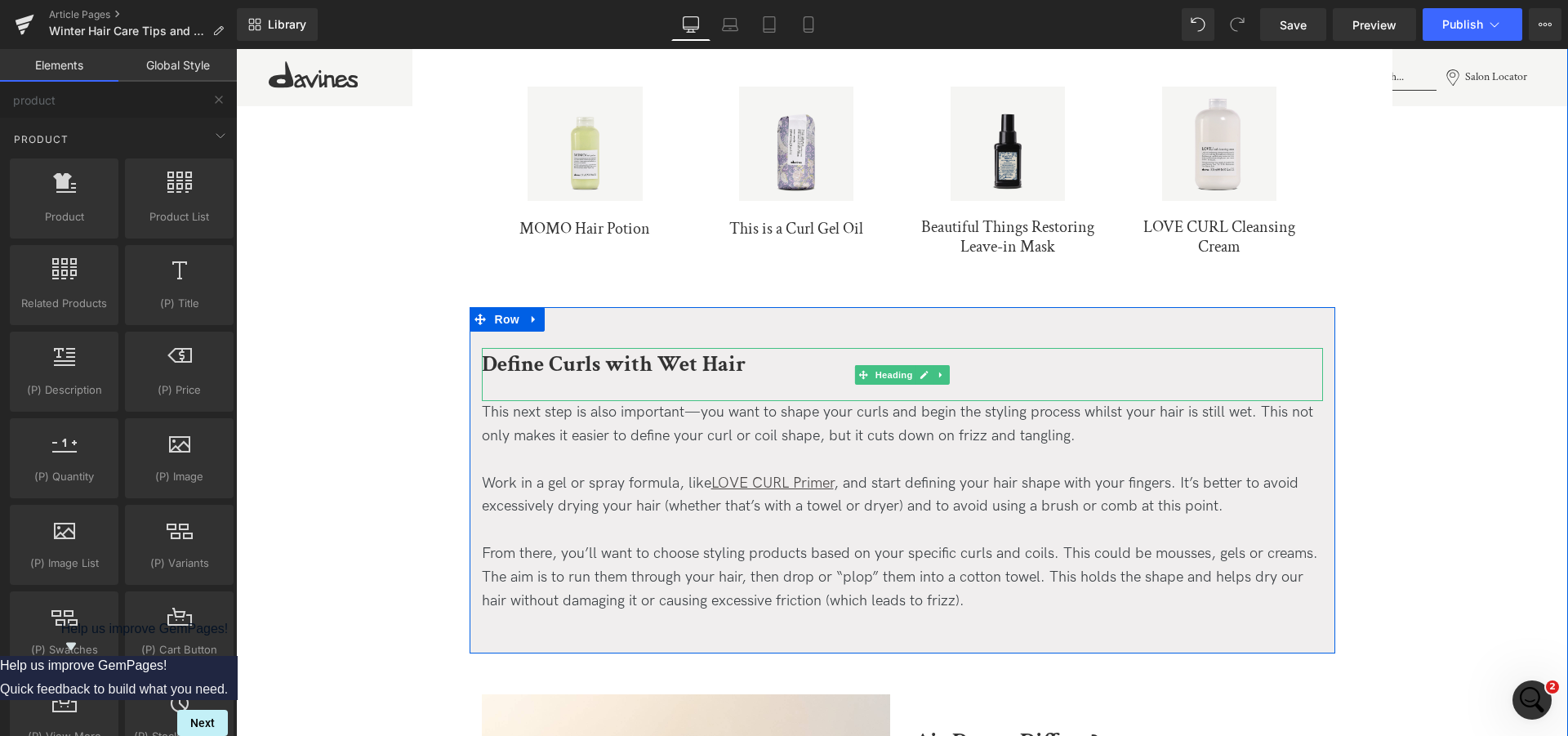
click at [590, 372] on b "Define Curls with Wet Hair" at bounding box center [613, 364] width 263 height 29
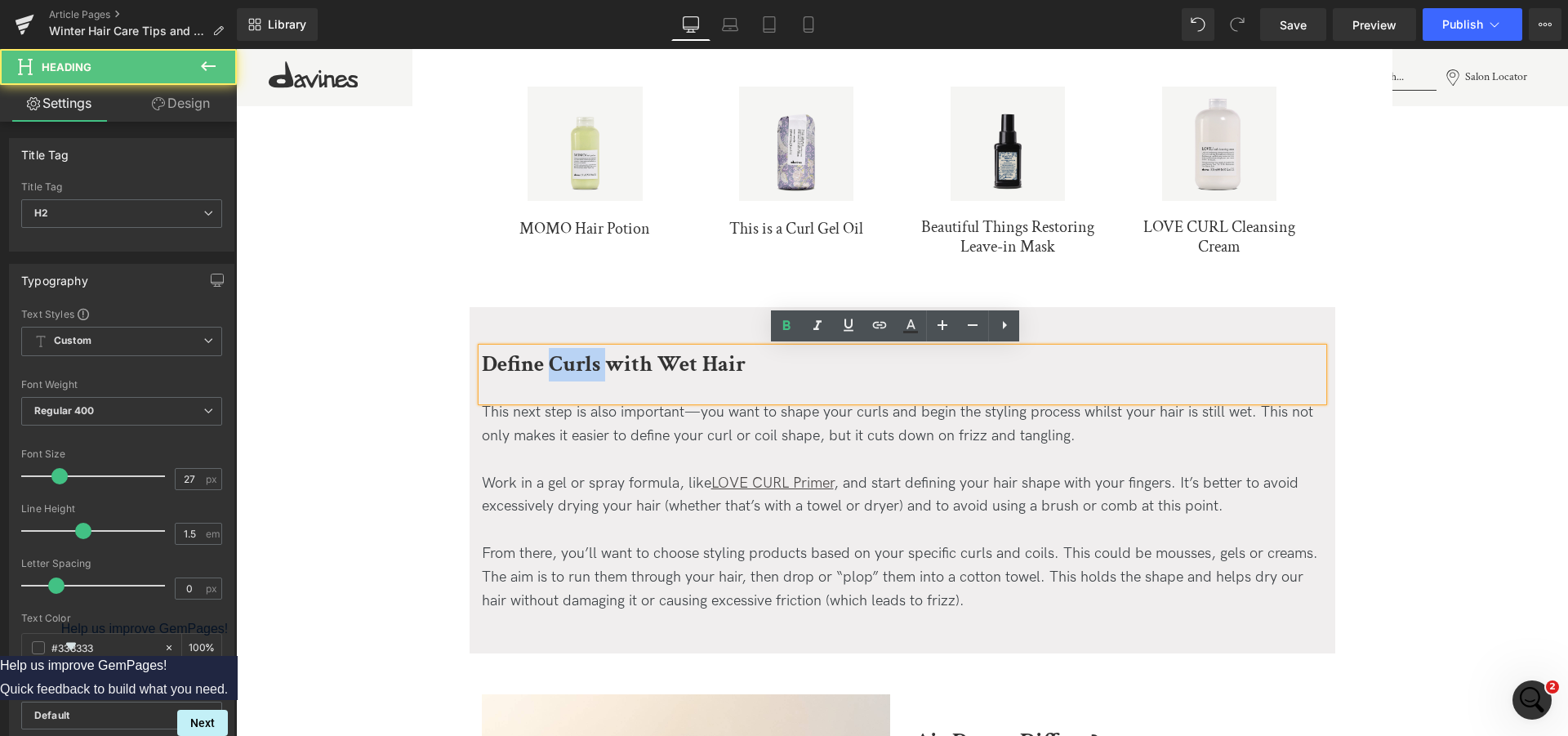
click at [590, 372] on b "Define Curls with Wet Hair" at bounding box center [613, 364] width 263 height 29
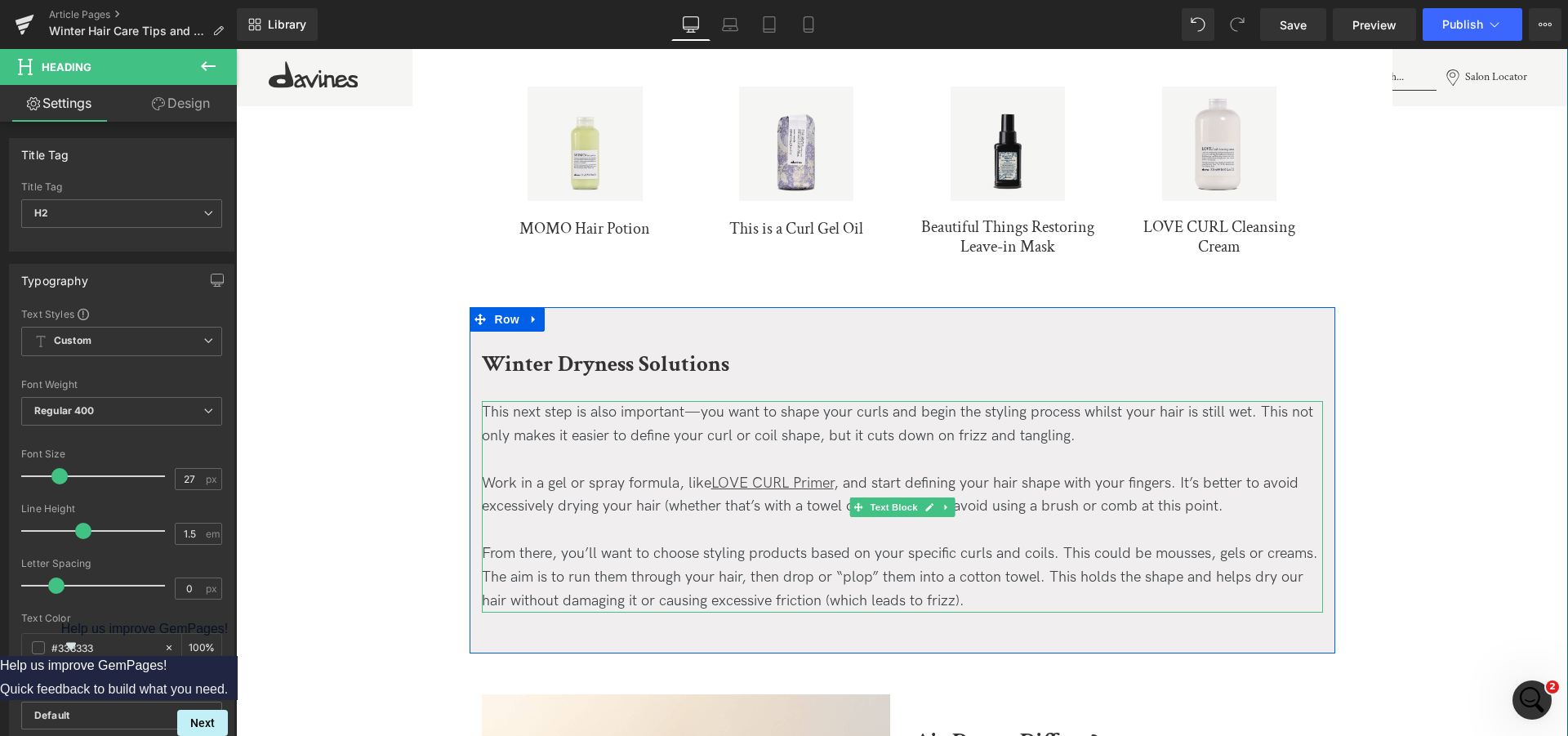
click at [619, 427] on div "This next step is also important—you want to shape your curls and begin the sty…" at bounding box center [902, 507] width 841 height 212
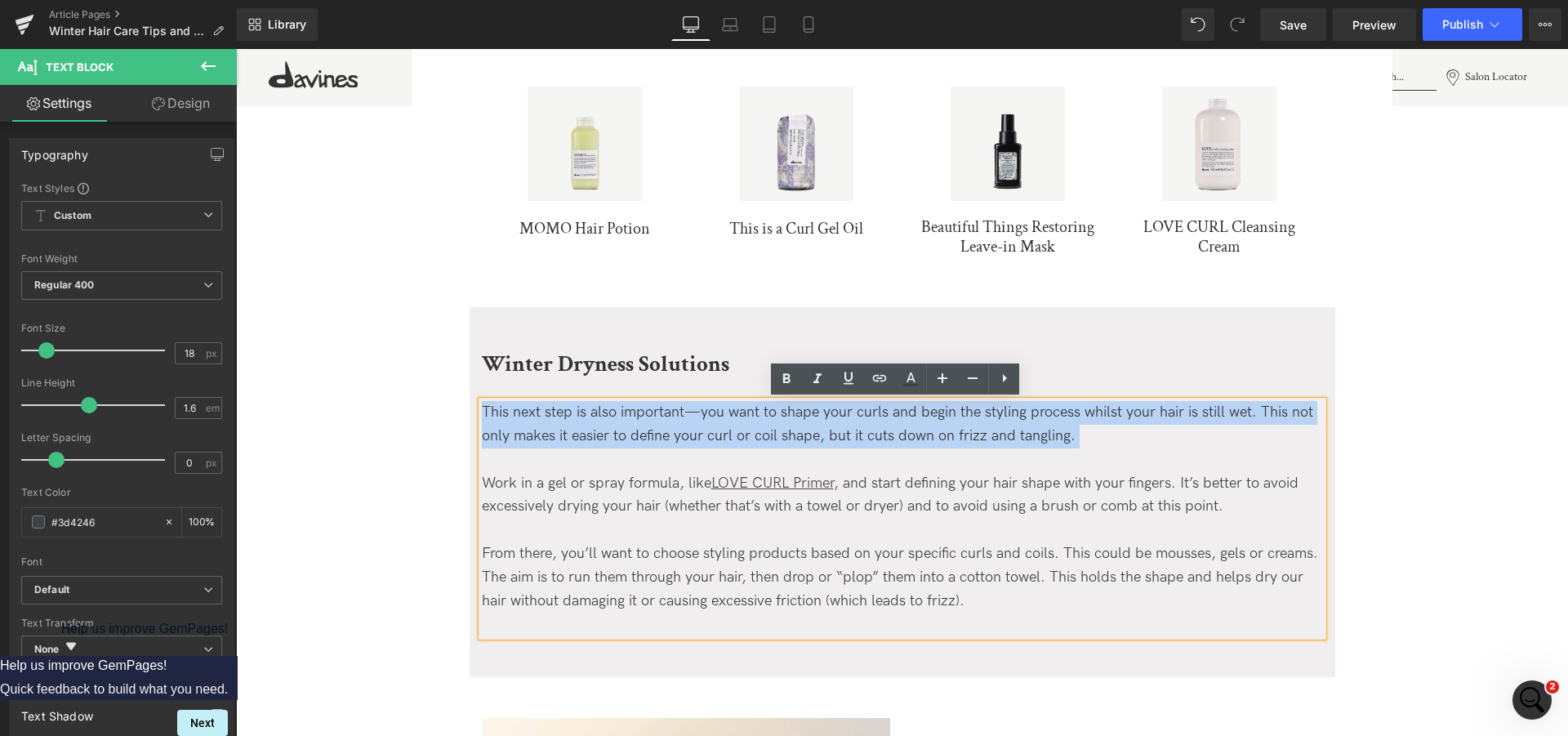
drag, startPoint x: 1102, startPoint y: 450, endPoint x: 464, endPoint y: 408, distance: 639.4
click at [469, 408] on div "Winter Dryness Solutions Heading This next step is also important—you want to s…" at bounding box center [902, 492] width 866 height 288
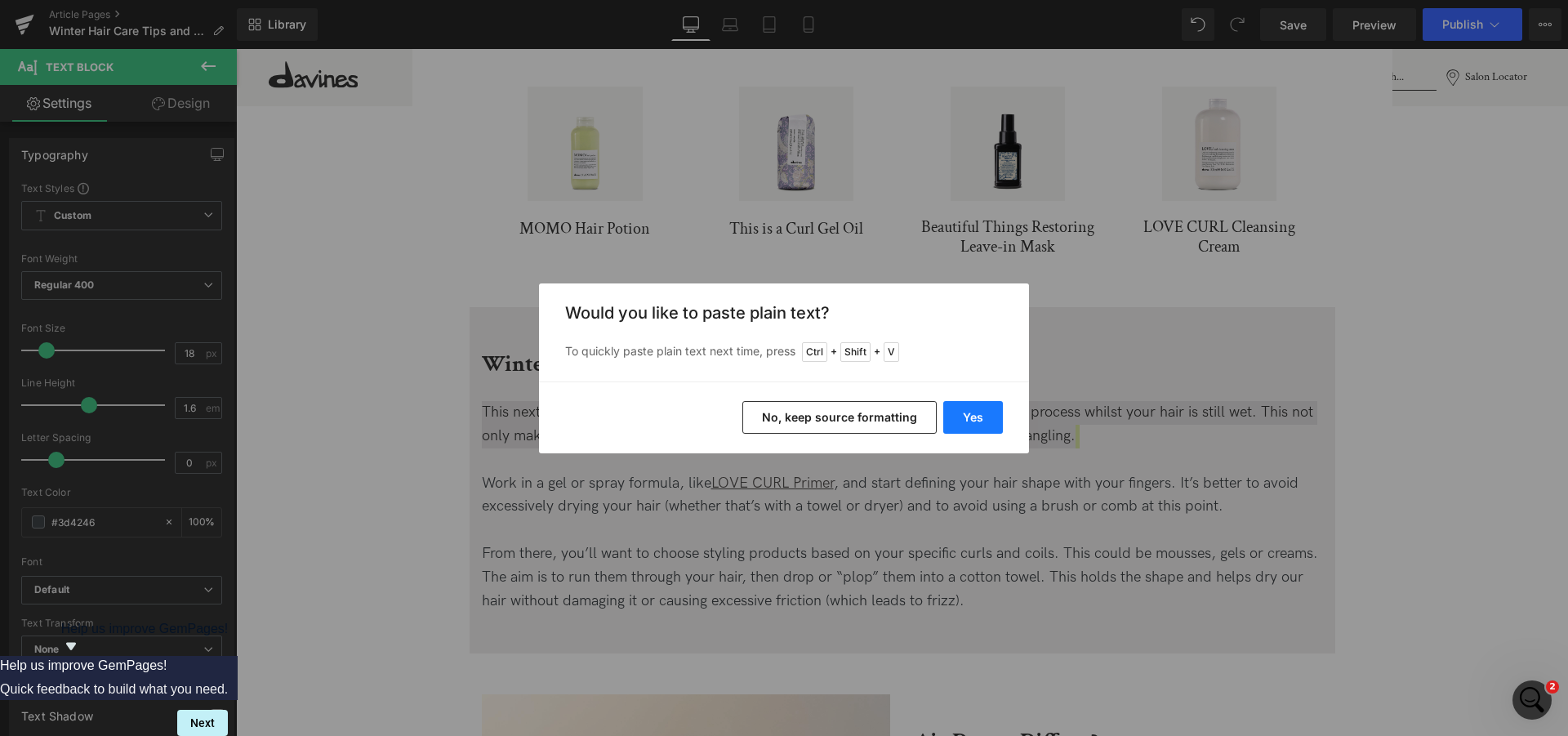
click at [983, 417] on button "Yes" at bounding box center [973, 418] width 59 height 33
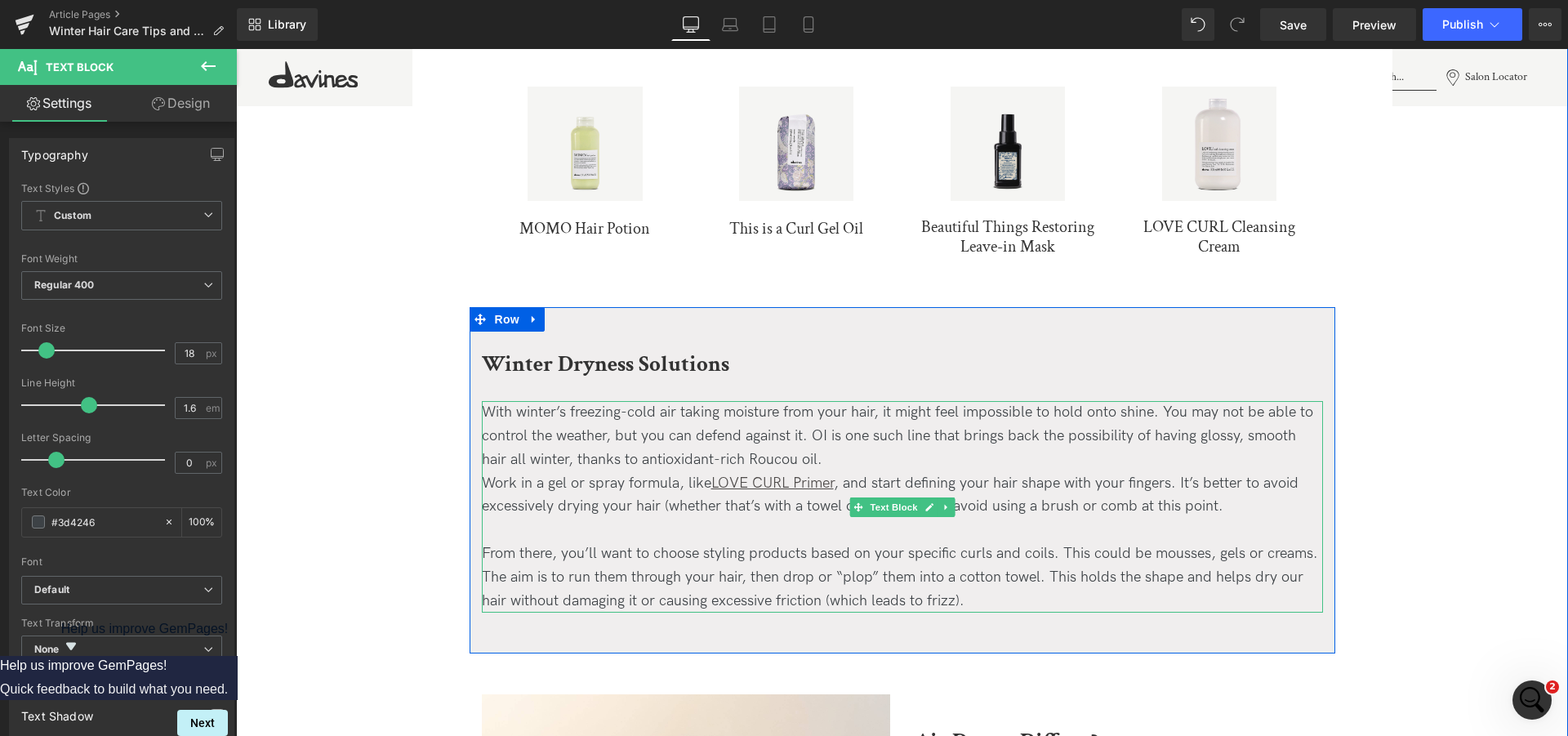
click at [801, 460] on div "With winter’s freezing-cold air taking moisture from your hair, it might feel i…" at bounding box center [902, 507] width 841 height 212
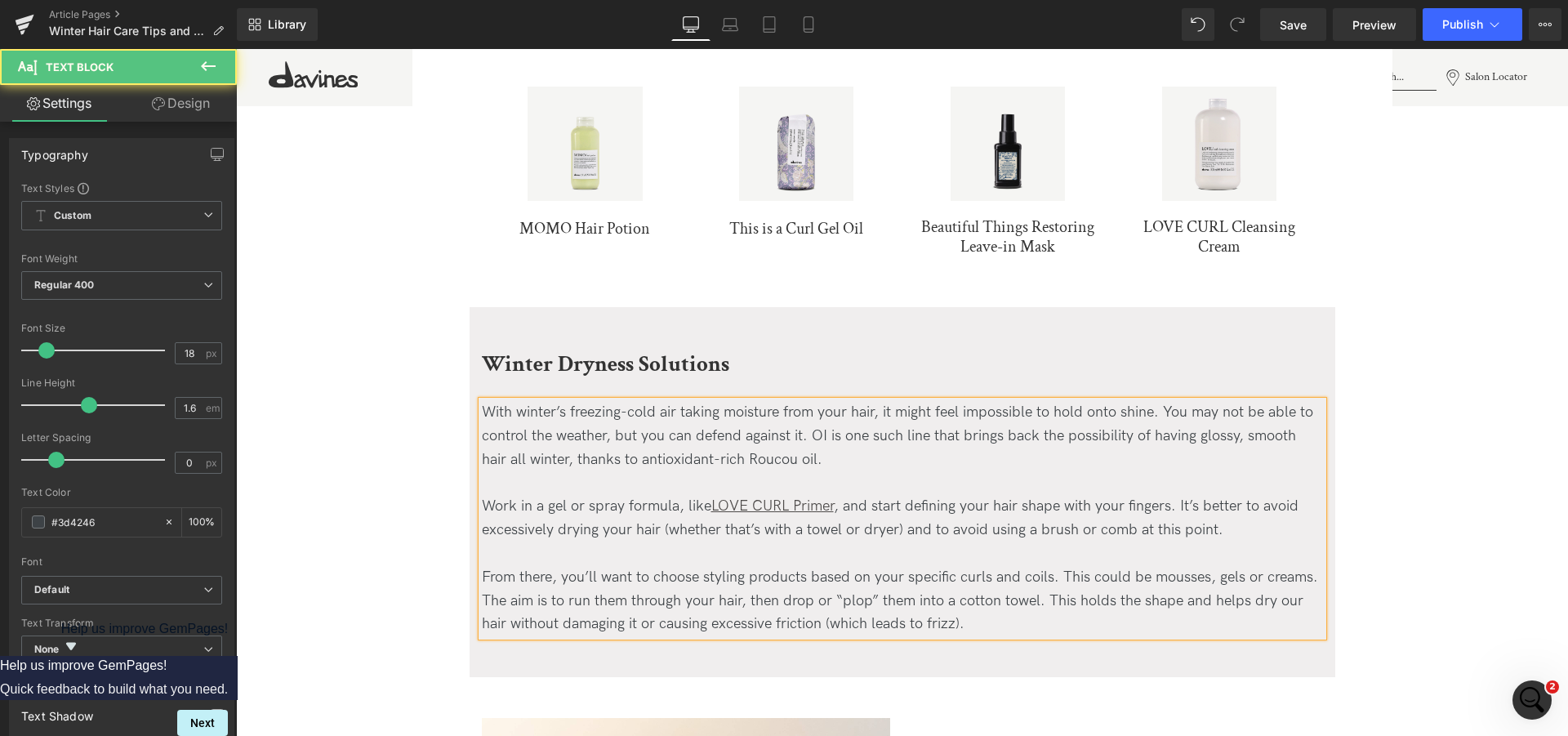
drag, startPoint x: 990, startPoint y: 626, endPoint x: 475, endPoint y: 512, distance: 527.5
click at [482, 512] on div "With winter’s freezing-cold air taking moisture from your hair, it might feel i…" at bounding box center [902, 519] width 841 height 236
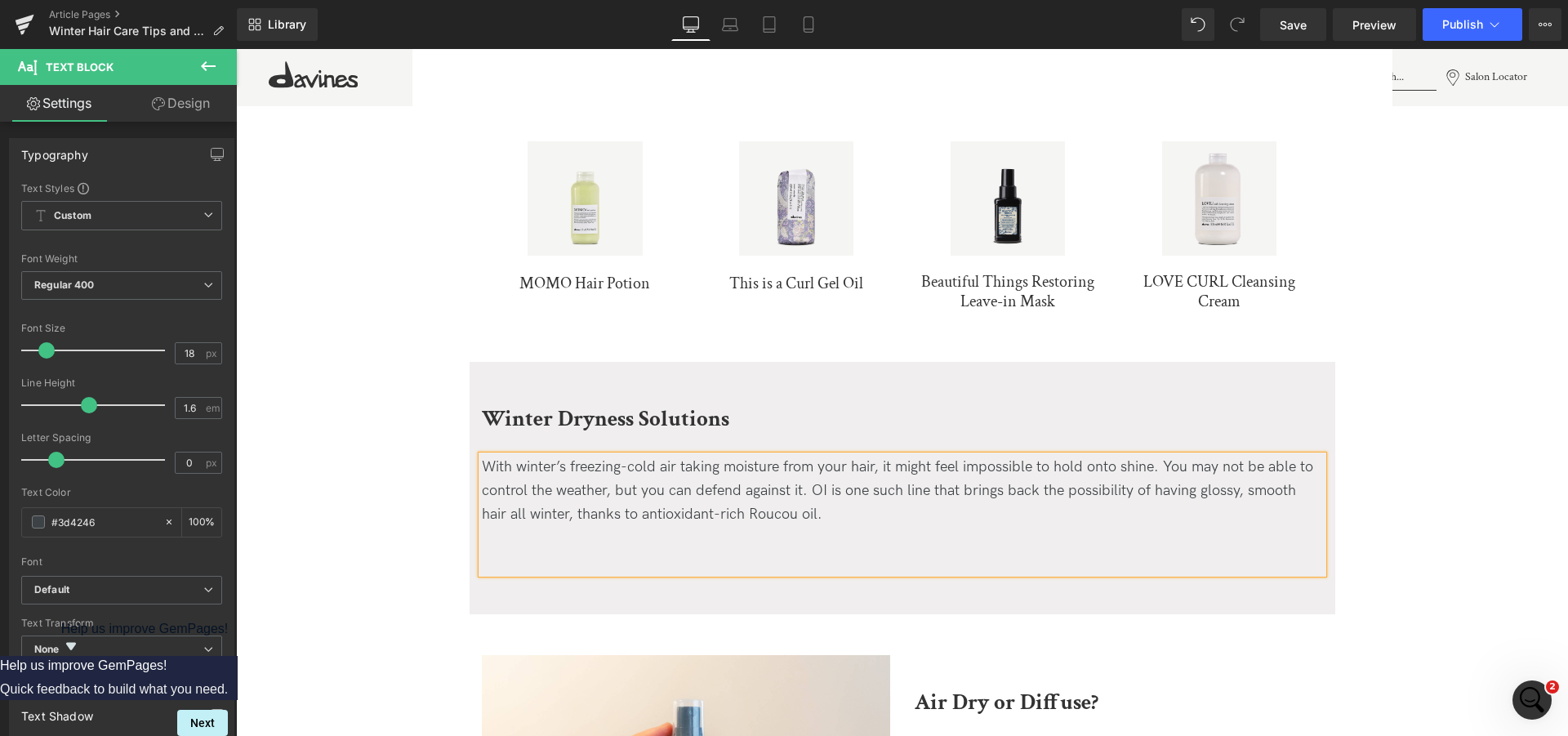
scroll to position [1897, 0]
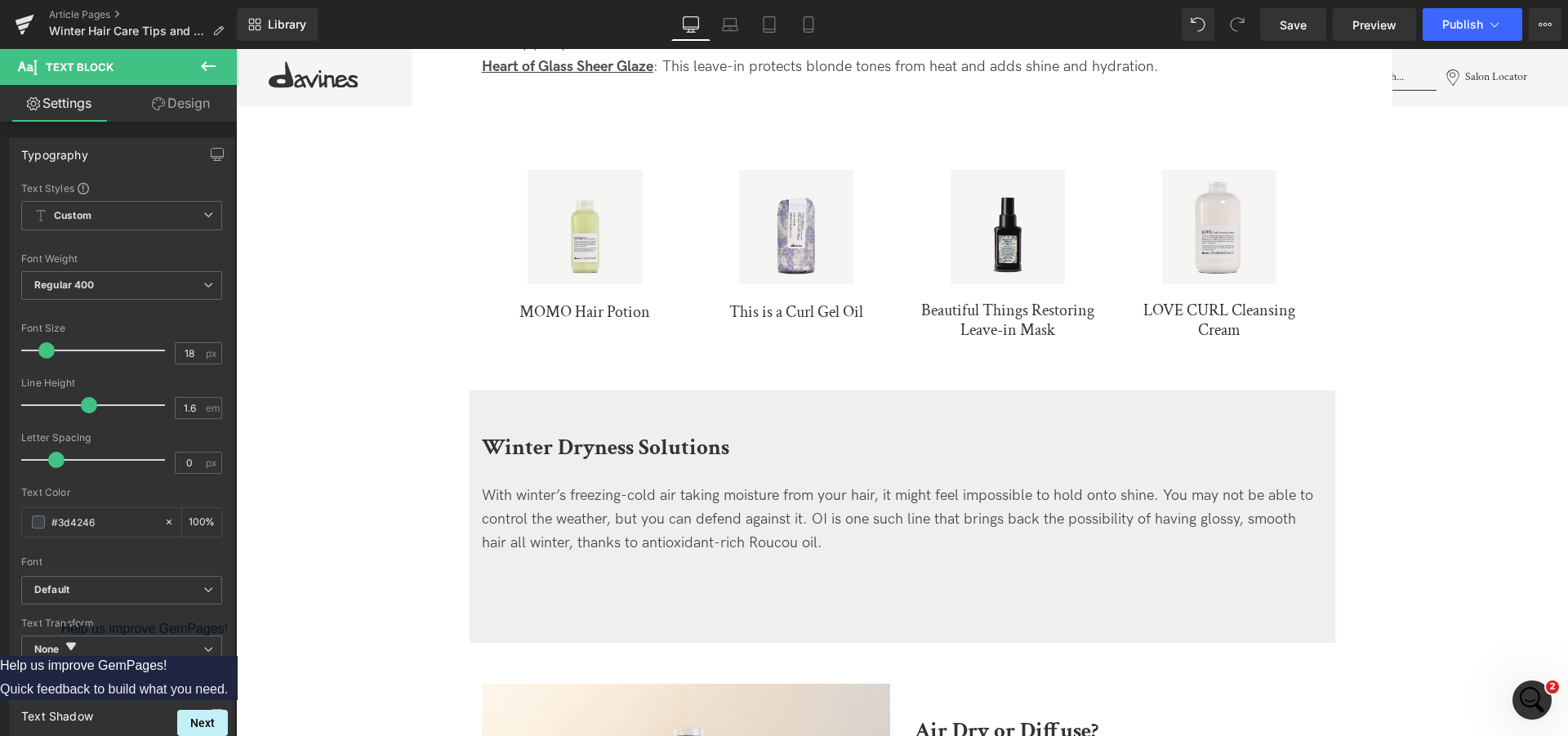
click at [207, 57] on button at bounding box center [209, 67] width 57 height 36
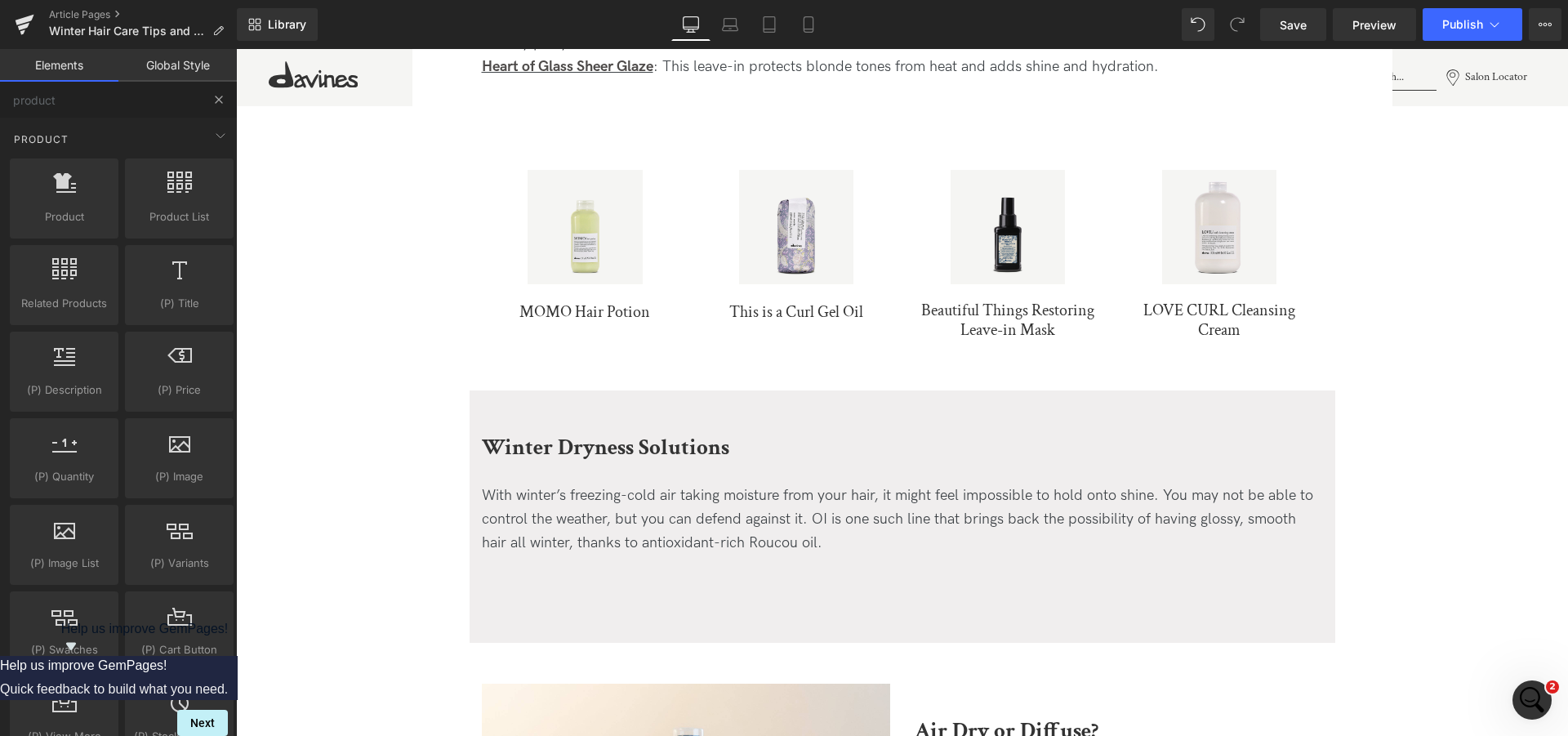
click at [223, 86] on button at bounding box center [219, 100] width 36 height 36
click at [219, 90] on button at bounding box center [219, 100] width 36 height 36
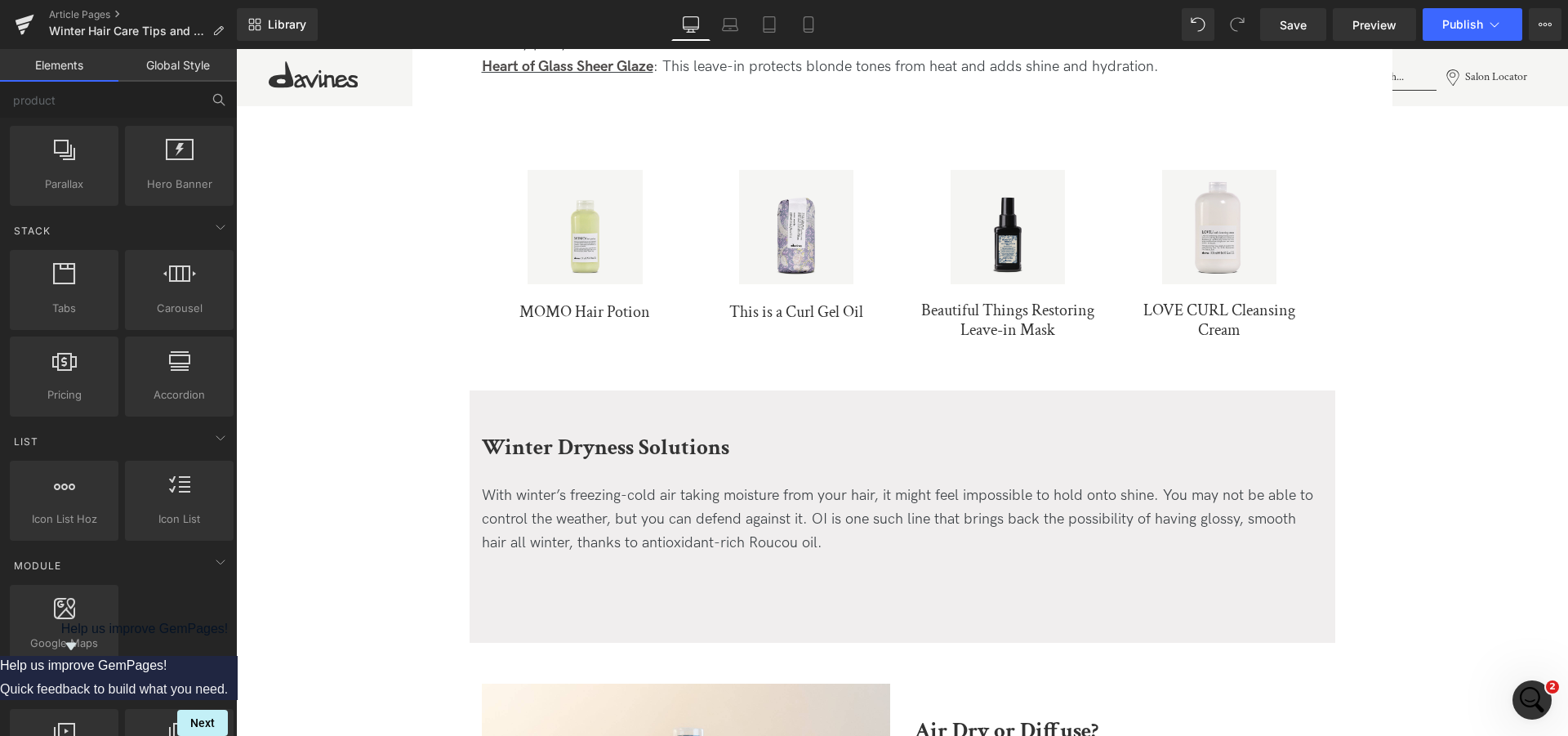
scroll to position [500, 0]
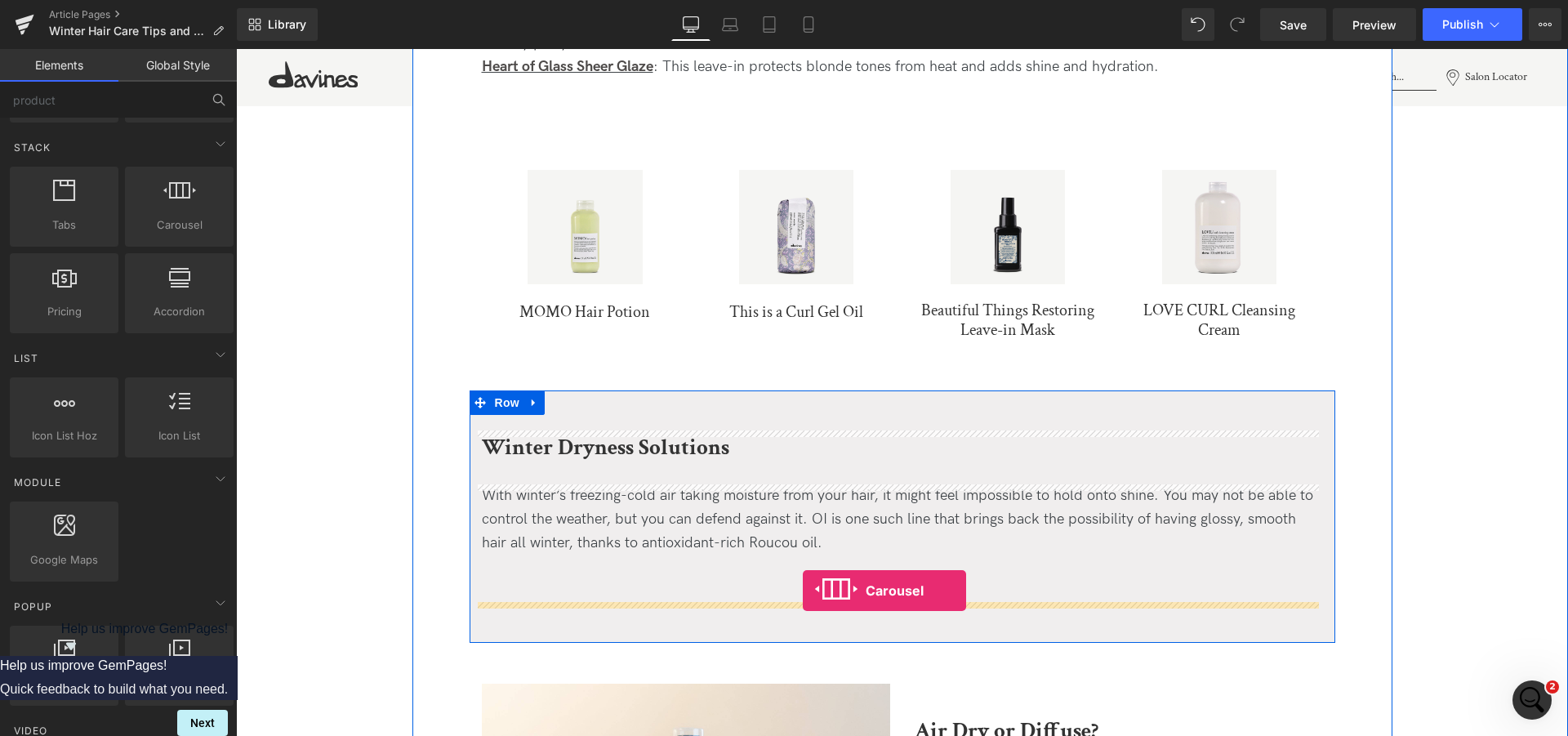
drag, startPoint x: 409, startPoint y: 258, endPoint x: 803, endPoint y: 590, distance: 515.2
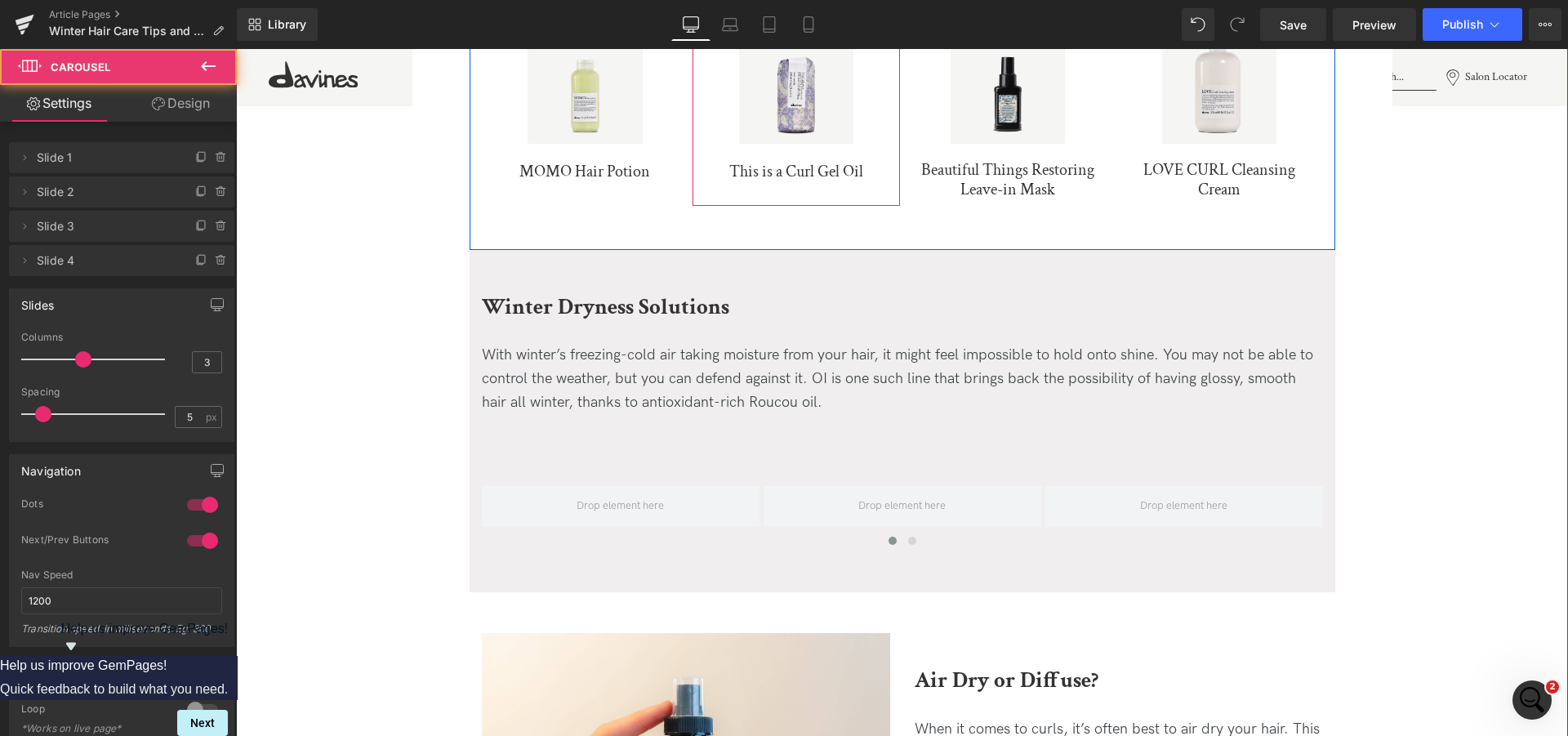
scroll to position [2063, 0]
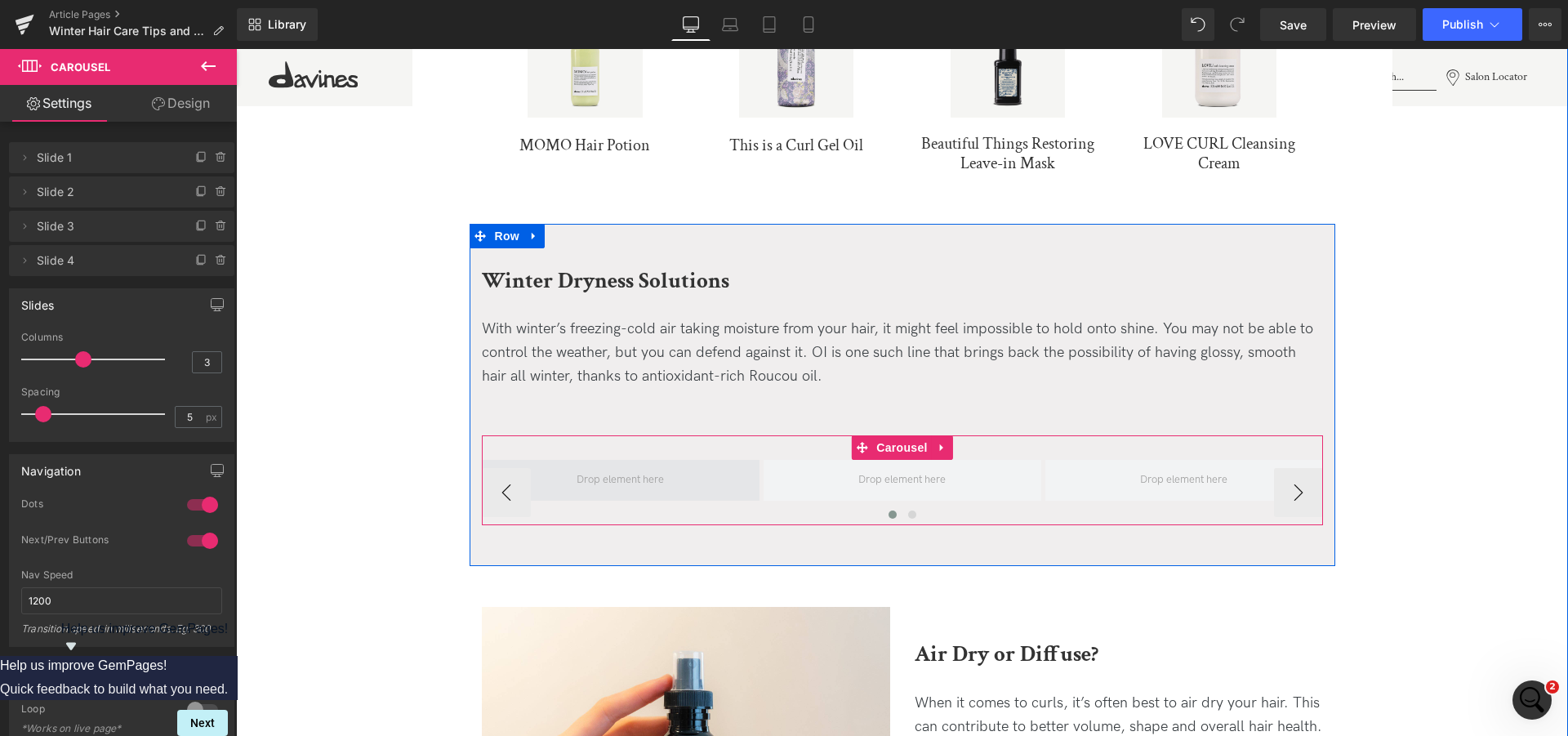
click at [656, 484] on span at bounding box center [620, 480] width 99 height 30
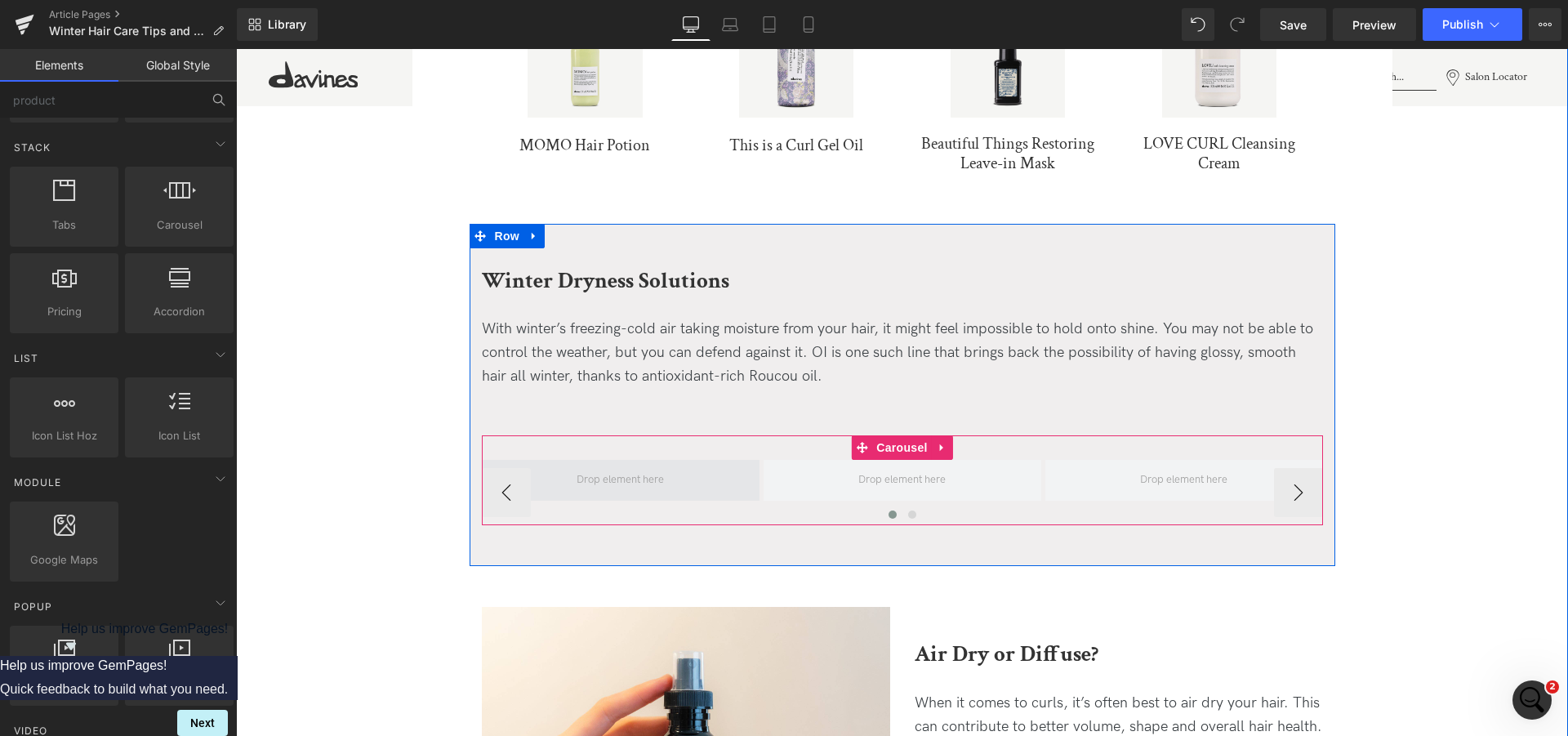
click at [601, 482] on span at bounding box center [620, 480] width 99 height 30
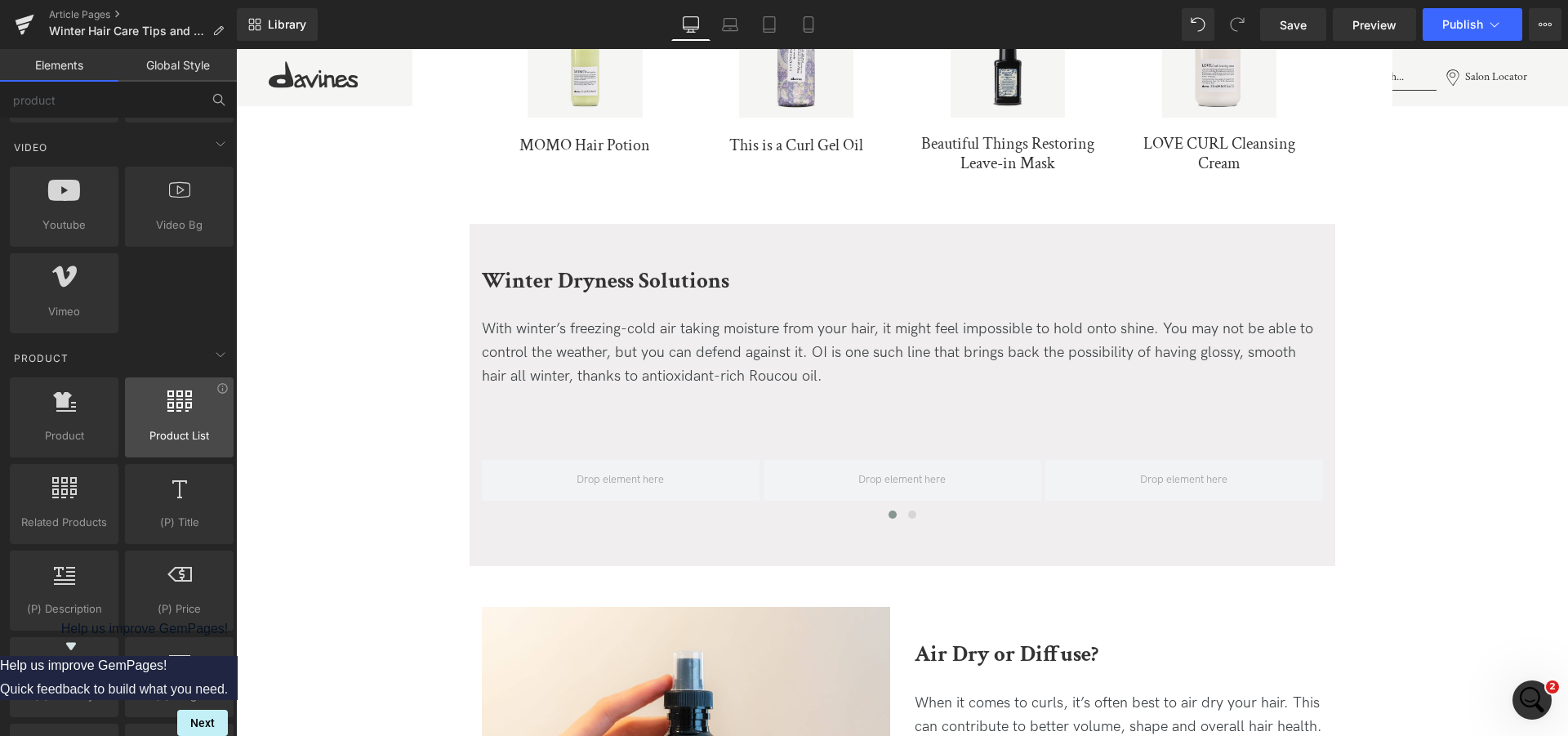
scroll to position [1250, 0]
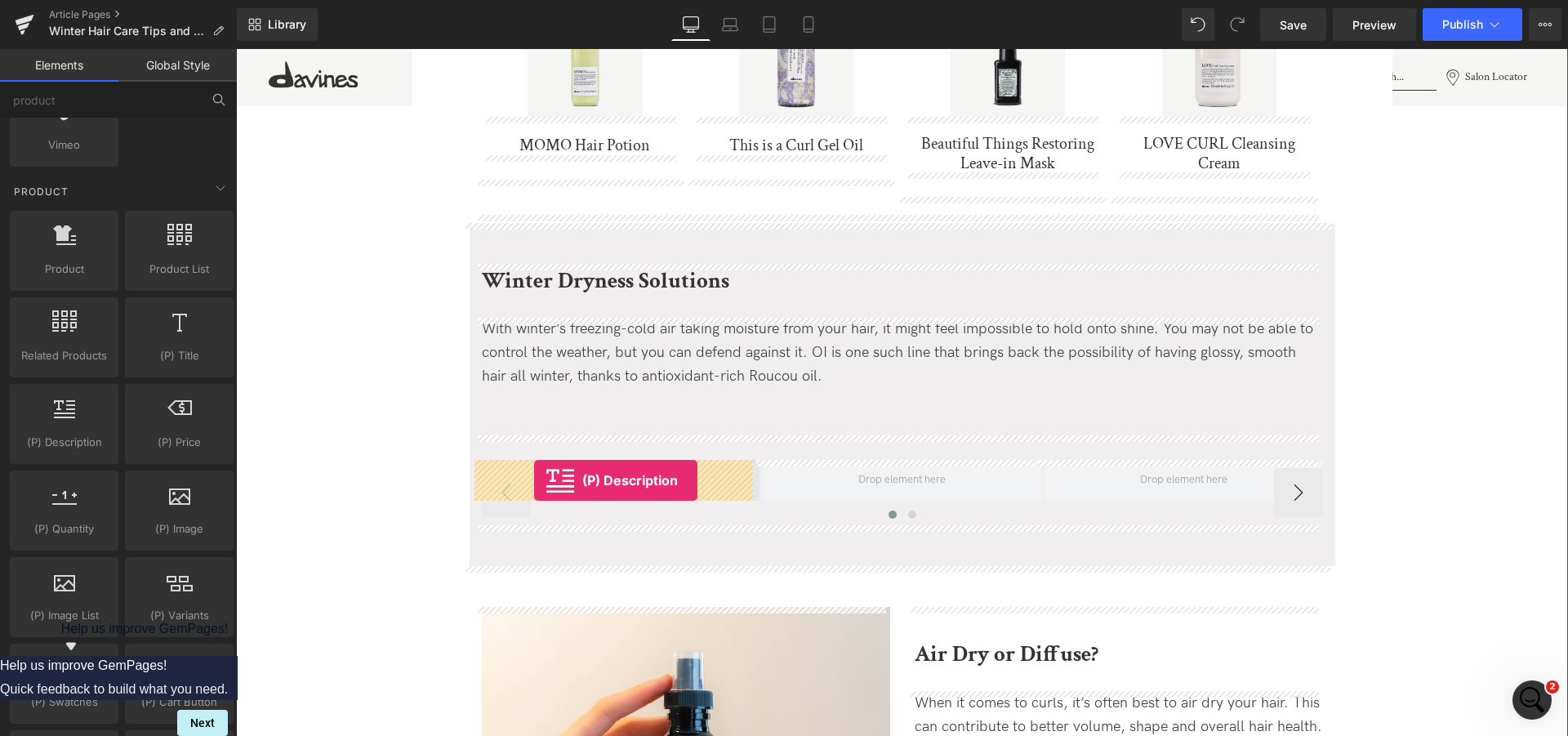
drag, startPoint x: 289, startPoint y: 472, endPoint x: 534, endPoint y: 480, distance: 245.1
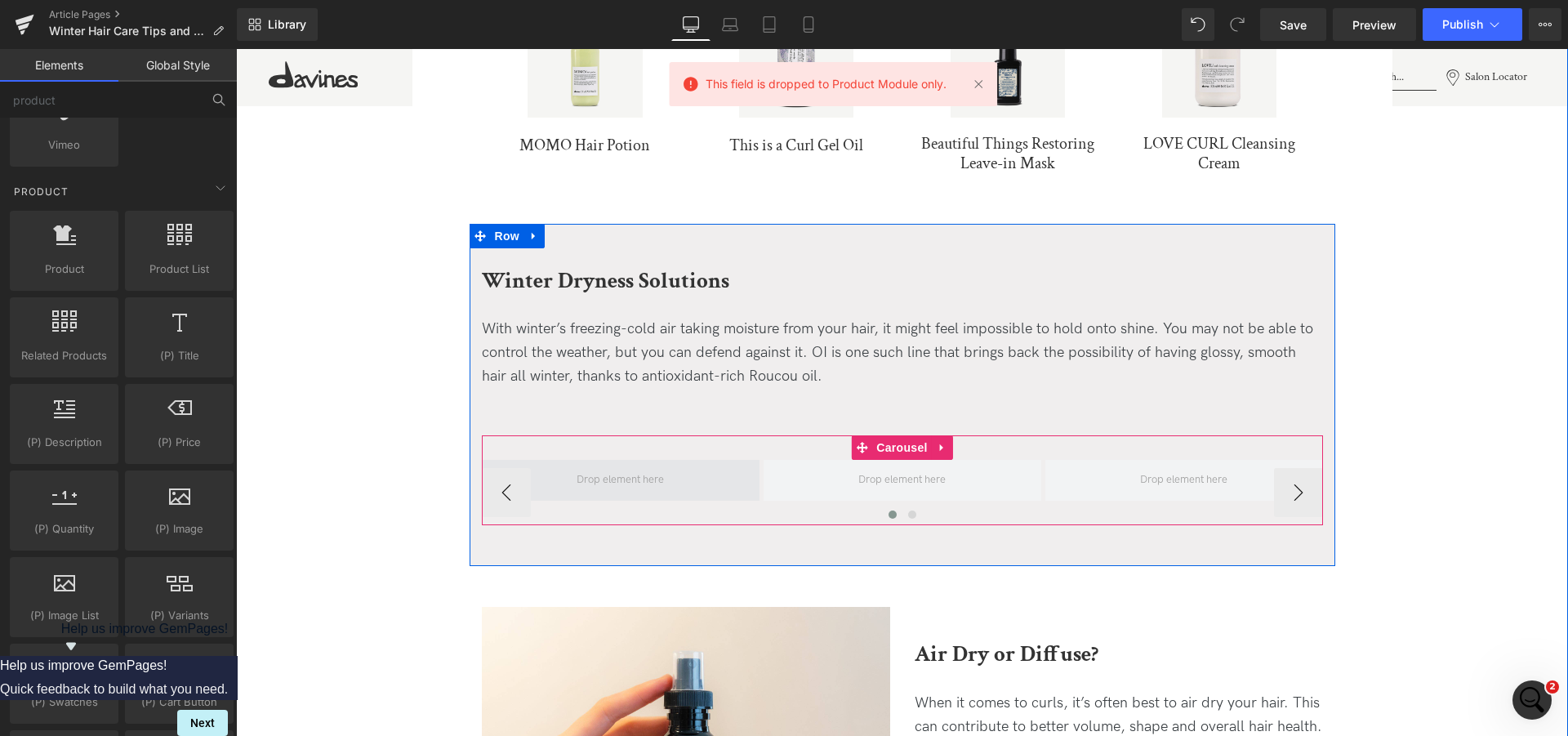
click at [613, 480] on span at bounding box center [620, 480] width 99 height 30
click at [1304, 487] on button "›" at bounding box center [1298, 492] width 49 height 49
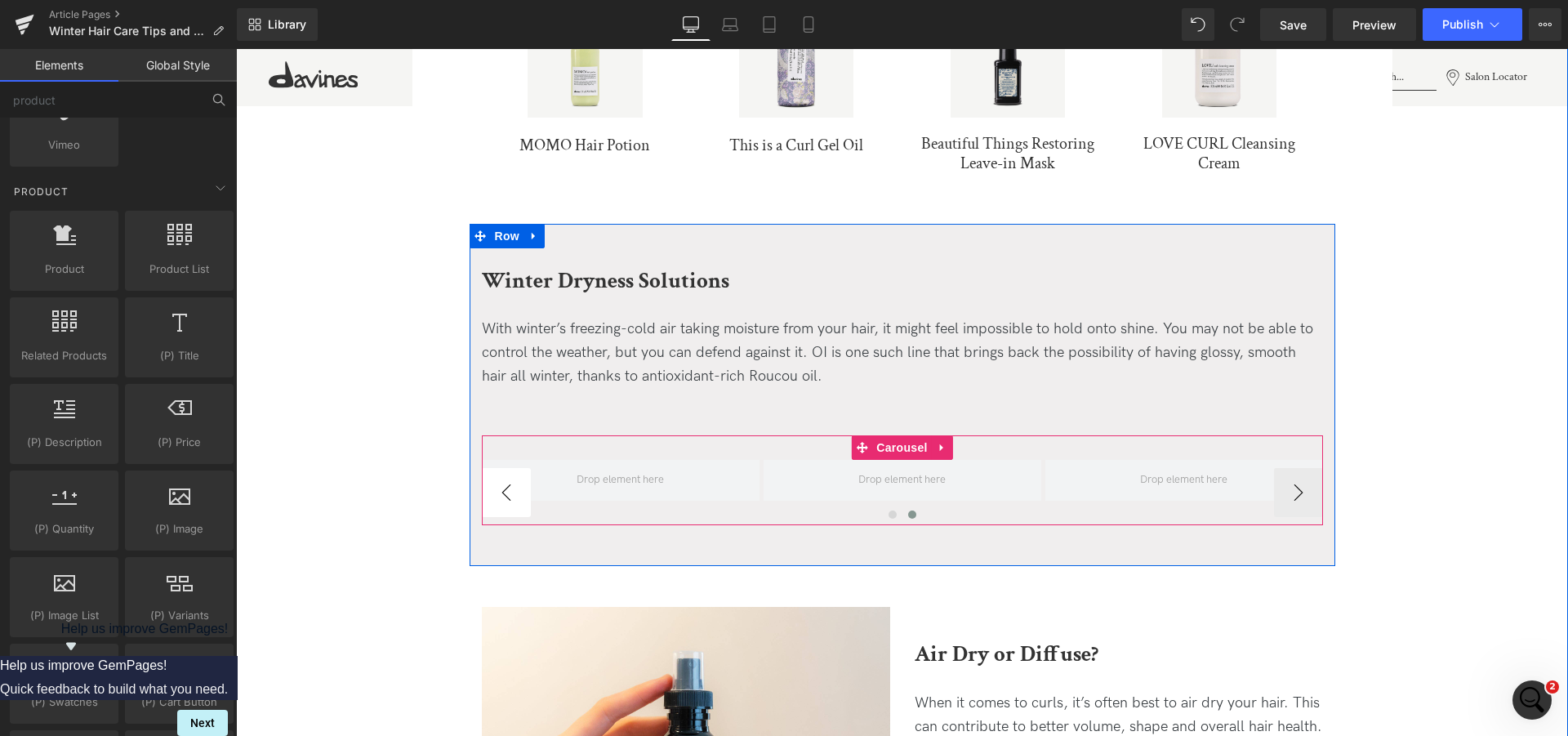
click at [498, 489] on button "‹" at bounding box center [506, 492] width 49 height 49
click at [905, 443] on span "Carousel" at bounding box center [900, 448] width 58 height 25
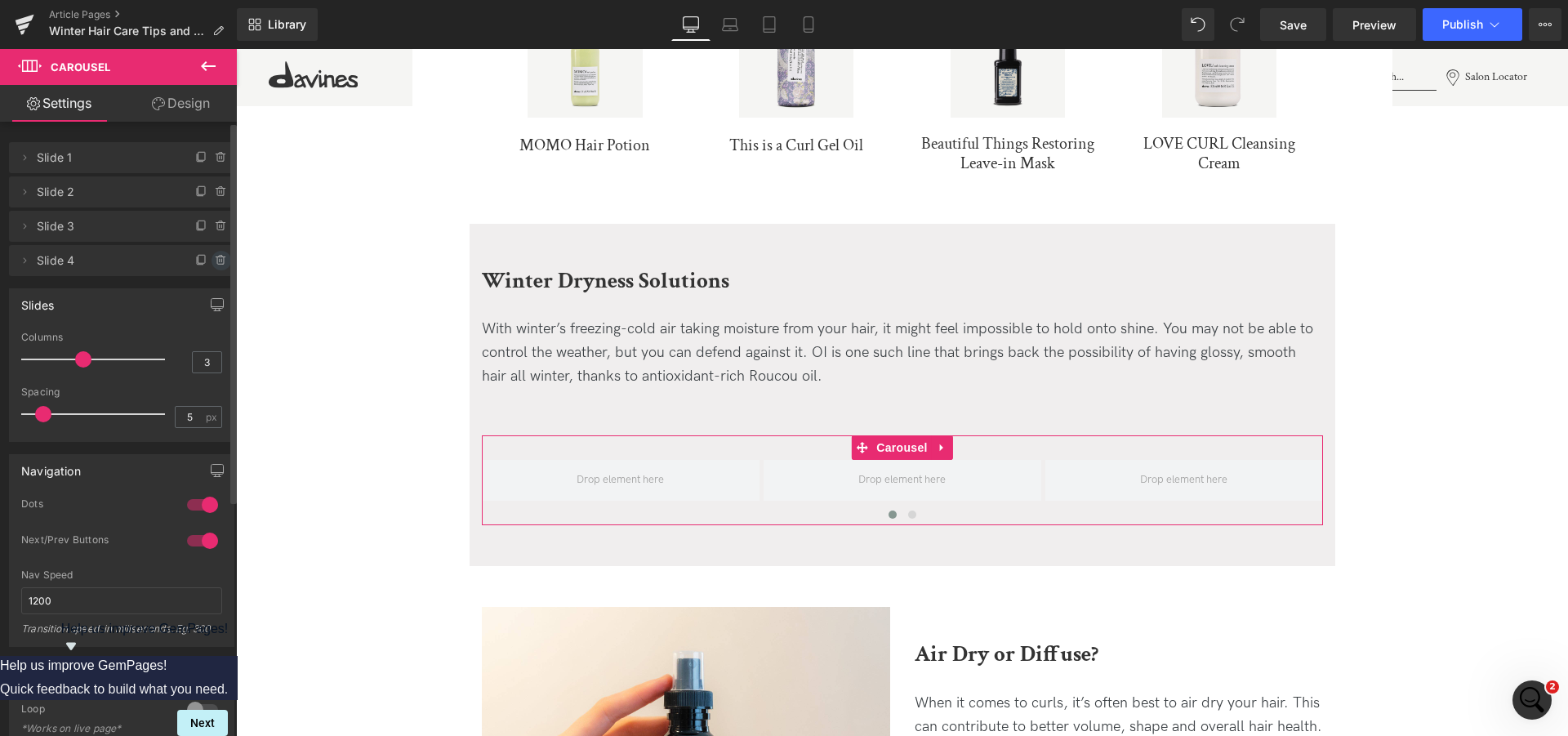
click at [215, 264] on icon at bounding box center [221, 261] width 13 height 13
click at [186, 266] on button "Delete" at bounding box center [204, 262] width 52 height 21
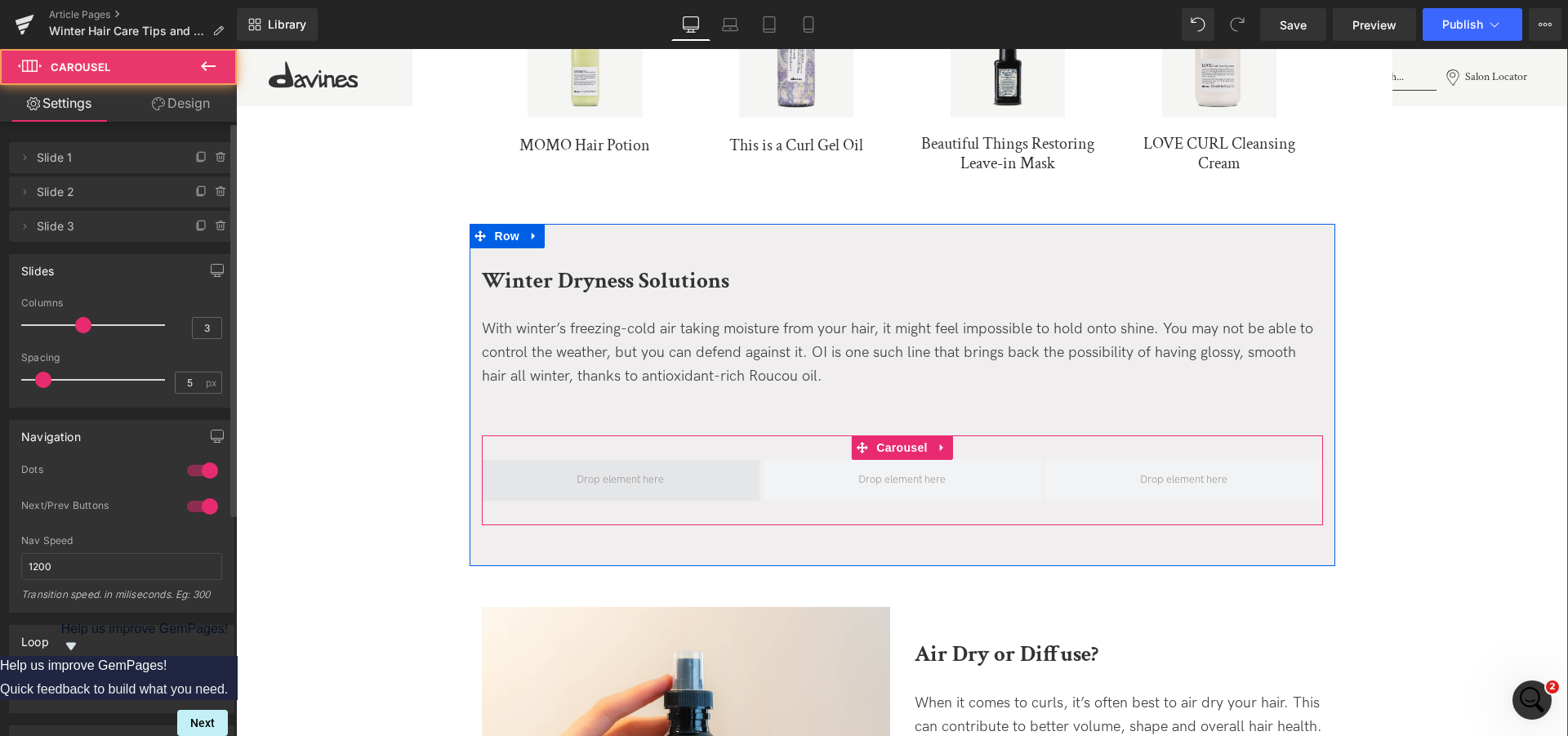
click at [693, 477] on span at bounding box center [621, 480] width 278 height 41
click at [648, 474] on span at bounding box center [620, 480] width 99 height 30
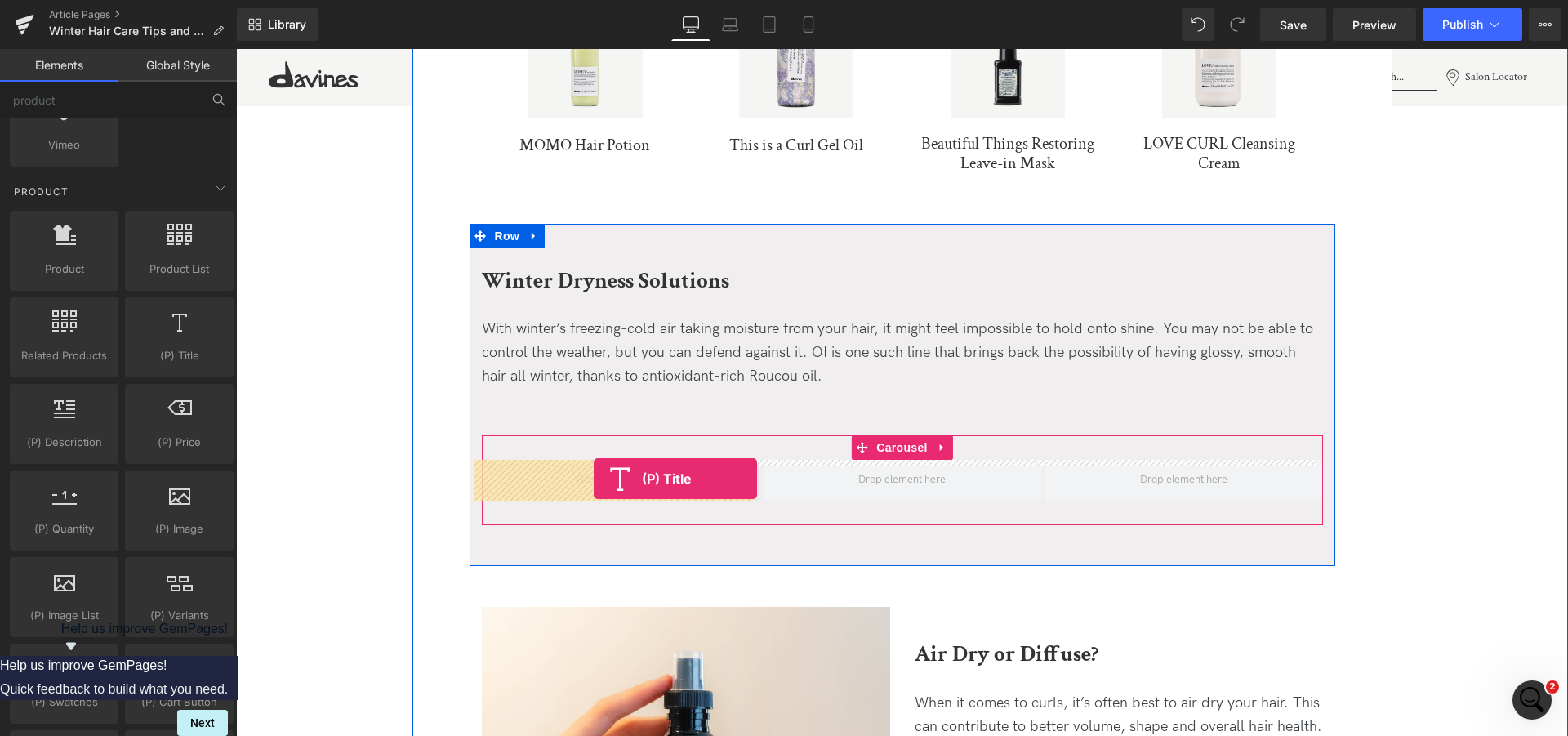
drag, startPoint x: 412, startPoint y: 399, endPoint x: 594, endPoint y: 479, distance: 198.8
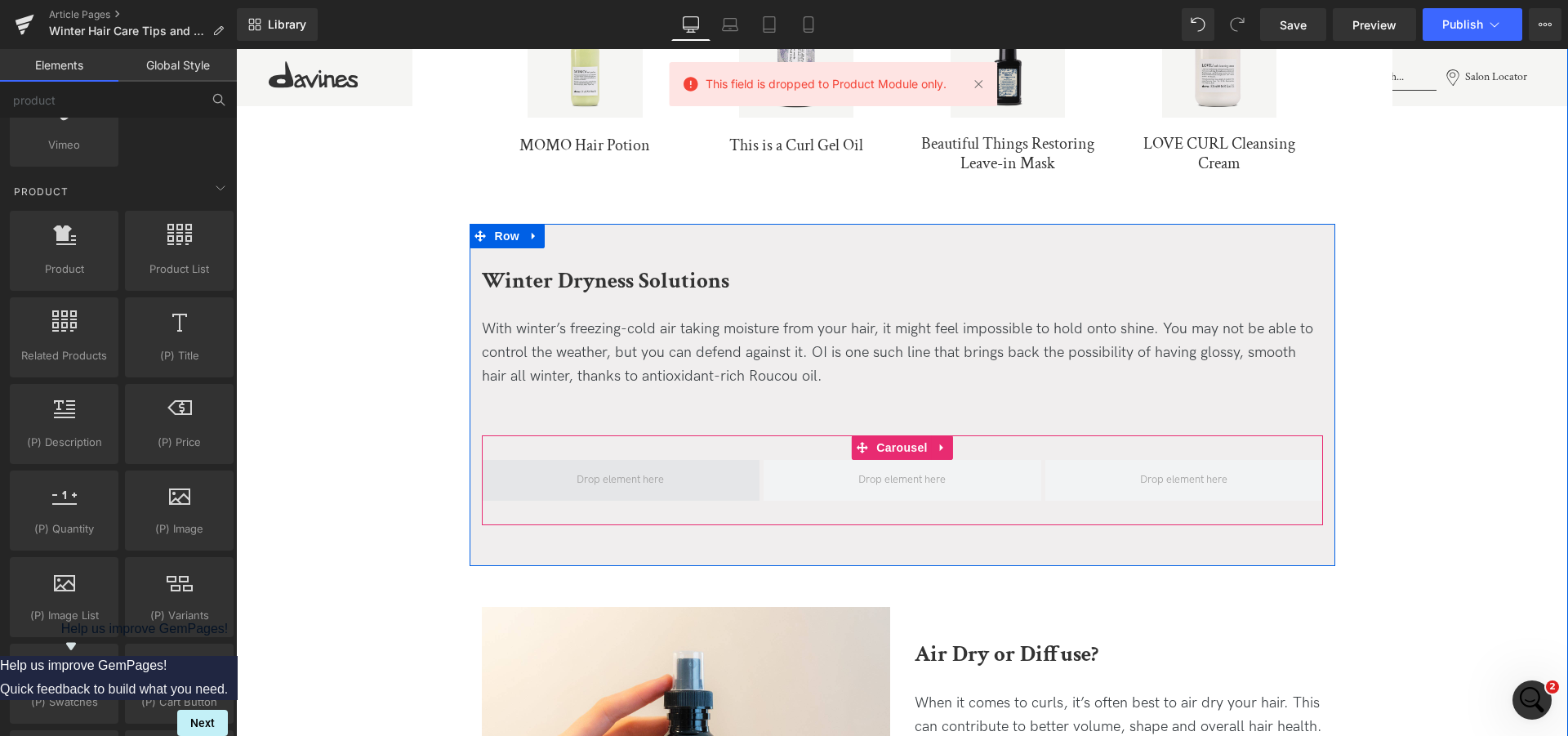
click at [590, 483] on span at bounding box center [620, 480] width 99 height 30
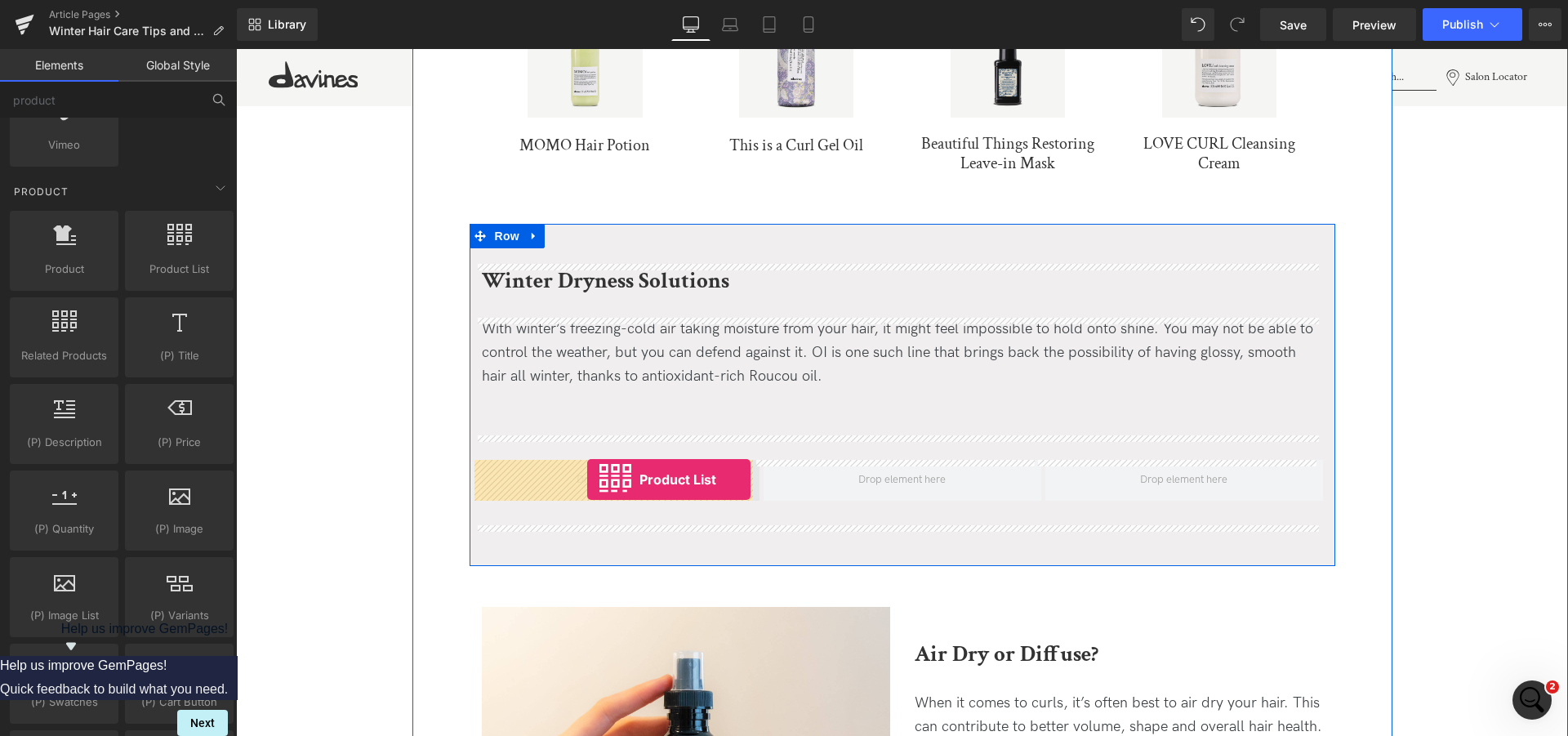
drag, startPoint x: 281, startPoint y: 360, endPoint x: 587, endPoint y: 479, distance: 328.3
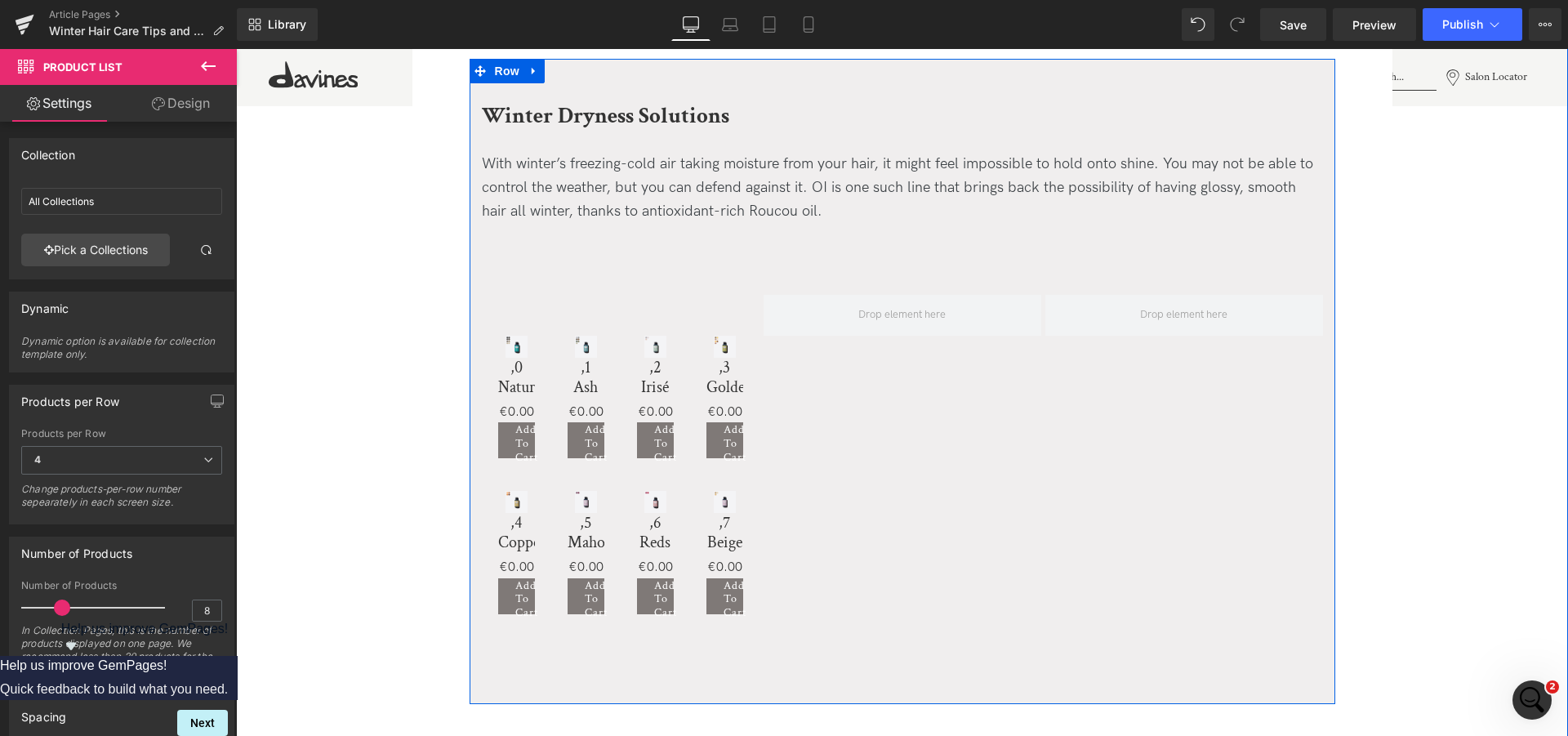
scroll to position [2229, 0]
click at [637, 330] on div "Sale Off (P) Image ,2 Irisé (P) Title €0 €0.00 (P) Price Add To Cart (P) Cart B…" at bounding box center [655, 396] width 69 height 155
click at [675, 303] on div "Sale Off (P) Image ,0 Naturals (P) Title €0 €0.00 (P) Price Add To Cart (P) Car…" at bounding box center [621, 465] width 278 height 343
click at [664, 304] on icon at bounding box center [670, 306] width 11 height 12
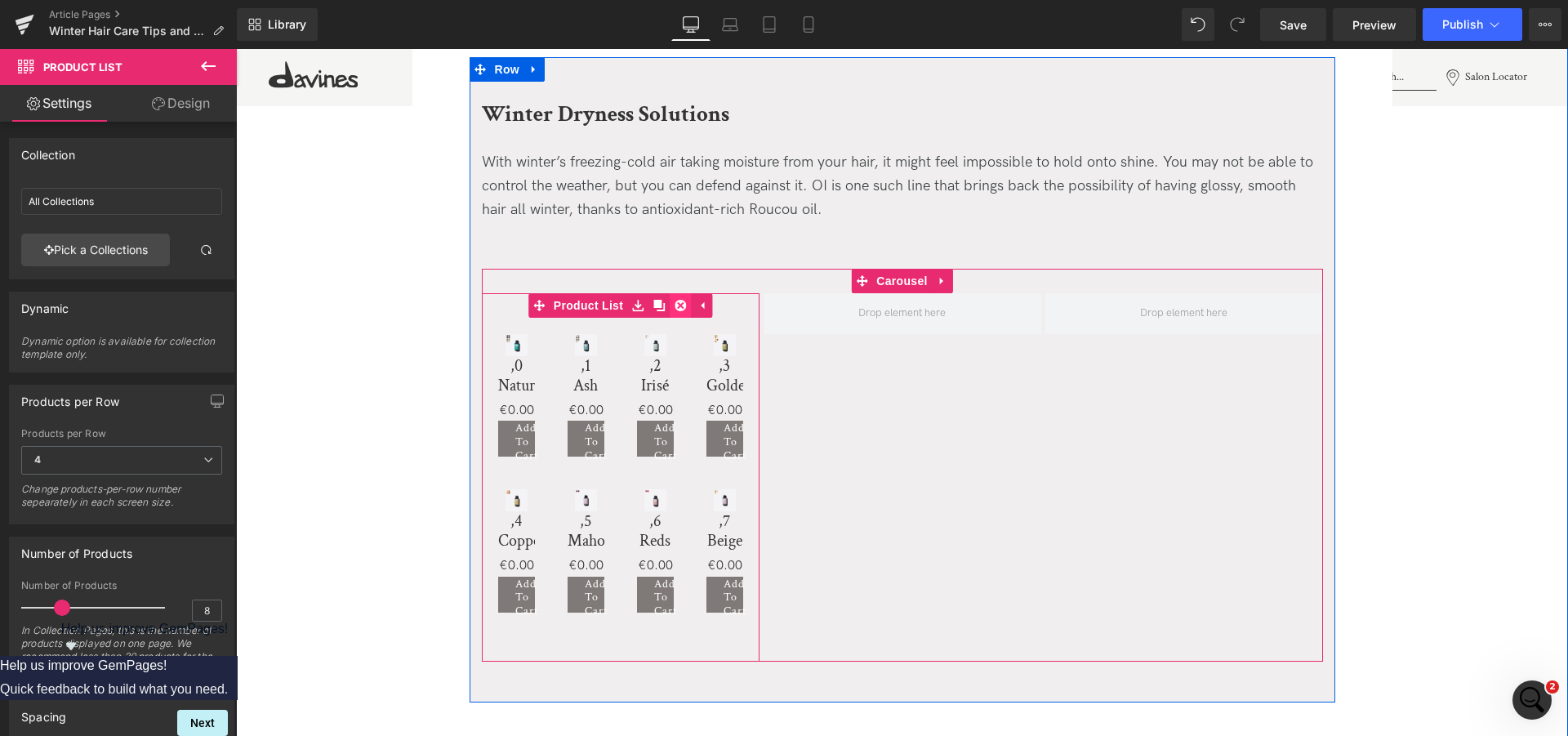
click at [674, 306] on icon at bounding box center [680, 306] width 11 height 12
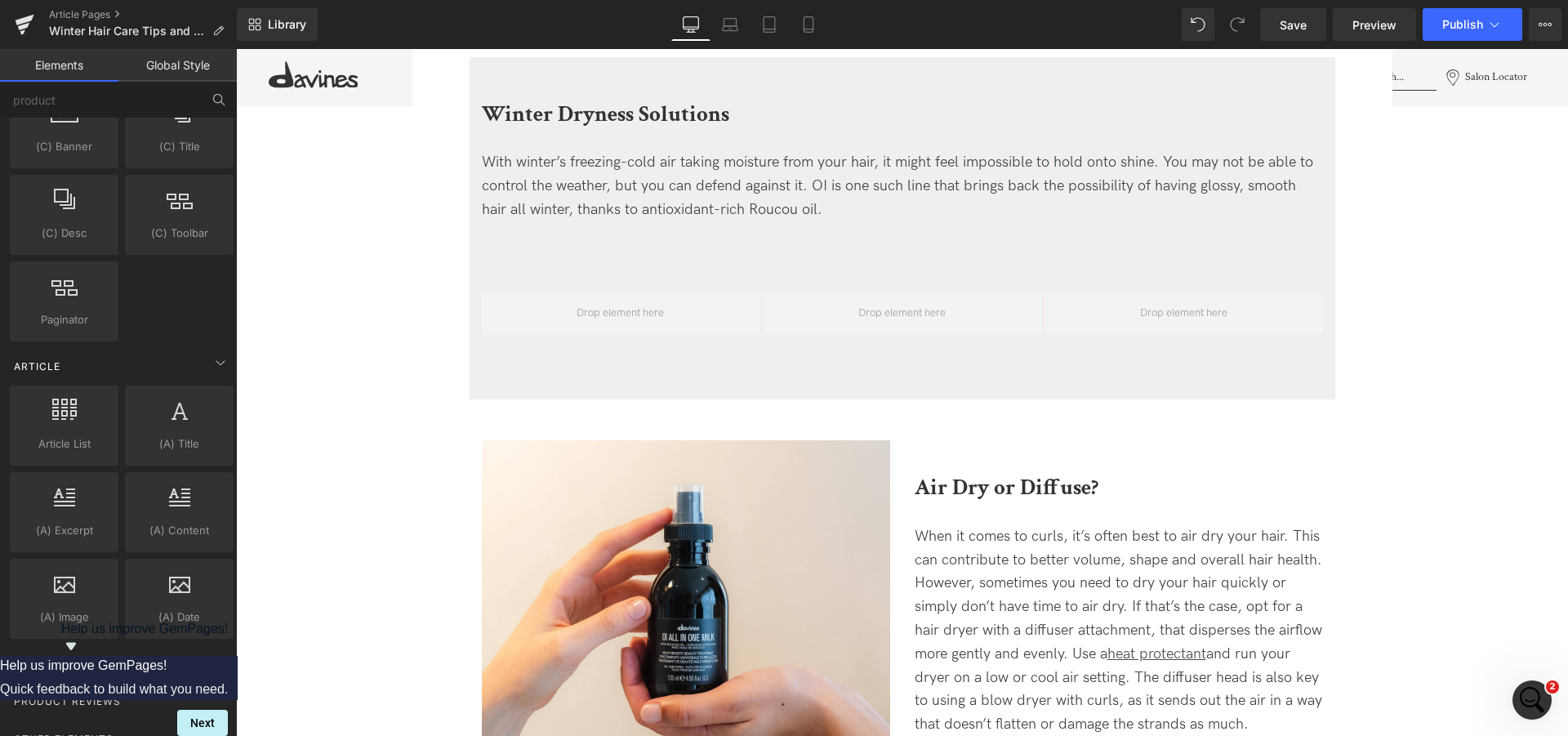
scroll to position [2667, 0]
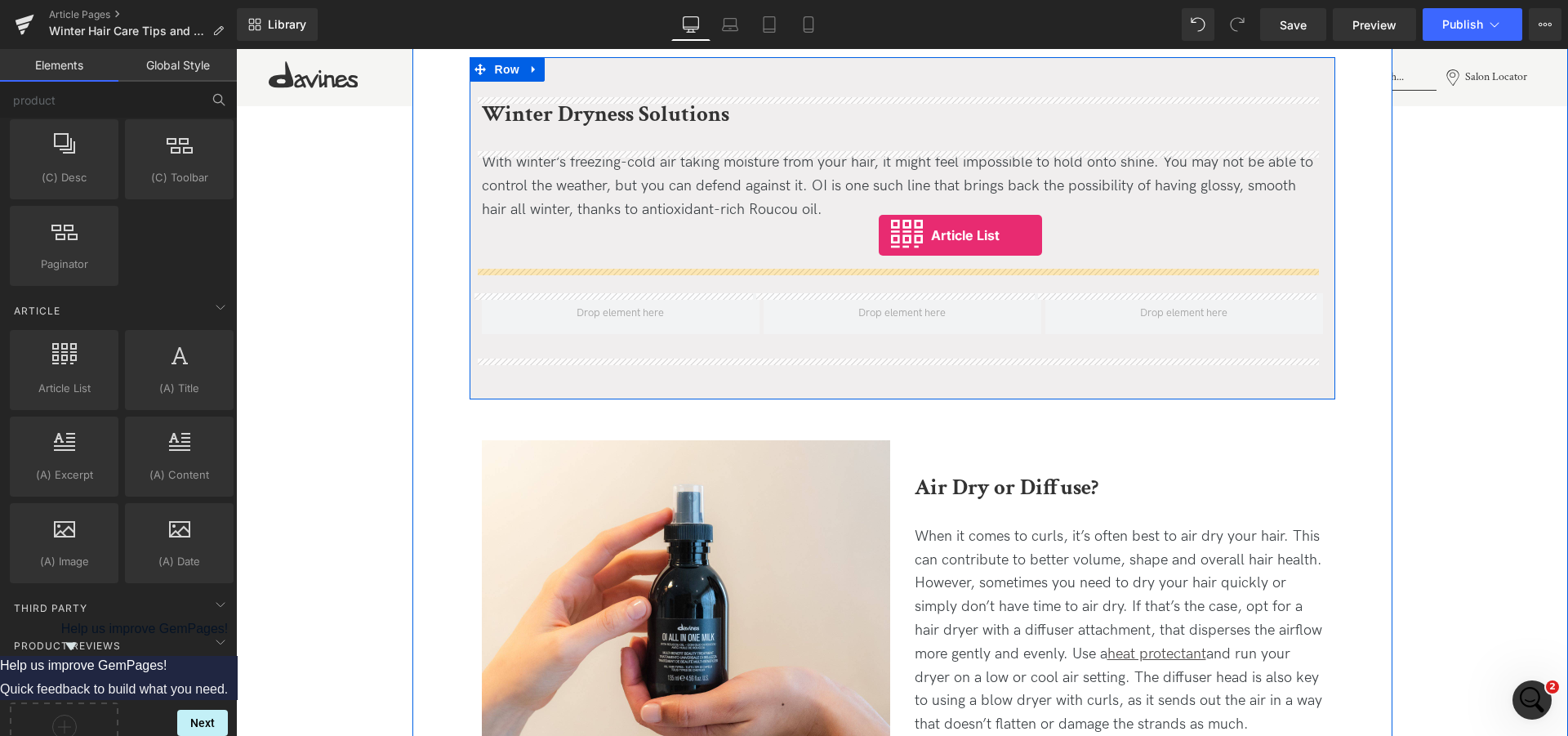
drag, startPoint x: 315, startPoint y: 427, endPoint x: 878, endPoint y: 236, distance: 594.5
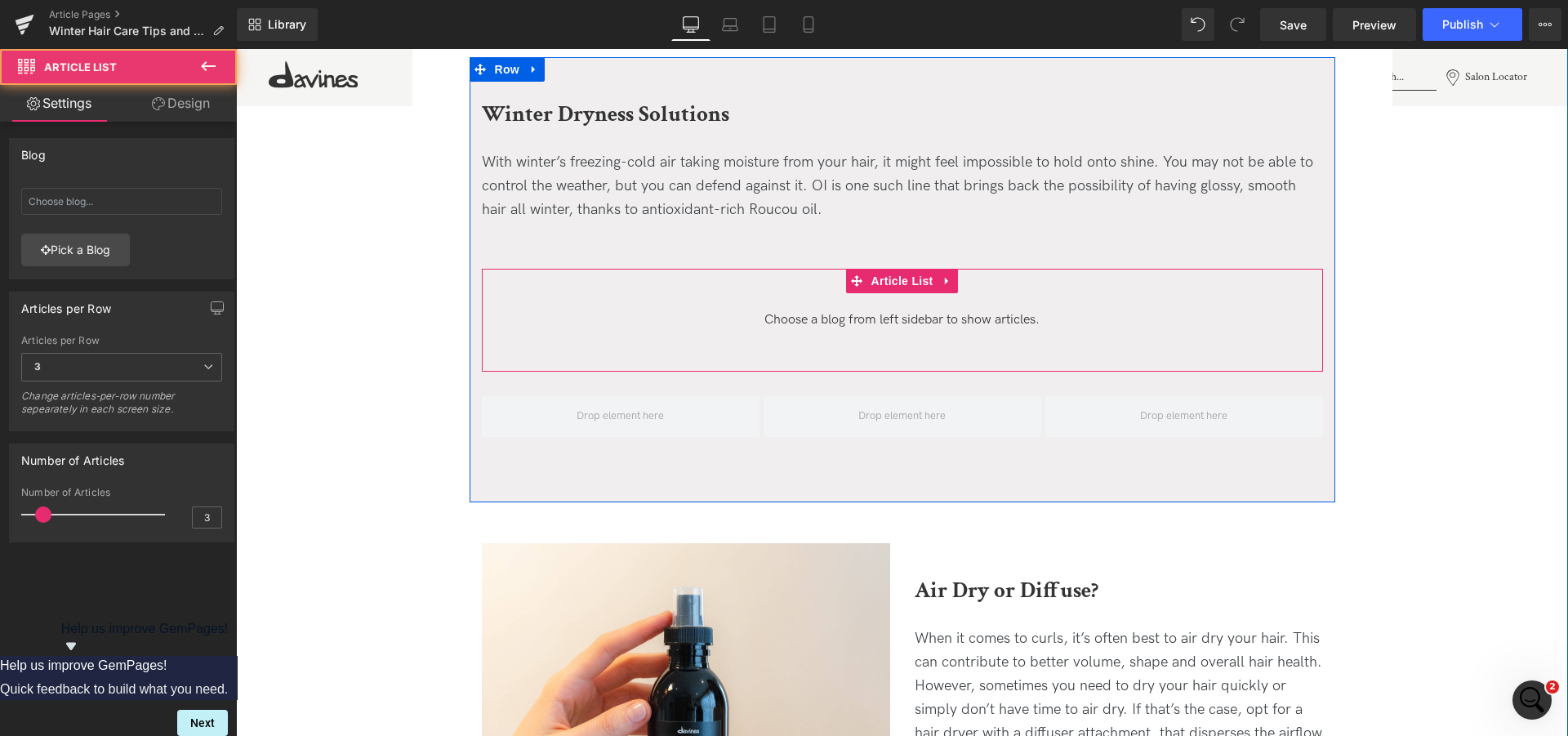
click at [883, 324] on span "Choose a blog from left sidebar to show articles." at bounding box center [902, 320] width 841 height 54
click at [942, 286] on icon at bounding box center [947, 281] width 11 height 12
click at [952, 286] on icon at bounding box center [958, 281] width 11 height 12
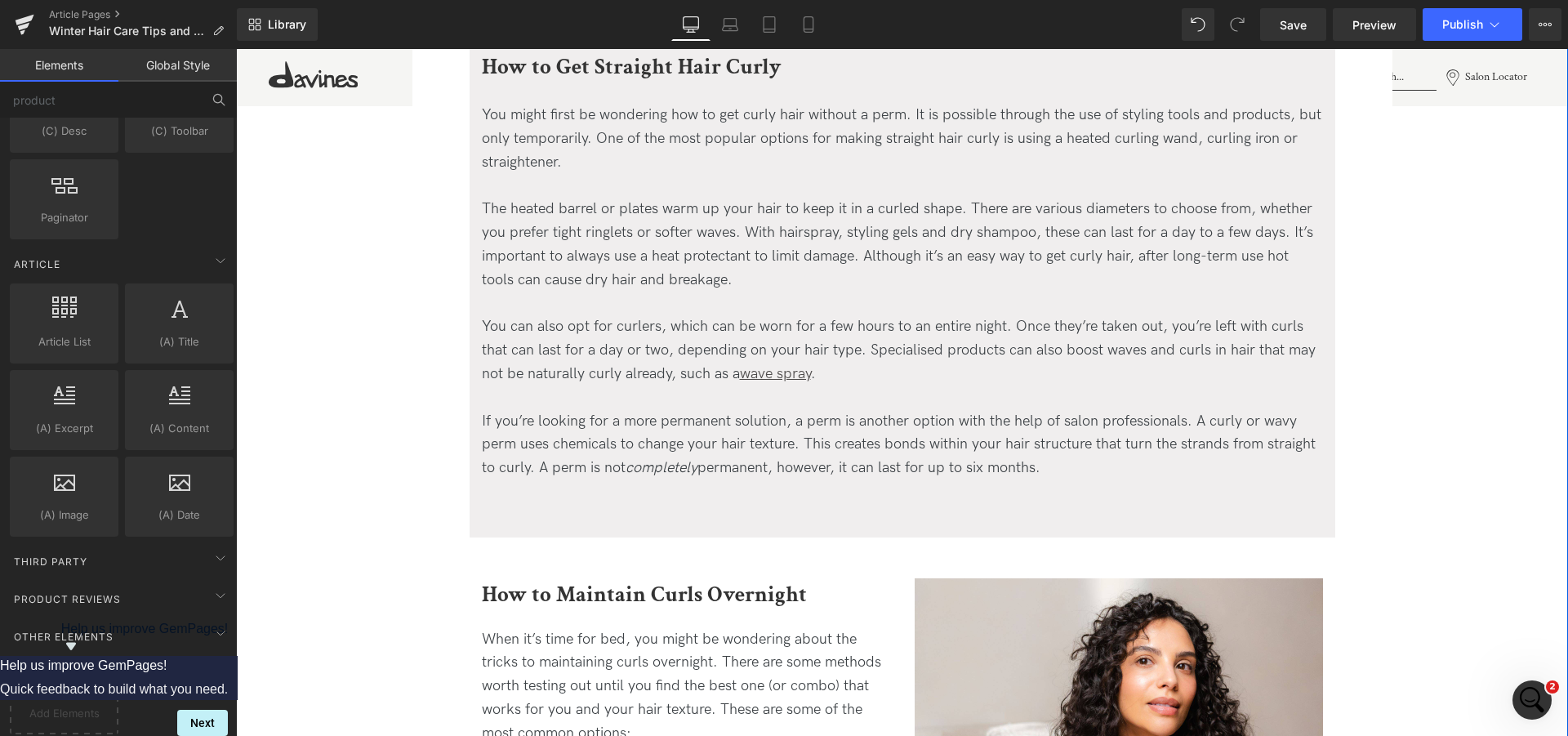
scroll to position [4646, 0]
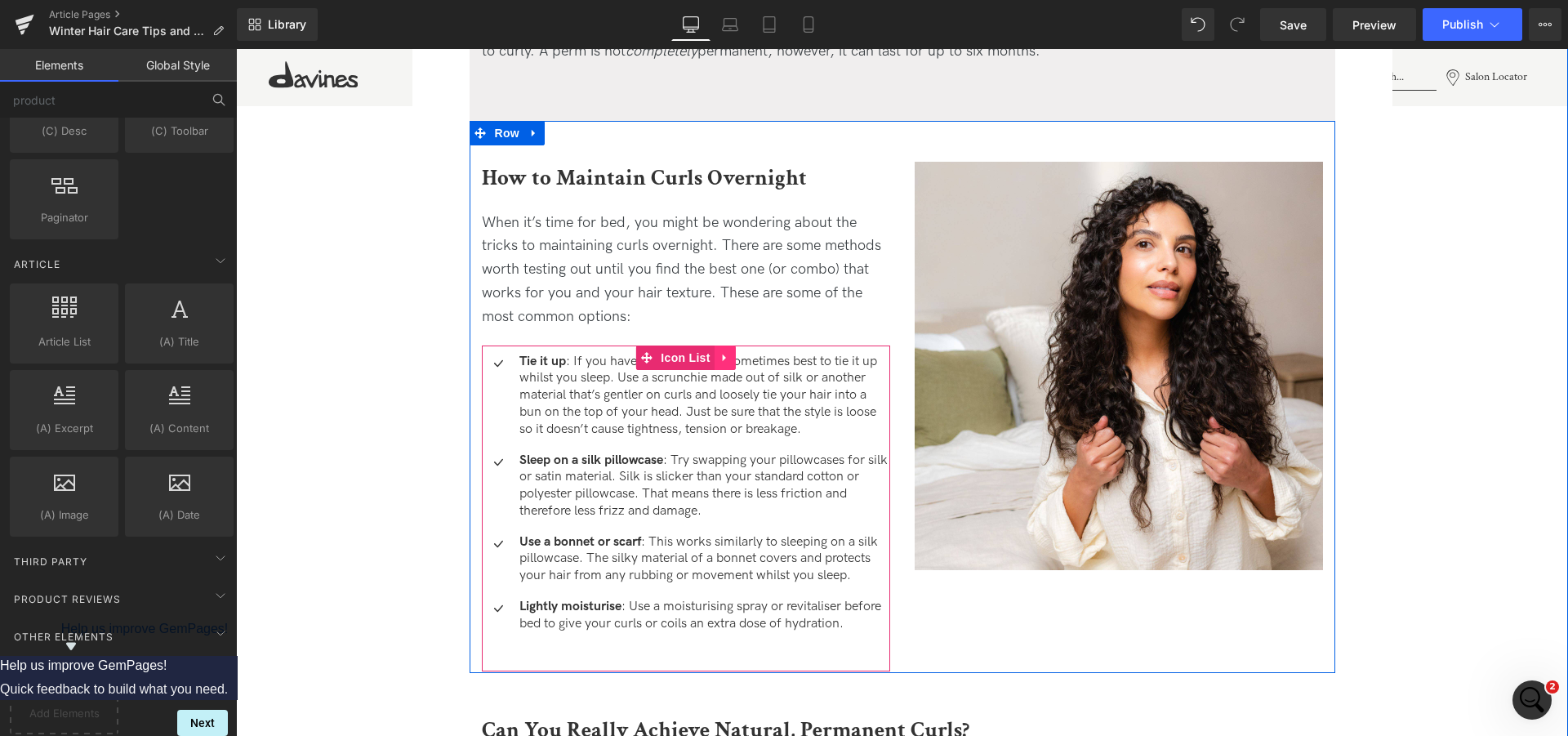
click at [719, 357] on icon at bounding box center [725, 357] width 11 height 12
click at [710, 357] on icon at bounding box center [715, 357] width 11 height 12
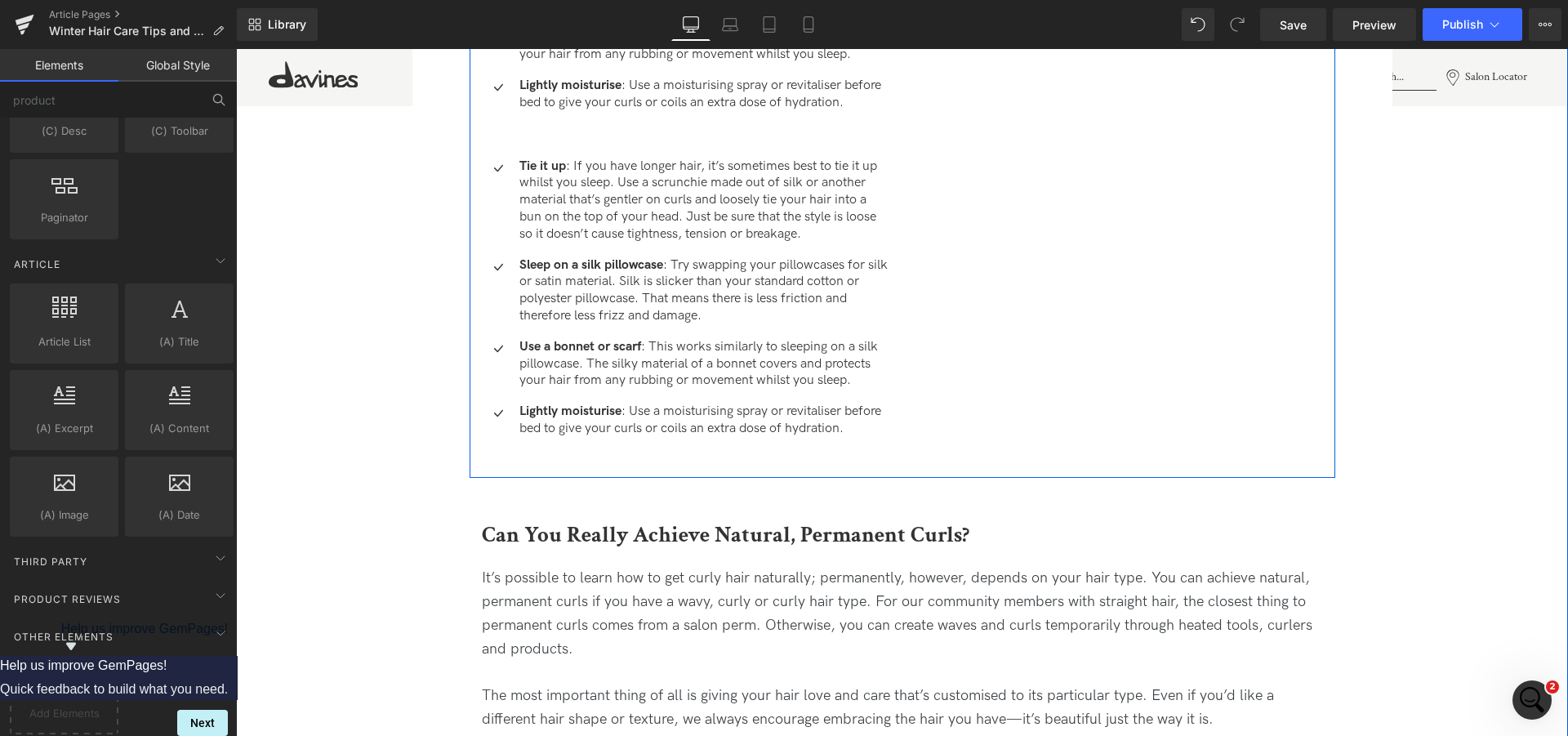
scroll to position [5204, 0]
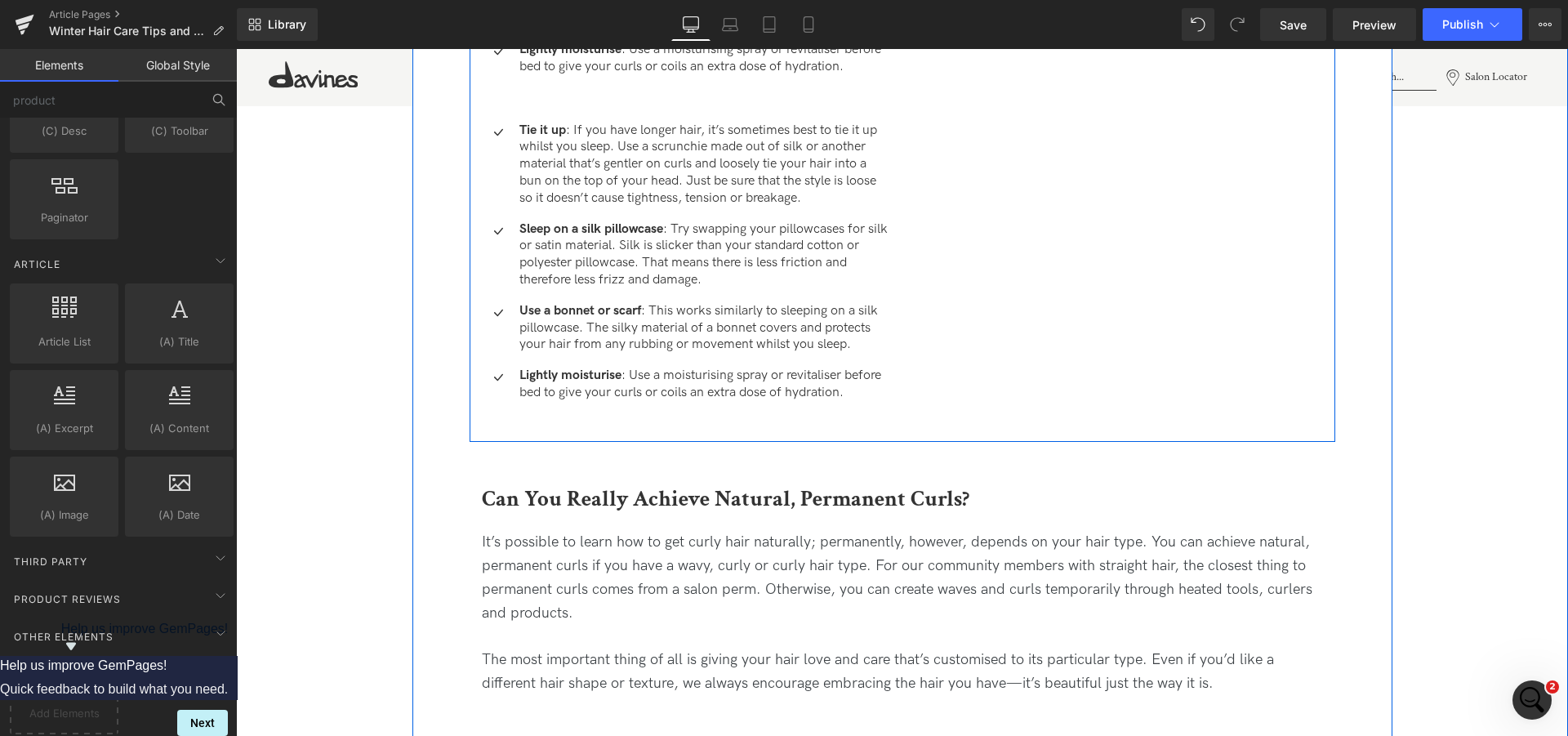
click at [899, 234] on div "How to Maintain Curls Overnight Heading When it’s time for bed, you might be wo…" at bounding box center [902, 3] width 866 height 878
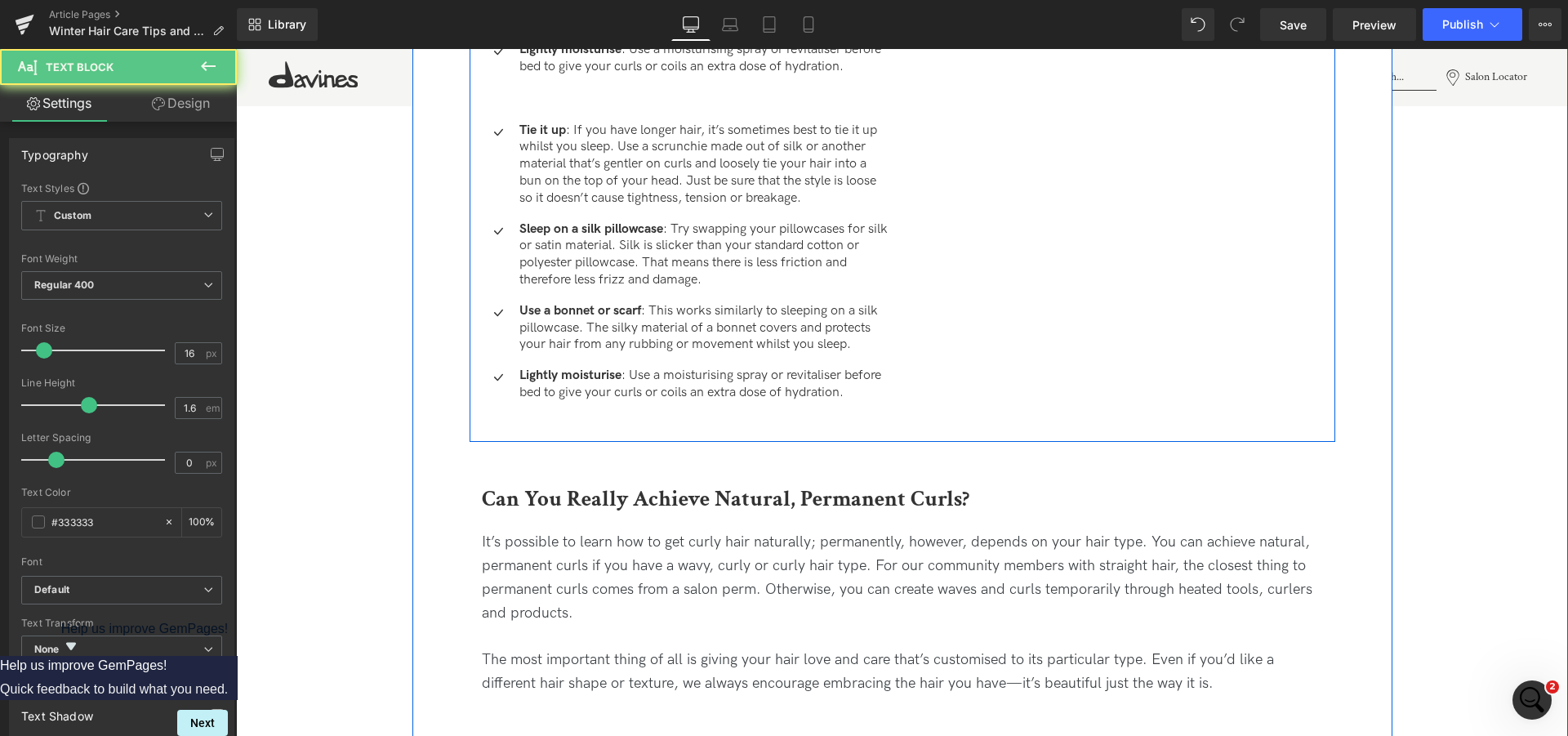
click at [877, 230] on p "Sleep on a silk pillowcase : Try swapping your pillowcases for silk or satin ma…" at bounding box center [704, 255] width 371 height 68
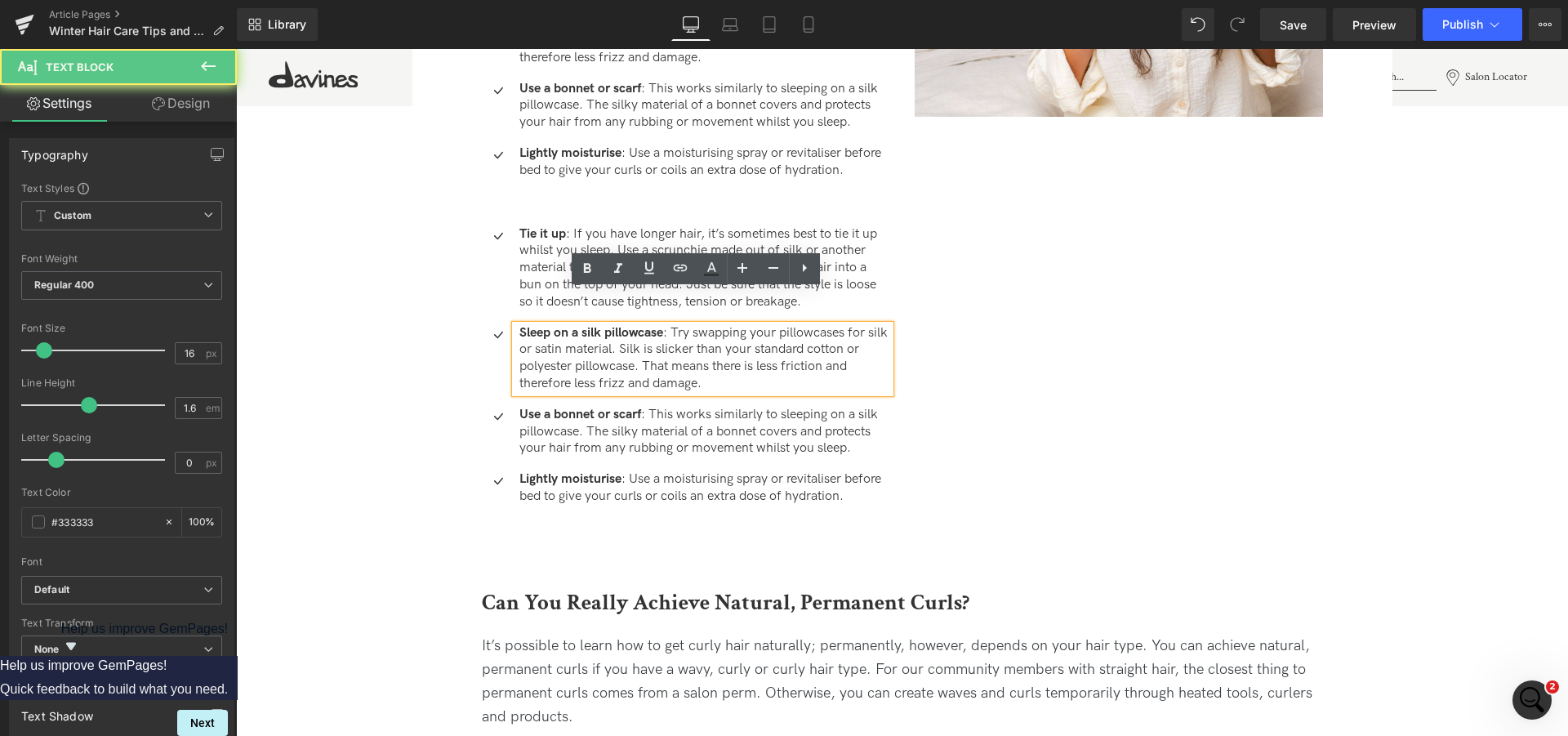
scroll to position [4954, 0]
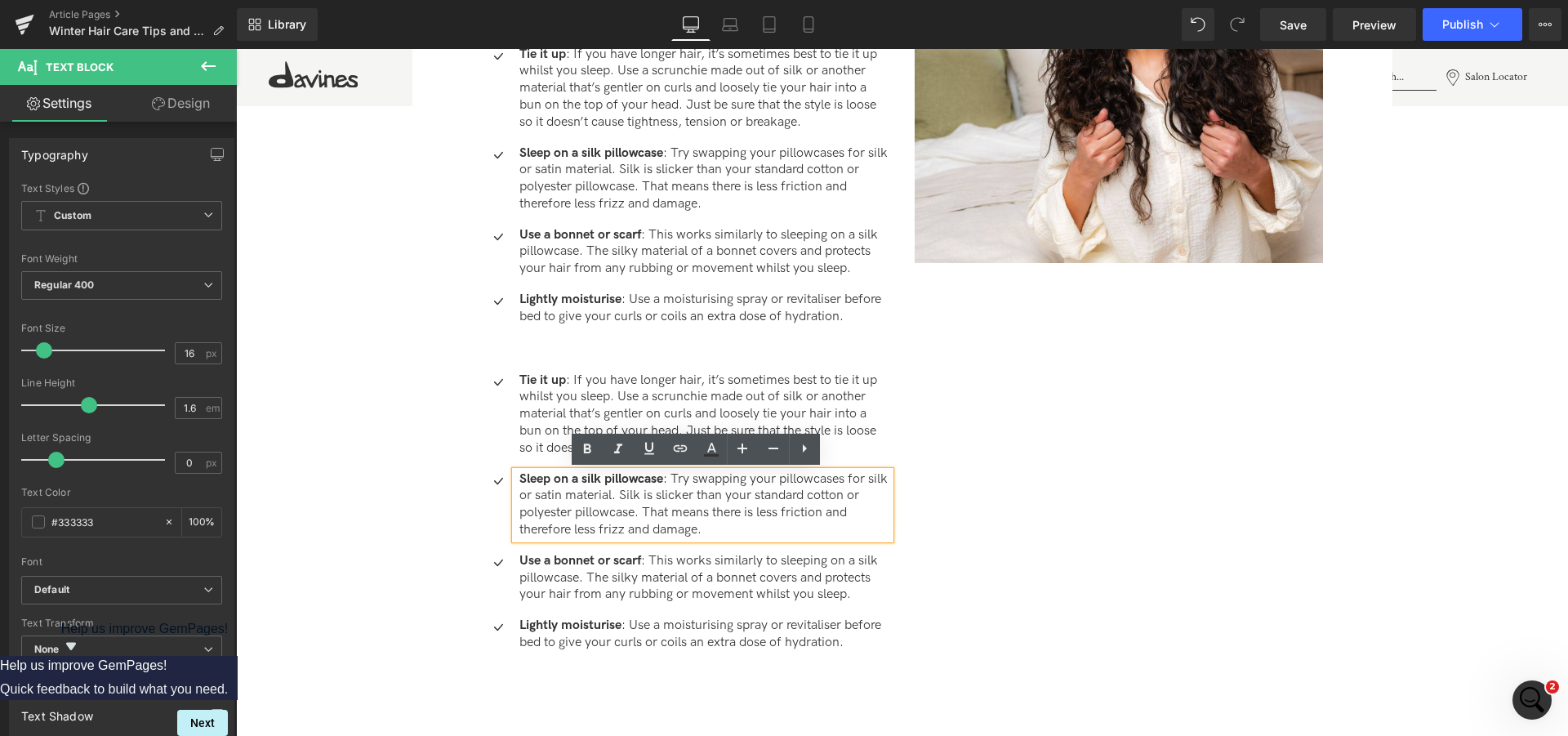
click at [986, 485] on div "How to Maintain Curls Overnight Heading When it’s time for bed, you might be wo…" at bounding box center [902, 253] width 866 height 878
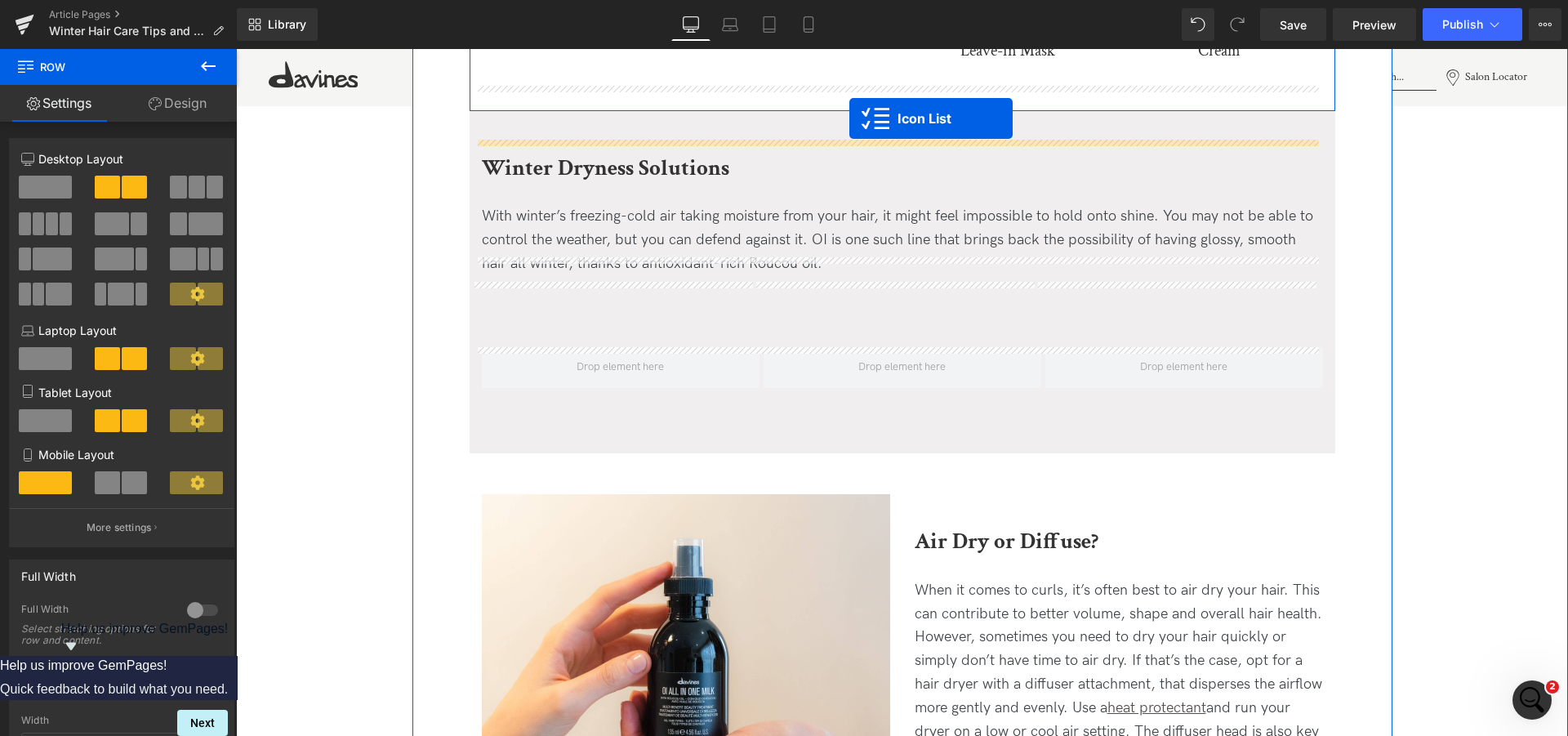
scroll to position [2094, 0]
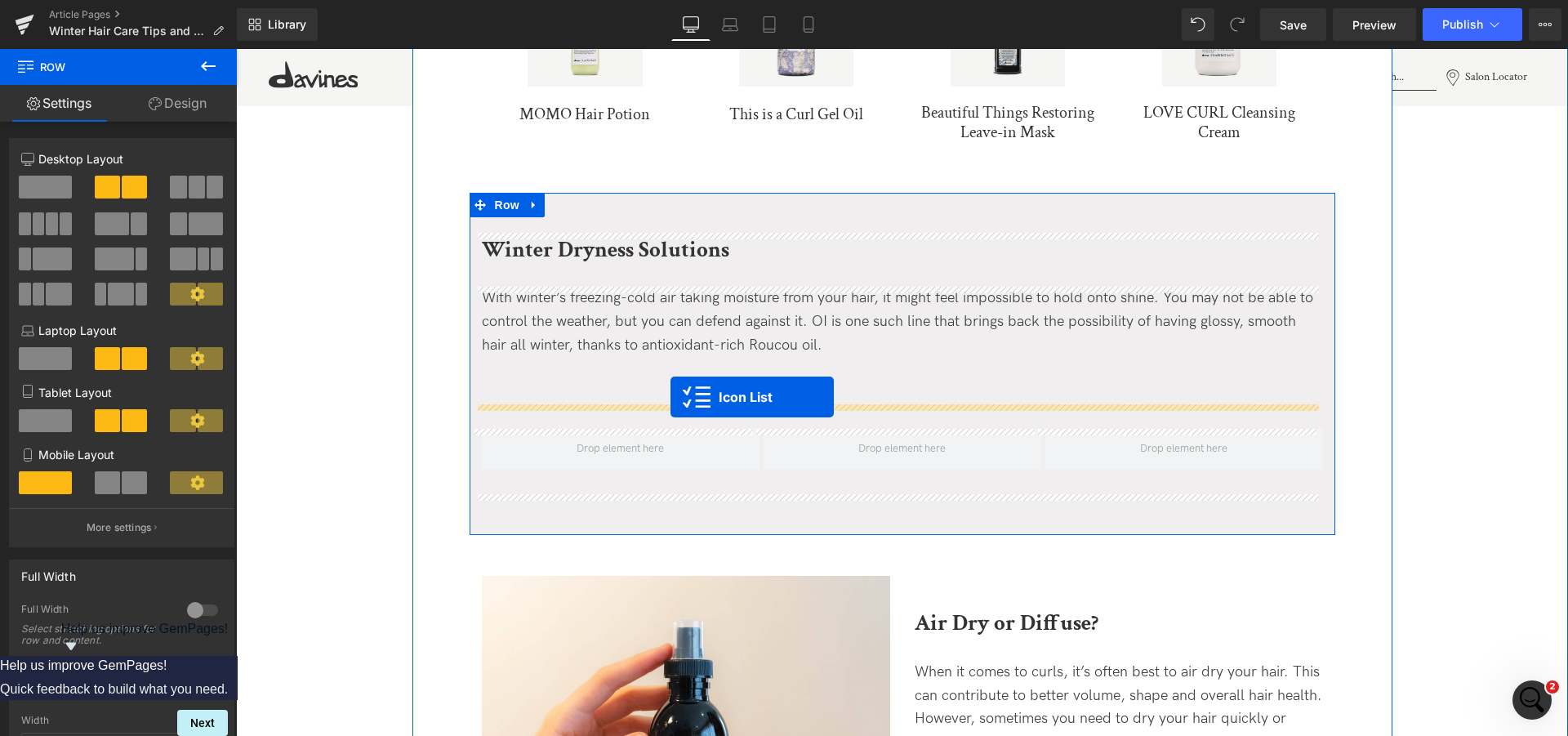
drag, startPoint x: 694, startPoint y: 377, endPoint x: 670, endPoint y: 397, distance: 31.2
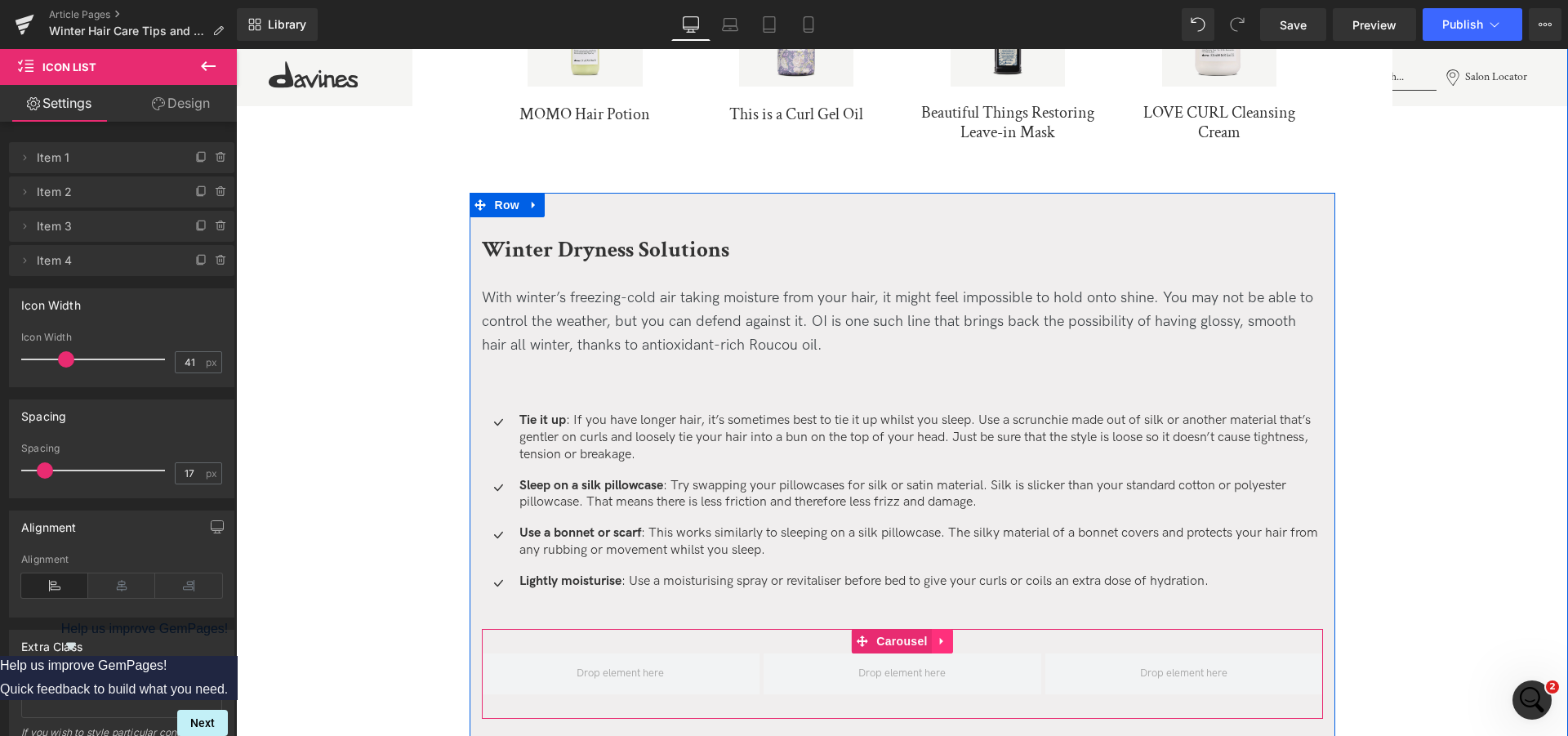
click at [937, 637] on icon at bounding box center [943, 640] width 11 height 12
click at [947, 636] on icon at bounding box center [953, 640] width 11 height 12
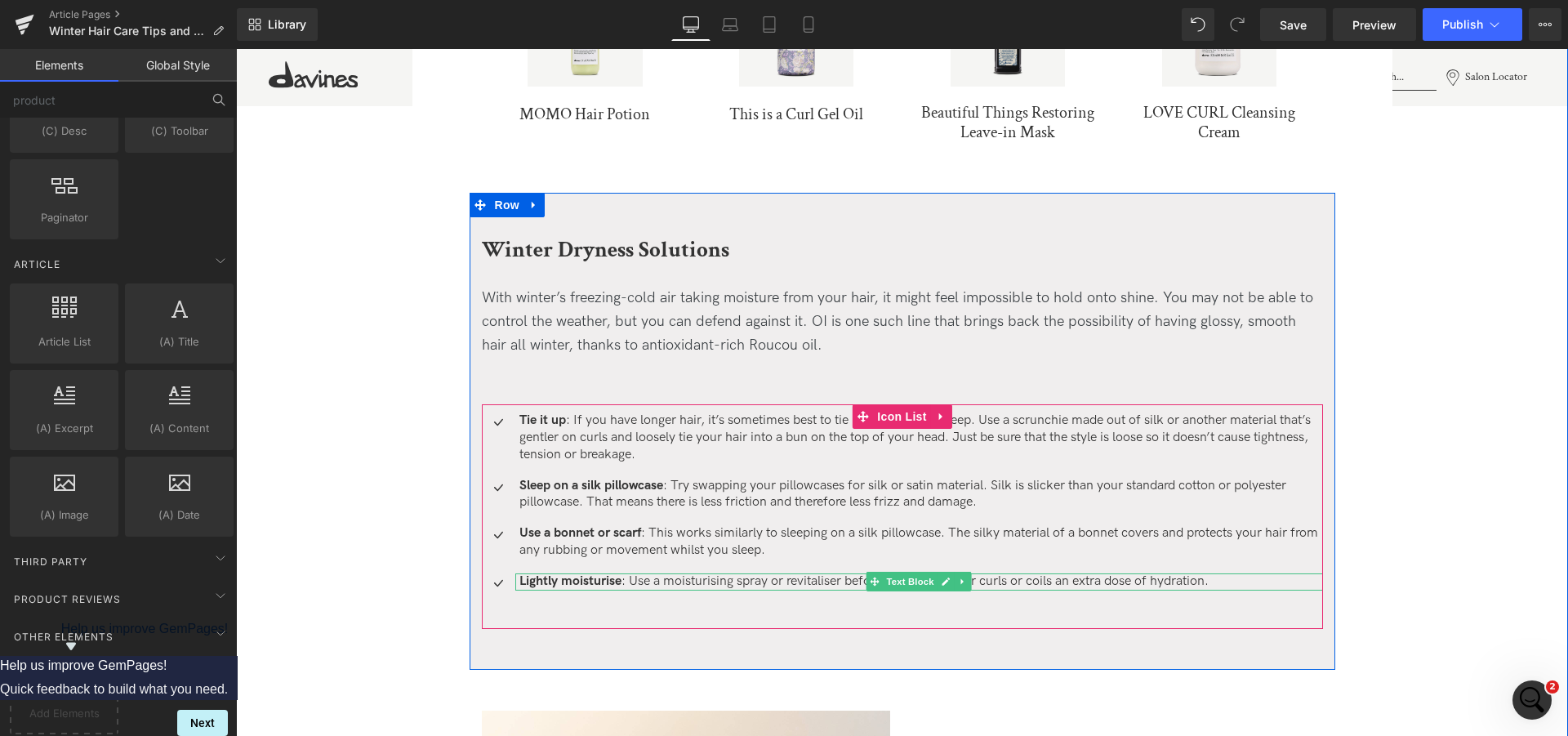
click at [867, 579] on span at bounding box center [875, 582] width 17 height 19
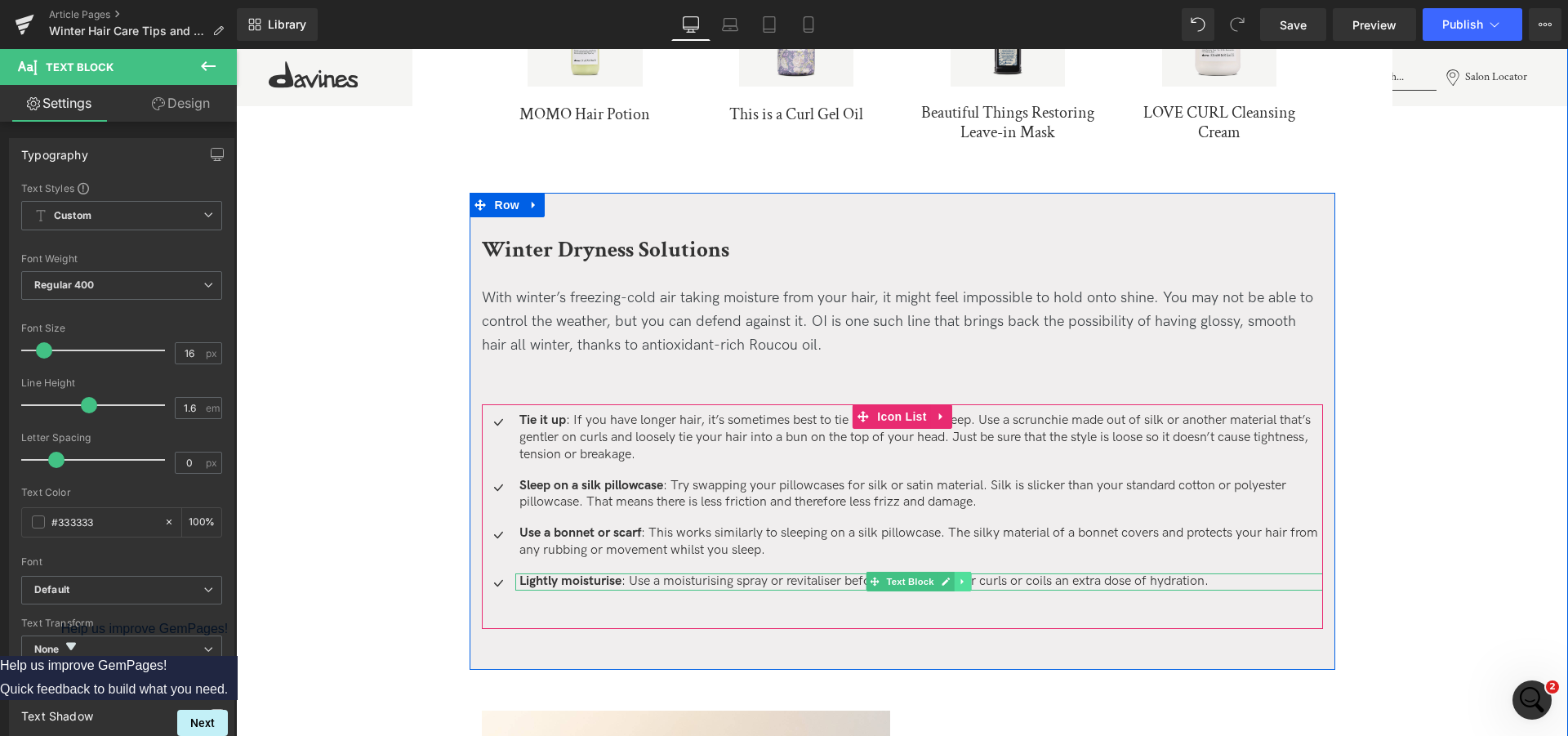
click at [958, 585] on icon at bounding box center [962, 582] width 9 height 10
click at [971, 583] on link at bounding box center [971, 582] width 17 height 19
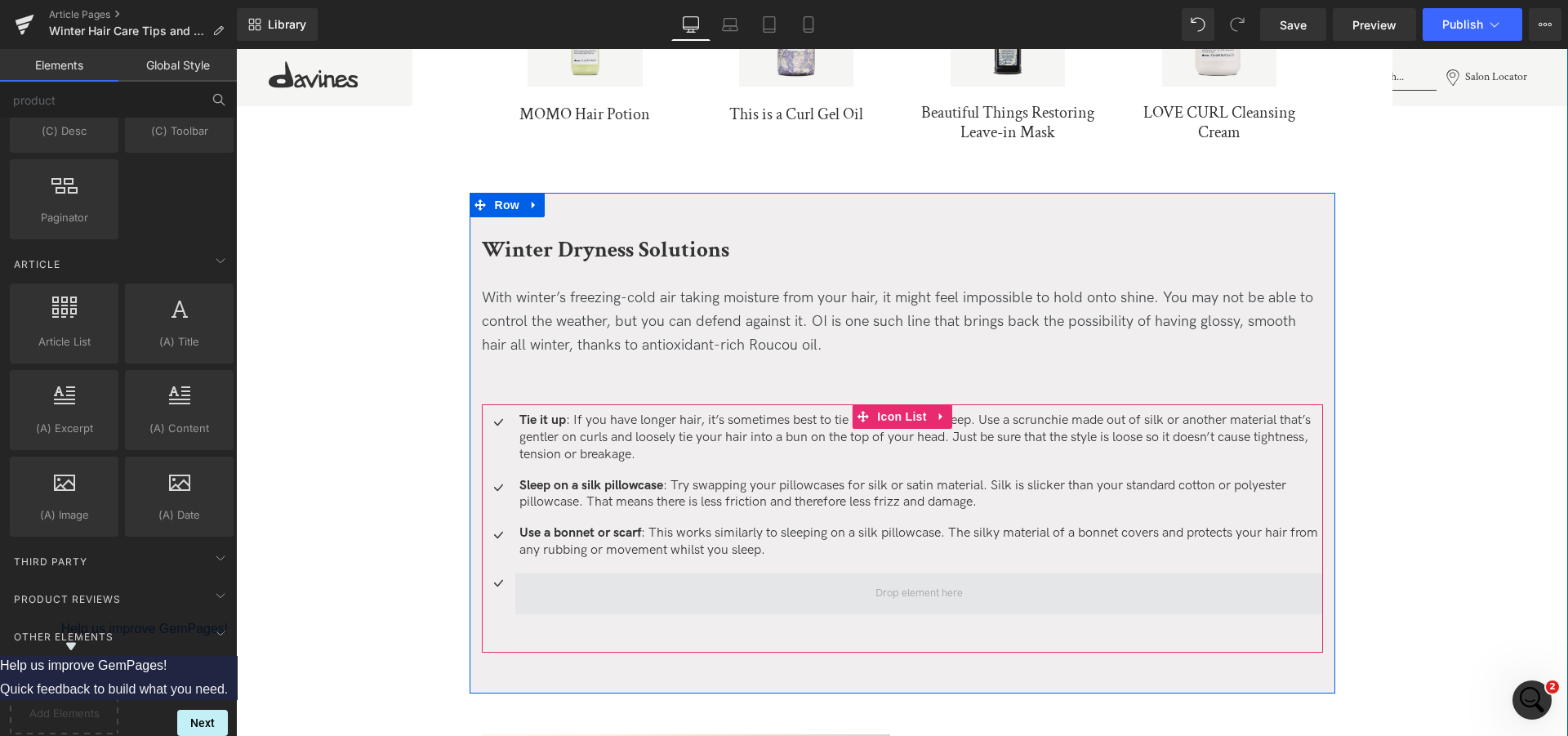
click at [821, 592] on span at bounding box center [919, 593] width 807 height 41
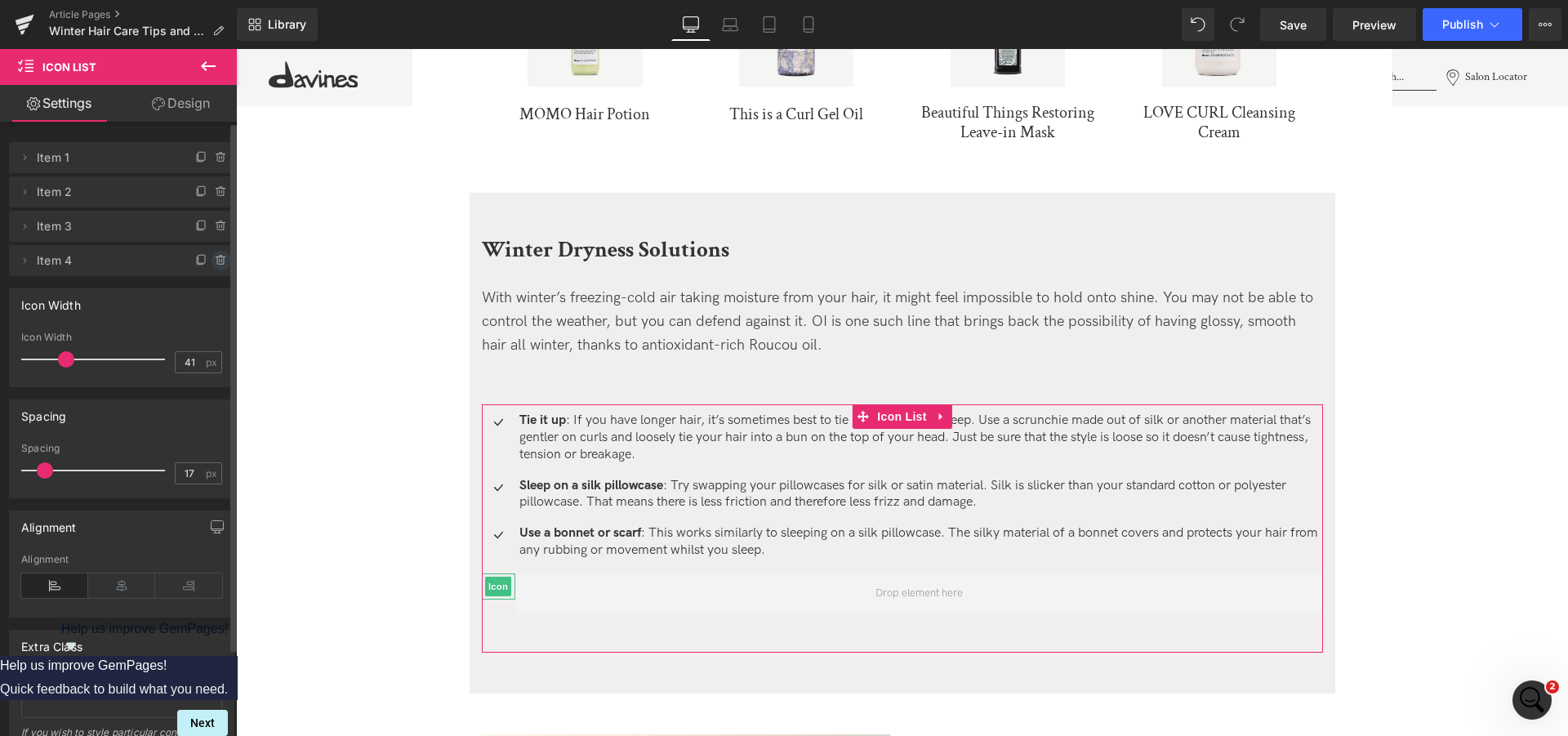
click at [215, 257] on icon at bounding box center [221, 261] width 13 height 13
click at [191, 264] on button "Delete" at bounding box center [204, 262] width 52 height 21
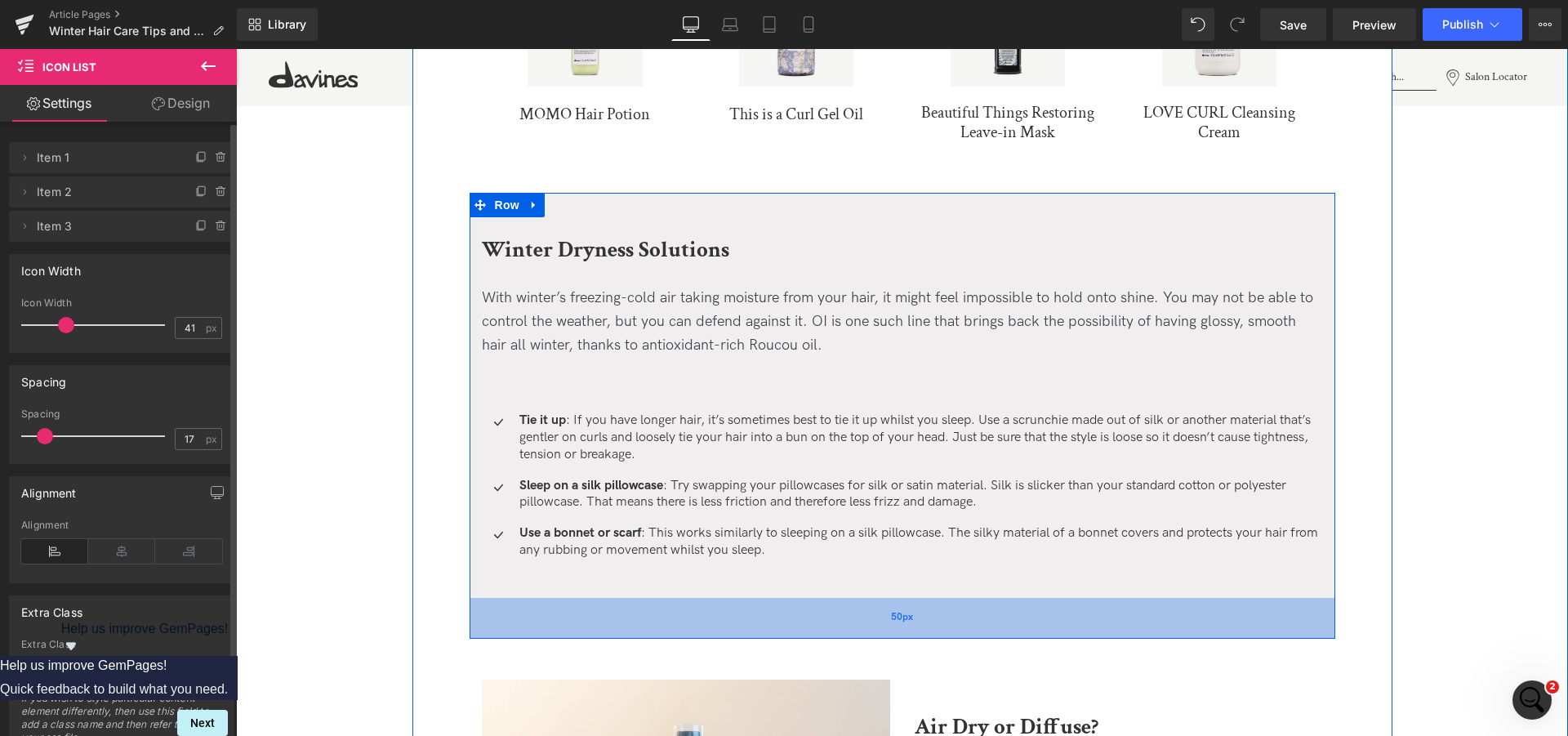
drag, startPoint x: 622, startPoint y: 614, endPoint x: 634, endPoint y: 614, distance: 12.0
click at [623, 614] on div "50px" at bounding box center [902, 618] width 866 height 41
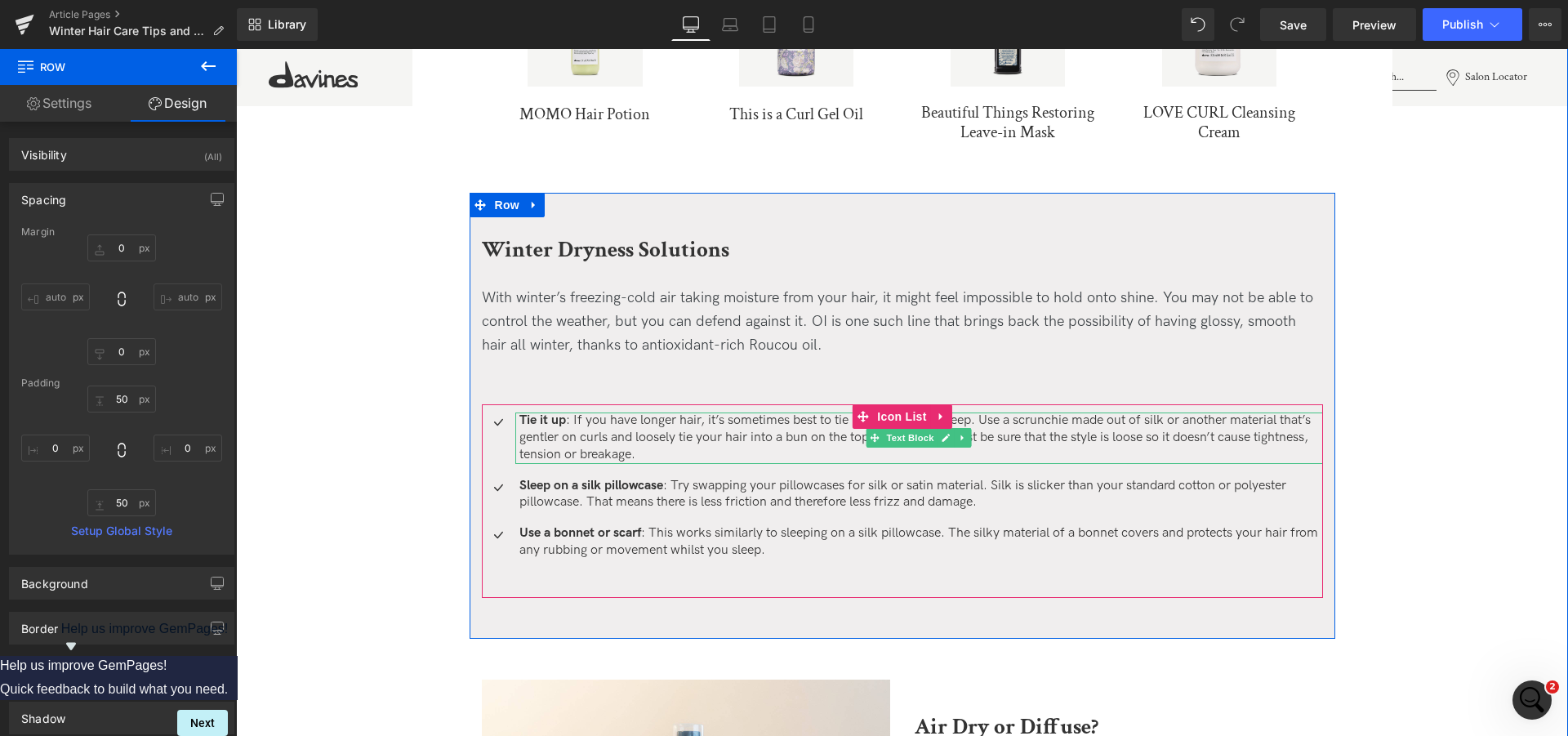
click at [651, 455] on p "Tie it up : If you have longer hair, it’s sometimes best to tie it up whilst yo…" at bounding box center [920, 438] width 804 height 51
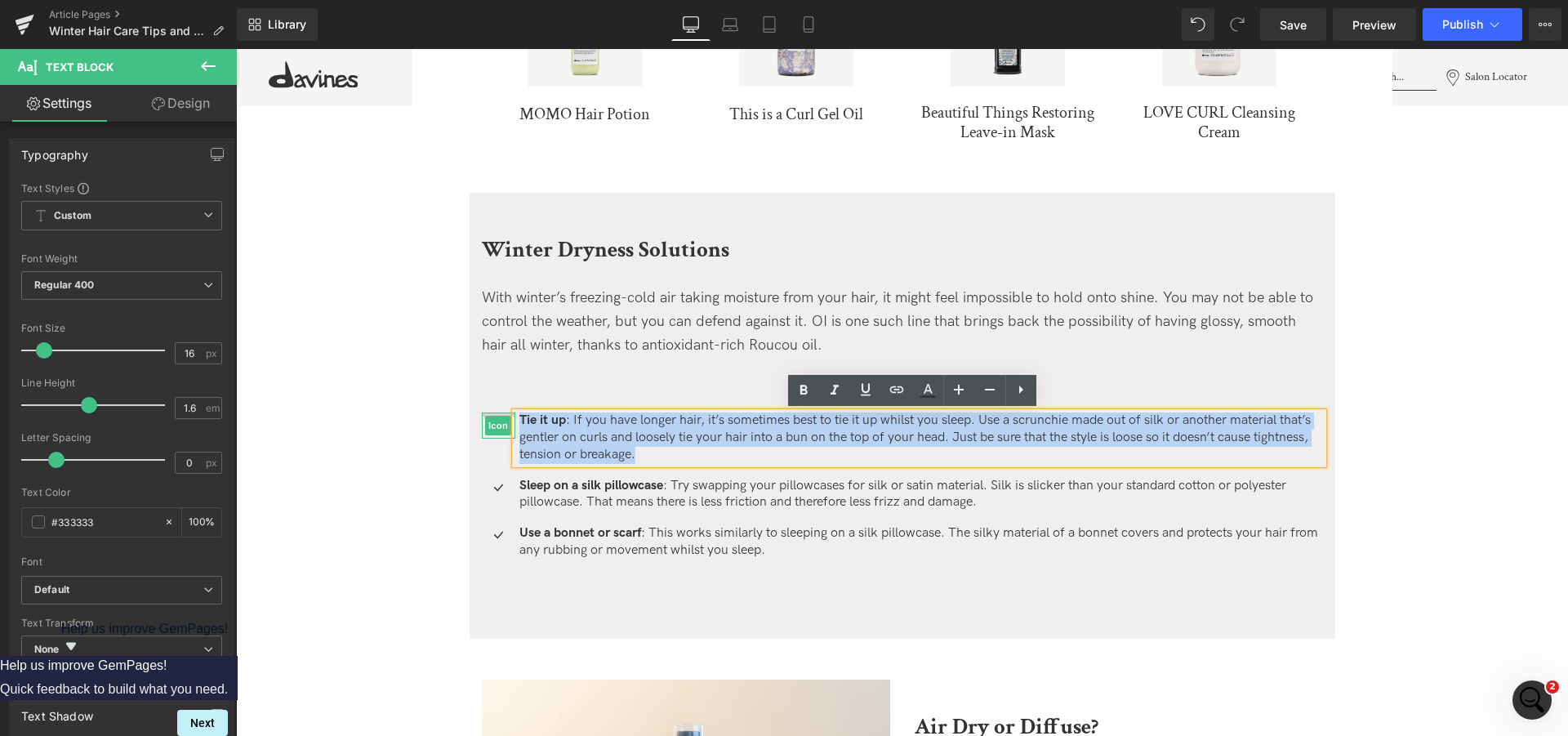
drag, startPoint x: 642, startPoint y: 455, endPoint x: 501, endPoint y: 415, distance: 146.6
click at [501, 415] on li "Icon Tie it up : If you have longer hair, it’s sometimes best to tie it up whil…" at bounding box center [902, 438] width 841 height 51
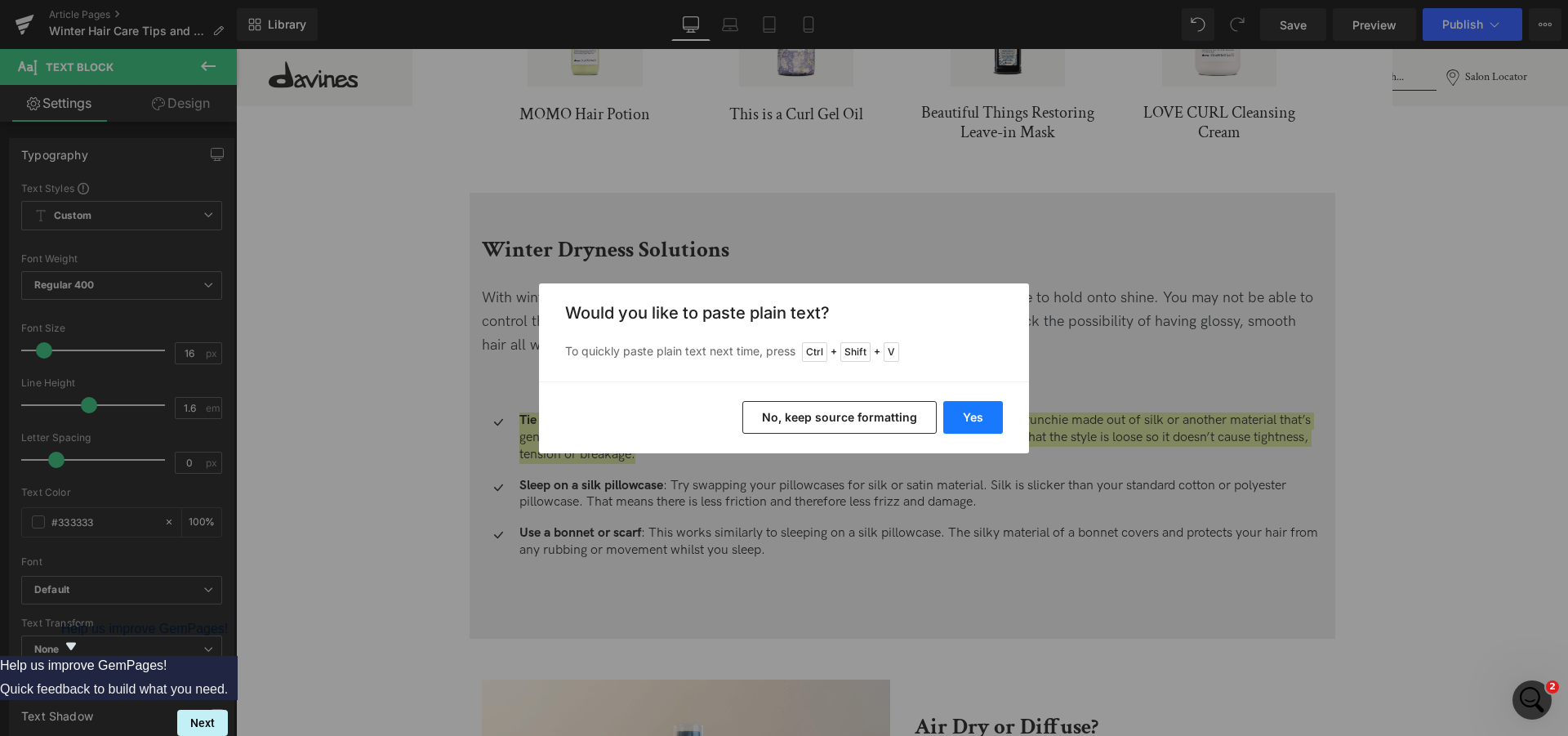
drag, startPoint x: 980, startPoint y: 418, endPoint x: 606, endPoint y: 421, distance: 374.0
click at [980, 418] on button "Yes" at bounding box center [973, 418] width 59 height 33
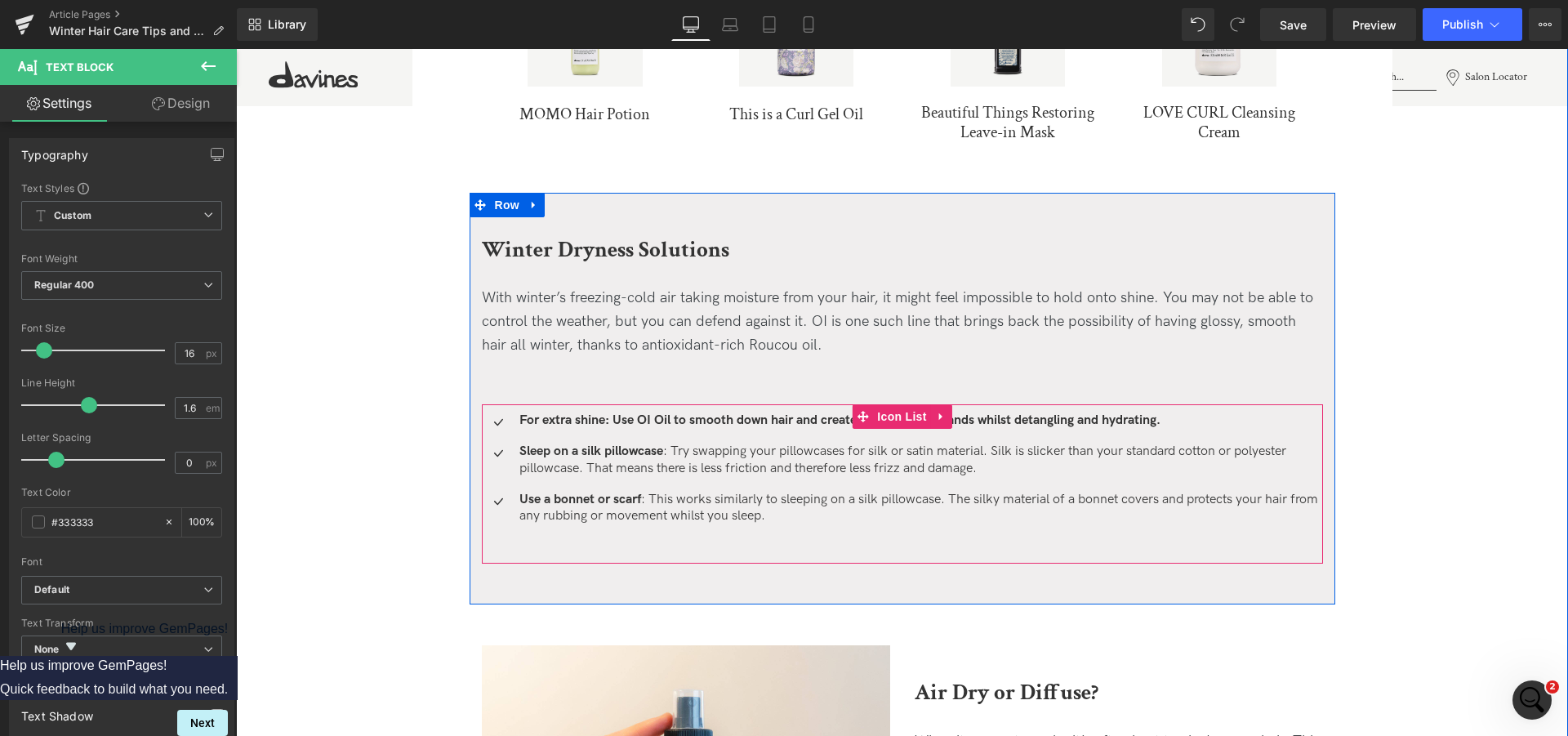
click at [609, 419] on strong "For extra shine: Use OI Oil to smooth down hair and create the sleekest strands…" at bounding box center [839, 421] width 641 height 15
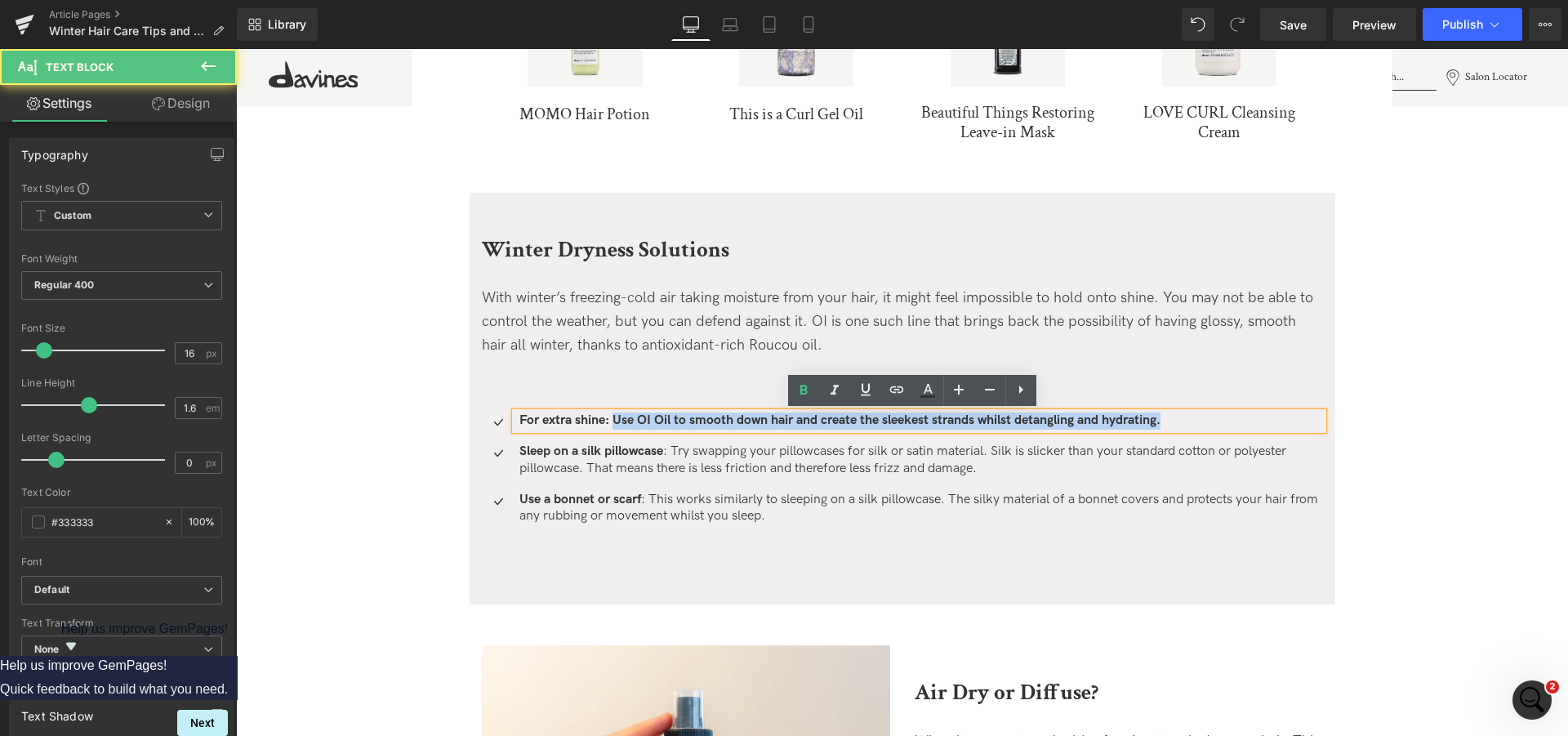
drag, startPoint x: 610, startPoint y: 418, endPoint x: 1189, endPoint y: 407, distance: 579.1
click at [1189, 407] on div "Icon For extra shine: Use OI Oil to smooth down hair and create the sleekest st…" at bounding box center [902, 484] width 841 height 159
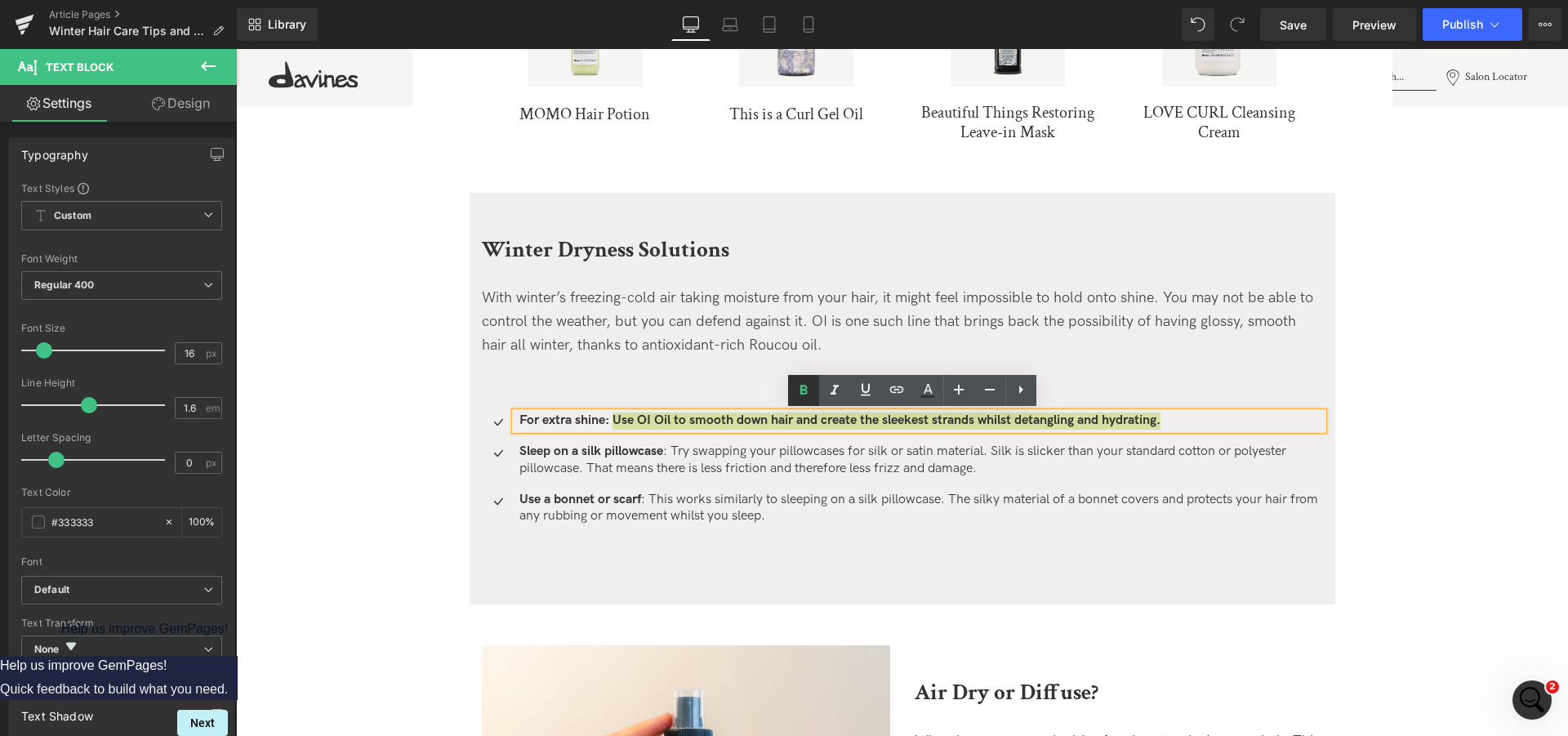
click at [811, 390] on icon at bounding box center [804, 390] width 19 height 19
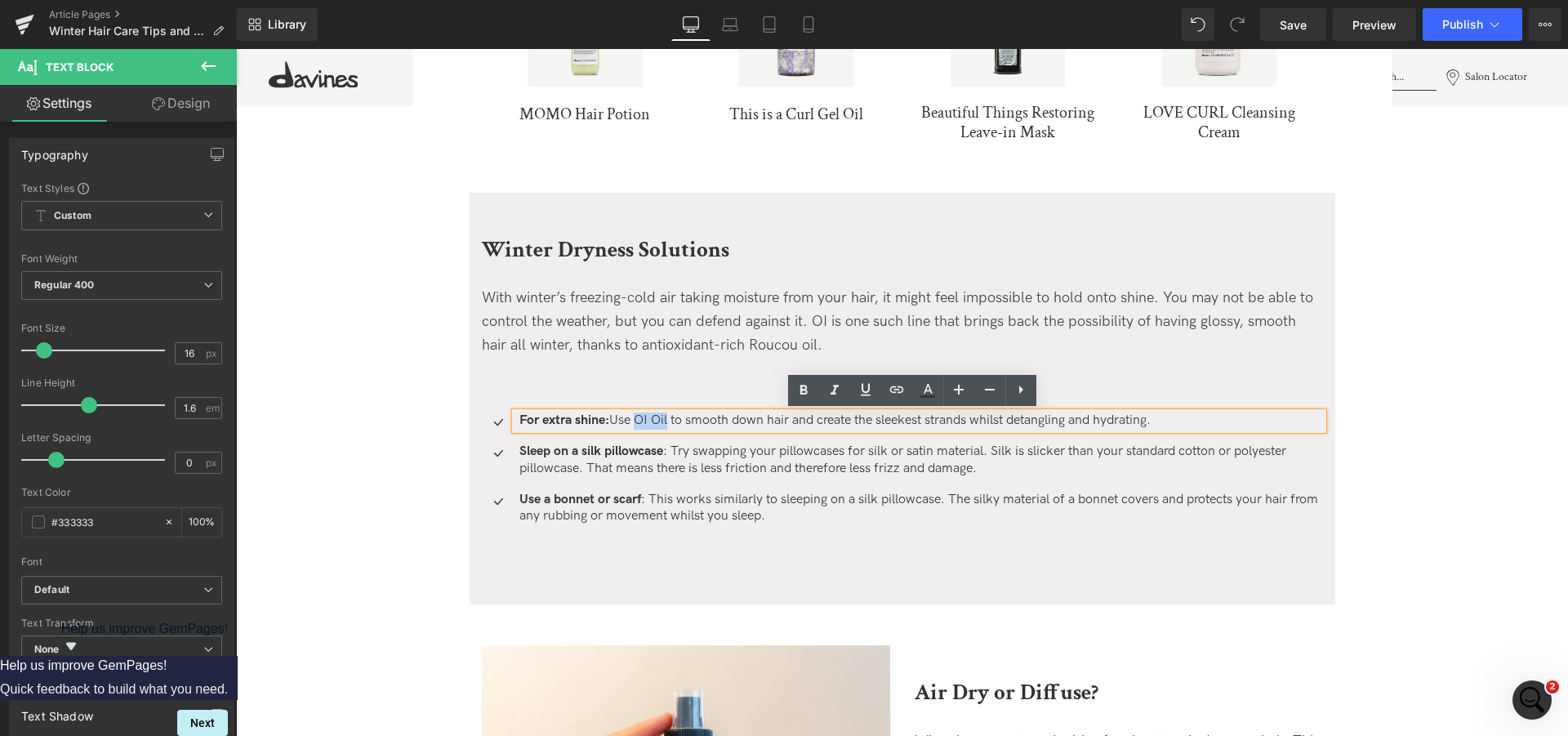
drag, startPoint x: 630, startPoint y: 423, endPoint x: 664, endPoint y: 422, distance: 34.0
click at [664, 422] on p "For extra shine: Use OI Oil to smooth down hair and create the sleekest strands…" at bounding box center [920, 422] width 804 height 17
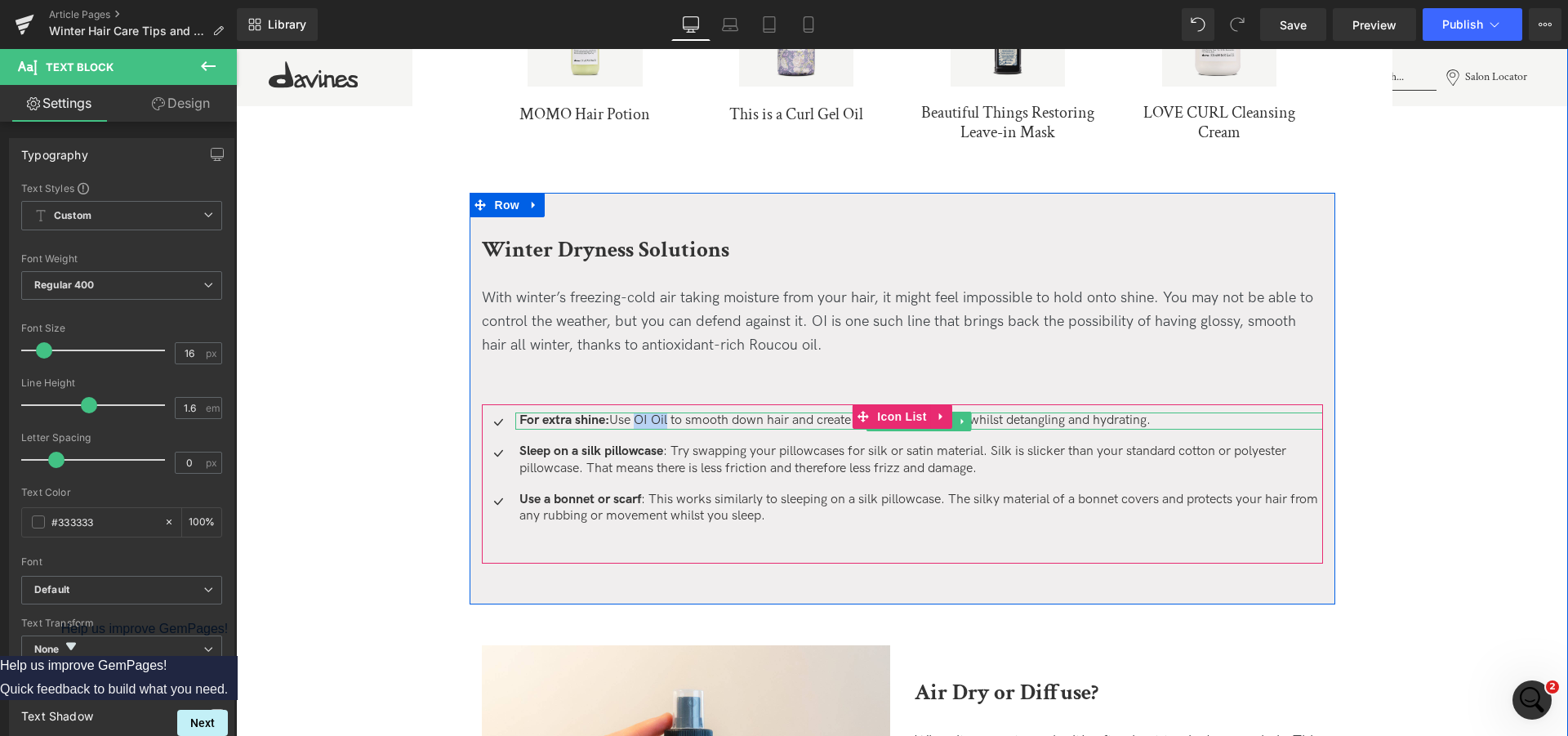
click at [658, 424] on p "For extra shine: Use OI Oil to smooth down hair and create the sleekest strands…" at bounding box center [920, 422] width 804 height 17
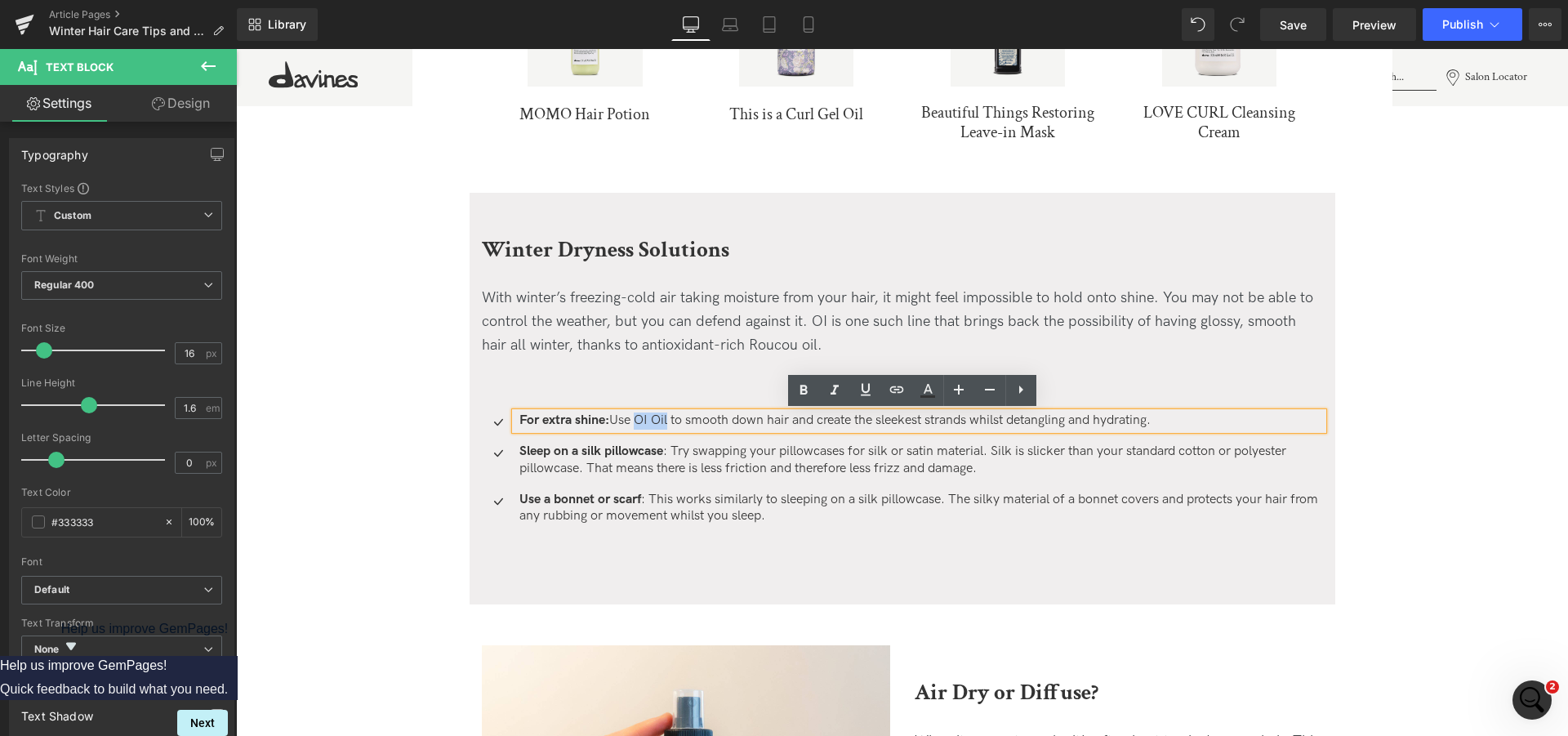
drag, startPoint x: 630, startPoint y: 420, endPoint x: 666, endPoint y: 422, distance: 36.1
click at [666, 422] on p "For extra shine: Use OI Oil to smooth down hair and create the sleekest strands…" at bounding box center [920, 422] width 804 height 17
click at [894, 389] on icon at bounding box center [897, 389] width 19 height 19
click at [674, 466] on input "[URL][DOMAIN_NAME]" at bounding box center [693, 455] width 252 height 41
paste input "[URL][DOMAIN_NAME]"
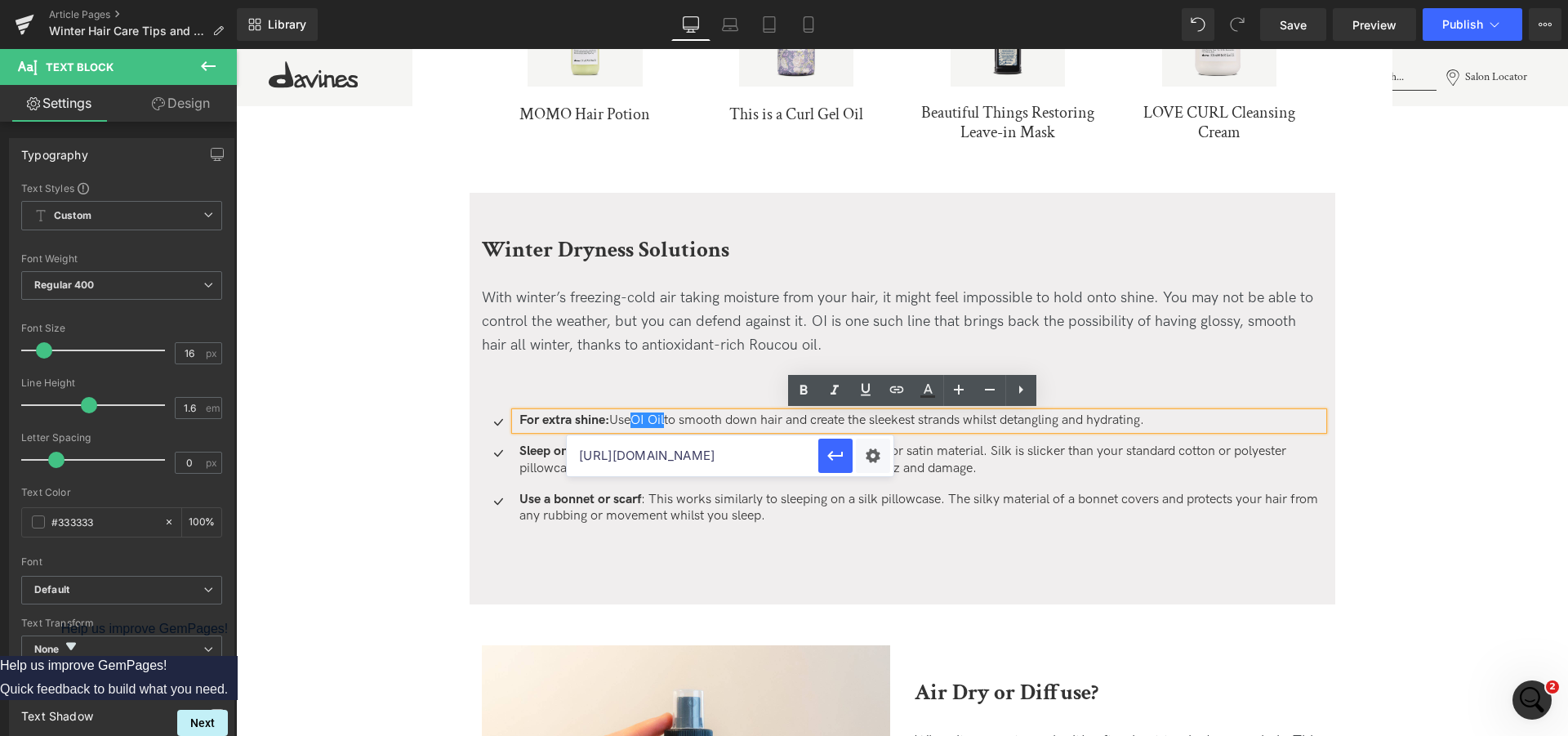
scroll to position [0, 4]
type input "[URL][DOMAIN_NAME]"
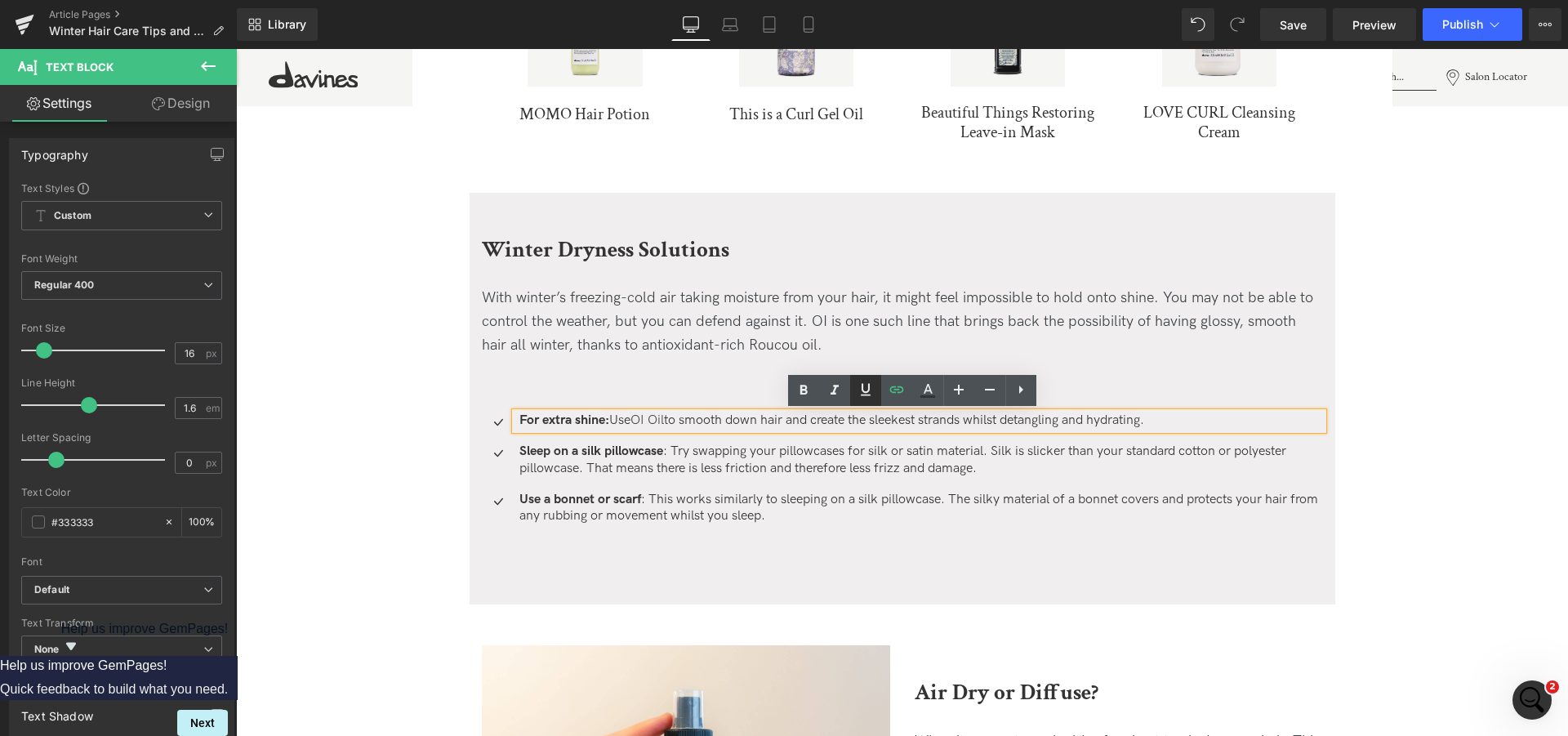
click at [866, 387] on icon at bounding box center [865, 389] width 19 height 19
click at [791, 383] on link at bounding box center [804, 390] width 31 height 31
click at [579, 464] on p "Sleep on a silk pillowcase : Try swapping your pillowcases for silk or satin ma…" at bounding box center [920, 461] width 804 height 34
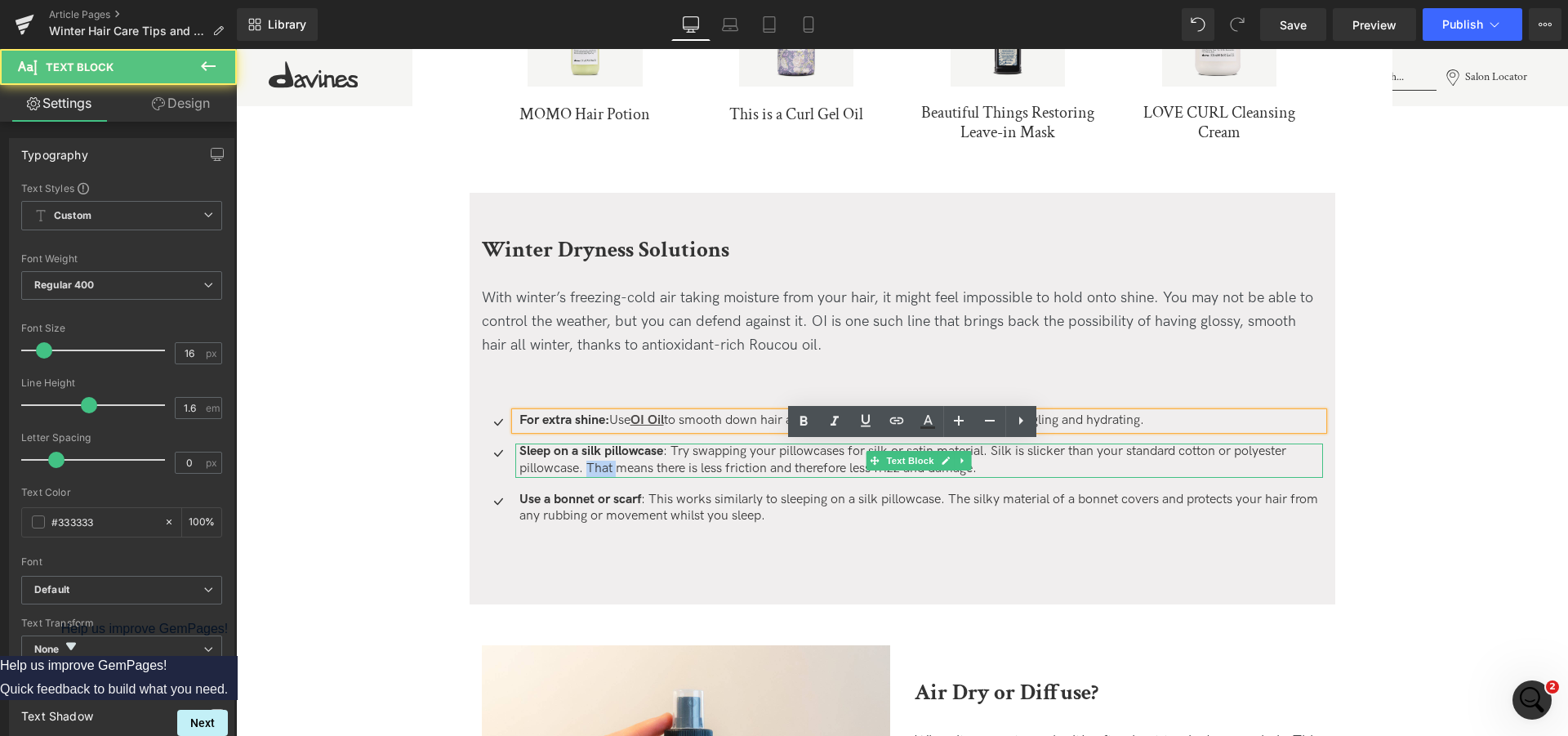
click at [579, 464] on p "Sleep on a silk pillowcase : Try swapping your pillowcases for silk or satin ma…" at bounding box center [920, 461] width 804 height 34
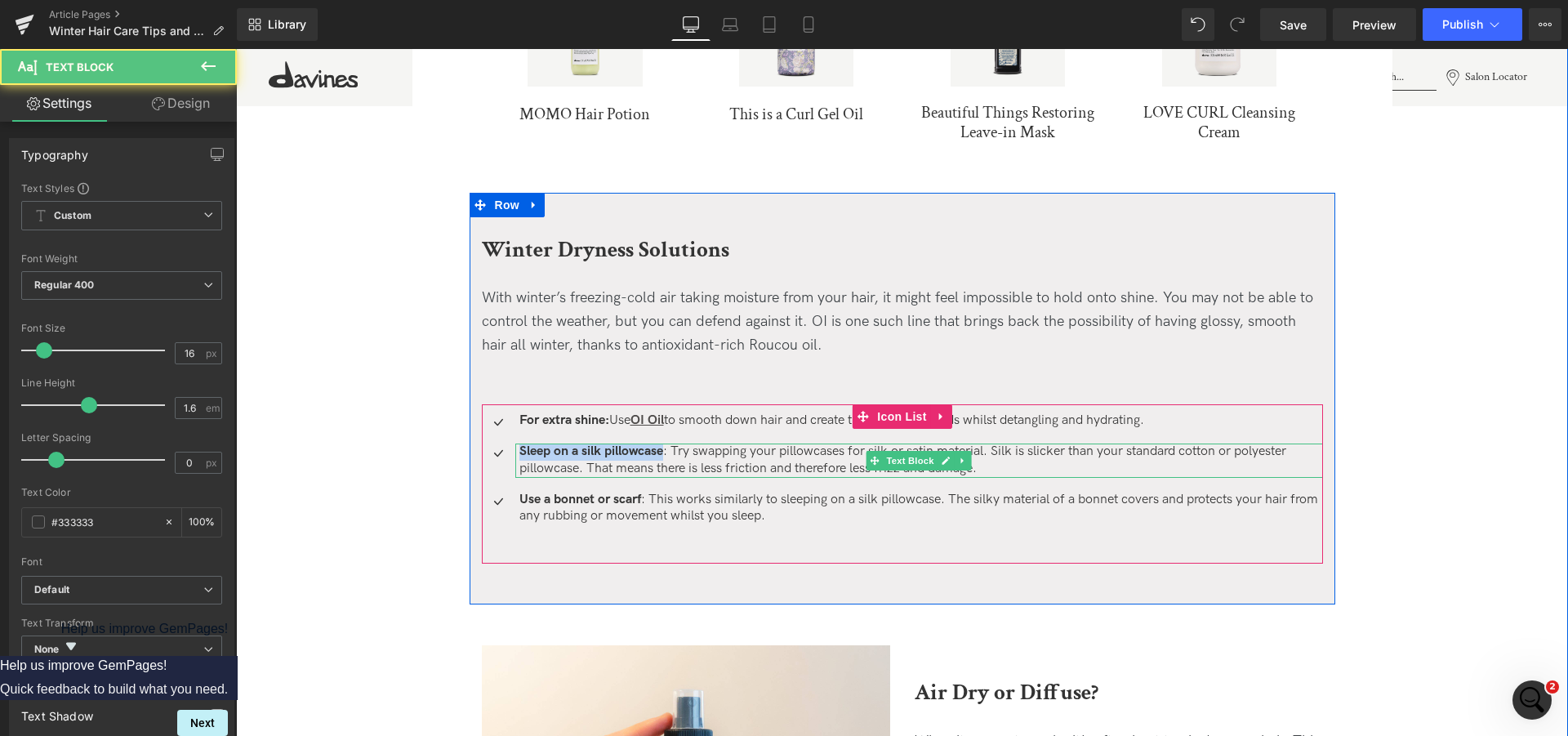
click at [835, 463] on p "Sleep on a silk pillowcase : Try swapping your pillowcases for silk or satin ma…" at bounding box center [920, 461] width 804 height 34
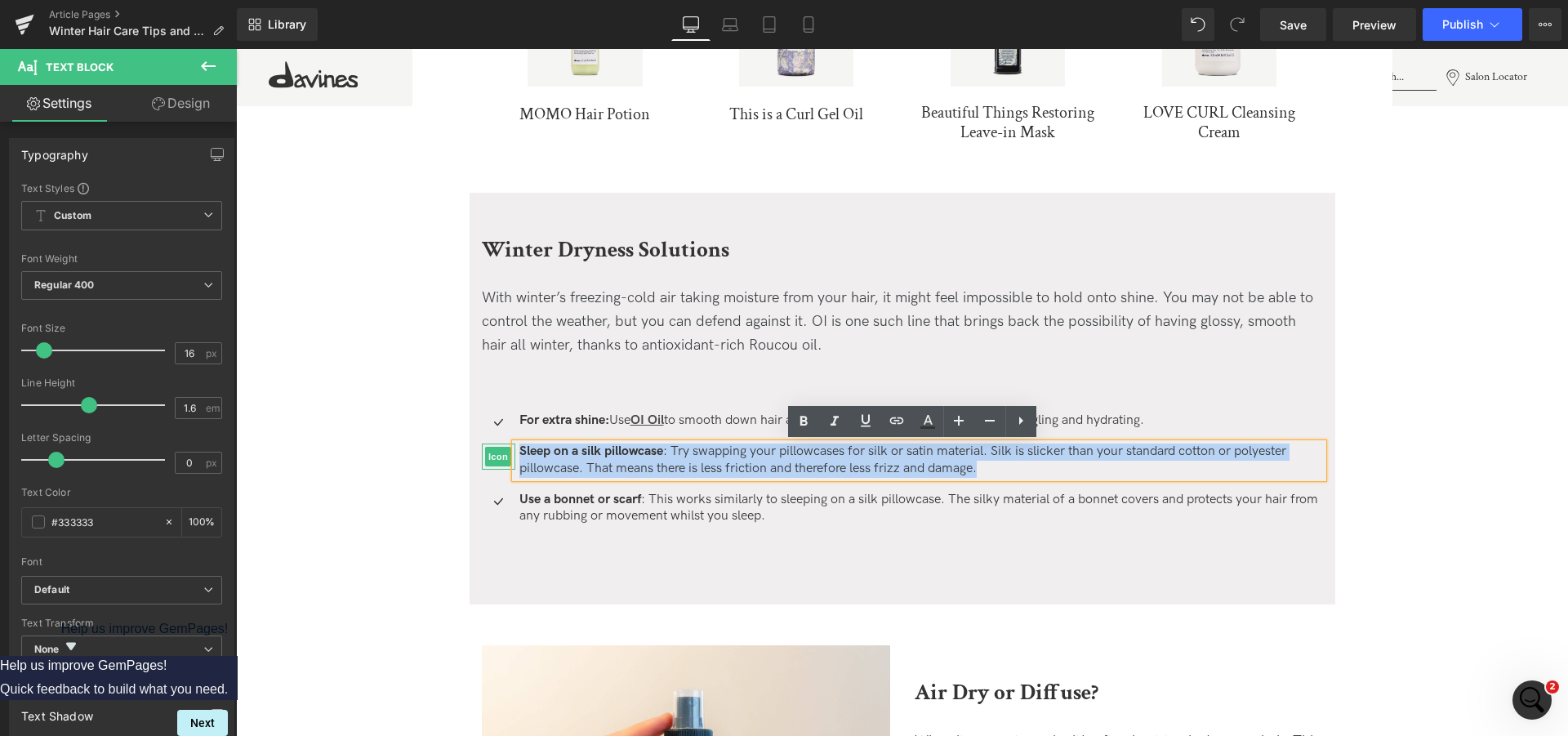
drag, startPoint x: 917, startPoint y: 472, endPoint x: 498, endPoint y: 457, distance: 419.3
click at [498, 457] on li "Icon Sleep on a silk pillowcase : Try swapping your pillowcases for silk or sat…" at bounding box center [902, 461] width 841 height 34
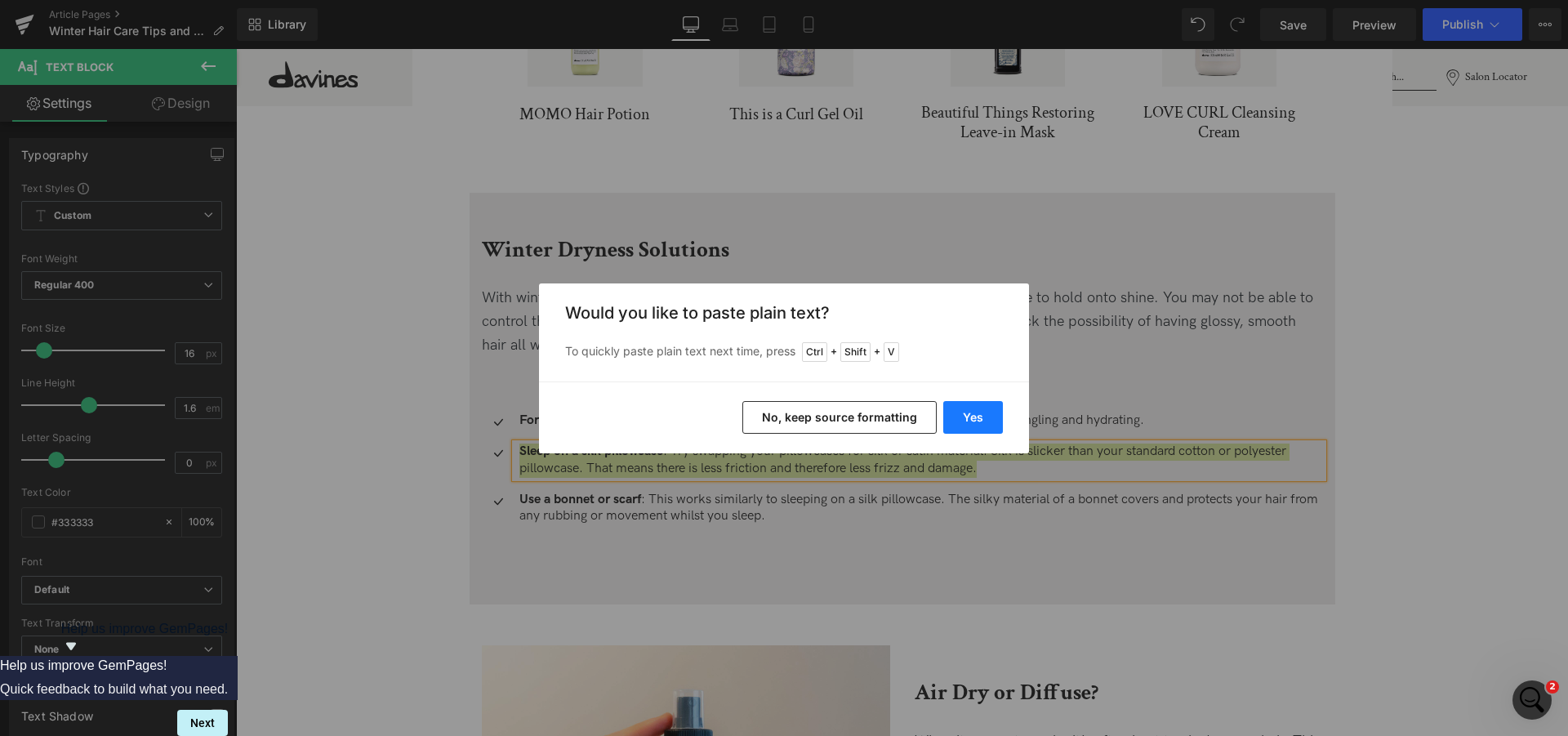
click at [966, 421] on button "Yes" at bounding box center [973, 418] width 59 height 33
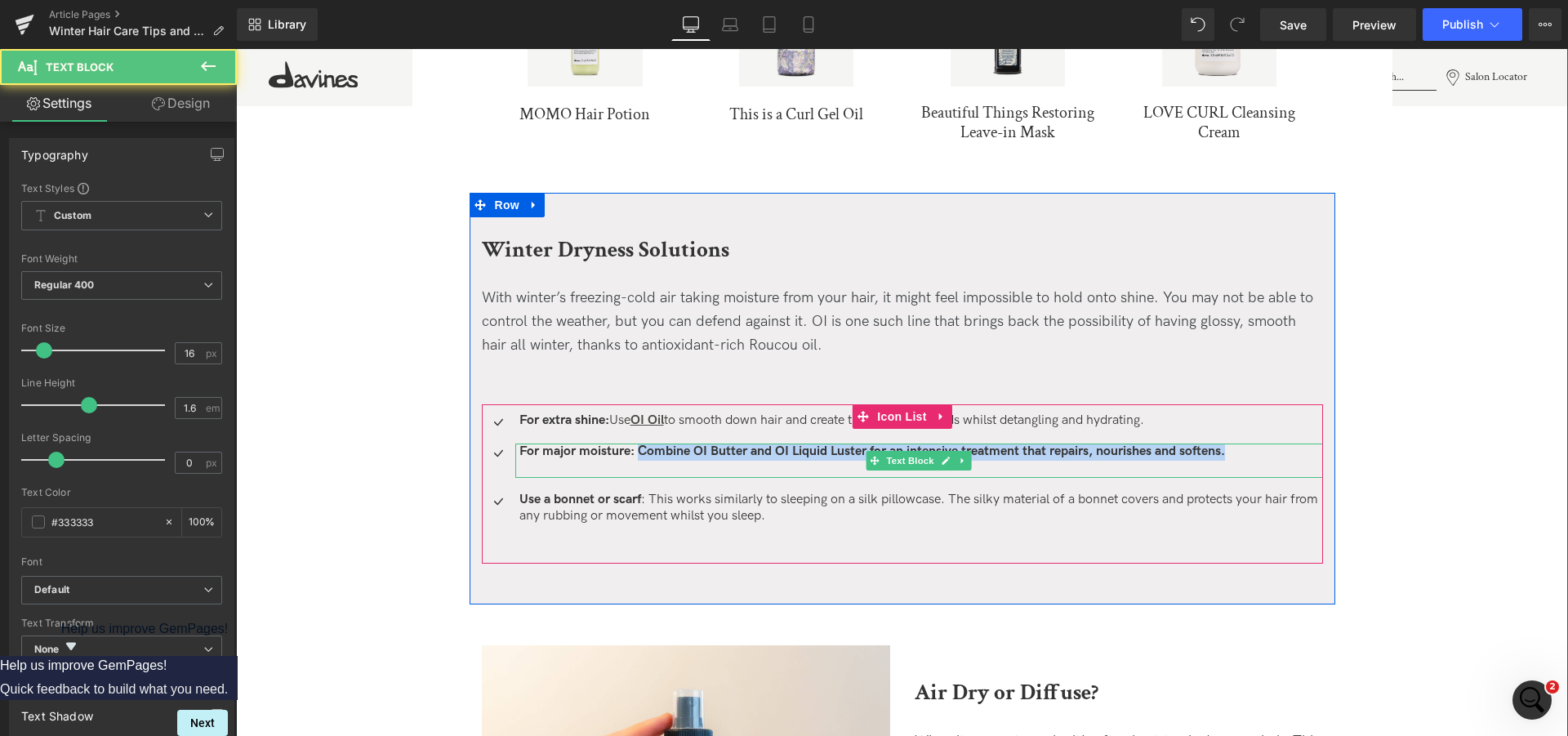
drag, startPoint x: 631, startPoint y: 451, endPoint x: 1248, endPoint y: 452, distance: 617.0
click at [1248, 452] on p "For major moisture: Combine OI Butter and OI Liquid Luster for an intensive tre…" at bounding box center [920, 461] width 804 height 34
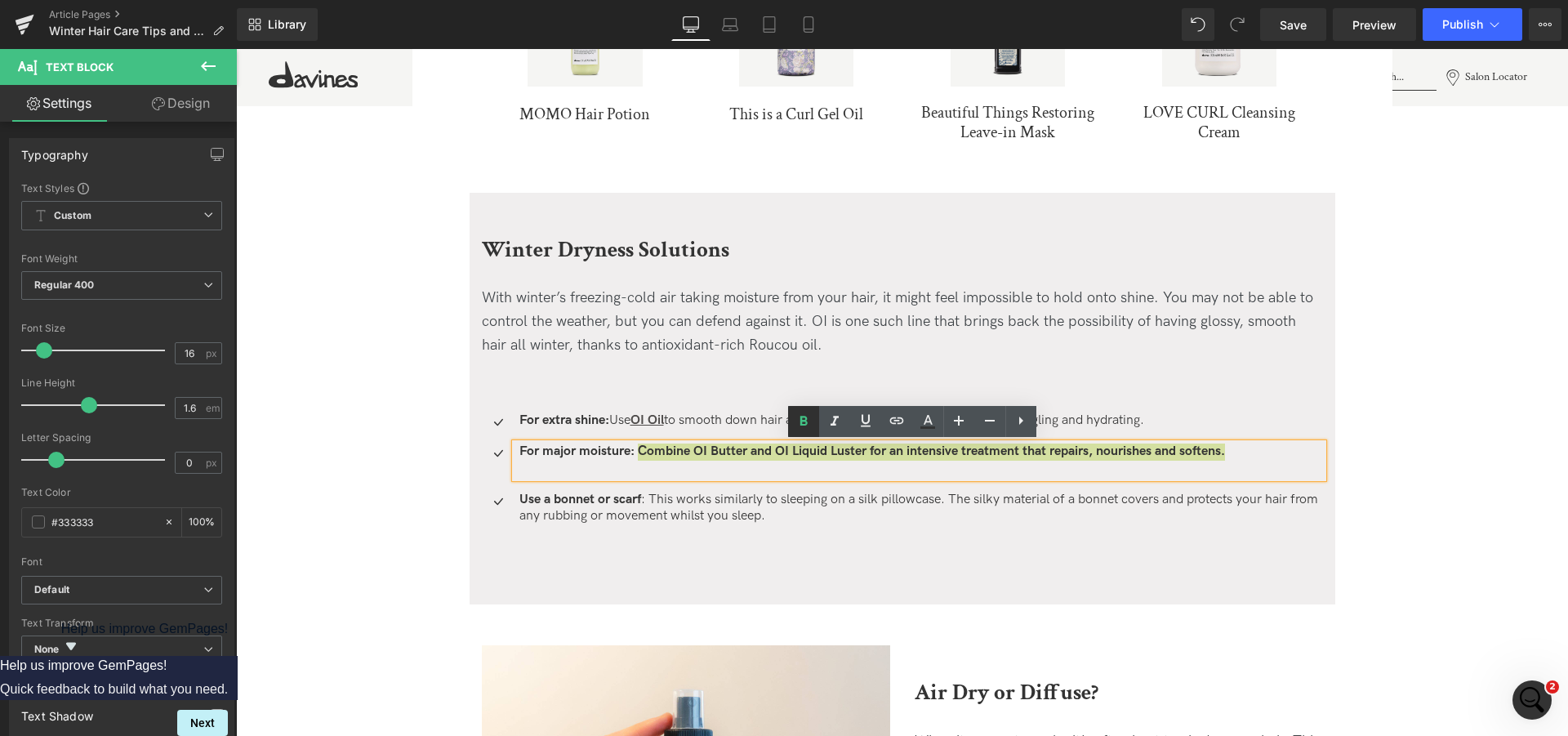
click at [810, 417] on icon at bounding box center [804, 422] width 19 height 19
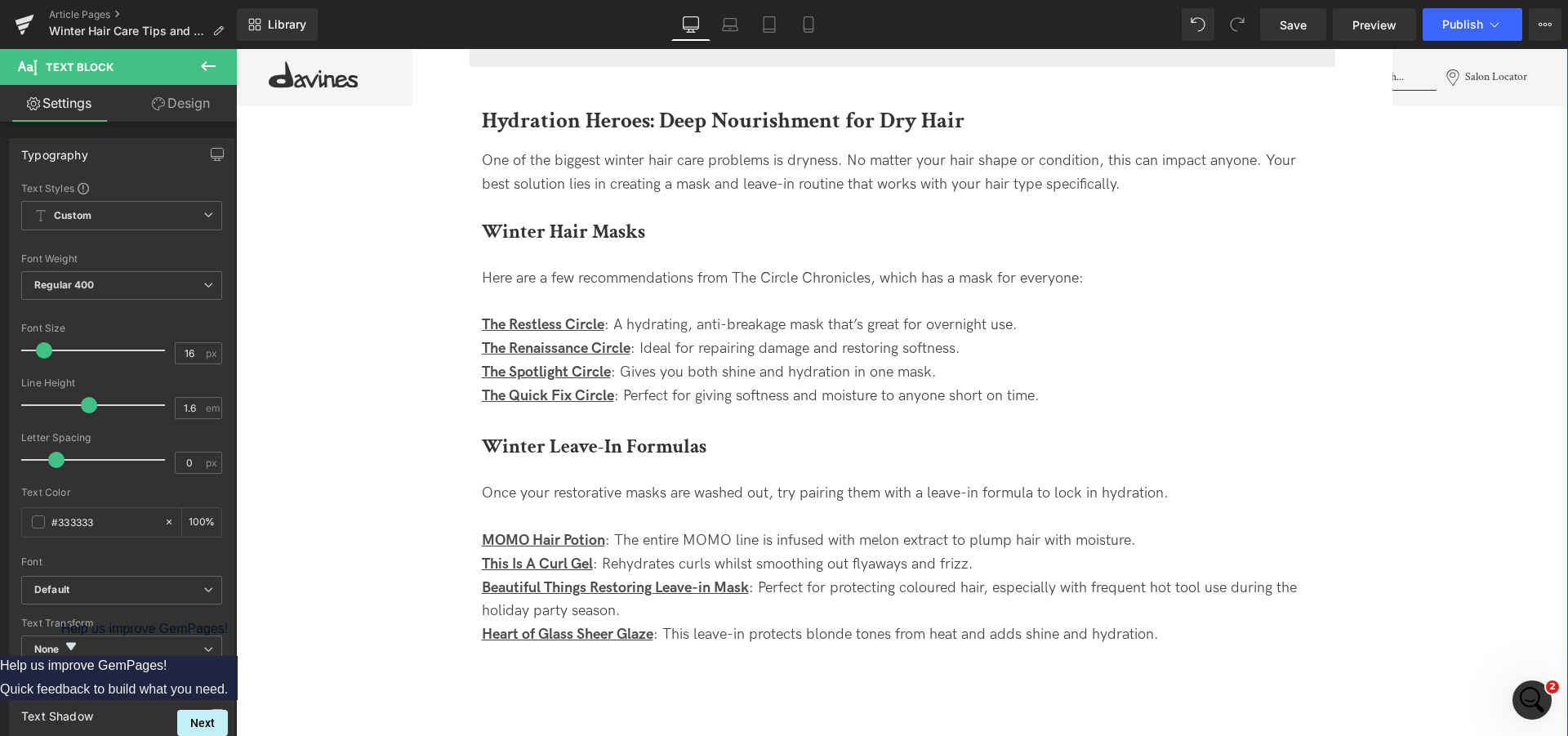
scroll to position [1416, 0]
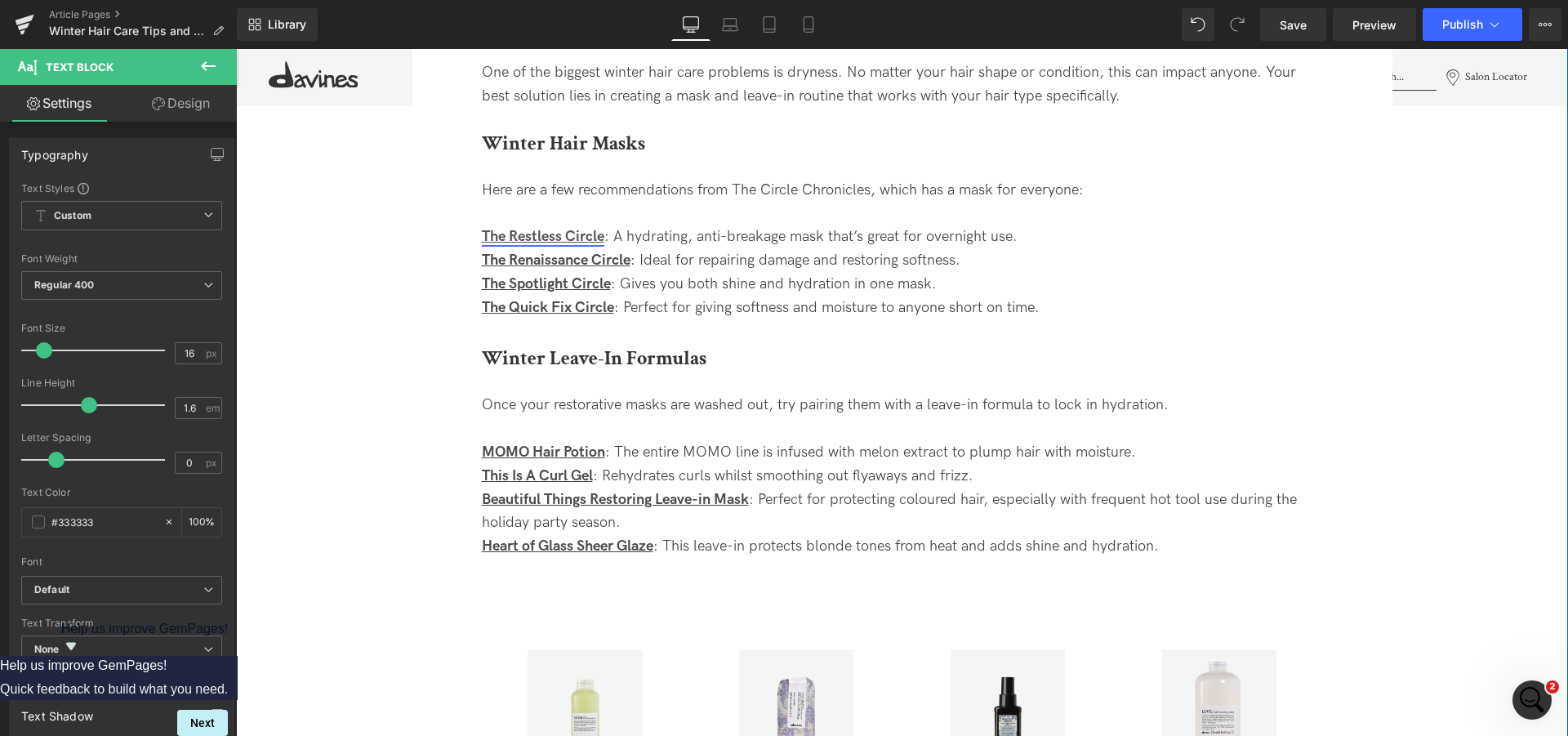
click at [542, 235] on u "The Restless Circle" at bounding box center [543, 237] width 123 height 17
